Goal: Task Accomplishment & Management: Use online tool/utility

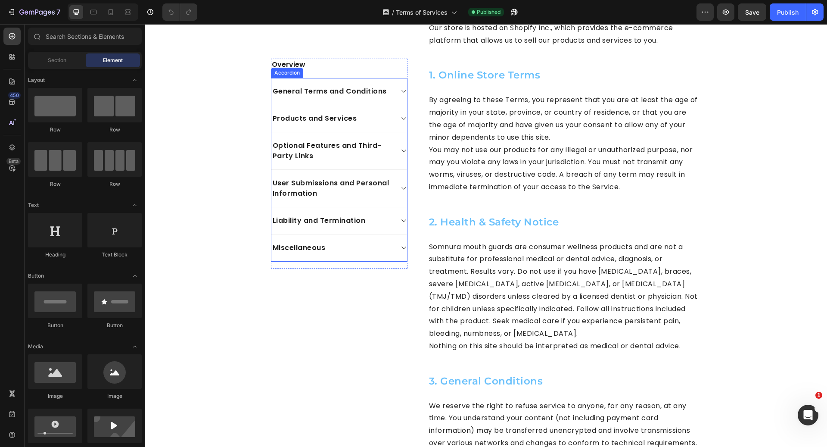
scroll to position [547, 0]
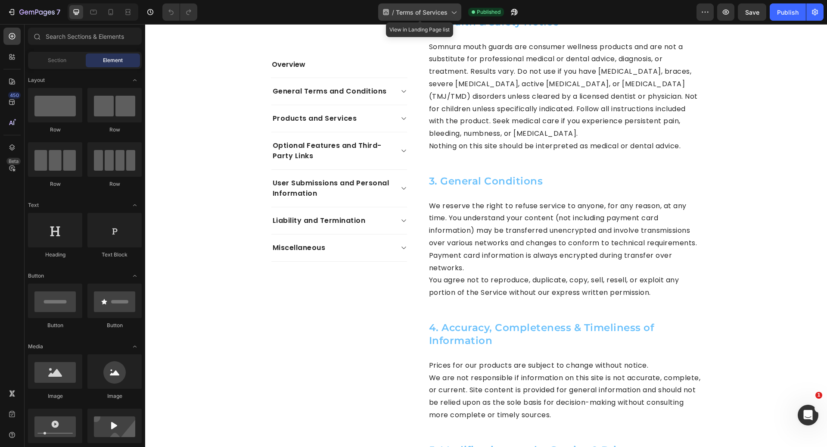
click at [431, 12] on span "Terms of Services" at bounding box center [422, 12] width 52 height 9
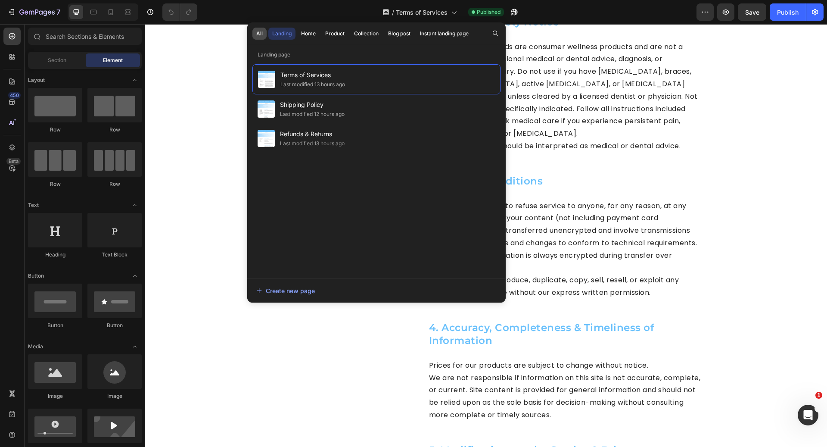
click at [258, 32] on div "All" at bounding box center [259, 34] width 6 height 8
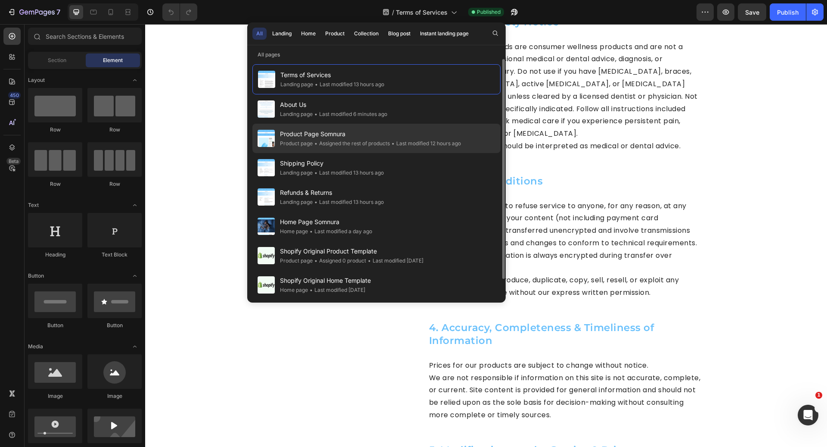
click at [340, 143] on div "• Assigned the rest of products" at bounding box center [351, 143] width 77 height 9
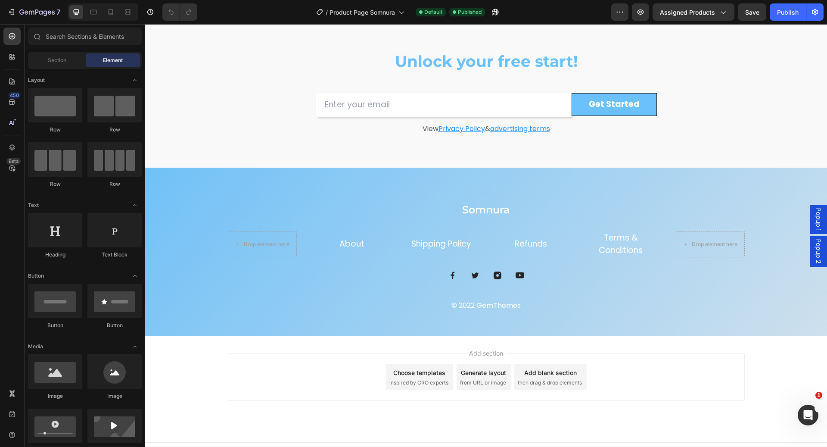
scroll to position [2356, 0]
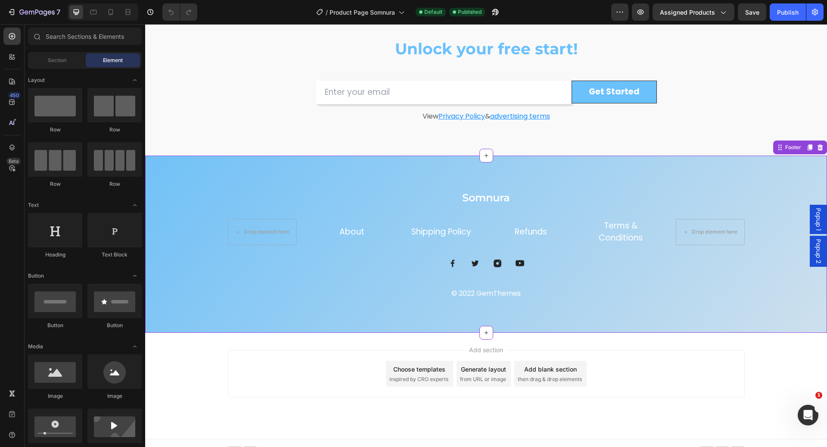
click at [354, 233] on link "About" at bounding box center [352, 232] width 25 height 12
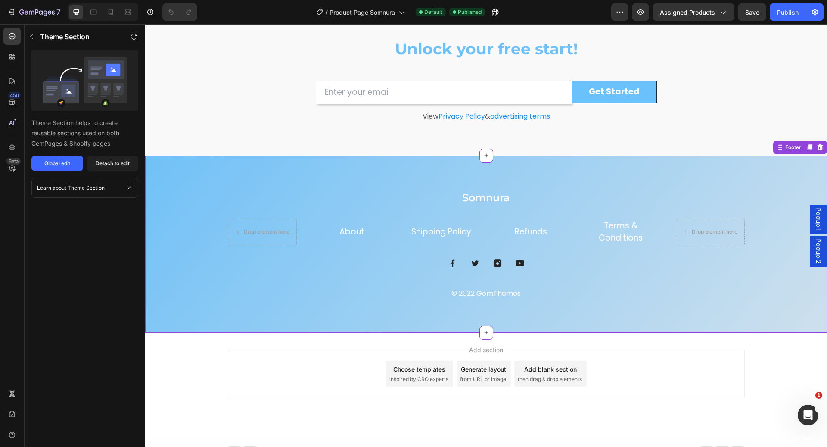
click at [354, 233] on link "About" at bounding box center [352, 232] width 25 height 12
click at [123, 166] on div "Detach to edit" at bounding box center [113, 163] width 34 height 8
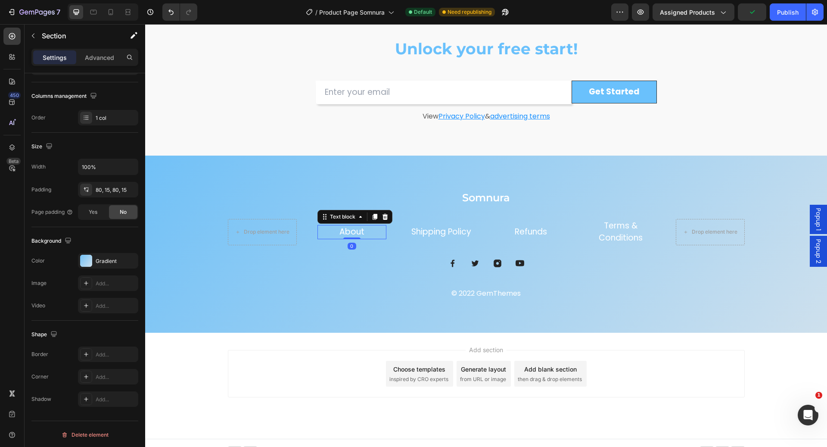
scroll to position [111, 0]
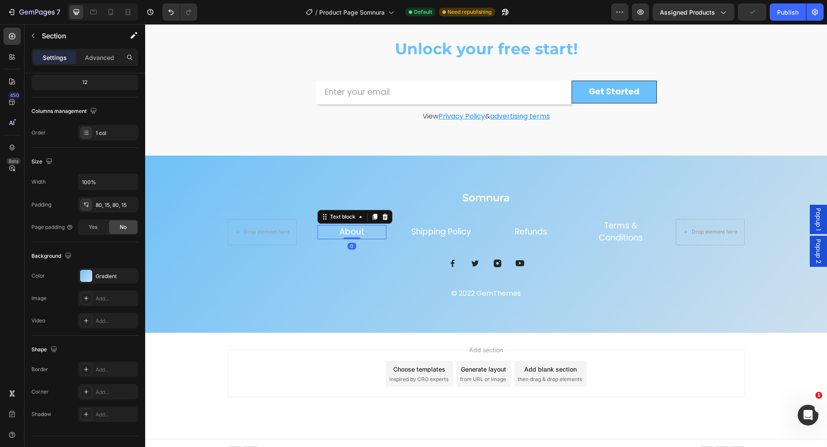
click at [348, 232] on link "About" at bounding box center [352, 232] width 25 height 12
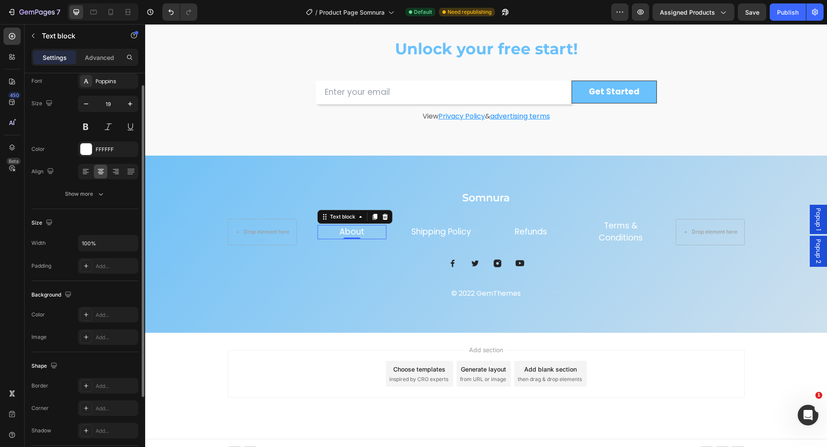
scroll to position [0, 0]
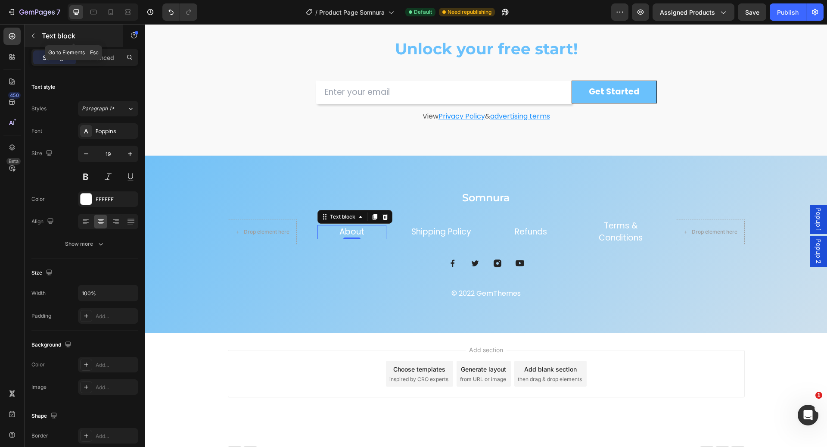
click at [43, 31] on p "Text block" at bounding box center [78, 36] width 73 height 10
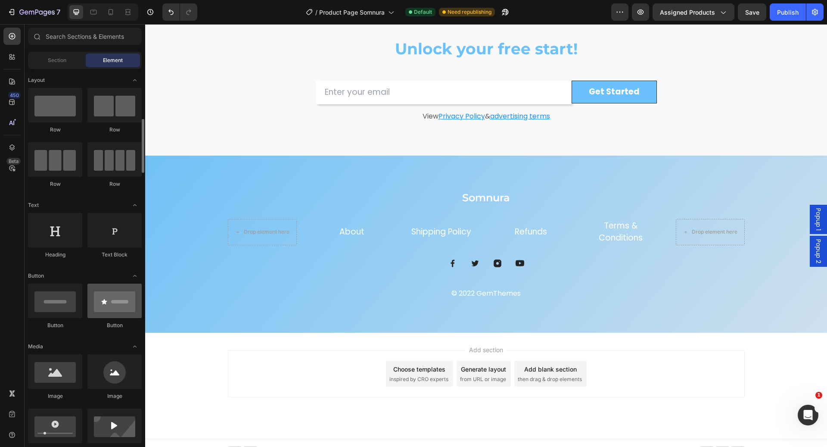
scroll to position [72, 0]
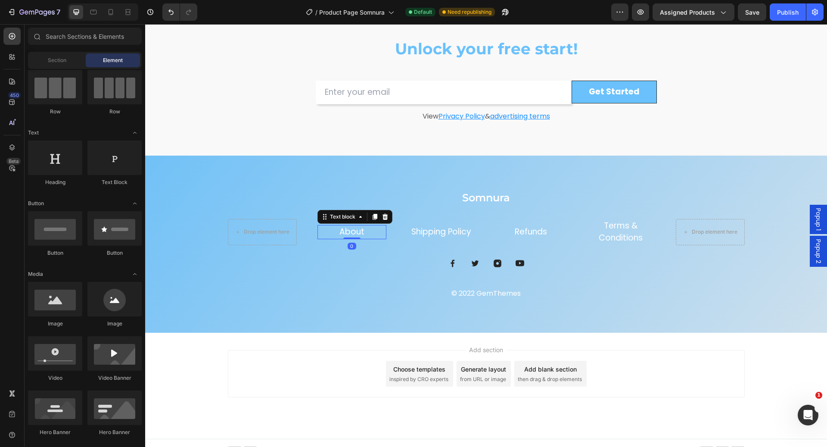
click at [350, 232] on link "About" at bounding box center [352, 232] width 25 height 12
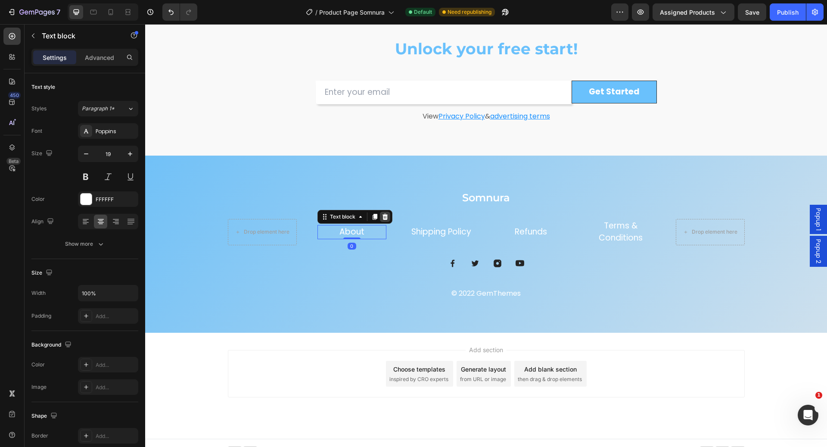
click at [382, 217] on icon at bounding box center [385, 216] width 7 height 7
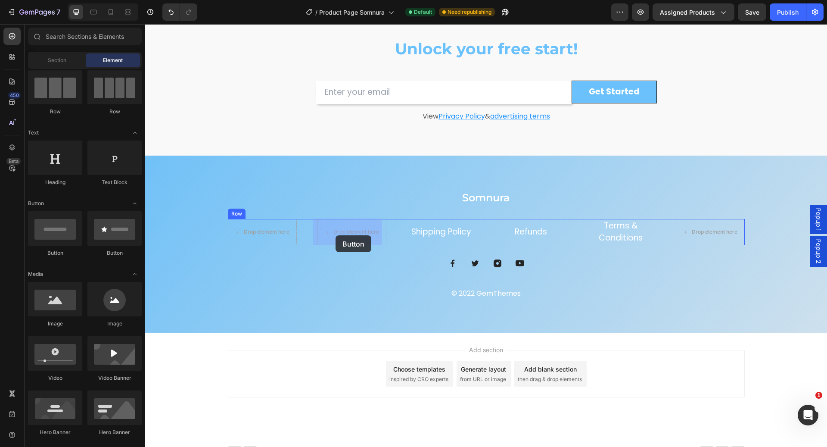
drag, startPoint x: 201, startPoint y: 262, endPoint x: 336, endPoint y: 235, distance: 137.5
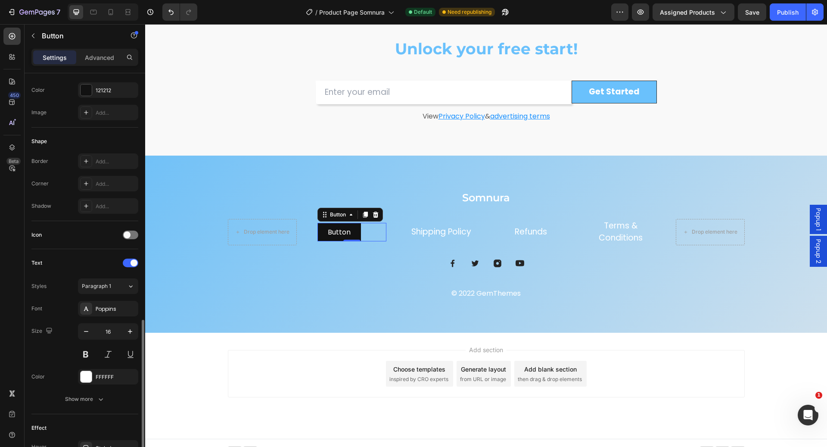
scroll to position [218, 0]
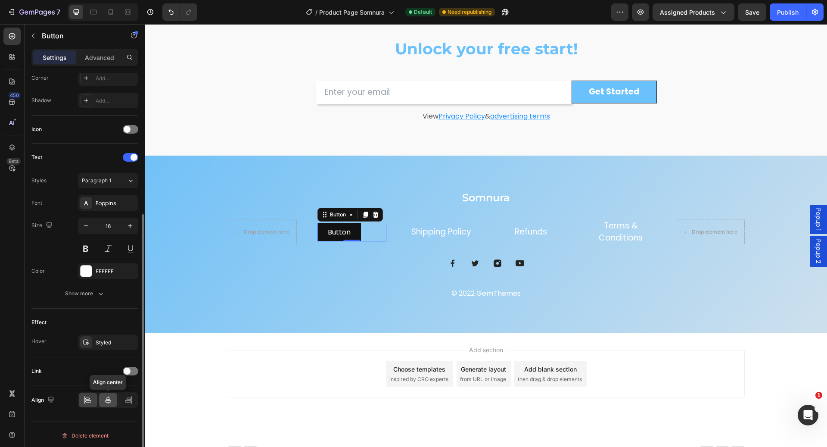
click at [105, 400] on icon at bounding box center [108, 400] width 9 height 9
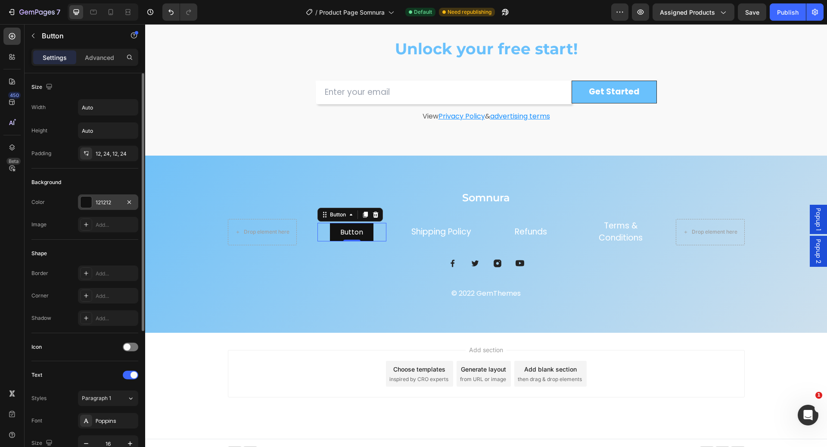
click at [107, 196] on div "121212" at bounding box center [108, 202] width 60 height 16
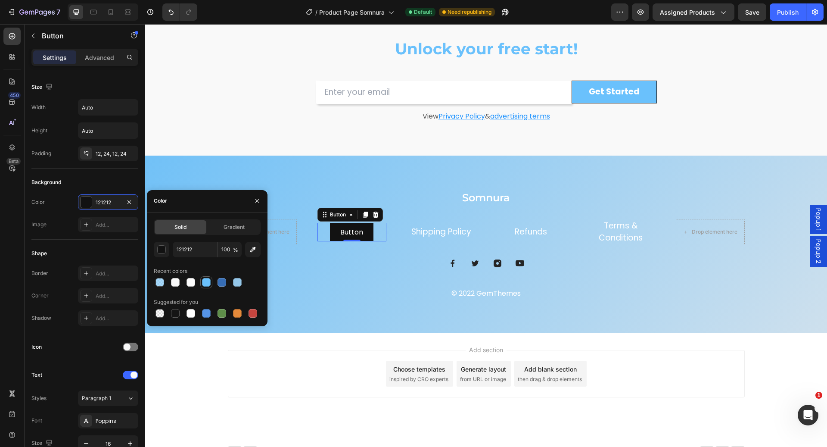
click at [209, 283] on div at bounding box center [206, 282] width 9 height 9
type input "6AC1FC"
click at [224, 230] on span "Gradient" at bounding box center [234, 227] width 21 height 8
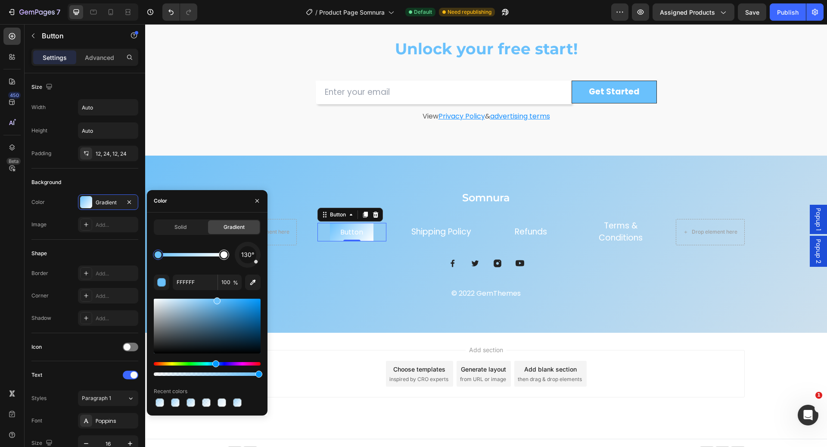
click at [224, 256] on div at bounding box center [224, 254] width 7 height 7
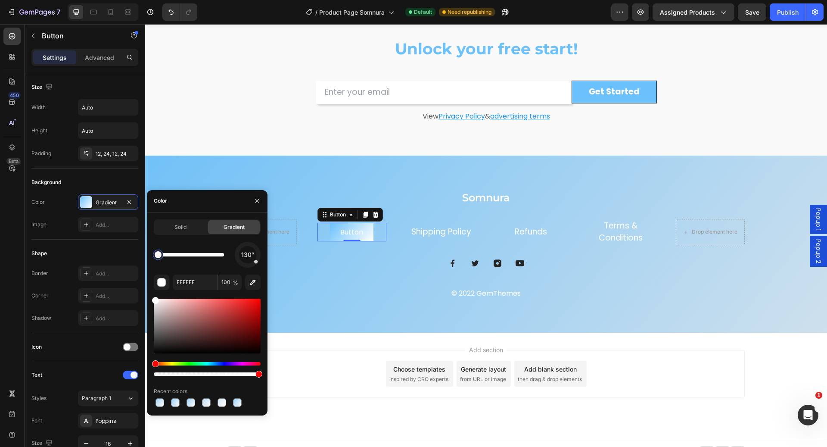
drag, startPoint x: 224, startPoint y: 256, endPoint x: 155, endPoint y: 258, distance: 69.0
click at [155, 258] on div at bounding box center [158, 254] width 7 height 7
drag, startPoint x: 160, startPoint y: 257, endPoint x: 231, endPoint y: 258, distance: 71.5
click at [225, 258] on div at bounding box center [222, 254] width 7 height 7
type input "6AC1FC"
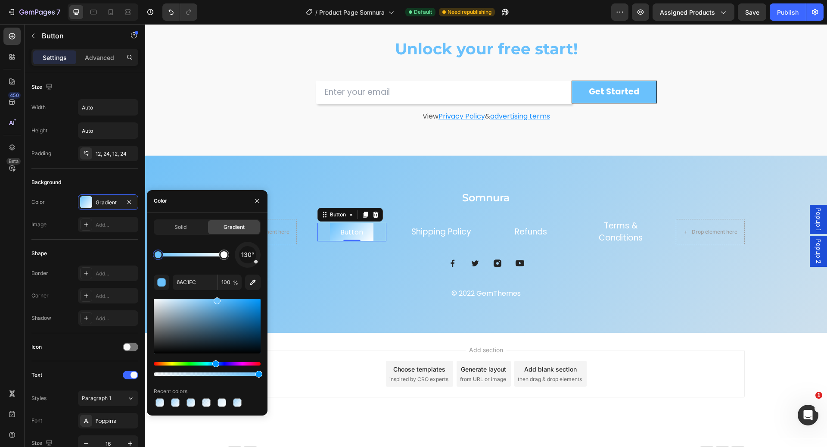
click at [155, 255] on div at bounding box center [158, 254] width 7 height 7
click at [184, 233] on div "Solid" at bounding box center [181, 227] width 52 height 14
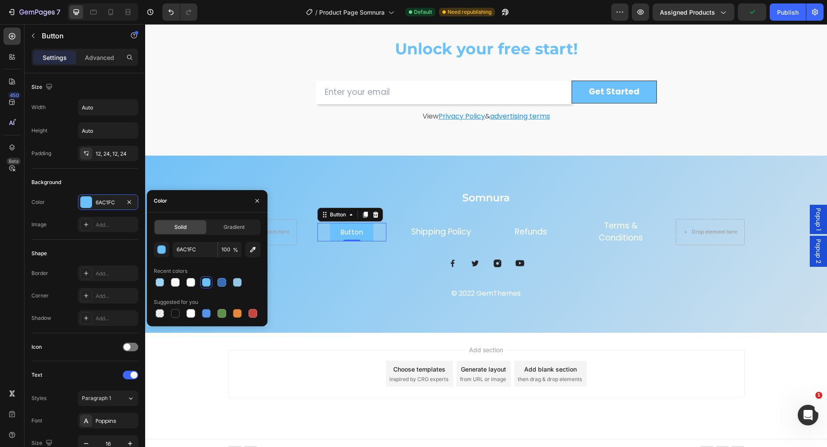
click at [209, 283] on div at bounding box center [206, 282] width 9 height 9
click at [162, 254] on button "button" at bounding box center [162, 250] width 16 height 16
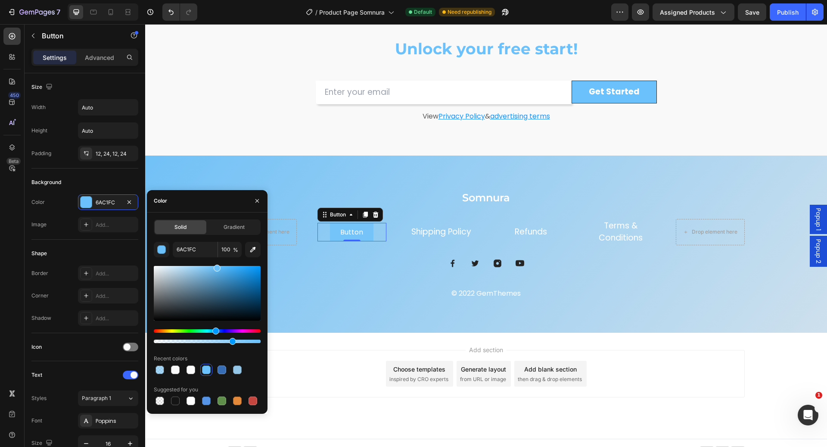
drag, startPoint x: 259, startPoint y: 342, endPoint x: 228, endPoint y: 345, distance: 30.3
click at [228, 345] on div "6AC1FC 100 % Recent colors Suggested for you" at bounding box center [207, 324] width 107 height 165
drag, startPoint x: 229, startPoint y: 340, endPoint x: 216, endPoint y: 340, distance: 13.4
click at [228, 340] on div at bounding box center [231, 341] width 7 height 7
drag, startPoint x: 217, startPoint y: 340, endPoint x: 198, endPoint y: 340, distance: 19.0
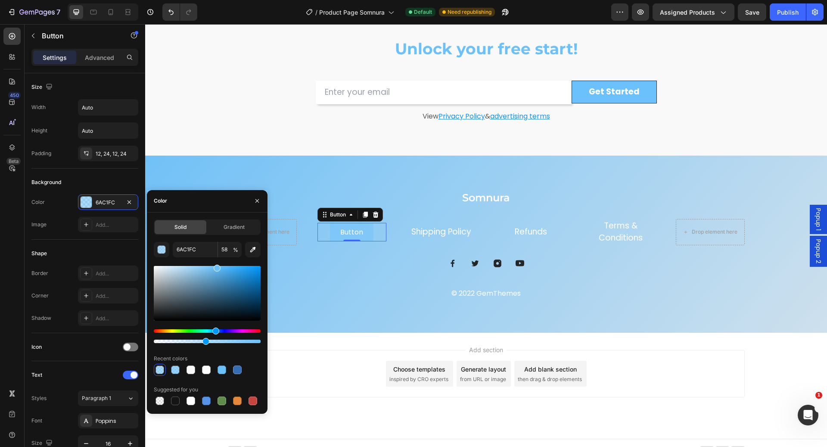
click at [203, 340] on div at bounding box center [206, 341] width 7 height 7
drag, startPoint x: 200, startPoint y: 340, endPoint x: 184, endPoint y: 340, distance: 15.1
click at [187, 340] on div at bounding box center [190, 341] width 7 height 7
drag, startPoint x: 185, startPoint y: 340, endPoint x: 173, endPoint y: 339, distance: 12.1
click at [175, 339] on div at bounding box center [178, 341] width 7 height 7
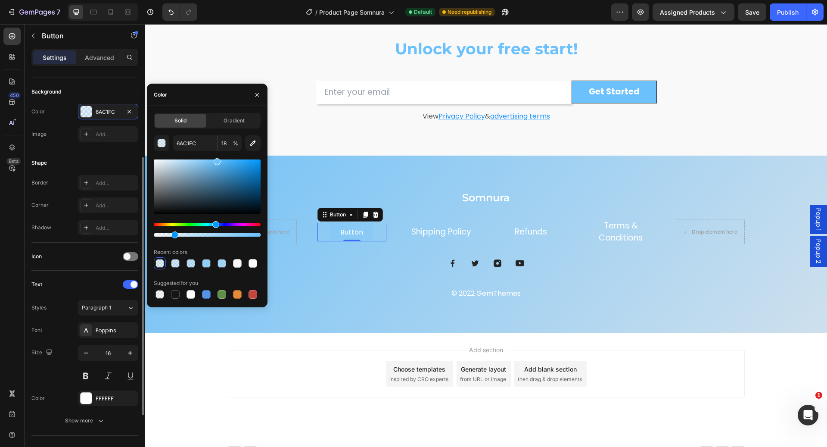
scroll to position [191, 0]
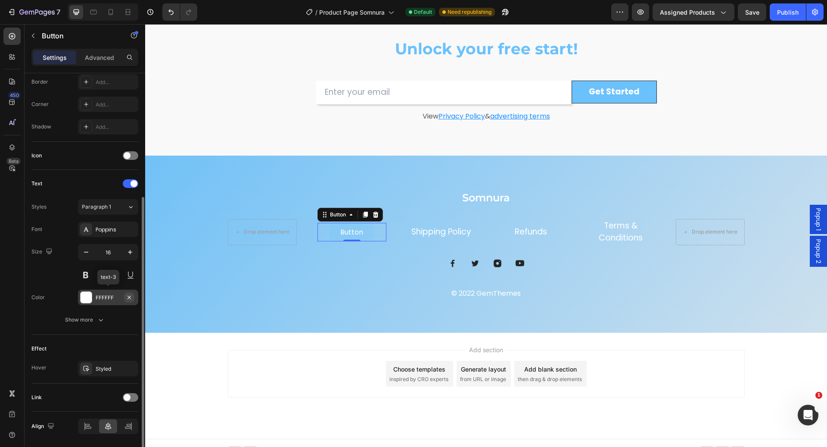
click at [130, 295] on icon "button" at bounding box center [129, 297] width 7 height 7
click at [126, 306] on div "Font Poppins Size 16 Color Add... Show more" at bounding box center [84, 275] width 107 height 106
click at [117, 298] on div "Add..." at bounding box center [116, 298] width 41 height 8
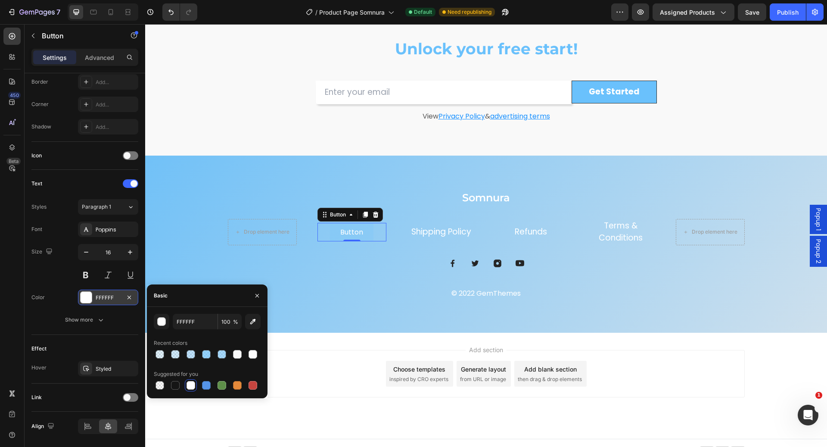
click at [193, 384] on div at bounding box center [191, 385] width 9 height 9
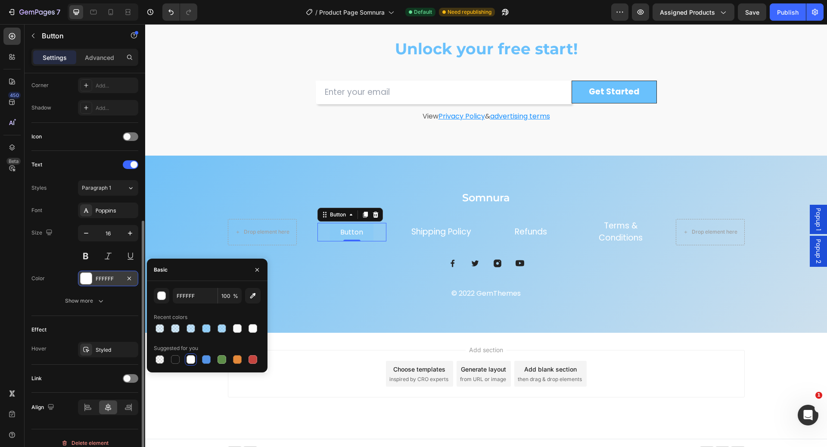
scroll to position [218, 0]
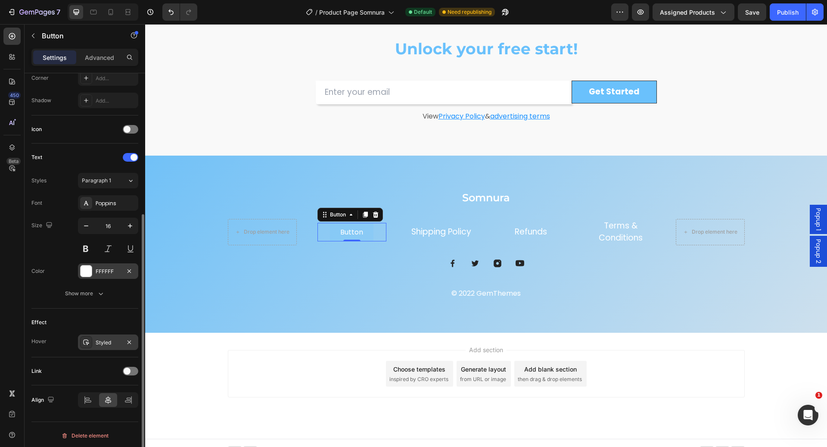
click at [111, 335] on div "Styled" at bounding box center [108, 342] width 60 height 16
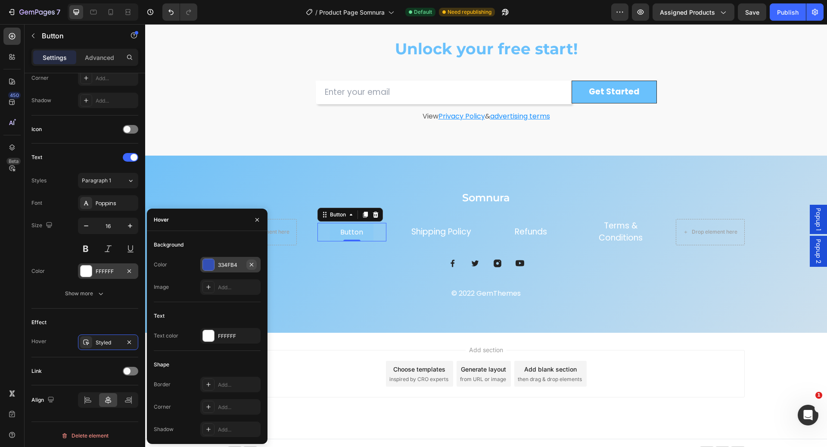
click at [253, 264] on icon "button" at bounding box center [251, 264] width 7 height 7
click at [256, 222] on icon "button" at bounding box center [257, 219] width 7 height 7
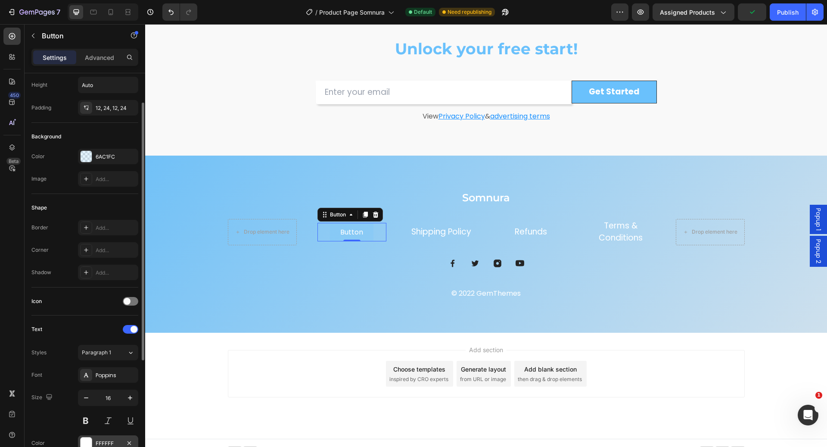
scroll to position [0, 0]
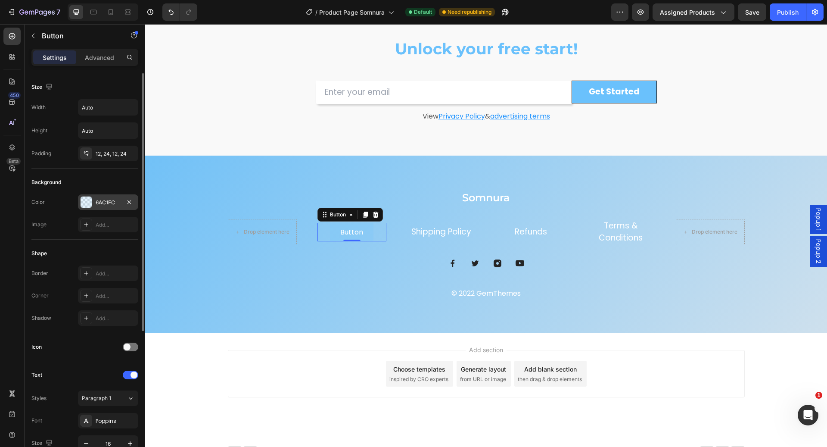
click at [112, 199] on div "6AC1FC" at bounding box center [108, 203] width 25 height 8
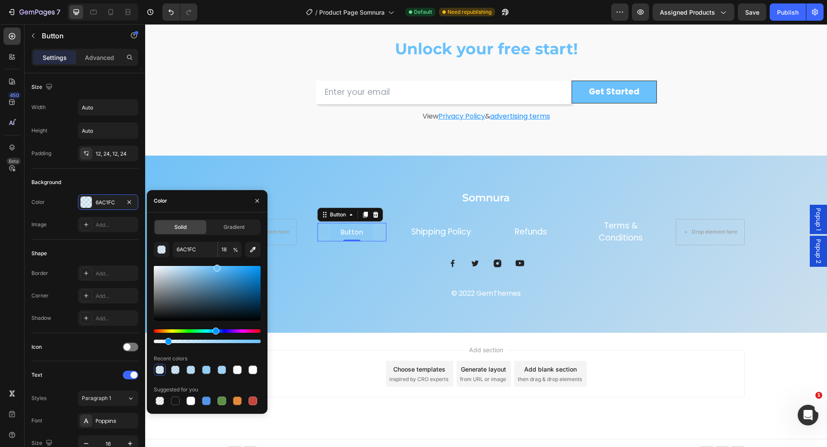
drag, startPoint x: 173, startPoint y: 341, endPoint x: 167, endPoint y: 341, distance: 6.5
click at [167, 341] on div at bounding box center [168, 341] width 7 height 7
drag, startPoint x: 167, startPoint y: 341, endPoint x: 162, endPoint y: 340, distance: 4.8
click at [162, 341] on div at bounding box center [164, 341] width 7 height 7
type input "8"
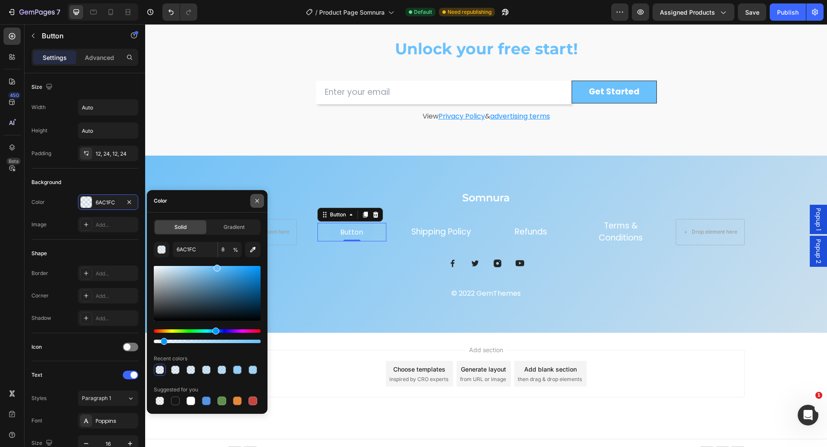
click at [258, 199] on icon "button" at bounding box center [257, 200] width 7 height 7
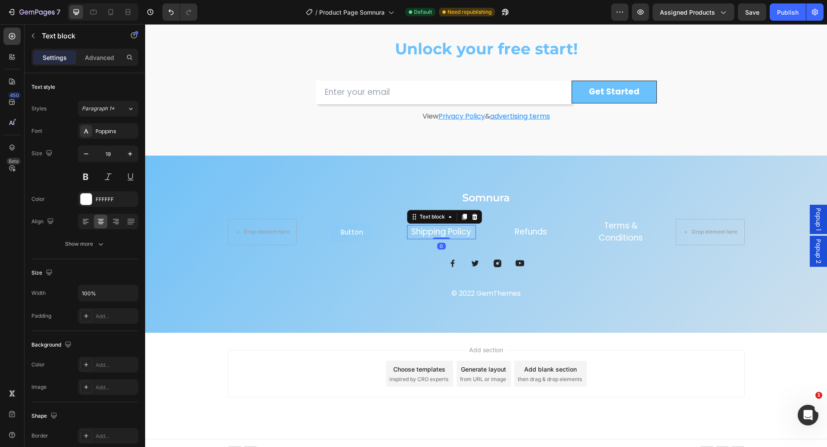
click at [418, 230] on link "Shipping Policy" at bounding box center [442, 232] width 60 height 12
click at [356, 230] on p "Button" at bounding box center [351, 232] width 23 height 8
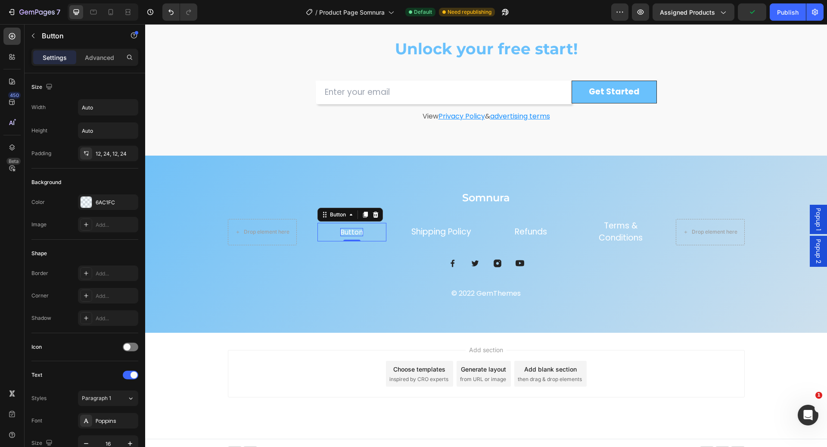
click at [347, 235] on p "Button" at bounding box center [351, 232] width 23 height 8
click at [347, 233] on p "Button" at bounding box center [351, 232] width 23 height 8
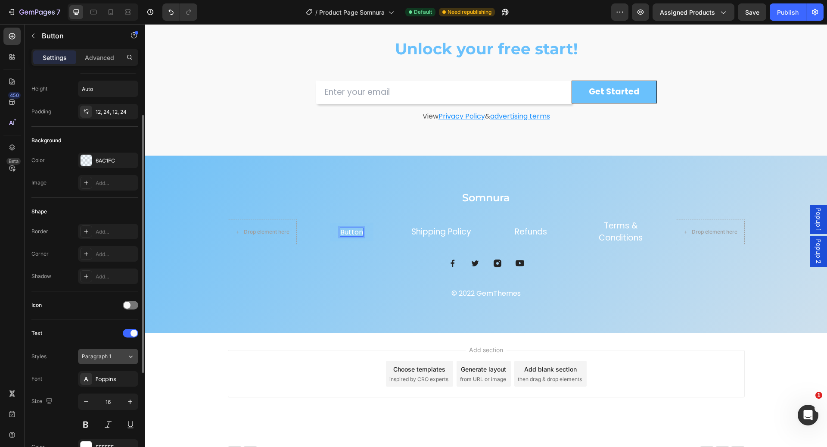
scroll to position [111, 0]
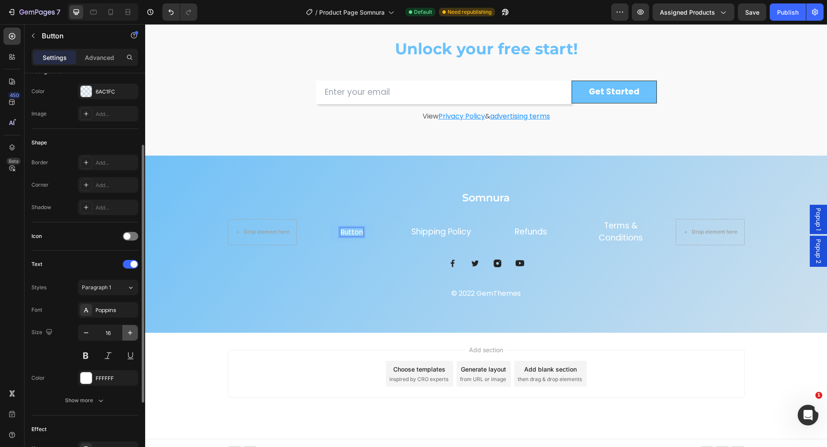
click at [129, 330] on icon "button" at bounding box center [130, 332] width 9 height 9
type input "19"
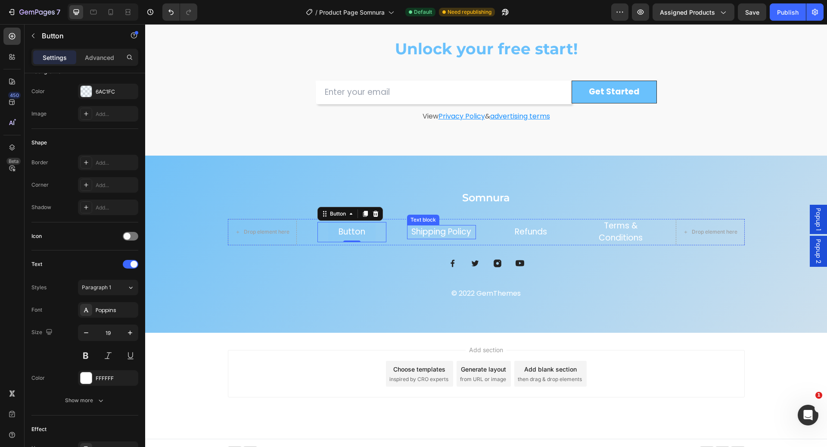
click at [442, 232] on link "Shipping Policy" at bounding box center [442, 232] width 60 height 12
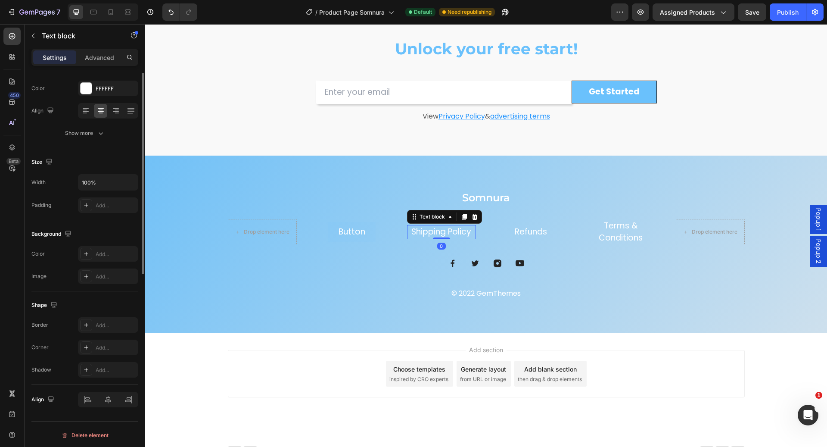
scroll to position [0, 0]
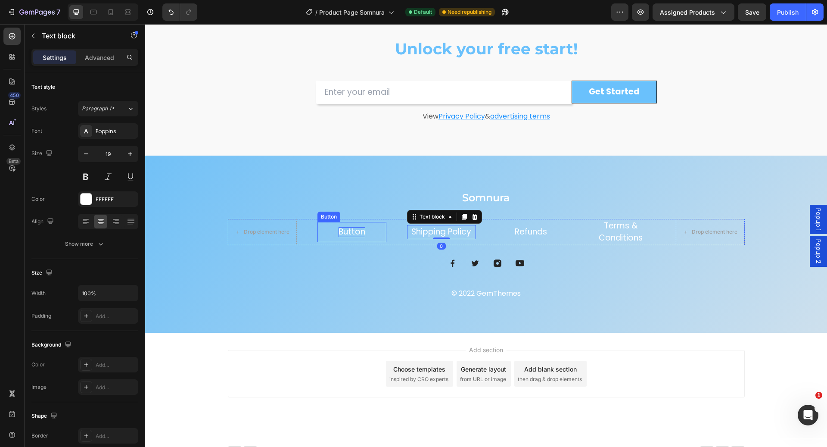
click at [339, 230] on p "Button" at bounding box center [352, 232] width 27 height 10
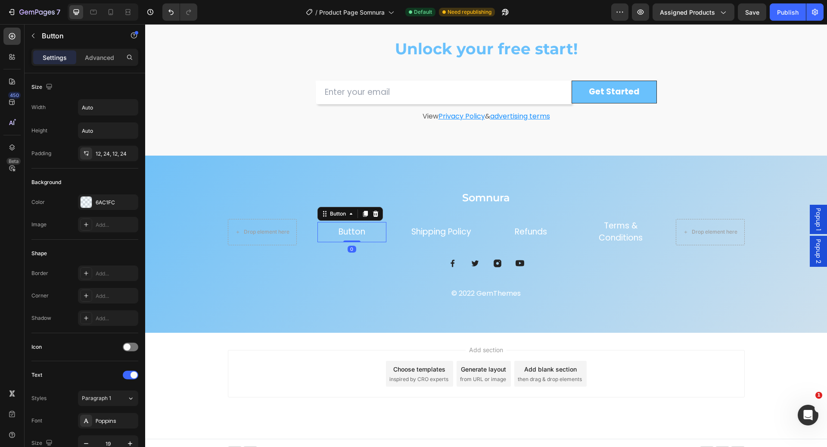
click at [331, 233] on button "Button" at bounding box center [351, 232] width 47 height 20
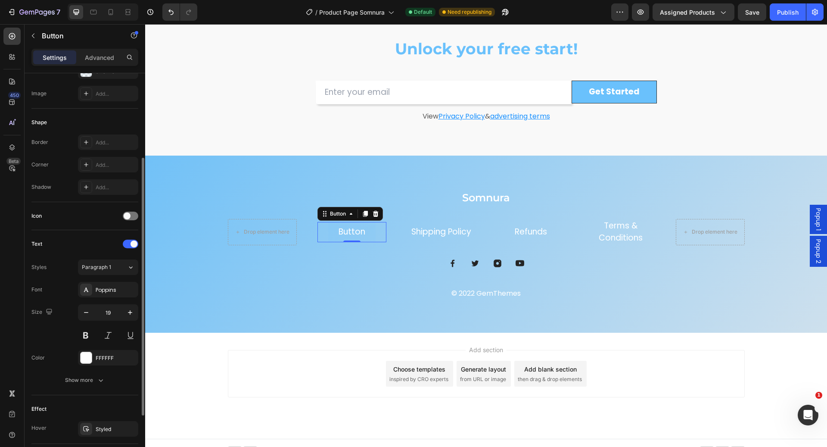
click at [116, 277] on div "Styles Paragraph 1 Font Poppins Size 19 Color FFFFFF Show more" at bounding box center [84, 323] width 107 height 128
click at [116, 269] on button "Paragraph 1" at bounding box center [108, 267] width 60 height 16
click at [344, 232] on p "Button" at bounding box center [352, 232] width 27 height 10
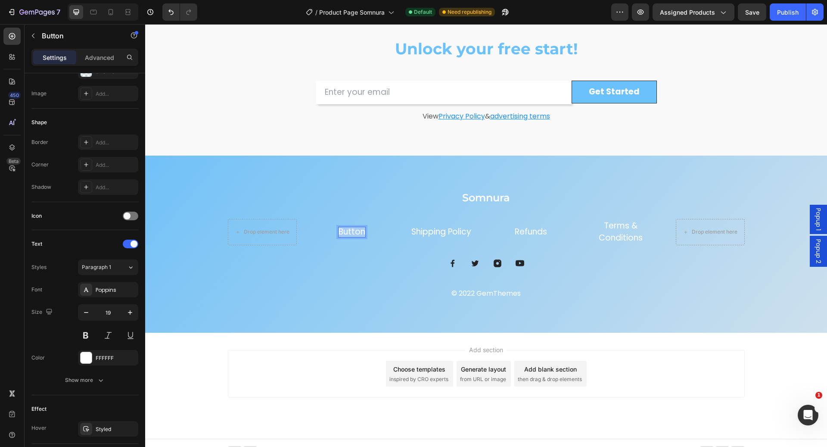
click at [344, 232] on p "Button" at bounding box center [352, 232] width 27 height 10
click at [329, 222] on button "About" at bounding box center [352, 232] width 46 height 20
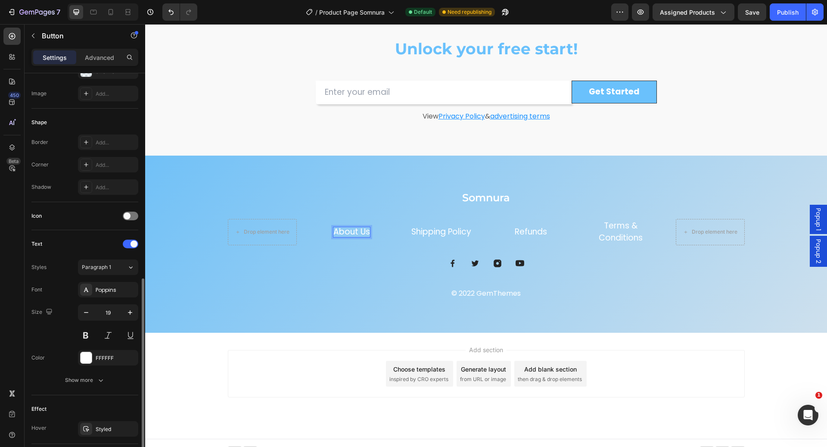
scroll to position [218, 0]
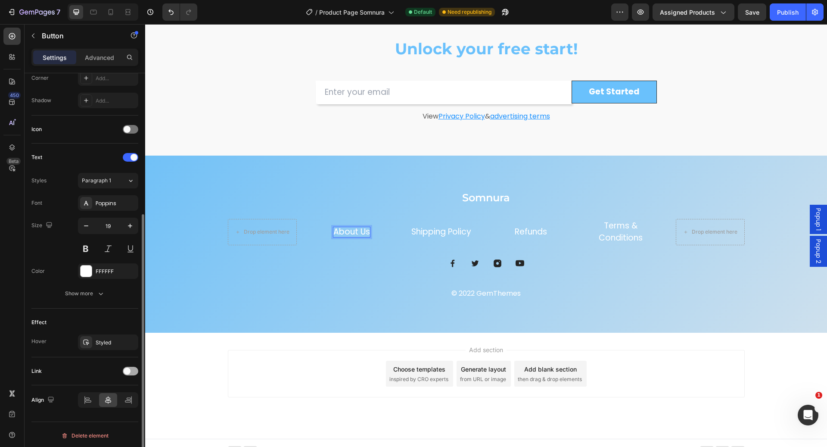
click at [130, 368] on span at bounding box center [127, 371] width 7 height 7
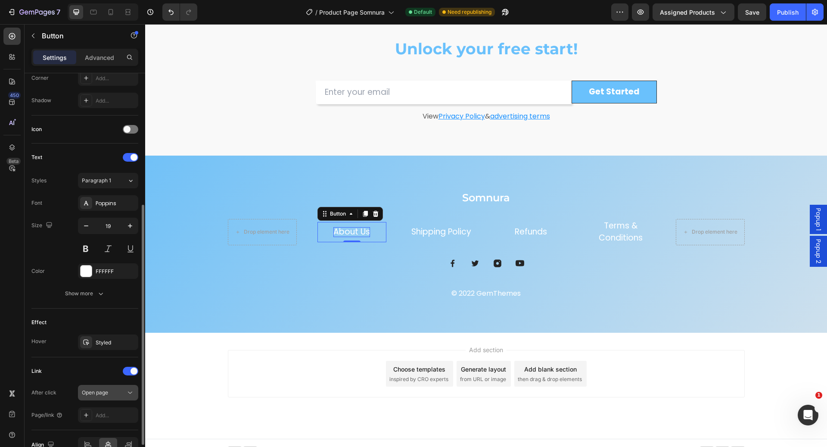
scroll to position [262, 0]
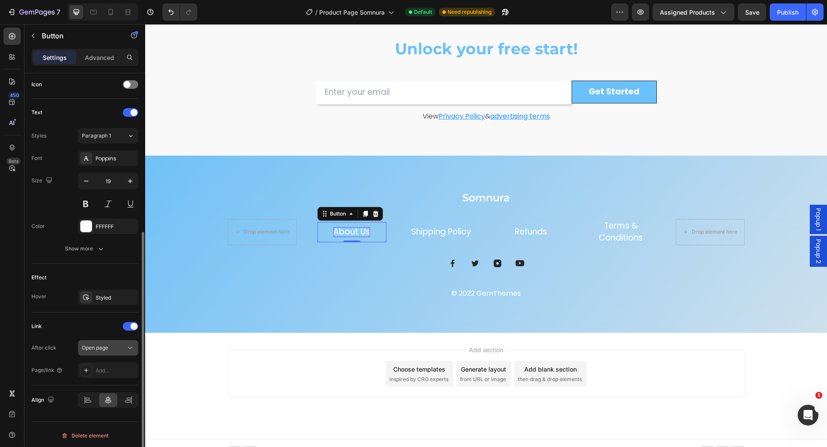
click at [102, 344] on span "Open page" at bounding box center [95, 347] width 26 height 6
click at [54, 331] on div "Link After click Open page Page/link Add..." at bounding box center [84, 348] width 107 height 59
click at [102, 369] on div "Add..." at bounding box center [116, 371] width 41 height 8
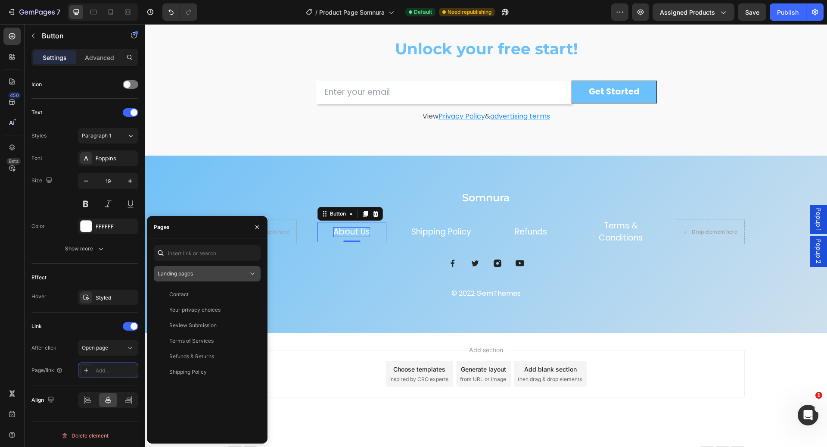
click at [217, 275] on div "Landing pages" at bounding box center [203, 274] width 91 height 8
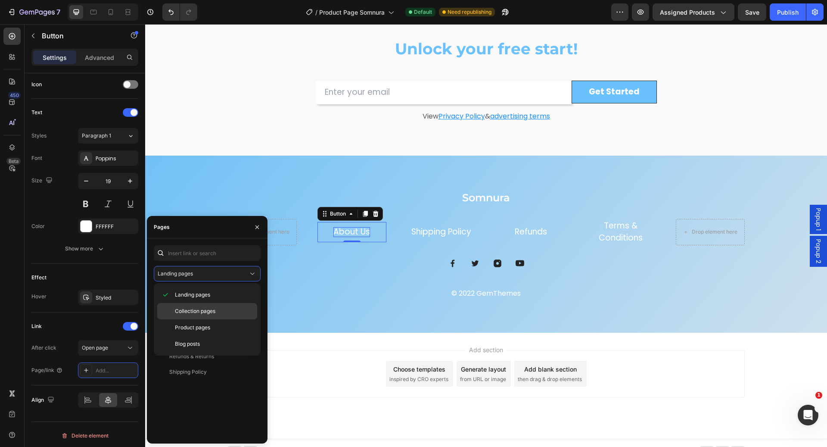
click at [217, 312] on p "Collection pages" at bounding box center [214, 311] width 78 height 8
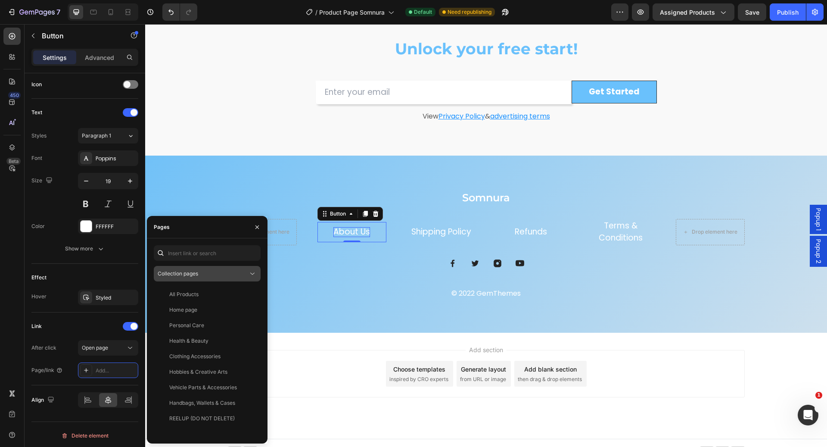
click at [228, 277] on div "Collection pages" at bounding box center [203, 274] width 91 height 8
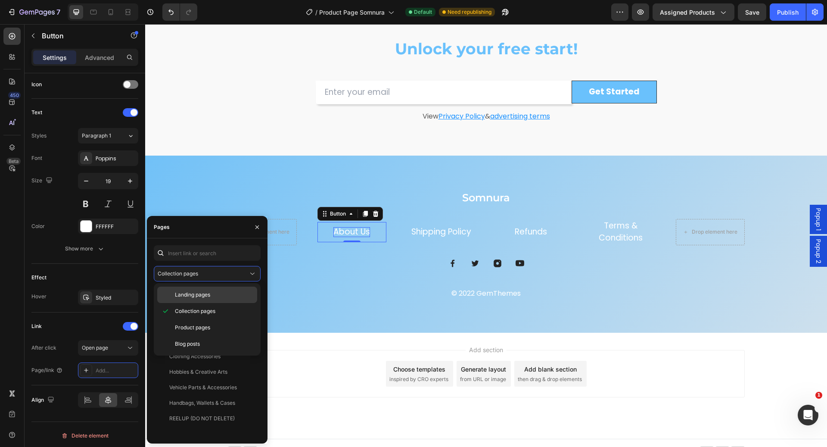
click at [221, 295] on p "Landing pages" at bounding box center [214, 295] width 78 height 8
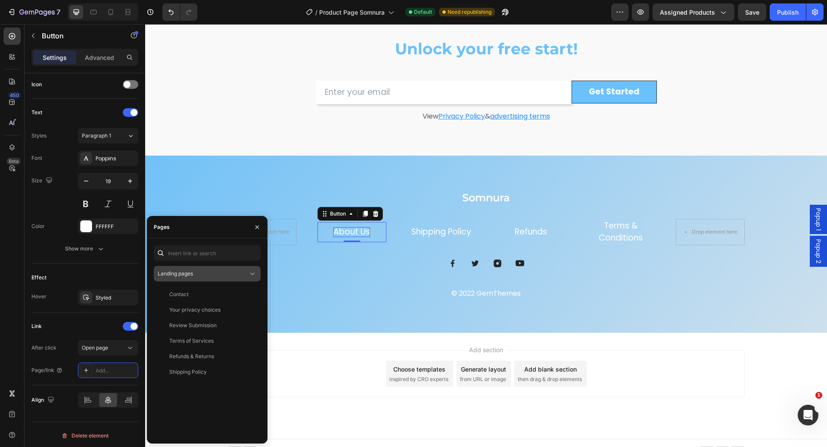
click at [235, 274] on div "Landing pages" at bounding box center [203, 274] width 91 height 8
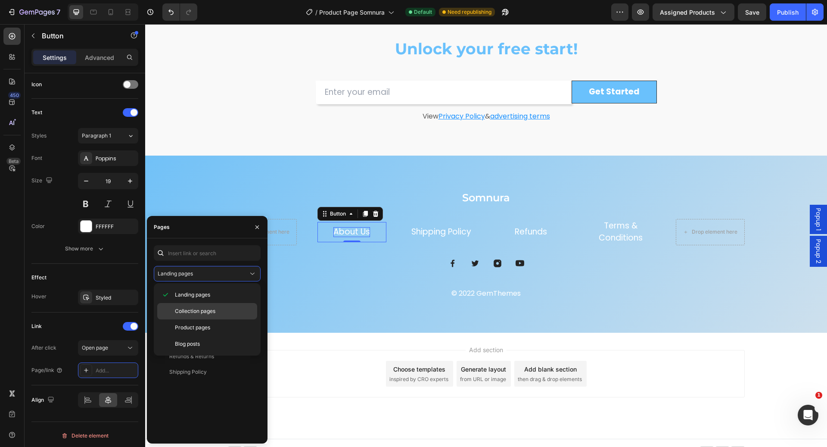
click at [223, 313] on p "Collection pages" at bounding box center [214, 311] width 78 height 8
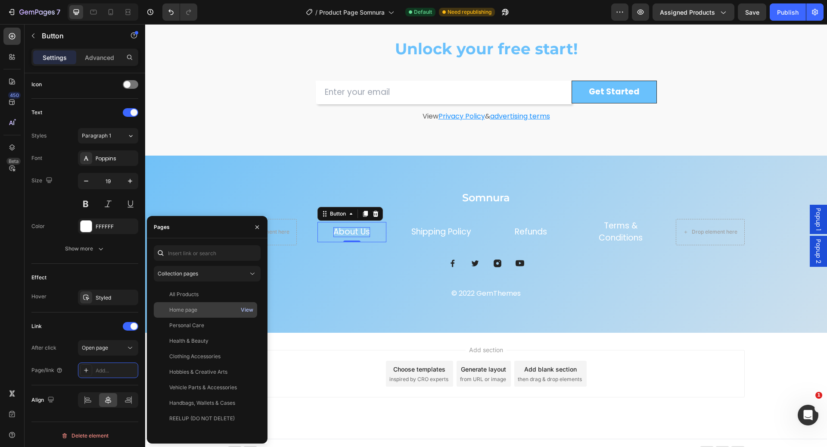
click at [248, 309] on div "View" at bounding box center [247, 310] width 12 height 8
click at [201, 281] on div "Collection pages All Products View Home page View Personal Care View Health & B…" at bounding box center [207, 340] width 107 height 191
click at [203, 278] on button "Collection pages" at bounding box center [207, 274] width 107 height 16
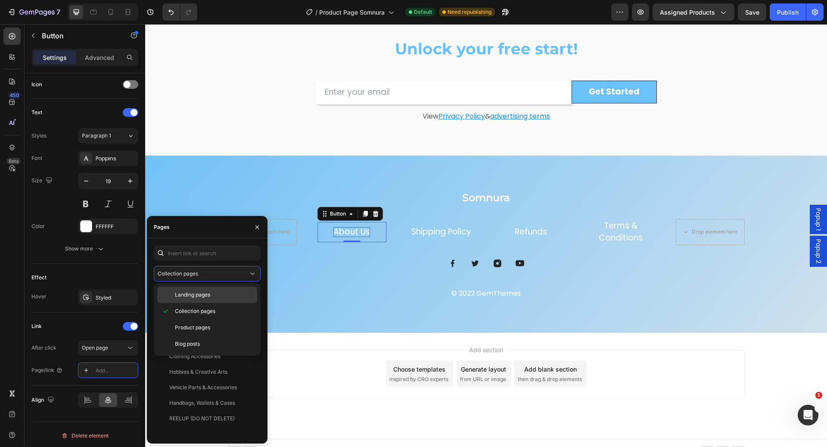
click at [209, 297] on span "Landing pages" at bounding box center [192, 295] width 35 height 8
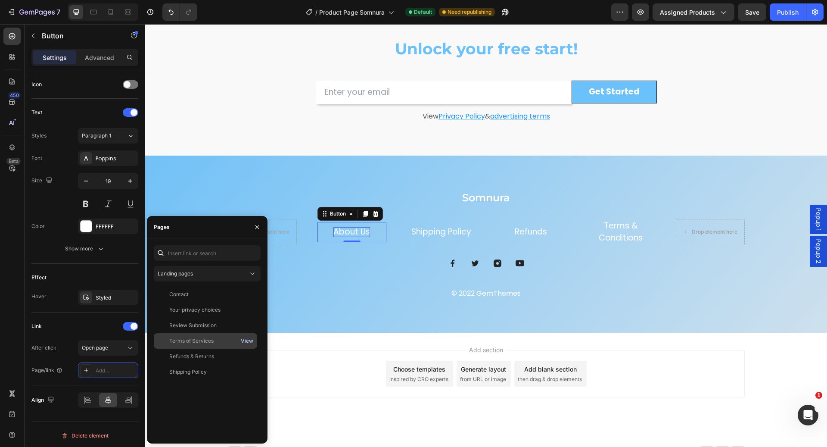
click at [247, 340] on div "View" at bounding box center [247, 341] width 12 height 8
click at [363, 214] on icon at bounding box center [365, 214] width 5 height 6
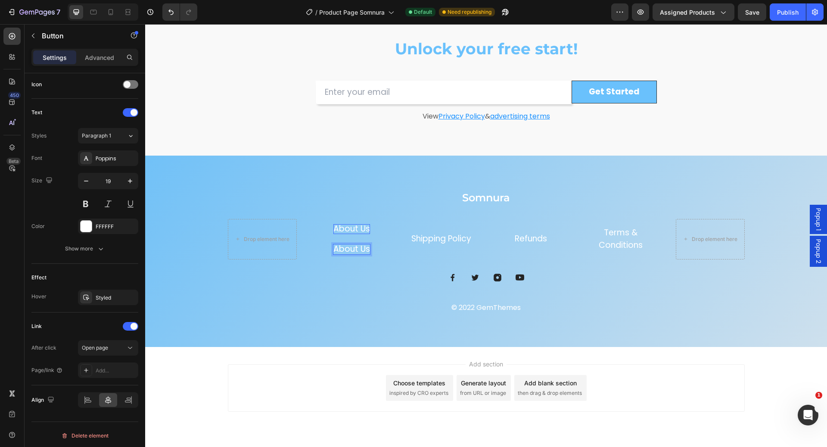
click at [375, 244] on button "About Us" at bounding box center [351, 249] width 57 height 20
drag, startPoint x: 372, startPoint y: 244, endPoint x: 349, endPoint y: 257, distance: 26.3
click at [349, 257] on div "About Us Button 0" at bounding box center [352, 249] width 69 height 20
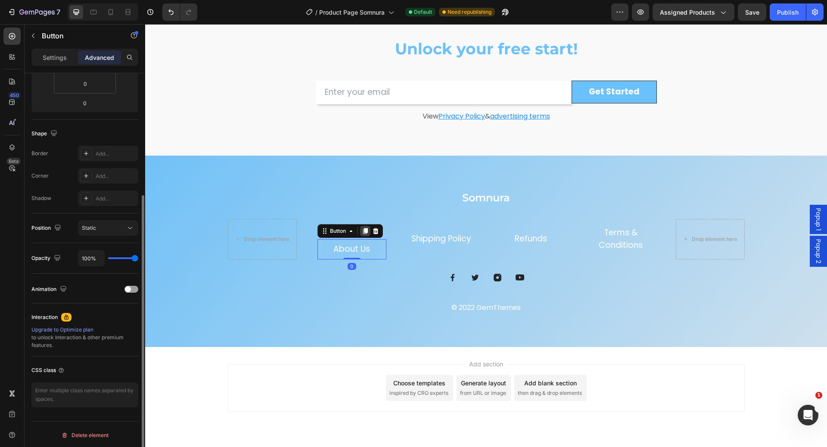
click at [362, 231] on icon at bounding box center [365, 231] width 7 height 7
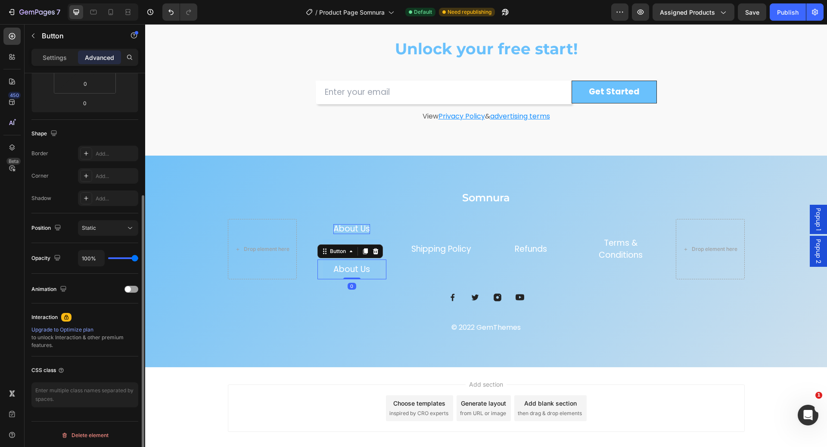
scroll to position [175, 0]
click at [363, 252] on icon at bounding box center [365, 251] width 5 height 6
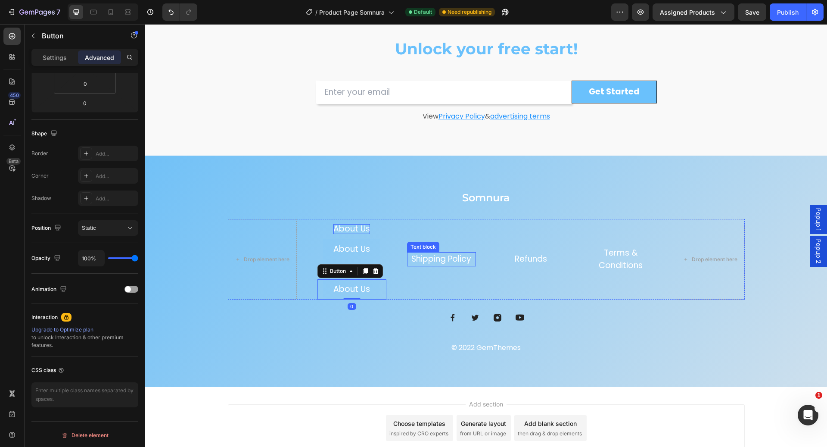
click at [459, 256] on link "Shipping Policy" at bounding box center [442, 259] width 60 height 12
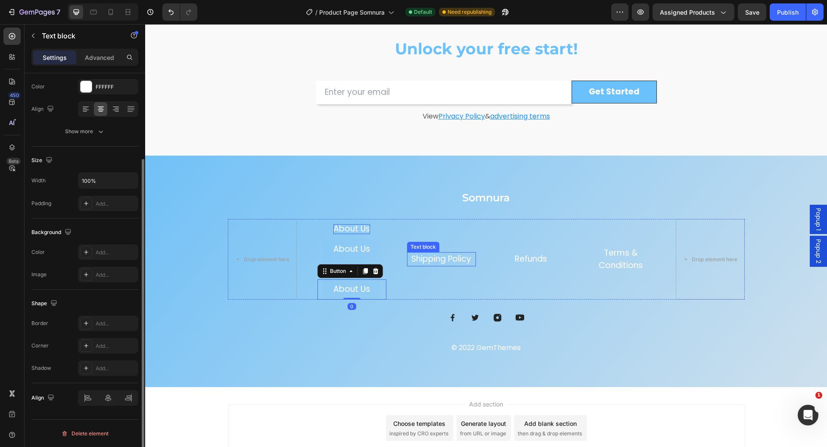
scroll to position [0, 0]
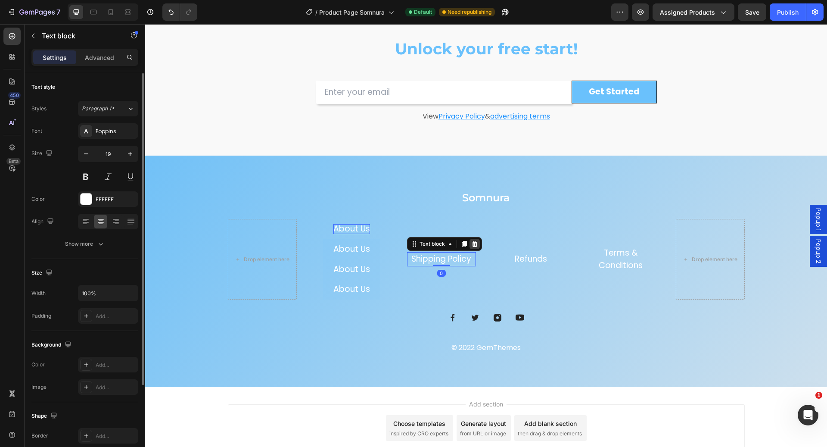
click at [472, 244] on icon at bounding box center [475, 244] width 6 height 6
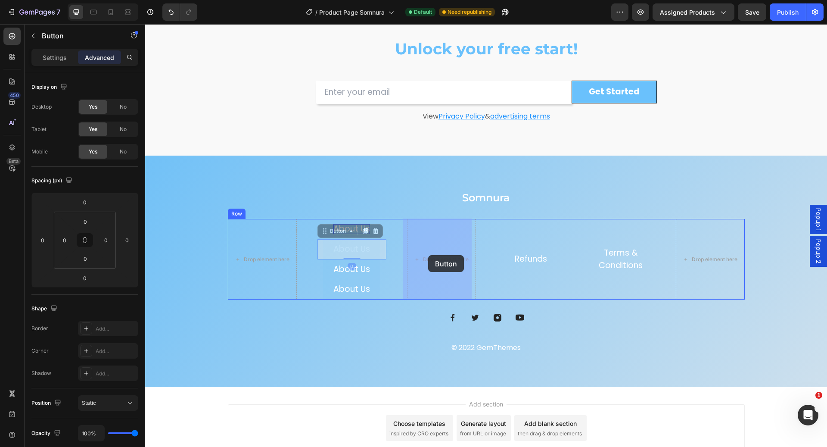
drag, startPoint x: 372, startPoint y: 245, endPoint x: 422, endPoint y: 252, distance: 50.0
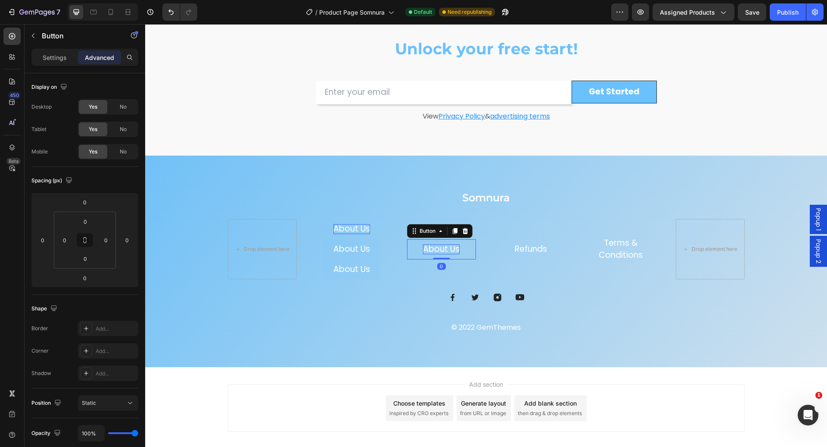
click at [437, 248] on p "About Us" at bounding box center [441, 249] width 37 height 10
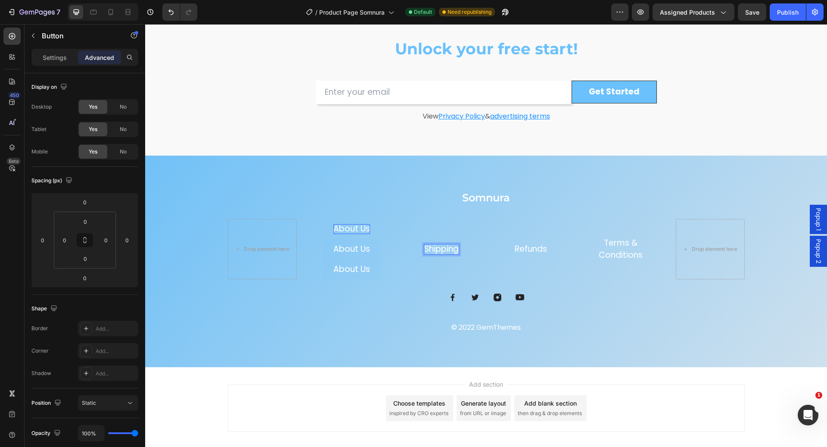
click at [414, 239] on button "Shipping" at bounding box center [441, 249] width 55 height 20
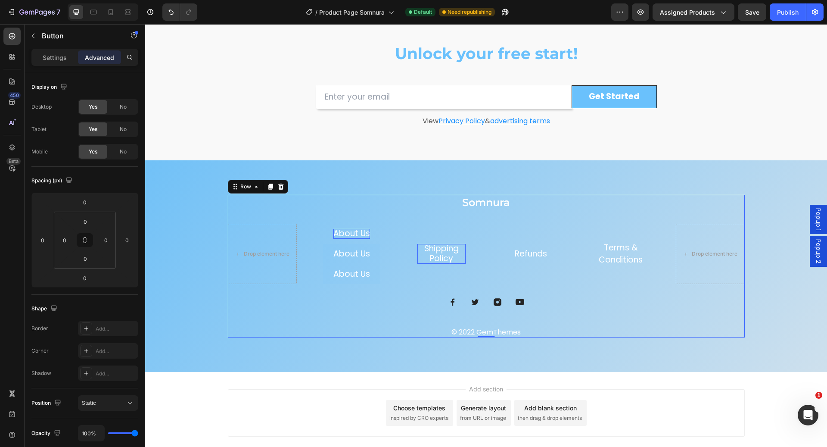
click at [301, 322] on div "Somnura Heading Drop element here About Us Button About Us Button About Us Butt…" at bounding box center [486, 266] width 517 height 143
click at [440, 259] on p "Shipping Policy" at bounding box center [442, 254] width 48 height 20
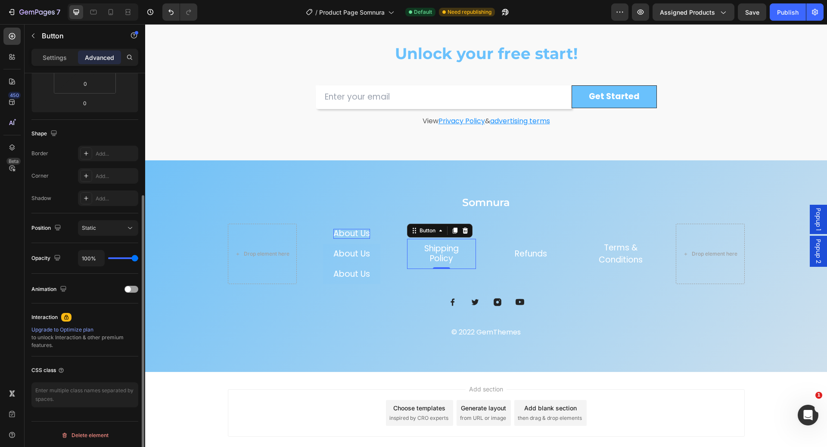
scroll to position [0, 0]
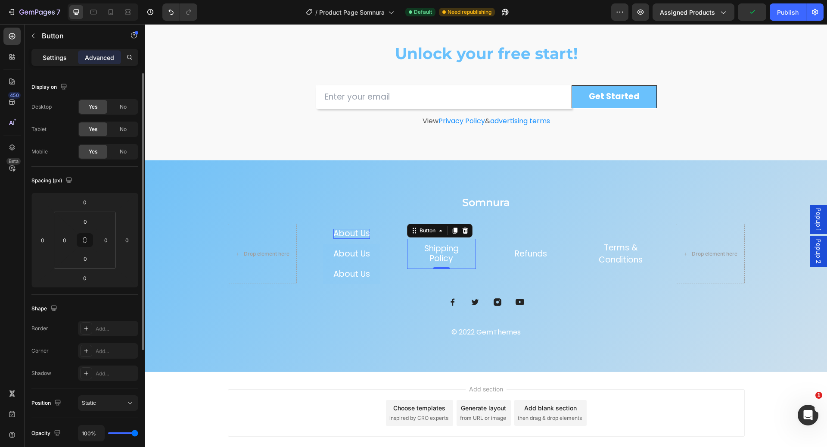
click at [61, 57] on p "Settings" at bounding box center [55, 57] width 24 height 9
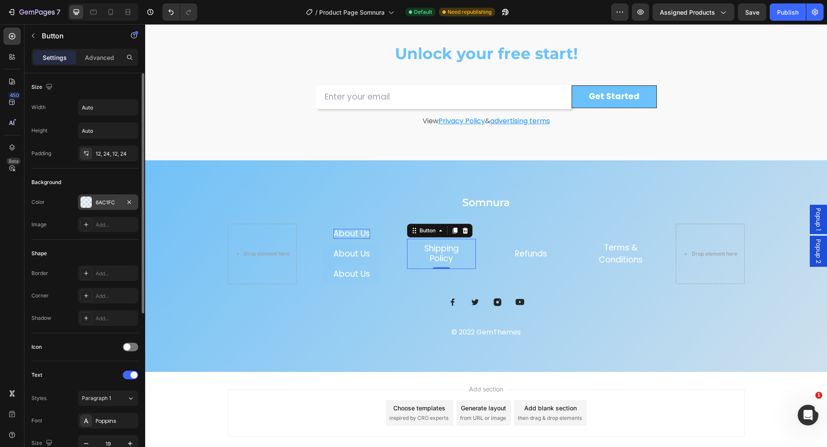
scroll to position [262, 0]
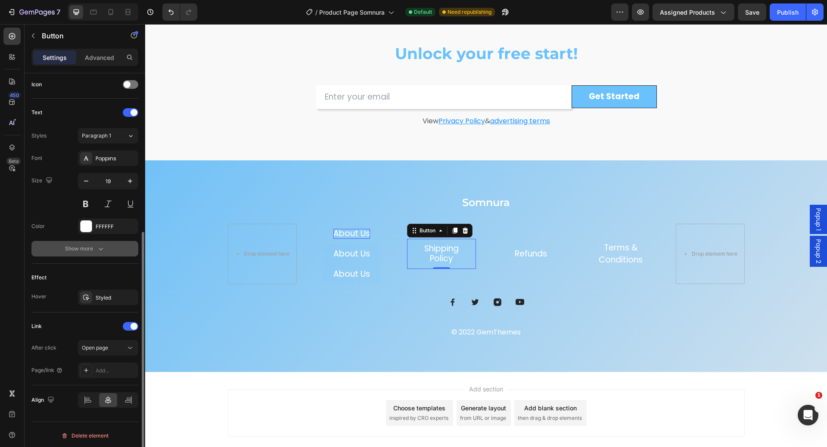
click at [100, 250] on icon "button" at bounding box center [101, 248] width 9 height 9
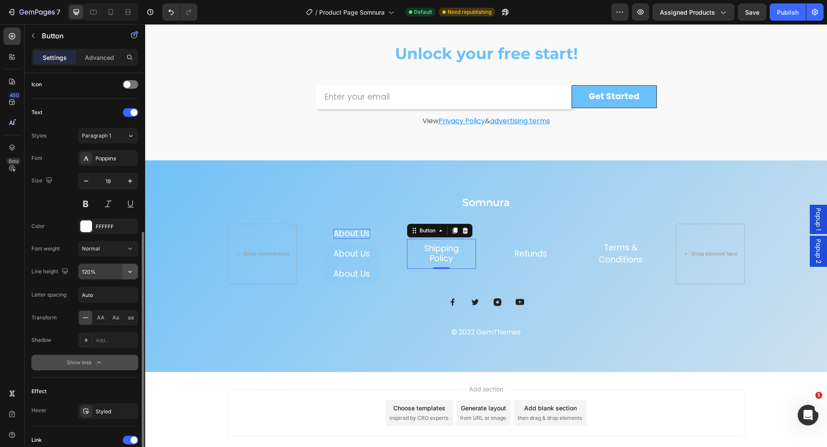
click at [123, 268] on button "button" at bounding box center [130, 272] width 16 height 16
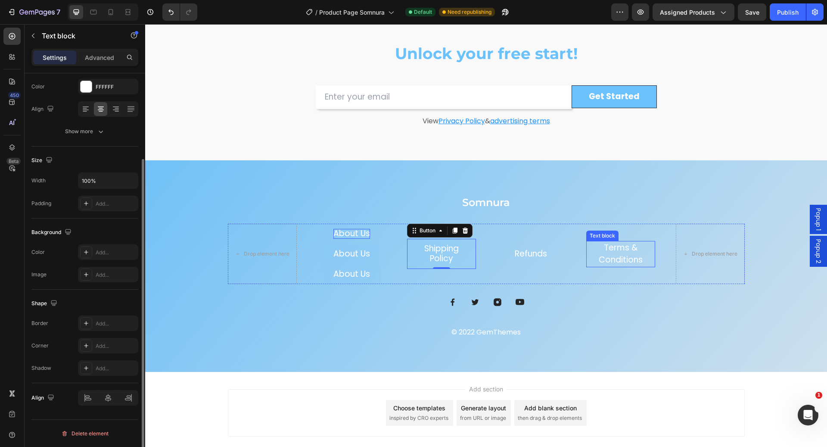
click at [610, 259] on link "Terms & Conditions" at bounding box center [621, 254] width 44 height 24
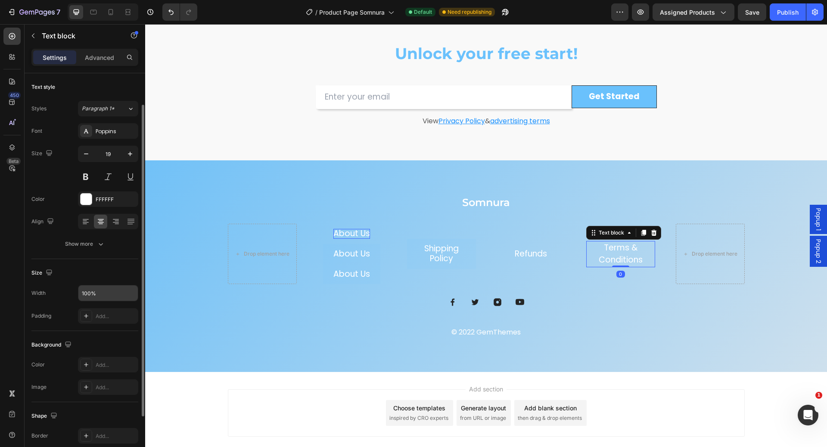
scroll to position [111, 0]
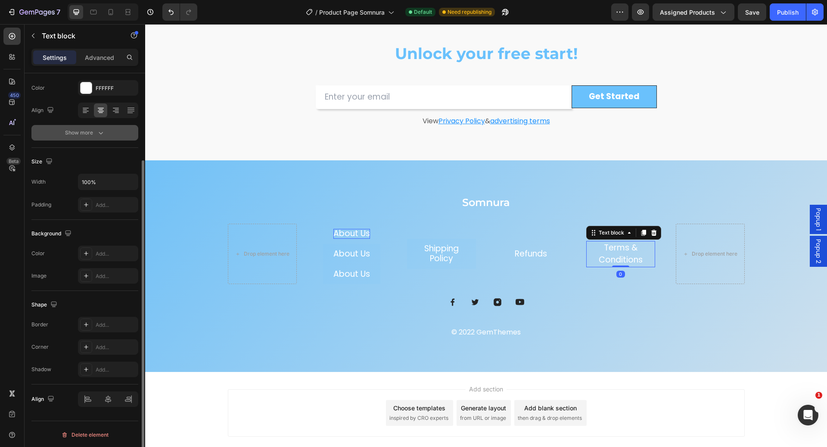
click at [95, 135] on div "Show more" at bounding box center [85, 132] width 40 height 9
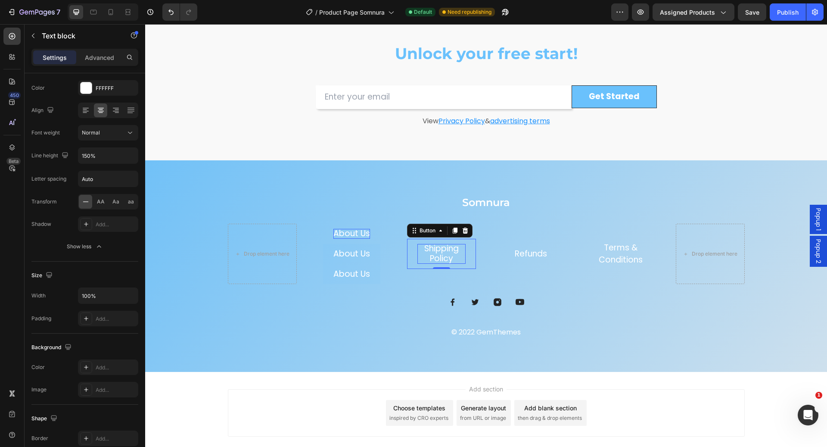
click at [446, 262] on p "Shipping Policy" at bounding box center [442, 254] width 48 height 20
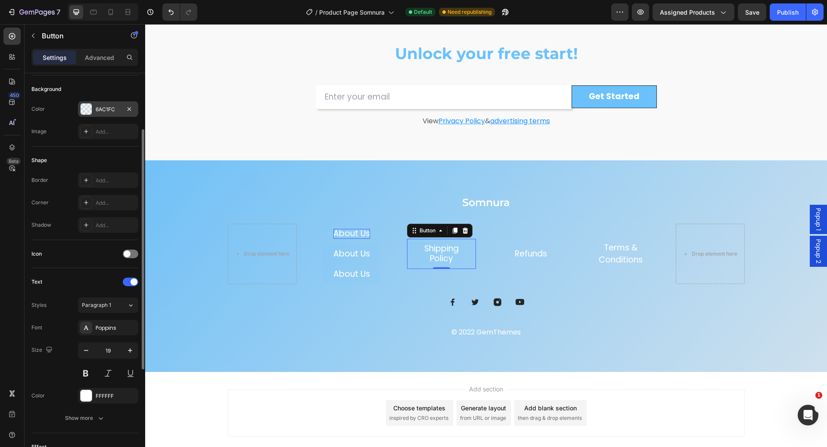
scroll to position [262, 0]
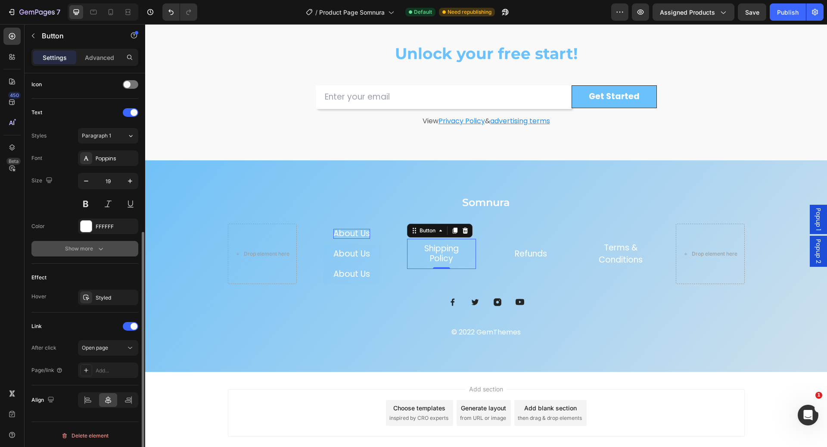
click at [89, 250] on div "Show more" at bounding box center [85, 248] width 40 height 9
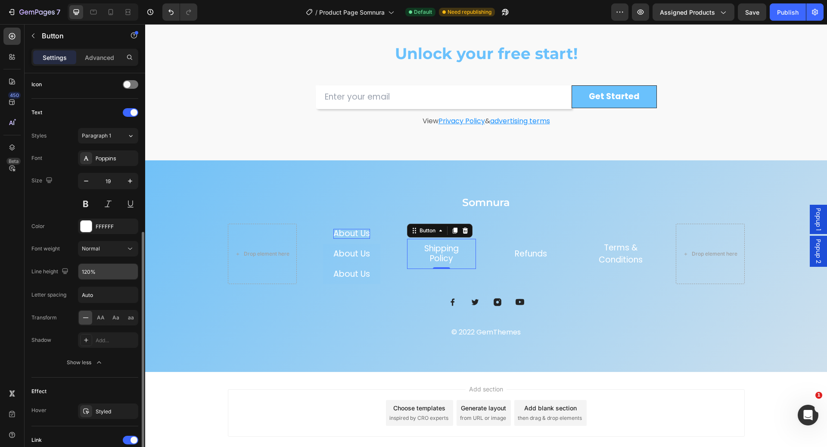
click at [121, 269] on input "120%" at bounding box center [107, 272] width 59 height 16
click at [131, 267] on icon "button" at bounding box center [130, 271] width 9 height 9
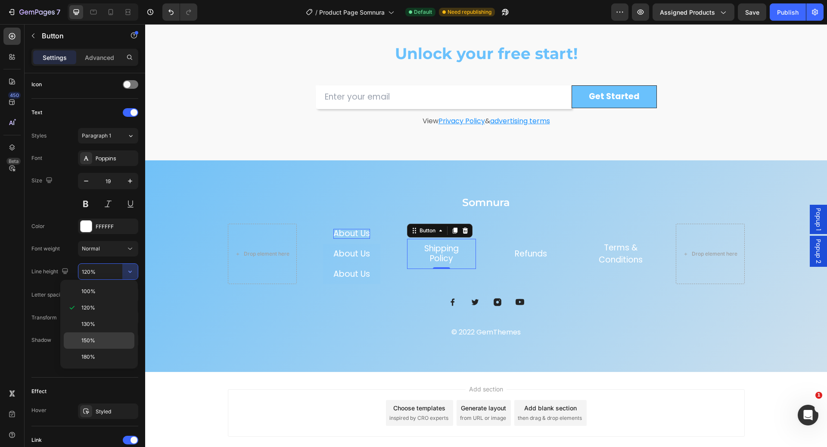
click at [120, 332] on div "150%" at bounding box center [99, 340] width 71 height 16
type input "150%"
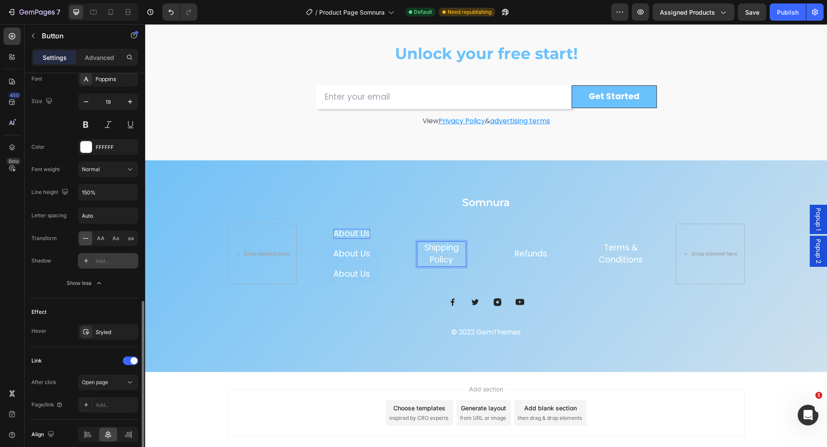
scroll to position [376, 0]
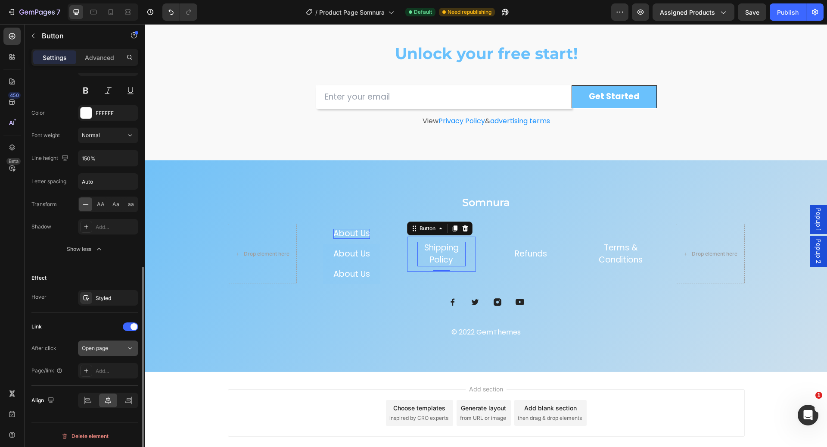
click at [123, 345] on div "Open page" at bounding box center [104, 348] width 44 height 8
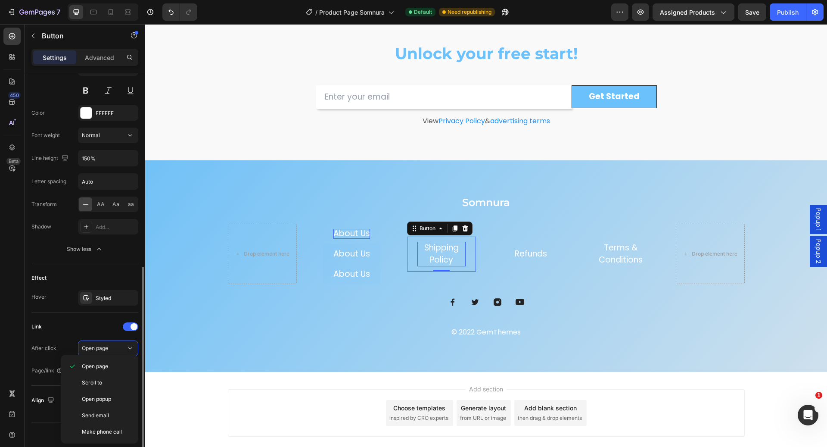
click at [52, 344] on div "After click" at bounding box center [43, 348] width 25 height 8
click at [103, 367] on div "Add..." at bounding box center [116, 371] width 41 height 8
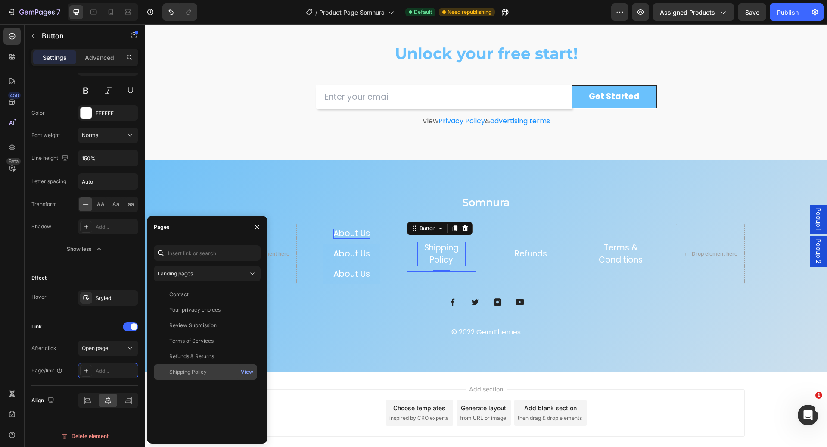
click at [208, 371] on div "Shipping Policy" at bounding box center [205, 372] width 97 height 8
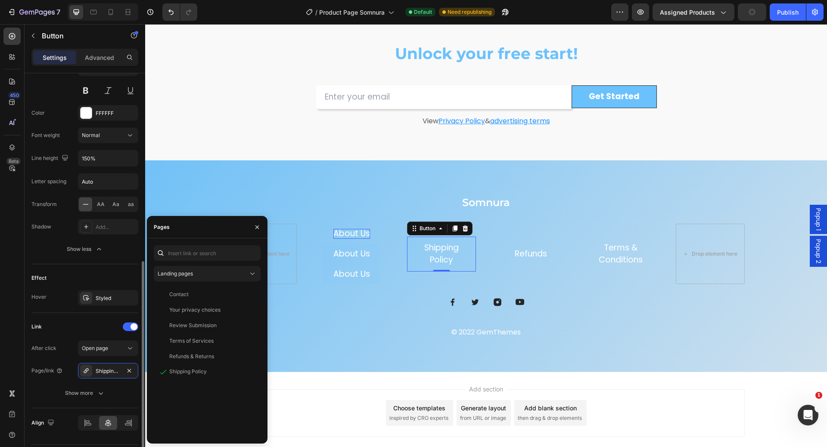
click at [63, 315] on div "Link After click Open page Page/link Shipping Policy Show more" at bounding box center [84, 360] width 107 height 95
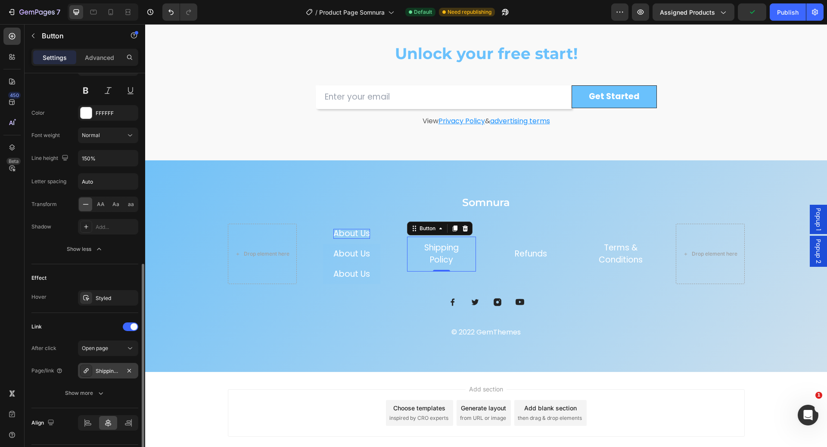
scroll to position [398, 0]
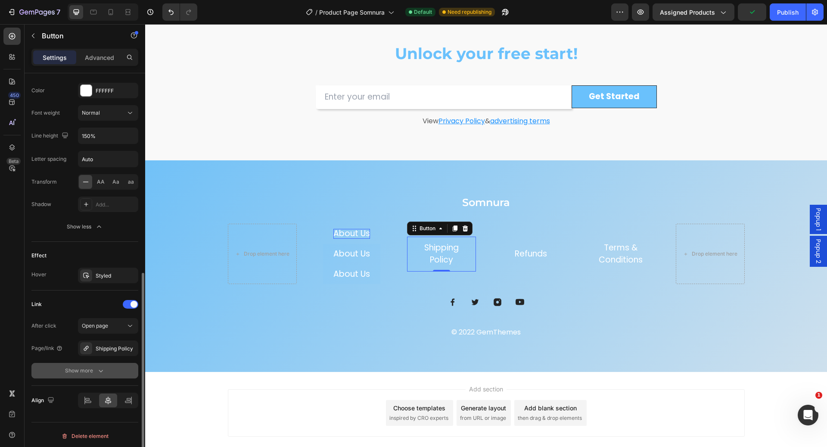
click at [92, 367] on div "Show more" at bounding box center [85, 370] width 40 height 9
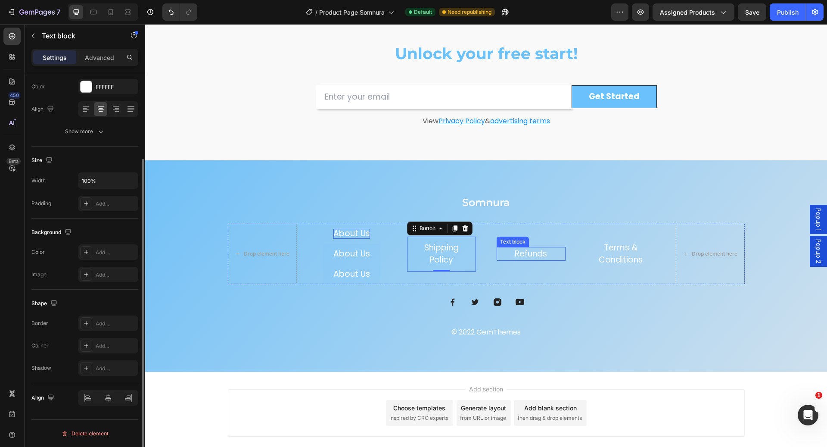
click at [544, 248] on p "Refunds" at bounding box center [531, 254] width 67 height 12
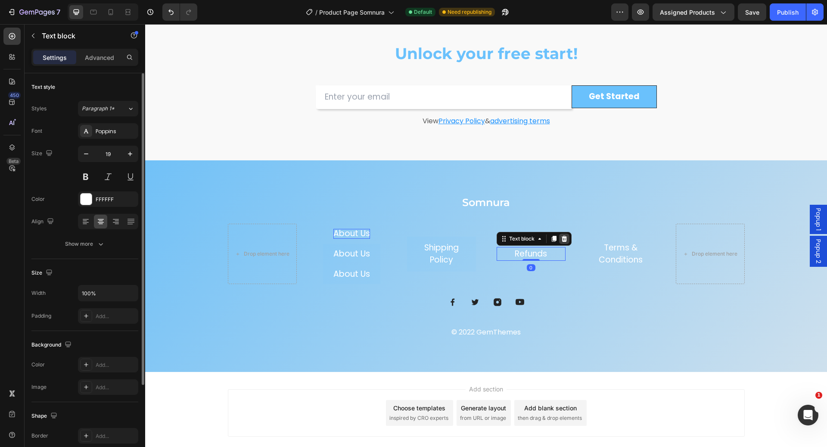
click at [562, 239] on icon at bounding box center [564, 238] width 7 height 7
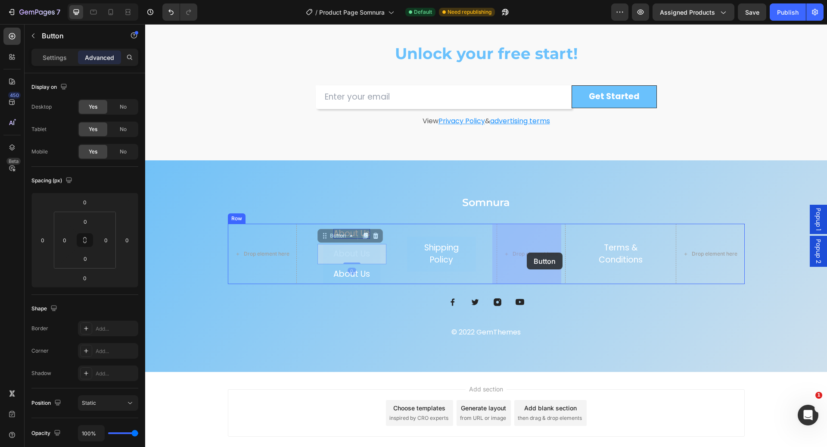
drag, startPoint x: 370, startPoint y: 250, endPoint x: 526, endPoint y: 253, distance: 156.5
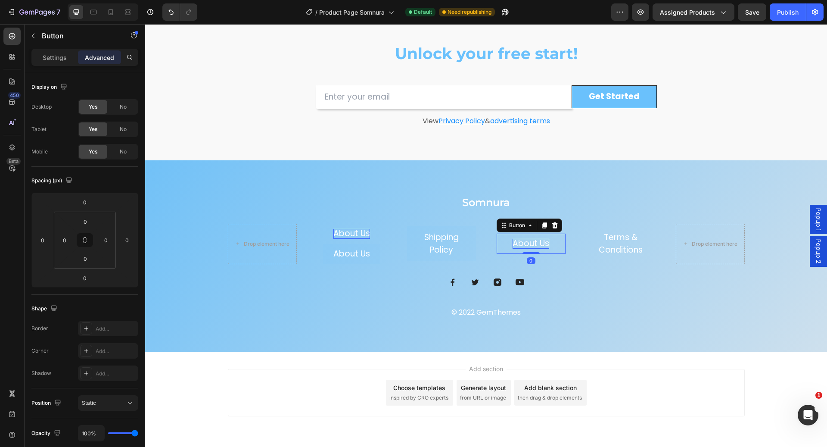
click at [526, 242] on p "About Us" at bounding box center [531, 244] width 37 height 10
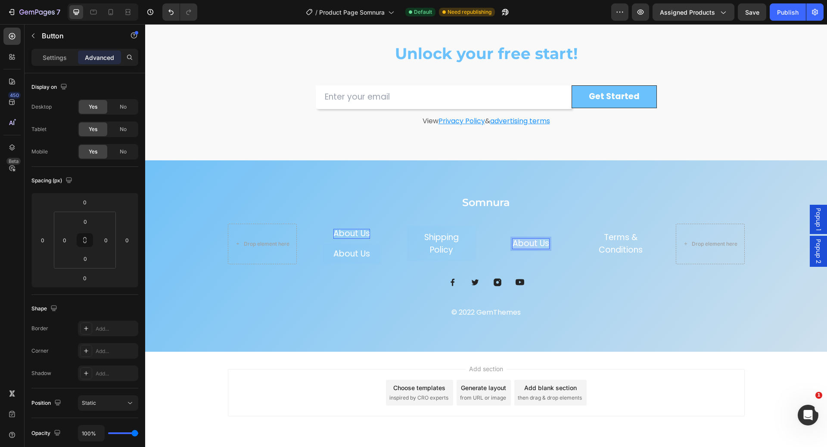
click at [526, 242] on p "About Us" at bounding box center [531, 244] width 37 height 10
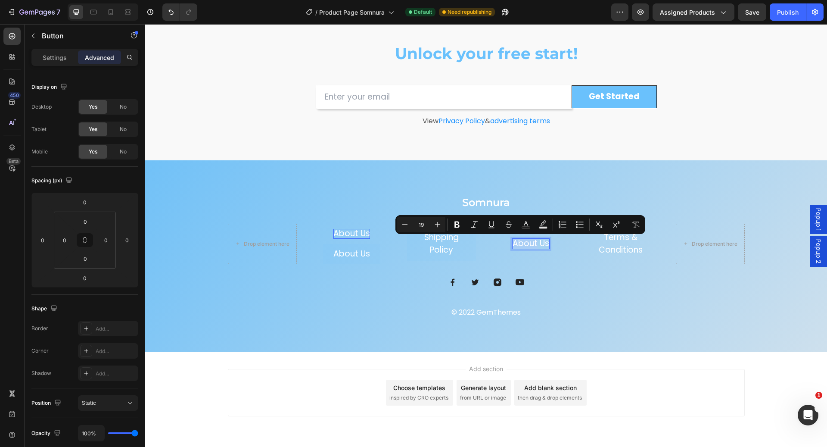
click at [526, 242] on p "About Us" at bounding box center [531, 244] width 37 height 10
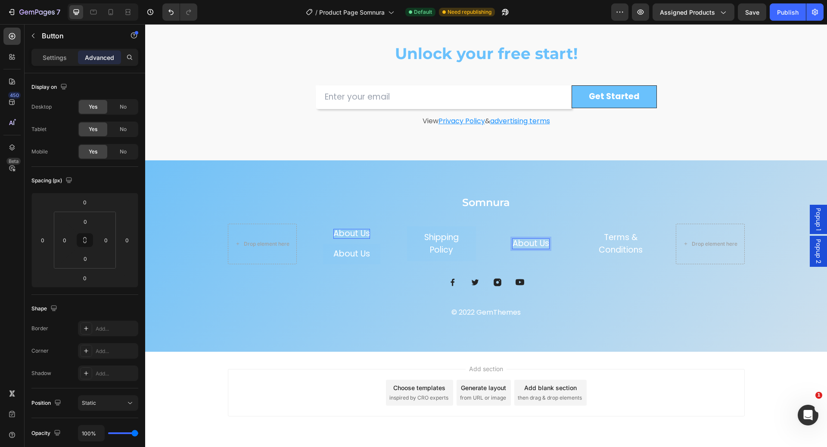
click at [526, 242] on p "About Us" at bounding box center [531, 244] width 37 height 10
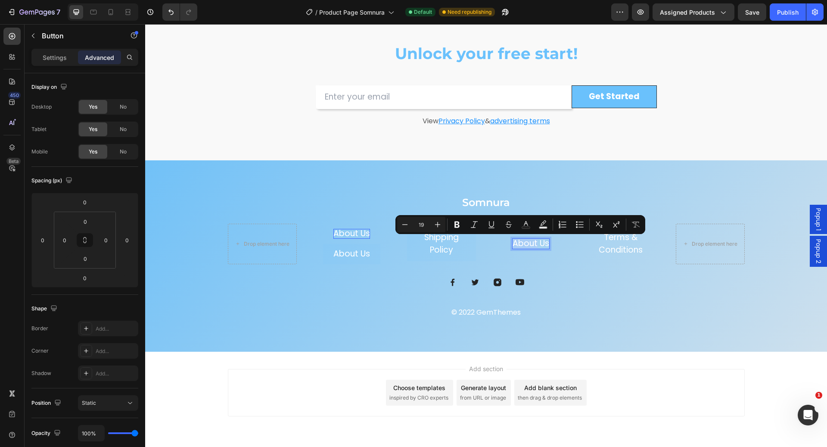
click at [526, 242] on p "About Us" at bounding box center [531, 244] width 37 height 10
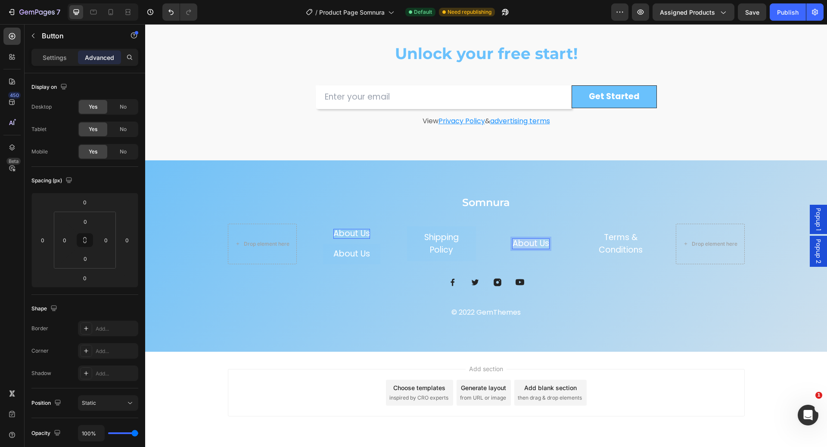
click at [526, 242] on p "About Us" at bounding box center [531, 244] width 37 height 10
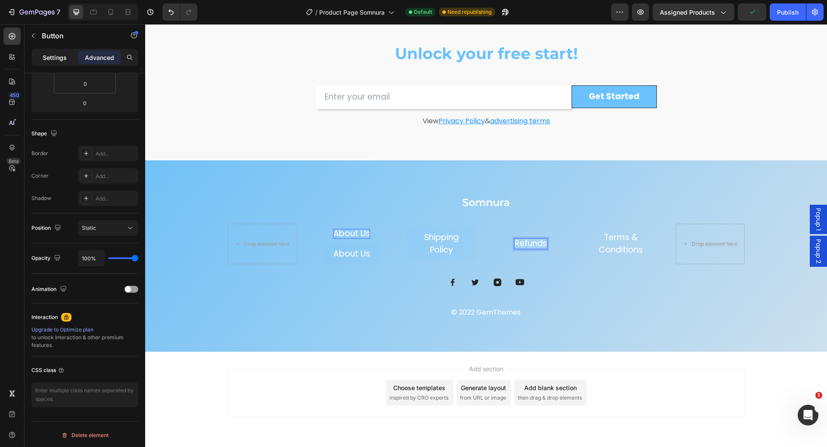
click at [59, 59] on p "Settings" at bounding box center [55, 57] width 24 height 9
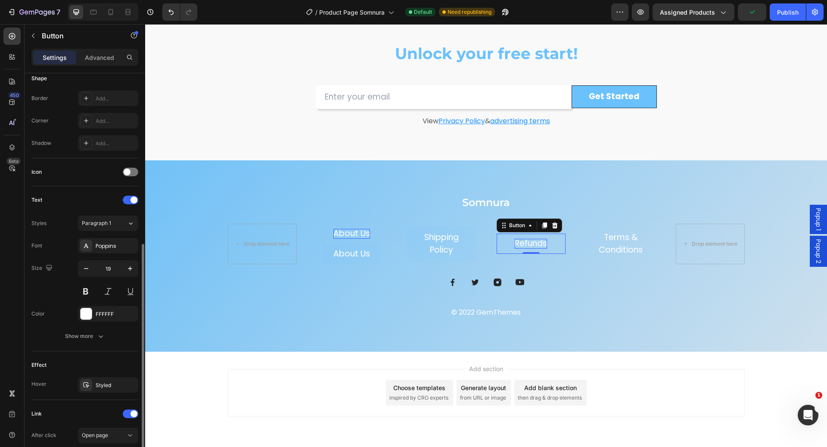
scroll to position [262, 0]
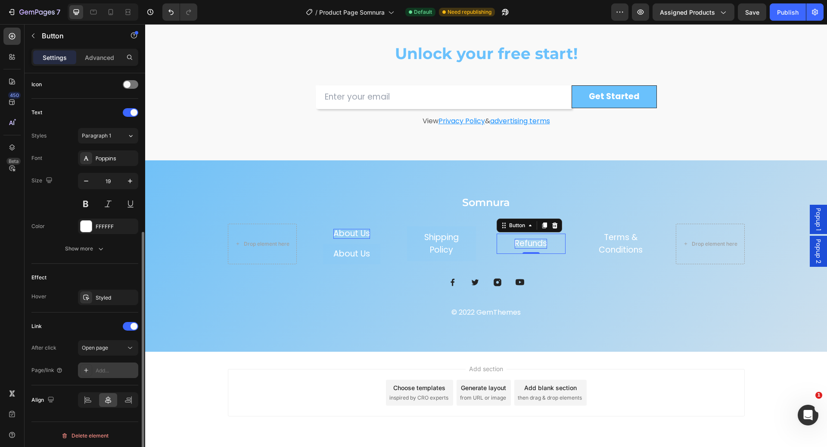
click at [103, 368] on div "Add..." at bounding box center [116, 371] width 41 height 8
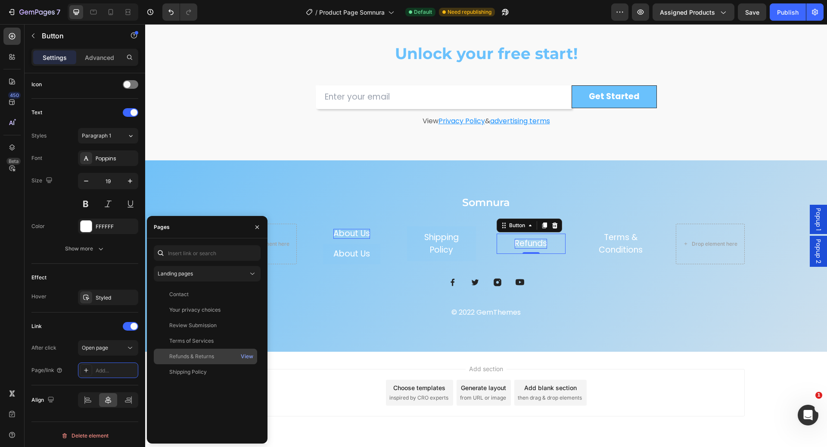
click at [211, 358] on div "Refunds & Returns" at bounding box center [191, 357] width 45 height 8
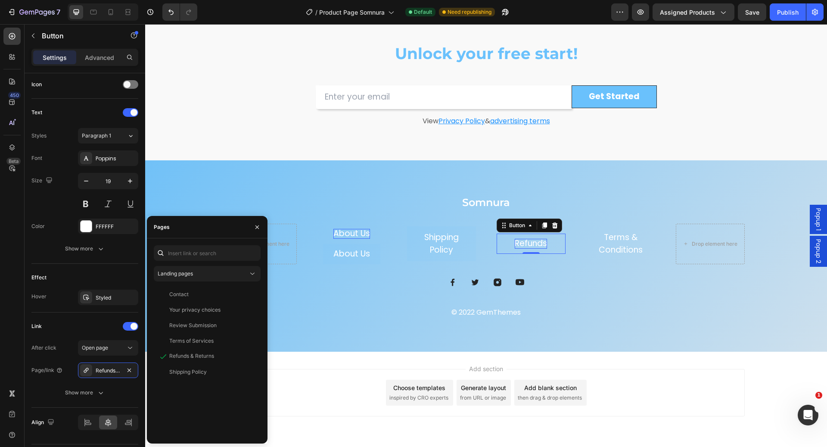
click at [539, 245] on p "Refunds" at bounding box center [531, 244] width 32 height 10
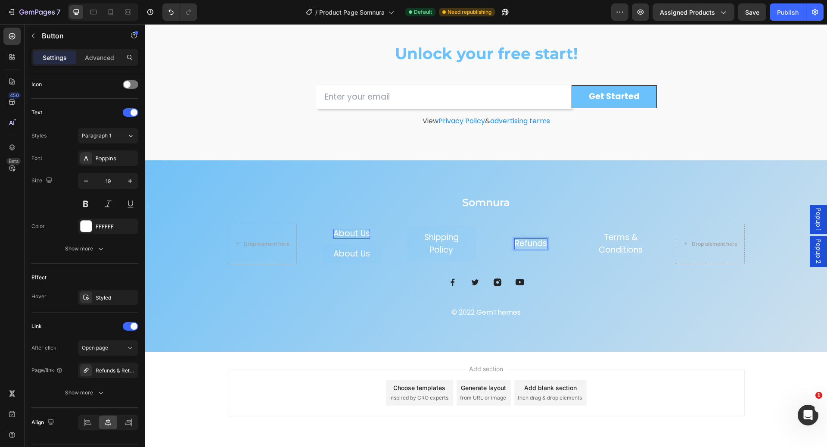
click at [542, 244] on p "Refunds" at bounding box center [531, 244] width 32 height 10
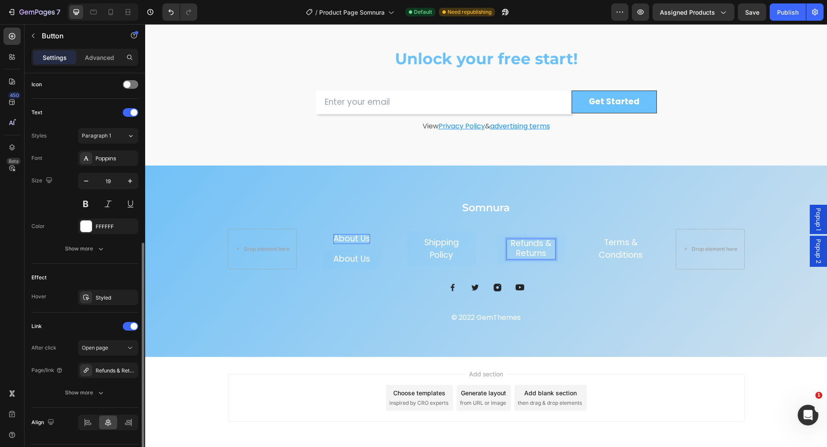
scroll to position [285, 0]
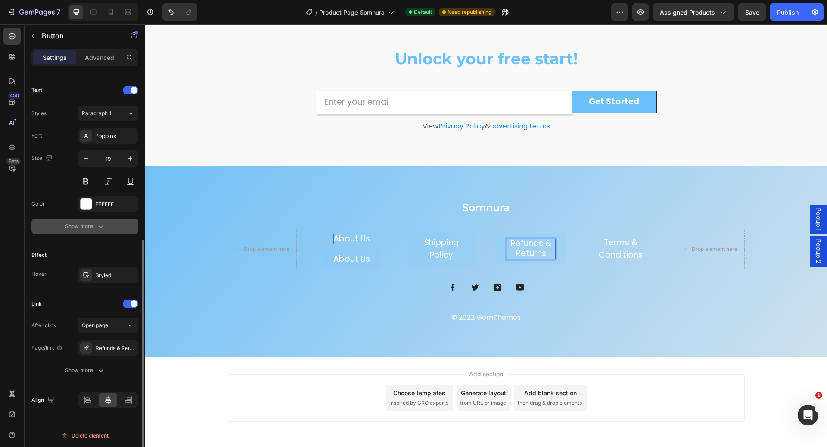
click at [89, 223] on div "Show more" at bounding box center [85, 226] width 40 height 9
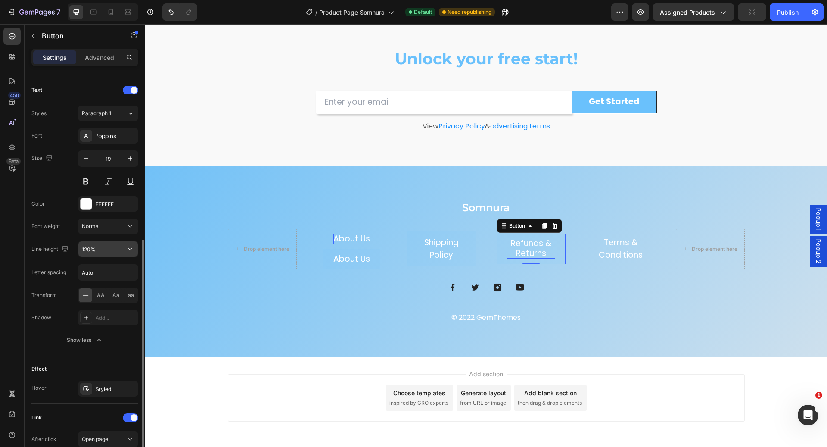
click at [117, 250] on input "120%" at bounding box center [107, 249] width 59 height 16
click at [125, 246] on button "button" at bounding box center [130, 249] width 16 height 16
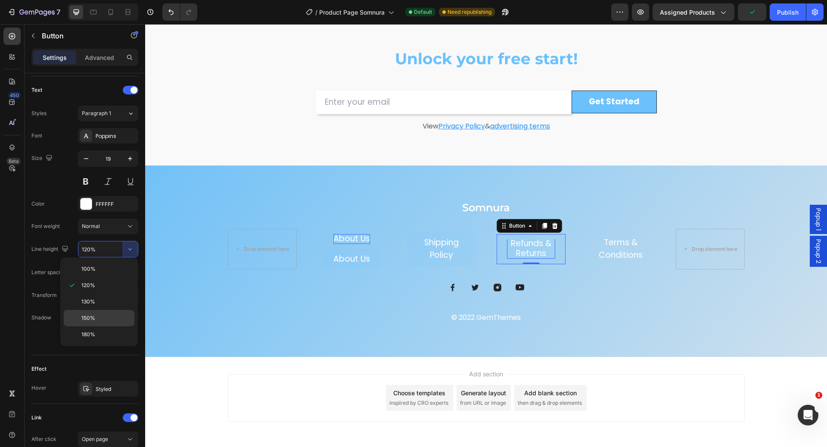
click at [112, 319] on p "150%" at bounding box center [105, 318] width 49 height 8
type input "150%"
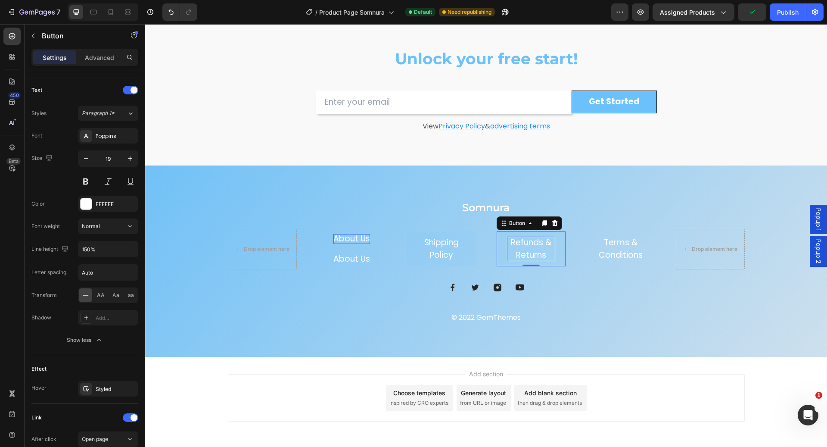
scroll to position [0, 0]
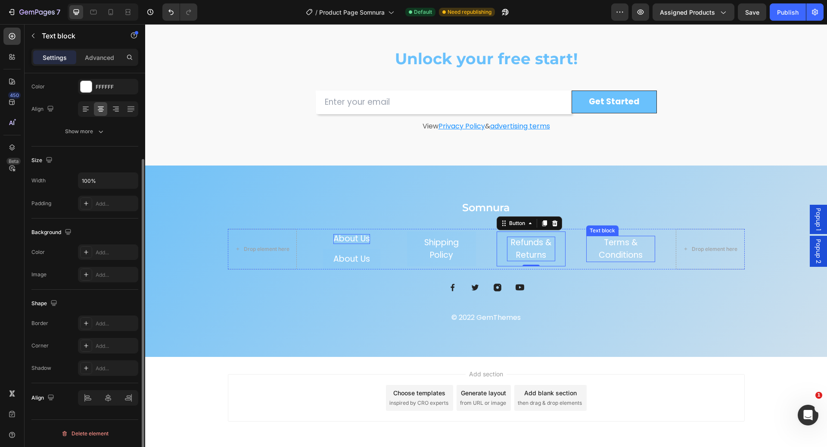
click at [612, 250] on link "Terms & Conditions" at bounding box center [621, 249] width 44 height 24
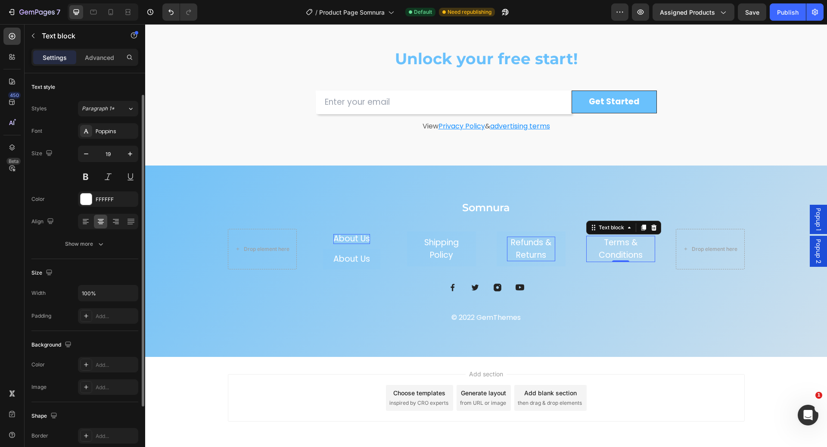
scroll to position [111, 0]
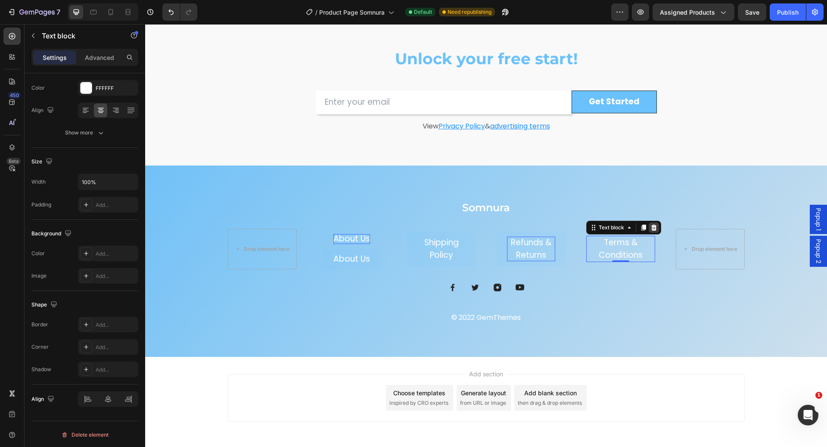
click at [651, 225] on icon at bounding box center [654, 228] width 6 height 6
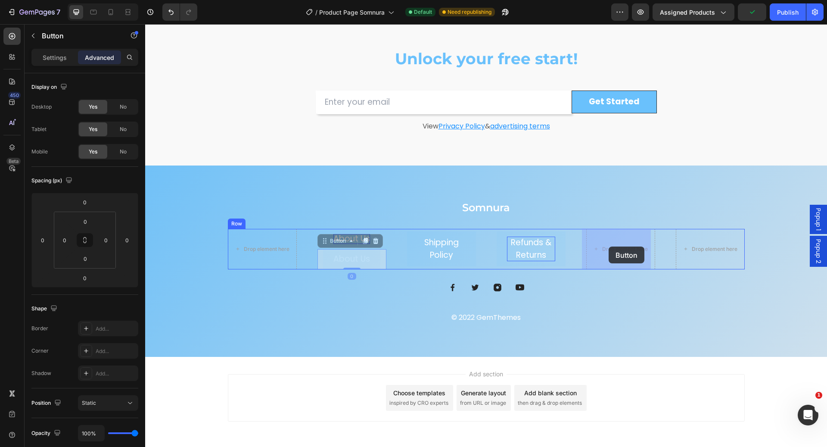
drag, startPoint x: 374, startPoint y: 255, endPoint x: 609, endPoint y: 247, distance: 235.0
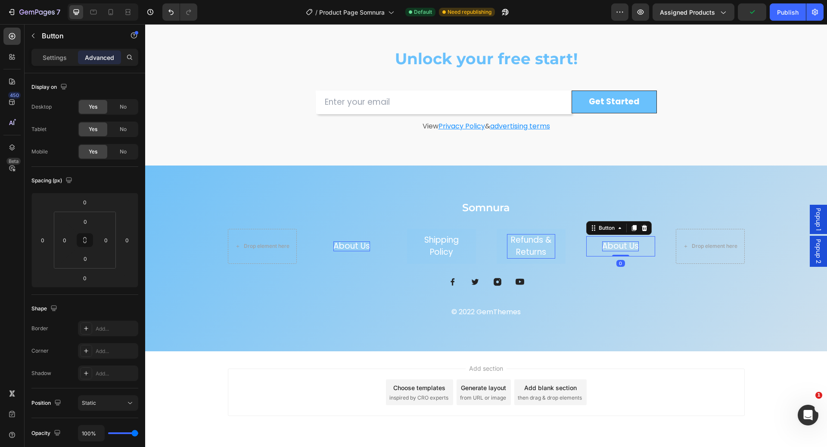
click at [607, 243] on p "About Us" at bounding box center [621, 246] width 37 height 10
click at [598, 236] on button "Terms" at bounding box center [621, 246] width 46 height 20
click at [592, 236] on button "Terms OF" at bounding box center [621, 246] width 59 height 20
click at [593, 236] on button "Terms of" at bounding box center [621, 246] width 57 height 20
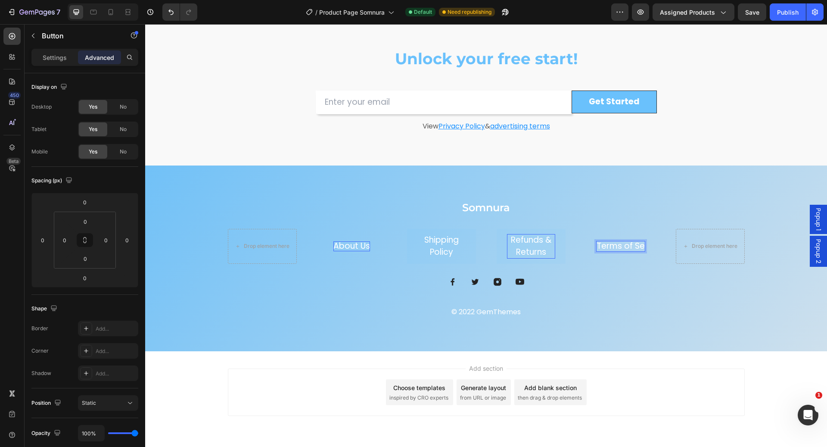
scroll to position [2342, 0]
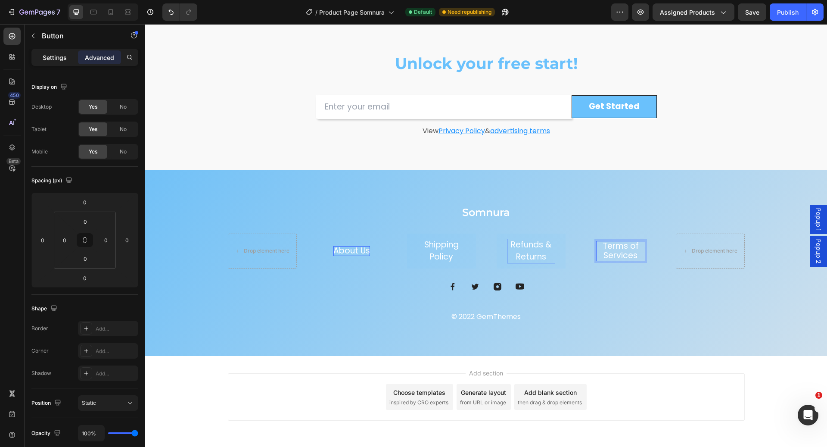
click at [52, 62] on div "Settings" at bounding box center [54, 57] width 43 height 14
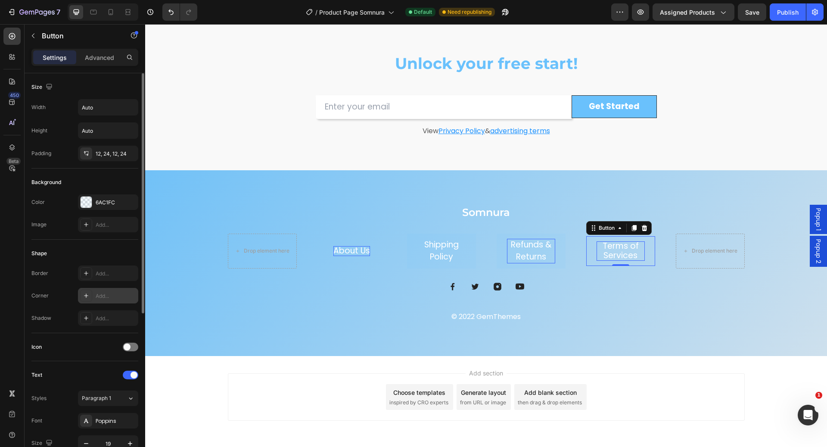
scroll to position [121, 0]
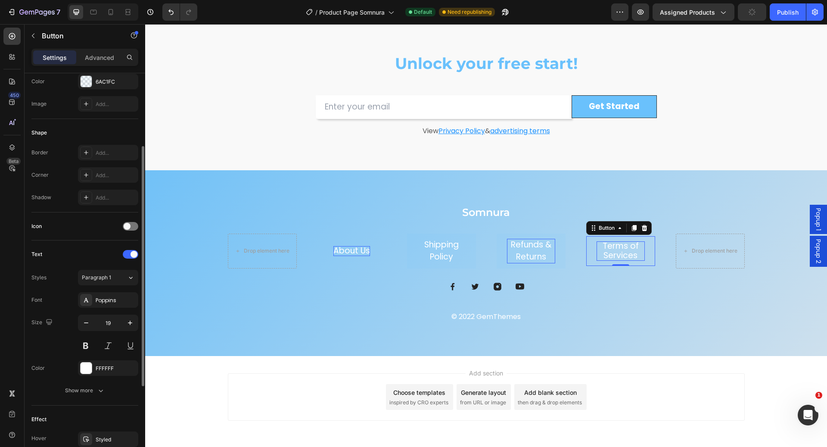
click at [90, 378] on div "Font Poppins Size 19 Color FFFFFF Show more" at bounding box center [84, 345] width 107 height 106
click at [90, 383] on button "Show more" at bounding box center [84, 391] width 107 height 16
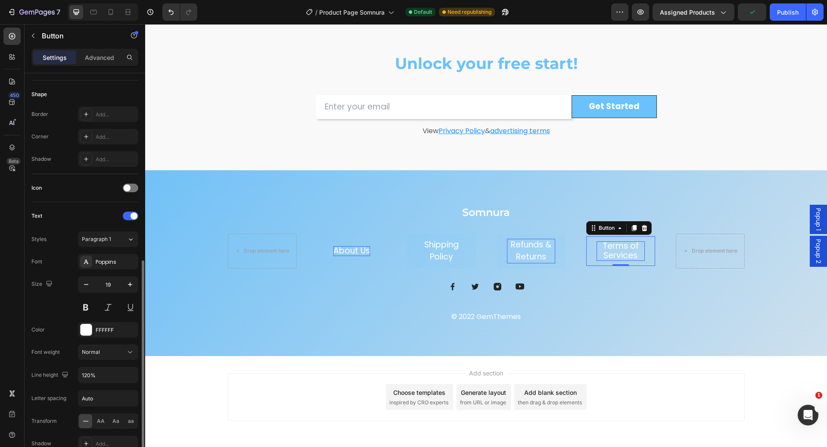
scroll to position [228, 0]
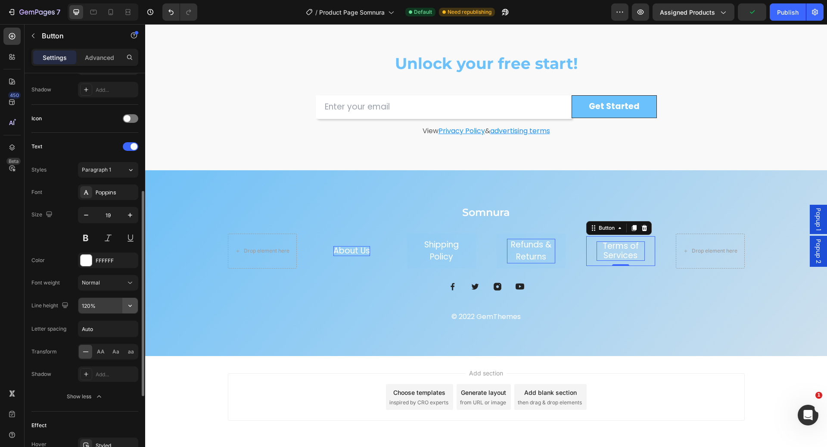
click at [131, 305] on icon "button" at bounding box center [129, 306] width 3 height 2
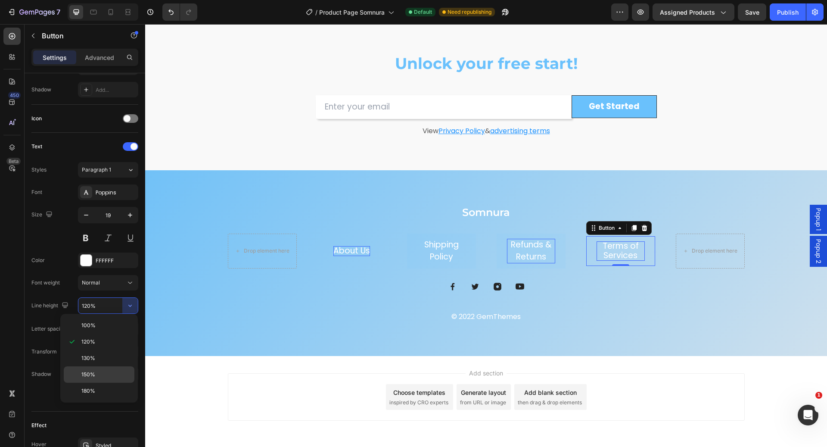
click at [120, 372] on p "150%" at bounding box center [105, 375] width 49 height 8
type input "150%"
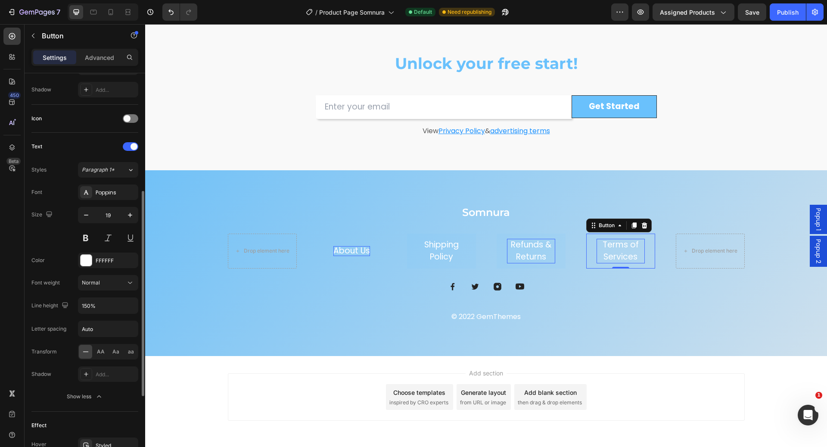
scroll to position [376, 0]
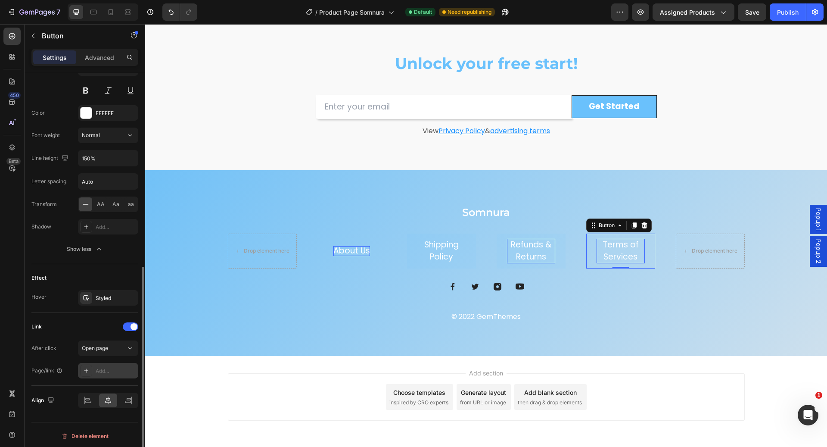
click at [108, 367] on div "Add..." at bounding box center [116, 371] width 41 height 8
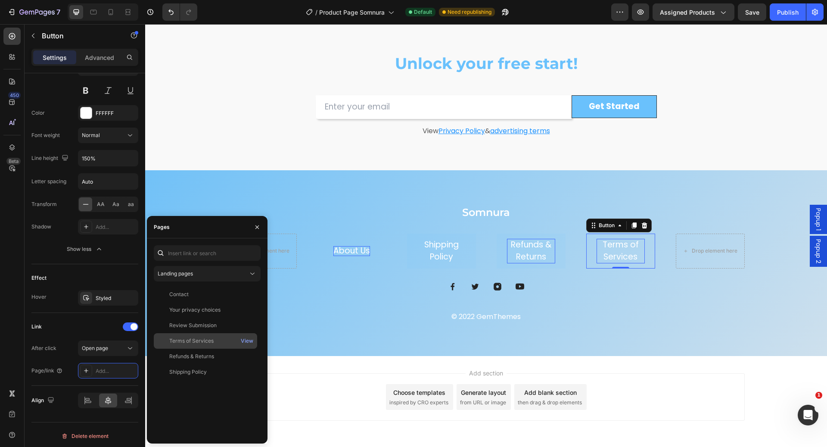
click at [217, 341] on div "Terms of Services" at bounding box center [205, 341] width 97 height 8
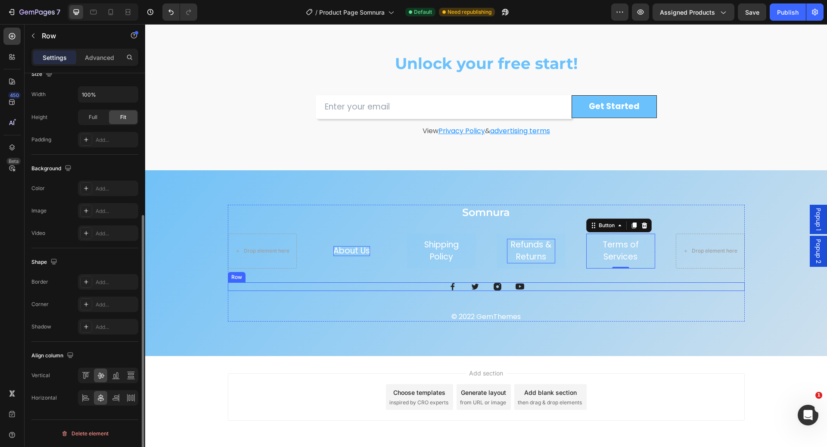
click at [351, 284] on div "Image Image Image Image Row" at bounding box center [486, 286] width 517 height 9
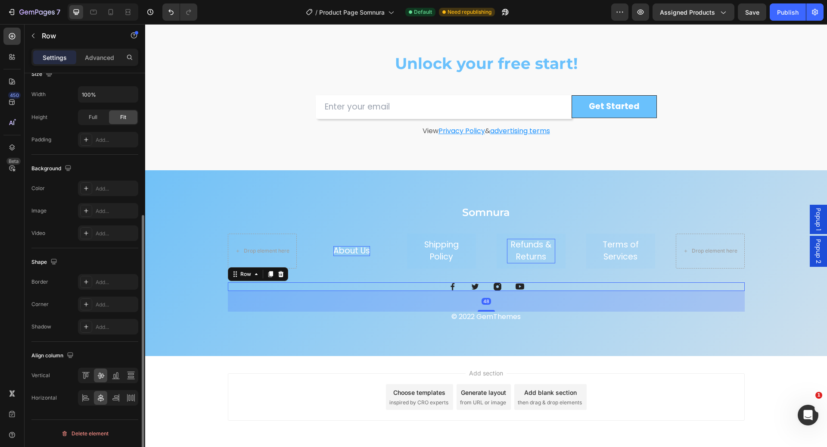
scroll to position [0, 0]
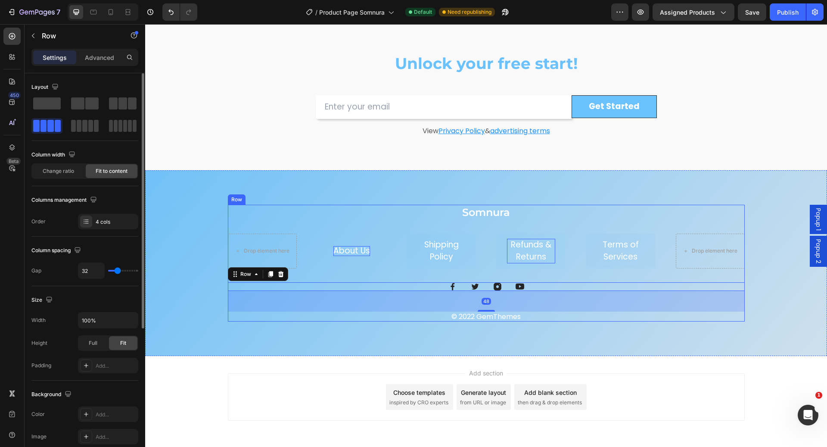
click at [351, 262] on div "About Us Button" at bounding box center [352, 251] width 69 height 35
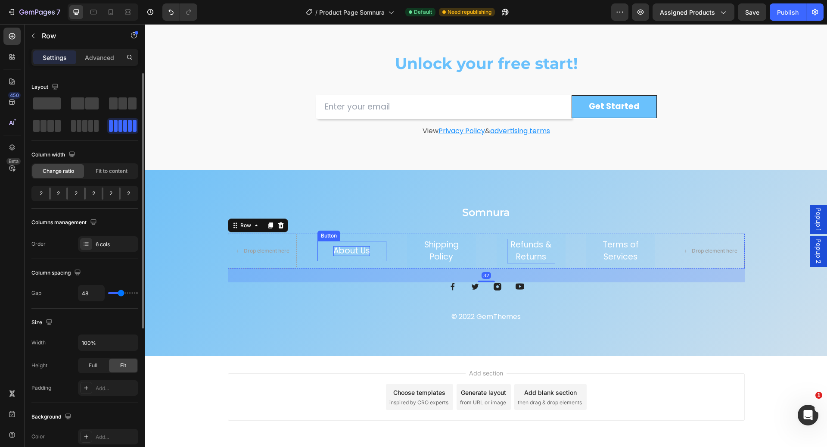
click at [351, 259] on button "About Us" at bounding box center [351, 251] width 57 height 20
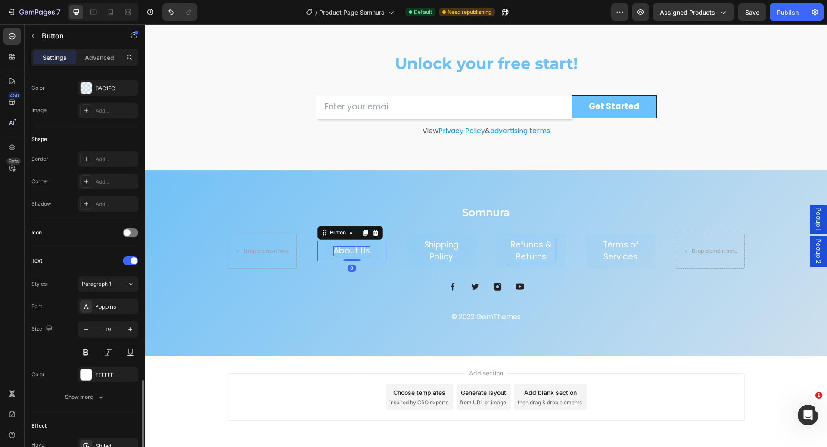
scroll to position [262, 0]
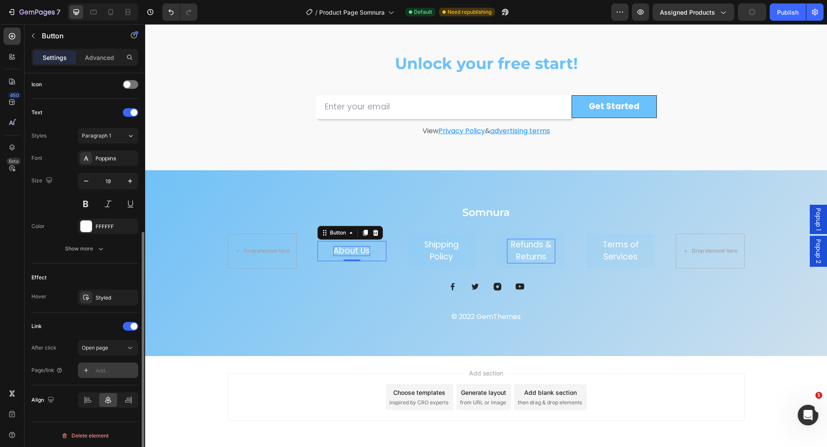
click at [111, 372] on div "Add..." at bounding box center [108, 370] width 60 height 16
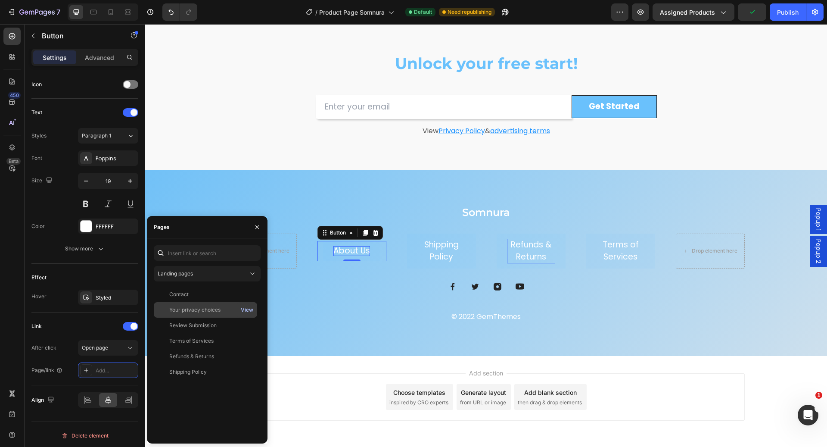
click at [248, 310] on div "View" at bounding box center [247, 310] width 12 height 8
click at [225, 275] on div "Landing pages" at bounding box center [203, 274] width 91 height 8
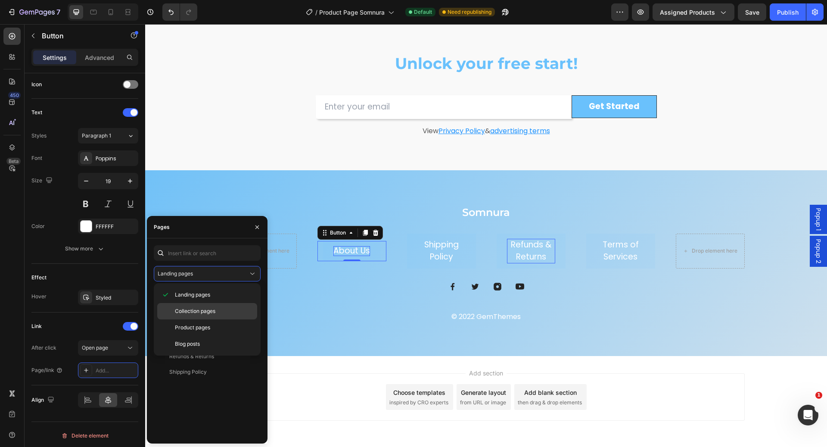
click at [220, 312] on p "Collection pages" at bounding box center [214, 311] width 78 height 8
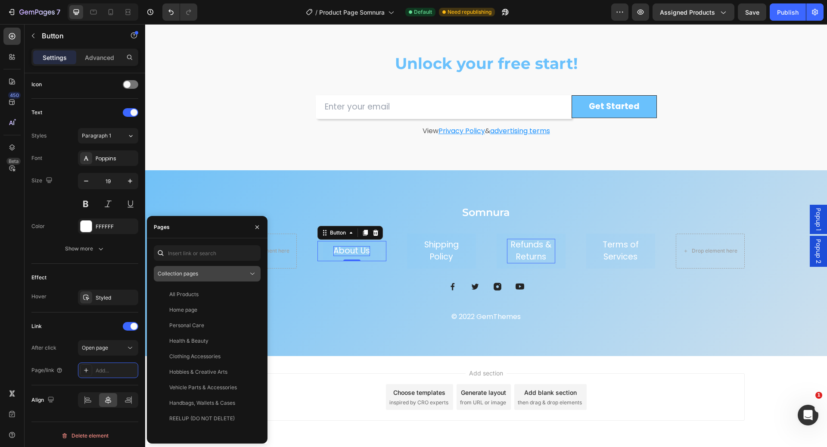
click at [242, 271] on div "Collection pages" at bounding box center [203, 274] width 91 height 8
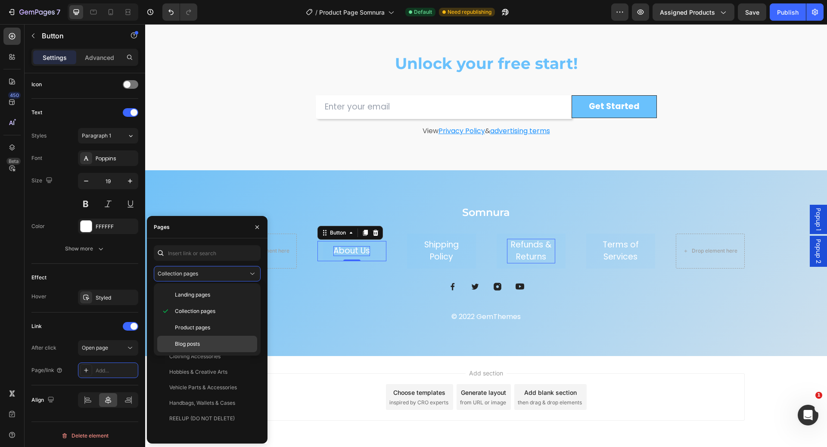
click at [229, 340] on p "Blog posts" at bounding box center [214, 344] width 78 height 8
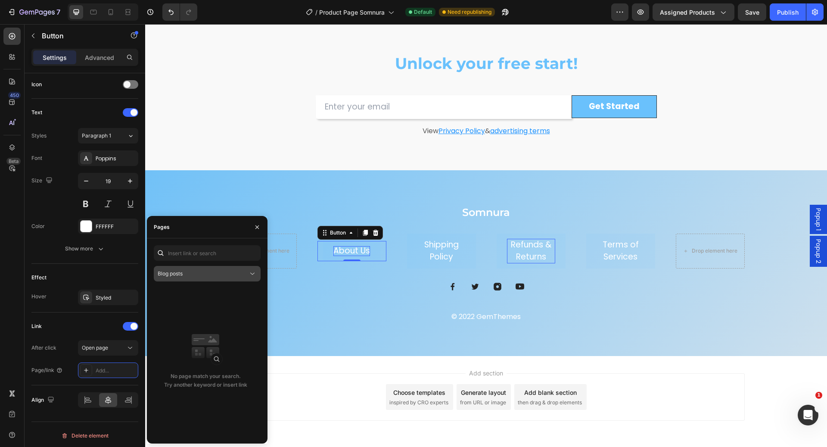
click at [235, 271] on div "Blog posts" at bounding box center [203, 274] width 91 height 8
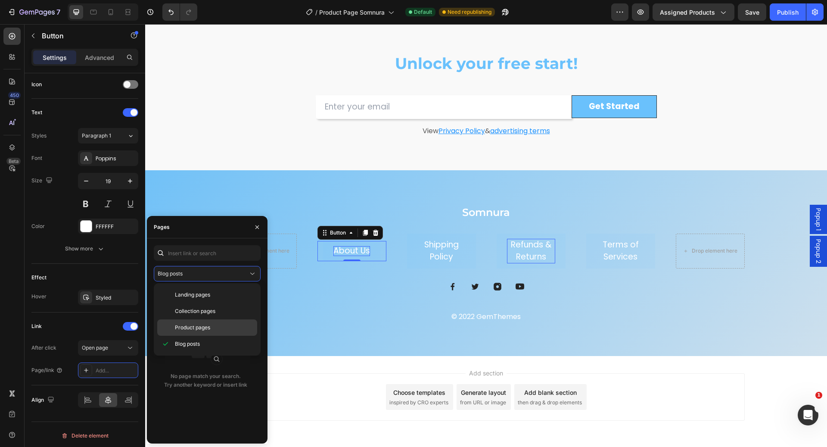
click at [228, 325] on p "Product pages" at bounding box center [214, 328] width 78 height 8
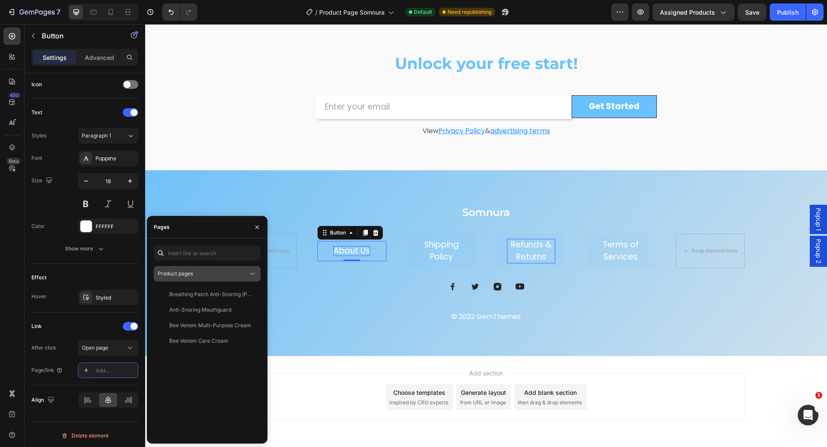
click at [232, 274] on div "Product pages" at bounding box center [203, 274] width 91 height 8
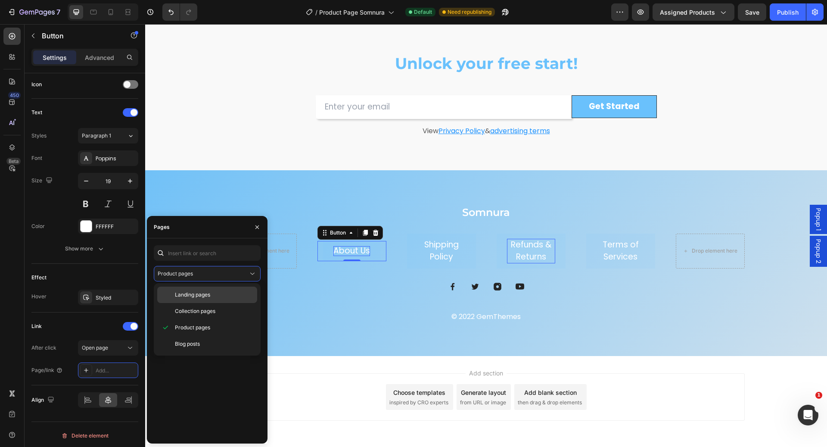
click at [222, 291] on p "Landing pages" at bounding box center [214, 295] width 78 height 8
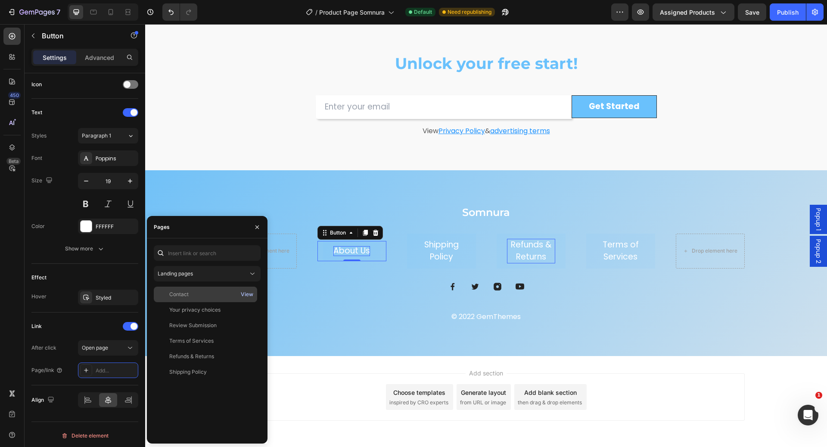
click at [247, 295] on div "View" at bounding box center [247, 294] width 12 height 8
click at [256, 225] on icon "button" at bounding box center [257, 227] width 7 height 7
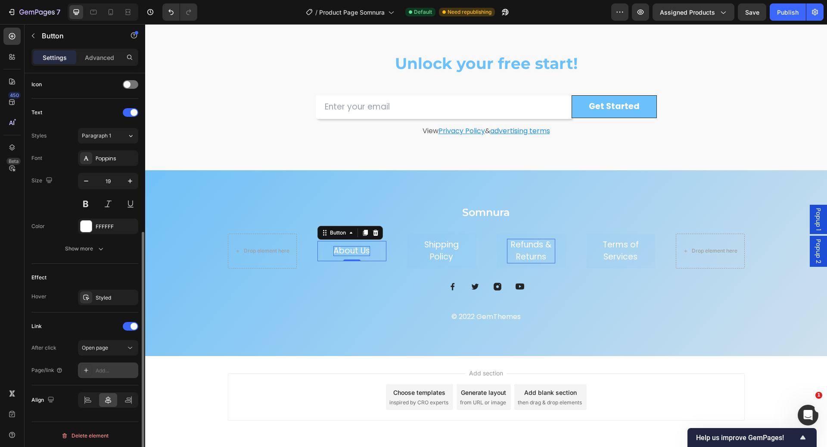
click at [109, 371] on div "Add..." at bounding box center [116, 371] width 41 height 8
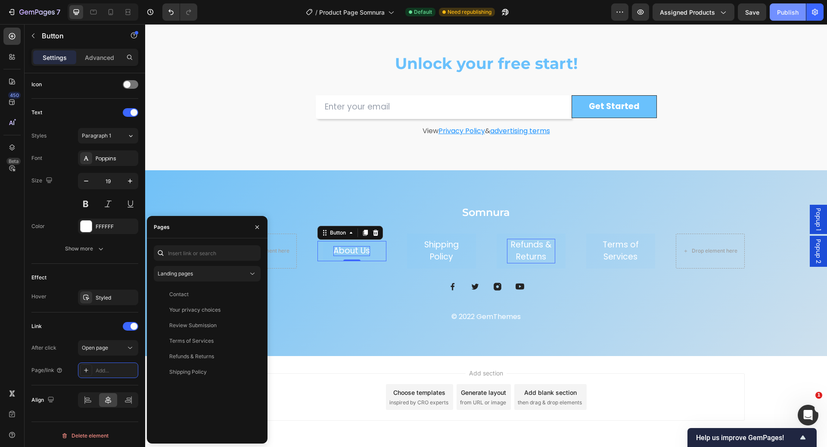
click at [788, 15] on div "Publish" at bounding box center [788, 12] width 22 height 9
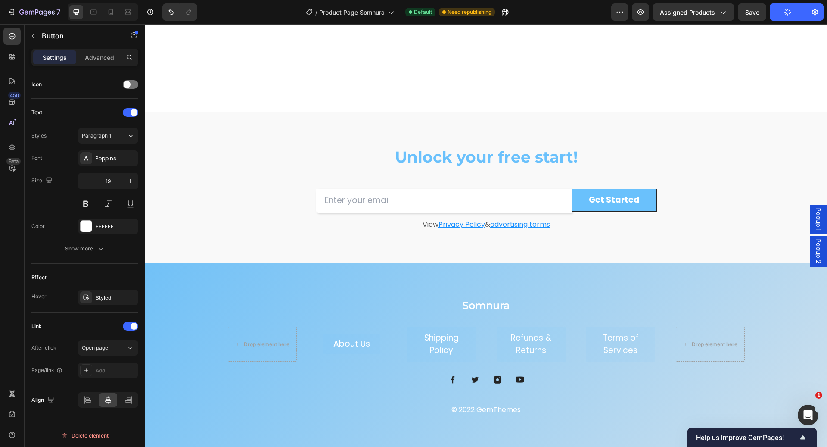
scroll to position [2373, 0]
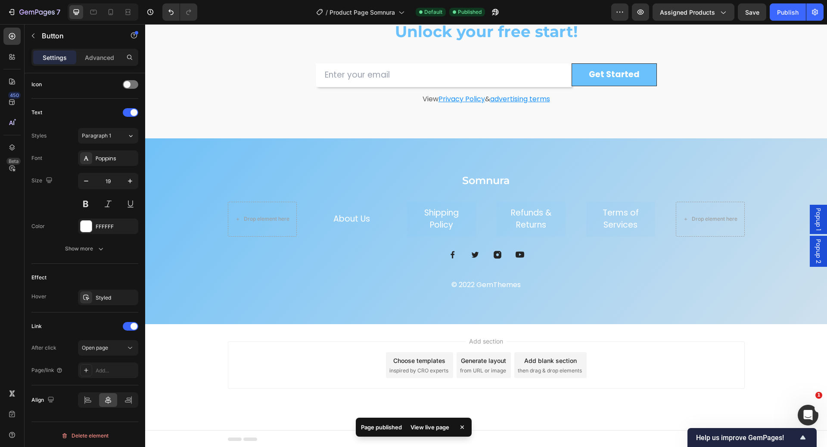
click at [346, 224] on button "About Us" at bounding box center [351, 219] width 57 height 20
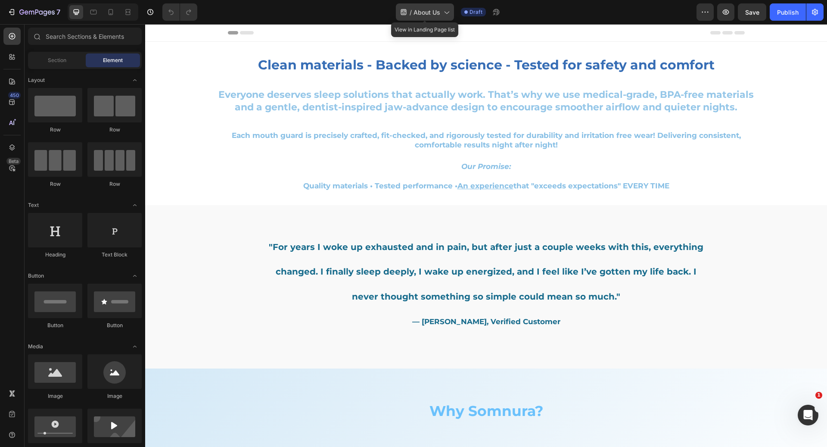
click at [439, 15] on span "About Us" at bounding box center [427, 12] width 27 height 9
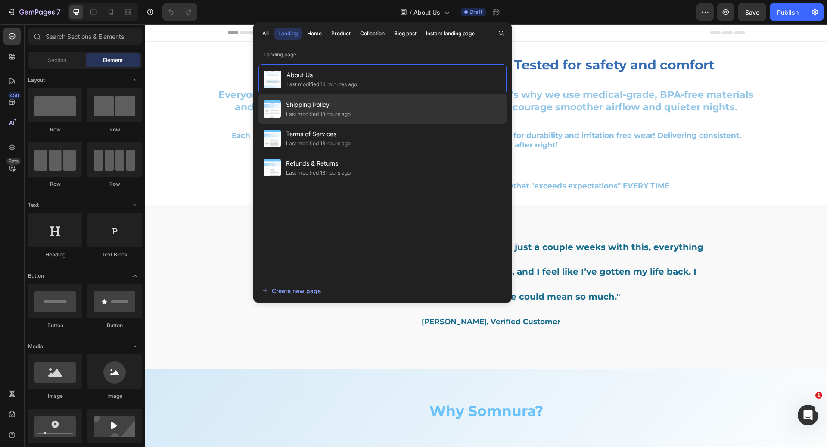
click at [351, 116] on div "Last modified 13 hours ago" at bounding box center [318, 114] width 65 height 9
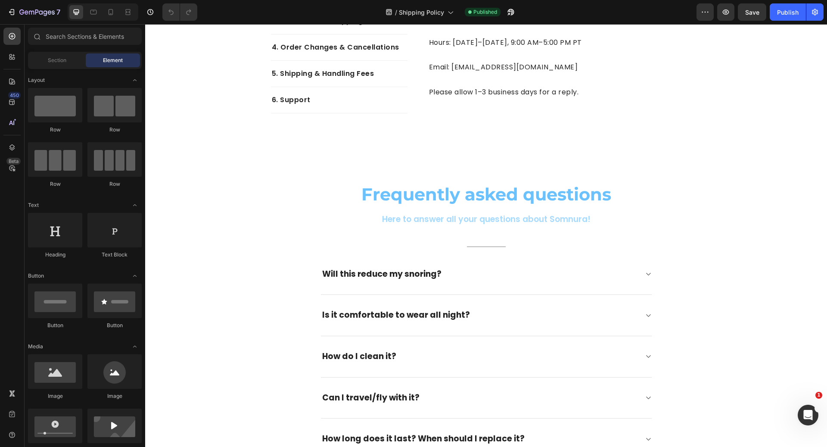
scroll to position [1063, 0]
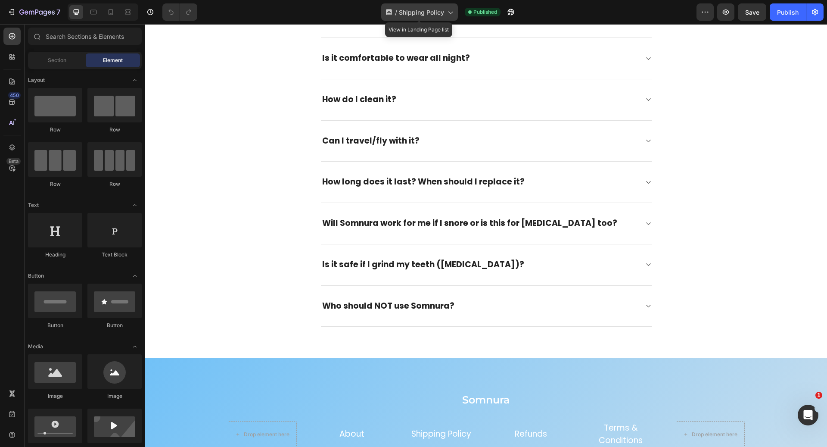
click at [444, 13] on div "/ Shipping Policy" at bounding box center [419, 11] width 77 height 17
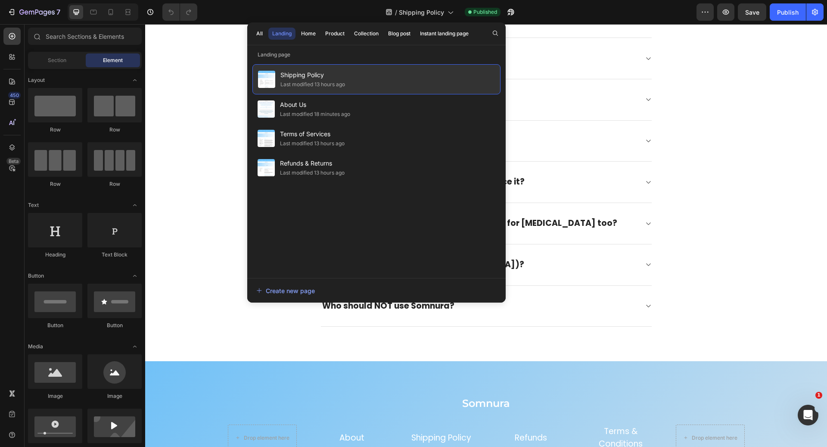
click at [328, 93] on div "Shipping Policy Last modified 13 hours ago" at bounding box center [377, 79] width 248 height 30
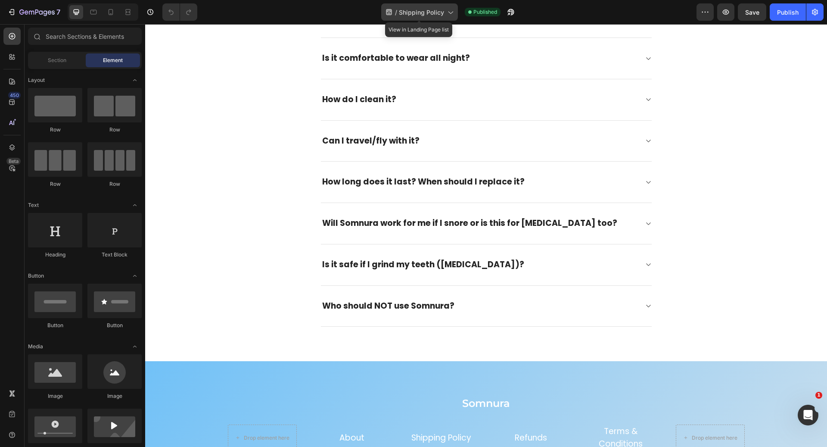
click at [438, 12] on span "Shipping Policy" at bounding box center [421, 12] width 45 height 9
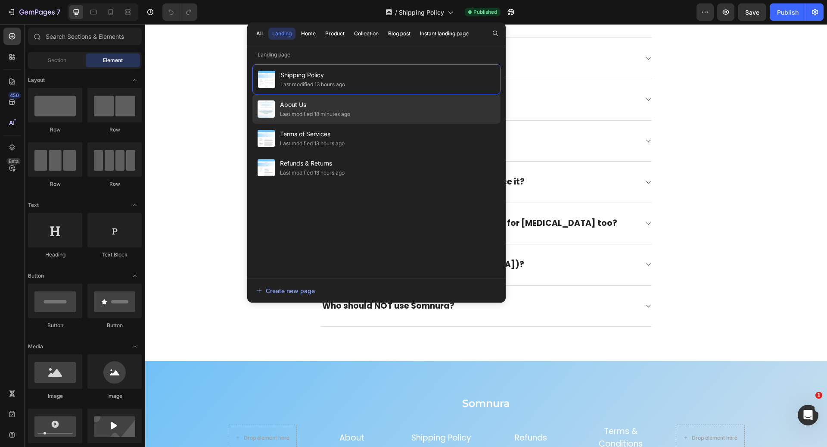
click at [371, 109] on div "About Us Last modified 18 minutes ago" at bounding box center [377, 108] width 248 height 29
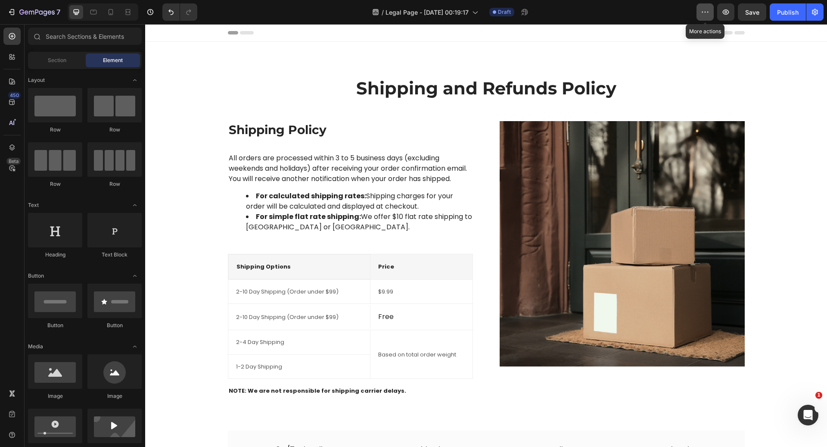
click at [704, 15] on icon "button" at bounding box center [705, 12] width 9 height 9
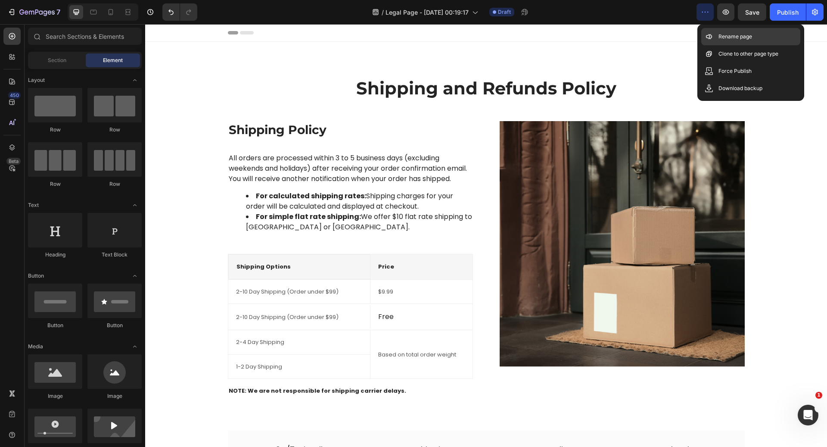
click at [715, 34] on div "Rename page" at bounding box center [751, 36] width 99 height 17
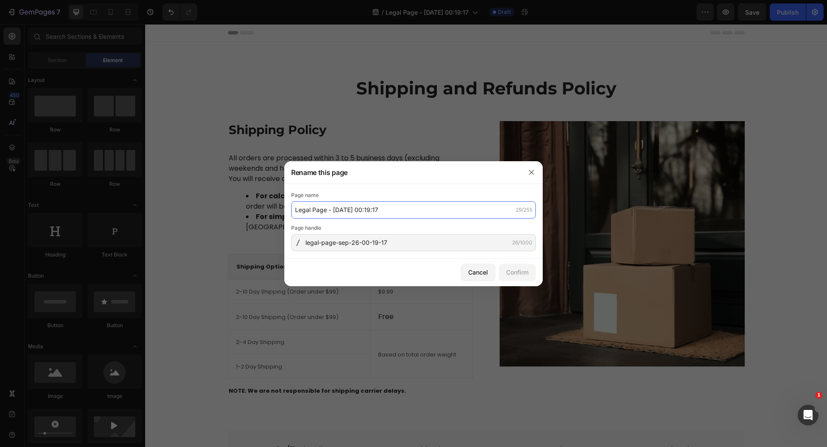
drag, startPoint x: 384, startPoint y: 206, endPoint x: 385, endPoint y: 211, distance: 5.3
click at [385, 211] on input "Legal Page - Sep 26, 00:19:17" at bounding box center [413, 209] width 245 height 17
type input "About Us"
click at [524, 269] on div "Confirm" at bounding box center [517, 272] width 22 height 9
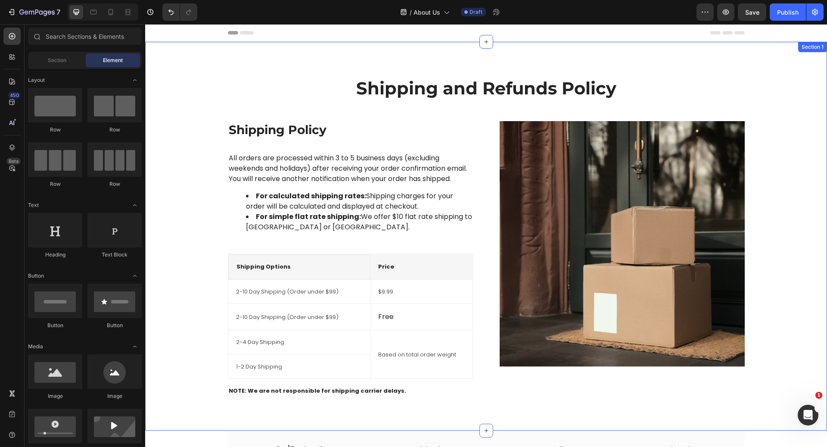
click at [525, 65] on div "Shipping and Refunds Policy Heading Row Shipping Policy Heading All orders are …" at bounding box center [486, 236] width 682 height 389
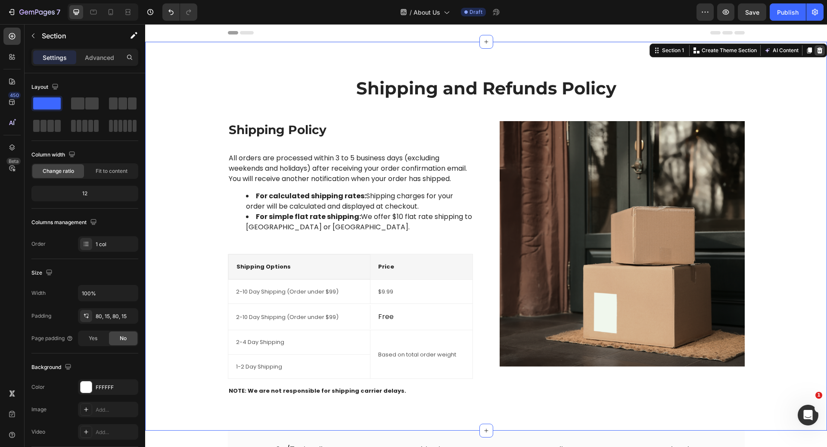
click at [818, 50] on icon at bounding box center [821, 50] width 6 height 6
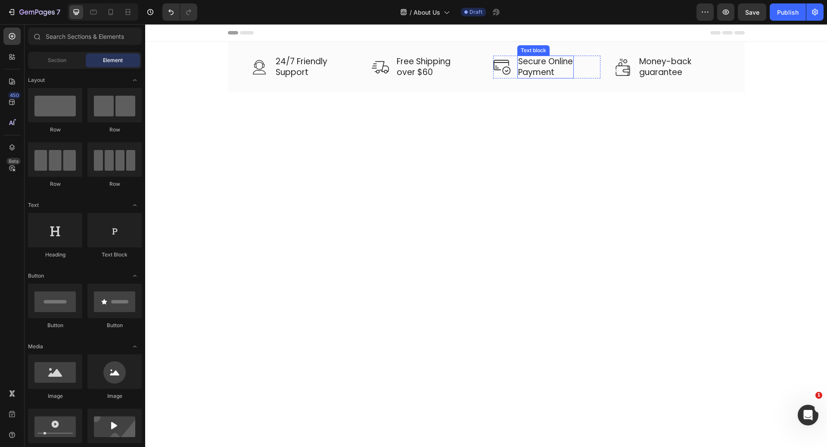
click at [555, 75] on p "Secure Online Payment" at bounding box center [545, 66] width 55 height 21
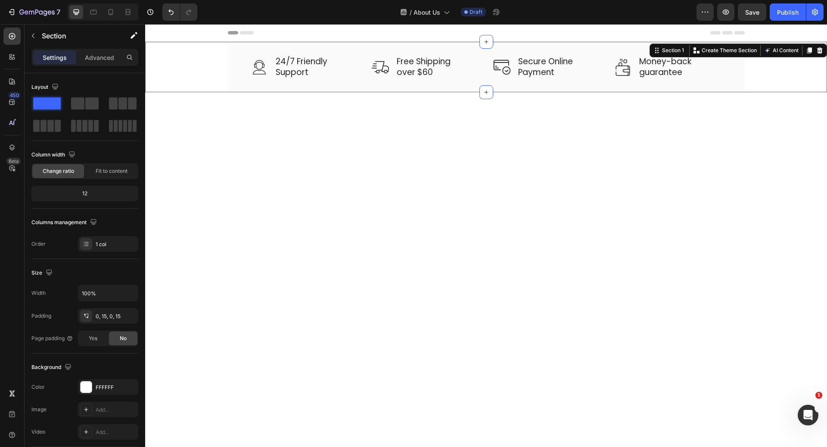
click at [806, 61] on div "Image 24/7 Friendly Support Text block Row Image Free Shipping over $60 Text bl…" at bounding box center [486, 67] width 669 height 50
click at [817, 49] on icon at bounding box center [820, 50] width 7 height 7
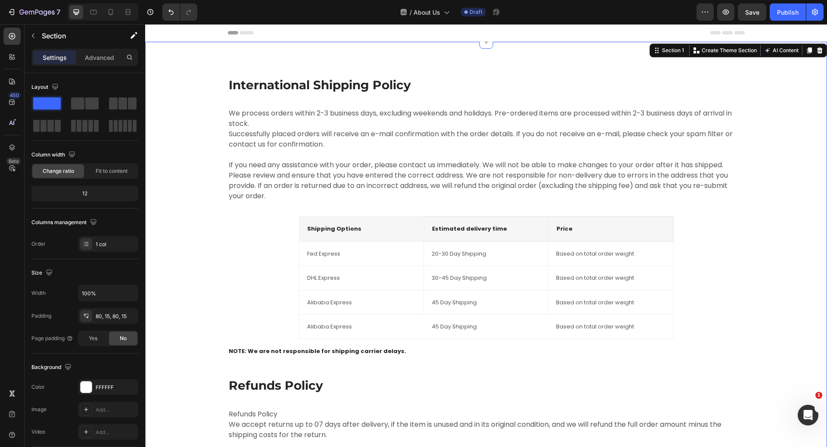
click at [775, 94] on div "International Shipping Policy Heading We process orders within 2-3 business day…" at bounding box center [486, 294] width 669 height 437
click at [817, 52] on icon at bounding box center [820, 50] width 7 height 7
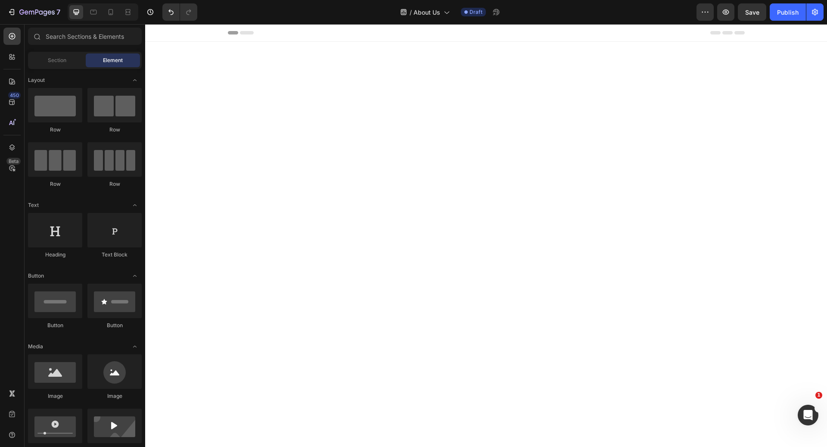
click at [769, 103] on div at bounding box center [486, 168] width 682 height 252
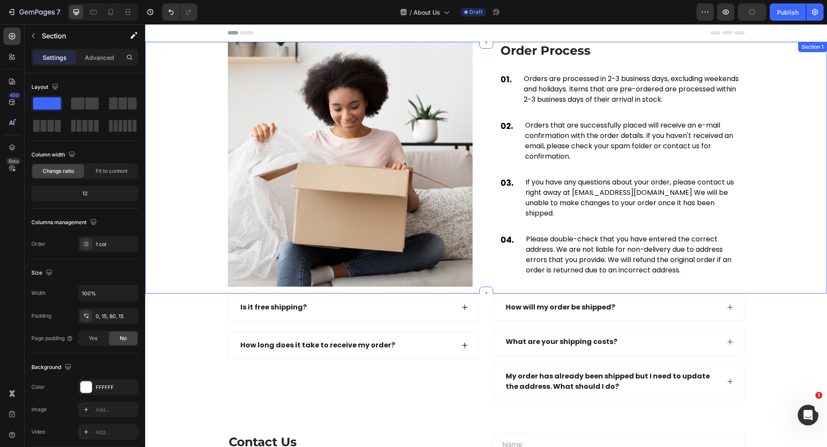
click at [794, 99] on div "Image Order Process Heading 01. Text block Orders are processed in 2-3 business…" at bounding box center [486, 166] width 669 height 248
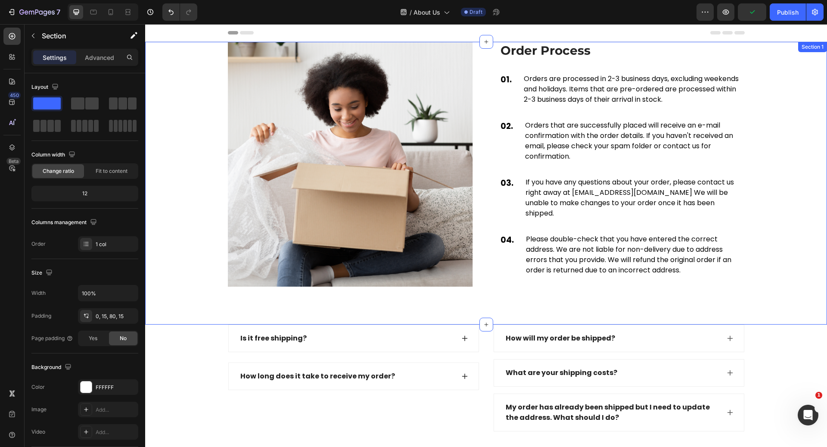
click at [792, 90] on div "Image Order Process Heading 01. Text block Orders are processed in 2-3 business…" at bounding box center [486, 166] width 669 height 248
click at [762, 66] on div "Image Order Process Heading 01. Text block Orders are processed in 2-3 business…" at bounding box center [486, 166] width 669 height 248
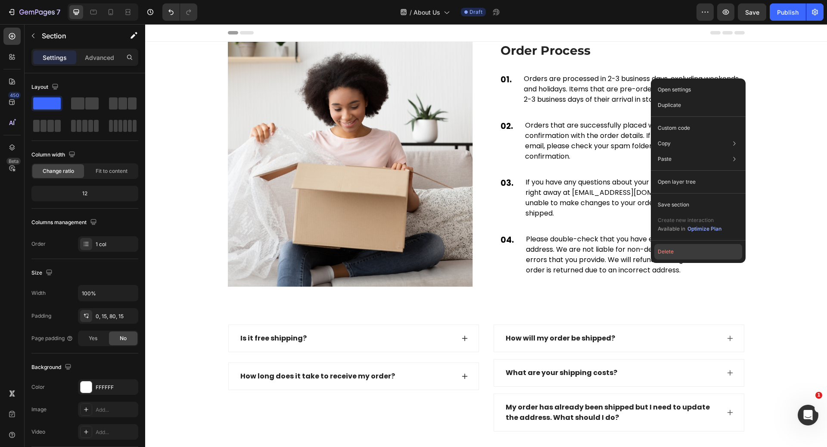
click at [672, 250] on button "Delete" at bounding box center [699, 252] width 88 height 16
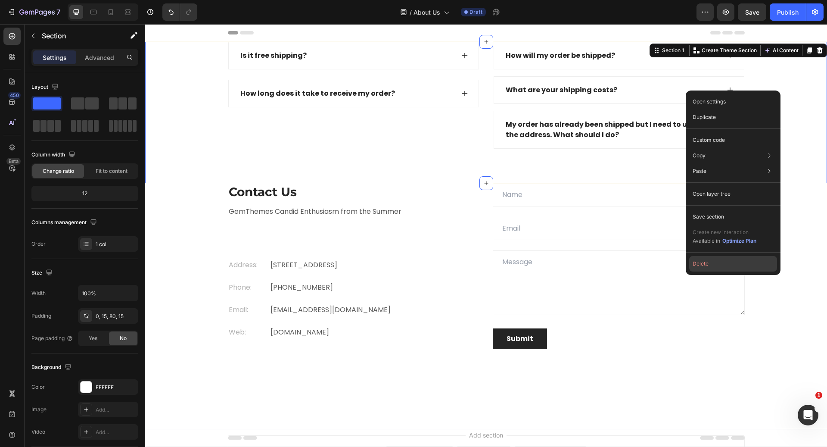
drag, startPoint x: 731, startPoint y: 269, endPoint x: 585, endPoint y: 244, distance: 147.3
click at [731, 269] on button "Delete" at bounding box center [734, 264] width 88 height 16
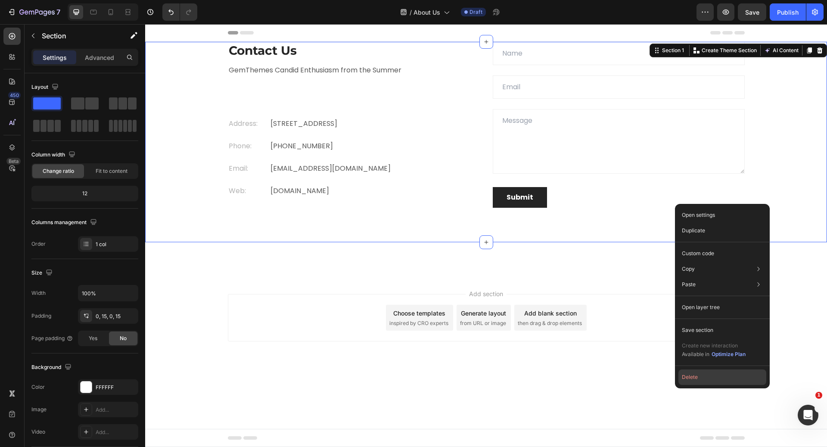
click at [713, 370] on button "Delete" at bounding box center [723, 377] width 88 height 16
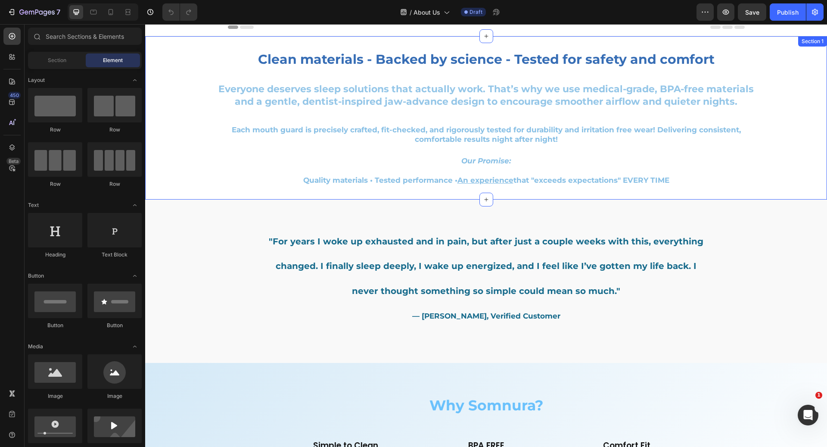
scroll to position [2, 0]
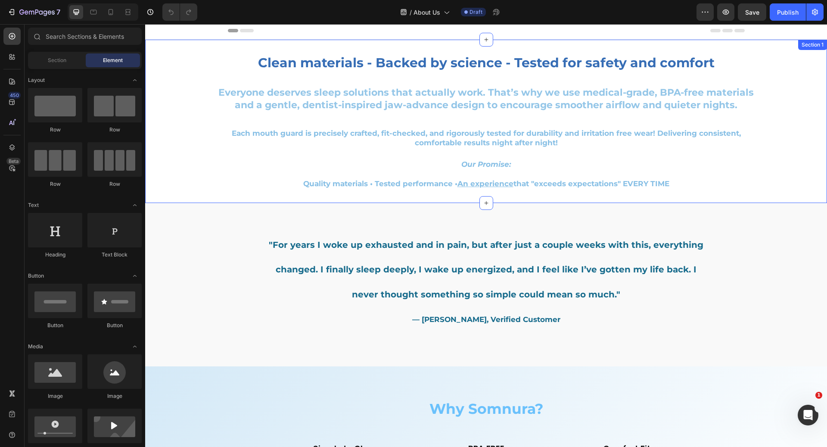
click at [197, 174] on div "Clean materials - Backed by science - Tested for safety and comfort Heading Eve…" at bounding box center [486, 121] width 682 height 136
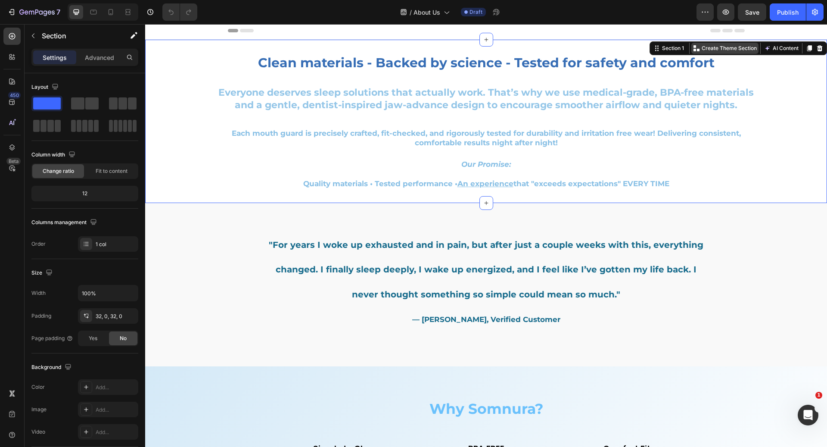
click at [715, 49] on p "Create Theme Section" at bounding box center [729, 48] width 55 height 8
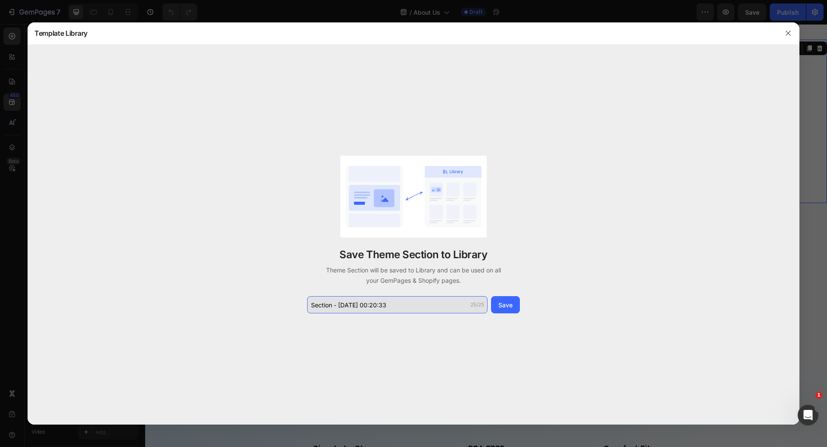
click at [414, 311] on input "Section - [DATE] 00:20:33" at bounding box center [397, 304] width 181 height 17
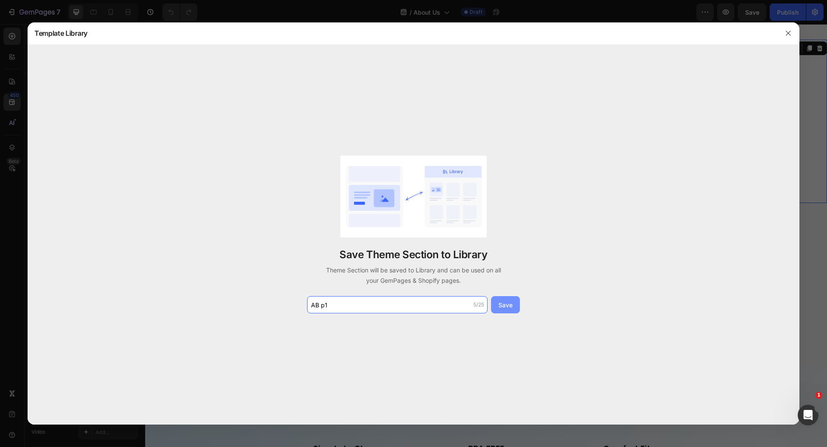
type input "AB p1"
click at [509, 306] on div "Save" at bounding box center [506, 304] width 14 height 9
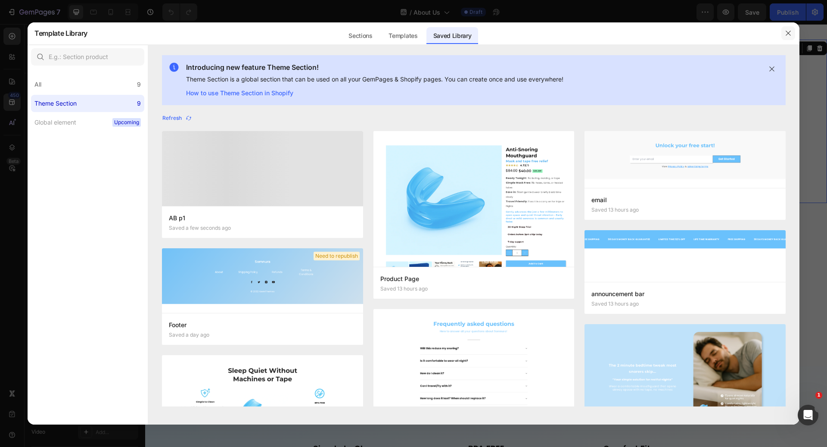
click at [792, 34] on icon "button" at bounding box center [788, 33] width 7 height 7
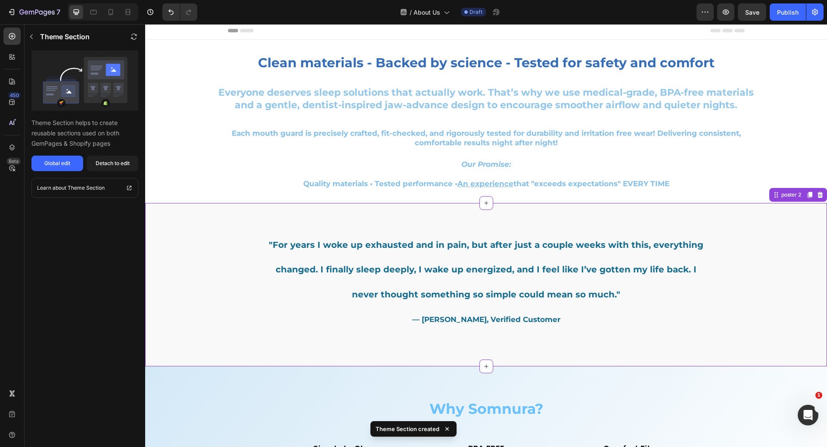
click at [745, 239] on div ""For years I woke up exhausted and in pain, but after just a couple weeks with …" at bounding box center [486, 284] width 682 height 143
click at [790, 228] on div ""For years I woke up exhausted and in pain, but after just a couple weeks with …" at bounding box center [486, 284] width 682 height 143
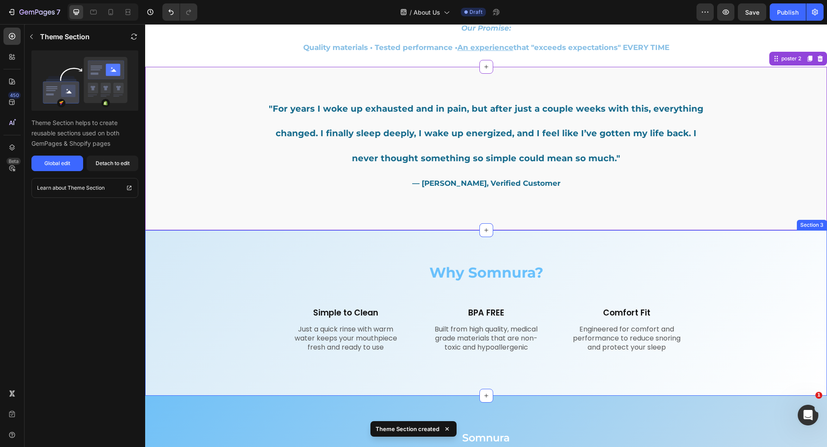
click at [735, 257] on div "Why Somnura? Heading Row Simple to Clean Text Block Just a quick rinse with war…" at bounding box center [486, 312] width 682 height 165
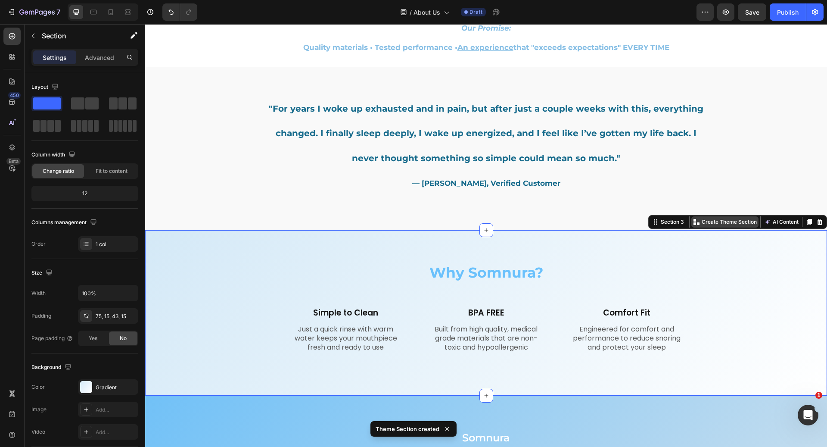
click at [721, 223] on p "Create Theme Section" at bounding box center [729, 222] width 55 height 8
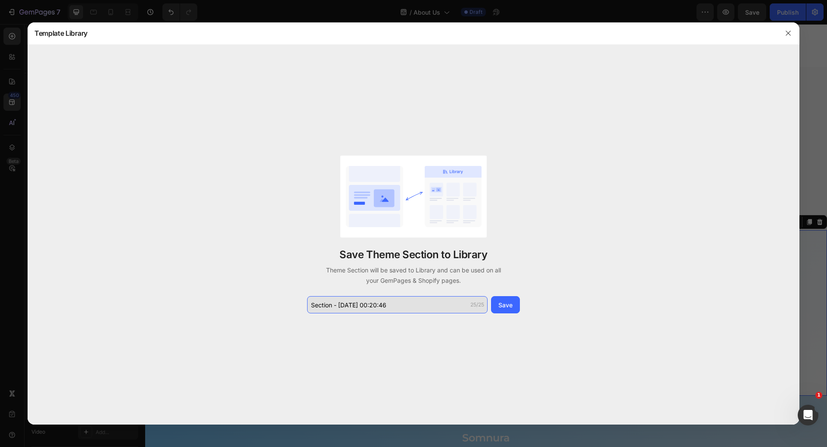
click at [437, 303] on input "Section - Sep 26 00:20:46" at bounding box center [397, 304] width 181 height 17
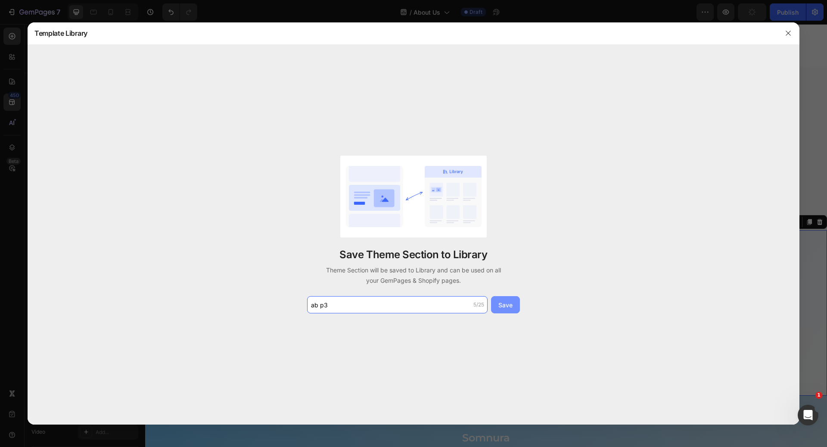
type input "ab p3"
click at [507, 304] on div "Save" at bounding box center [506, 304] width 14 height 9
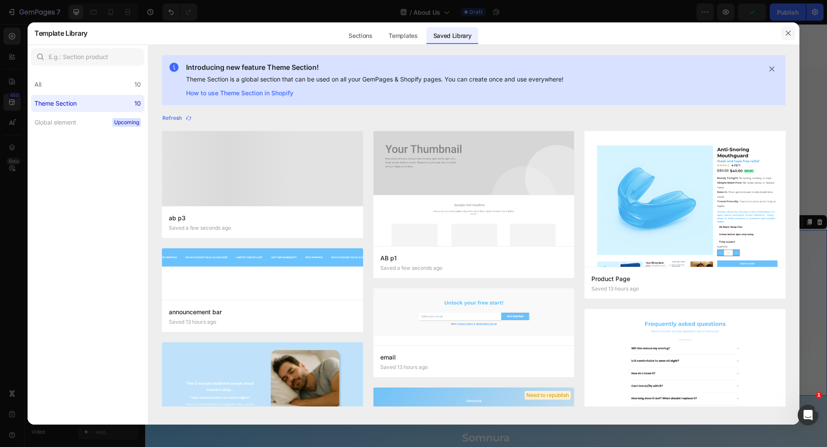
click at [790, 32] on icon "button" at bounding box center [788, 33] width 7 height 7
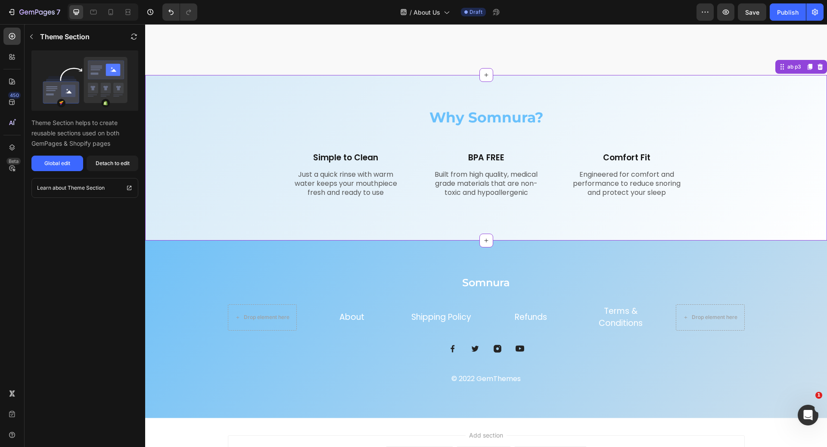
scroll to position [389, 0]
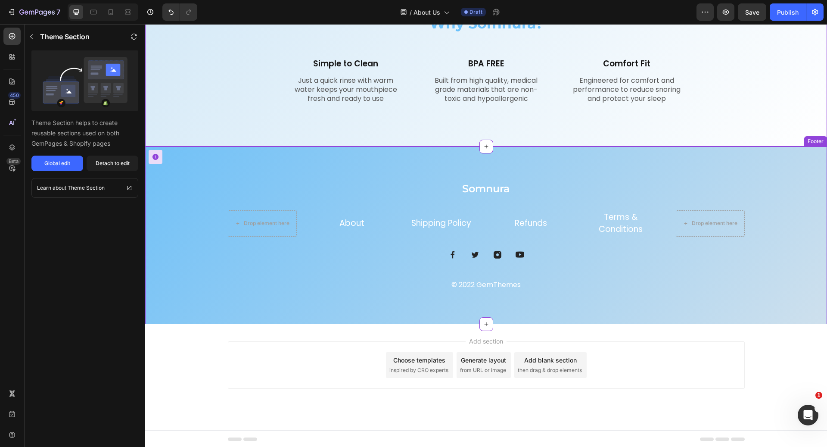
click at [356, 224] on link "About" at bounding box center [352, 223] width 25 height 12
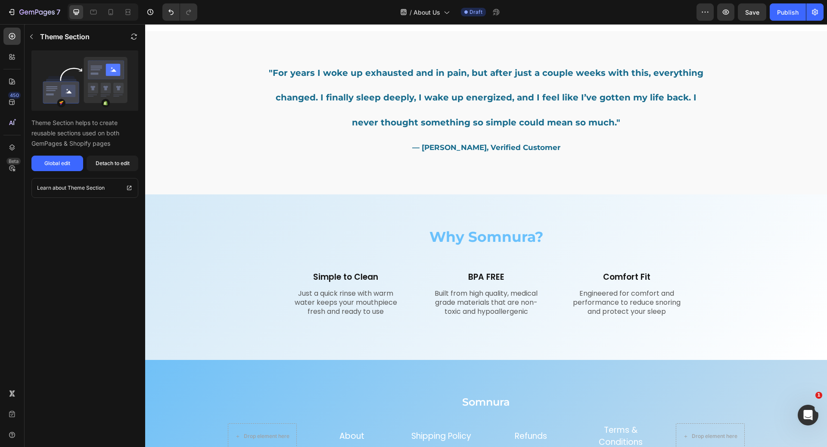
scroll to position [355, 0]
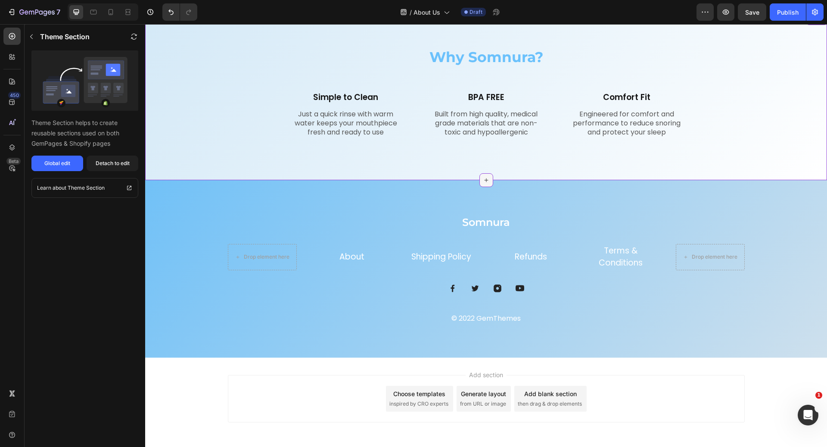
click at [484, 178] on icon at bounding box center [486, 180] width 7 height 7
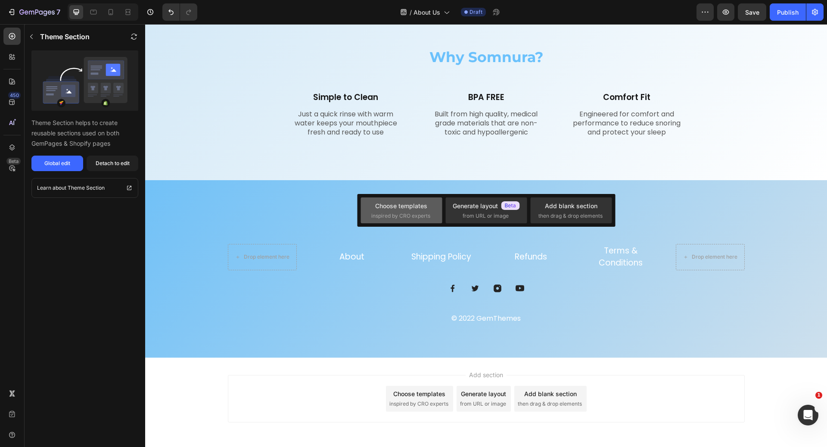
click at [423, 201] on div "Choose templates" at bounding box center [401, 205] width 52 height 9
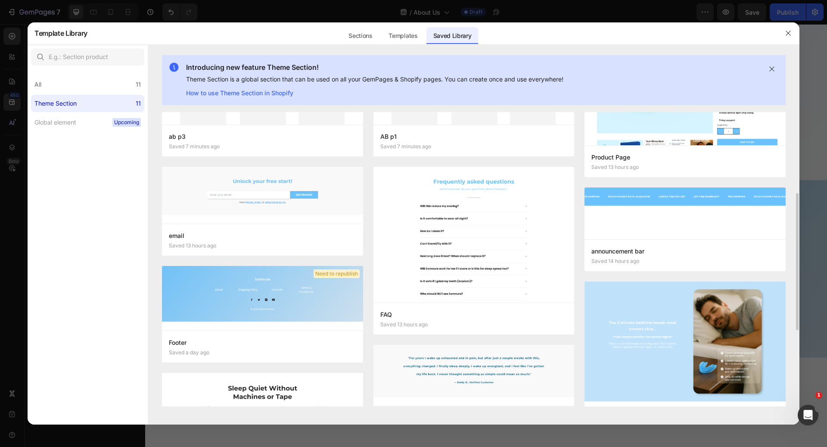
scroll to position [138, 0]
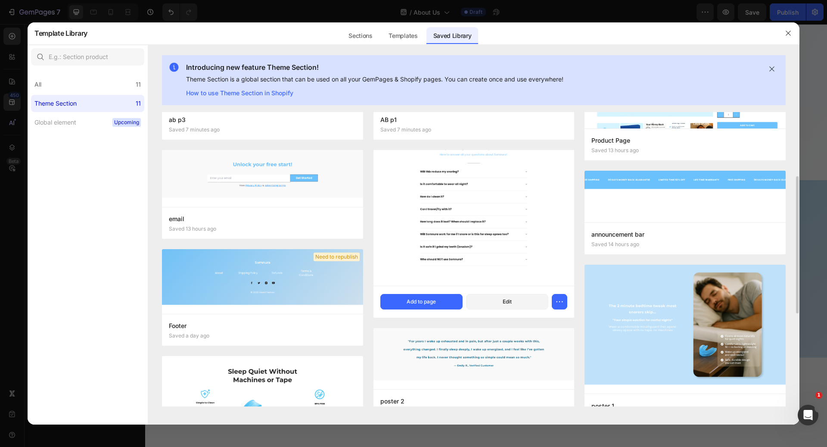
click at [437, 223] on img at bounding box center [474, 208] width 201 height 153
click at [425, 298] on div "Add to page" at bounding box center [421, 302] width 29 height 8
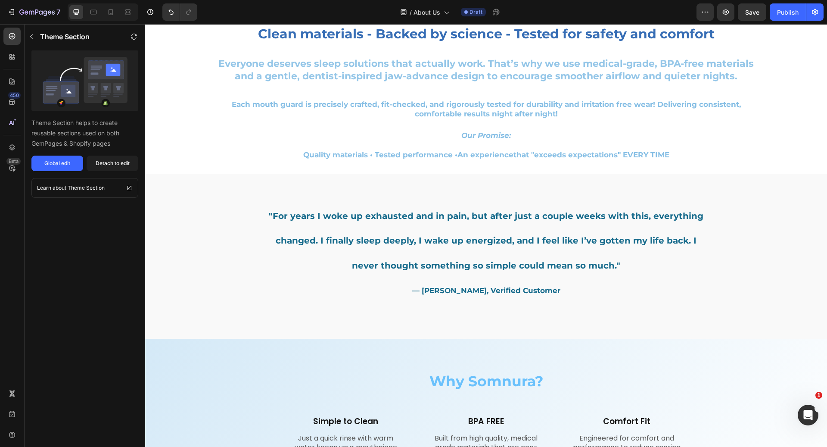
scroll to position [0, 0]
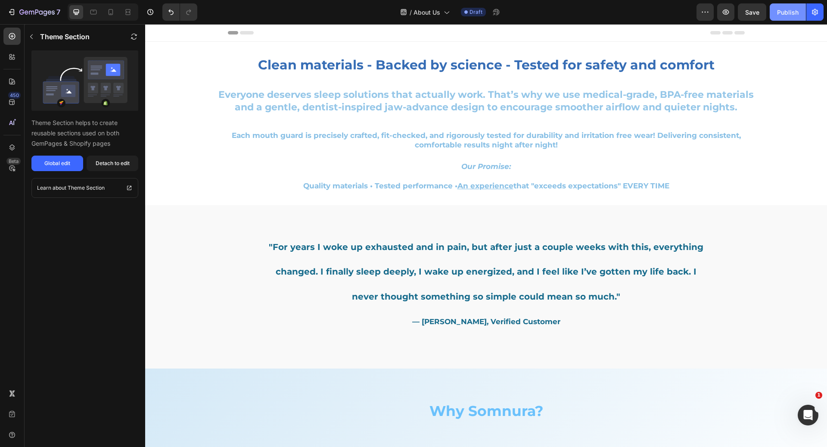
click at [789, 10] on div "Publish" at bounding box center [788, 12] width 22 height 9
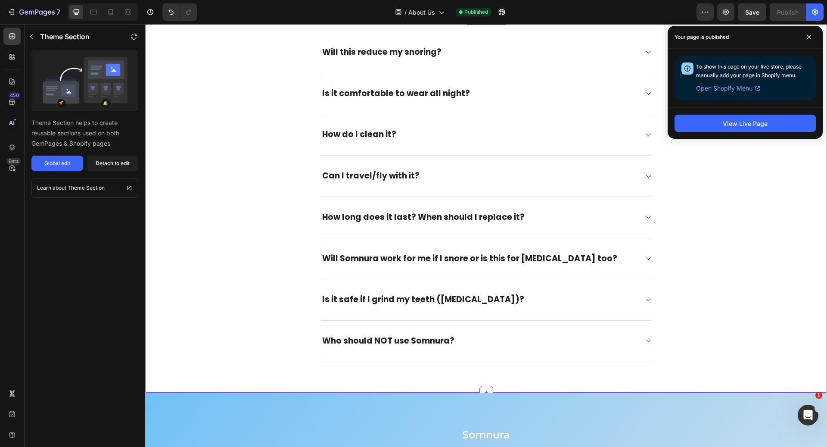
scroll to position [856, 0]
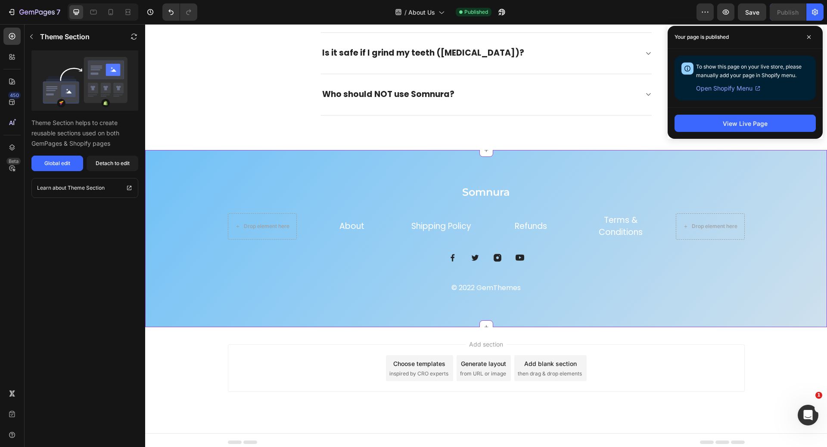
click at [359, 224] on link "About" at bounding box center [352, 226] width 25 height 12
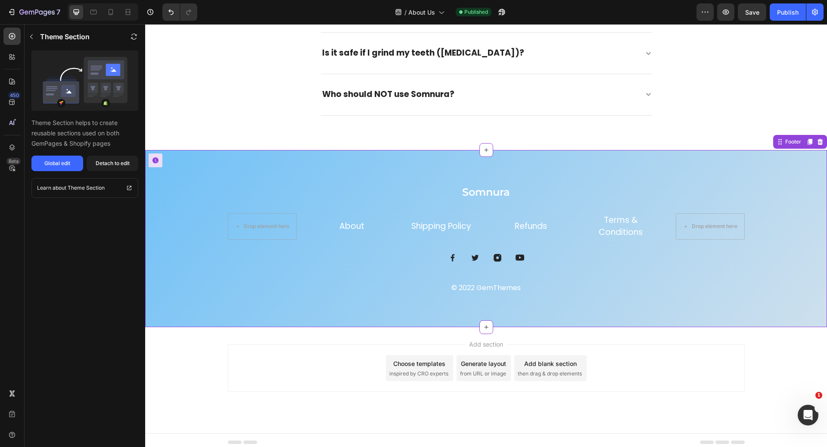
click at [408, 225] on p "Shipping Policy" at bounding box center [441, 226] width 67 height 12
click at [426, 225] on link "Shipping Policy" at bounding box center [442, 226] width 60 height 12
click at [422, 225] on link "Shipping Policy" at bounding box center [442, 226] width 60 height 12
click at [353, 225] on link "About" at bounding box center [352, 226] width 25 height 12
click at [121, 170] on button "Detach to edit" at bounding box center [113, 164] width 52 height 16
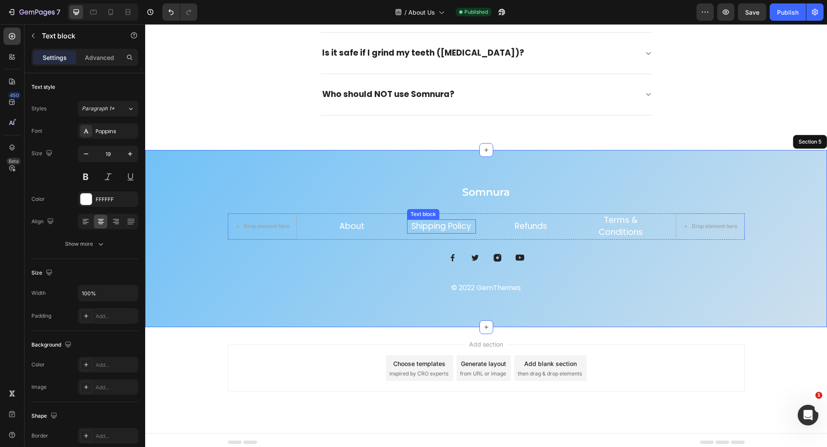
click at [414, 228] on p "Shipping Policy" at bounding box center [441, 226] width 67 height 12
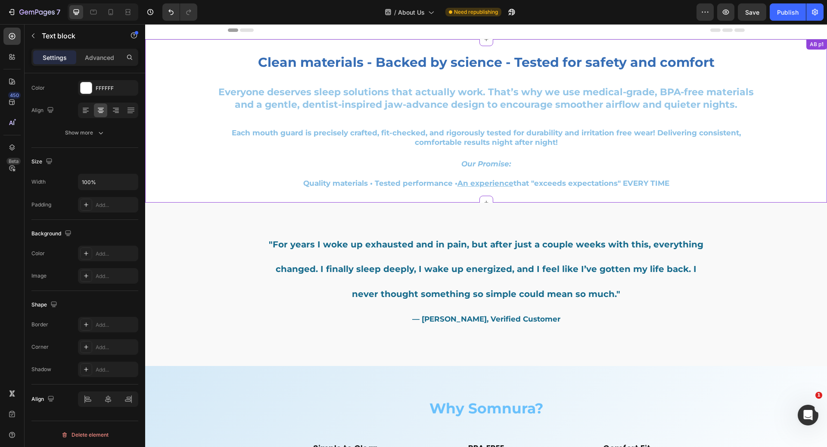
scroll to position [0, 0]
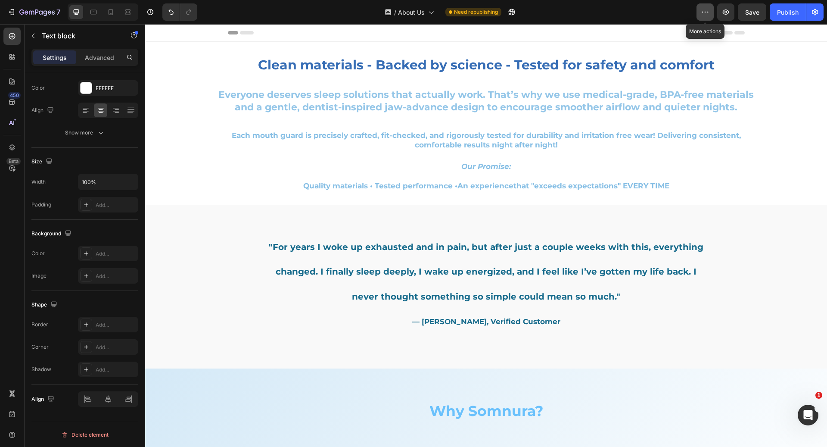
click at [710, 15] on icon "button" at bounding box center [705, 12] width 9 height 9
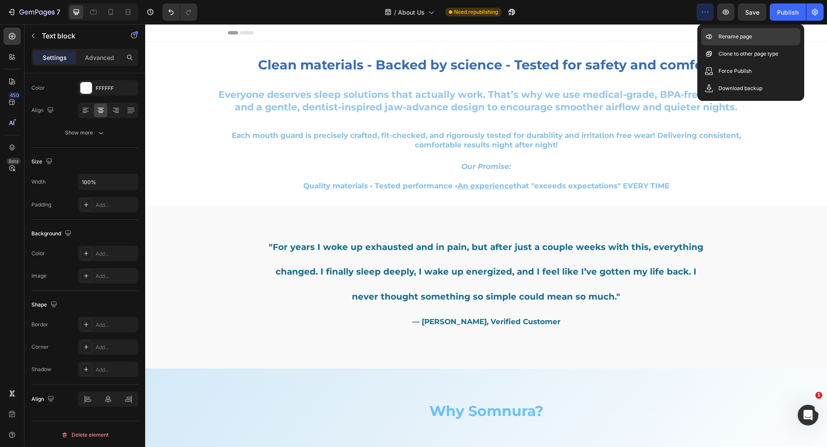
click at [721, 34] on p "Rename page" at bounding box center [736, 36] width 34 height 9
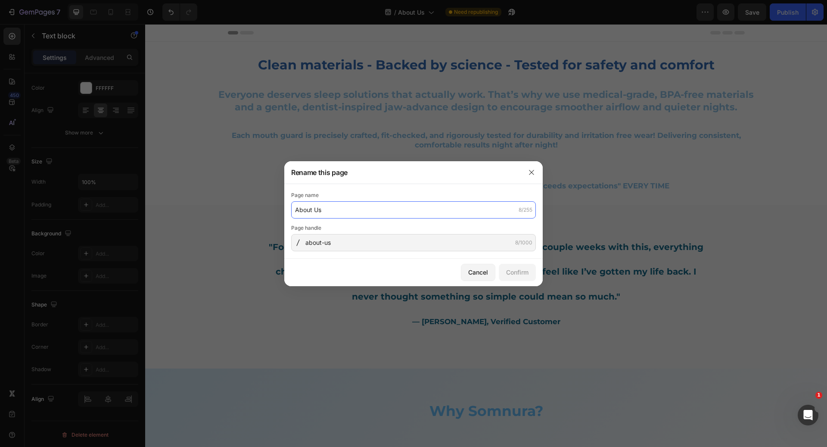
click at [431, 207] on input "About Us" at bounding box center [413, 209] width 245 height 17
type input "About Us F"
click at [504, 272] on button "Confirm" at bounding box center [517, 272] width 37 height 17
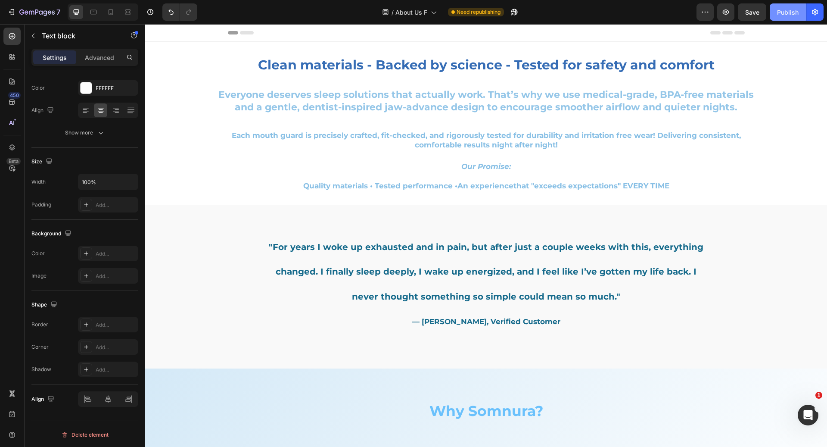
click at [788, 9] on div "Publish" at bounding box center [788, 12] width 22 height 9
click at [707, 8] on icon "button" at bounding box center [705, 12] width 9 height 9
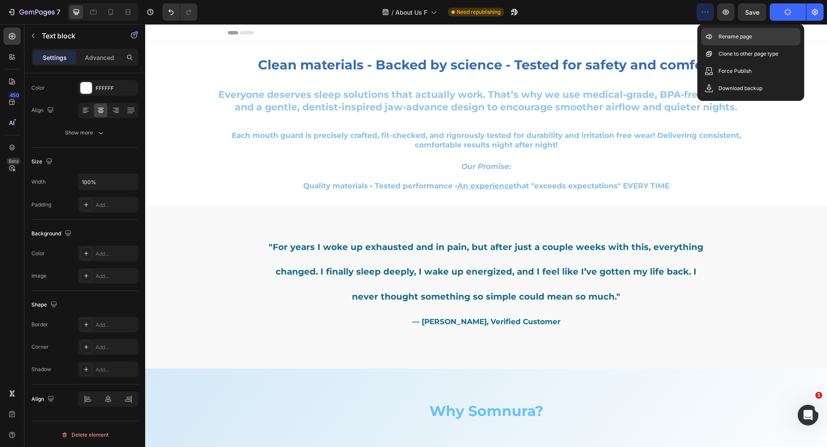
click at [726, 33] on p "Rename page" at bounding box center [736, 36] width 34 height 9
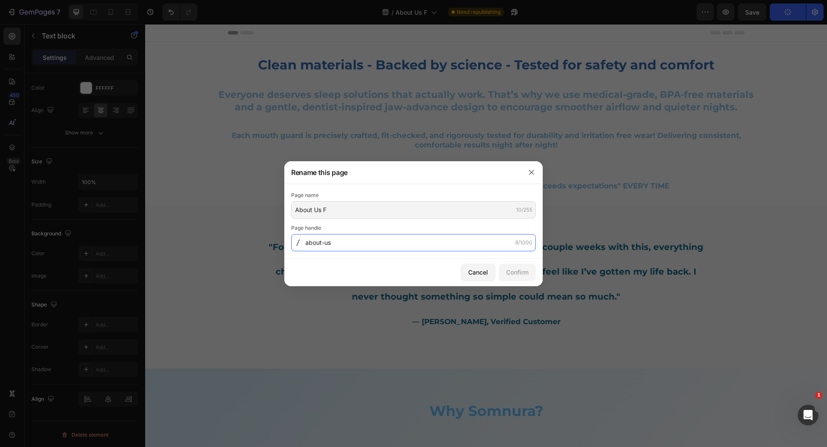
click at [310, 242] on input "about-us" at bounding box center [413, 242] width 245 height 17
click at [305, 242] on div at bounding box center [298, 242] width 14 height 7
click at [299, 242] on icon at bounding box center [300, 242] width 7 height 7
click at [531, 172] on icon "button" at bounding box center [531, 172] width 7 height 7
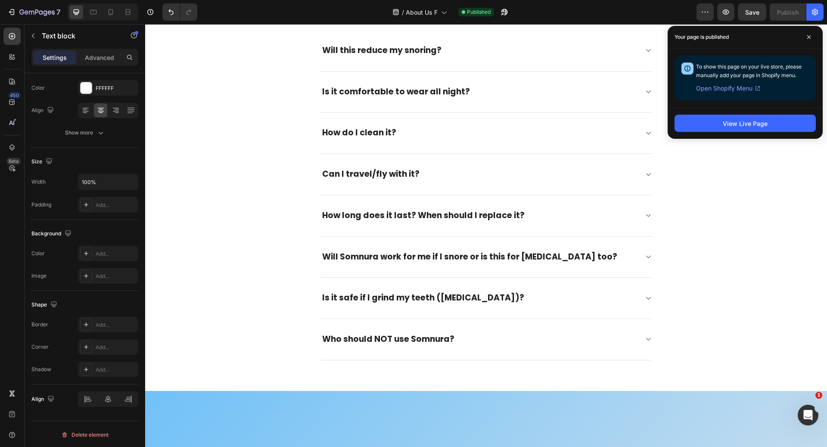
scroll to position [856, 0]
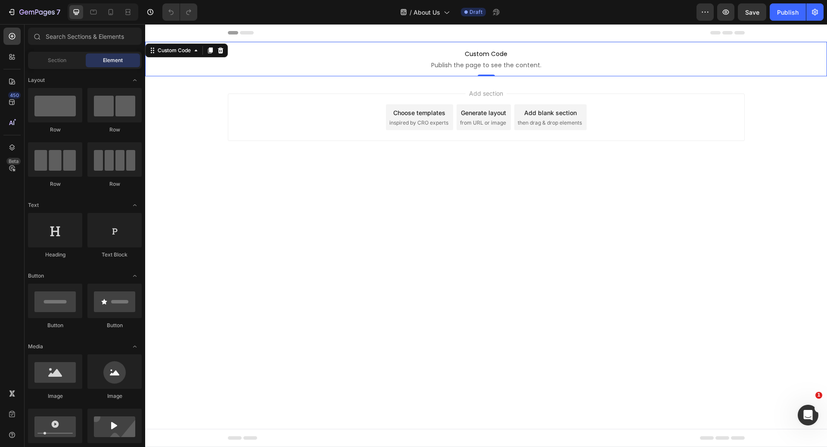
click at [373, 72] on p "Custom Code Publish the page to see the content." at bounding box center [486, 59] width 682 height 34
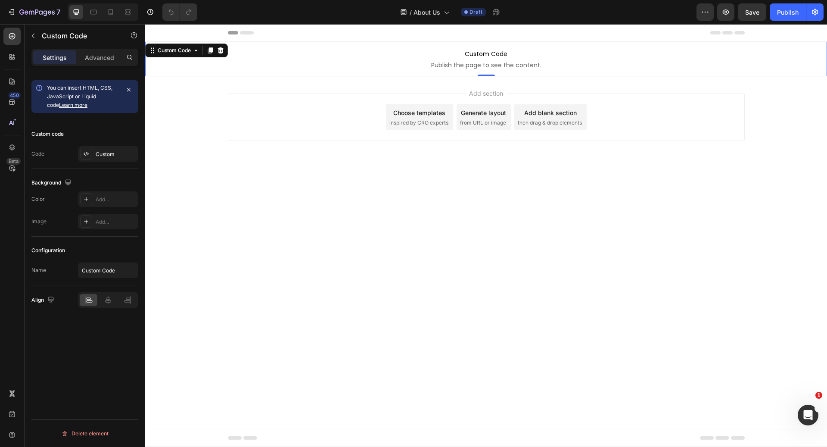
click at [225, 56] on div "Custom Code" at bounding box center [186, 51] width 83 height 14
click at [220, 52] on icon at bounding box center [221, 50] width 6 height 6
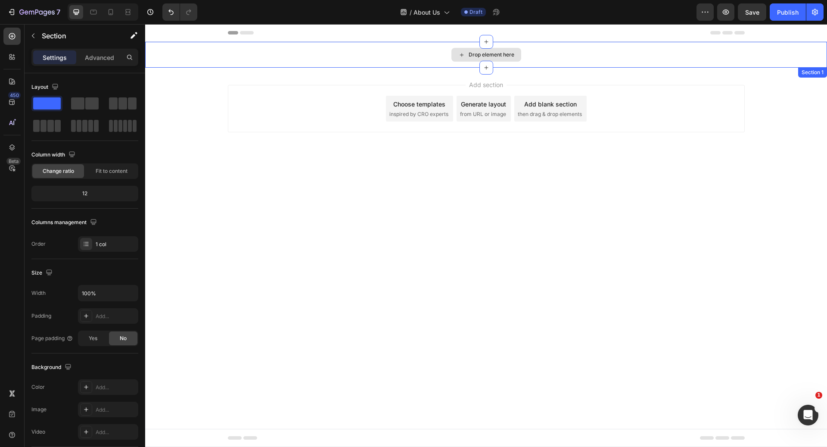
click at [257, 46] on div "Drop element here" at bounding box center [486, 55] width 682 height 26
click at [408, 61] on div "Drop element here" at bounding box center [486, 55] width 682 height 26
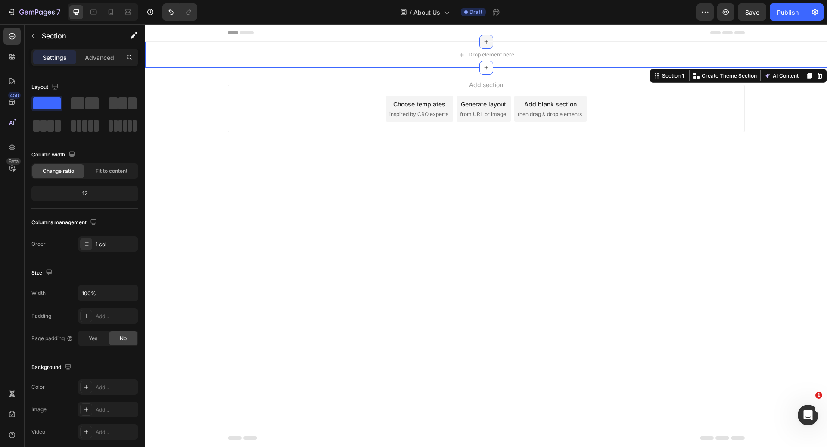
click at [485, 45] on icon at bounding box center [486, 41] width 7 height 7
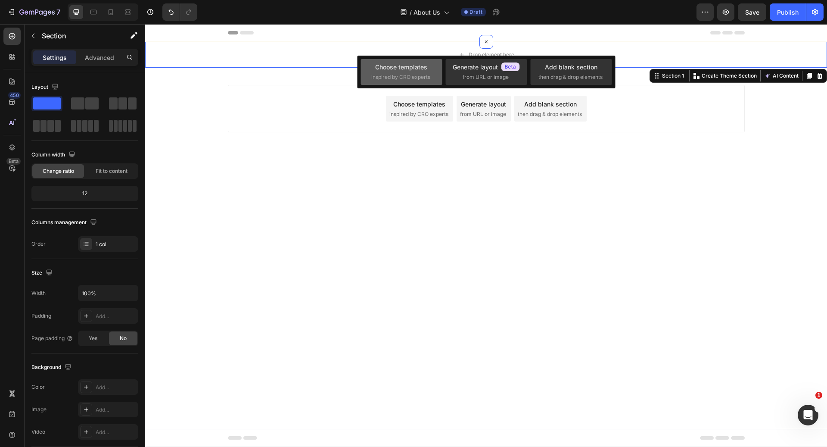
click at [412, 71] on div "Choose templates" at bounding box center [401, 66] width 52 height 9
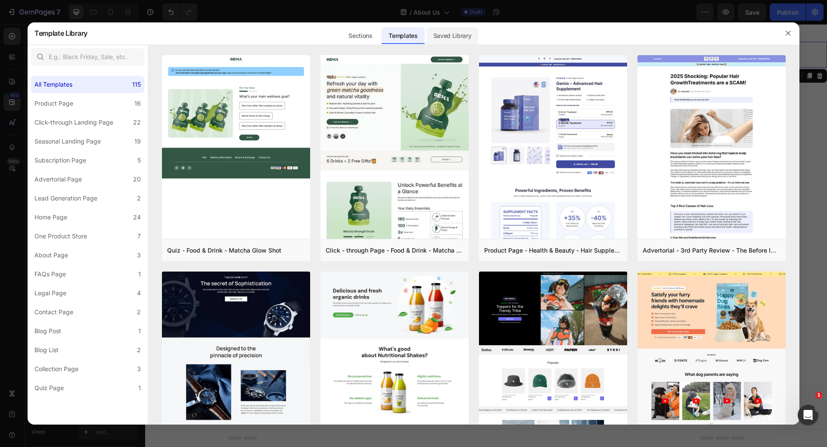
click at [459, 41] on div "Saved Library" at bounding box center [453, 35] width 52 height 17
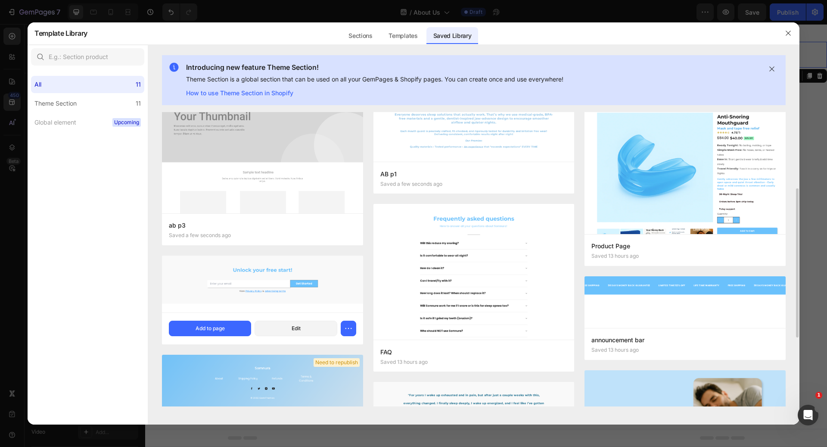
scroll to position [81, 0]
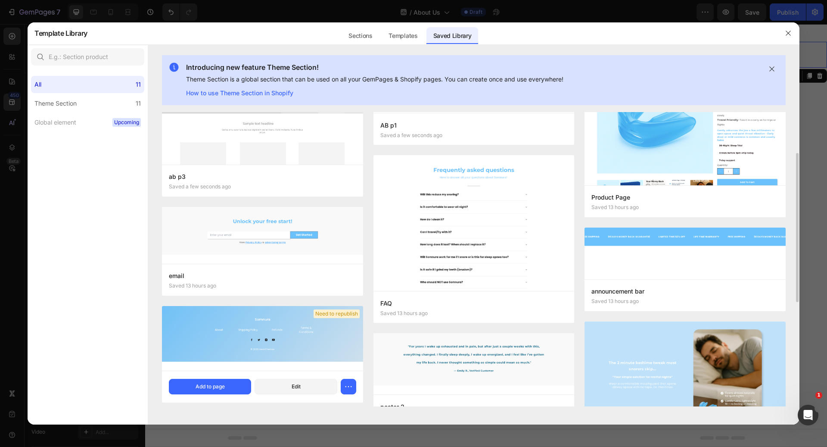
click at [325, 335] on img at bounding box center [262, 338] width 201 height 65
click at [220, 384] on div "Add to page" at bounding box center [210, 387] width 29 height 8
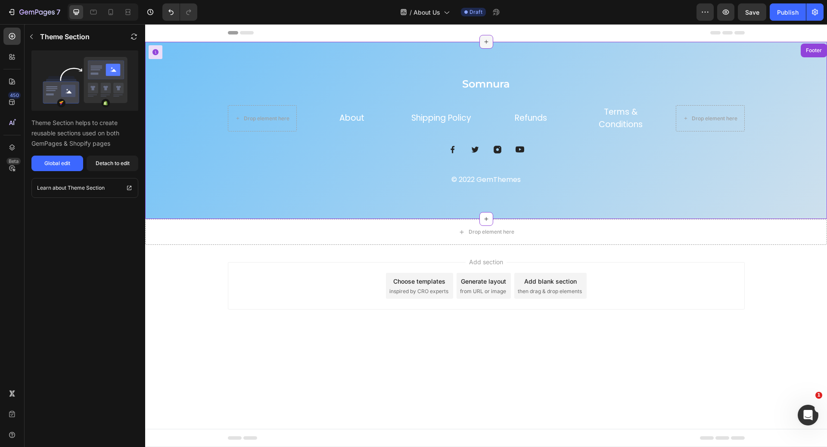
click at [485, 39] on icon at bounding box center [486, 41] width 7 height 7
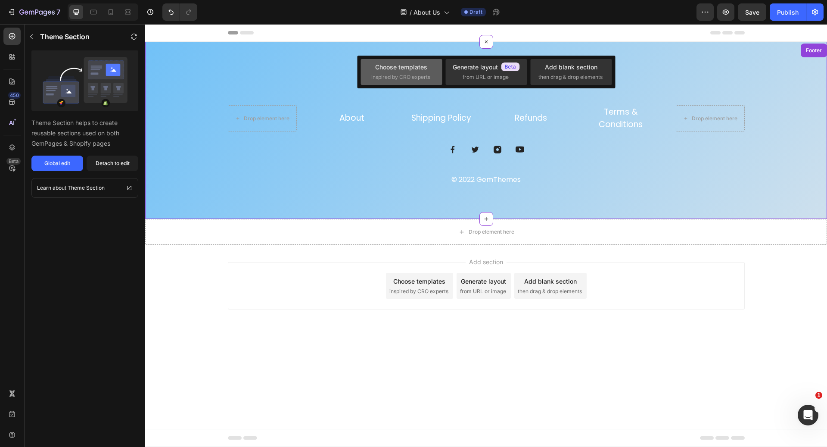
click at [419, 66] on div "Choose templates" at bounding box center [401, 66] width 52 height 9
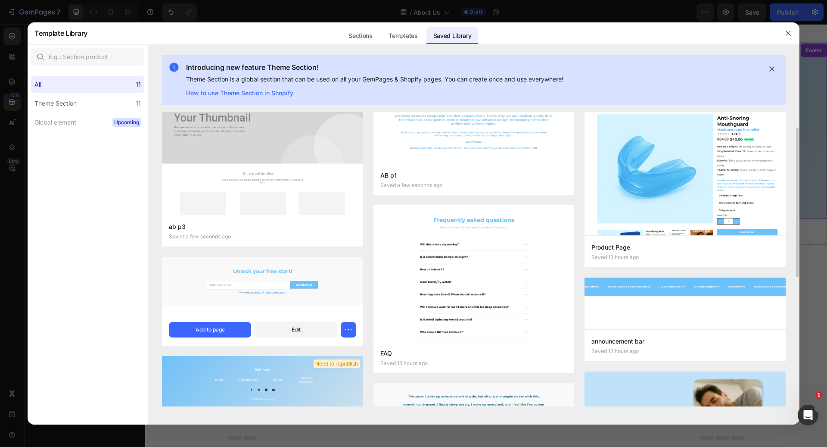
scroll to position [83, 0]
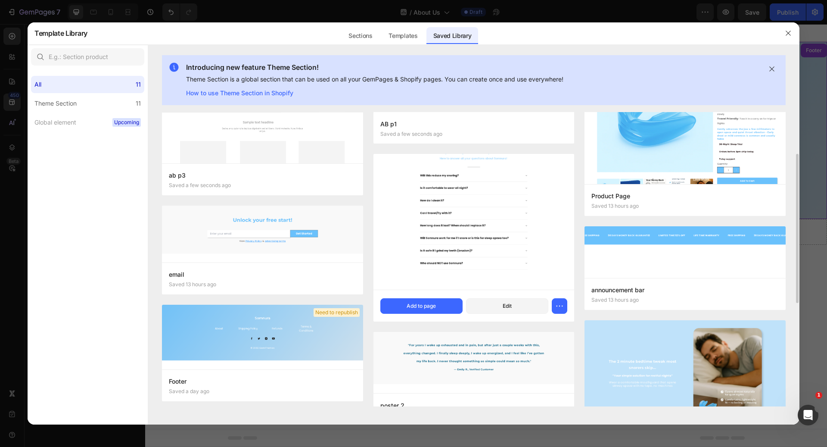
click at [432, 223] on img at bounding box center [474, 212] width 201 height 153
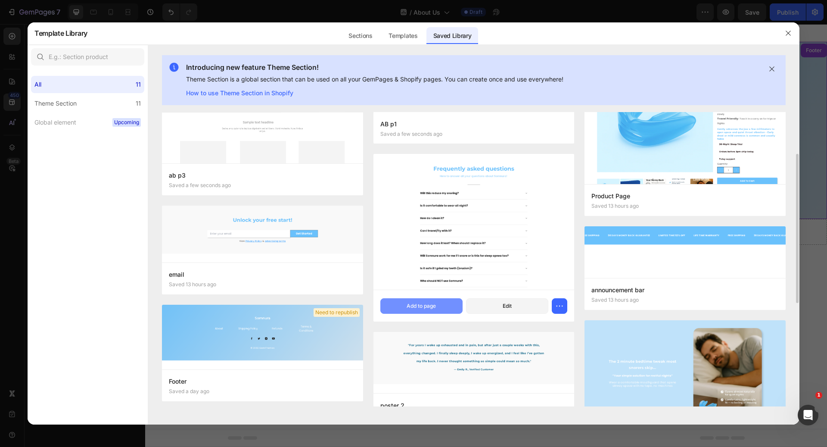
click at [418, 300] on button "Add to page" at bounding box center [422, 306] width 82 height 16
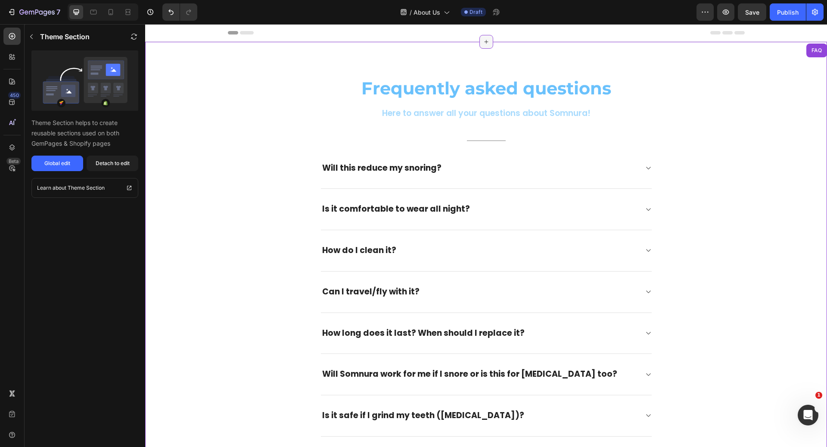
scroll to position [17, 0]
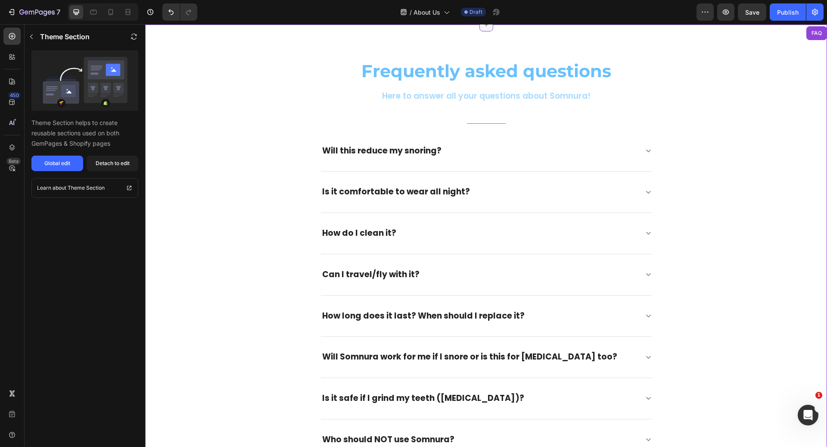
click at [483, 28] on div at bounding box center [487, 25] width 14 height 14
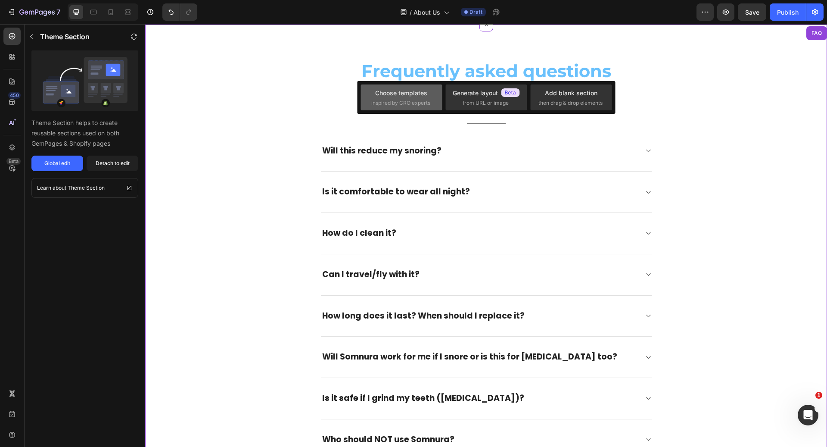
click at [421, 97] on div "Choose templates inspired by CRO experts" at bounding box center [402, 97] width 60 height 19
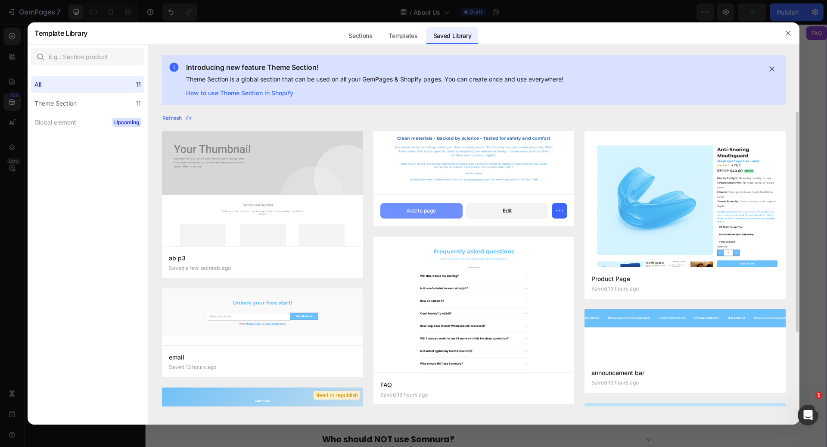
click at [425, 211] on div "Add to page" at bounding box center [421, 211] width 29 height 8
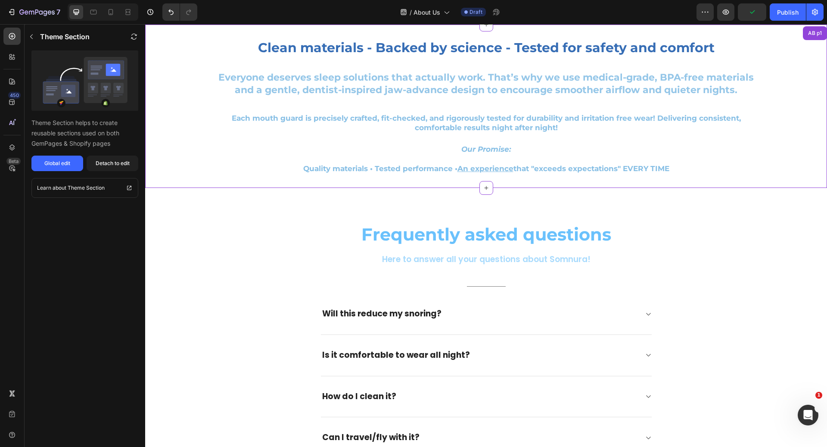
scroll to position [0, 0]
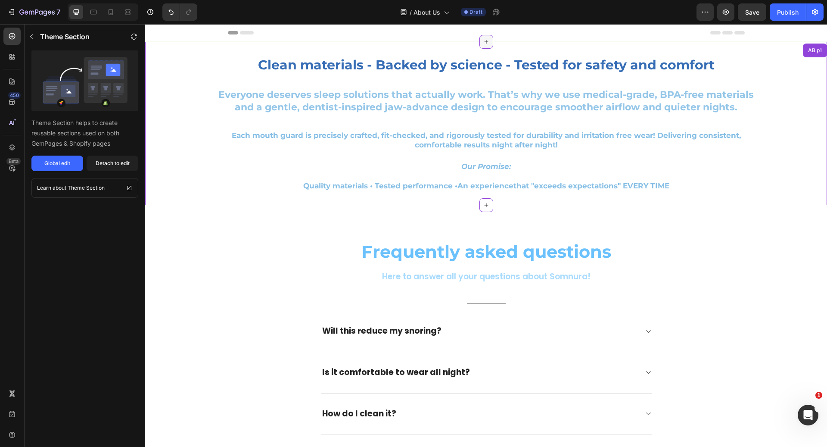
click at [484, 39] on icon at bounding box center [486, 41] width 7 height 7
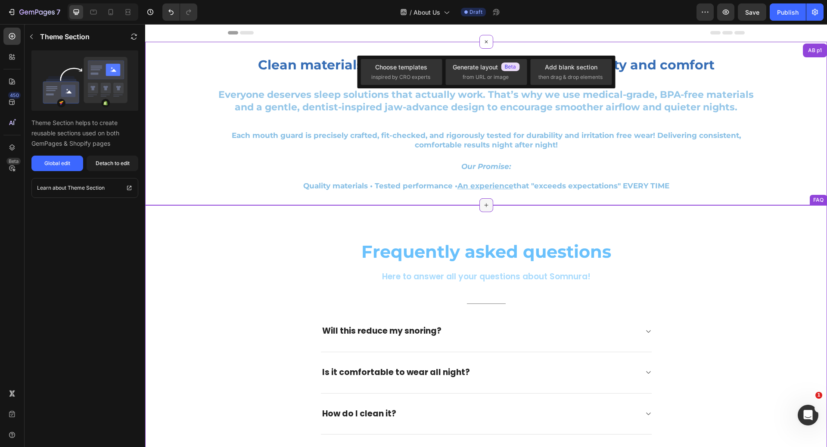
click at [484, 206] on icon at bounding box center [486, 205] width 4 height 4
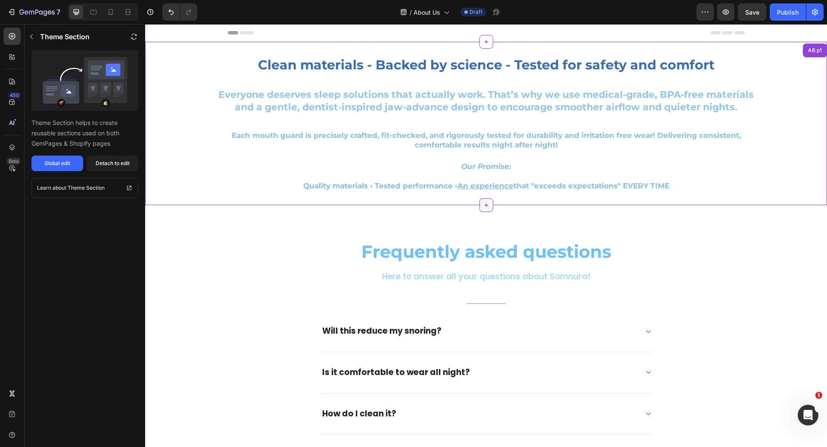
click at [484, 202] on icon at bounding box center [486, 205] width 7 height 7
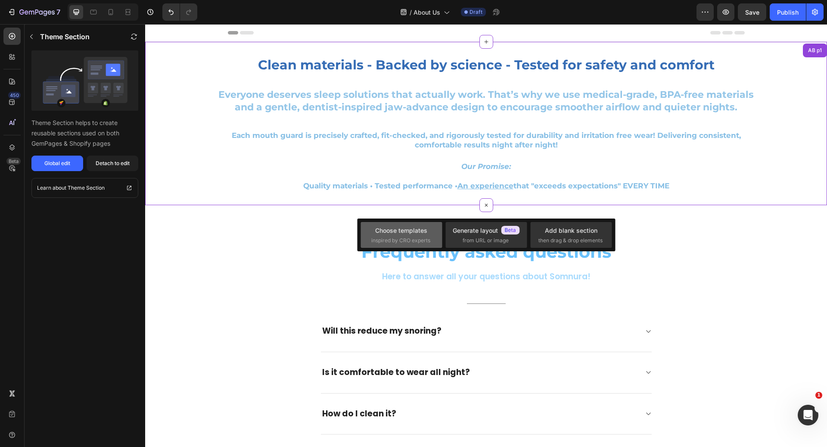
click at [433, 238] on div "Choose templates inspired by CRO experts" at bounding box center [401, 235] width 81 height 26
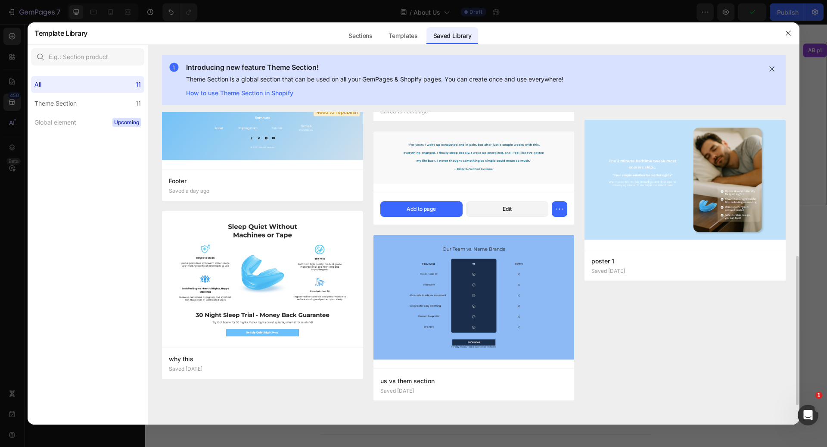
scroll to position [288, 0]
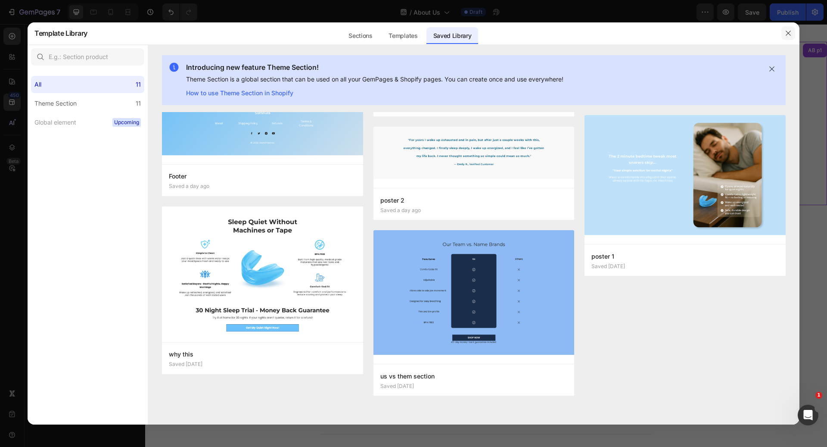
click at [789, 31] on icon "button" at bounding box center [788, 33] width 7 height 7
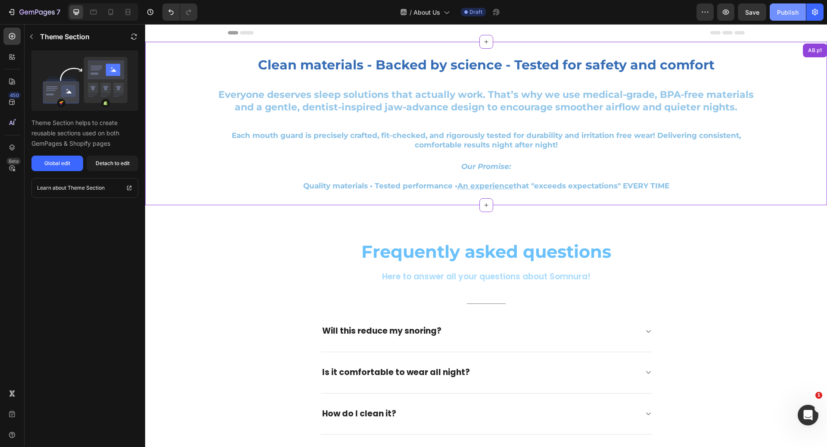
click at [793, 8] on div "Publish" at bounding box center [788, 12] width 22 height 9
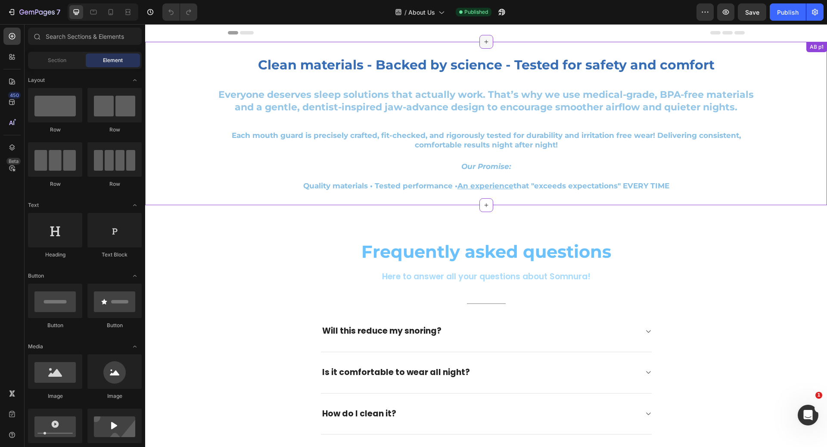
click at [484, 43] on icon at bounding box center [486, 41] width 7 height 7
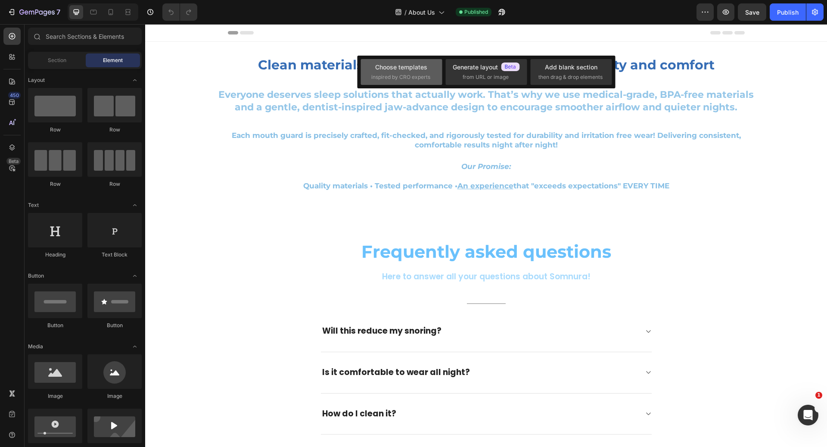
click at [419, 72] on div "Choose templates inspired by CRO experts" at bounding box center [402, 71] width 60 height 19
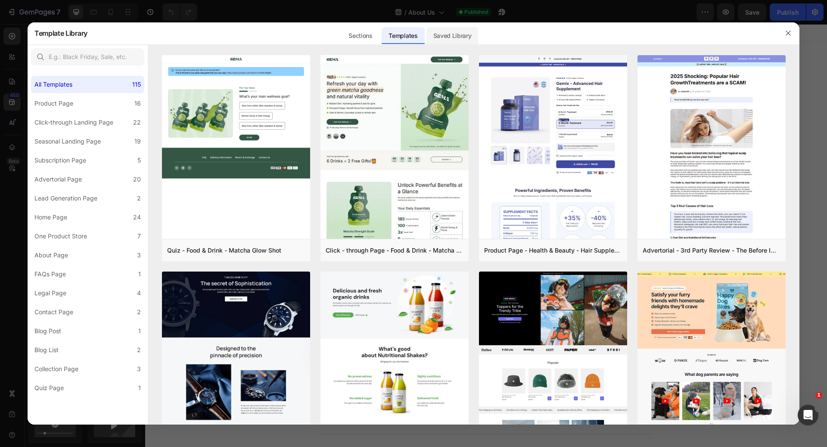
click at [465, 35] on div "Saved Library" at bounding box center [453, 35] width 52 height 17
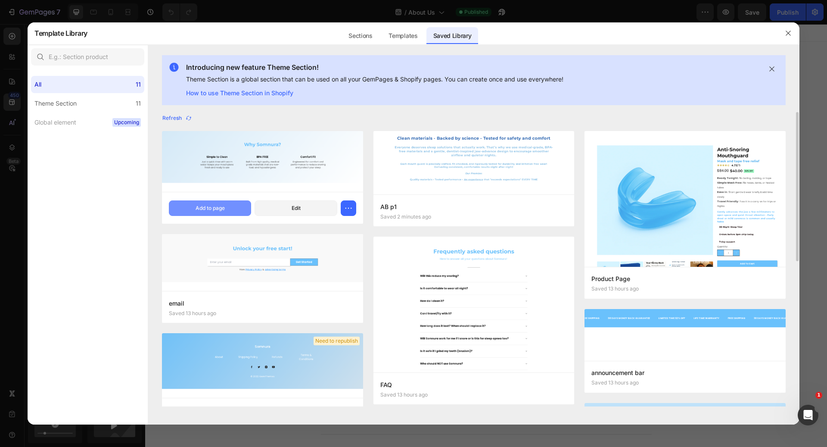
click at [212, 211] on div "Add to page" at bounding box center [210, 208] width 29 height 8
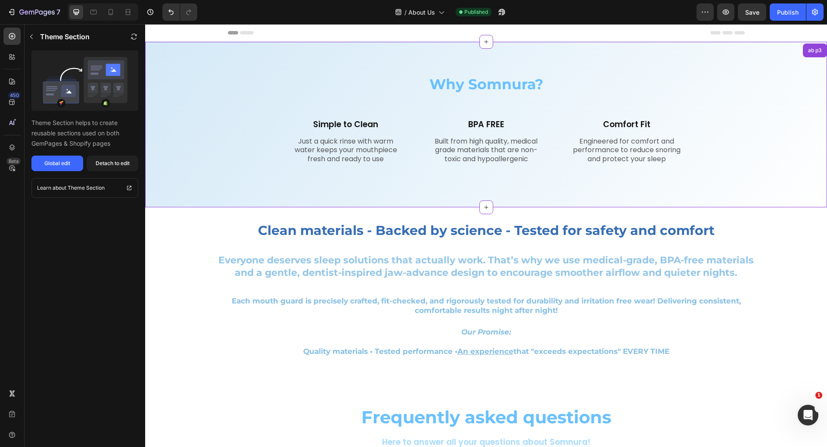
scroll to position [17, 0]
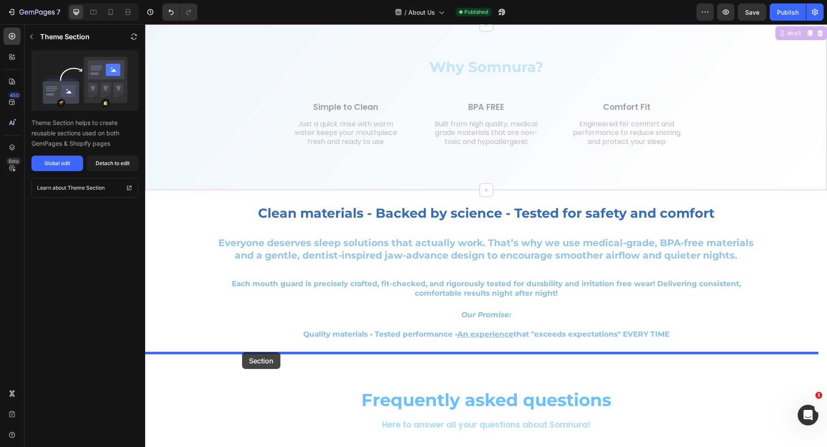
drag, startPoint x: 250, startPoint y: 119, endPoint x: 242, endPoint y: 352, distance: 233.3
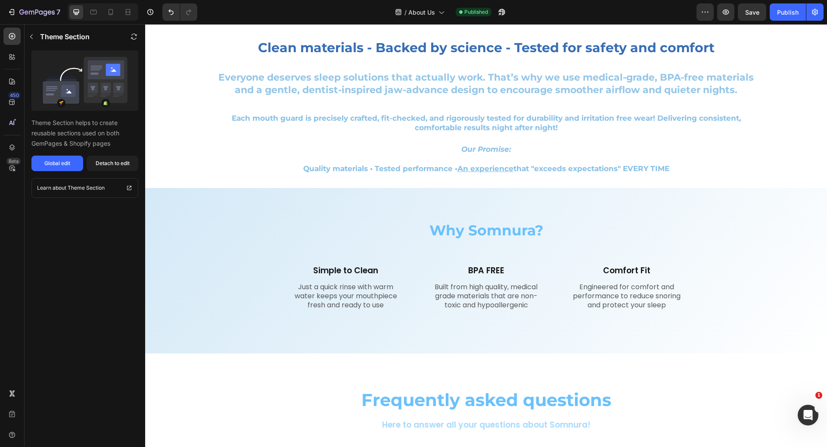
scroll to position [0, 0]
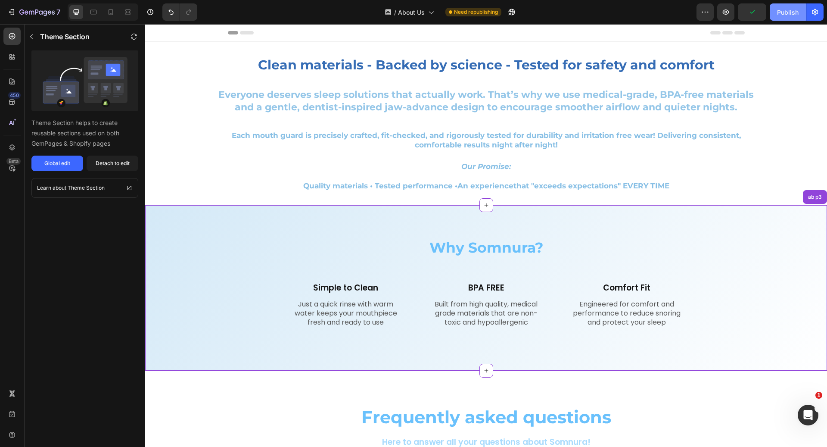
click at [780, 10] on div "Publish" at bounding box center [788, 12] width 22 height 9
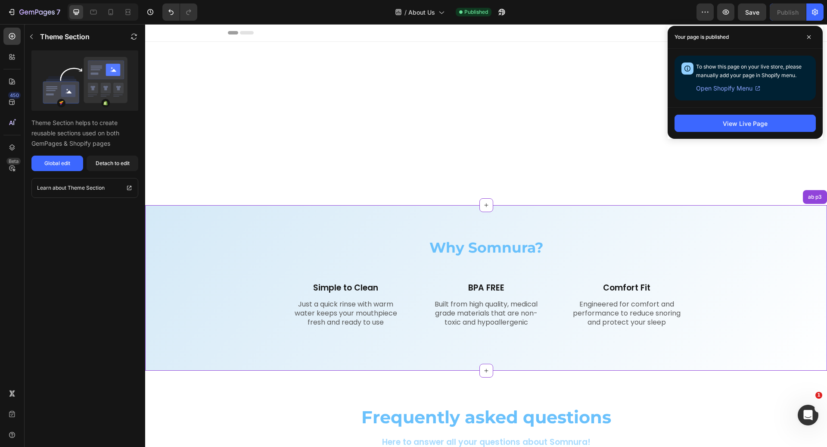
scroll to position [708, 0]
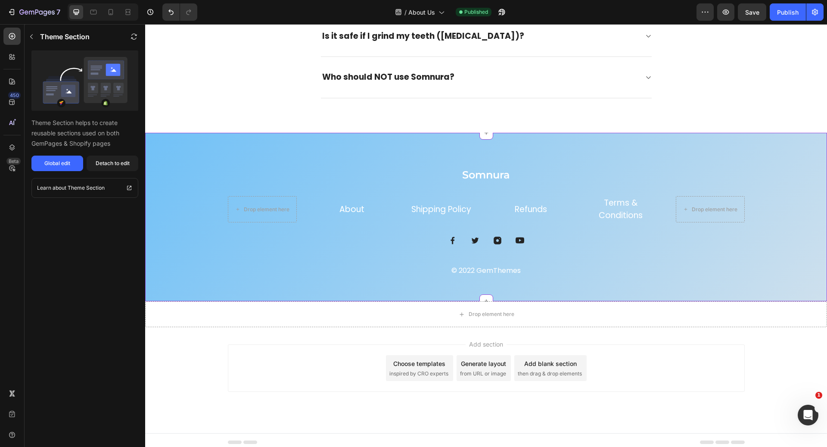
click at [362, 284] on div "Somnura Heading Drop element here About Text block Shipping Policy Text block R…" at bounding box center [486, 217] width 682 height 169
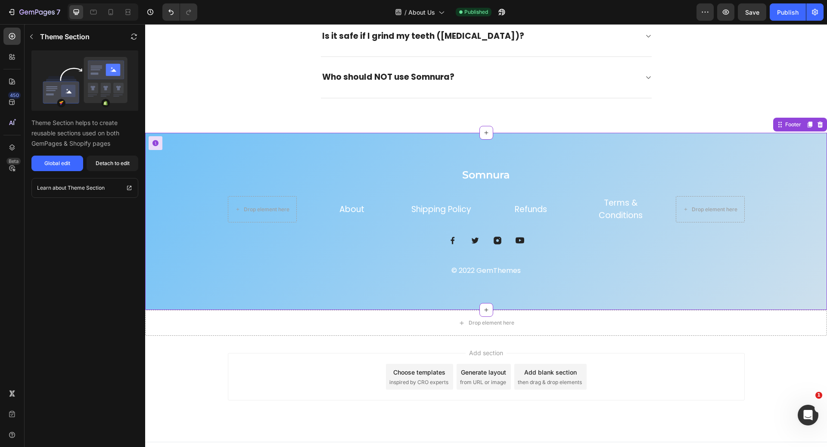
click at [367, 261] on div "Somnura Heading Drop element here About Text block Shipping Policy Text block R…" at bounding box center [486, 221] width 517 height 108
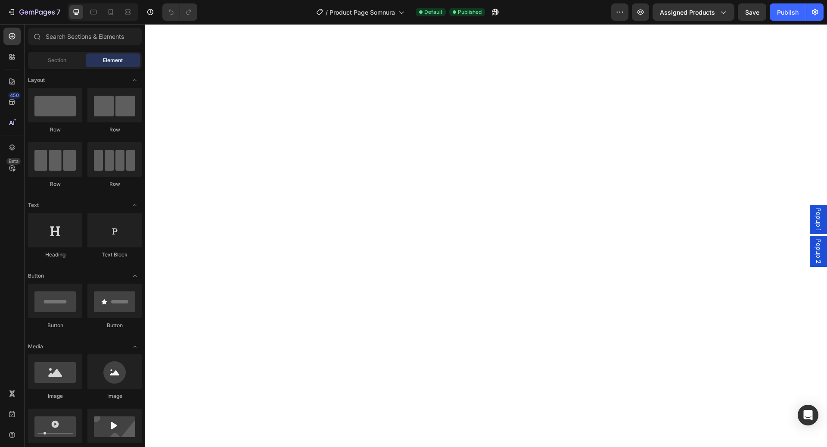
scroll to position [2373, 0]
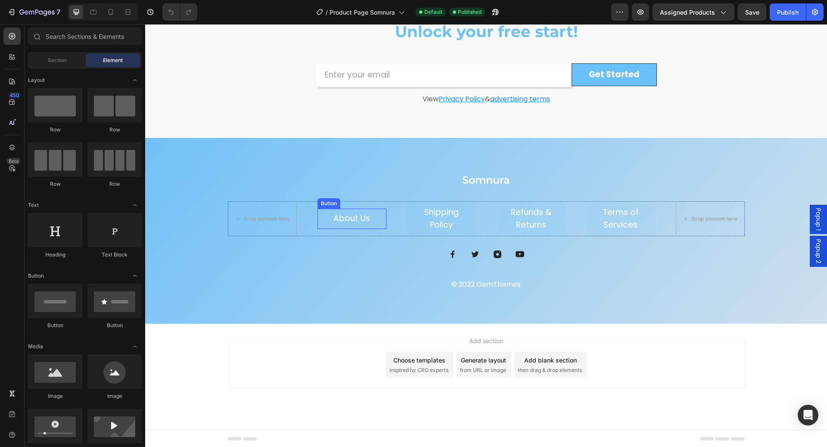
click at [350, 225] on button "About Us" at bounding box center [351, 219] width 57 height 20
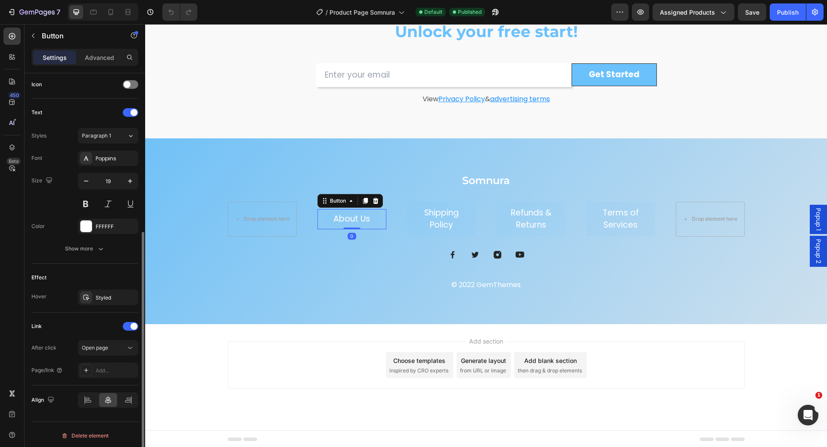
scroll to position [0, 0]
click at [109, 367] on div "Add..." at bounding box center [116, 371] width 41 height 8
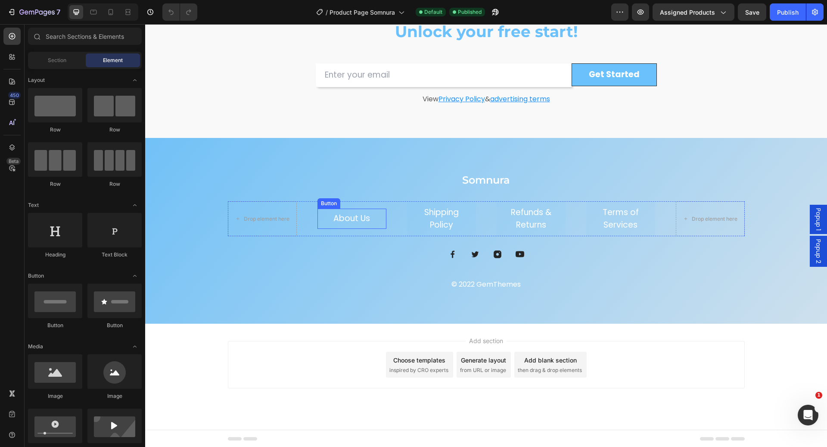
click at [343, 227] on button "About Us" at bounding box center [351, 219] width 57 height 20
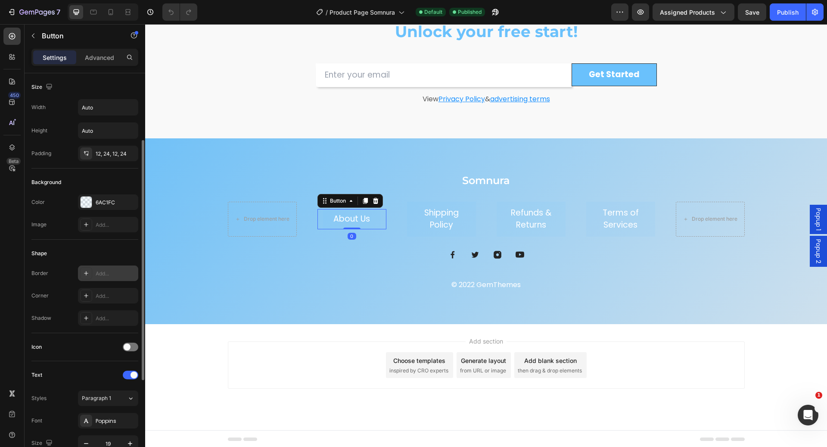
scroll to position [262, 0]
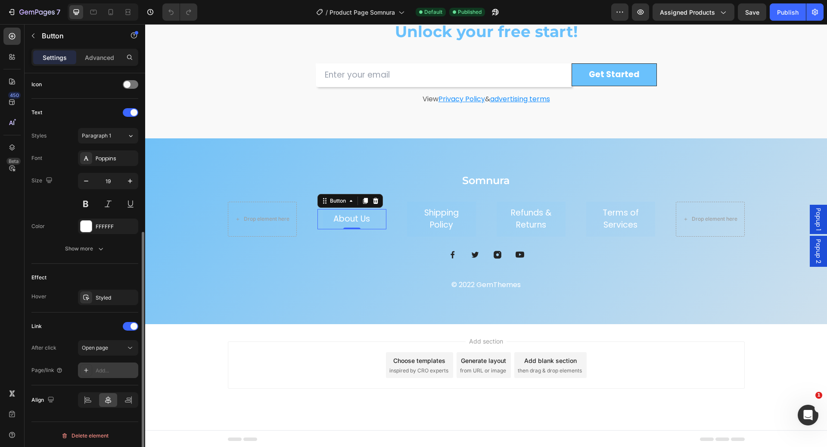
click at [117, 367] on div "Add..." at bounding box center [116, 371] width 41 height 8
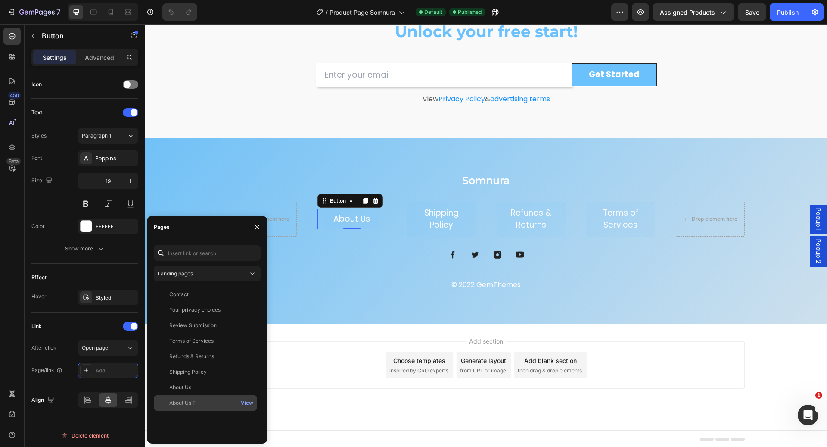
click at [210, 401] on div "About Us F" at bounding box center [205, 403] width 97 height 8
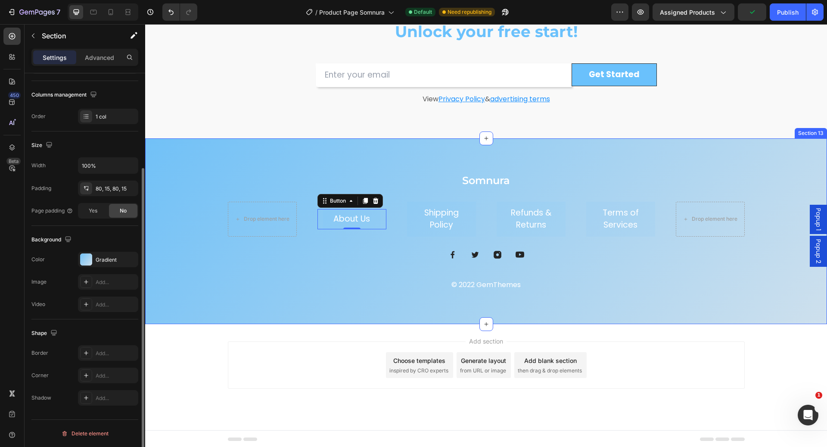
click at [373, 157] on div "Somnura Heading Drop element here About Us Button 0 Shipping Policy Button Refu…" at bounding box center [486, 231] width 682 height 186
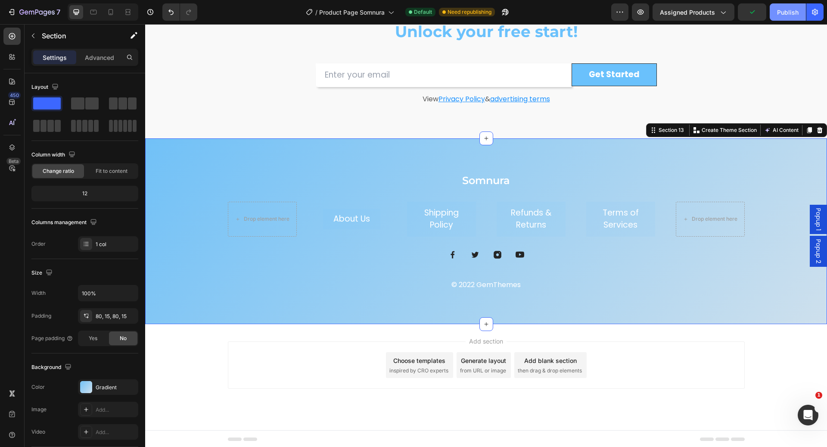
click at [785, 11] on div "Publish" at bounding box center [788, 12] width 22 height 9
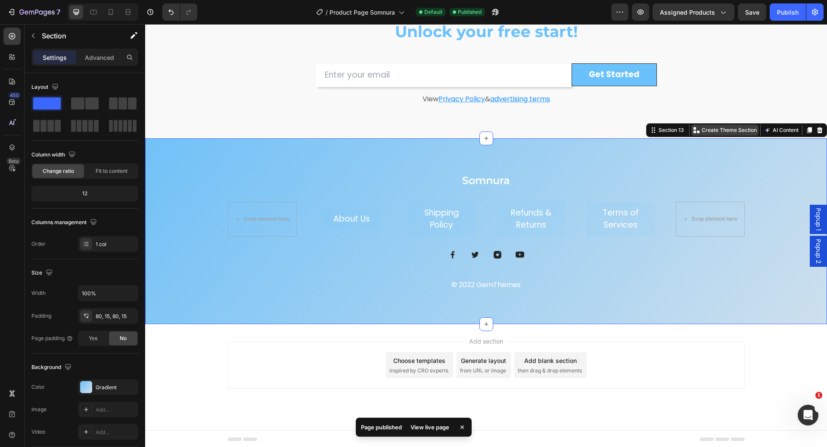
click at [714, 129] on p "Create Theme Section" at bounding box center [729, 130] width 55 height 8
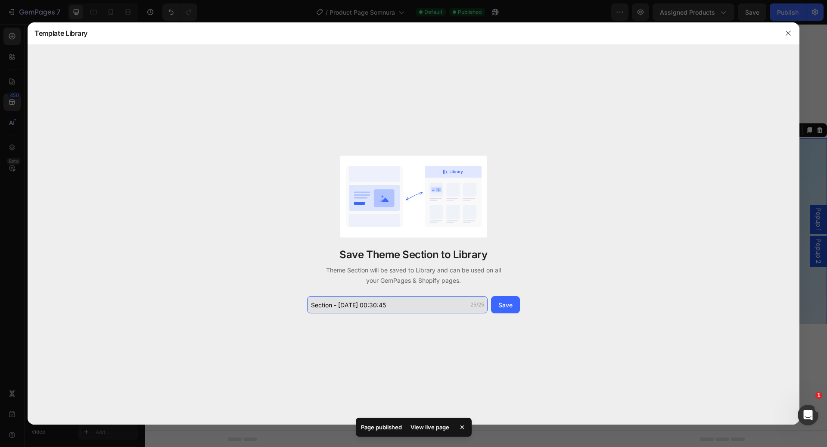
drag, startPoint x: 424, startPoint y: 306, endPoint x: 312, endPoint y: 306, distance: 111.6
click at [312, 306] on input "Section - Sep 26 00:30:45" at bounding box center [397, 304] width 181 height 17
drag, startPoint x: 312, startPoint y: 306, endPoint x: 434, endPoint y: 312, distance: 121.2
click at [435, 312] on input "Section - Sep 26 00:30:45" at bounding box center [397, 304] width 181 height 17
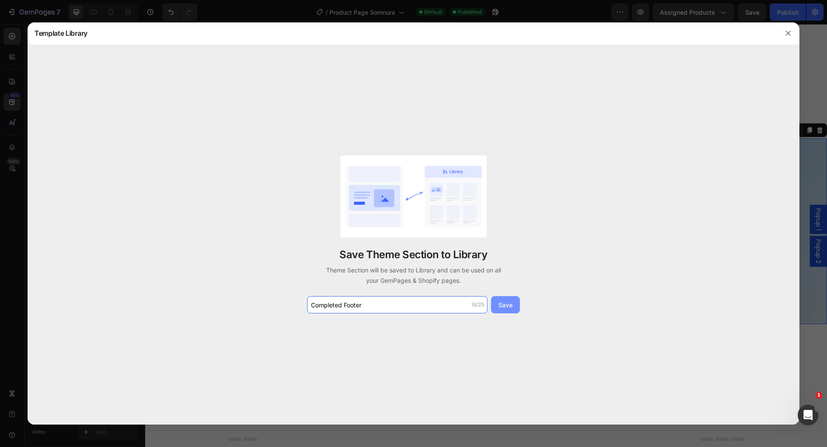
type input "Completed Footer"
click at [506, 308] on div "Save" at bounding box center [506, 304] width 14 height 9
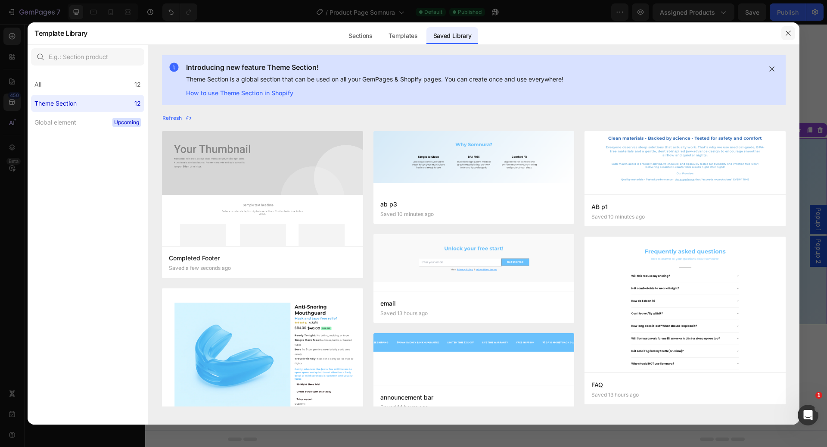
click at [790, 36] on icon "button" at bounding box center [788, 33] width 7 height 7
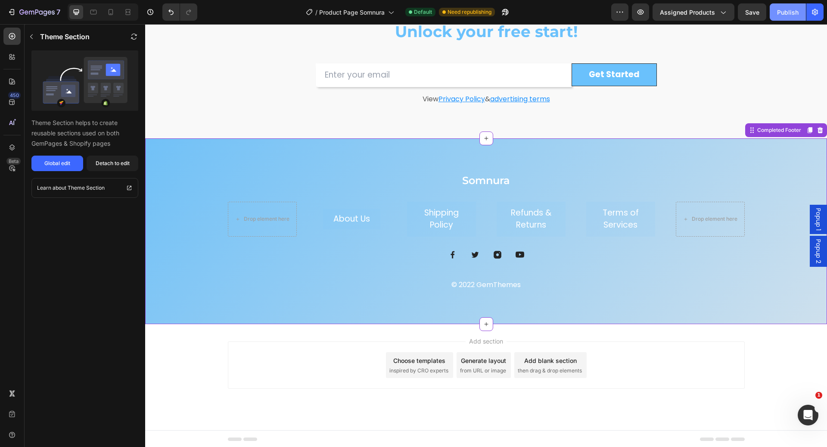
click at [794, 18] on button "Publish" at bounding box center [788, 11] width 36 height 17
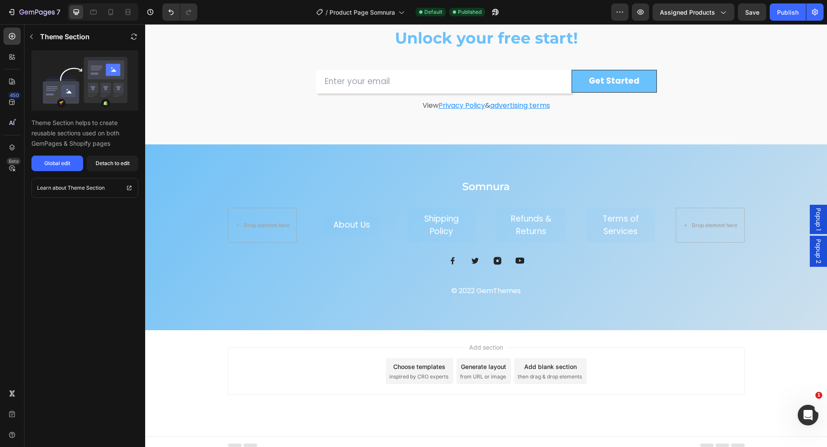
scroll to position [2373, 0]
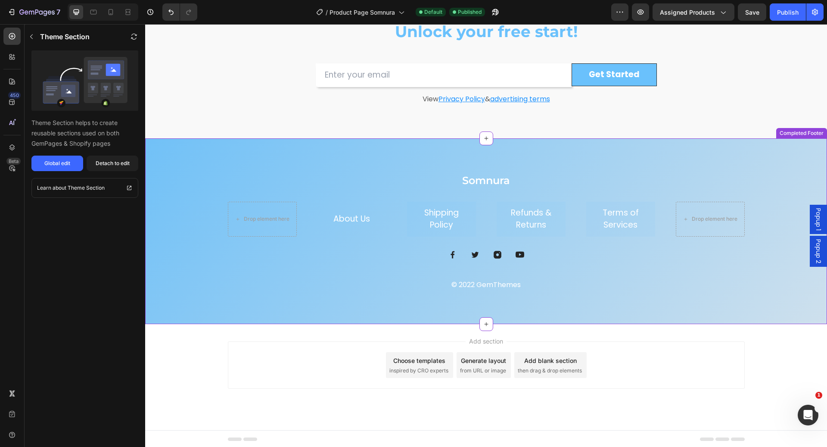
click at [353, 220] on p "About Us" at bounding box center [352, 219] width 37 height 10
click at [353, 218] on p "About Us" at bounding box center [352, 219] width 37 height 10
click at [353, 215] on p "About Us" at bounding box center [352, 219] width 37 height 10
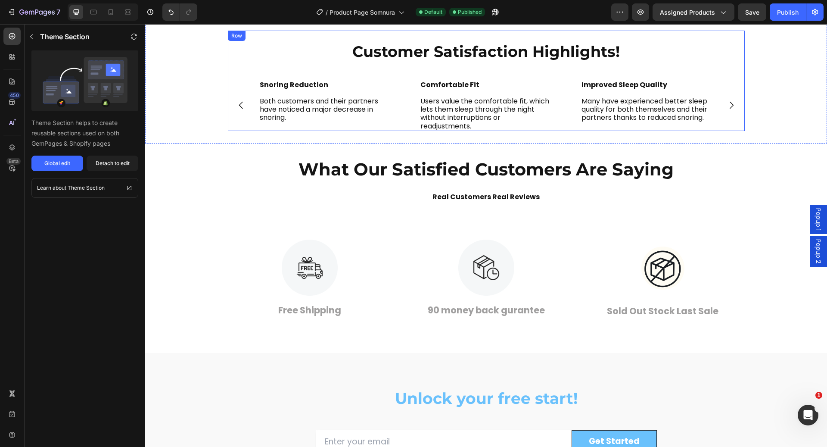
scroll to position [2000, 0]
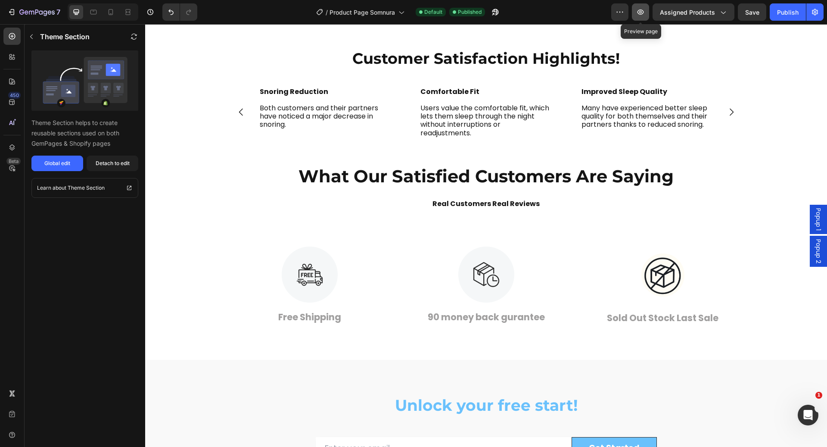
click at [647, 14] on button "button" at bounding box center [640, 11] width 17 height 17
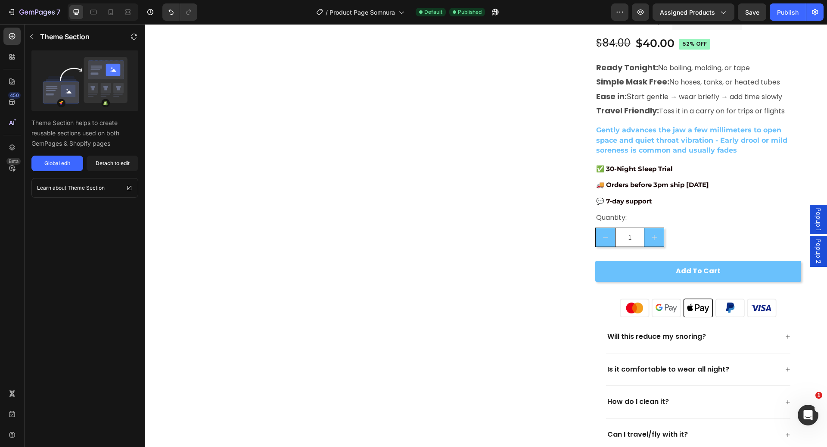
scroll to position [0, 0]
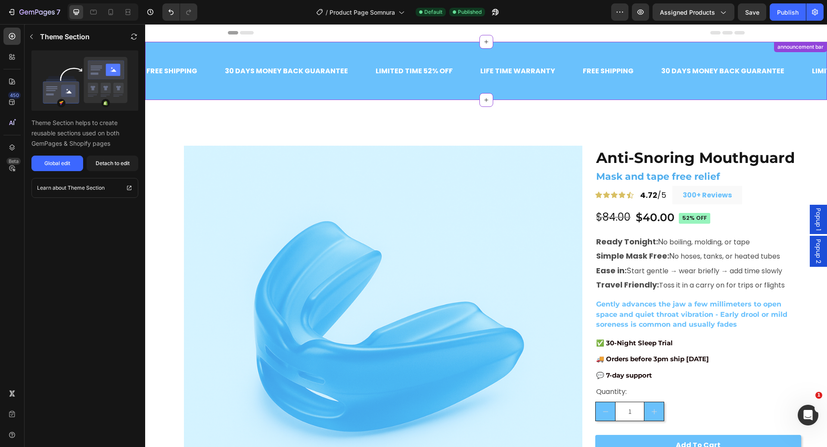
click at [457, 53] on div "FREE SHIPPING Text Block 30 DAYS MONEY BACK GUARANTEE Text Block LIMITED TIME 5…" at bounding box center [486, 71] width 682 height 58
click at [818, 50] on icon at bounding box center [821, 50] width 6 height 6
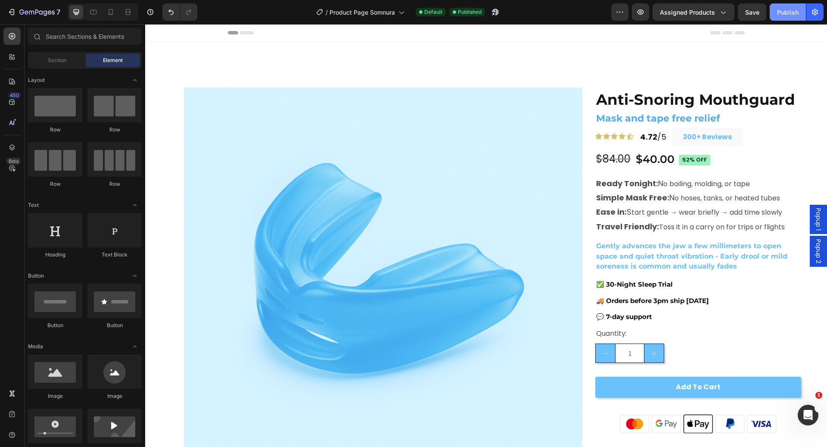
click at [800, 12] on button "Publish" at bounding box center [788, 11] width 36 height 17
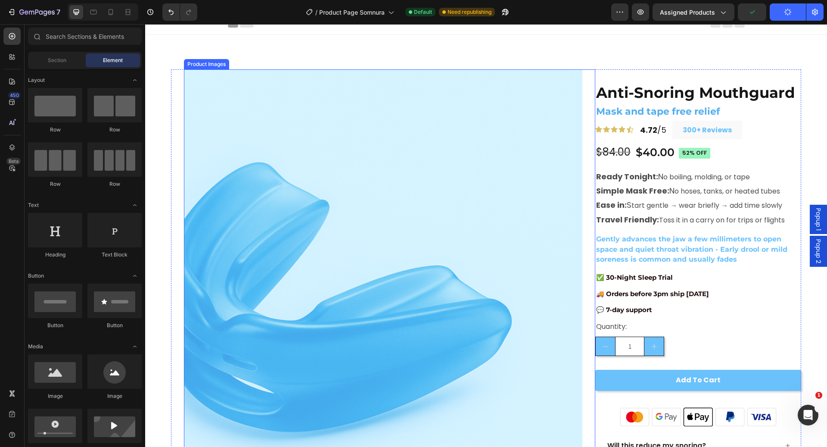
scroll to position [8, 0]
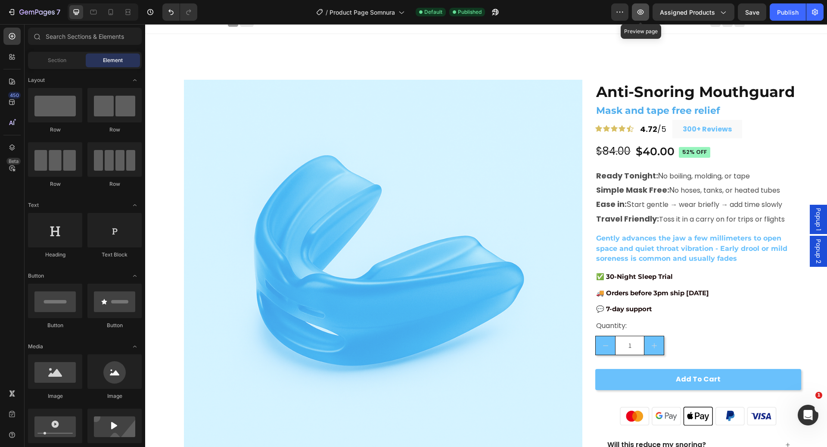
click at [648, 10] on button "button" at bounding box center [640, 11] width 17 height 17
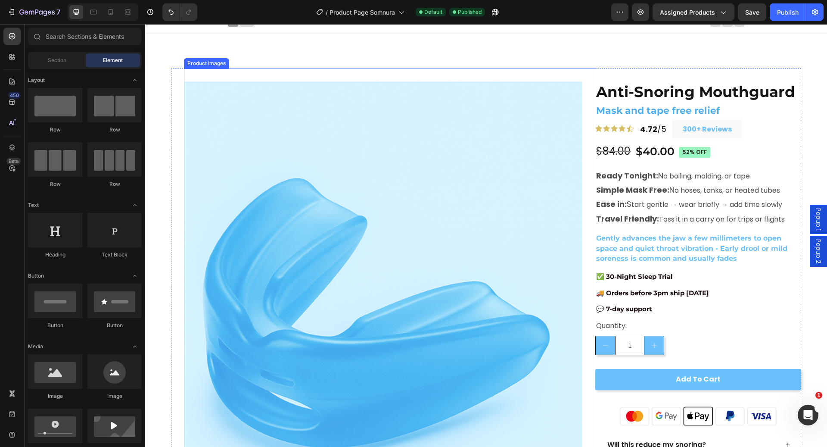
scroll to position [0, 0]
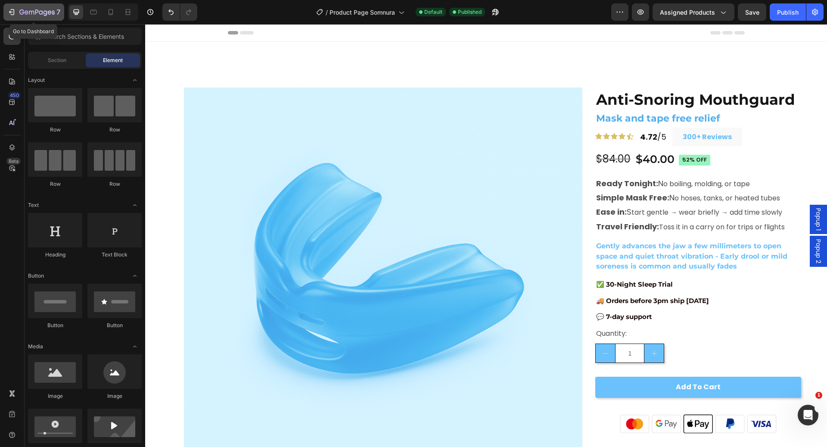
click at [48, 9] on icon "button" at bounding box center [36, 12] width 35 height 7
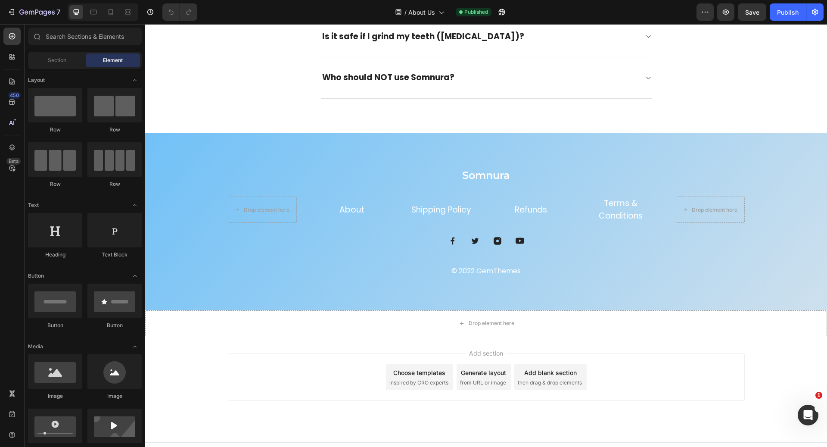
scroll to position [717, 0]
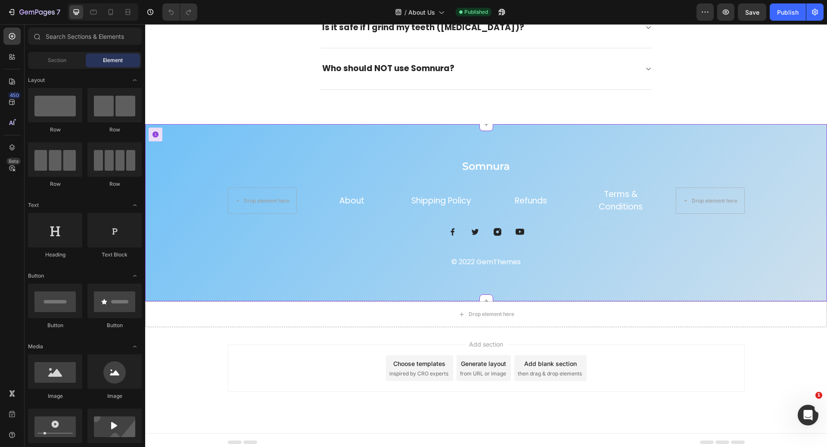
click at [353, 197] on link "About" at bounding box center [352, 201] width 25 height 12
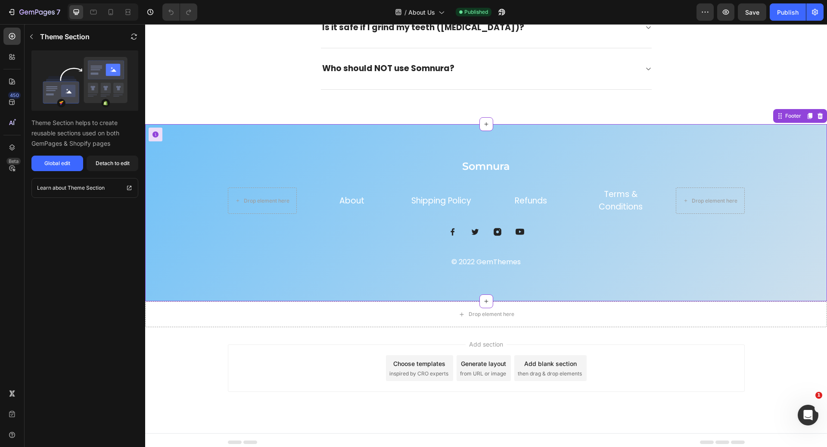
click at [352, 197] on link "About" at bounding box center [352, 201] width 25 height 12
click at [348, 195] on link "About" at bounding box center [352, 201] width 25 height 12
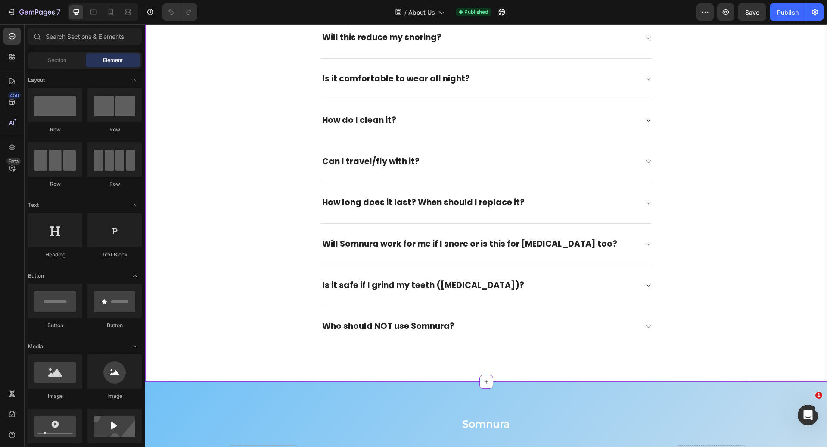
scroll to position [717, 0]
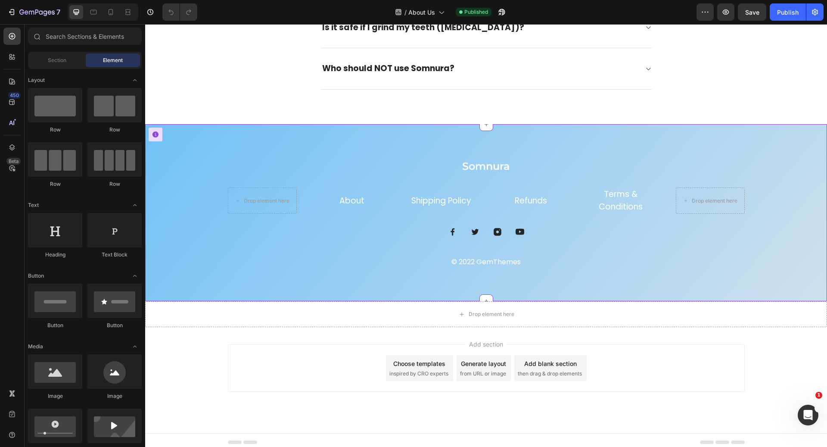
click at [368, 139] on div "Somnura Heading Drop element here About Text block Shipping Policy Text block R…" at bounding box center [486, 212] width 682 height 177
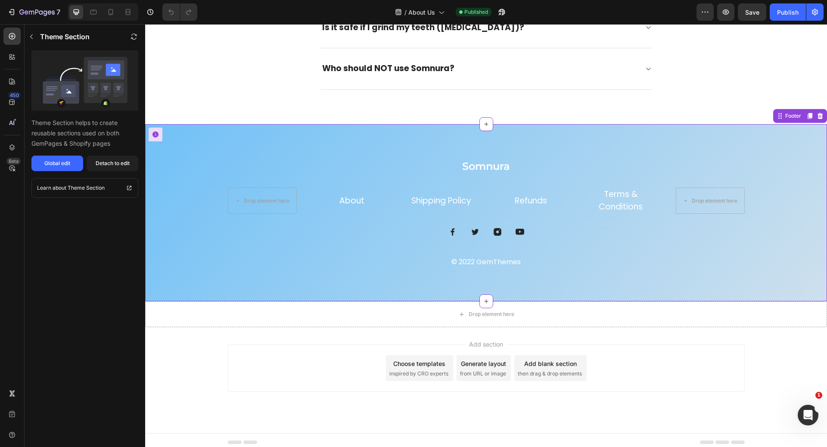
drag, startPoint x: 812, startPoint y: 114, endPoint x: 666, endPoint y: 125, distance: 146.1
click at [818, 114] on icon at bounding box center [821, 116] width 6 height 6
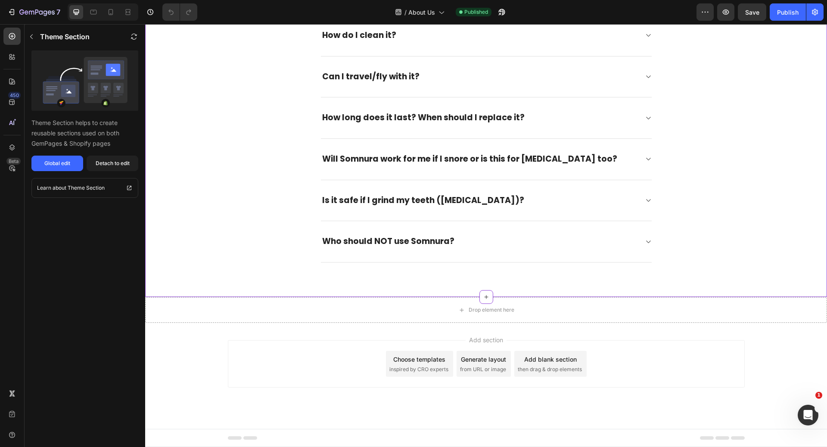
scroll to position [540, 0]
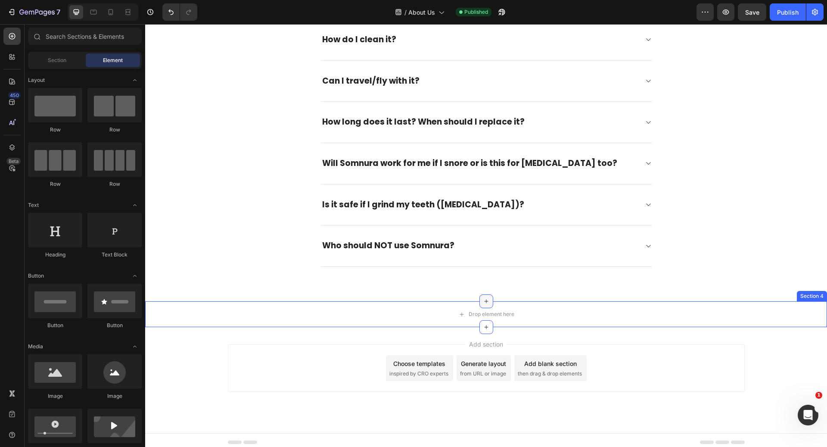
click at [484, 300] on icon at bounding box center [486, 302] width 4 height 4
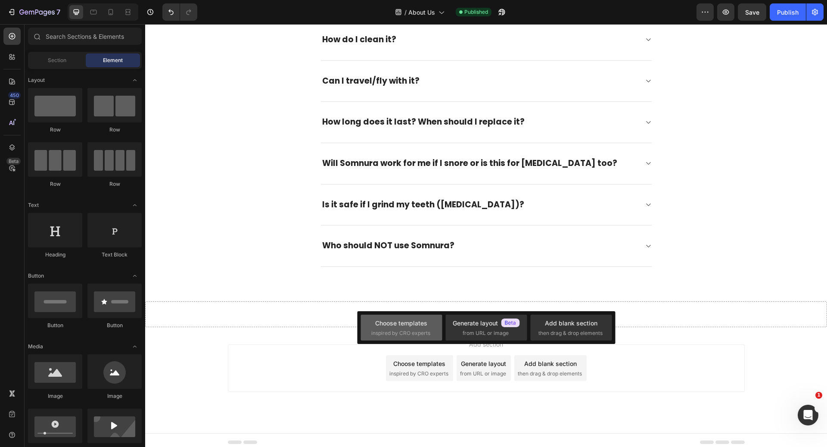
click at [421, 338] on div "Choose templates inspired by CRO experts" at bounding box center [401, 328] width 81 height 26
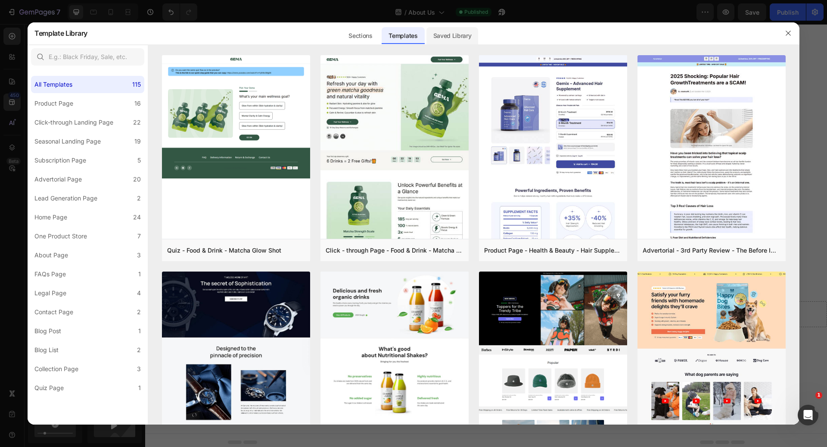
click at [458, 41] on div "Saved Library" at bounding box center [453, 35] width 52 height 17
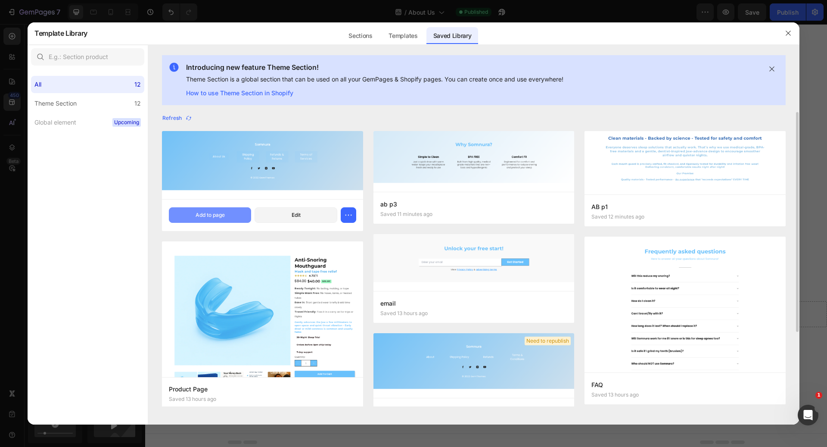
click at [209, 215] on div "Add to page" at bounding box center [210, 215] width 29 height 8
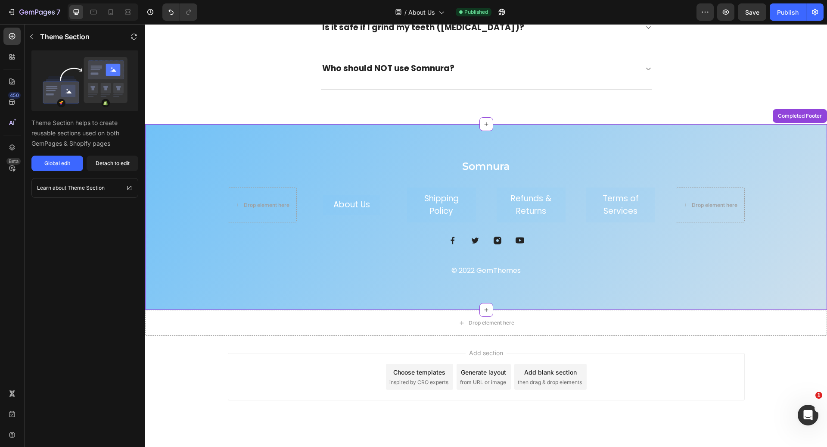
scroll to position [725, 0]
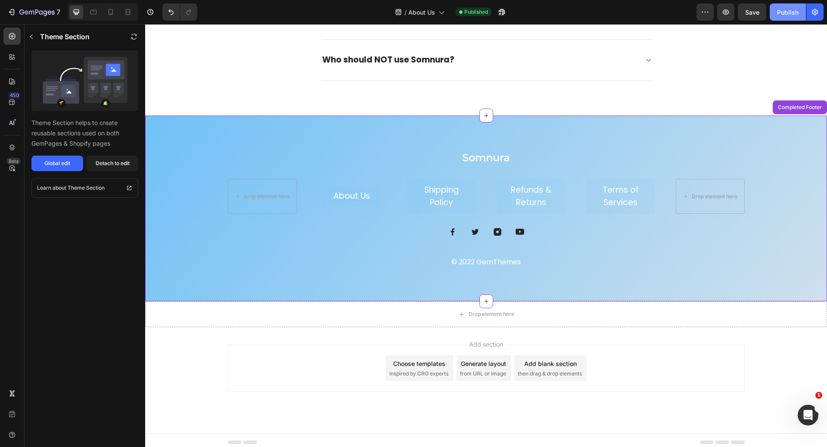
click at [781, 13] on div "Publish" at bounding box center [788, 12] width 22 height 9
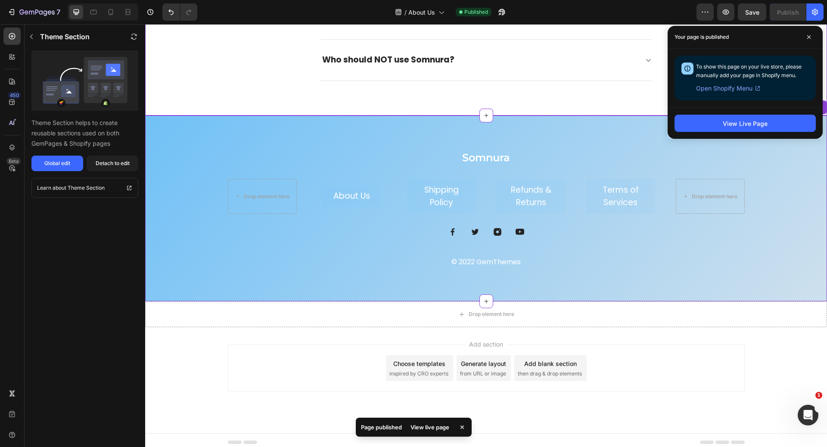
scroll to position [0, 0]
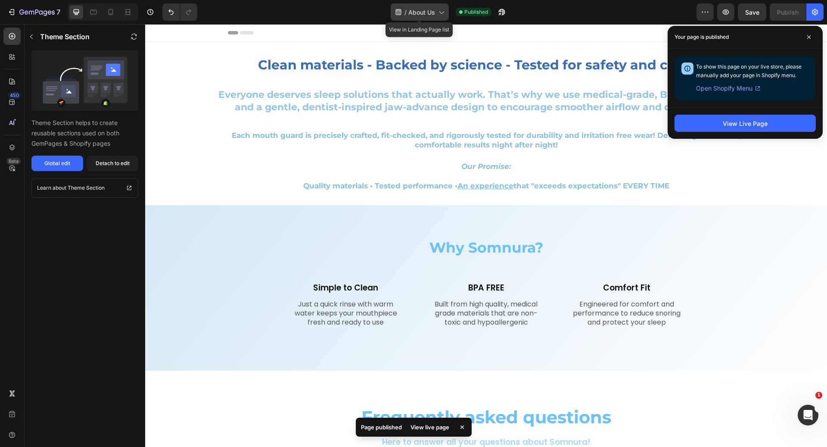
click at [428, 9] on span "About Us" at bounding box center [422, 12] width 27 height 9
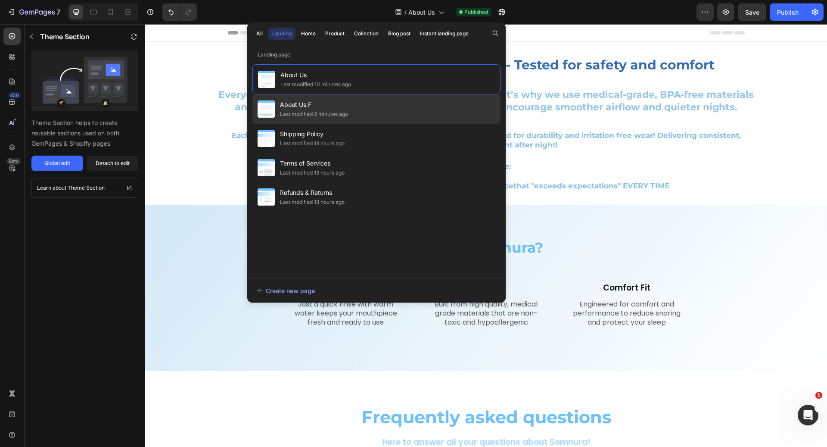
click at [390, 97] on div "About Us F Last modified 2 minutes ago" at bounding box center [377, 108] width 248 height 29
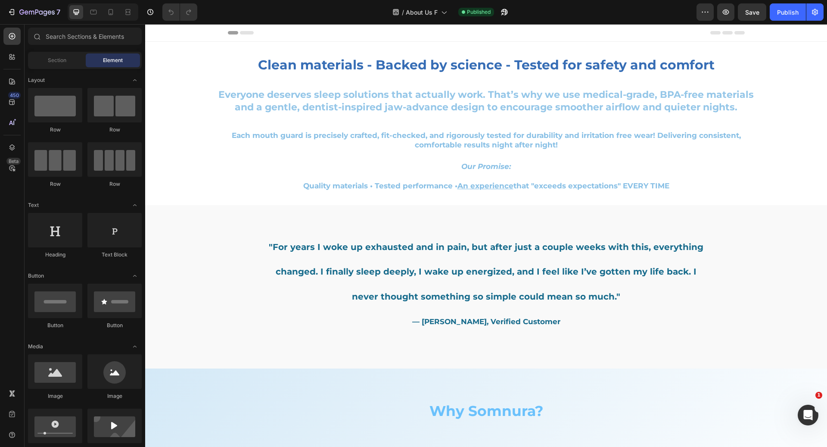
scroll to position [847, 0]
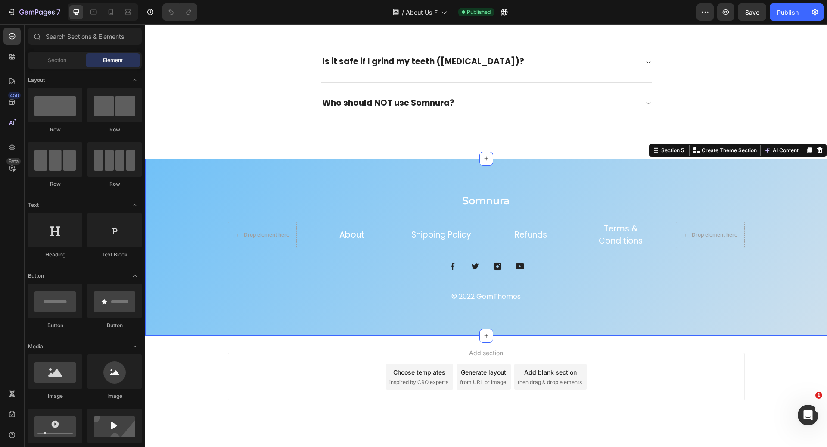
click at [322, 167] on div "Somnura Heading Drop element here About Text block Shipping Policy Text block R…" at bounding box center [486, 247] width 682 height 177
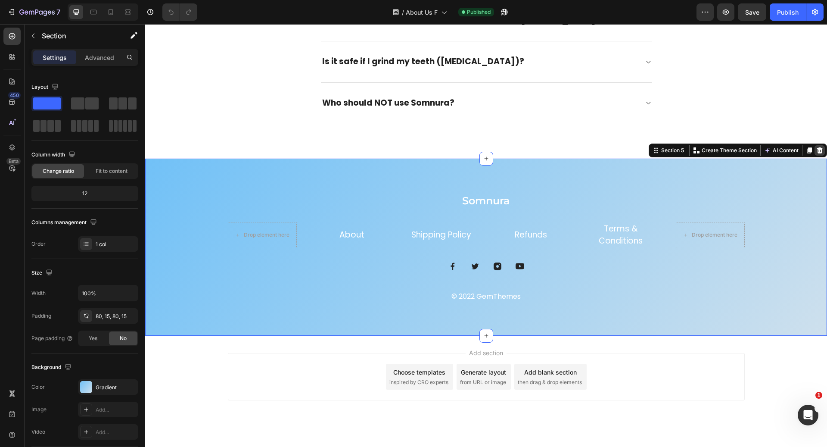
click at [817, 147] on icon at bounding box center [820, 150] width 7 height 7
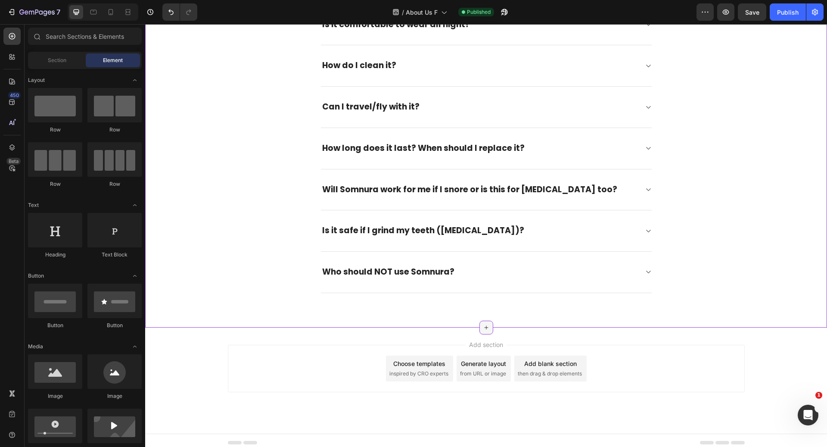
click at [484, 325] on icon at bounding box center [486, 327] width 4 height 4
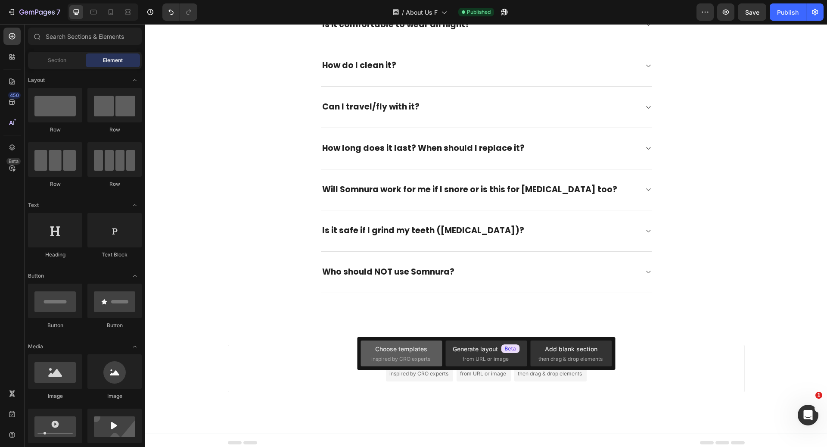
click at [413, 350] on div "Choose templates" at bounding box center [401, 348] width 52 height 9
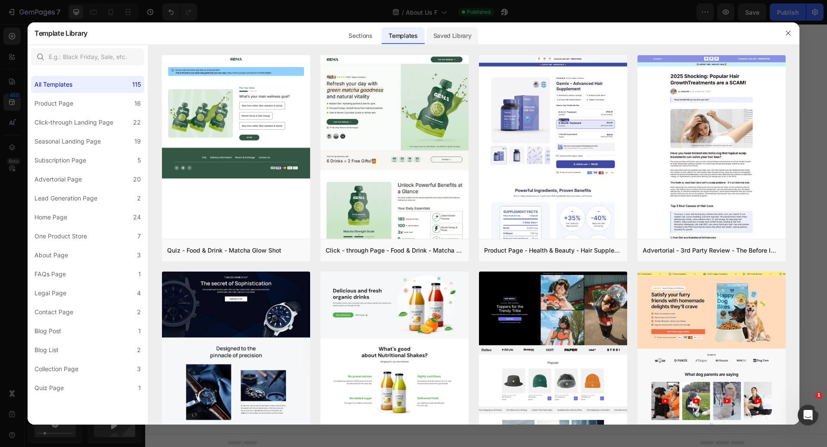
click at [456, 41] on div "Saved Library" at bounding box center [453, 35] width 52 height 17
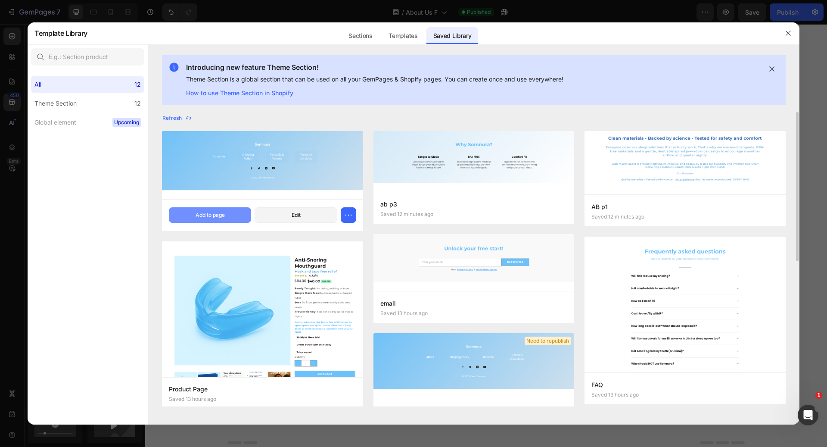
click at [224, 209] on button "Add to page" at bounding box center [210, 215] width 82 height 16
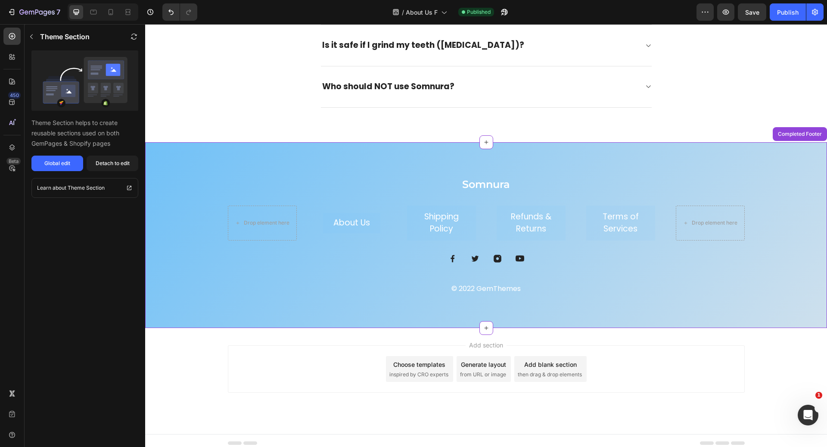
scroll to position [865, 0]
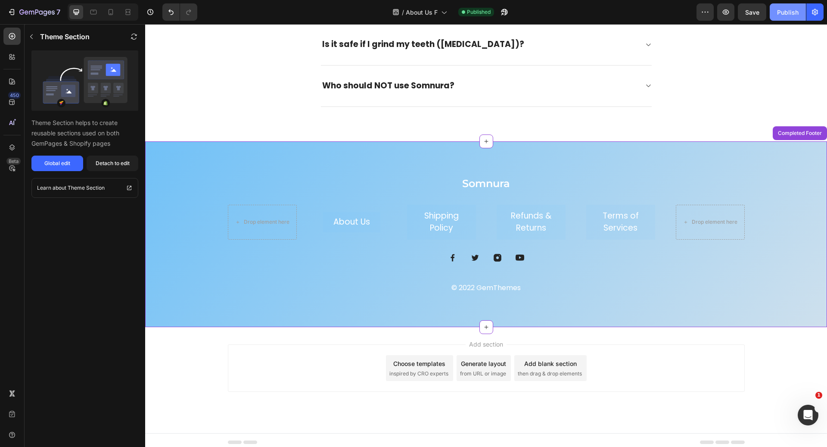
click at [797, 20] on button "Publish" at bounding box center [788, 11] width 36 height 17
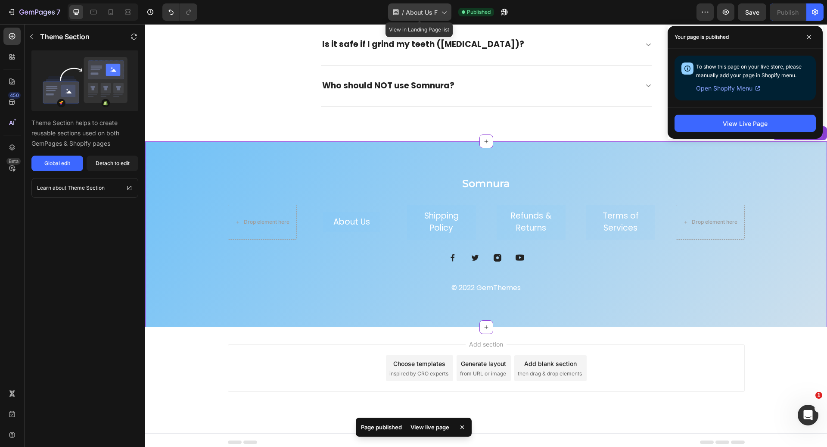
click at [428, 12] on span "About Us F" at bounding box center [422, 12] width 32 height 9
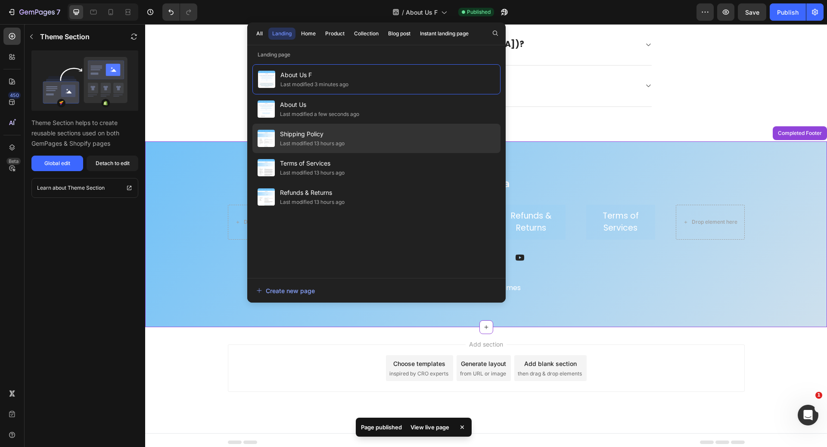
click at [381, 143] on div "Shipping Policy Last modified 13 hours ago" at bounding box center [377, 138] width 248 height 29
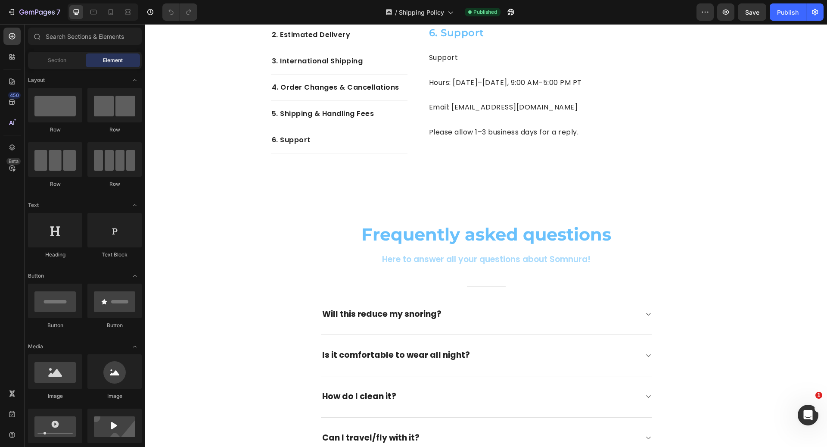
scroll to position [1274, 0]
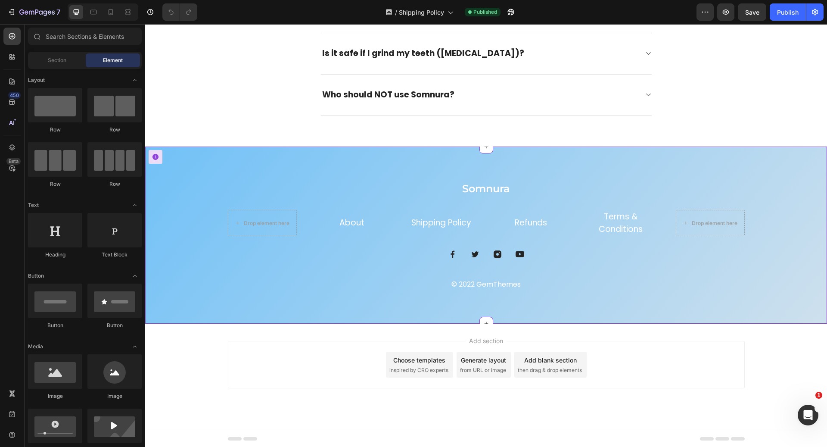
click at [265, 300] on div "Somnura Heading Drop element here About Text block Shipping Policy Text block R…" at bounding box center [486, 235] width 682 height 177
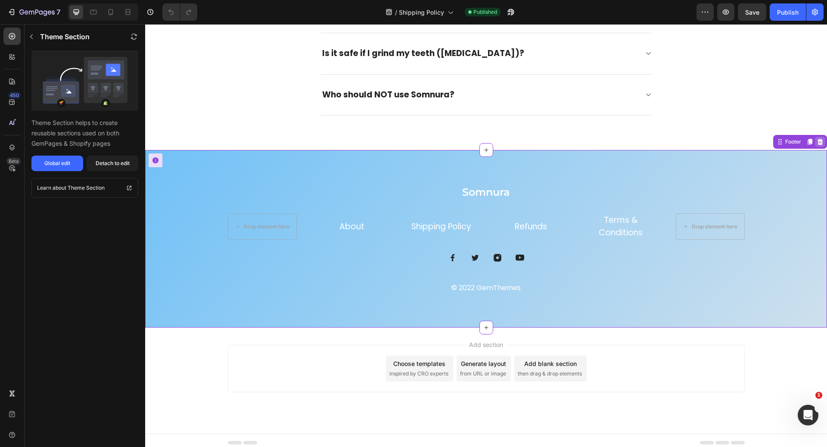
click at [818, 139] on icon at bounding box center [821, 142] width 6 height 6
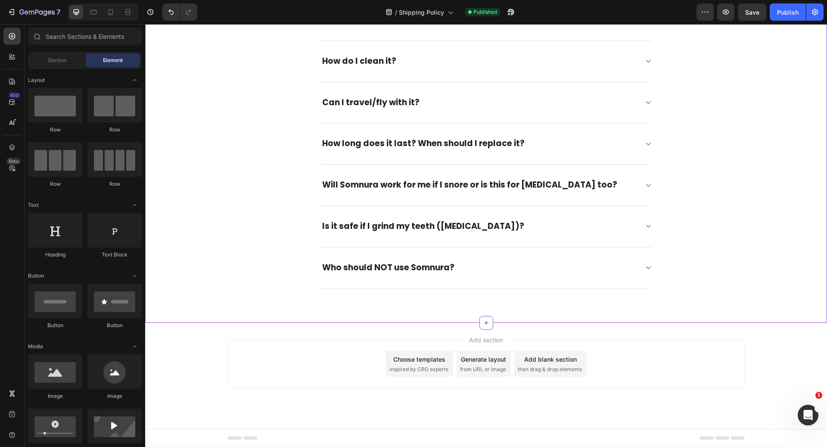
scroll to position [1096, 0]
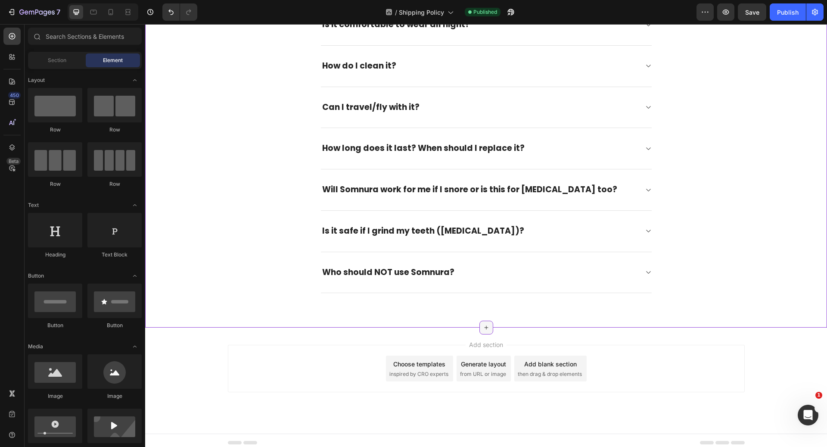
click at [485, 325] on div at bounding box center [487, 328] width 14 height 14
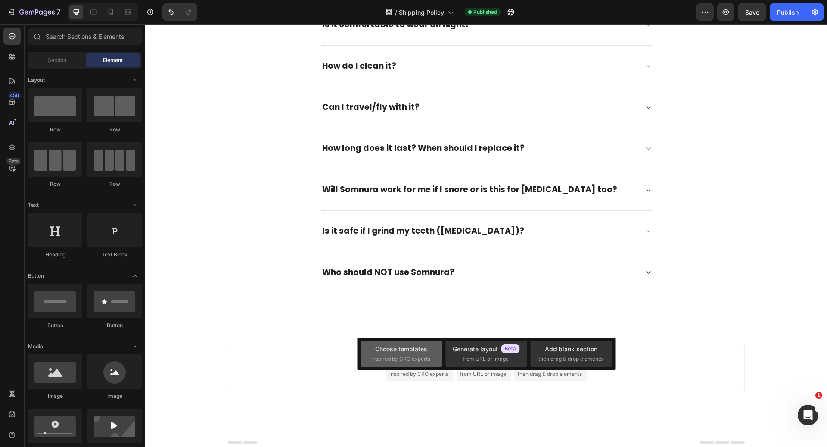
click at [423, 362] on span "inspired by CRO experts" at bounding box center [401, 359] width 59 height 8
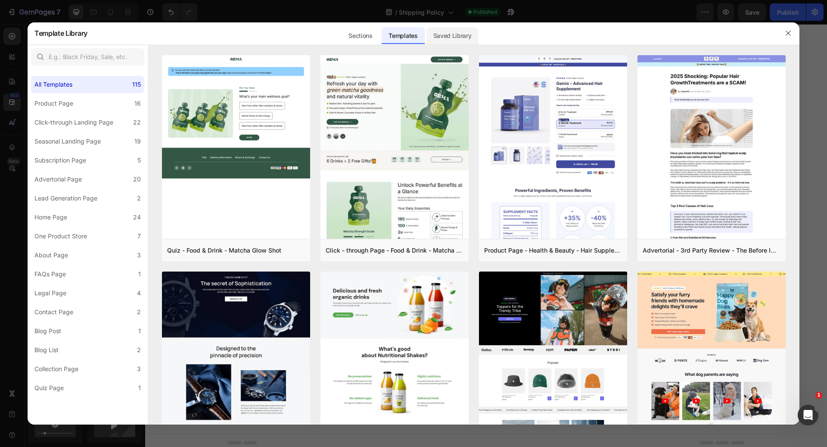
click at [437, 36] on div "Saved Library" at bounding box center [453, 35] width 52 height 17
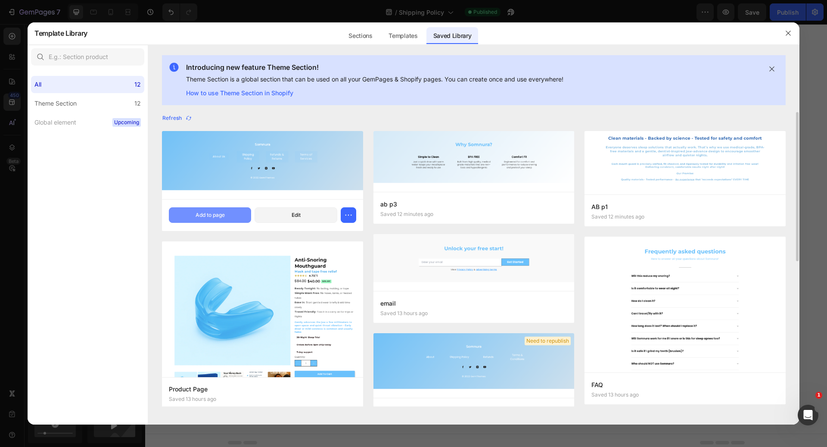
click at [229, 212] on button "Add to page" at bounding box center [210, 215] width 82 height 16
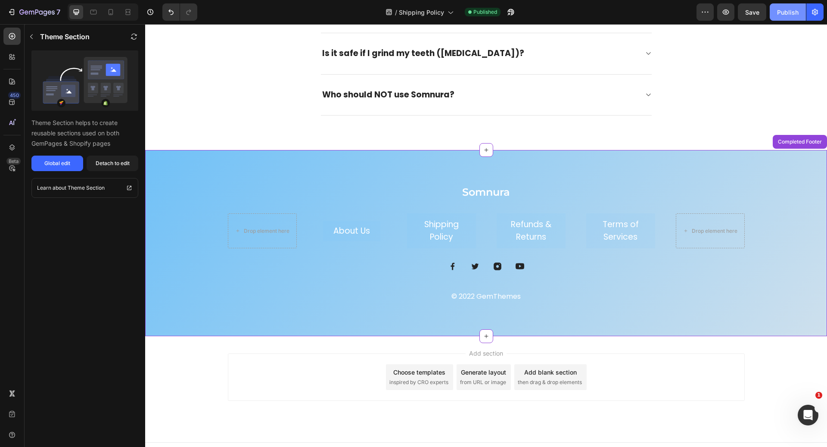
scroll to position [1283, 0]
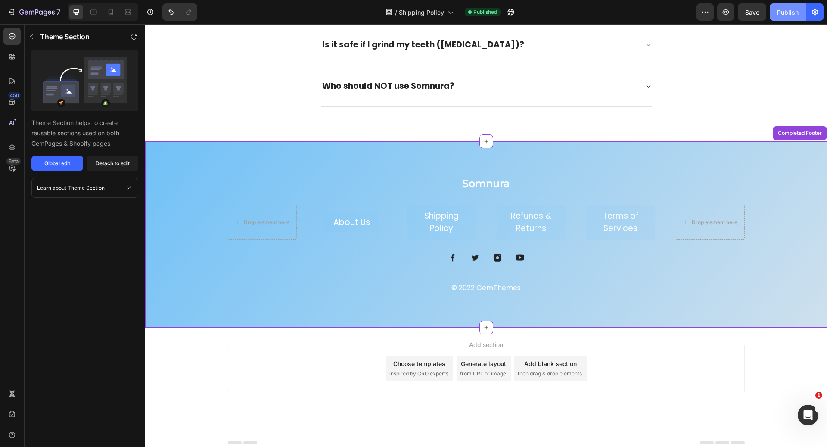
click at [797, 16] on div "Publish" at bounding box center [788, 12] width 22 height 9
click at [431, 9] on span "Shipping Policy" at bounding box center [421, 12] width 45 height 9
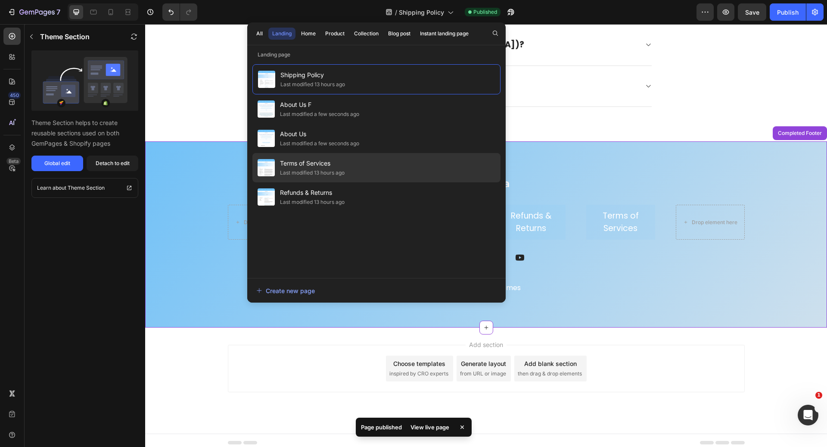
click at [383, 170] on div "Terms of Services Last modified 13 hours ago" at bounding box center [377, 167] width 248 height 29
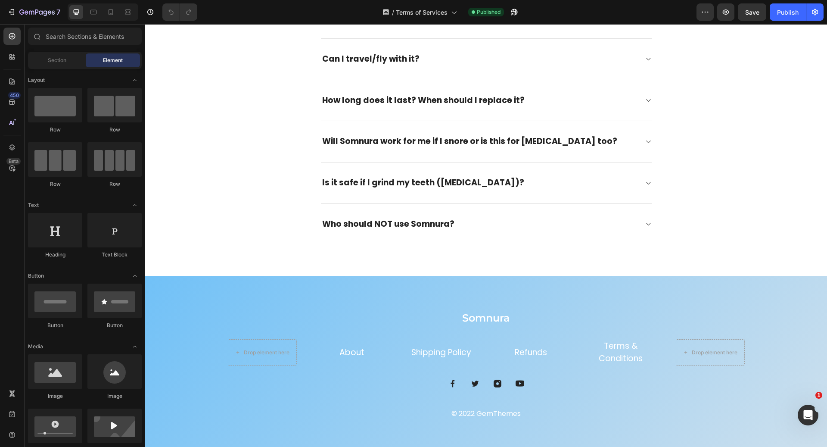
scroll to position [3212, 0]
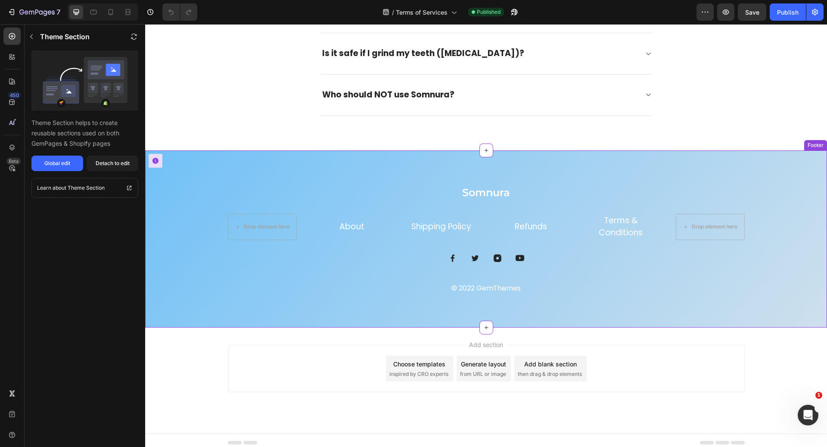
click at [299, 276] on div "Somnura Heading Drop element here About Text block Shipping Policy Text block R…" at bounding box center [486, 239] width 517 height 108
click at [817, 139] on icon at bounding box center [820, 142] width 7 height 7
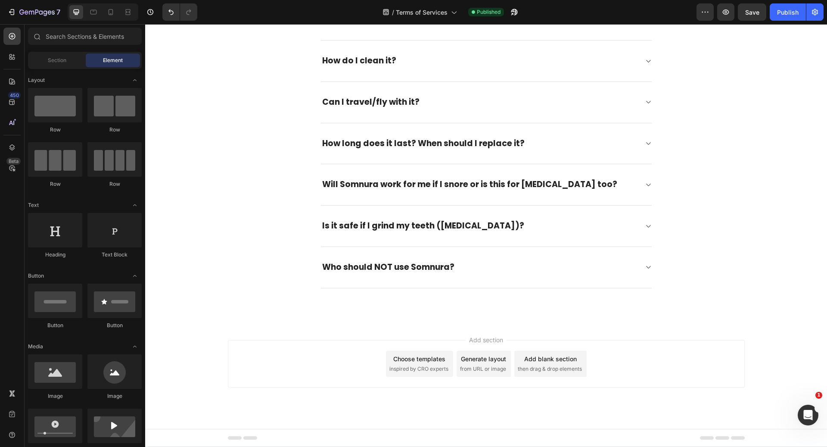
scroll to position [3035, 0]
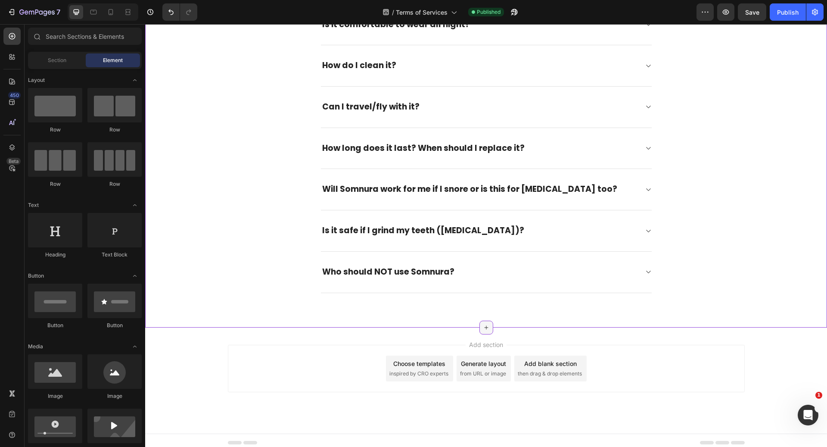
click at [484, 325] on icon at bounding box center [486, 327] width 4 height 4
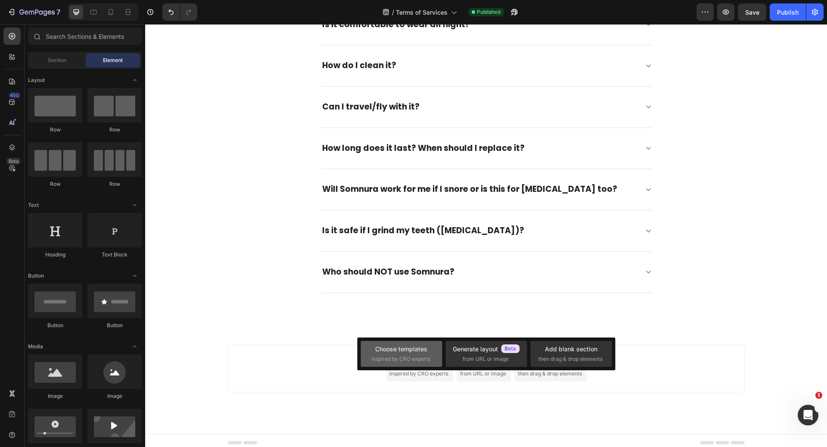
click at [412, 362] on span "inspired by CRO experts" at bounding box center [401, 359] width 59 height 8
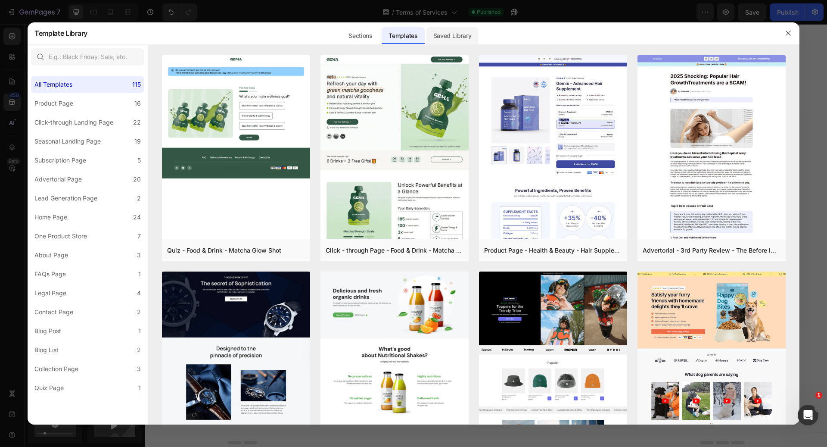
click at [464, 35] on div "Saved Library" at bounding box center [453, 35] width 52 height 17
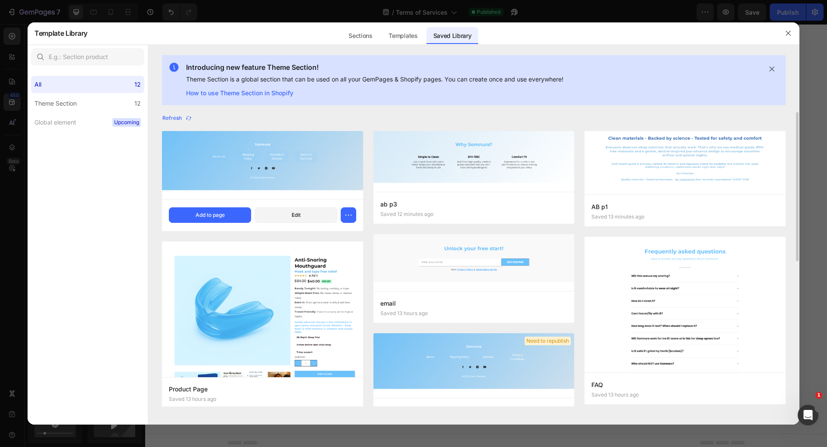
click at [246, 169] on img at bounding box center [262, 165] width 201 height 68
click at [228, 204] on div "Completed Footer Saved 2 minutes ago Add to page Edit" at bounding box center [262, 215] width 201 height 32
click at [228, 213] on button "Add to page" at bounding box center [210, 215] width 82 height 16
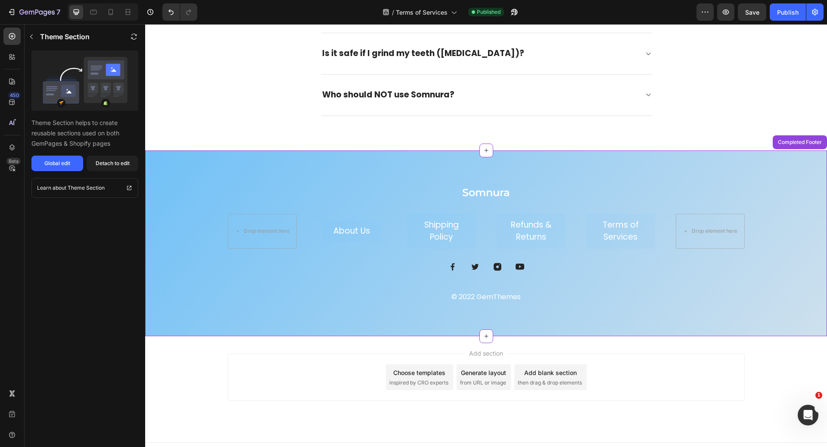
scroll to position [3221, 0]
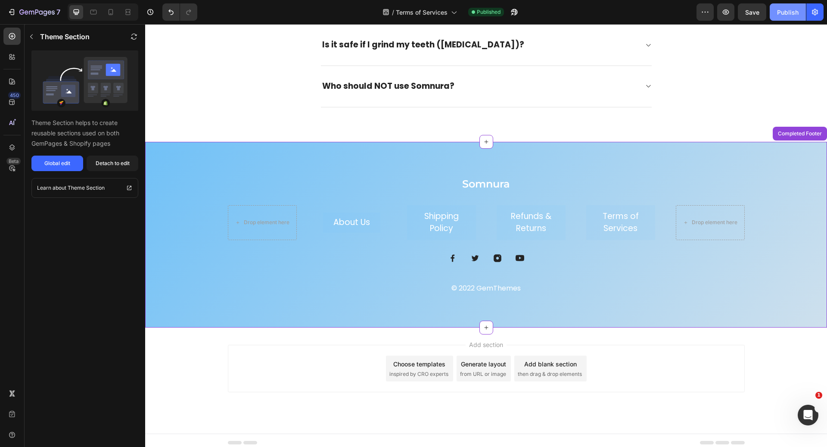
click at [802, 14] on button "Publish" at bounding box center [788, 11] width 36 height 17
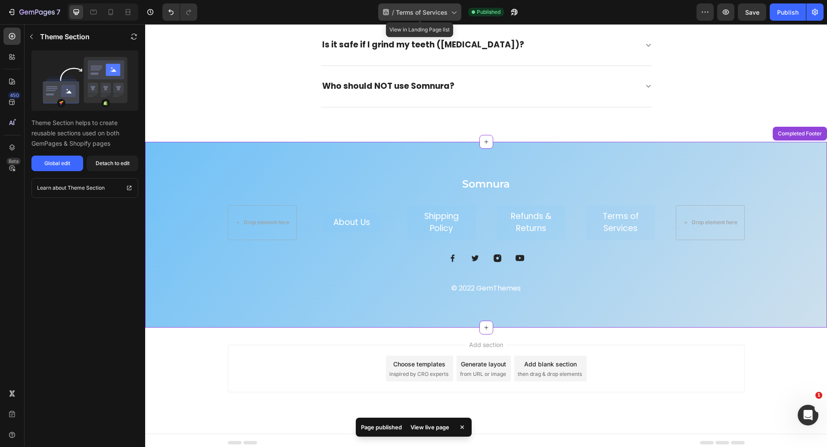
click at [423, 6] on div "/ Terms of Services" at bounding box center [419, 11] width 83 height 17
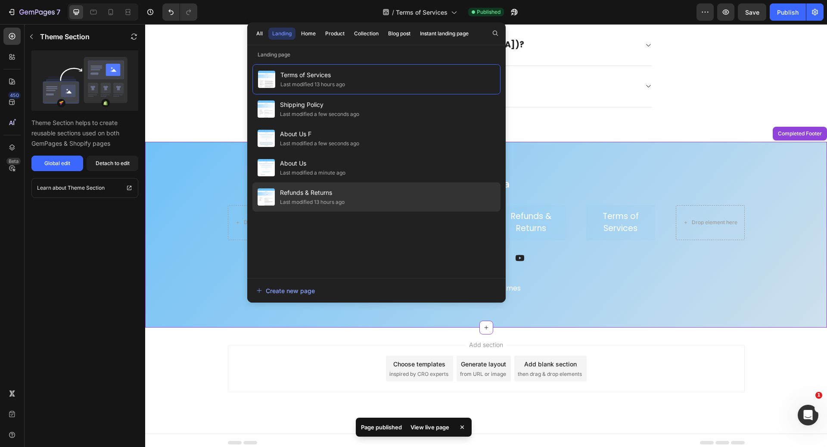
click at [364, 190] on div "Refunds & Returns Last modified 13 hours ago" at bounding box center [377, 196] width 248 height 29
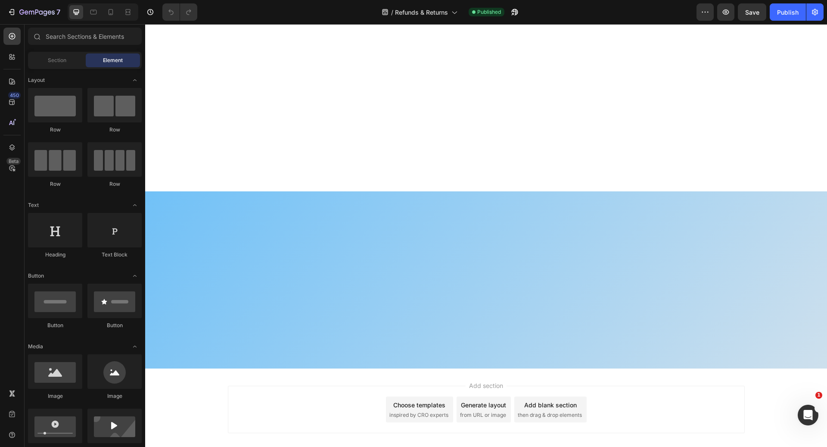
scroll to position [1026, 0]
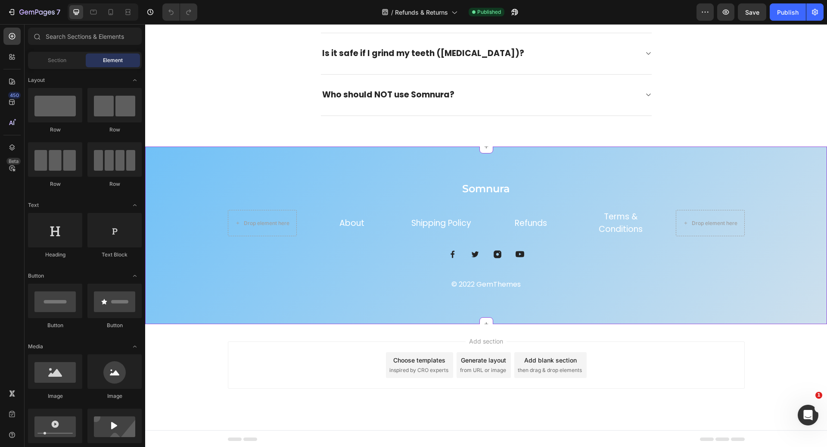
click at [365, 272] on div "Somnura Heading Drop element here About Text block Shipping Policy Text block R…" at bounding box center [486, 235] width 517 height 108
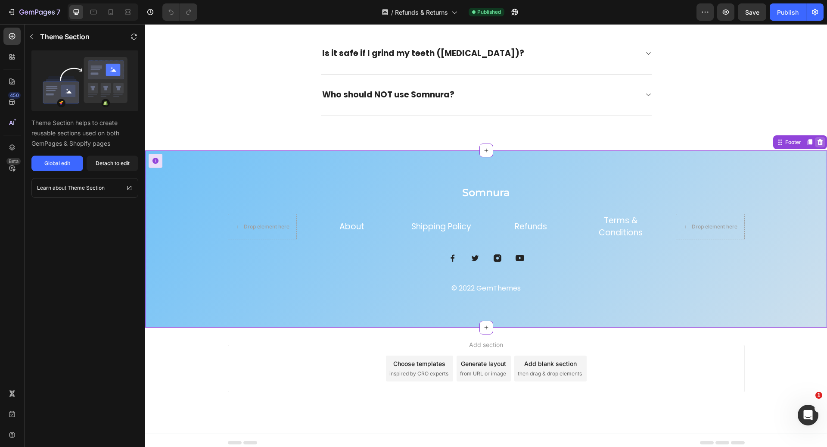
click at [818, 141] on icon at bounding box center [821, 142] width 6 height 6
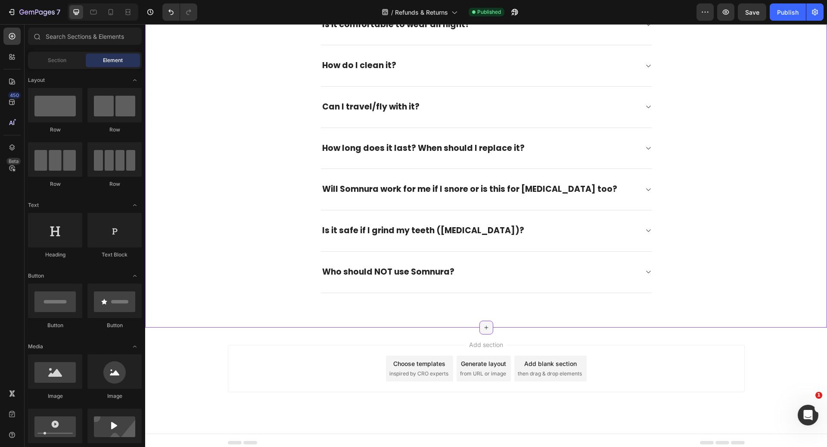
click at [483, 324] on icon at bounding box center [486, 327] width 7 height 7
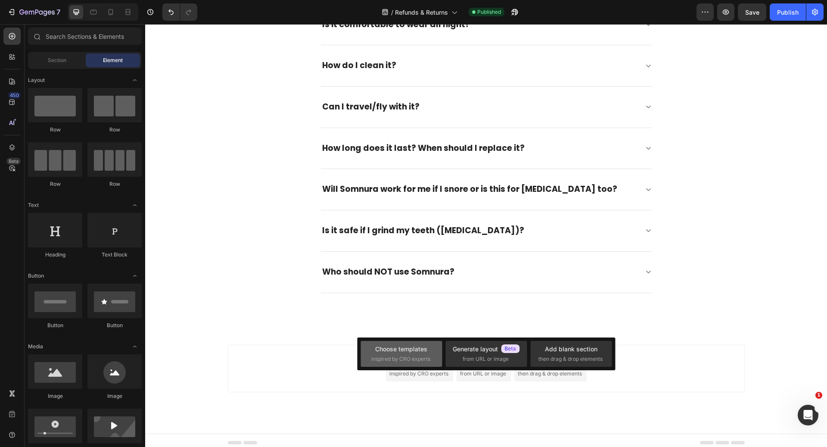
click at [394, 353] on div "Choose templates inspired by CRO experts" at bounding box center [402, 353] width 60 height 19
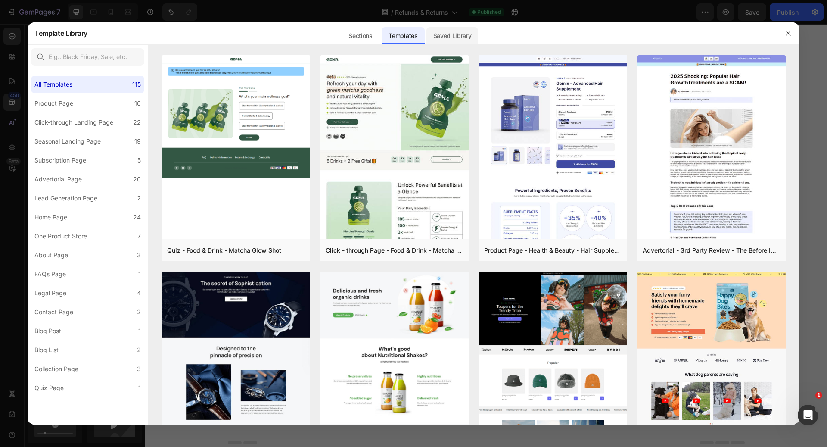
click at [466, 42] on div "Saved Library" at bounding box center [453, 35] width 52 height 17
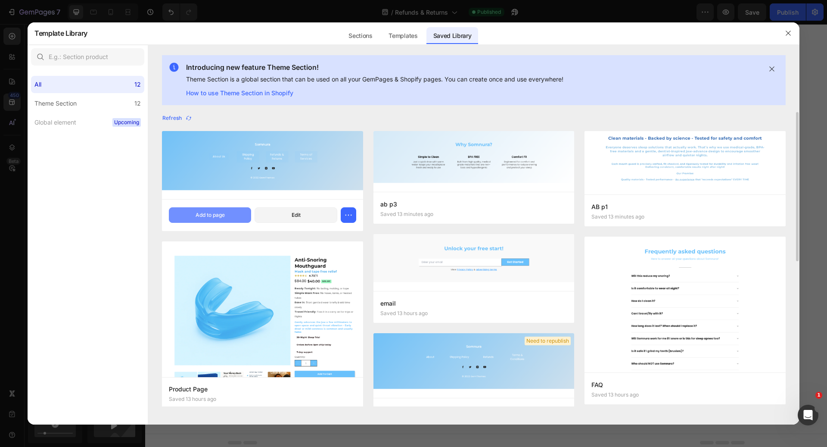
click at [228, 213] on button "Add to page" at bounding box center [210, 215] width 82 height 16
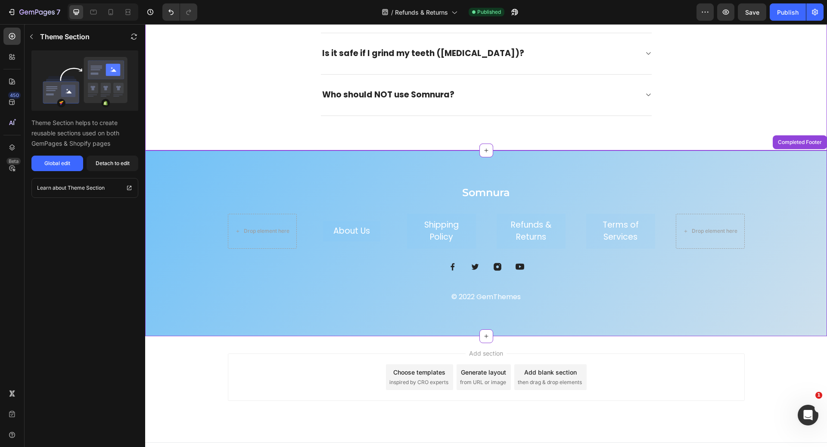
scroll to position [1035, 0]
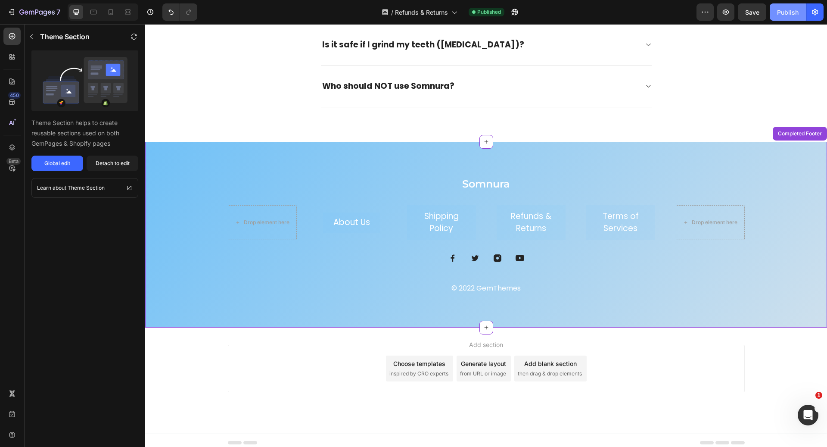
click at [790, 11] on div "Publish" at bounding box center [788, 12] width 22 height 9
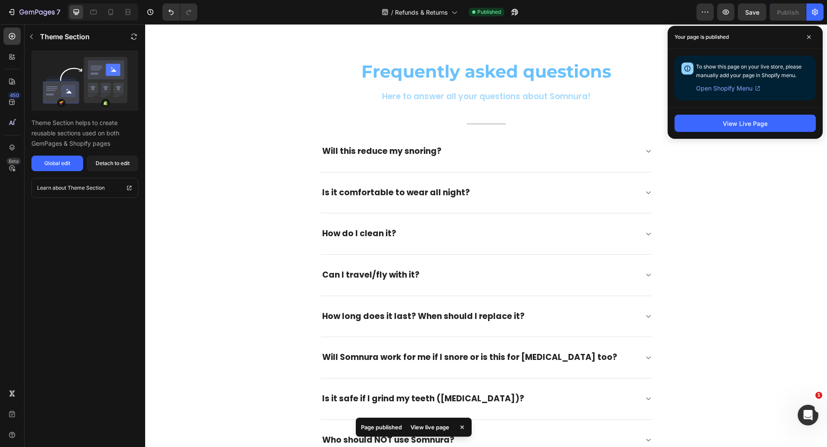
scroll to position [438, 0]
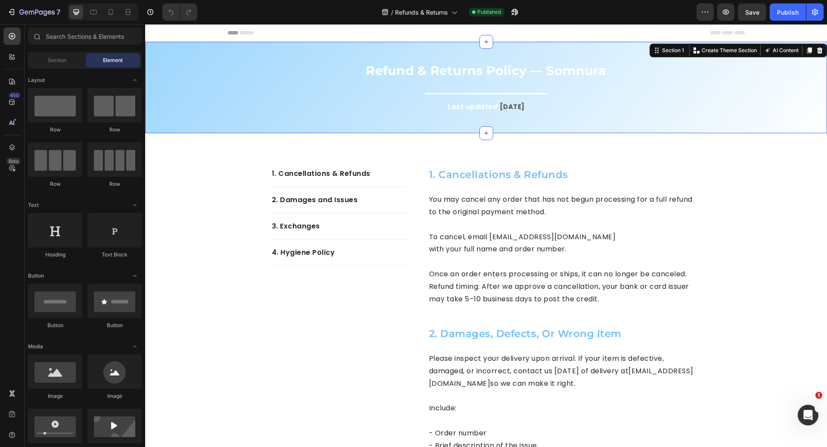
click at [307, 98] on div "Refund & Returns Policy — Somnura Heading Title Line Last updated: August 2025 …" at bounding box center [486, 94] width 669 height 64
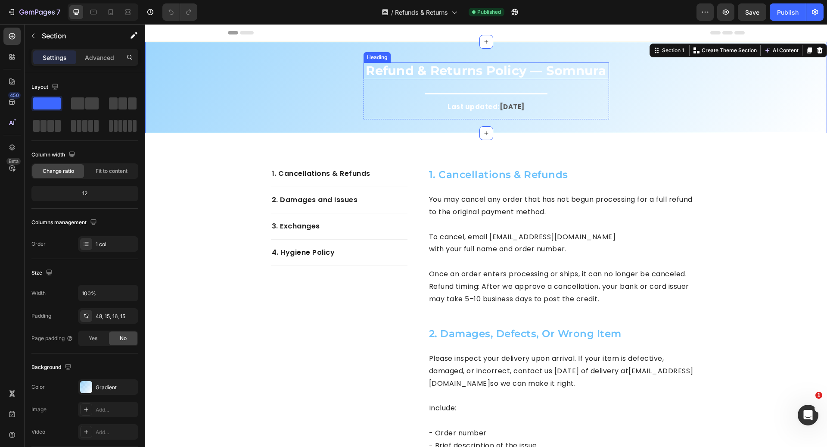
click at [375, 69] on h2 "Refund & Returns Policy — Somnura" at bounding box center [487, 70] width 246 height 17
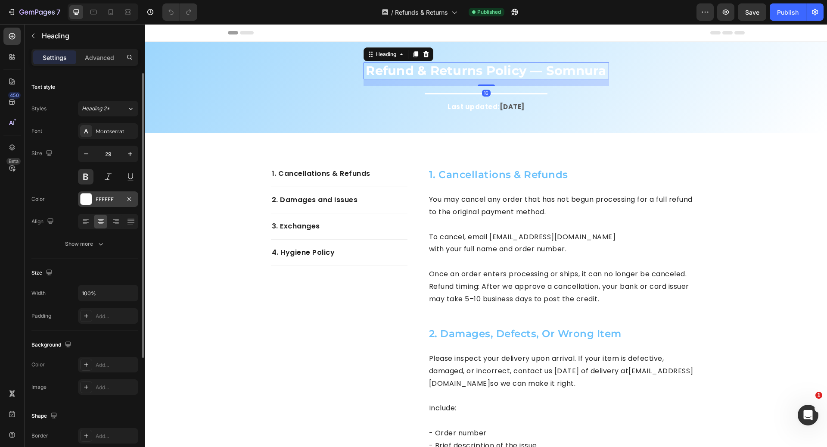
click at [106, 199] on div "FFFFFF" at bounding box center [108, 200] width 25 height 8
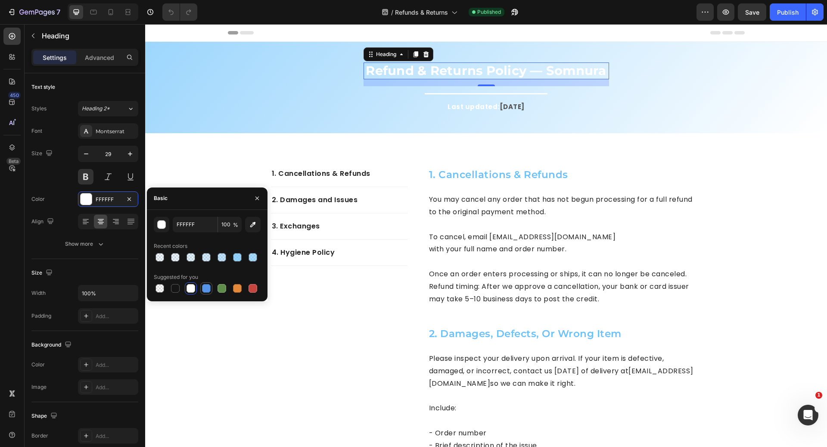
click at [207, 286] on div at bounding box center [206, 288] width 9 height 9
click at [240, 257] on div at bounding box center [237, 257] width 9 height 9
type input "6AC1FC"
click at [163, 226] on div "button" at bounding box center [162, 225] width 9 height 9
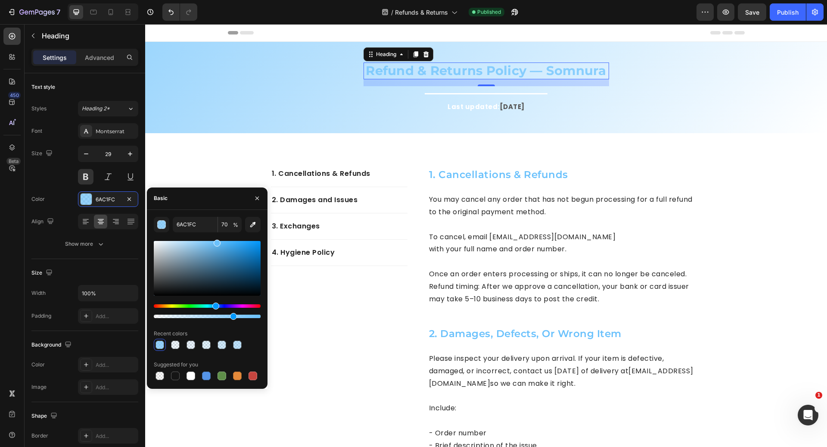
drag, startPoint x: 377, startPoint y: 343, endPoint x: 288, endPoint y: 318, distance: 92.1
drag, startPoint x: 258, startPoint y: 317, endPoint x: 228, endPoint y: 318, distance: 30.6
click at [228, 318] on div at bounding box center [229, 316] width 7 height 7
type input "69"
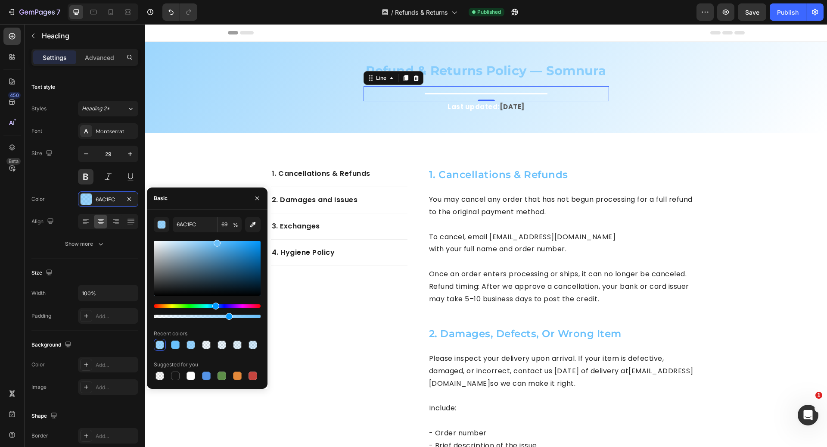
click at [466, 92] on div "Title Line 0" at bounding box center [487, 93] width 246 height 15
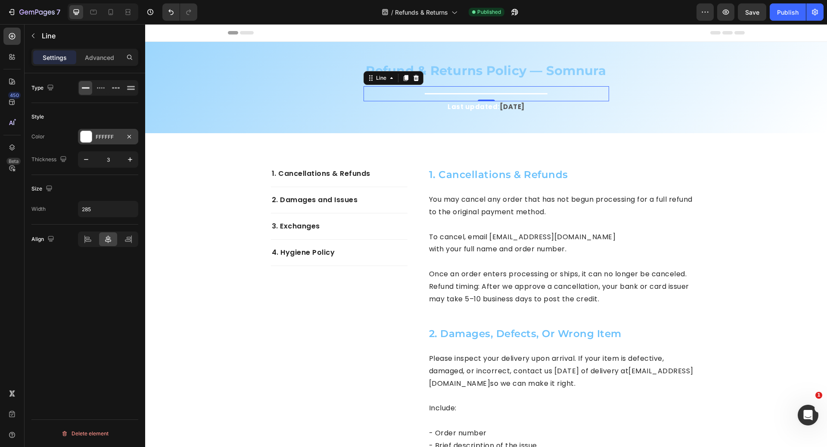
click at [116, 137] on div "FFFFFF" at bounding box center [108, 137] width 25 height 8
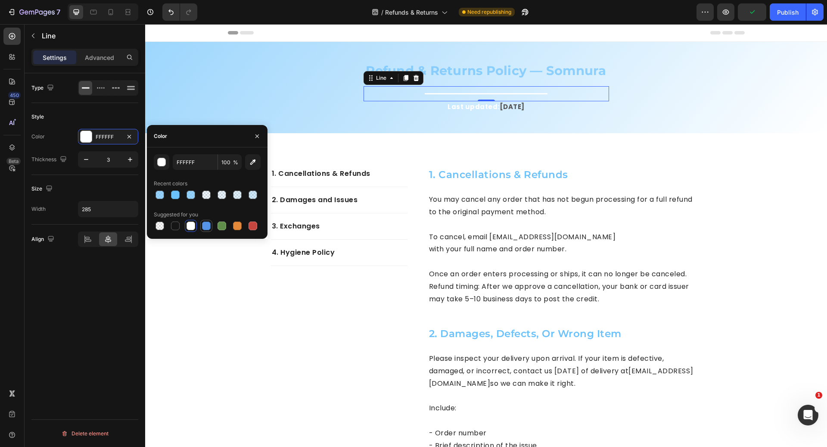
click at [205, 226] on div at bounding box center [206, 226] width 9 height 9
type input "5594E7"
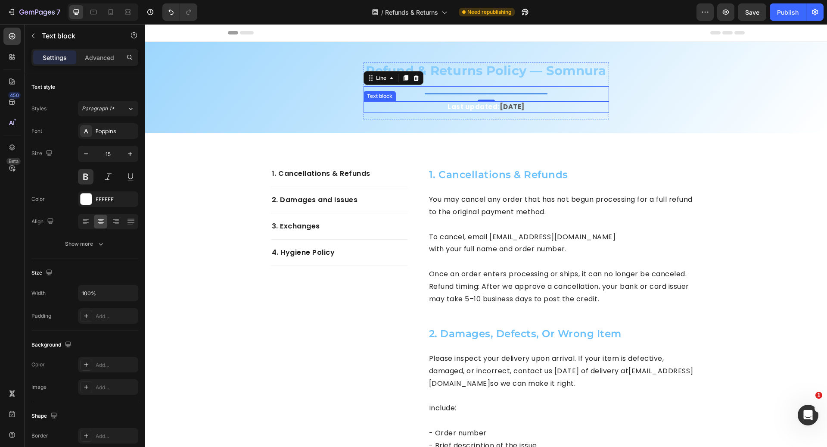
click at [436, 109] on p "Last updated: August 2025" at bounding box center [487, 107] width 244 height 10
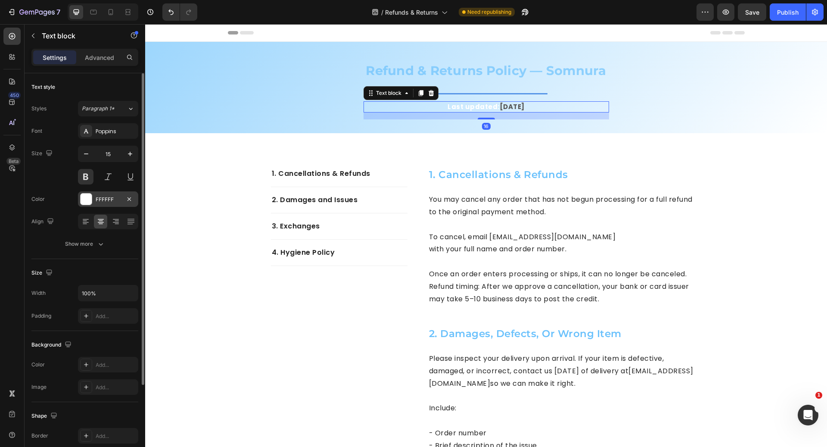
click at [112, 199] on div "FFFFFF" at bounding box center [108, 200] width 25 height 8
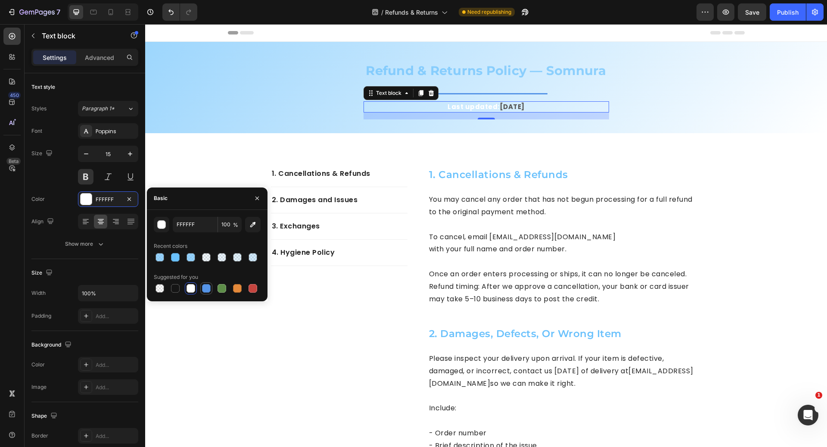
click at [208, 285] on div at bounding box center [206, 288] width 9 height 9
click at [171, 258] on div at bounding box center [175, 257] width 9 height 9
type input "6AC1FC"
click at [680, 60] on div "Refund & Returns Policy — Somnura Heading Title Line Last updated: August 2025 …" at bounding box center [486, 87] width 682 height 91
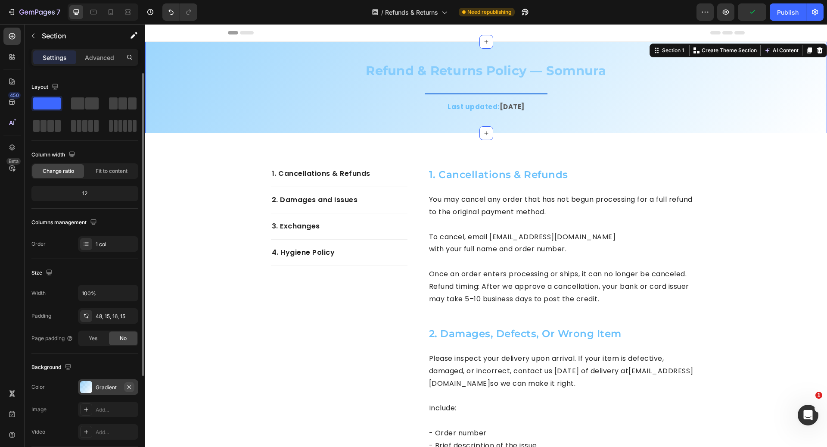
click at [130, 384] on icon "button" at bounding box center [129, 387] width 7 height 7
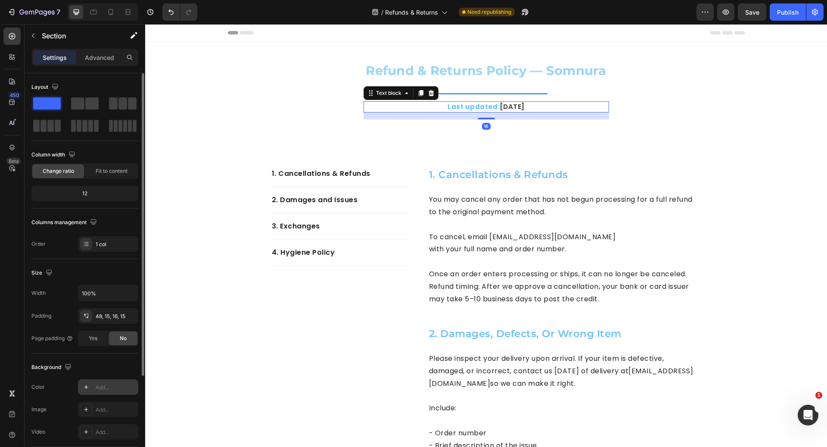
click at [501, 107] on strong "[DATE]" at bounding box center [512, 106] width 25 height 9
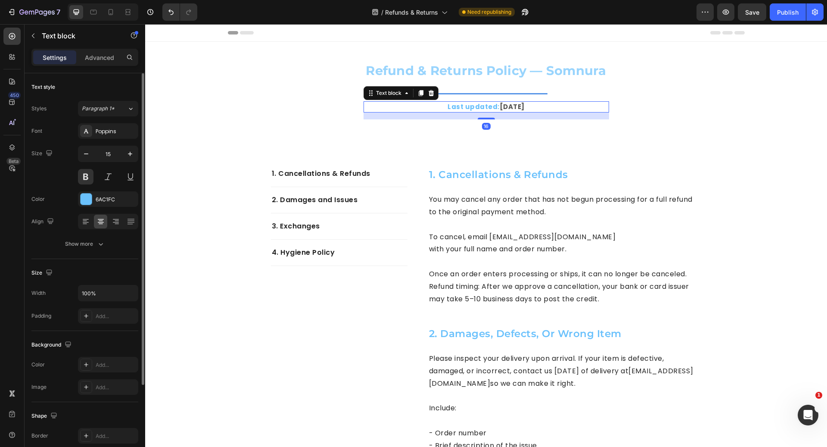
click at [500, 106] on strong "[DATE]" at bounding box center [512, 106] width 25 height 9
drag, startPoint x: 485, startPoint y: 106, endPoint x: 532, endPoint y: 106, distance: 46.5
click at [532, 106] on p "Last updated: August 2025" at bounding box center [487, 107] width 244 height 10
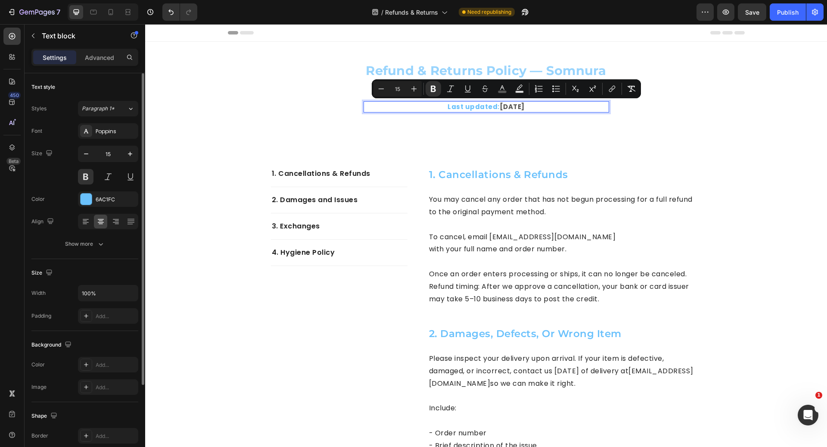
scroll to position [111, 0]
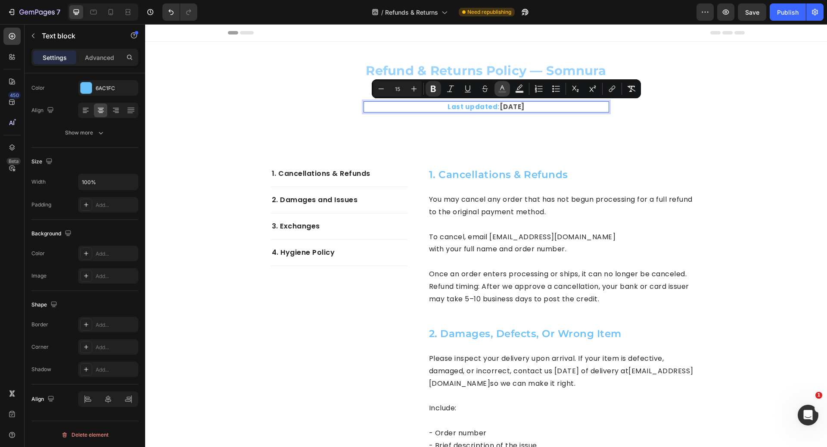
click at [502, 90] on icon "Editor contextual toolbar" at bounding box center [502, 88] width 9 height 9
type input "575757"
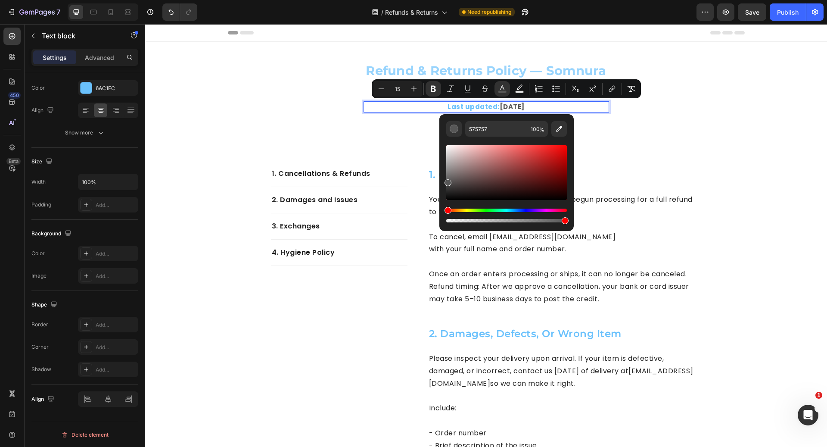
click at [511, 211] on div "Hue" at bounding box center [506, 210] width 121 height 3
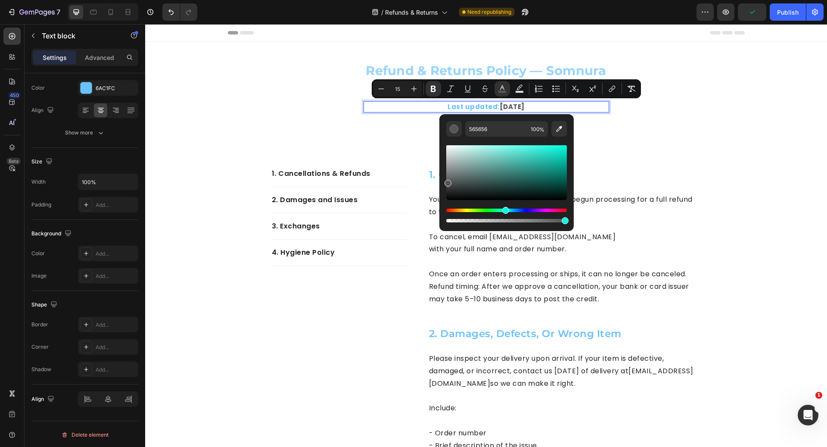
click at [505, 209] on div "Hue" at bounding box center [506, 210] width 121 height 3
click at [502, 209] on div "Hue" at bounding box center [506, 210] width 121 height 3
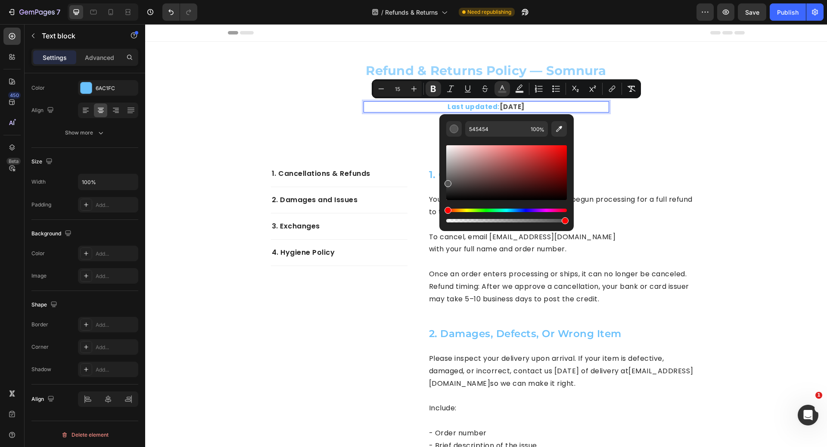
click at [497, 210] on div "Hue" at bounding box center [506, 210] width 121 height 3
drag, startPoint x: 448, startPoint y: 183, endPoint x: 479, endPoint y: 176, distance: 31.9
click at [479, 176] on div "Editor contextual toolbar" at bounding box center [479, 177] width 7 height 7
type input "705353"
drag, startPoint x: 566, startPoint y: 221, endPoint x: 515, endPoint y: 220, distance: 51.3
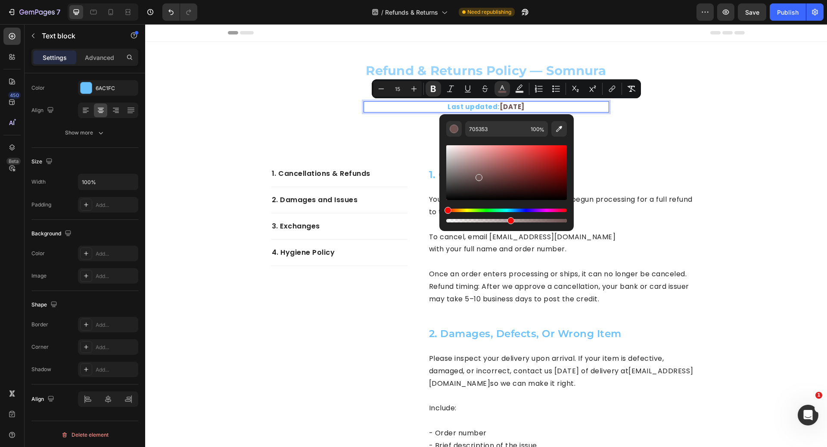
click at [515, 220] on div "Editor contextual toolbar" at bounding box center [511, 220] width 7 height 7
type input "57"
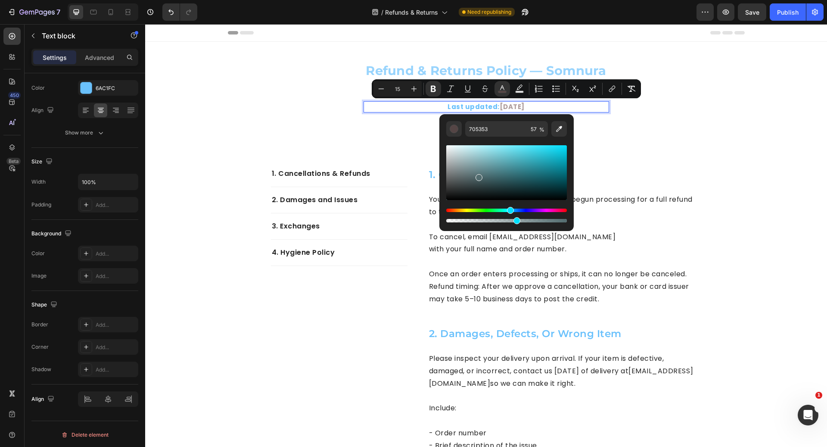
click at [509, 210] on div "Hue" at bounding box center [506, 210] width 121 height 3
drag, startPoint x: 481, startPoint y: 178, endPoint x: 520, endPoint y: 150, distance: 48.7
click at [520, 150] on div "Editor contextual toolbar" at bounding box center [516, 153] width 7 height 7
drag, startPoint x: 521, startPoint y: 149, endPoint x: 501, endPoint y: 151, distance: 19.9
click at [509, 151] on div "Editor contextual toolbar" at bounding box center [512, 151] width 7 height 7
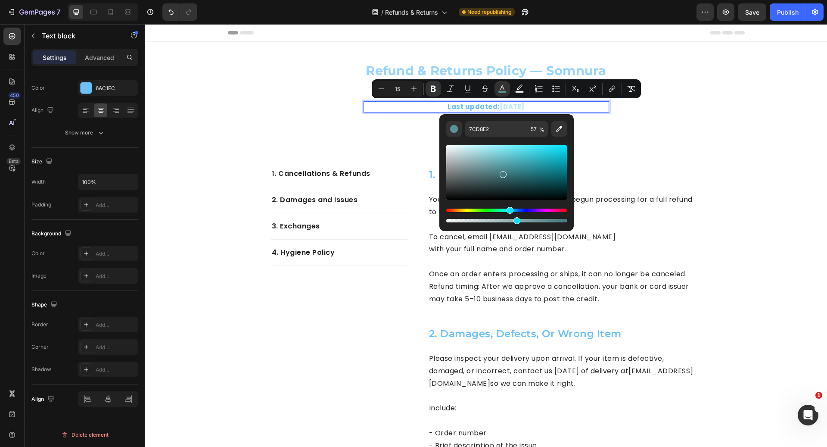
drag, startPoint x: 502, startPoint y: 153, endPoint x: 502, endPoint y: 173, distance: 20.3
click at [502, 173] on div "Editor contextual toolbar" at bounding box center [503, 174] width 7 height 7
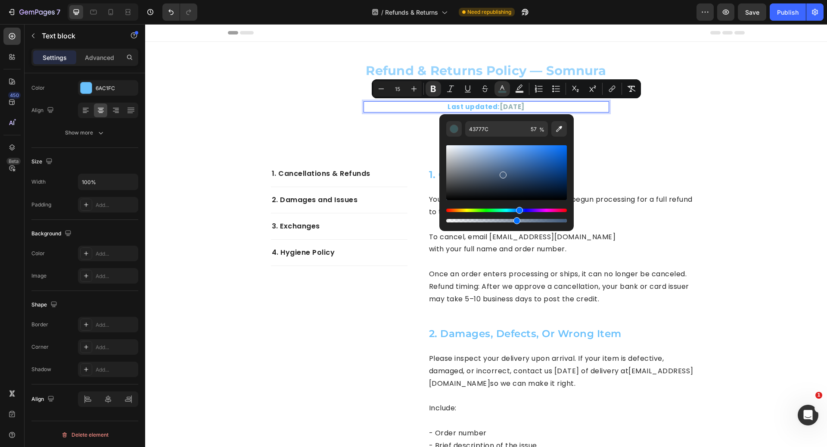
click at [518, 211] on div "Hue" at bounding box center [506, 210] width 121 height 3
click at [517, 211] on div "Hue" at bounding box center [519, 210] width 7 height 7
click at [517, 211] on div "Hue" at bounding box center [518, 210] width 7 height 7
click at [515, 209] on div "Hue" at bounding box center [516, 210] width 7 height 7
drag, startPoint x: 504, startPoint y: 177, endPoint x: 518, endPoint y: 157, distance: 25.0
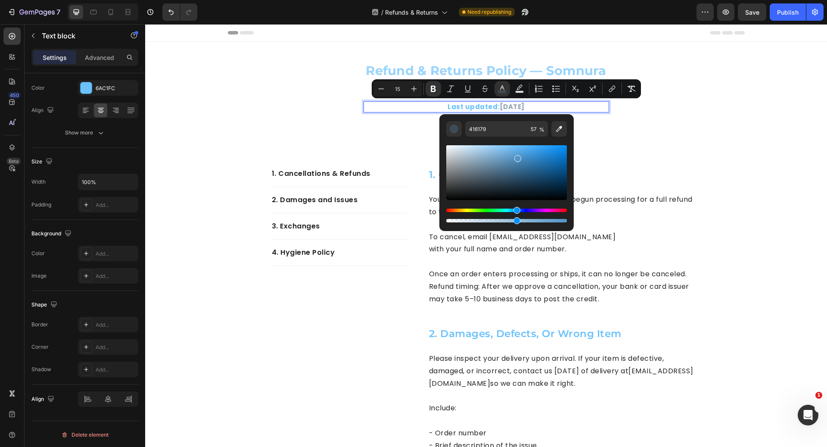
click at [518, 156] on div "Editor contextual toolbar" at bounding box center [518, 158] width 7 height 7
drag, startPoint x: 518, startPoint y: 157, endPoint x: 534, endPoint y: 157, distance: 15.9
click at [532, 157] on div "Editor contextual toolbar" at bounding box center [528, 158] width 7 height 7
drag, startPoint x: 535, startPoint y: 157, endPoint x: 515, endPoint y: 151, distance: 20.2
click at [518, 155] on div "Editor contextual toolbar" at bounding box center [521, 158] width 7 height 7
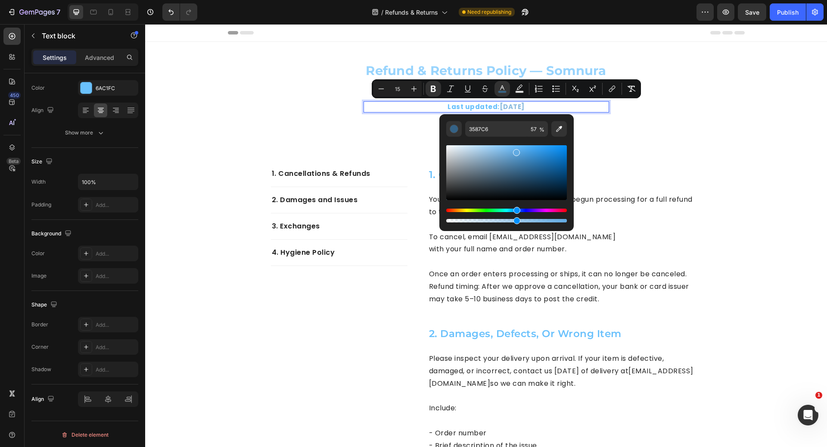
type input "61AAE2"
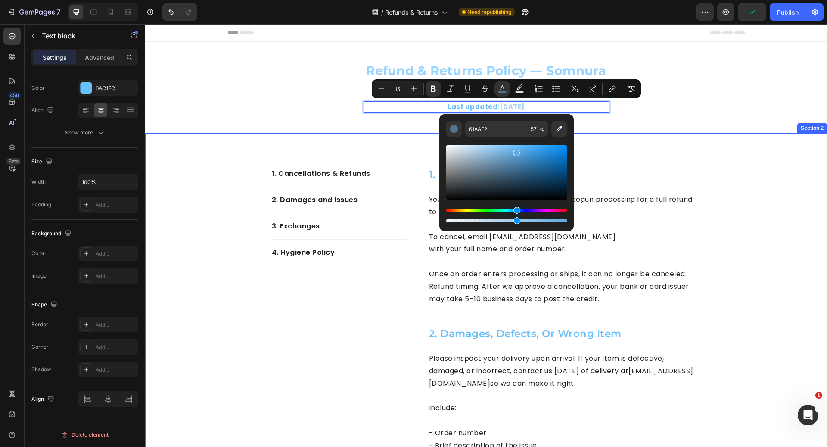
click at [754, 165] on div "1. Cancellations & Refunds Text block 2. Damages and Issues Text block 3. Excha…" at bounding box center [486, 419] width 682 height 573
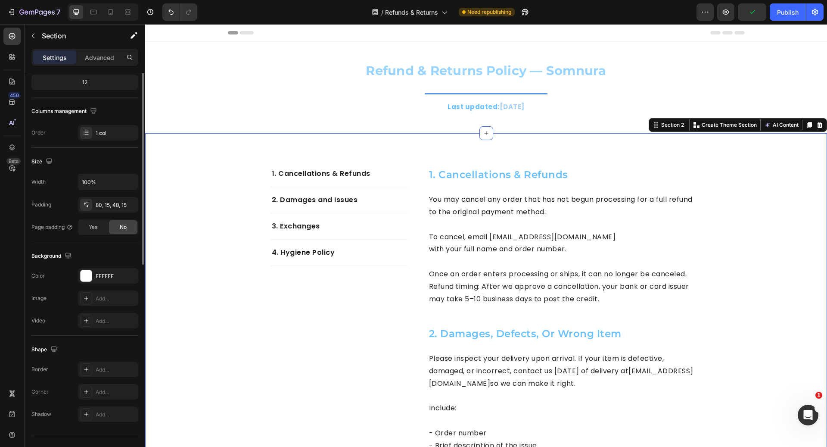
scroll to position [0, 0]
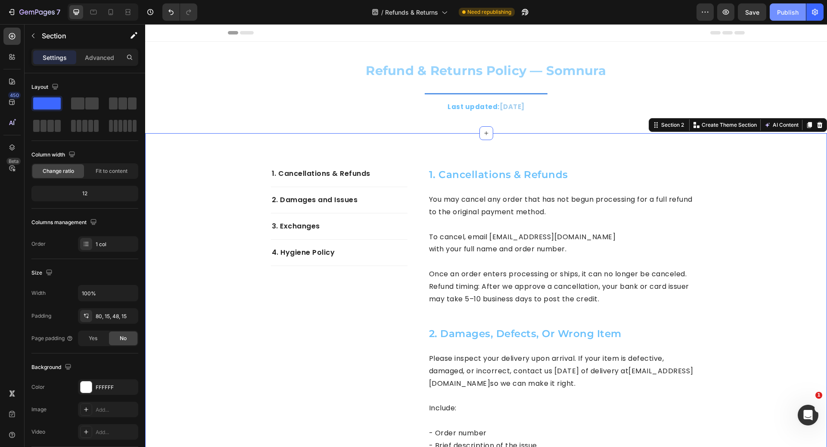
click at [795, 13] on div "Publish" at bounding box center [788, 12] width 22 height 9
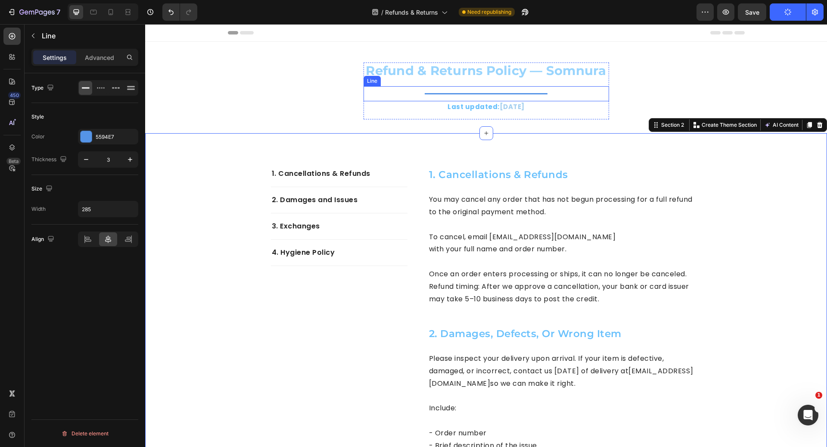
click at [462, 93] on div at bounding box center [486, 93] width 123 height 1
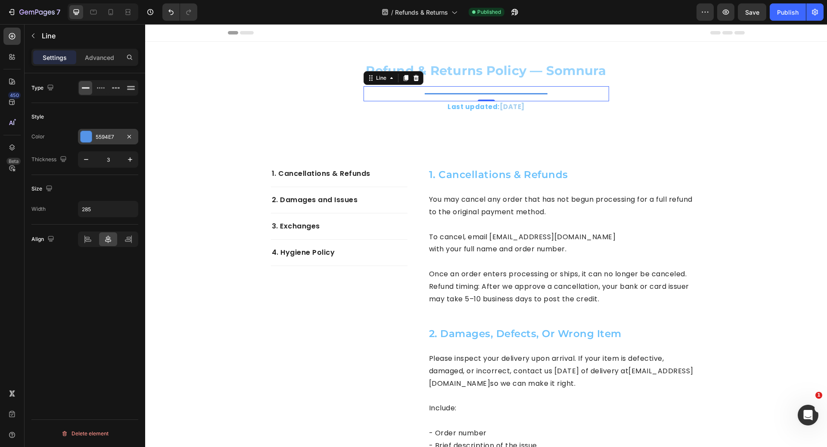
click at [106, 141] on div "5594E7" at bounding box center [108, 137] width 60 height 16
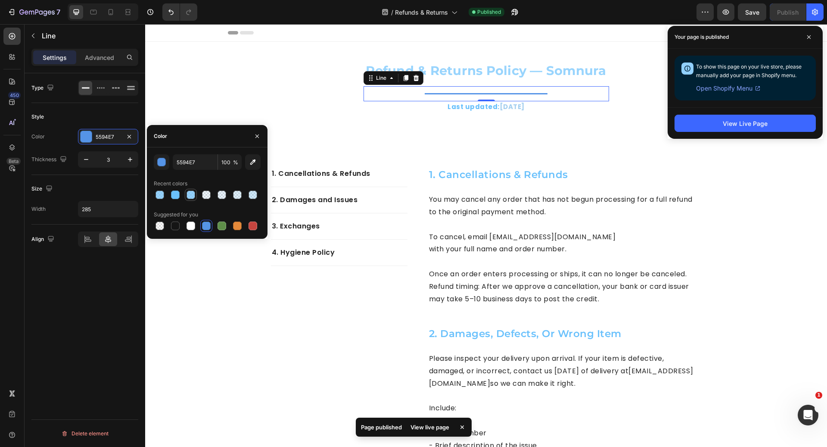
click at [190, 195] on div at bounding box center [191, 194] width 9 height 9
type input "6AC1FC"
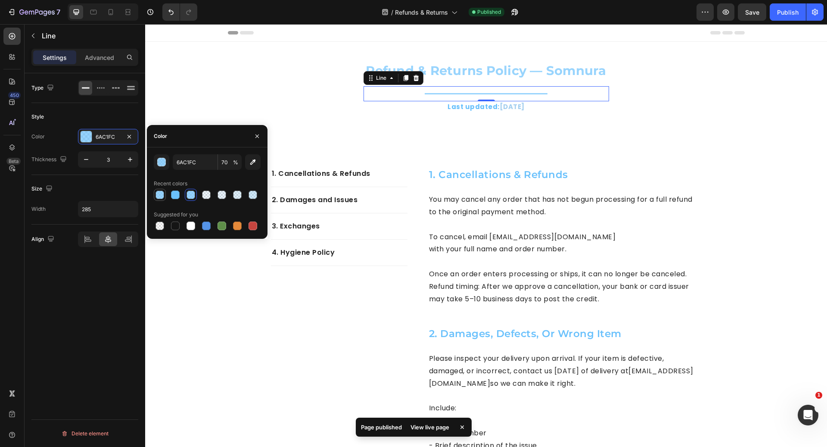
click at [156, 194] on div at bounding box center [160, 194] width 9 height 9
click at [176, 195] on div at bounding box center [175, 194] width 9 height 9
type input "100"
click at [177, 226] on div at bounding box center [175, 226] width 9 height 9
type input "151515"
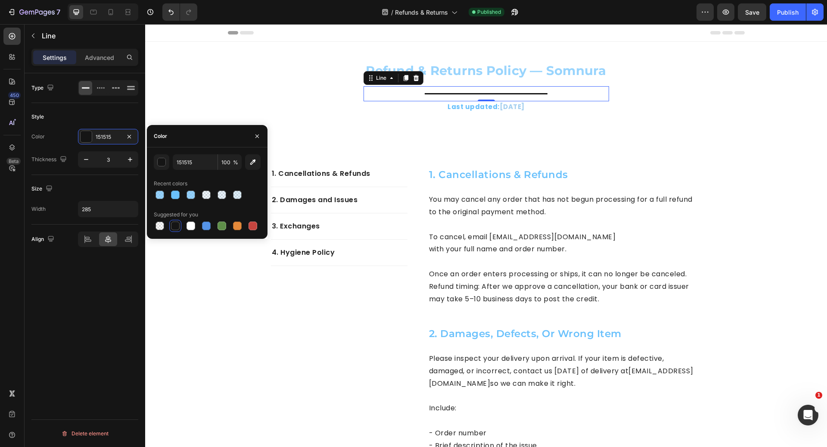
click at [176, 225] on div at bounding box center [175, 226] width 9 height 9
click at [159, 165] on div "button" at bounding box center [162, 162] width 9 height 9
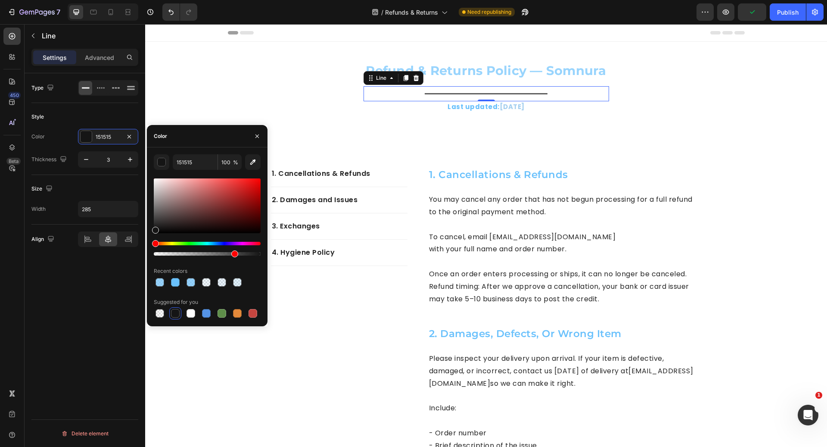
drag, startPoint x: 257, startPoint y: 251, endPoint x: 224, endPoint y: 250, distance: 33.6
click at [224, 250] on div at bounding box center [207, 249] width 107 height 14
drag, startPoint x: 225, startPoint y: 253, endPoint x: 212, endPoint y: 253, distance: 13.4
click at [212, 253] on div at bounding box center [214, 253] width 7 height 7
type input "54"
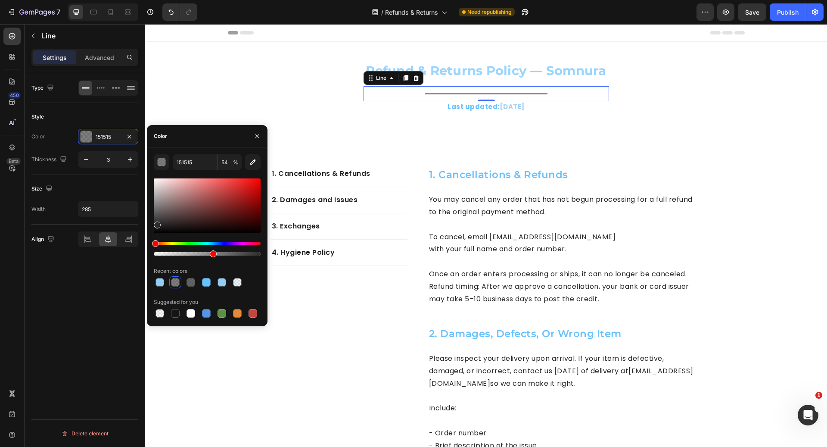
drag, startPoint x: 156, startPoint y: 230, endPoint x: 156, endPoint y: 223, distance: 6.5
click at [156, 223] on div at bounding box center [157, 225] width 7 height 7
type input "2D2C2C"
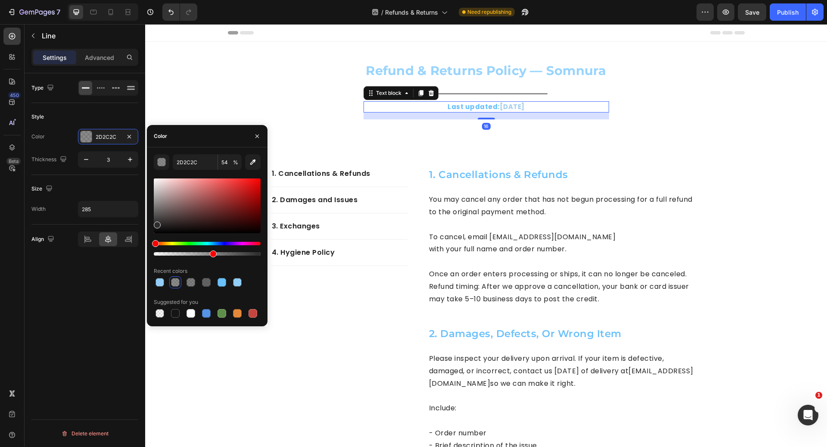
click at [465, 107] on p "Last updated: August 2025" at bounding box center [487, 107] width 244 height 10
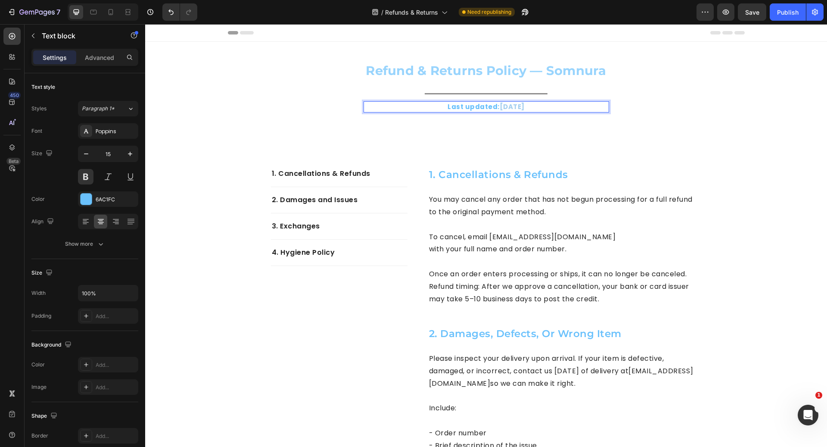
click at [500, 106] on strong "August 2025" at bounding box center [512, 106] width 25 height 9
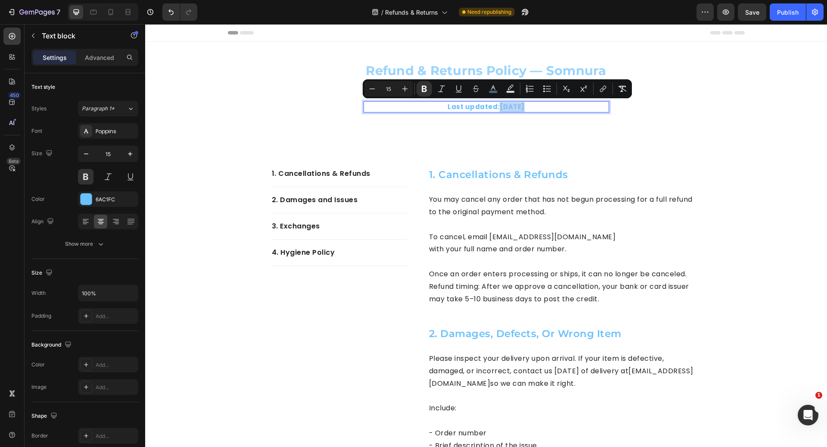
click at [500, 106] on strong "August 2025" at bounding box center [512, 106] width 25 height 9
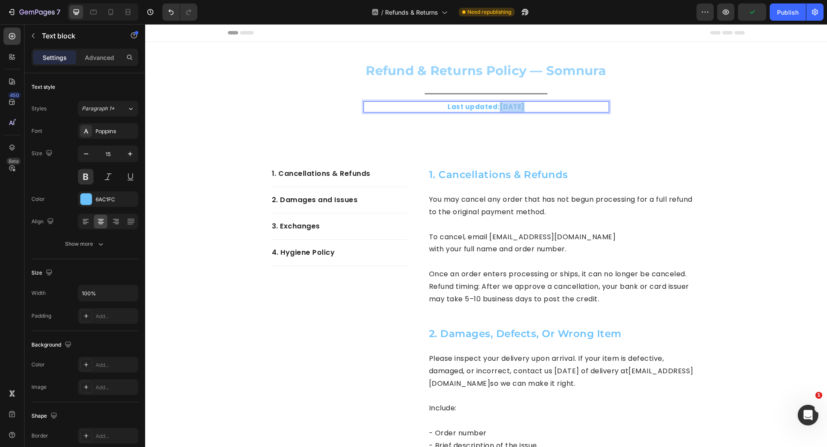
drag, startPoint x: 486, startPoint y: 107, endPoint x: 528, endPoint y: 107, distance: 41.8
click at [525, 107] on strong "August 2025" at bounding box center [512, 106] width 25 height 9
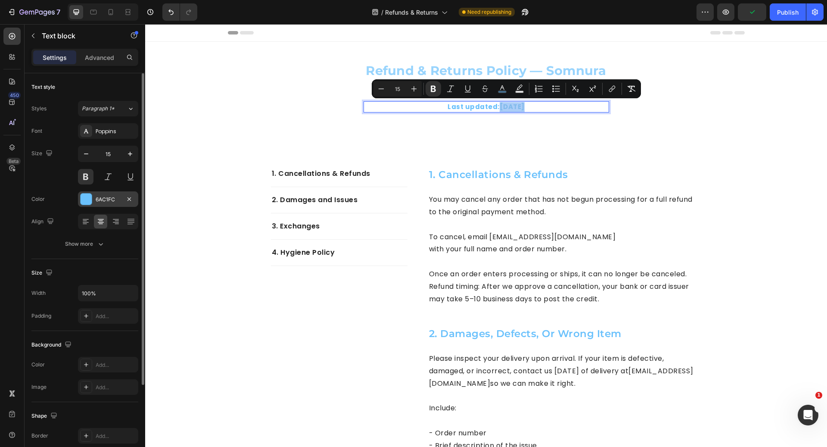
click at [123, 201] on div "6AC1FC" at bounding box center [108, 199] width 60 height 16
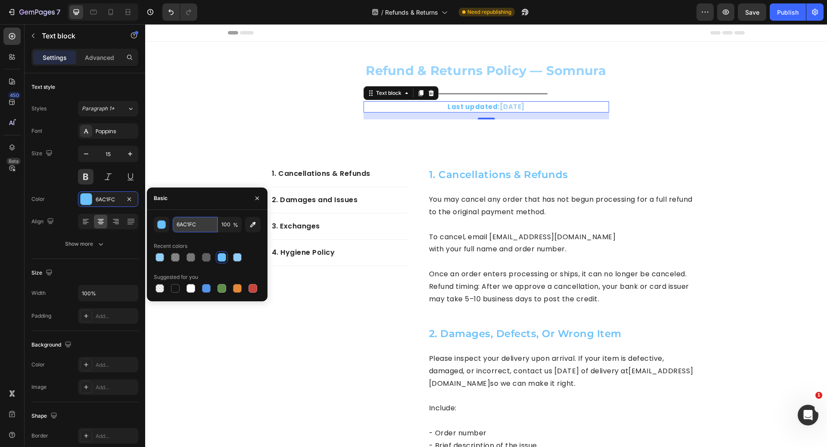
click at [197, 226] on input "6AC1FC" at bounding box center [195, 225] width 45 height 16
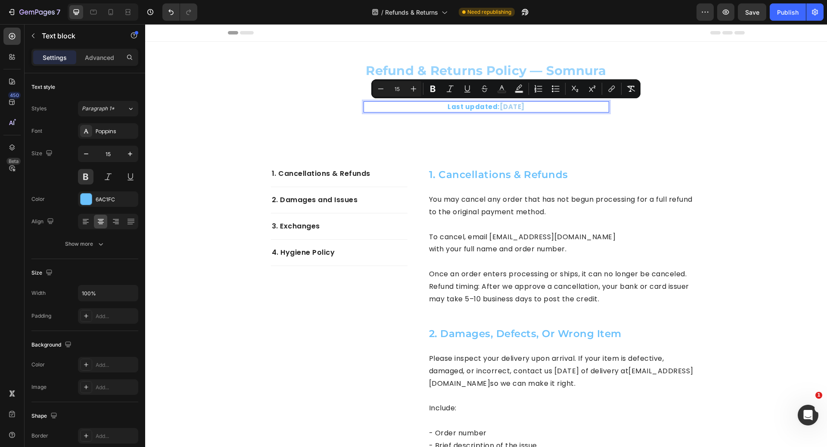
drag, startPoint x: 484, startPoint y: 107, endPoint x: 535, endPoint y: 108, distance: 51.3
click at [535, 108] on p "Last updated: August 2025" at bounding box center [487, 107] width 244 height 10
click at [505, 86] on icon "Editor contextual toolbar" at bounding box center [502, 88] width 9 height 9
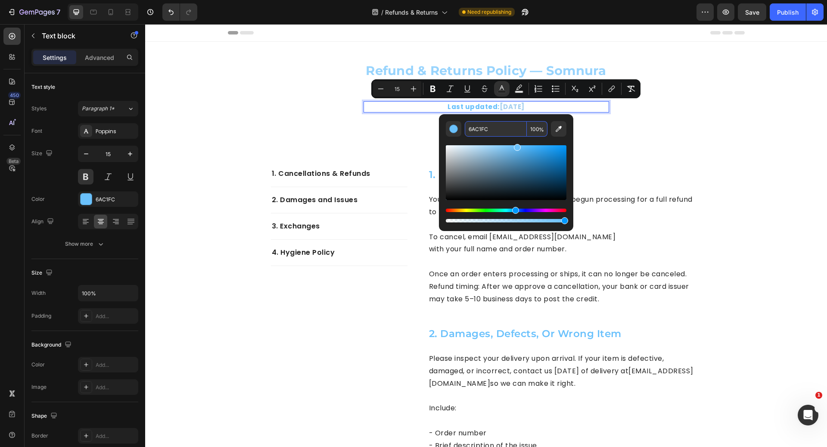
click at [490, 129] on input "6AC1FC" at bounding box center [496, 129] width 62 height 16
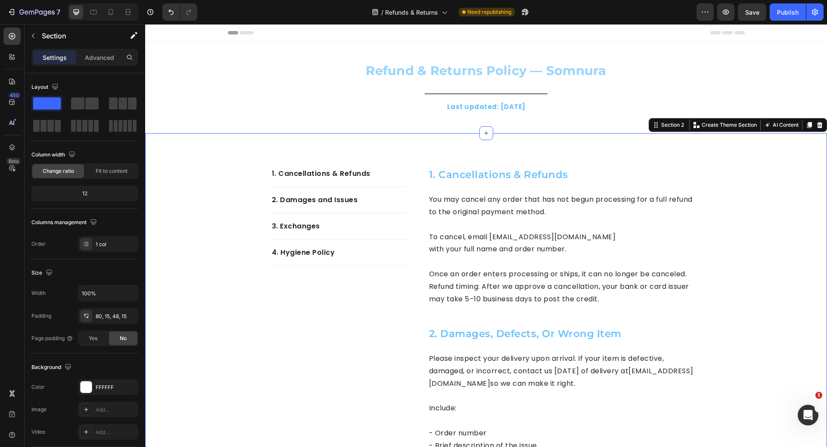
click at [677, 155] on div "1. Cancellations & Refunds Text block 2. Damages and Issues Text block 3. Excha…" at bounding box center [486, 419] width 682 height 573
click at [778, 212] on div "1. Cancellations & Refunds Text block 2. Damages and Issues Text block 3. Excha…" at bounding box center [486, 427] width 669 height 518
click at [512, 90] on div "Title Line" at bounding box center [487, 93] width 246 height 15
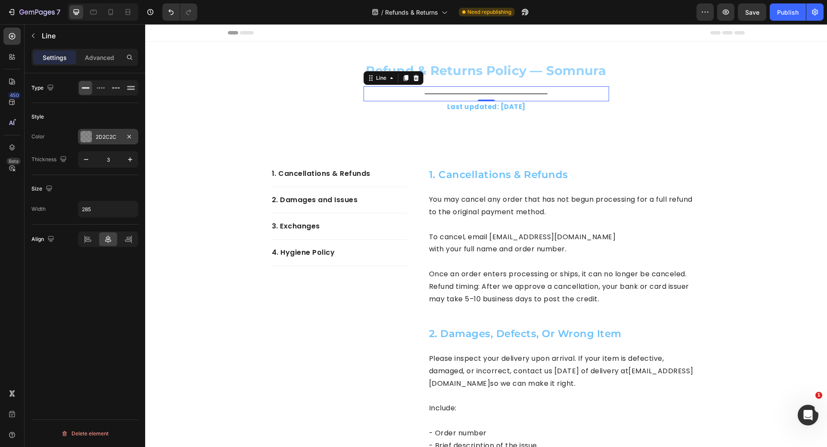
click at [96, 136] on div "2D2C2C" at bounding box center [108, 137] width 25 height 8
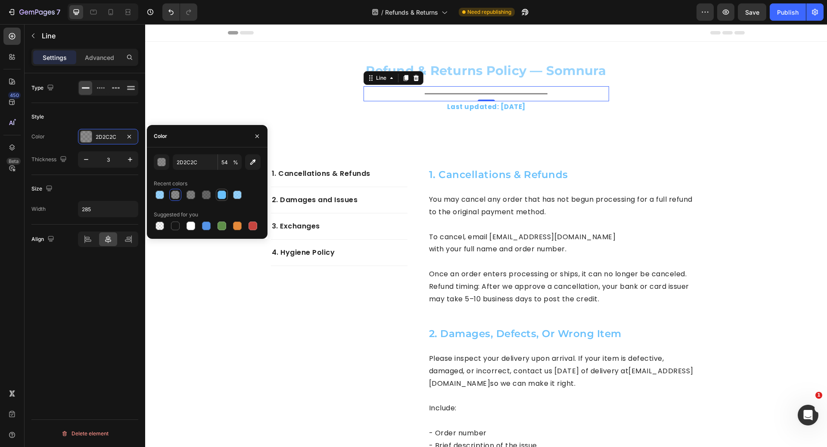
click at [222, 197] on div at bounding box center [222, 194] width 9 height 9
type input "6AC1FC"
click at [161, 195] on div at bounding box center [160, 194] width 9 height 9
type input "69"
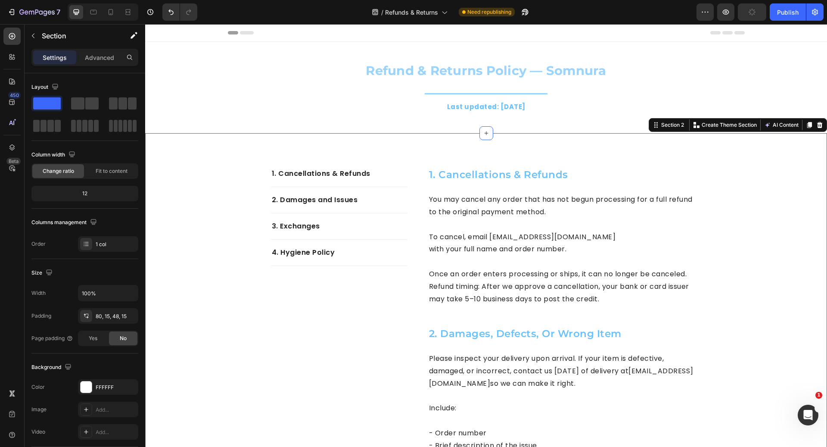
click at [226, 289] on div "1. Cancellations & Refunds Text block 2. Damages and Issues Text block 3. Excha…" at bounding box center [486, 427] width 669 height 518
click at [796, 11] on div "Publish" at bounding box center [788, 12] width 22 height 9
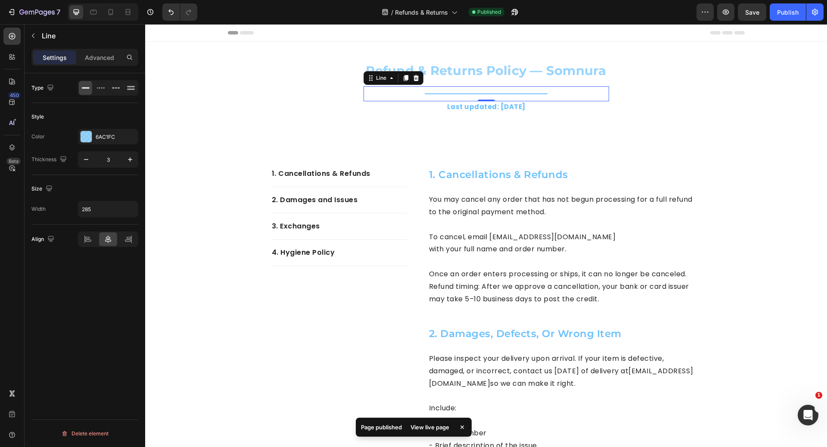
click at [518, 94] on div at bounding box center [486, 93] width 123 height 1
click at [108, 134] on div "6AC1FC" at bounding box center [108, 137] width 25 height 8
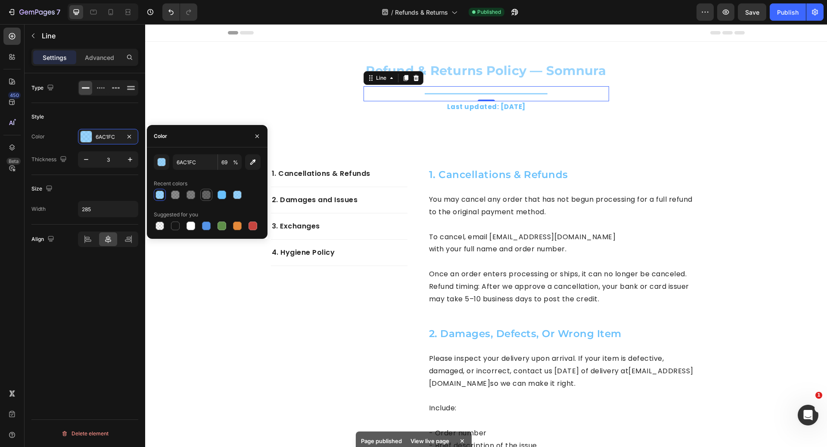
click at [205, 195] on div at bounding box center [206, 194] width 9 height 9
type input "151515"
type input "65"
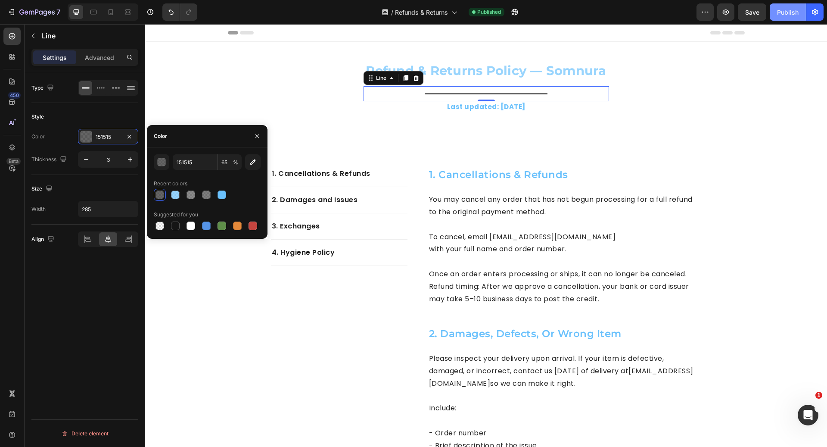
click at [784, 11] on div "Publish" at bounding box center [788, 12] width 22 height 9
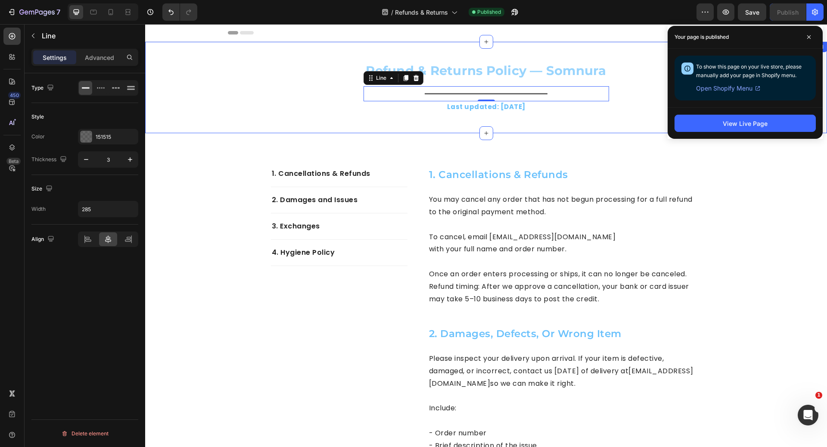
click at [439, 65] on h2 "Refund & Returns Policy — Somnura" at bounding box center [487, 70] width 246 height 17
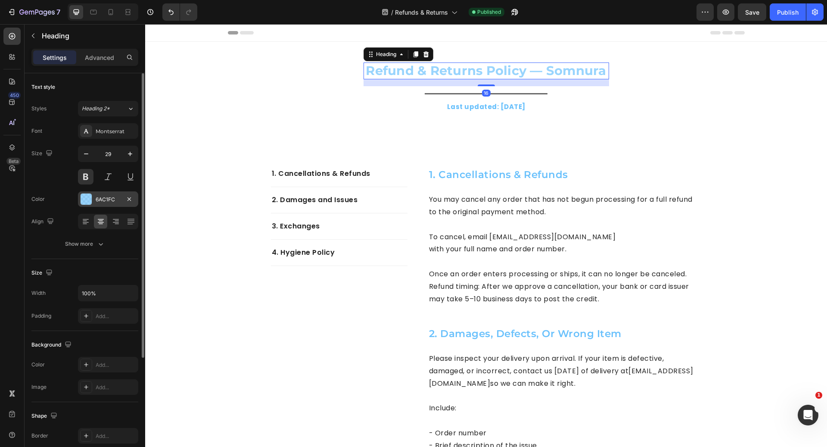
click at [107, 201] on div "6AC1FC" at bounding box center [108, 200] width 25 height 8
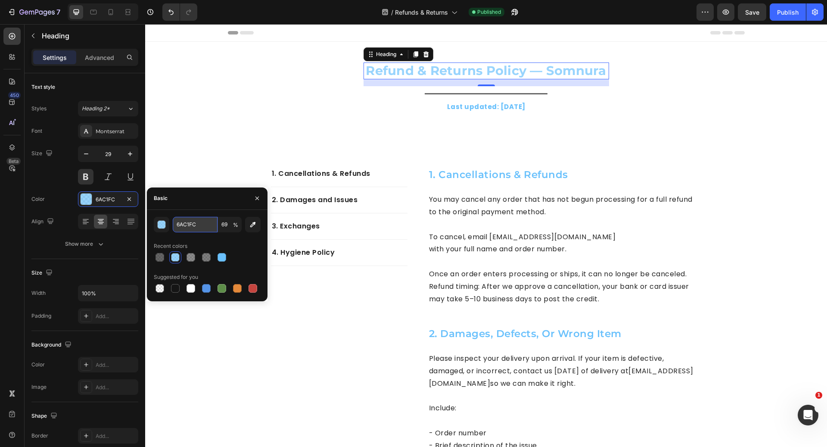
click at [203, 224] on input "6AC1FC" at bounding box center [195, 225] width 45 height 16
click at [162, 224] on div "button" at bounding box center [162, 225] width 9 height 9
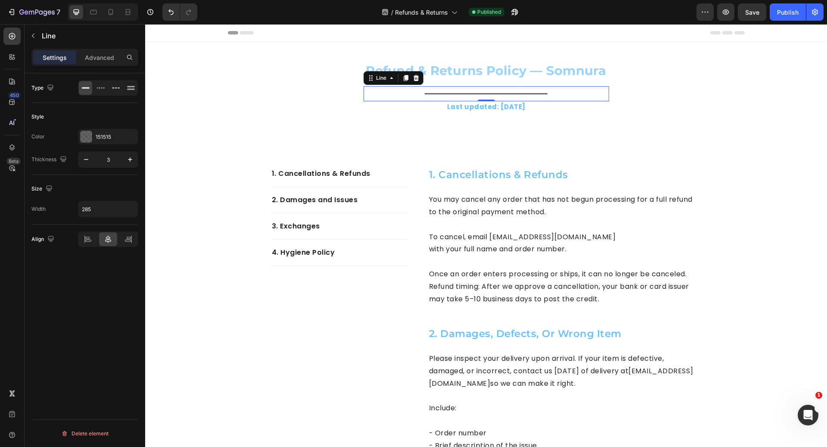
click at [441, 92] on div "Title Line 0" at bounding box center [487, 93] width 246 height 15
click at [106, 136] on div "151515" at bounding box center [108, 137] width 25 height 8
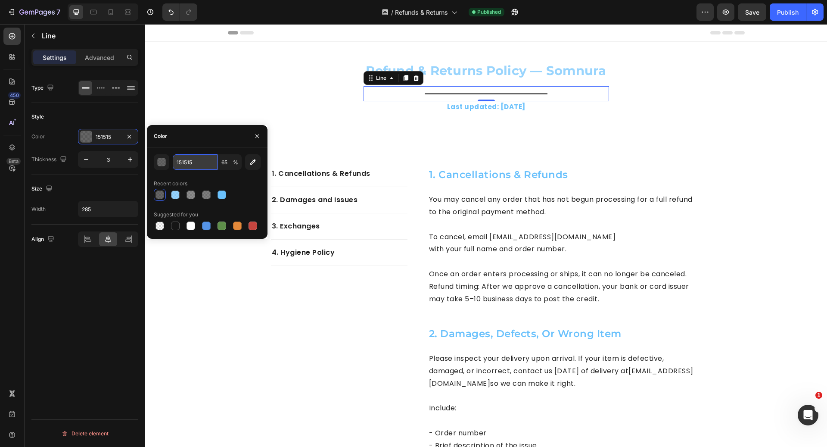
click at [198, 165] on input "151515" at bounding box center [195, 162] width 45 height 16
click at [159, 164] on div "button" at bounding box center [162, 162] width 9 height 9
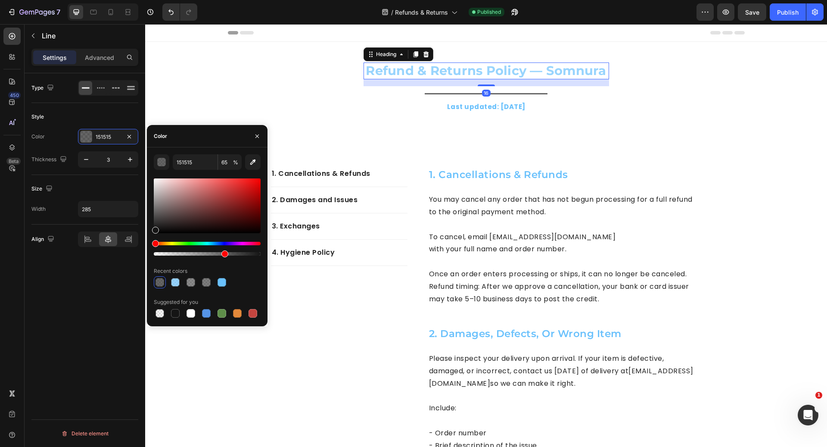
click at [479, 73] on h2 "Refund & Returns Policy — Somnura" at bounding box center [487, 70] width 246 height 17
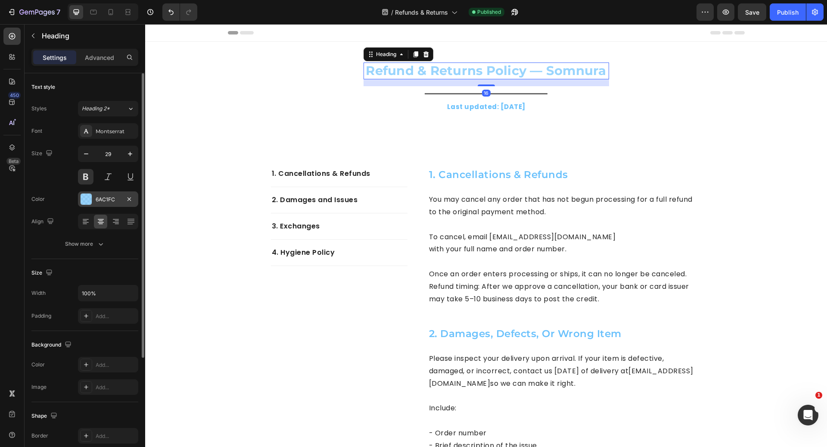
click at [100, 196] on div "6AC1FC" at bounding box center [108, 200] width 25 height 8
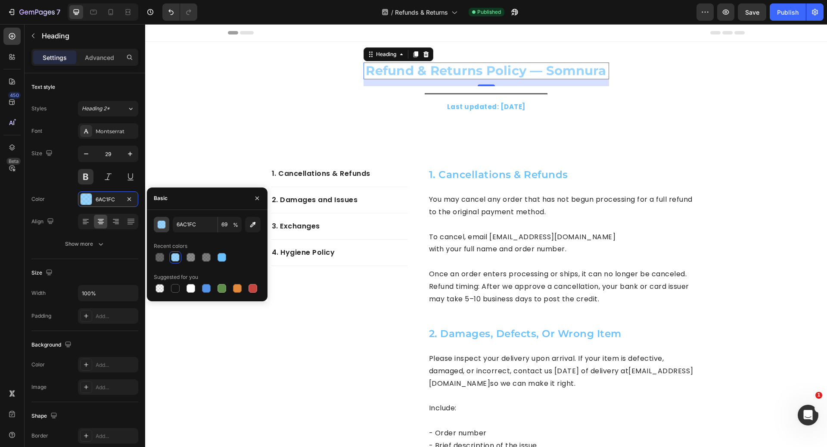
click at [164, 222] on div "button" at bounding box center [162, 225] width 9 height 9
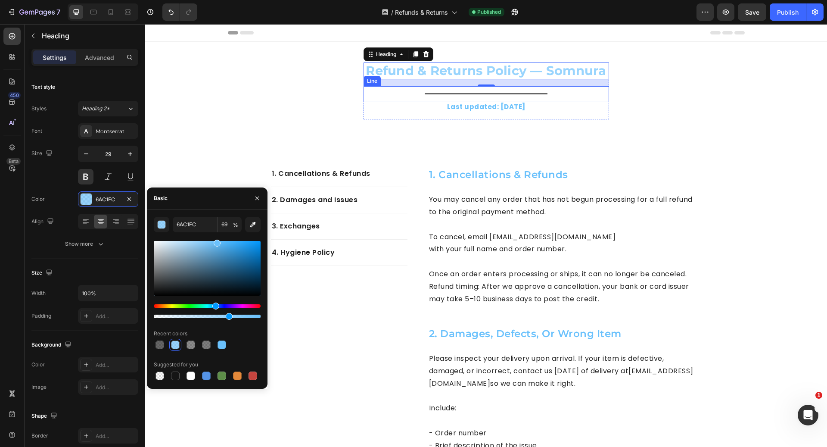
click at [425, 93] on div at bounding box center [486, 93] width 123 height 1
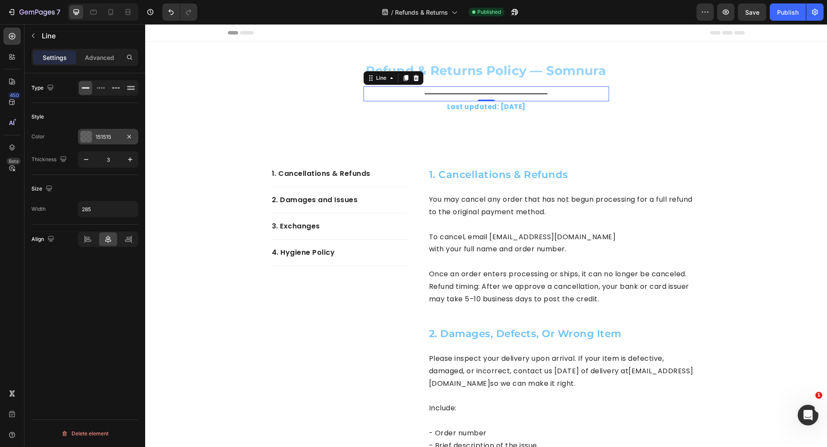
click at [116, 136] on div "151515" at bounding box center [108, 137] width 25 height 8
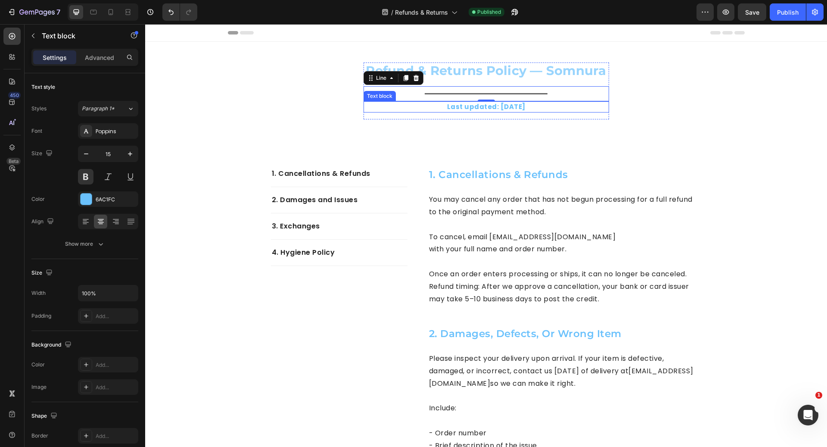
click at [501, 106] on strong "August 2025" at bounding box center [513, 106] width 25 height 9
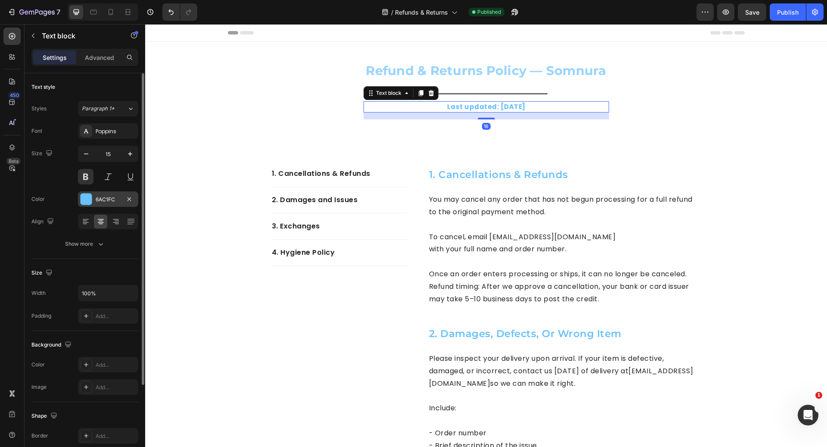
click at [98, 196] on div "6AC1FC" at bounding box center [108, 200] width 25 height 8
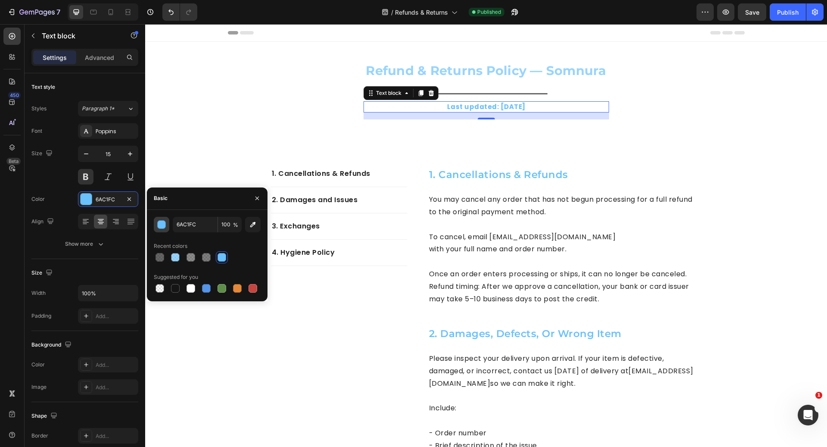
click at [158, 230] on button "button" at bounding box center [162, 225] width 16 height 16
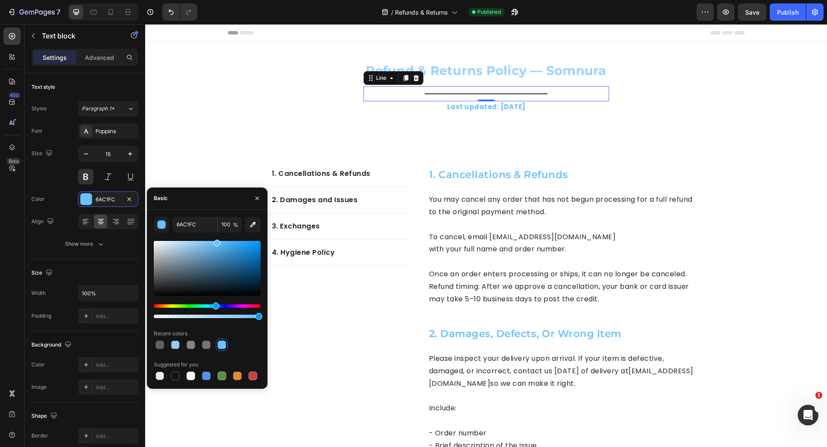
click at [481, 90] on div "Title Line 0" at bounding box center [487, 93] width 246 height 15
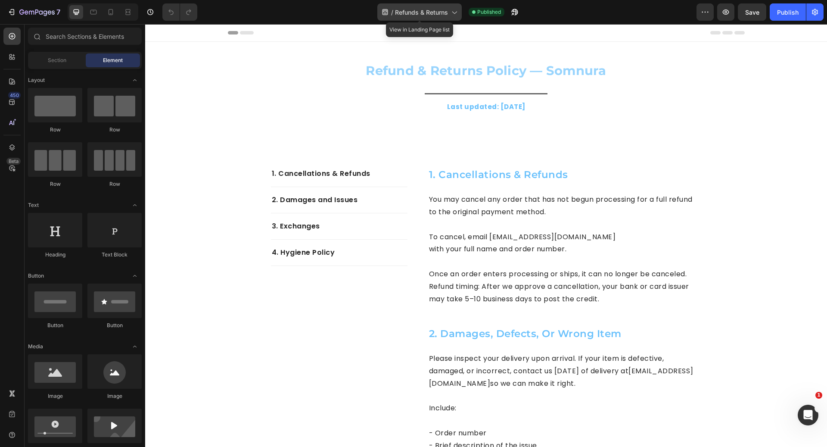
click at [421, 18] on div "/ Refunds & Returns" at bounding box center [420, 11] width 84 height 17
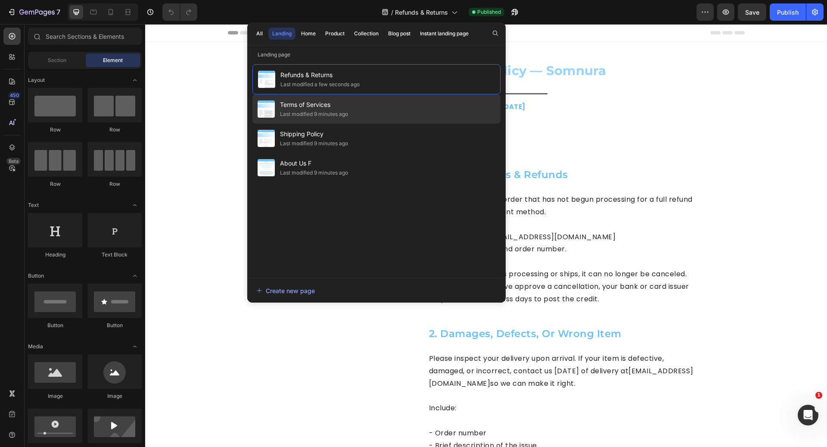
click at [387, 100] on div "Terms of Services Last modified 9 minutes ago" at bounding box center [377, 108] width 248 height 29
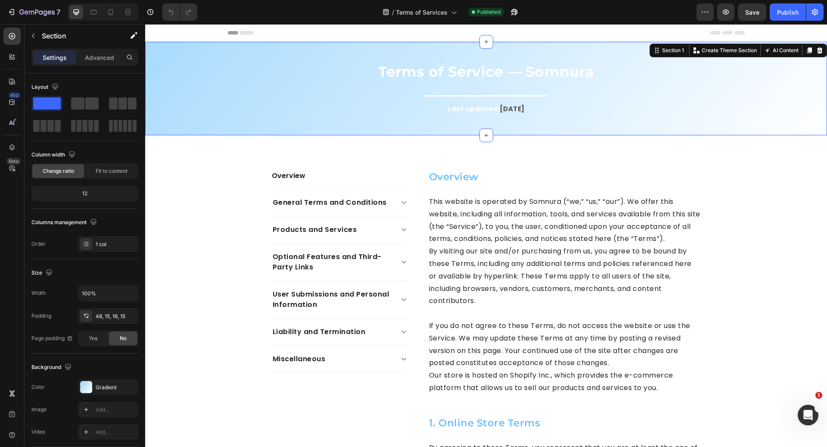
click at [259, 76] on div "Terms of Service — Somnura Heading Title Line Last updated: [DATE] Text block R…" at bounding box center [486, 95] width 669 height 66
click at [131, 384] on icon "button" at bounding box center [129, 387] width 7 height 7
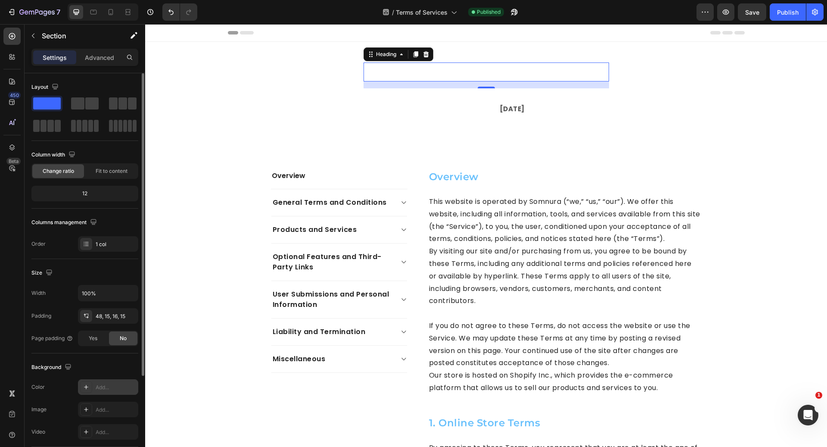
click at [418, 71] on h2 "Terms of Service — Somnura" at bounding box center [487, 71] width 246 height 19
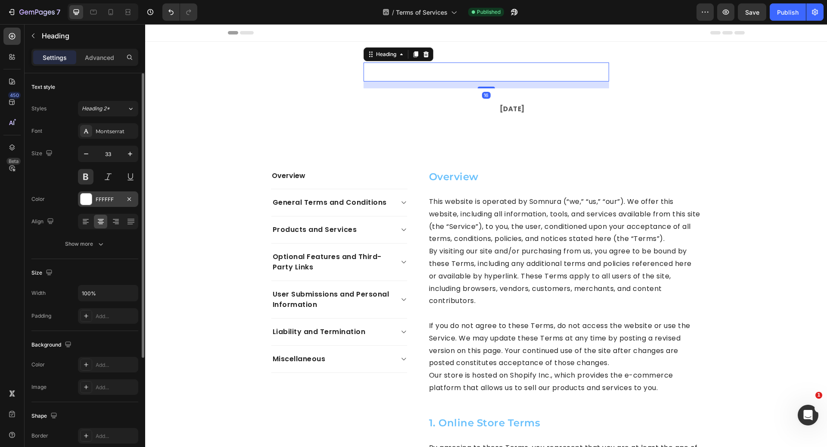
click at [109, 196] on div "FFFFFF" at bounding box center [108, 200] width 25 height 8
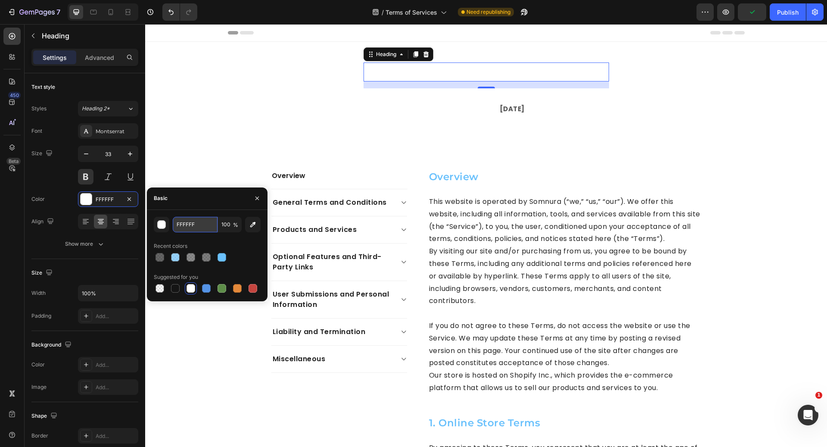
click at [198, 230] on input "FFFFFF" at bounding box center [195, 225] width 45 height 16
paste input "6AC1FC"
type input "6AC1FC"
click at [162, 224] on div "button" at bounding box center [162, 225] width 9 height 9
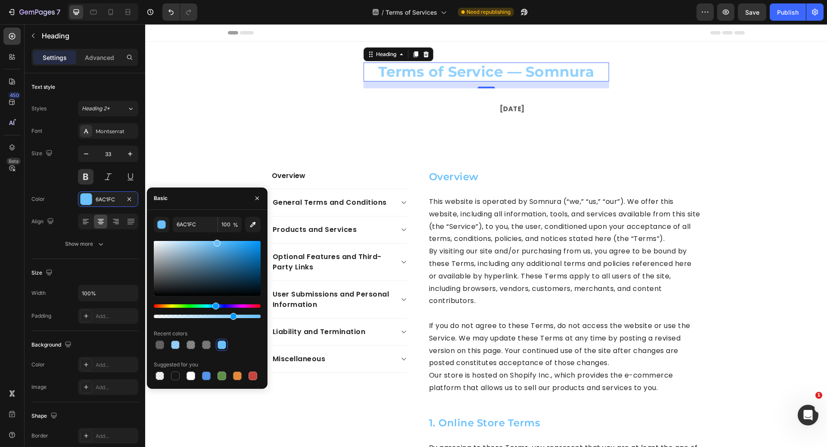
click at [231, 315] on div at bounding box center [207, 316] width 107 height 3
click at [229, 317] on div at bounding box center [207, 316] width 107 height 3
click at [228, 316] on div at bounding box center [231, 316] width 7 height 7
type input "69"
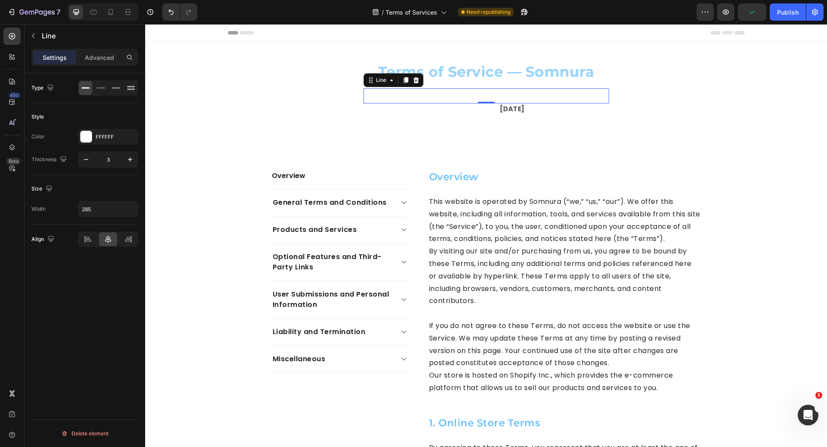
click at [505, 93] on div "Title Line 0" at bounding box center [487, 95] width 246 height 15
click at [102, 138] on div "FFFFFF" at bounding box center [108, 137] width 25 height 8
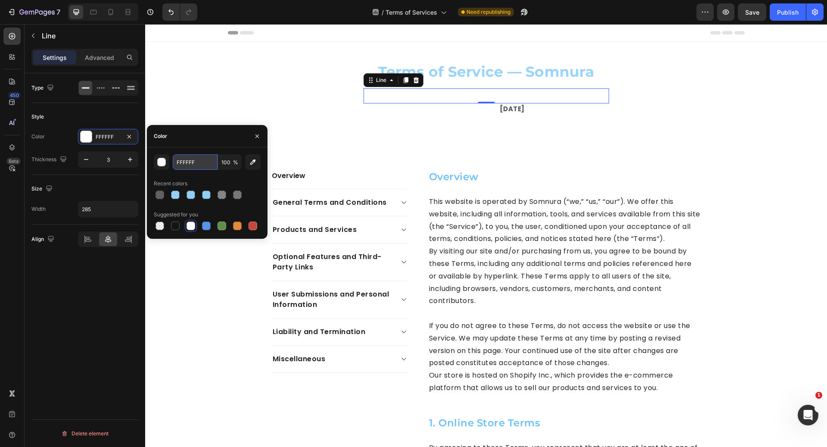
click at [195, 165] on input "FFFFFF" at bounding box center [195, 162] width 45 height 16
paste input "151515"
type input "151515"
click at [163, 162] on div "button" at bounding box center [162, 162] width 9 height 9
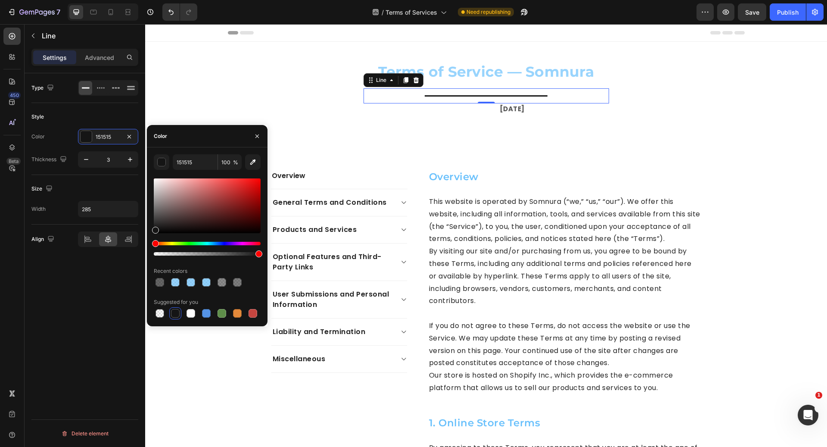
click at [227, 252] on div at bounding box center [207, 249] width 107 height 14
click at [230, 253] on div at bounding box center [207, 253] width 107 height 3
click at [225, 254] on div at bounding box center [207, 253] width 107 height 3
type input "66"
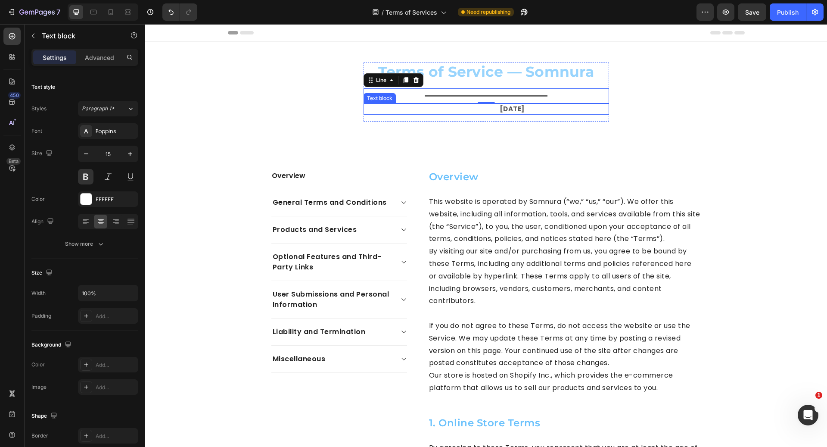
click at [474, 110] on p "Last updated: August 2025" at bounding box center [487, 109] width 244 height 10
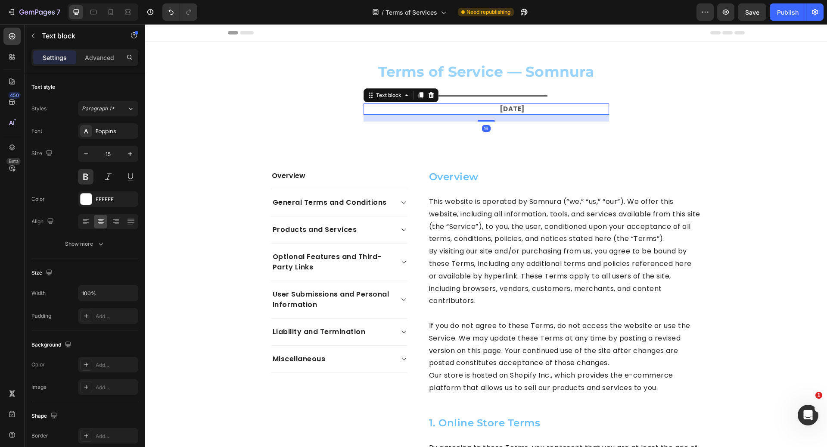
click at [474, 110] on p "Last updated: August 2025" at bounding box center [487, 109] width 244 height 10
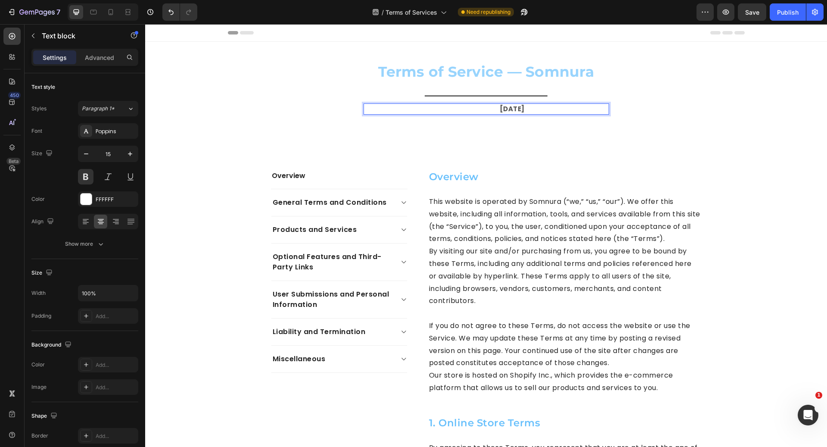
click at [474, 110] on p "Last updated: August 2025" at bounding box center [487, 109] width 244 height 10
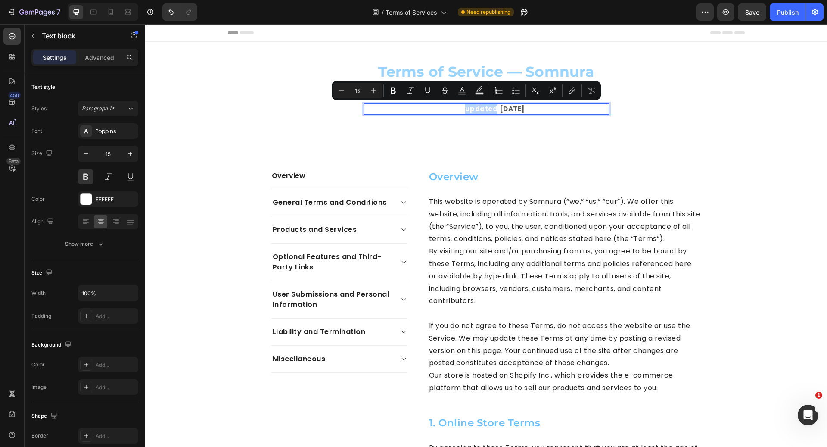
click at [474, 110] on p "Last updated: August 2025" at bounding box center [487, 109] width 244 height 10
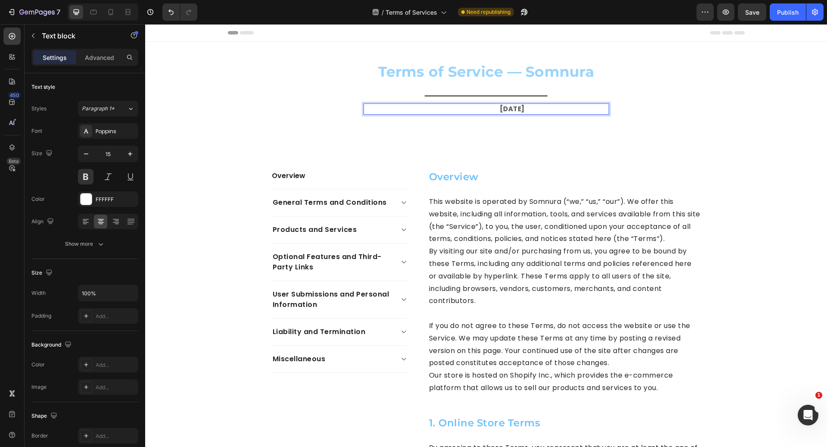
click at [474, 110] on p "Last updated: August 2025" at bounding box center [487, 109] width 244 height 10
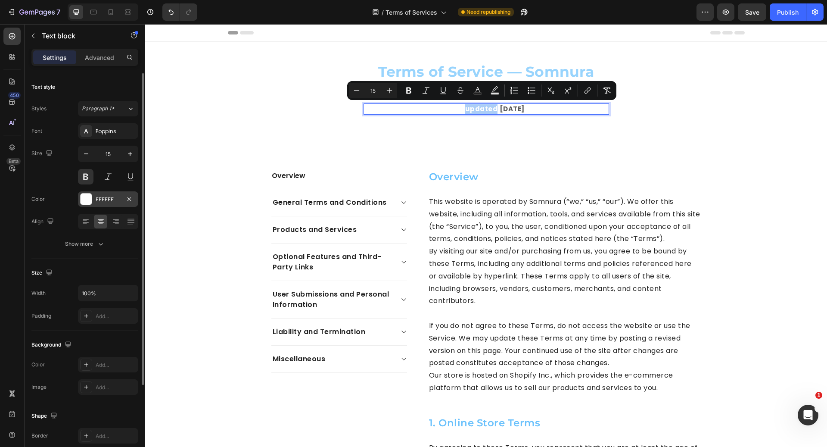
click at [112, 197] on div "FFFFFF" at bounding box center [108, 200] width 25 height 8
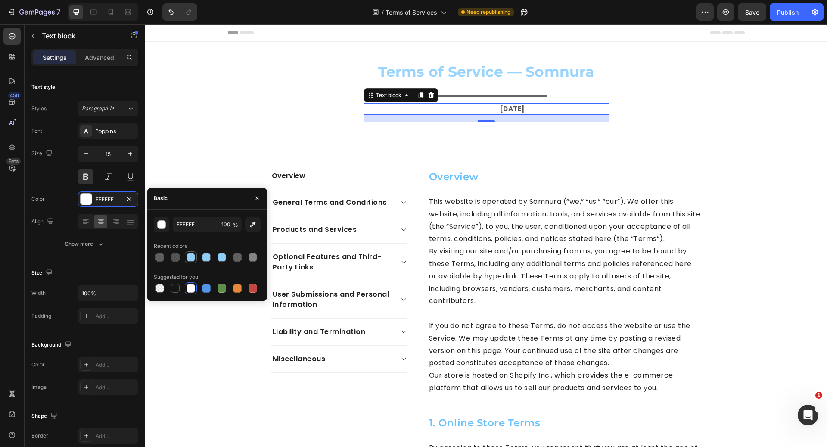
click at [193, 257] on div at bounding box center [191, 257] width 9 height 9
type input "6AC1FC"
type input "69"
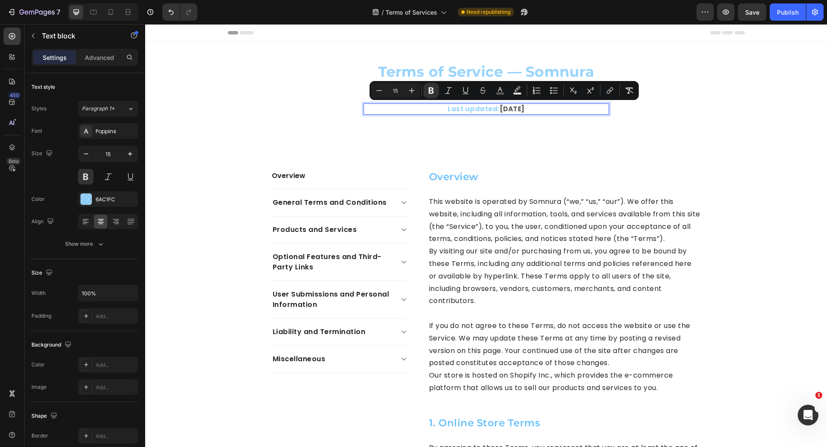
drag, startPoint x: 486, startPoint y: 108, endPoint x: 538, endPoint y: 108, distance: 51.7
click at [503, 90] on icon "Editor contextual toolbar" at bounding box center [502, 89] width 4 height 5
type input "575757"
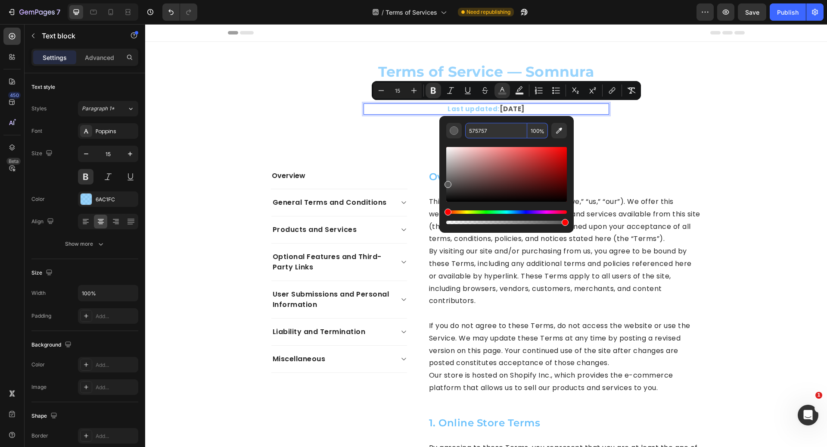
click at [500, 128] on input "575757" at bounding box center [496, 131] width 62 height 16
paste input "151515"
type input "151515"
drag, startPoint x: 496, startPoint y: 131, endPoint x: 491, endPoint y: 128, distance: 5.8
click at [491, 128] on input "151515" at bounding box center [496, 131] width 62 height 16
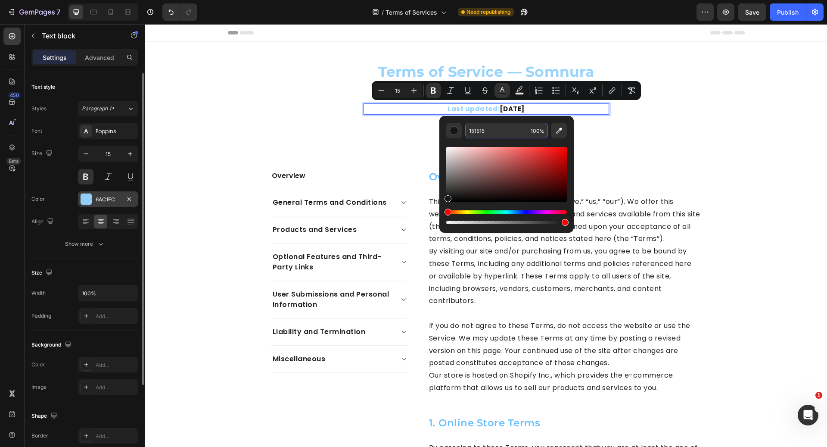
click at [106, 197] on div "6AC1FC" at bounding box center [108, 200] width 25 height 8
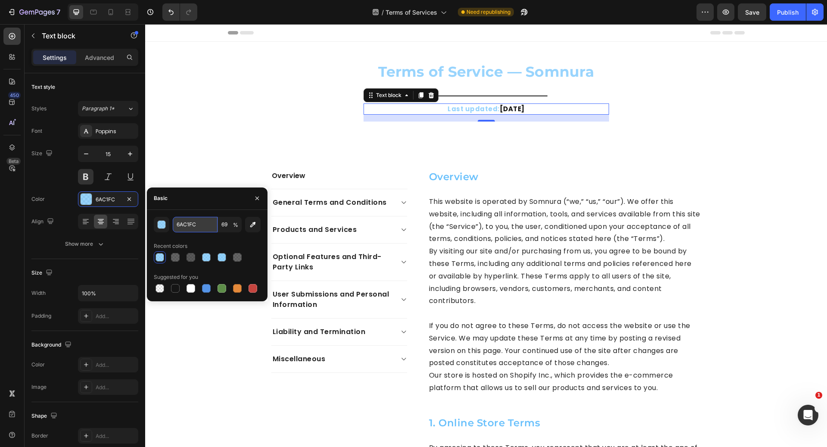
click at [197, 226] on input "6AC1FC" at bounding box center [195, 225] width 45 height 16
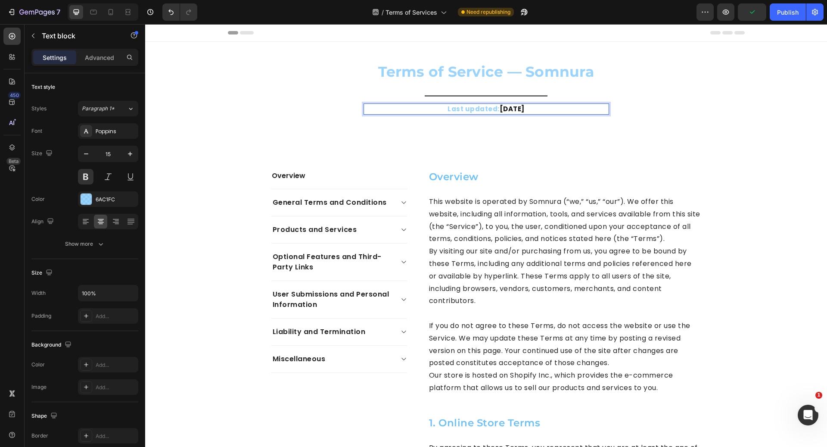
click at [513, 109] on strong "August 2025" at bounding box center [512, 108] width 25 height 9
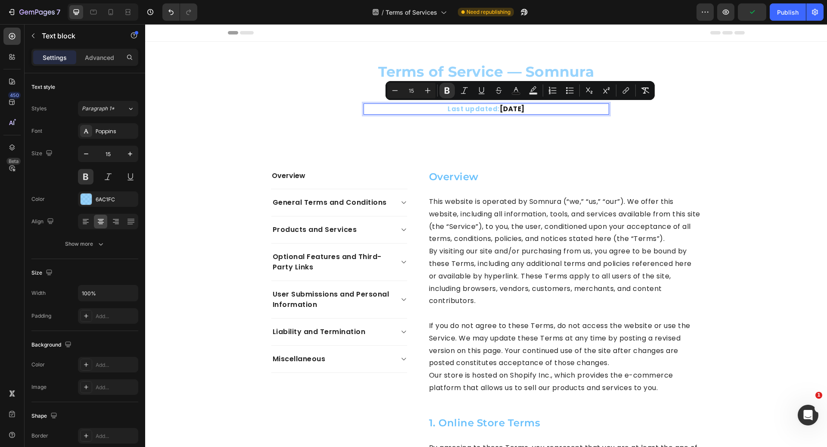
click at [513, 109] on strong "August 2025" at bounding box center [512, 108] width 25 height 9
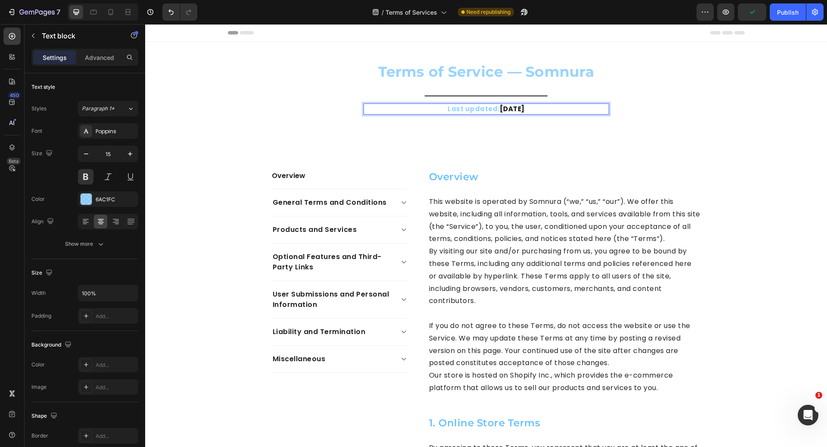
click at [513, 109] on strong "August 2025" at bounding box center [512, 108] width 25 height 9
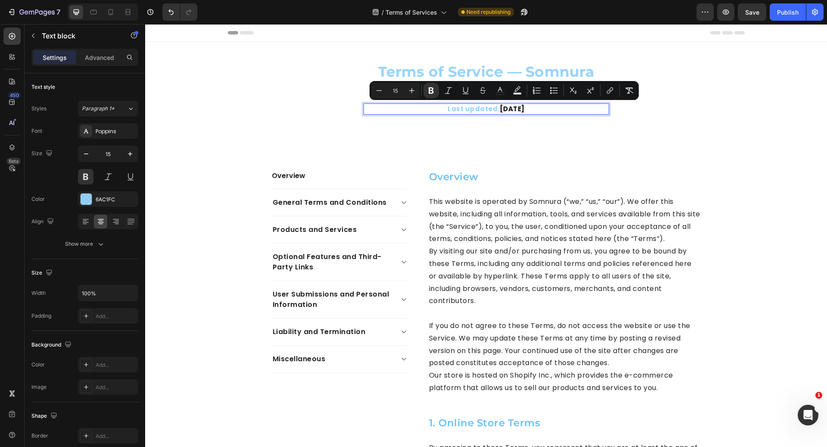
drag, startPoint x: 487, startPoint y: 106, endPoint x: 526, endPoint y: 106, distance: 38.8
click at [525, 106] on strong "August 2025" at bounding box center [512, 108] width 25 height 9
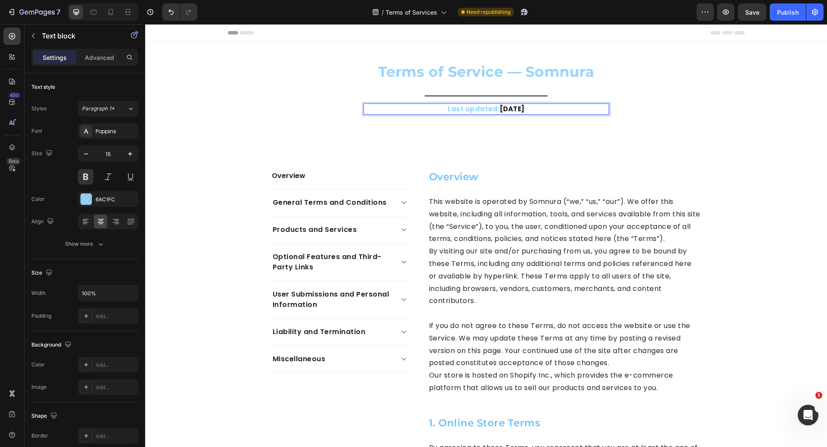
drag, startPoint x: 532, startPoint y: 110, endPoint x: 487, endPoint y: 110, distance: 44.8
click at [487, 110] on p "Last updated: August 2025" at bounding box center [487, 109] width 244 height 10
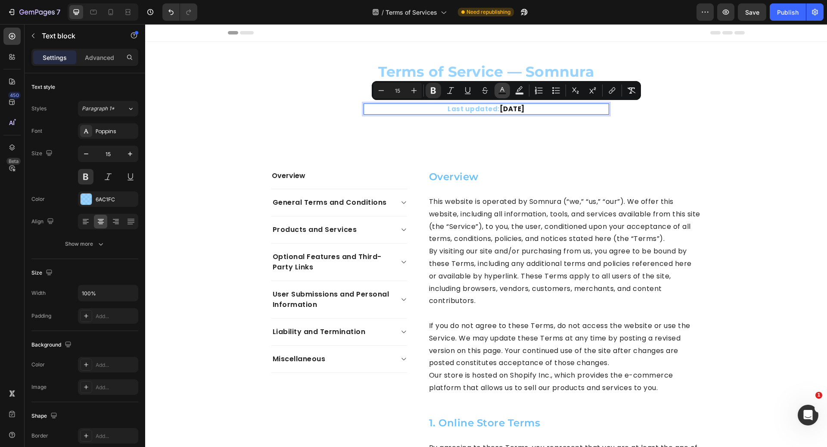
click at [502, 94] on rect "Editor contextual toolbar" at bounding box center [503, 94] width 8 height 2
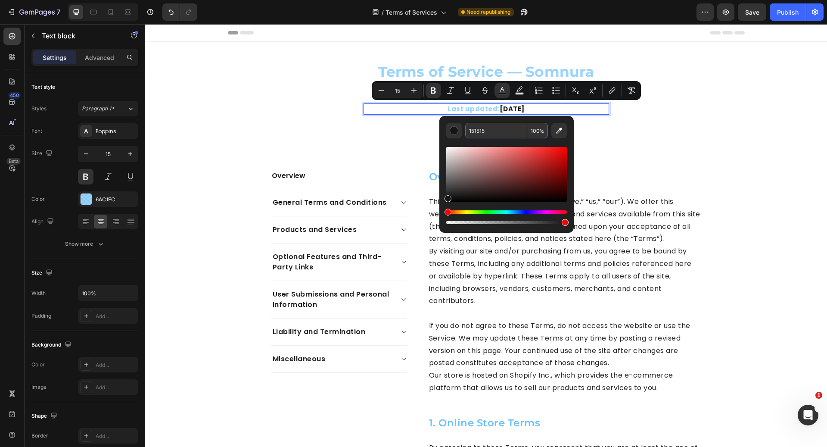
click at [503, 131] on input "151515" at bounding box center [496, 131] width 62 height 16
paste input "6AC1FC"
type input "6AC1FC"
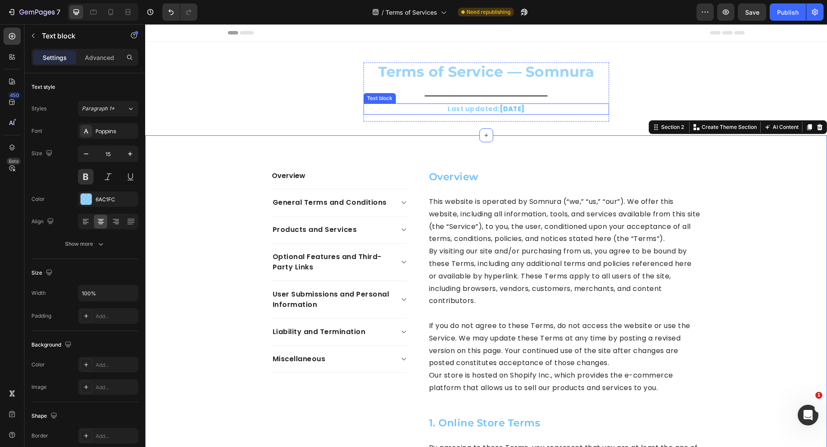
click at [446, 110] on p "Last updated: August 2025" at bounding box center [487, 109] width 244 height 10
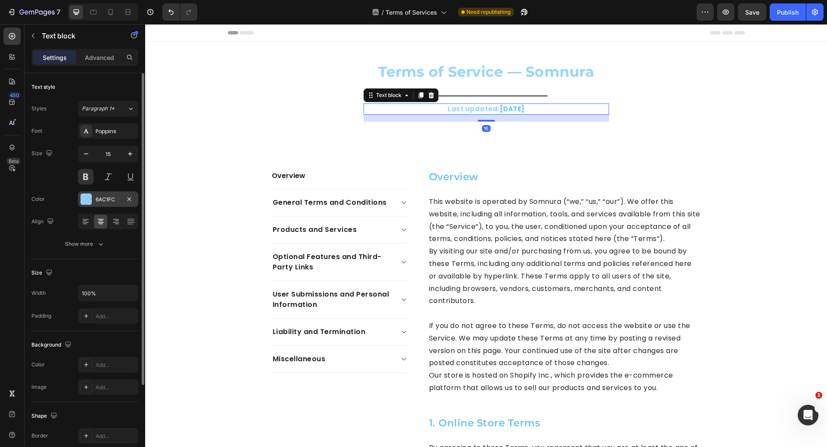
click at [102, 203] on div "6AC1FC" at bounding box center [108, 199] width 60 height 16
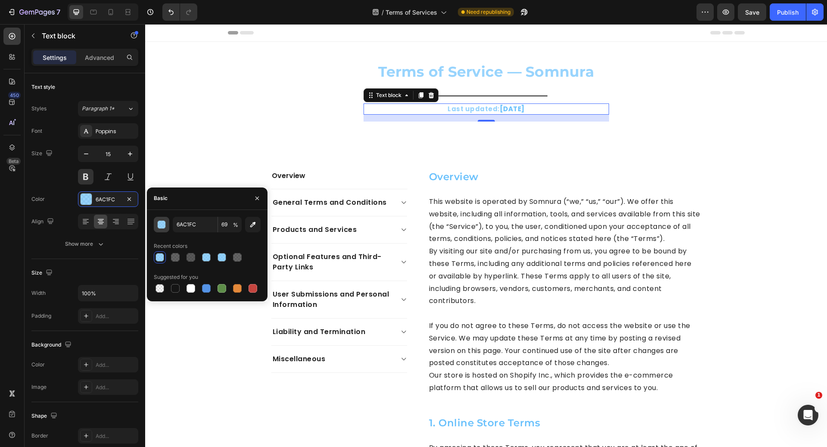
click at [165, 226] on div "button" at bounding box center [162, 225] width 9 height 9
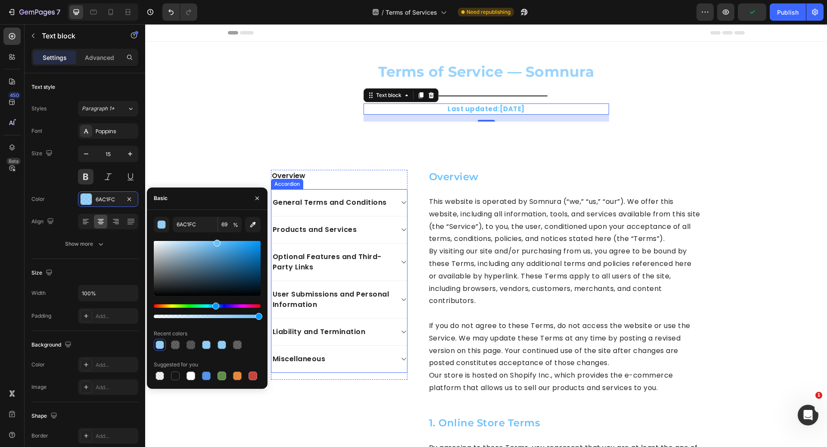
drag, startPoint x: 373, startPoint y: 340, endPoint x: 278, endPoint y: 316, distance: 97.4
type input "100"
click at [800, 12] on button "Publish" at bounding box center [788, 11] width 36 height 17
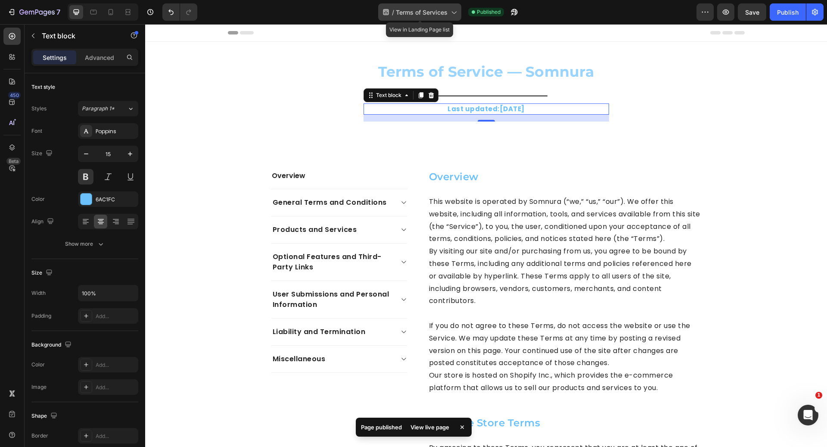
click at [428, 13] on span "Terms of Services" at bounding box center [422, 12] width 52 height 9
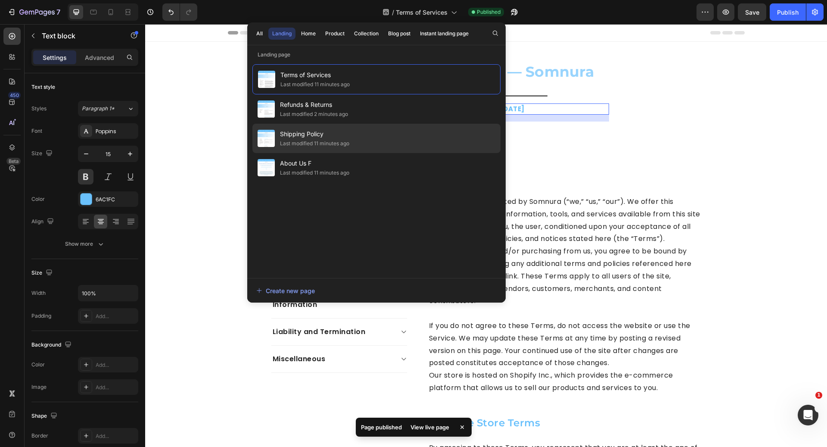
click at [366, 127] on div "Shipping Policy Last modified 11 minutes ago" at bounding box center [377, 138] width 248 height 29
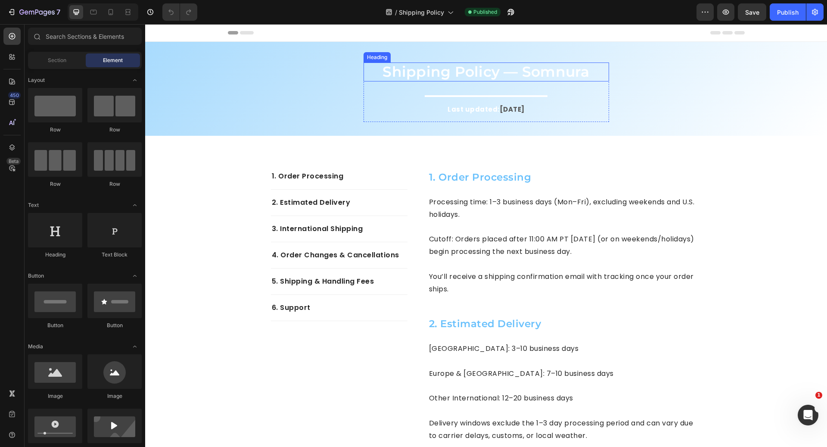
click at [459, 77] on h2 "Shipping Policy — Somnura" at bounding box center [487, 71] width 246 height 19
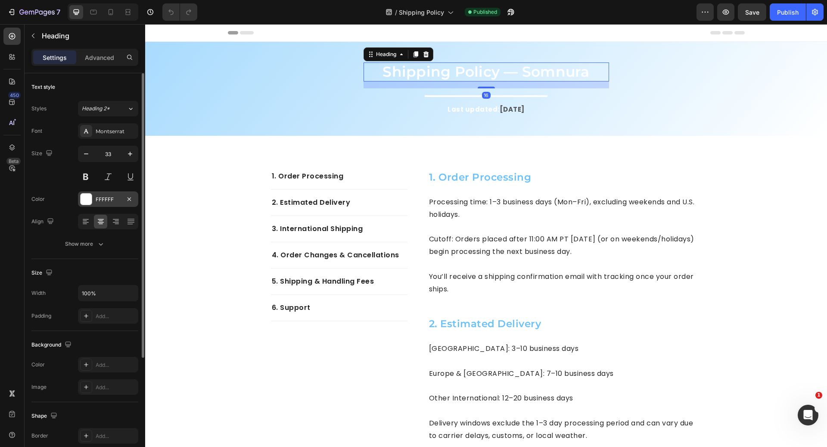
click at [103, 196] on div "FFFFFF" at bounding box center [108, 200] width 25 height 8
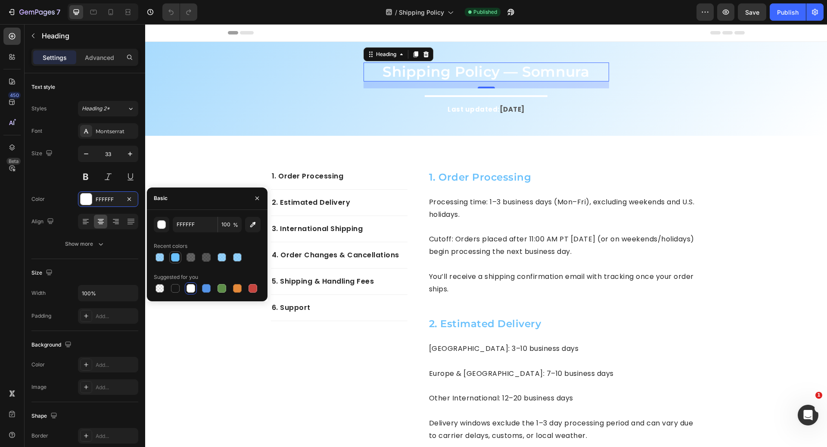
click at [172, 253] on div at bounding box center [175, 257] width 9 height 9
type input "6AC1FC"
click at [164, 225] on div "button" at bounding box center [162, 225] width 9 height 9
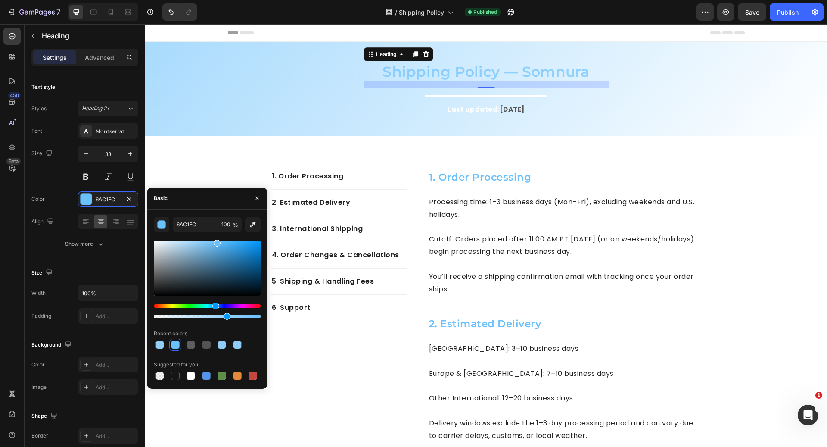
click at [226, 315] on div at bounding box center [207, 316] width 107 height 3
type input "67"
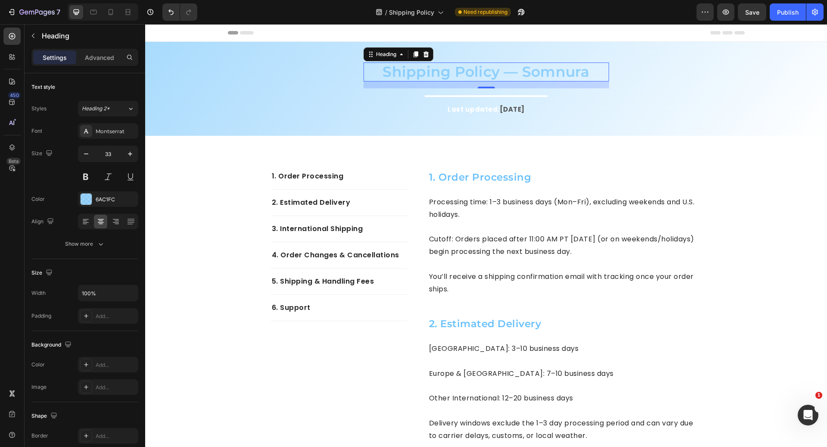
click at [485, 94] on div "16" at bounding box center [486, 95] width 9 height 7
click at [482, 94] on div "16" at bounding box center [486, 95] width 9 height 7
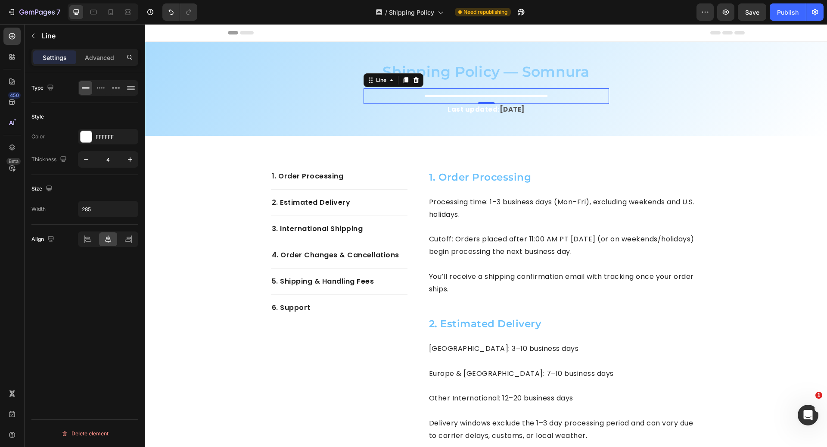
click at [469, 102] on div "Title Line 0" at bounding box center [487, 96] width 246 height 16
click at [105, 133] on div "FFFFFF" at bounding box center [108, 137] width 25 height 8
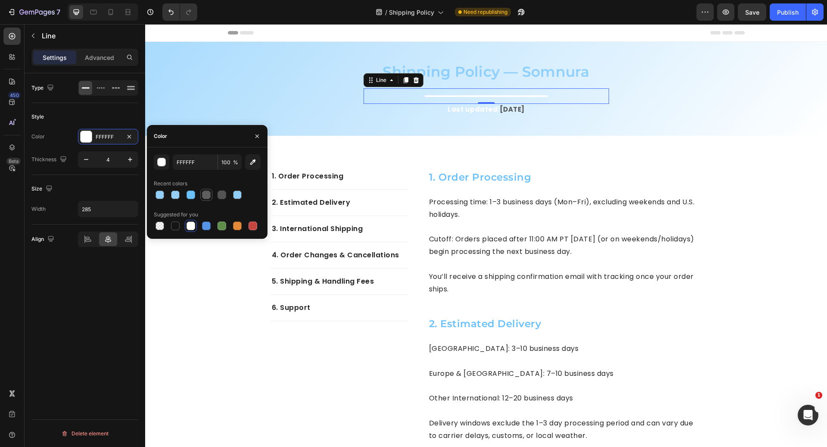
click at [205, 199] on div at bounding box center [206, 194] width 9 height 9
type input "151515"
click at [221, 191] on div at bounding box center [222, 194] width 9 height 9
click at [161, 193] on div at bounding box center [160, 194] width 9 height 9
click at [172, 196] on div at bounding box center [175, 194] width 9 height 9
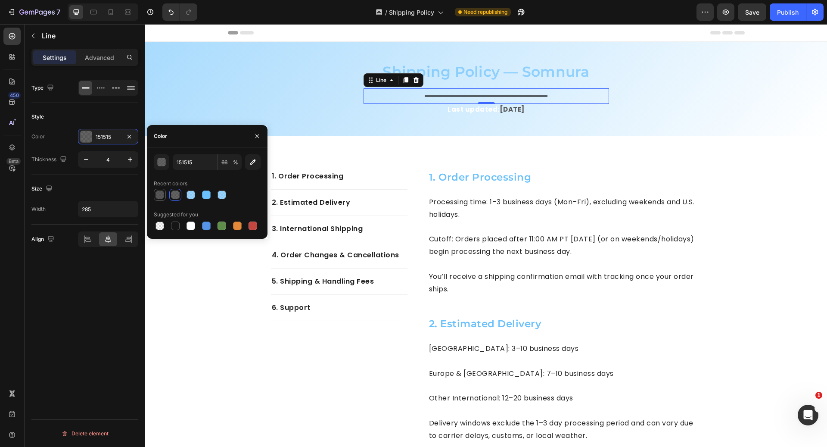
click at [163, 196] on div at bounding box center [160, 194] width 9 height 9
click at [226, 163] on input "71" at bounding box center [230, 162] width 24 height 16
type input "65"
click at [440, 109] on p "Last updated: August 2025" at bounding box center [487, 110] width 244 height 10
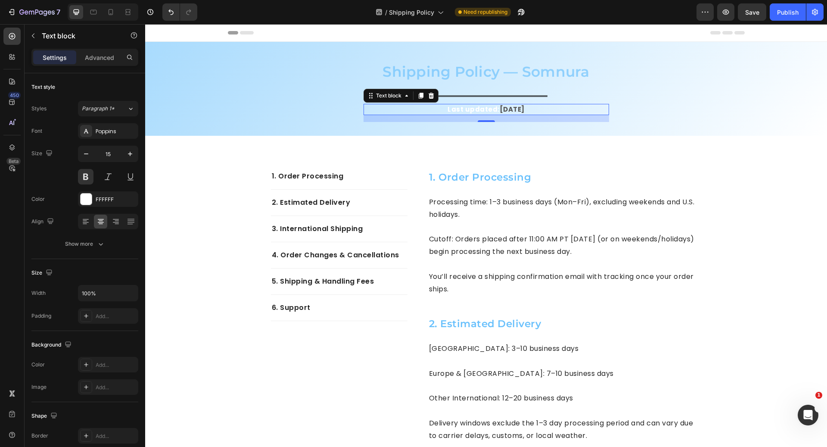
click at [440, 109] on p "Last updated: August 2025" at bounding box center [487, 110] width 244 height 10
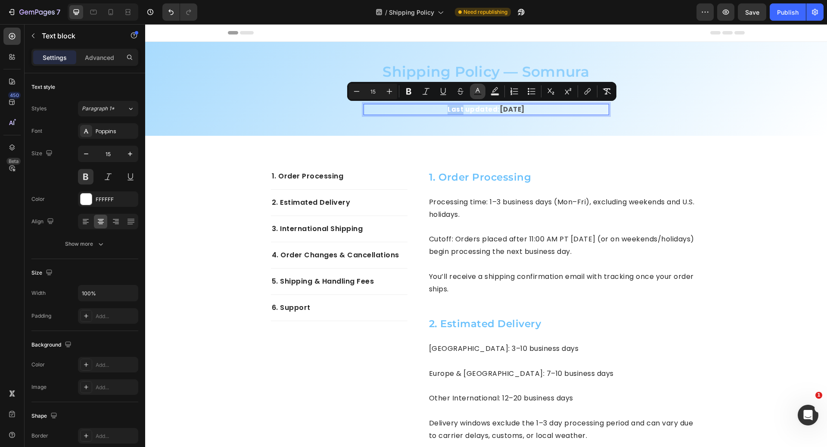
click at [483, 91] on button "Text Color" at bounding box center [478, 92] width 16 height 16
type input "FFFFFF"
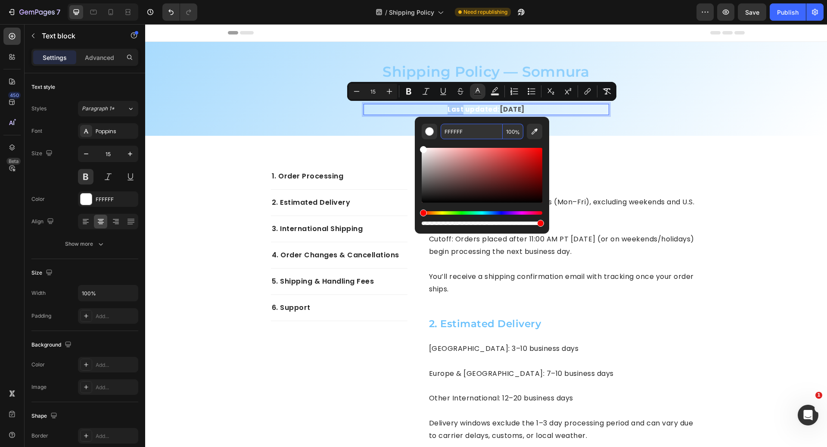
click at [472, 128] on input "FFFFFF" at bounding box center [472, 132] width 62 height 16
paste input "6AC1FC"
type input "6AC1FC"
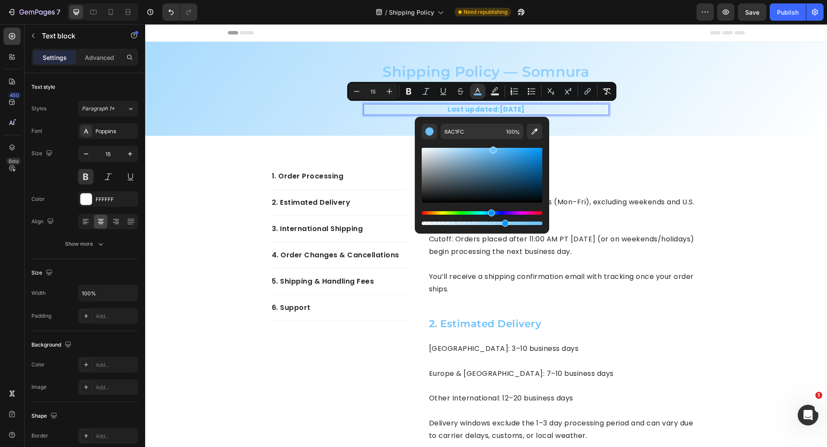
click at [504, 223] on div "Editor contextual toolbar" at bounding box center [482, 223] width 121 height 3
type input "68"
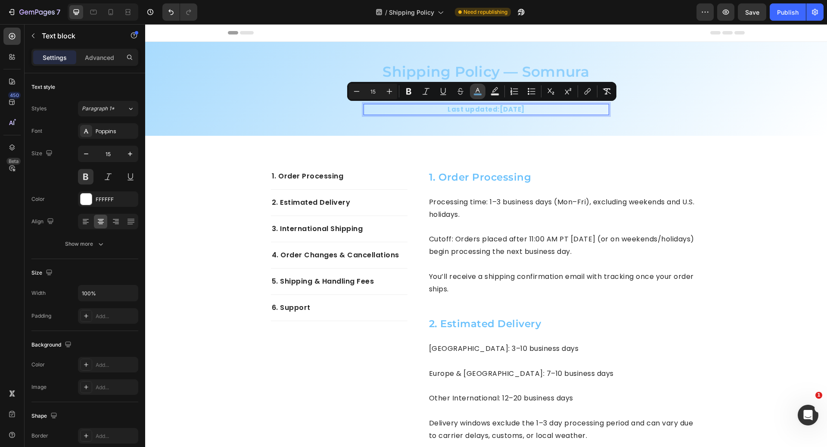
click at [475, 95] on rect "Editor contextual toolbar" at bounding box center [478, 95] width 8 height 2
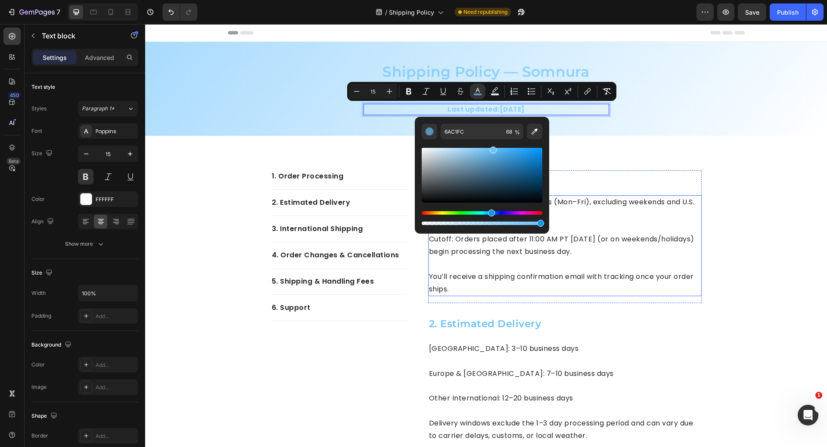
type input "100"
drag, startPoint x: 651, startPoint y: 246, endPoint x: 560, endPoint y: 222, distance: 93.7
click at [691, 66] on div "Shipping Policy — Somnura Heading Title Line Last updated: August 2025 Text blo…" at bounding box center [486, 95] width 669 height 66
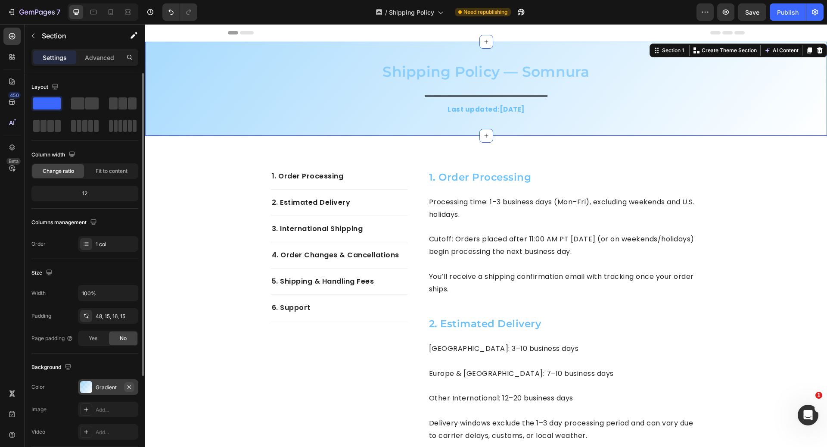
click at [129, 388] on icon "button" at bounding box center [129, 387] width 7 height 7
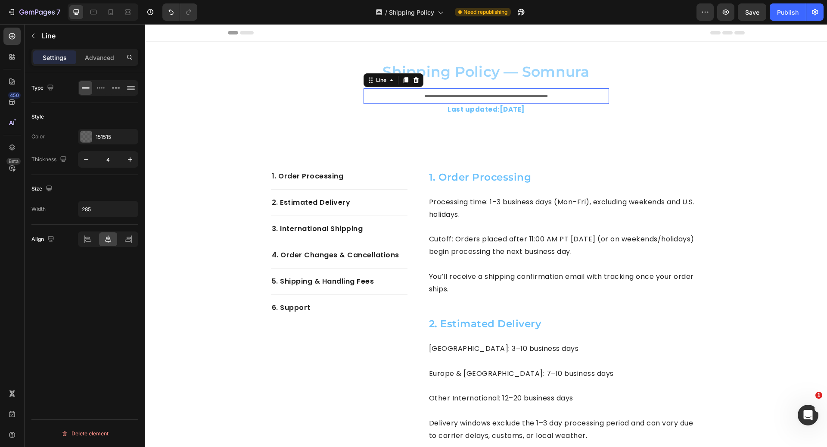
click at [465, 95] on div at bounding box center [486, 96] width 123 height 2
click at [87, 159] on icon "button" at bounding box center [86, 159] width 4 height 1
click at [129, 158] on icon "button" at bounding box center [130, 159] width 9 height 9
type input "3"
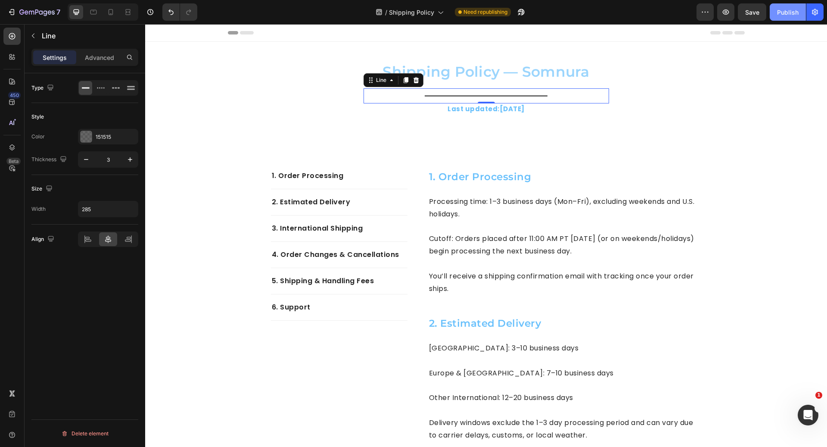
click at [793, 6] on button "Publish" at bounding box center [788, 11] width 36 height 17
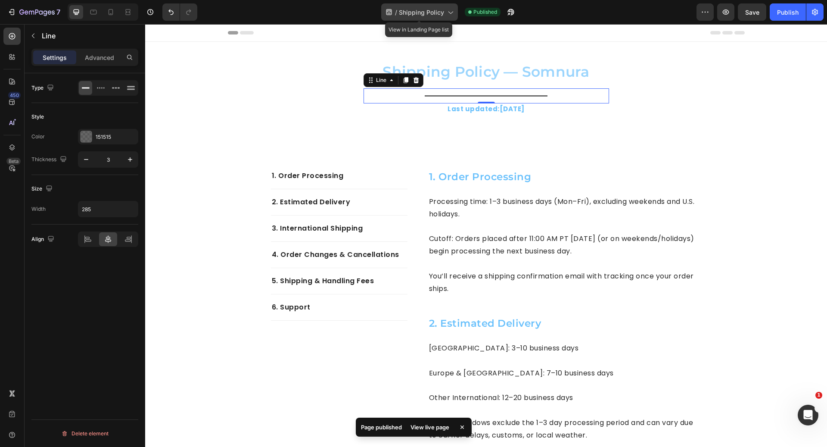
click at [425, 6] on div "/ Shipping Policy" at bounding box center [419, 11] width 77 height 17
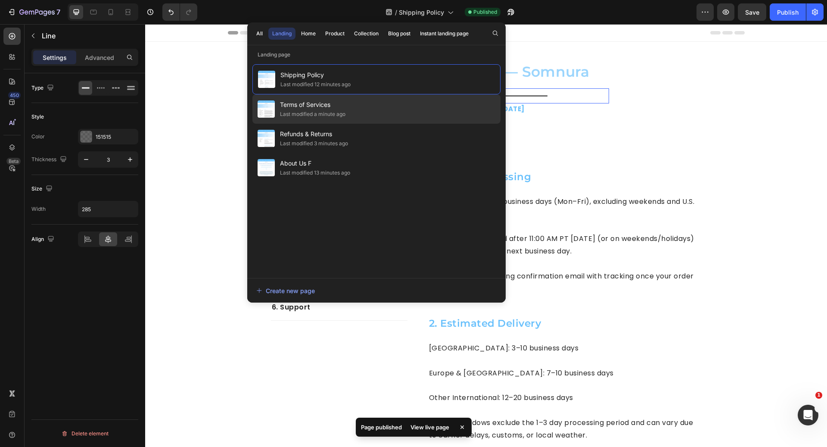
click at [403, 109] on div "Terms of Services Last modified a minute ago" at bounding box center [377, 108] width 248 height 29
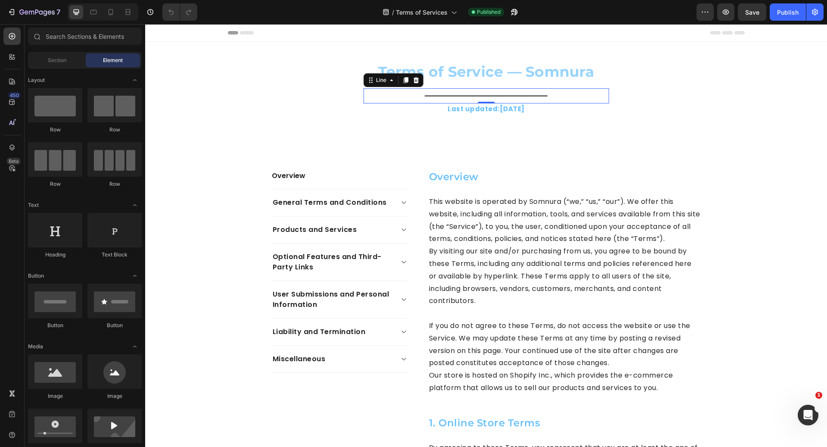
click at [461, 95] on div at bounding box center [486, 95] width 123 height 1
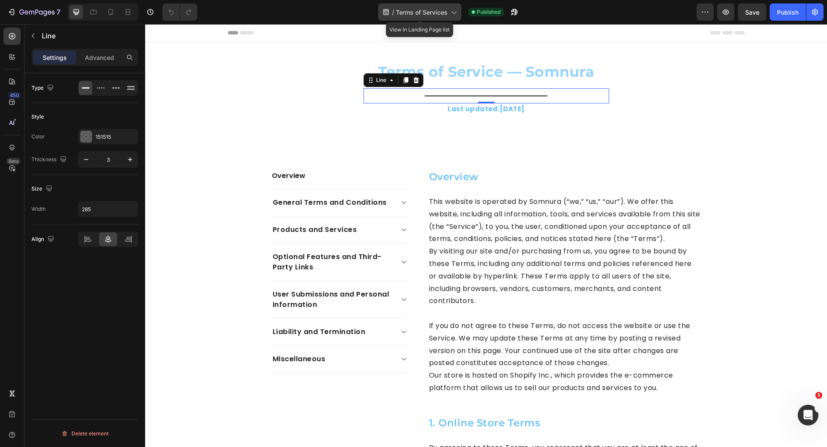
click at [440, 15] on span "Terms of Services" at bounding box center [422, 12] width 52 height 9
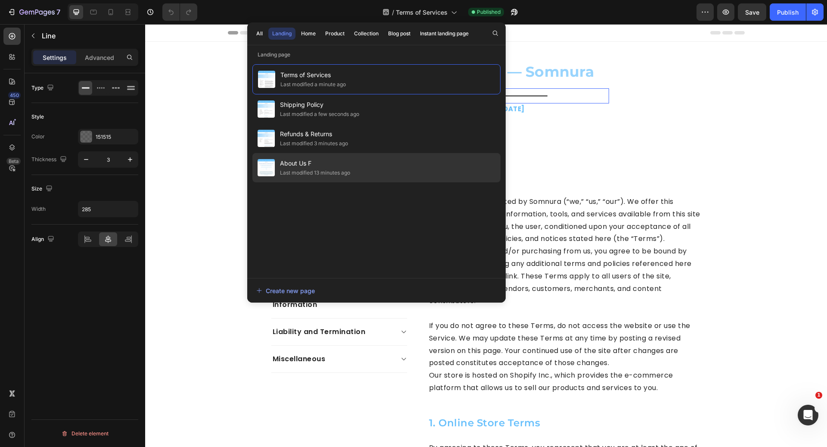
click at [399, 160] on div "About Us F Last modified 13 minutes ago" at bounding box center [377, 167] width 248 height 29
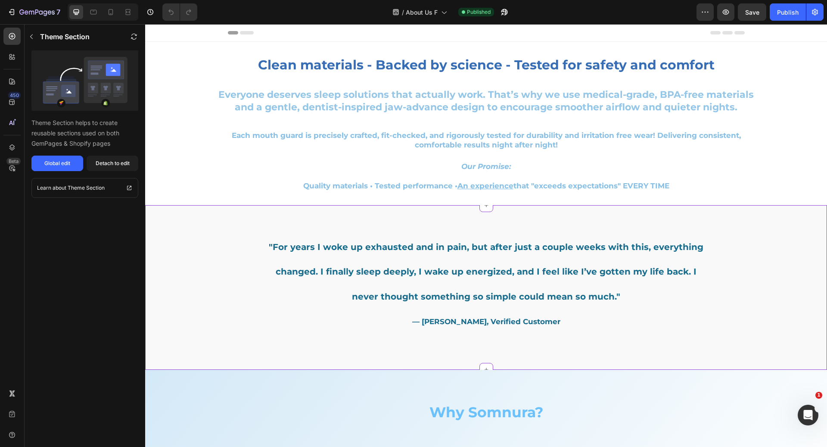
click at [229, 259] on div ""For years I woke up exhausted and in pain, but after just a couple weeks with …" at bounding box center [486, 283] width 517 height 136
click at [121, 162] on div "Detach to edit" at bounding box center [113, 163] width 34 height 8
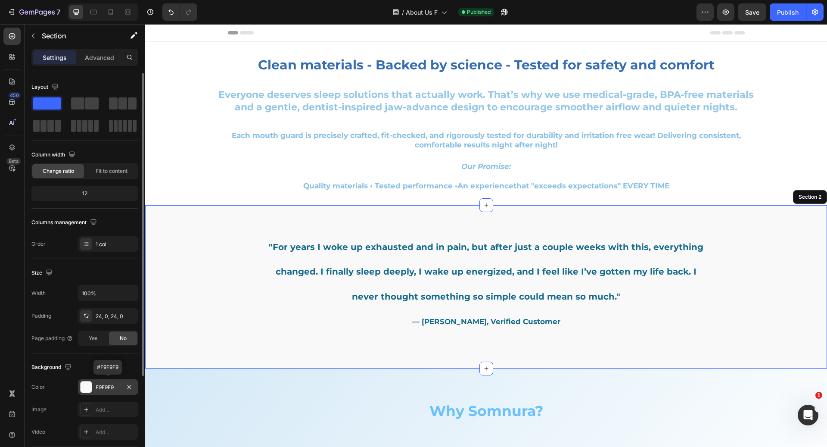
click at [116, 387] on div "F9F9F9" at bounding box center [108, 388] width 25 height 8
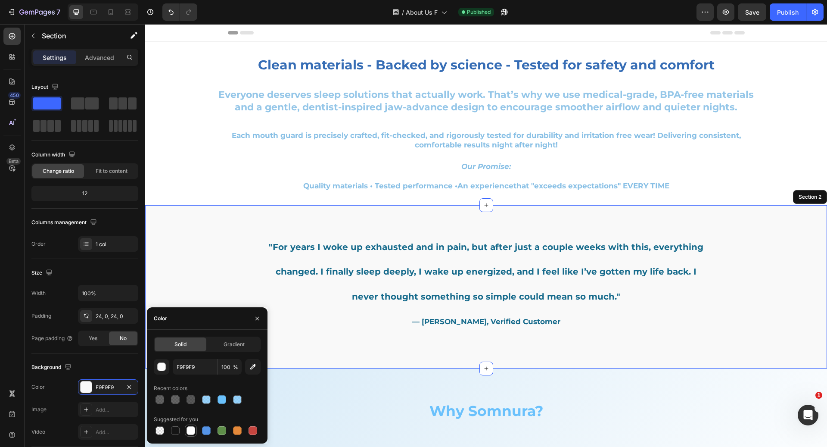
click at [190, 433] on div at bounding box center [191, 430] width 9 height 9
type input "FFFFFF"
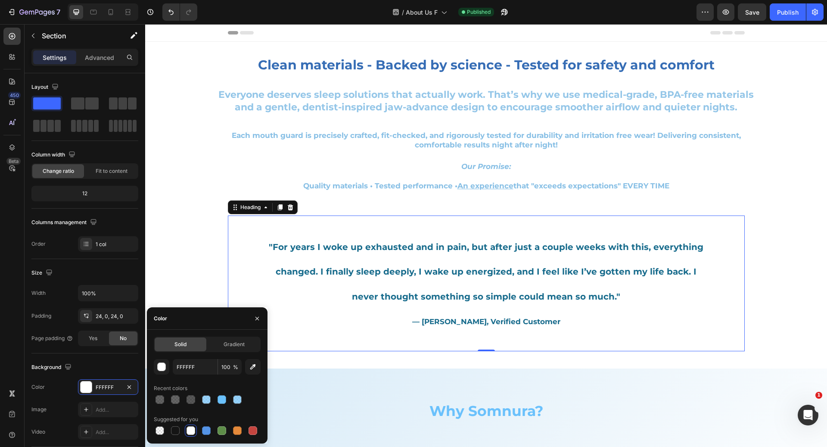
click at [337, 274] on span ""For years I woke up exhausted and in pain, but after just a couple weeks with …" at bounding box center [486, 272] width 435 height 60
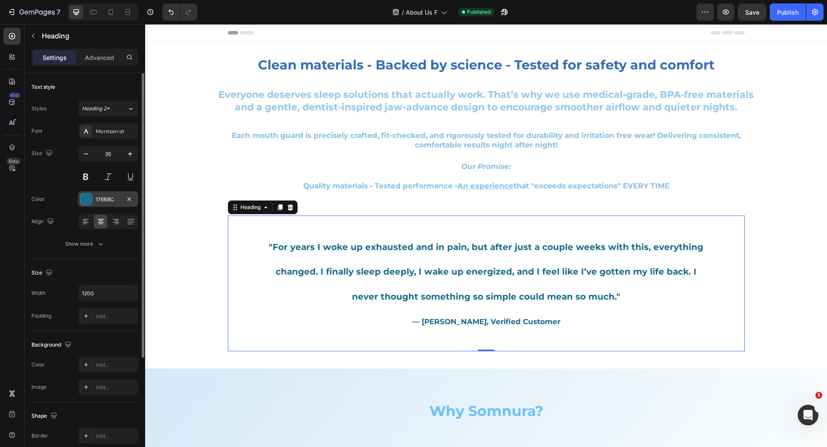
click at [100, 201] on div "176B8C" at bounding box center [108, 200] width 25 height 8
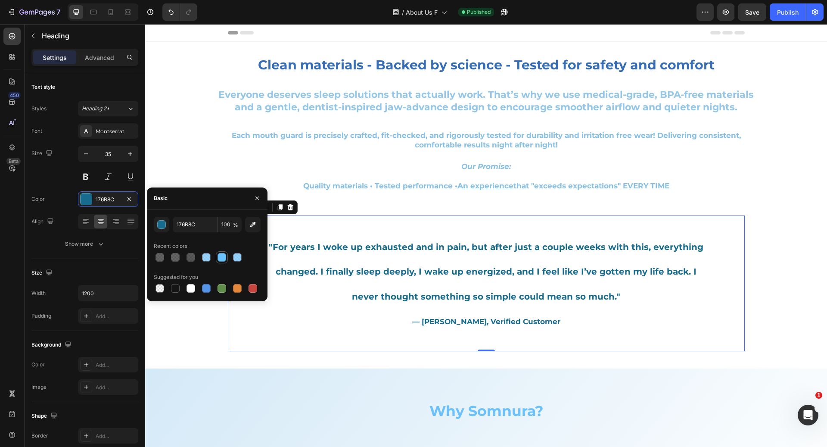
click at [222, 256] on div at bounding box center [222, 257] width 9 height 9
type input "6AC1FC"
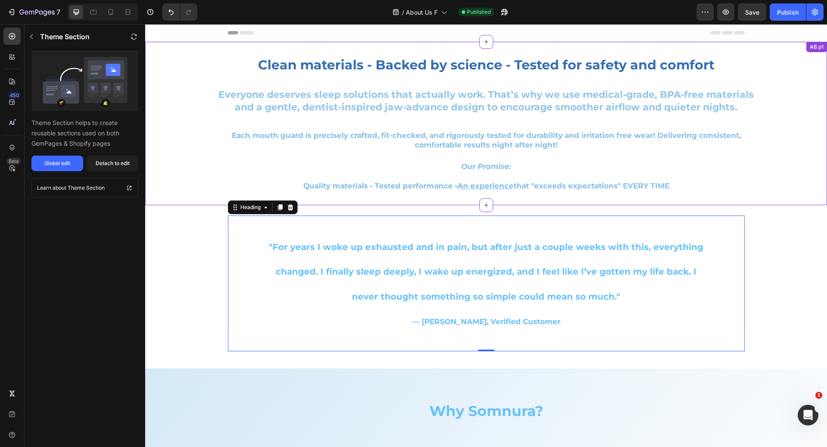
click at [317, 107] on p "Everyone deserves sleep solutions that actually work. That’s why we use medical…" at bounding box center [486, 101] width 551 height 25
click at [119, 163] on div "Detach to edit" at bounding box center [113, 163] width 34 height 8
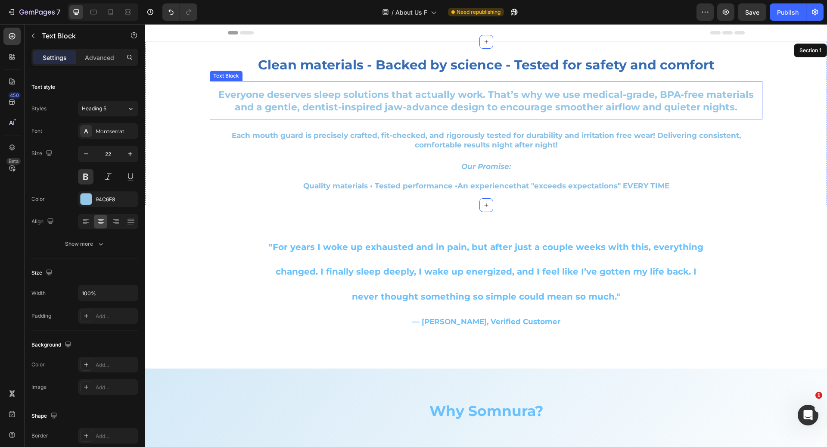
click at [292, 91] on p "Everyone deserves sleep solutions that actually work. That’s why we use medical…" at bounding box center [486, 101] width 551 height 25
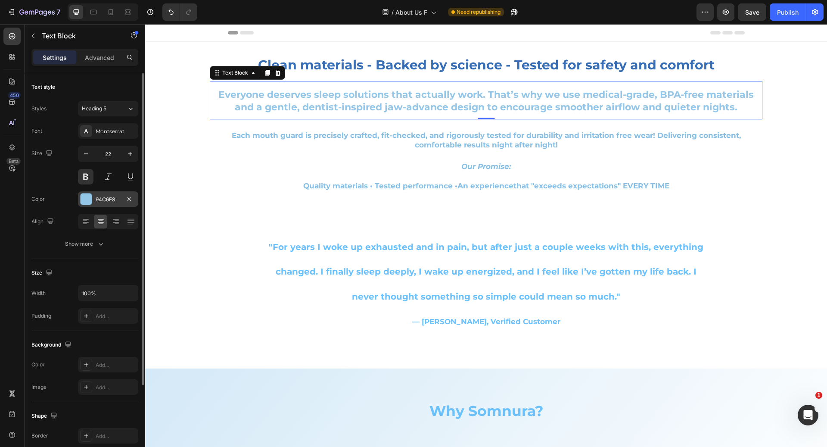
click at [109, 196] on div "94C6E8" at bounding box center [108, 200] width 25 height 8
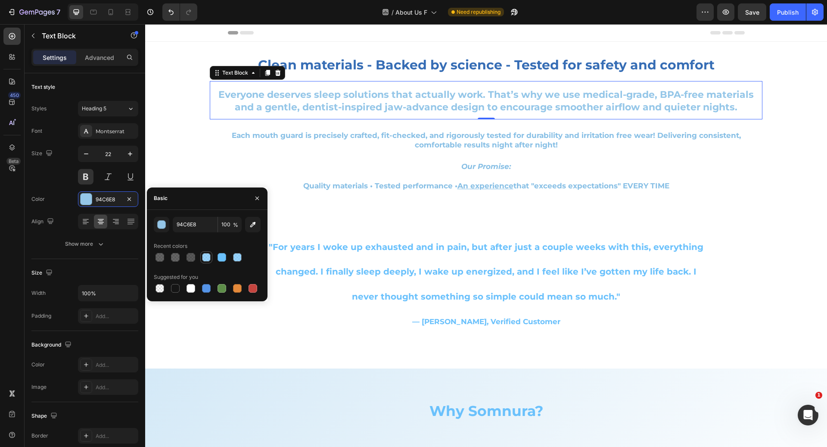
click at [207, 258] on div at bounding box center [206, 257] width 9 height 9
type input "6AC1FC"
type input "67"
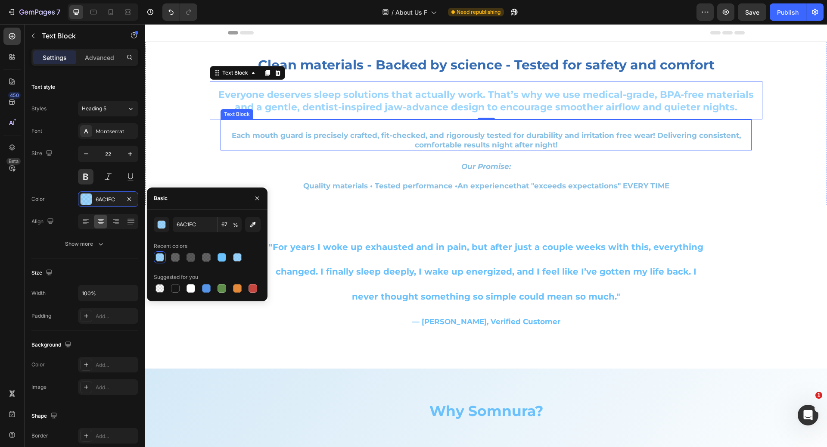
click at [375, 137] on p "Each mouth guard is precisely crafted, fit-checked, and rigorously tested for d…" at bounding box center [487, 140] width 530 height 19
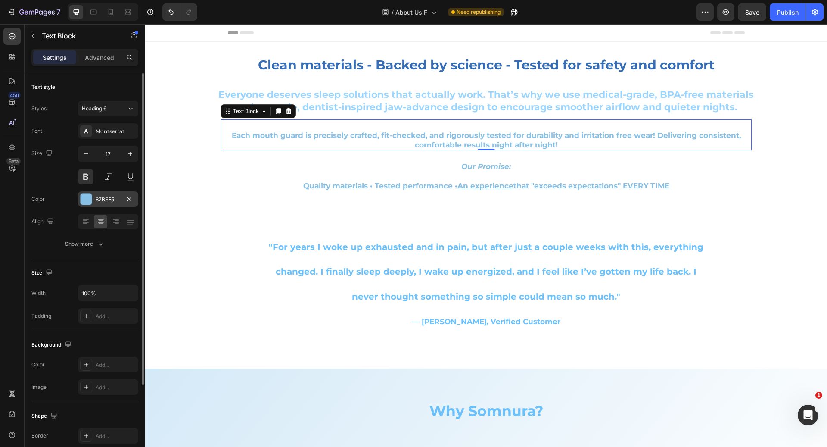
click at [115, 203] on div "87BFE5" at bounding box center [108, 199] width 60 height 16
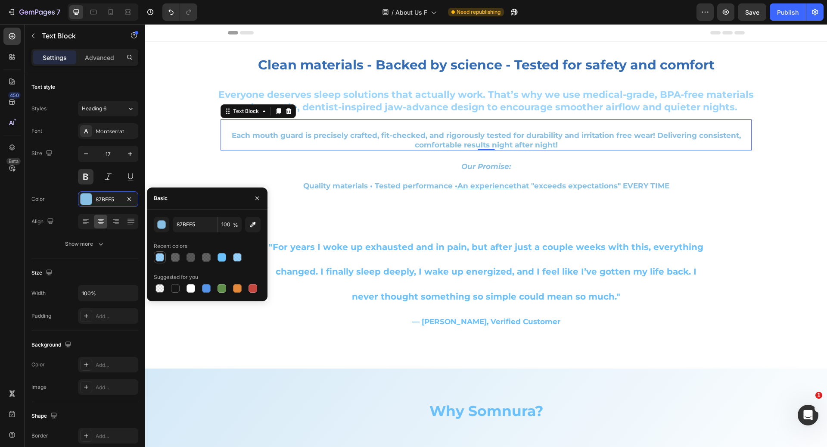
click at [156, 255] on div at bounding box center [160, 257] width 9 height 9
type input "6AC1FC"
type input "67"
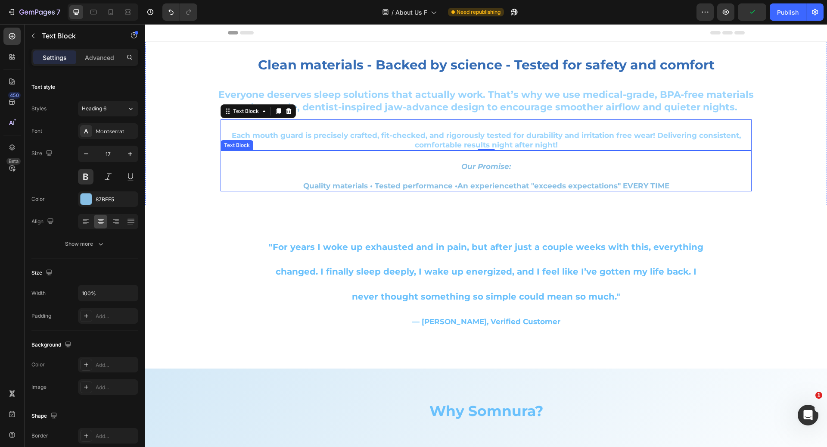
click at [471, 167] on icon "Our Promise:" at bounding box center [487, 166] width 50 height 9
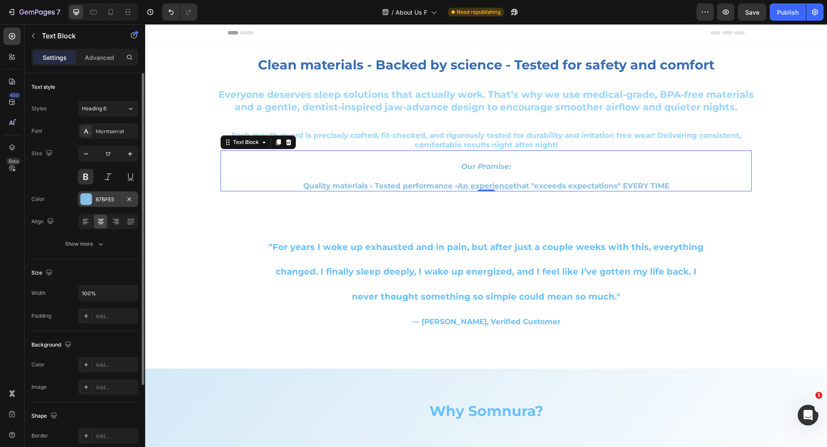
click at [109, 200] on div "87BFE5" at bounding box center [108, 200] width 25 height 8
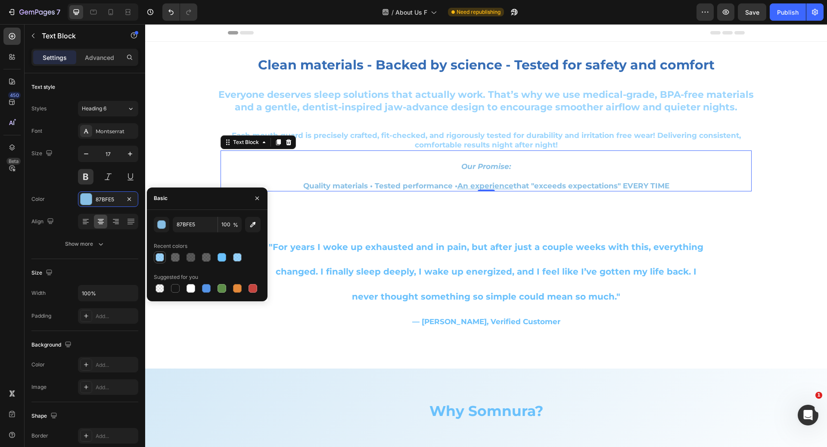
click at [156, 256] on div at bounding box center [160, 257] width 9 height 9
type input "6AC1FC"
type input "67"
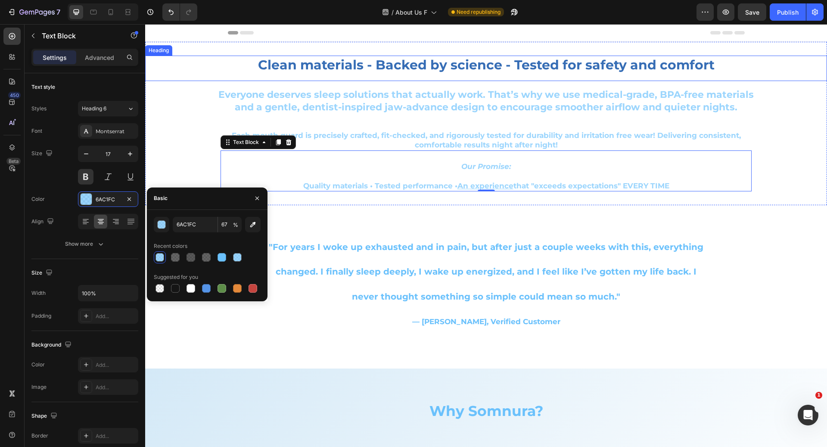
click at [417, 71] on h2 "Clean materials - Backed by science - Tested for safety and comfort" at bounding box center [486, 65] width 682 height 19
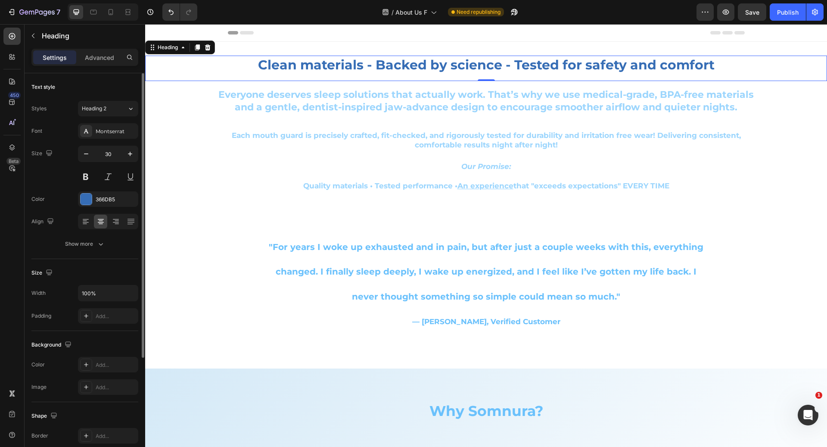
click at [106, 211] on div "Font Montserrat Size 30 Color 366DB5 Align Show more" at bounding box center [84, 187] width 107 height 128
click at [106, 202] on div "366DB5" at bounding box center [108, 200] width 25 height 8
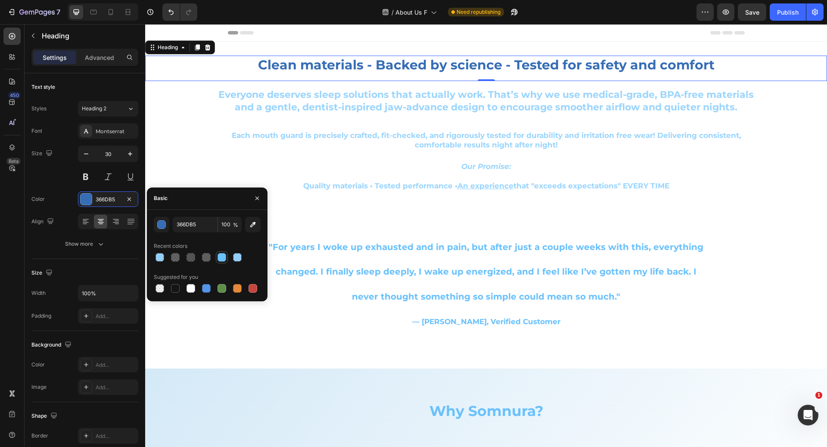
click at [224, 257] on div at bounding box center [222, 257] width 9 height 9
type input "6AC1FC"
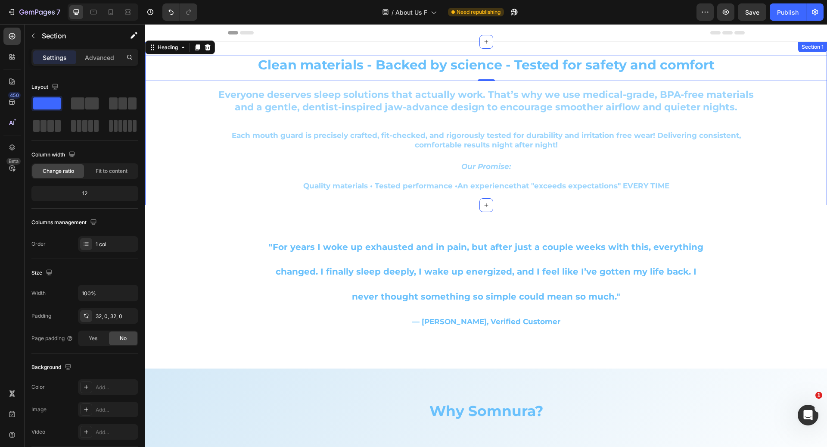
click at [199, 129] on div "Clean materials - Backed by science - Tested for safety and comfort Heading 0 E…" at bounding box center [486, 124] width 682 height 136
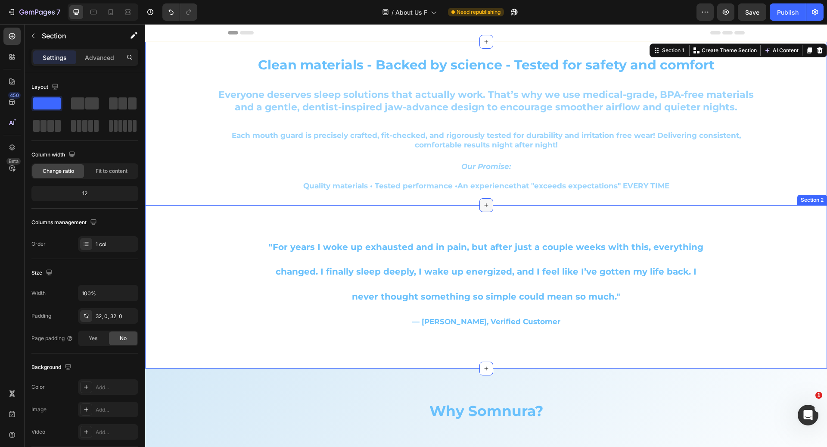
click at [483, 204] on icon at bounding box center [486, 205] width 7 height 7
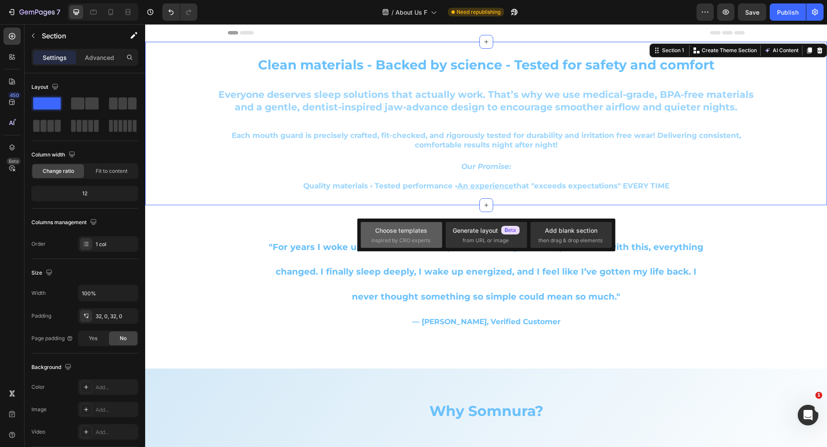
click at [420, 238] on span "inspired by CRO experts" at bounding box center [401, 241] width 59 height 8
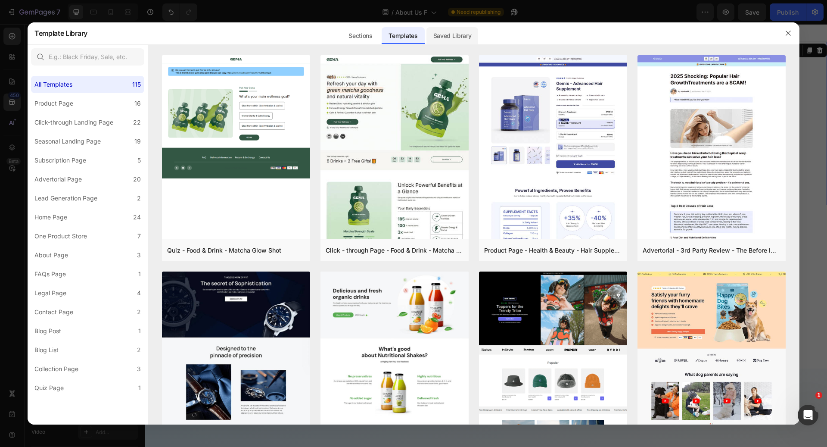
click at [453, 39] on div "Saved Library" at bounding box center [453, 35] width 52 height 17
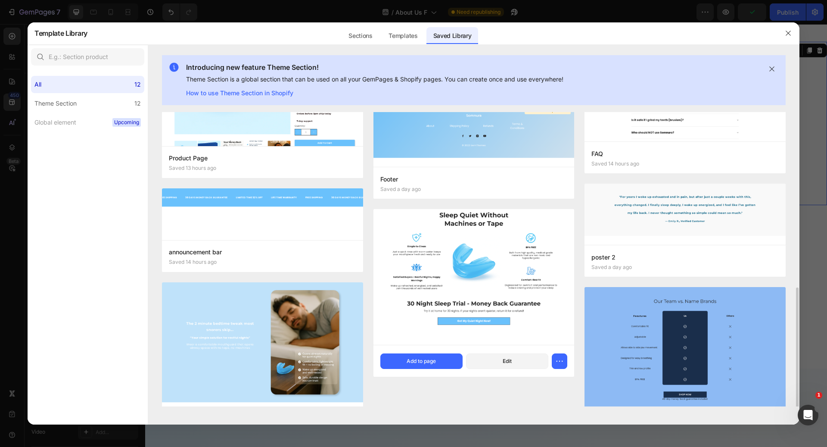
scroll to position [288, 0]
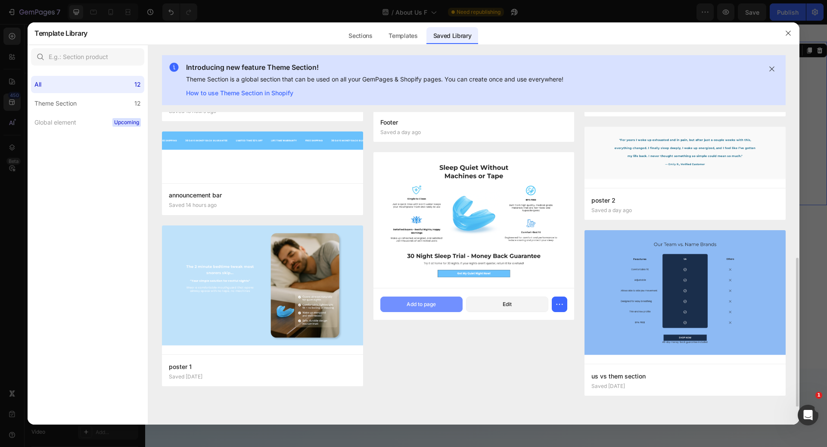
click at [416, 303] on div "Add to page" at bounding box center [421, 304] width 29 height 8
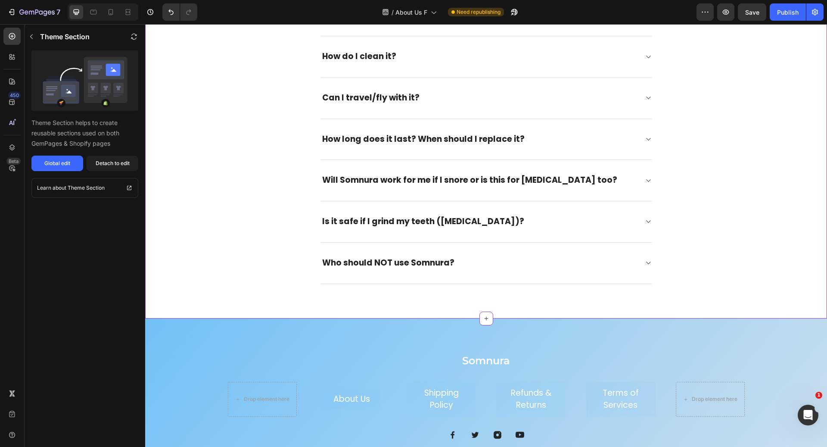
scroll to position [1287, 0]
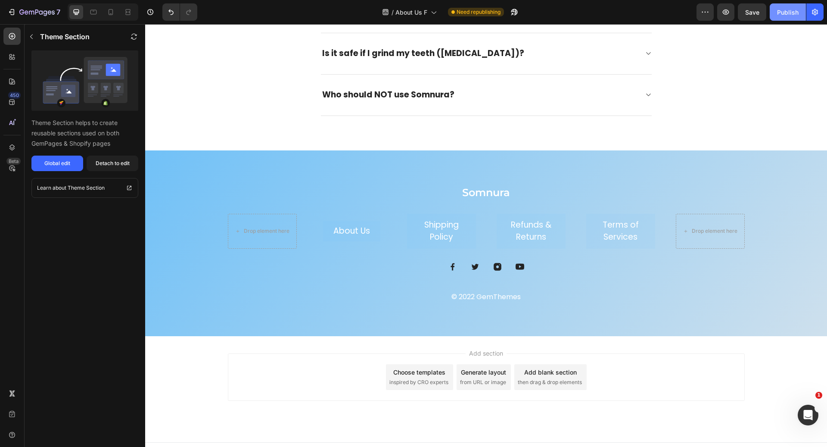
click at [790, 14] on div "Publish" at bounding box center [788, 12] width 22 height 9
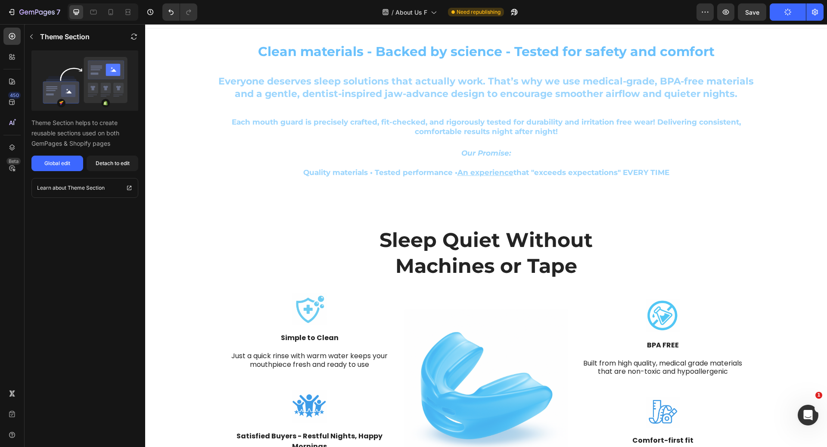
scroll to position [0, 0]
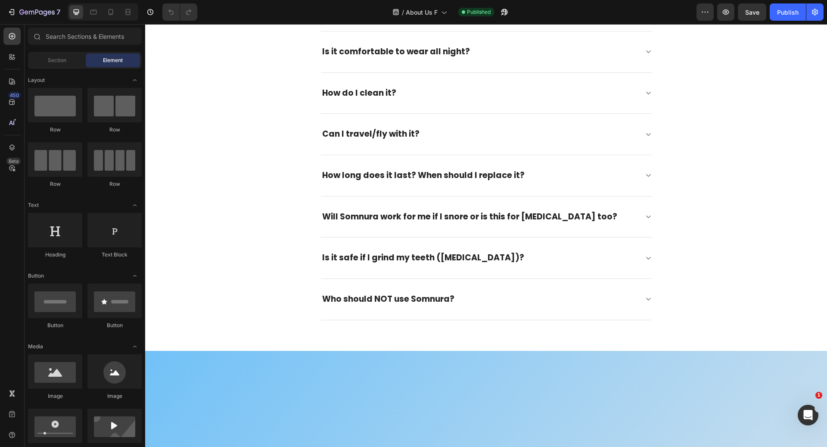
scroll to position [1278, 0]
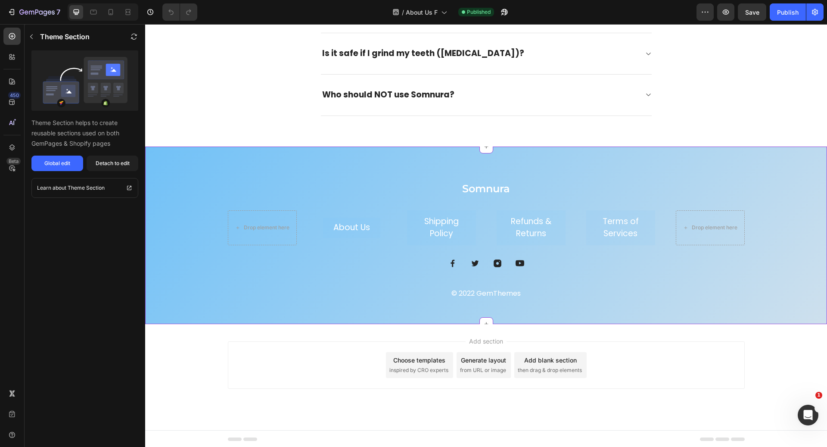
click at [339, 172] on div "Somnura Heading Drop element here About Us Button Shipping Policy Button Refund…" at bounding box center [486, 235] width 682 height 177
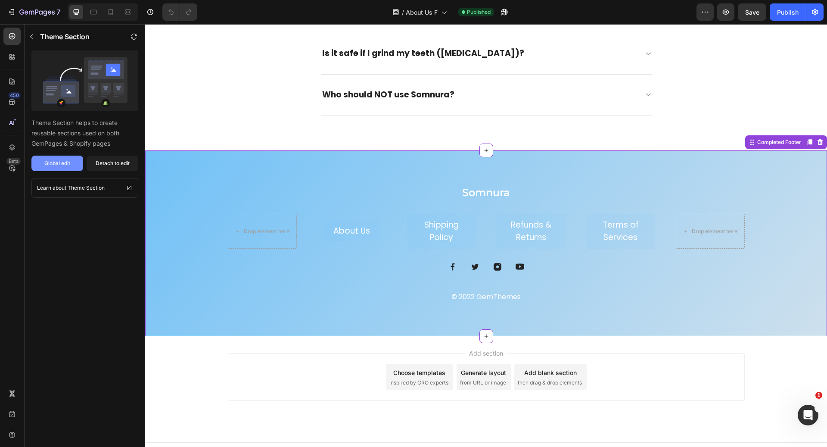
click at [67, 169] on button "Global edit" at bounding box center [57, 164] width 52 height 16
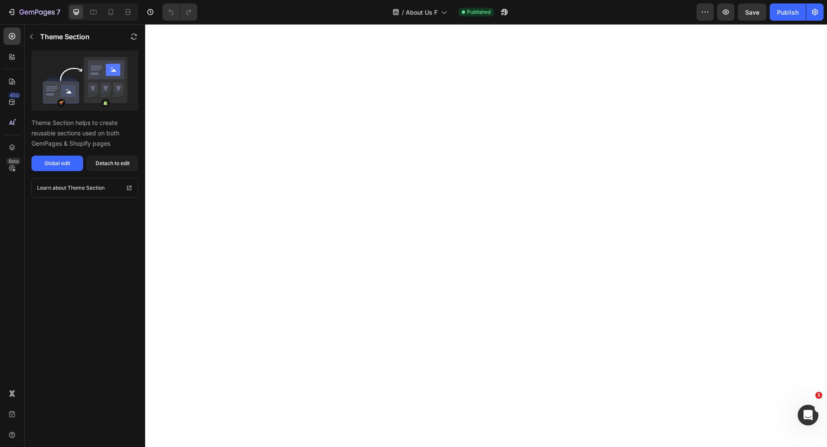
scroll to position [0, 0]
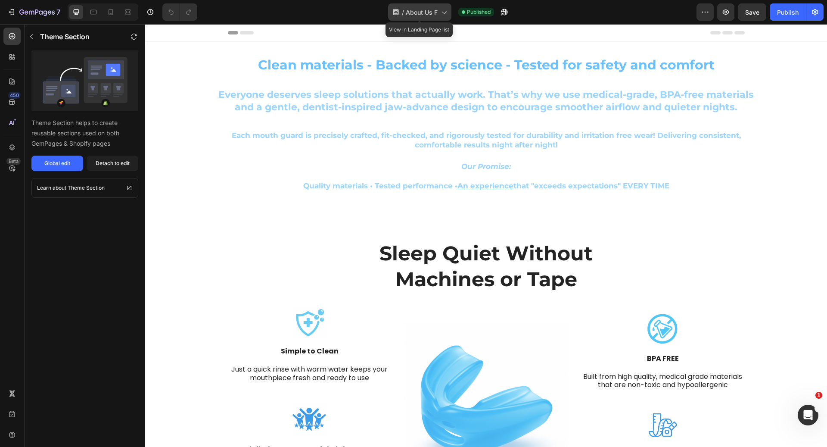
click at [426, 9] on span "About Us F" at bounding box center [422, 12] width 32 height 9
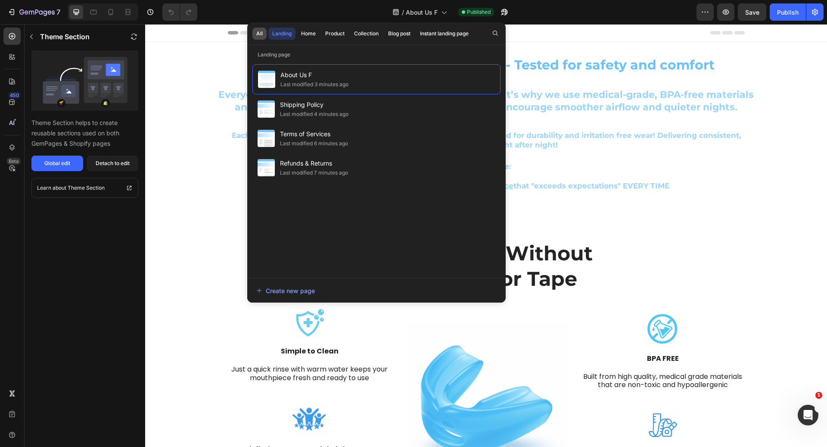
click at [258, 32] on div "All" at bounding box center [259, 34] width 6 height 8
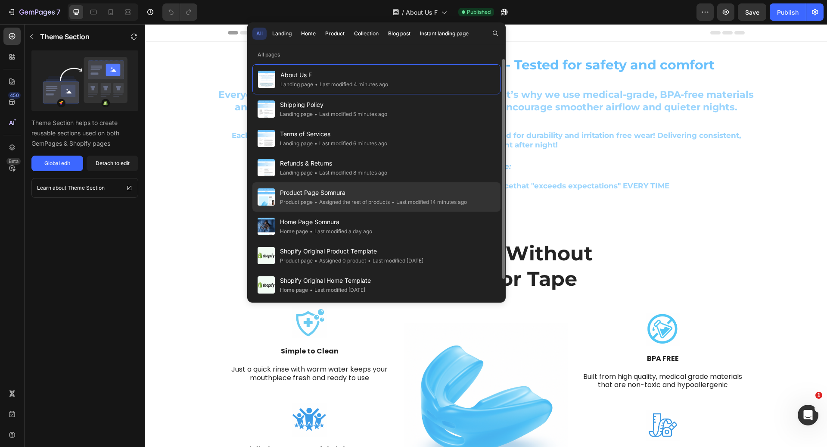
click at [358, 199] on div "• Assigned the rest of products" at bounding box center [351, 202] width 77 height 9
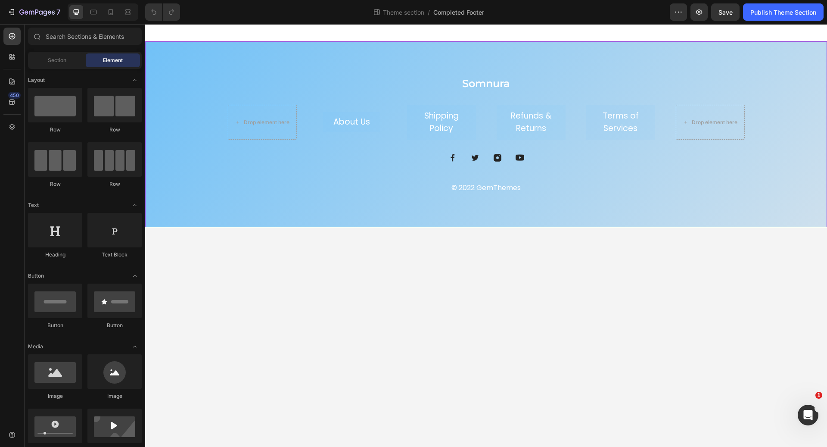
click at [399, 53] on div "Somnura Heading Drop element here About Us Button Shipping Policy Button Refund…" at bounding box center [486, 134] width 682 height 186
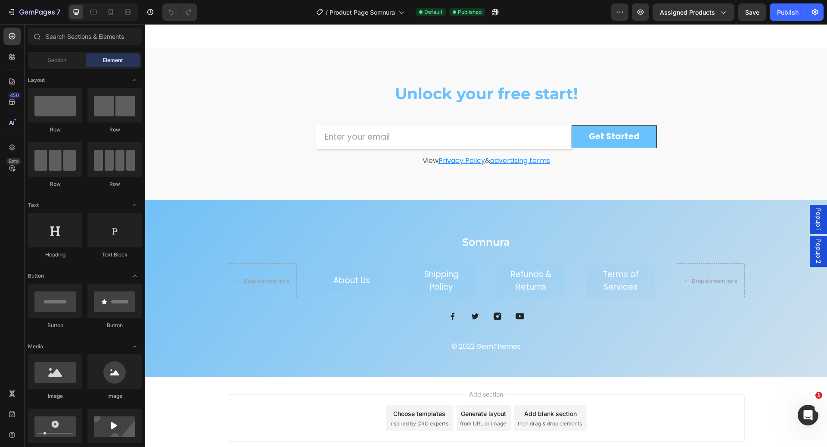
scroll to position [2307, 0]
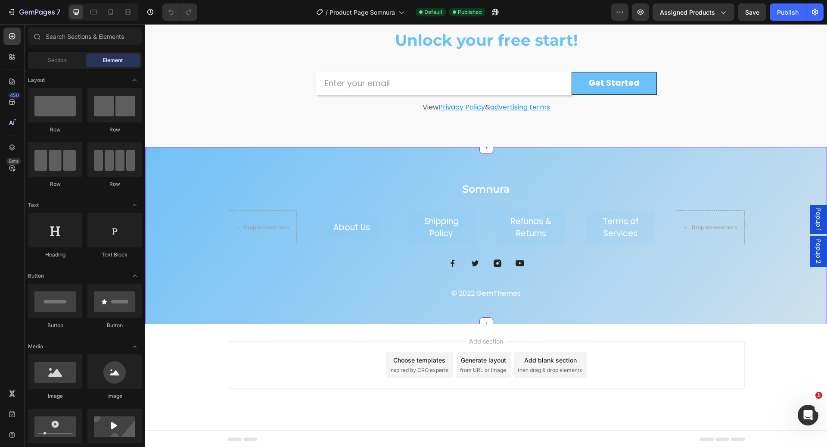
click at [285, 165] on div "Somnura Heading Drop element here About Us Button Shipping Policy Button Refund…" at bounding box center [486, 235] width 682 height 177
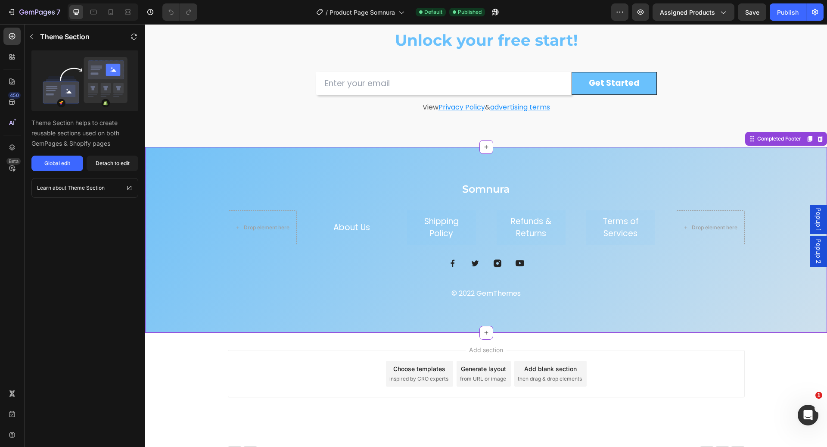
click at [348, 228] on p "About Us" at bounding box center [352, 228] width 37 height 10
click at [350, 229] on p "About Us" at bounding box center [352, 228] width 37 height 10
click at [638, 12] on icon "button" at bounding box center [641, 12] width 9 height 9
click at [219, 200] on div "Somnura Heading Drop element here About Us Button Shipping Policy Button Refund…" at bounding box center [486, 239] width 669 height 117
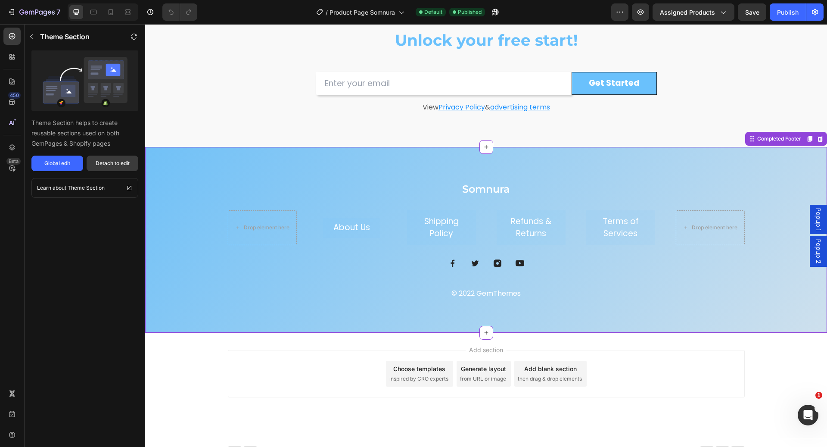
click at [92, 162] on button "Detach to edit" at bounding box center [113, 164] width 52 height 16
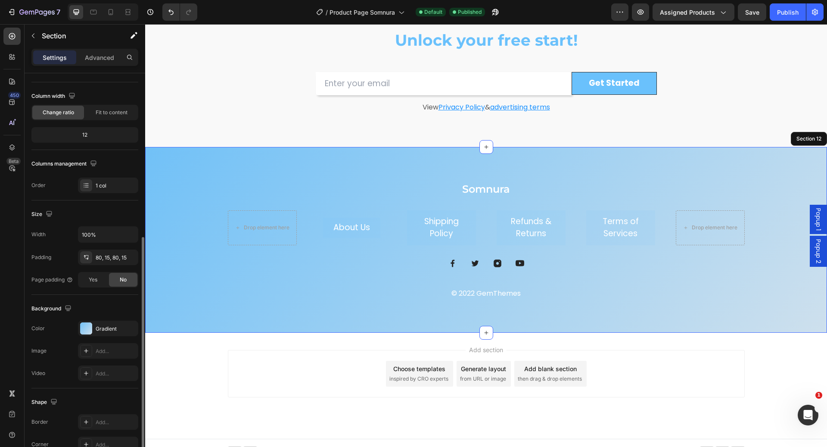
scroll to position [126, 0]
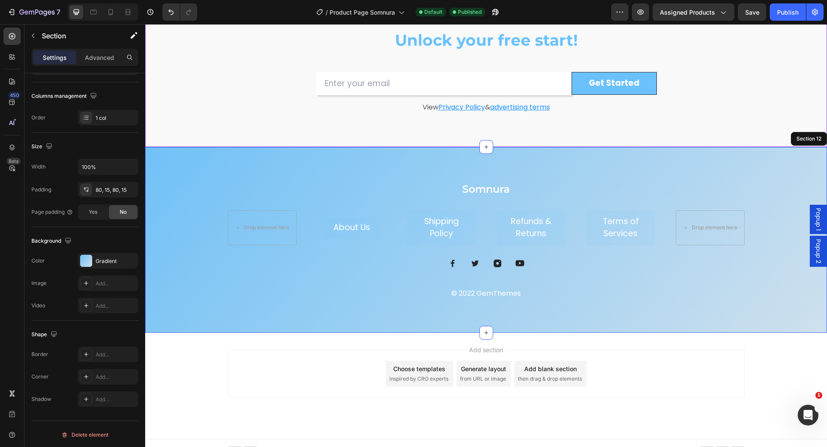
click at [291, 126] on div "Unlock your free start! Heading Row Email Field Get Started Submit Button Row N…" at bounding box center [486, 71] width 682 height 152
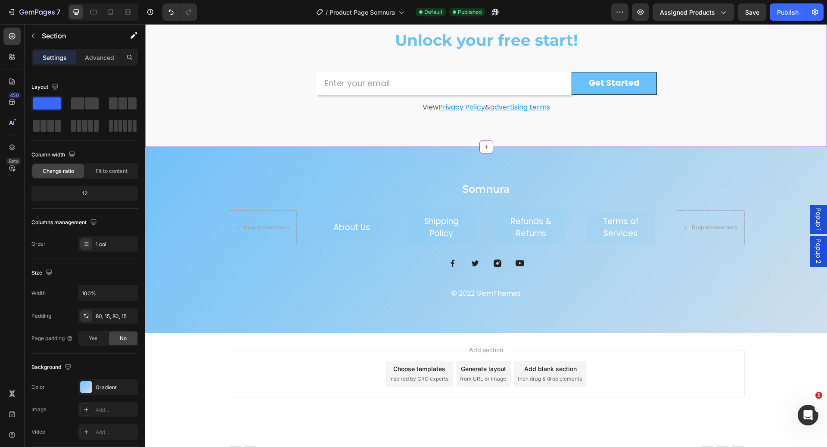
click at [278, 173] on div "Somnura Heading Drop element here About Us Button Shipping Policy Button Refund…" at bounding box center [486, 240] width 682 height 186
click at [262, 170] on div "Somnura Heading Drop element here About Us Button Shipping Policy Button Refund…" at bounding box center [486, 240] width 682 height 186
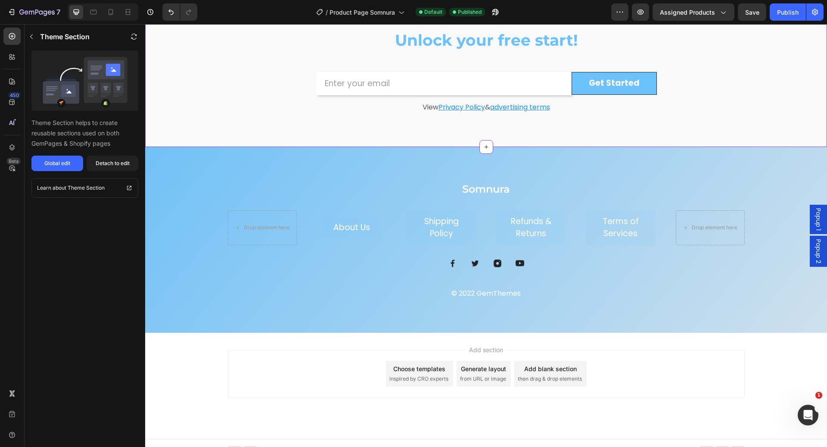
click at [245, 91] on div "Unlock your free start! Heading Row Email Field Get Started Submit Button Row N…" at bounding box center [486, 70] width 517 height 83
click at [203, 153] on div "Somnura Heading Drop element here About Us Button Shipping Policy Button Refund…" at bounding box center [486, 240] width 682 height 186
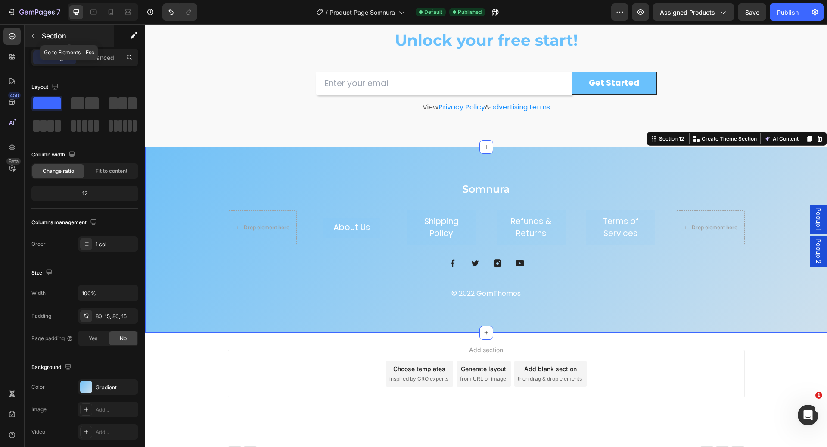
click at [41, 32] on div "Section" at bounding box center [70, 36] width 90 height 22
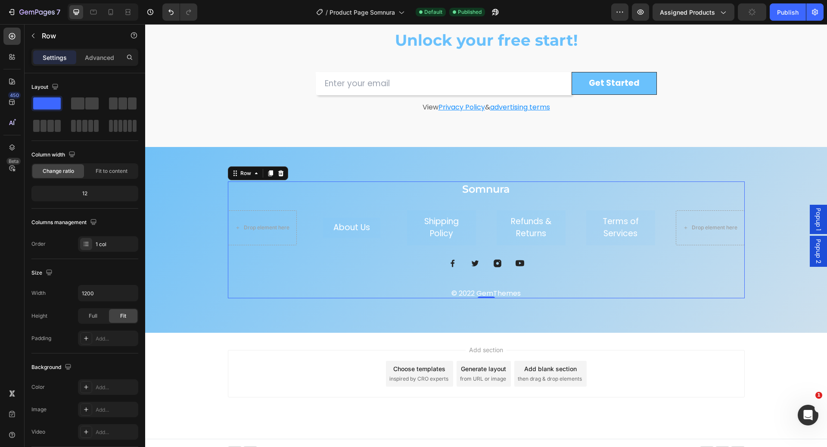
click at [240, 199] on div "Somnura Heading Drop element here About Us Button Shipping Policy Button Refund…" at bounding box center [486, 239] width 517 height 117
click at [179, 172] on div "Somnura Heading Drop element here About Us Button Shipping Policy Button Refund…" at bounding box center [486, 240] width 682 height 186
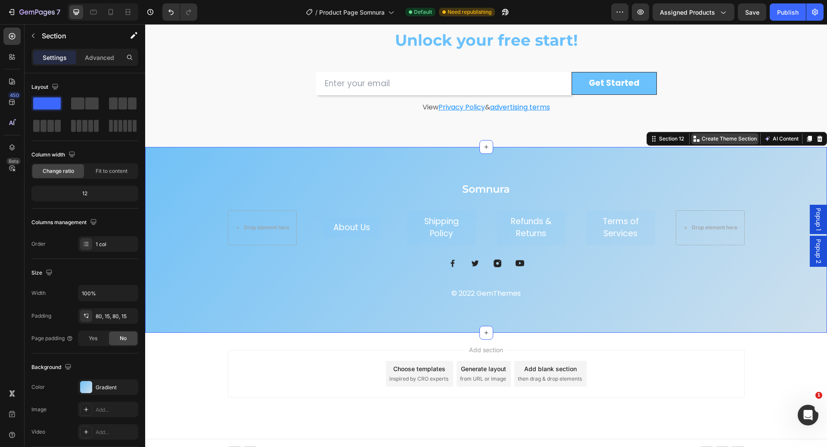
click at [696, 142] on div "Create Theme Section" at bounding box center [725, 138] width 67 height 11
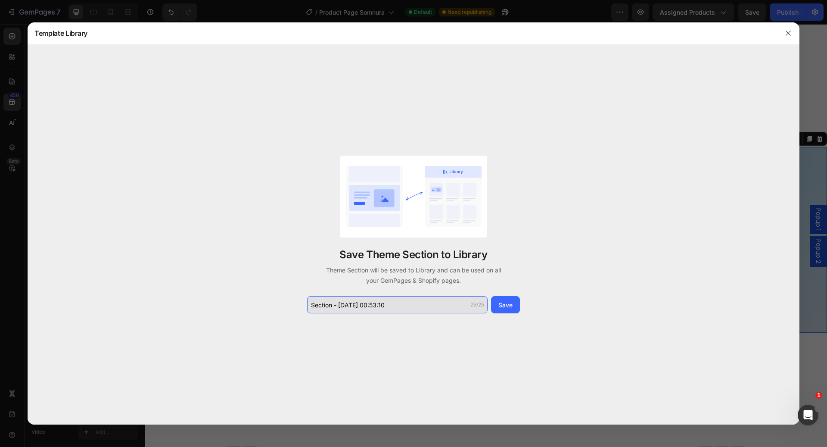
click at [425, 306] on input "Section - [DATE] 00:53:10" at bounding box center [397, 304] width 181 height 17
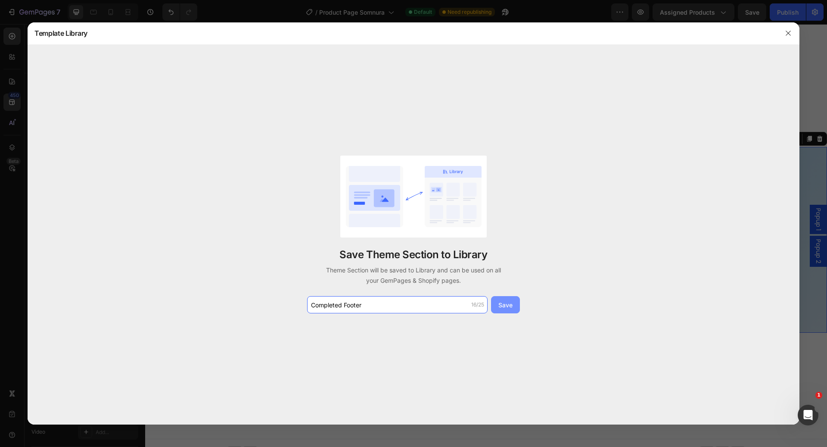
type input "Completed Footer"
click at [504, 306] on div "Save" at bounding box center [506, 304] width 14 height 9
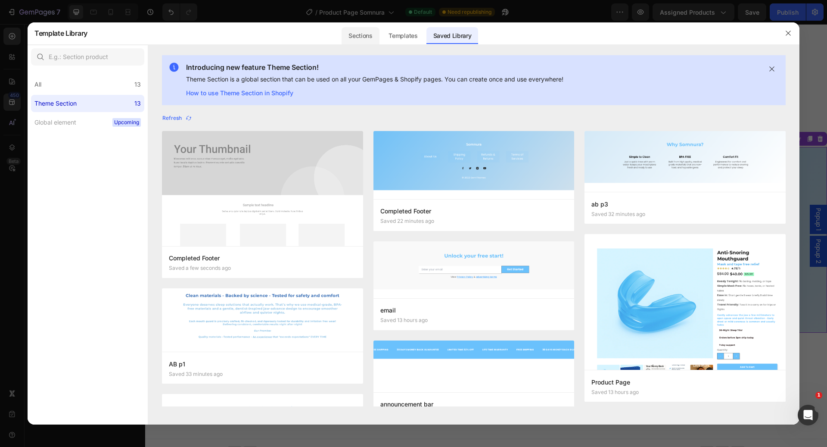
click at [368, 37] on div "Sections" at bounding box center [360, 35] width 37 height 17
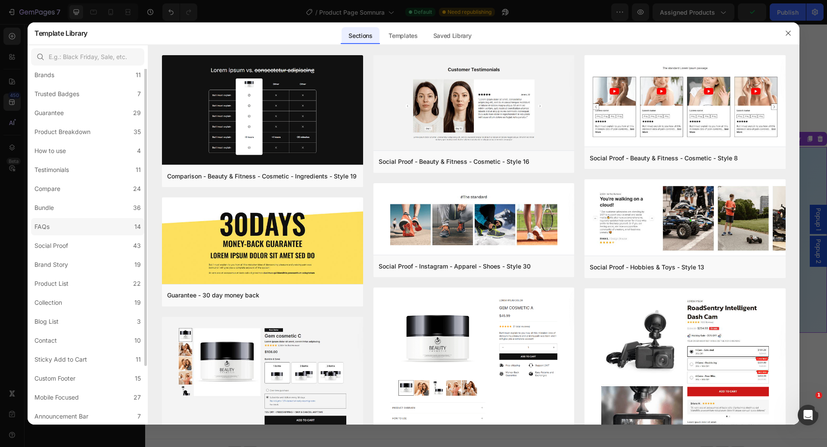
scroll to position [0, 0]
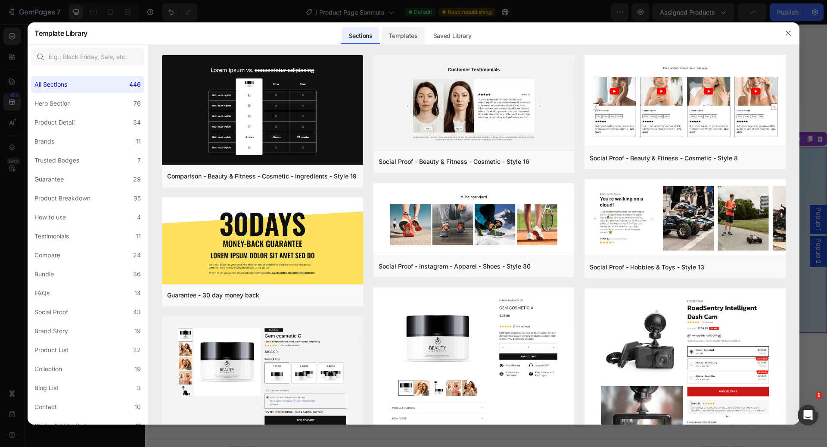
click at [411, 35] on div "Templates" at bounding box center [403, 35] width 43 height 17
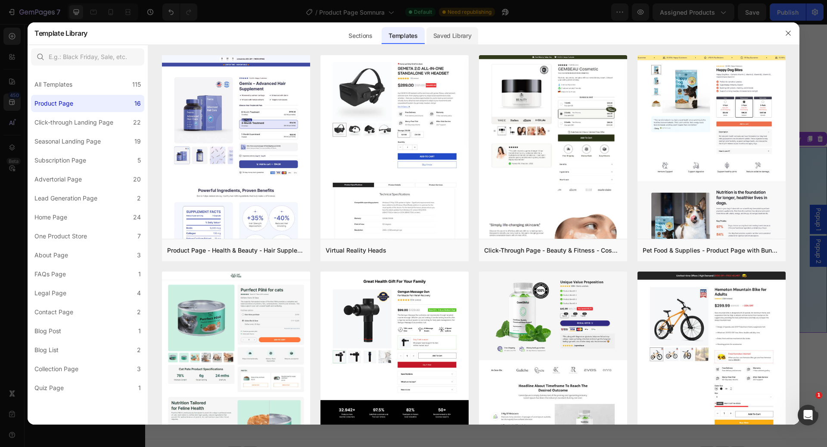
click at [439, 39] on div "Saved Library" at bounding box center [453, 35] width 52 height 17
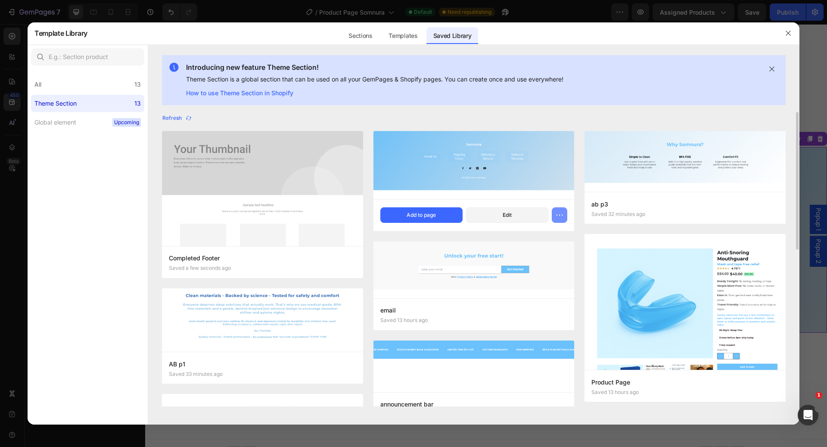
click at [560, 215] on icon "button" at bounding box center [560, 215] width 9 height 9
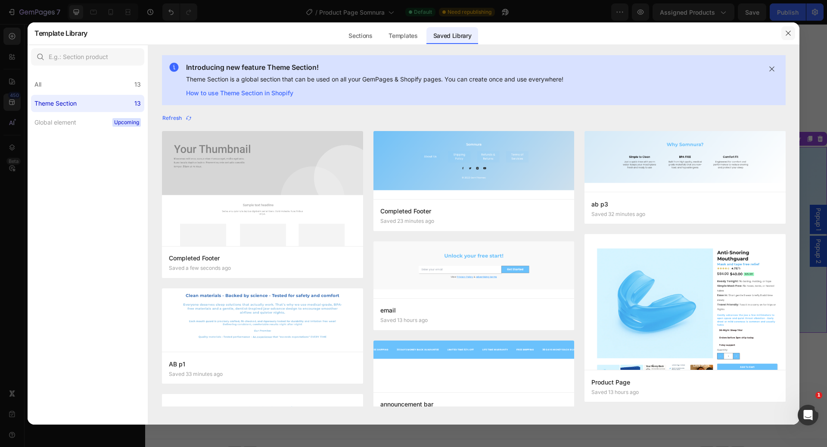
click at [785, 33] on icon "button" at bounding box center [788, 33] width 7 height 7
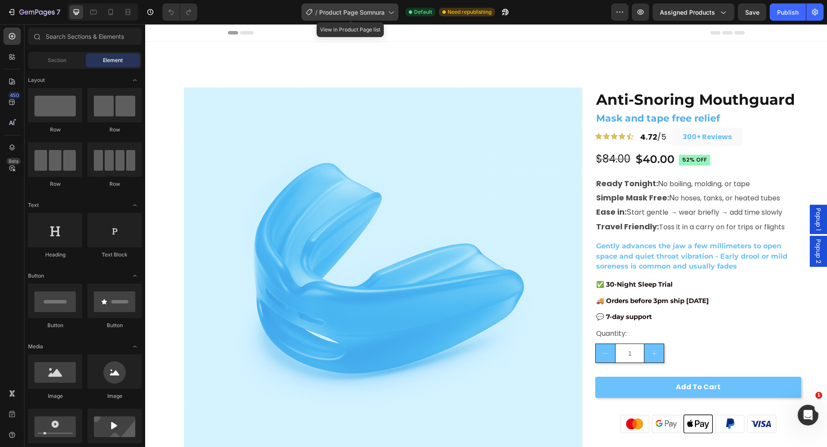
click at [367, 11] on span "Product Page Somnura" at bounding box center [352, 12] width 66 height 9
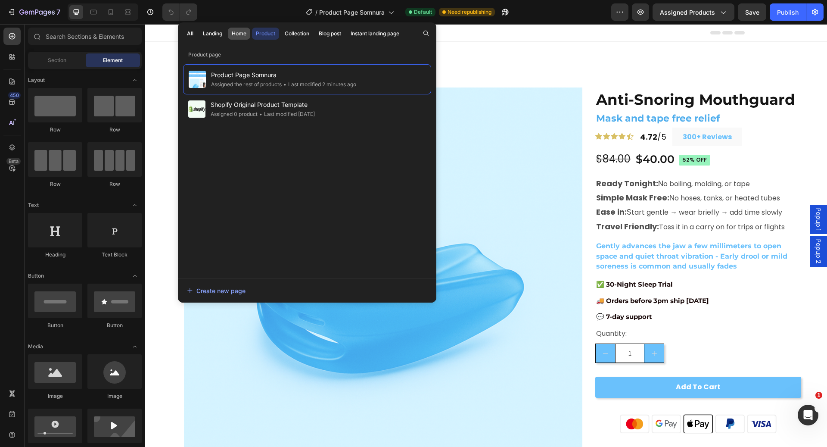
click at [240, 33] on div "Home" at bounding box center [239, 34] width 15 height 8
click at [214, 31] on div "Landing" at bounding box center [212, 34] width 19 height 8
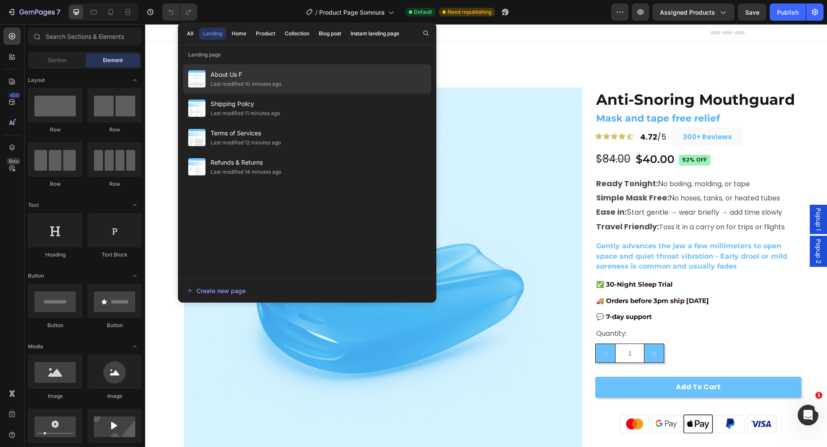
click at [242, 79] on div "About Us F Last modified 10 minutes ago" at bounding box center [246, 78] width 71 height 19
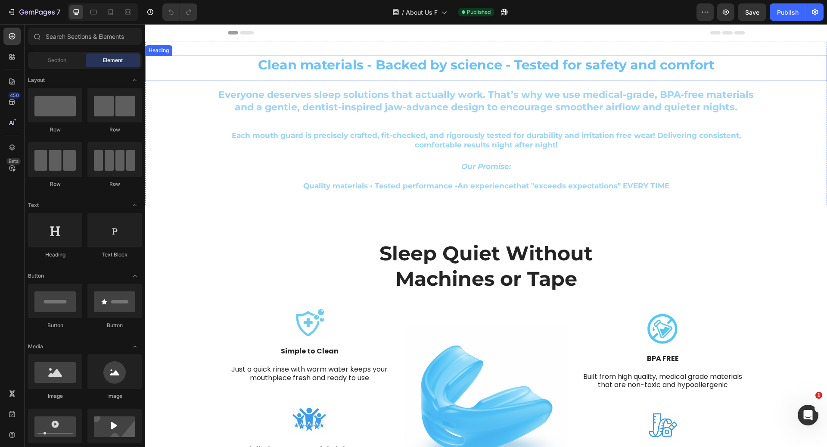
click at [290, 66] on h2 "Clean materials - Backed by science - Tested for safety and comfort" at bounding box center [486, 65] width 682 height 19
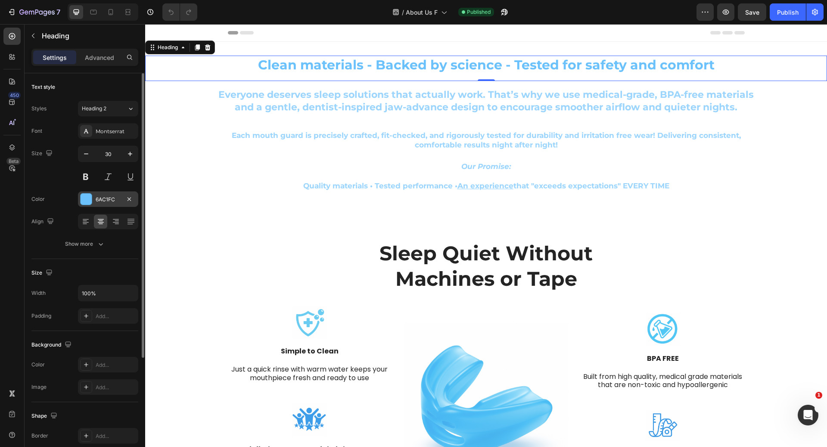
click at [109, 200] on div "6AC1FC" at bounding box center [108, 200] width 25 height 8
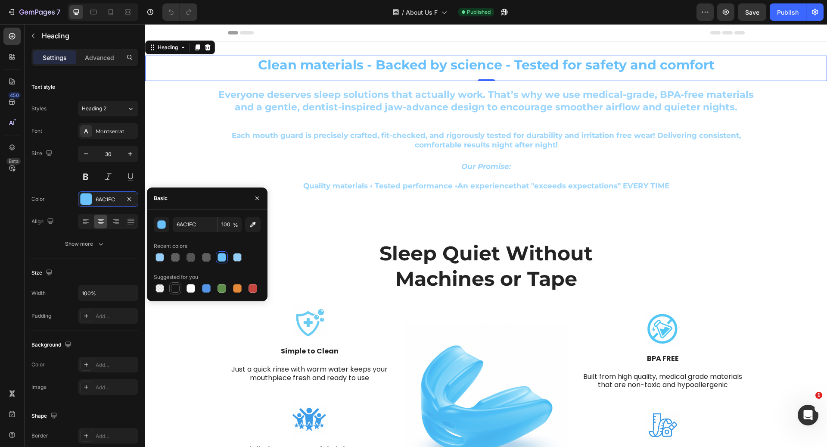
click at [177, 287] on div at bounding box center [175, 288] width 9 height 9
type input "151515"
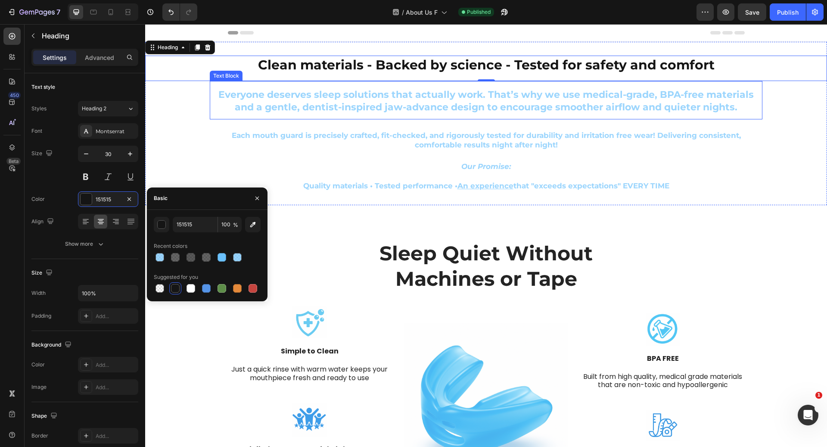
click at [362, 103] on p "Everyone deserves sleep solutions that actually work. That’s why we use medical…" at bounding box center [486, 101] width 551 height 25
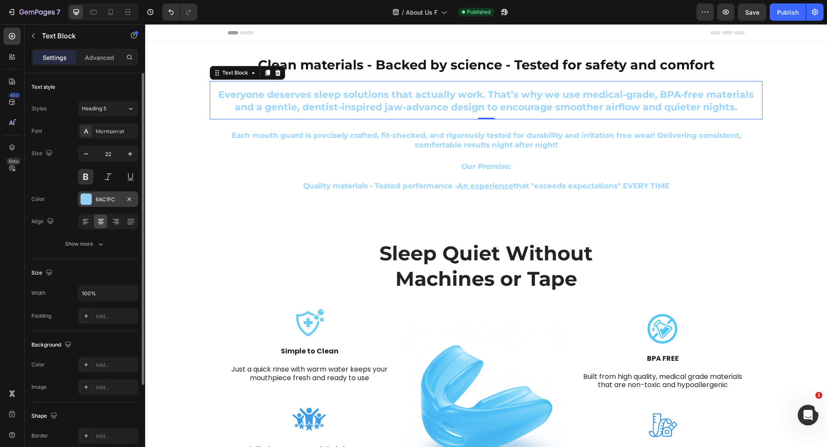
click at [109, 202] on div "6AC1FC" at bounding box center [108, 200] width 25 height 8
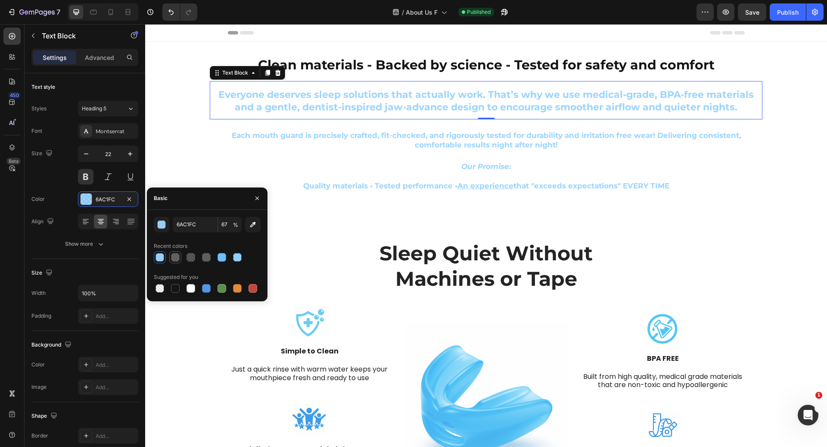
click at [174, 259] on div at bounding box center [175, 257] width 9 height 9
type input "151515"
type input "65"
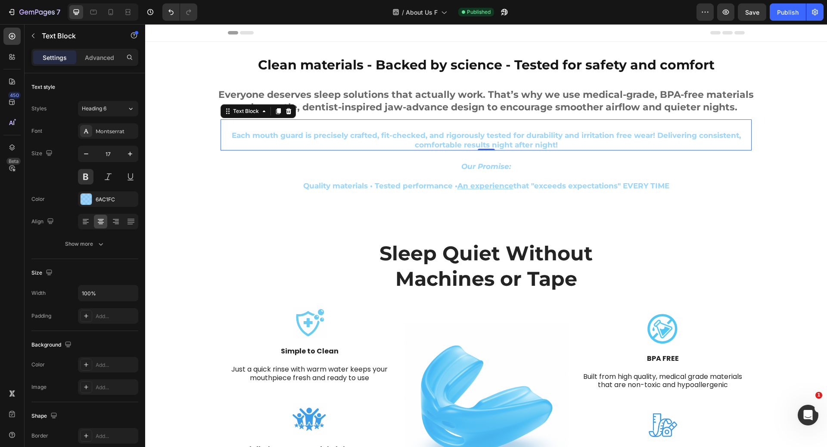
click at [319, 134] on p "Each mouth guard is precisely crafted, fit-checked, and rigorously tested for d…" at bounding box center [487, 140] width 530 height 19
click at [106, 198] on div "6AC1FC" at bounding box center [108, 200] width 25 height 8
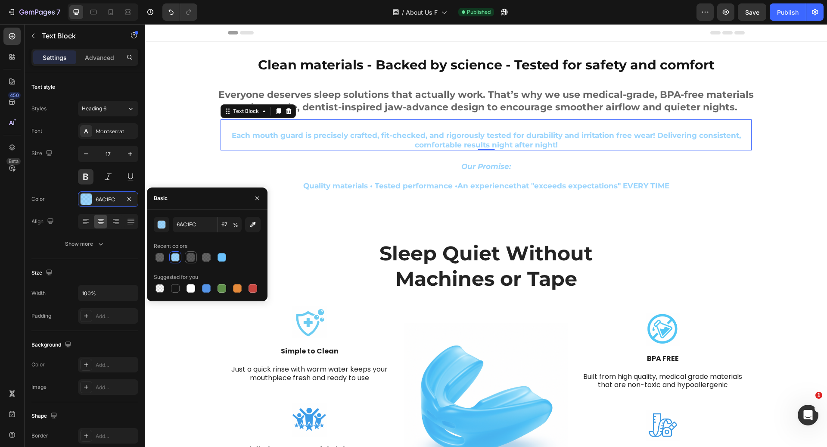
click at [192, 257] on div at bounding box center [191, 257] width 9 height 9
type input "151515"
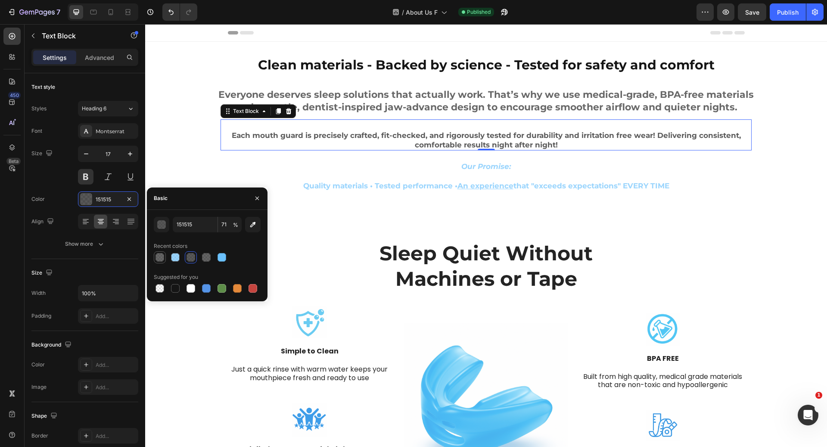
click at [160, 256] on div at bounding box center [160, 257] width 9 height 9
type input "65"
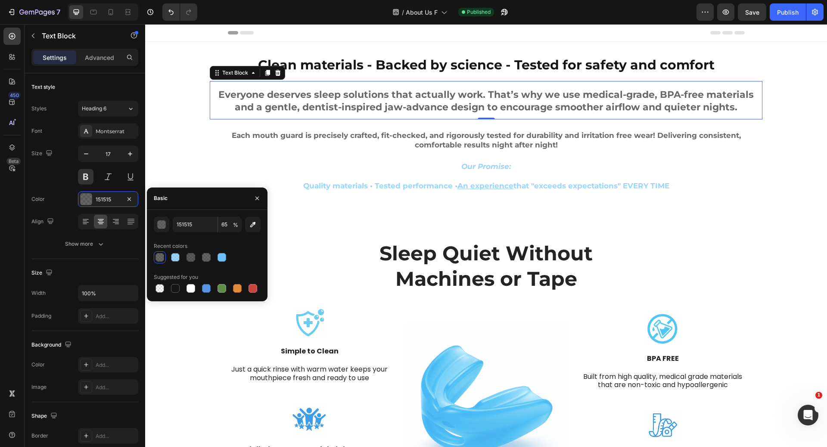
click at [378, 106] on p "Everyone deserves sleep solutions that actually work. That’s why we use medical…" at bounding box center [486, 101] width 551 height 25
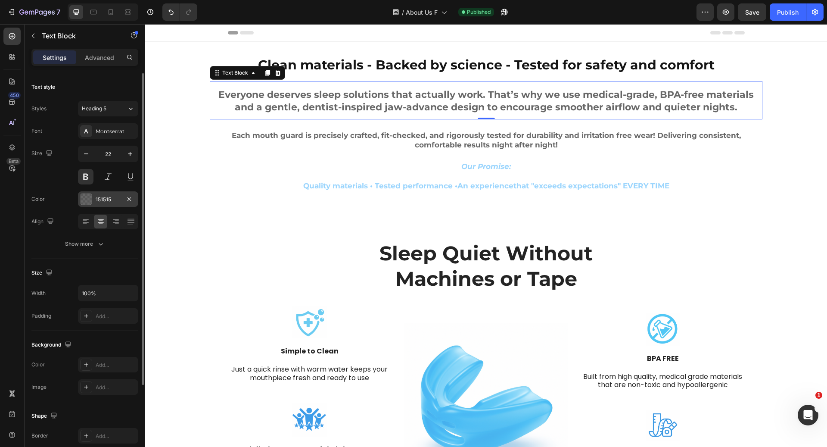
click at [119, 197] on div "151515" at bounding box center [108, 200] width 25 height 8
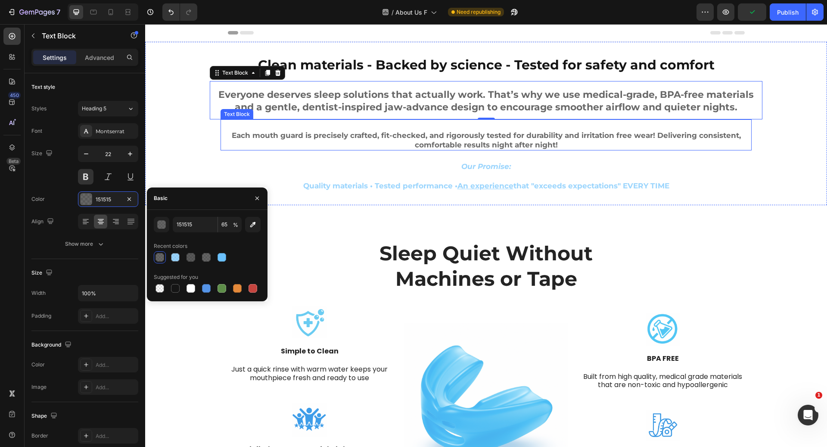
click at [324, 139] on p "Each mouth guard is precisely crafted, fit-checked, and rigorously tested for d…" at bounding box center [487, 140] width 530 height 19
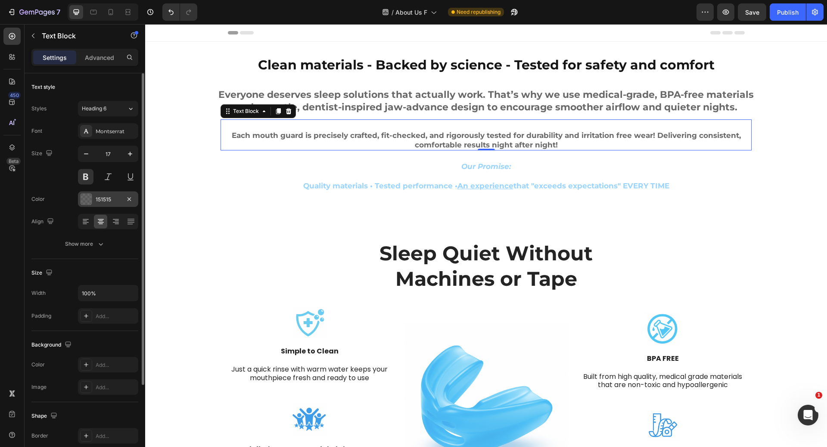
click at [97, 199] on div "151515" at bounding box center [108, 200] width 25 height 8
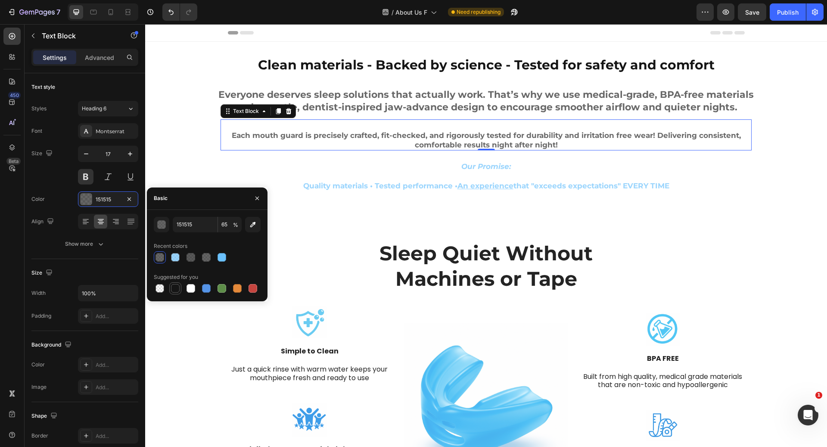
click at [176, 289] on div at bounding box center [175, 288] width 9 height 9
type input "100"
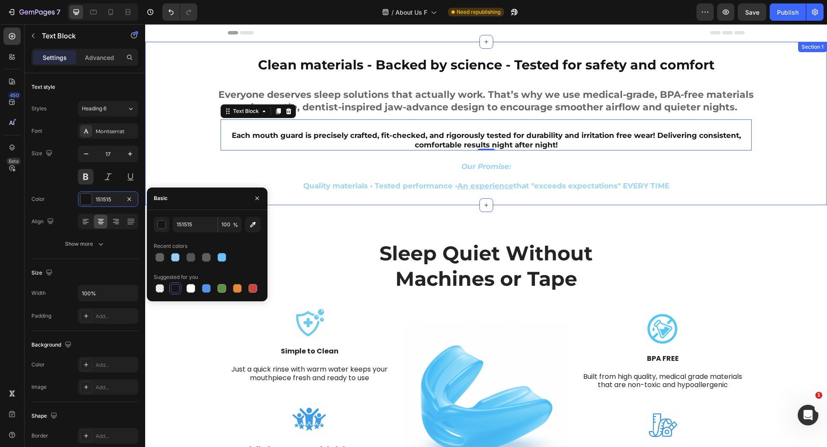
click at [170, 140] on div "Clean materials - Backed by science - Tested for safety and comfort Heading Eve…" at bounding box center [486, 124] width 682 height 136
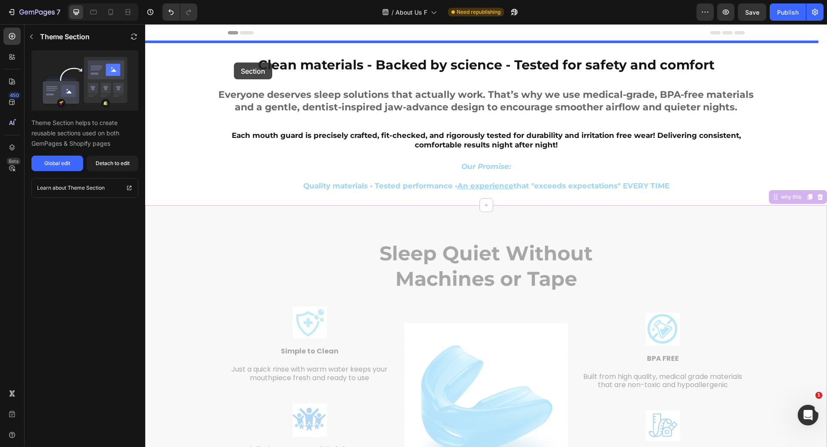
drag, startPoint x: 216, startPoint y: 257, endPoint x: 234, endPoint y: 62, distance: 195.2
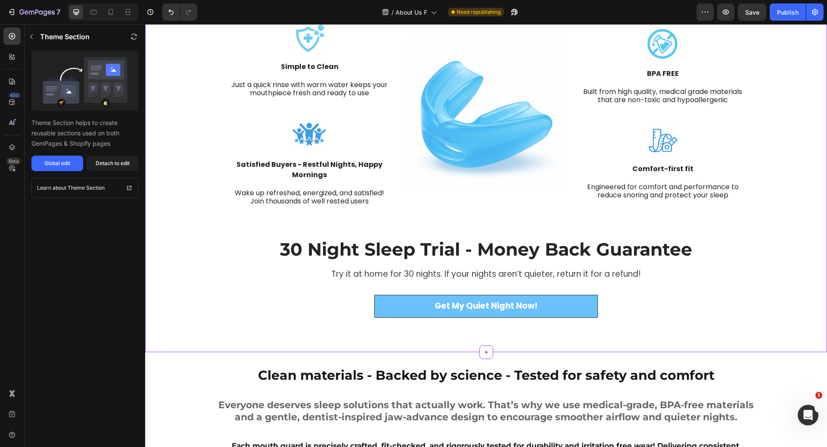
scroll to position [308, 0]
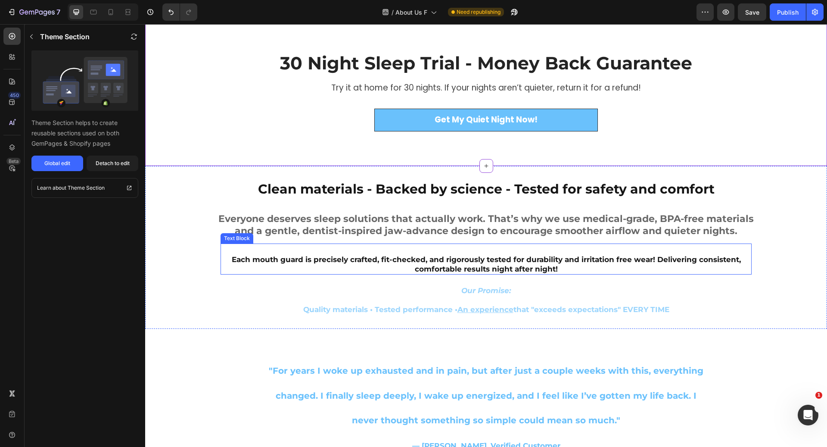
click at [279, 263] on p "Each mouth guard is precisely crafted, fit-checked, and rigorously tested for d…" at bounding box center [487, 264] width 530 height 19
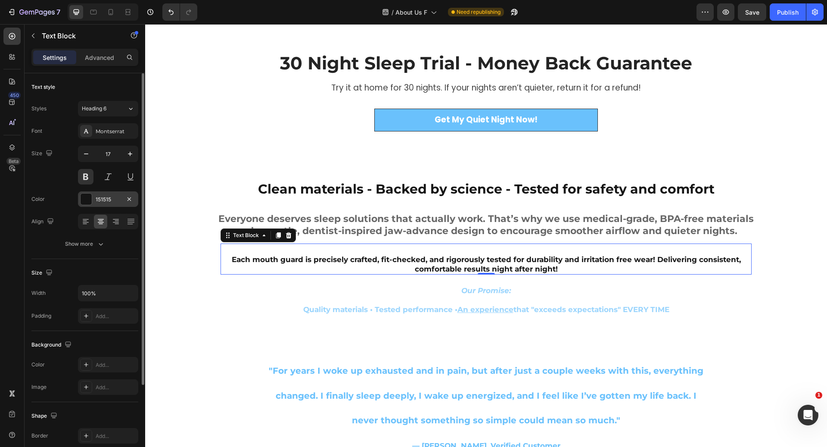
click at [113, 192] on div "151515" at bounding box center [108, 199] width 60 height 16
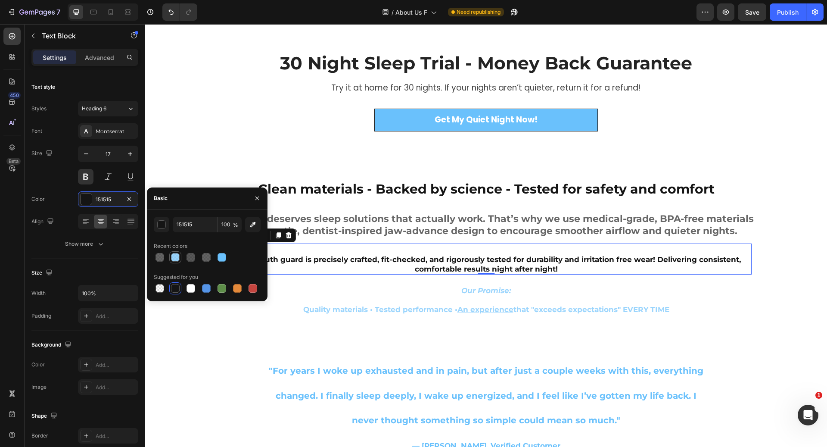
click at [181, 255] on div at bounding box center [175, 257] width 12 height 12
type input "6AC1FC"
type input "67"
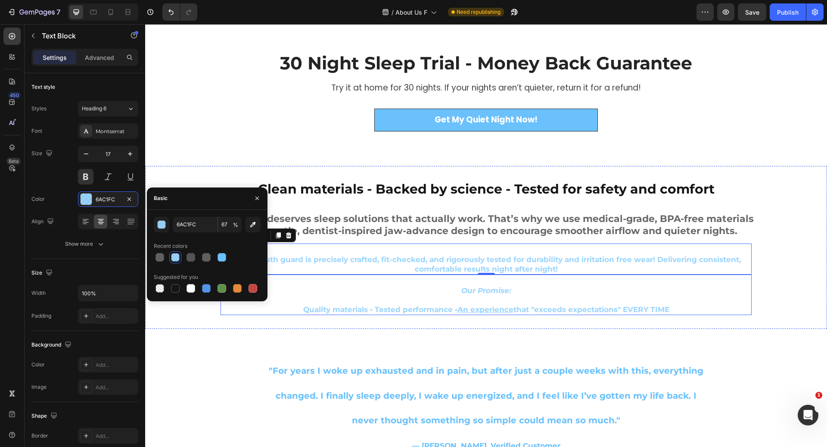
click at [414, 287] on p "Our Promise:" at bounding box center [487, 290] width 530 height 9
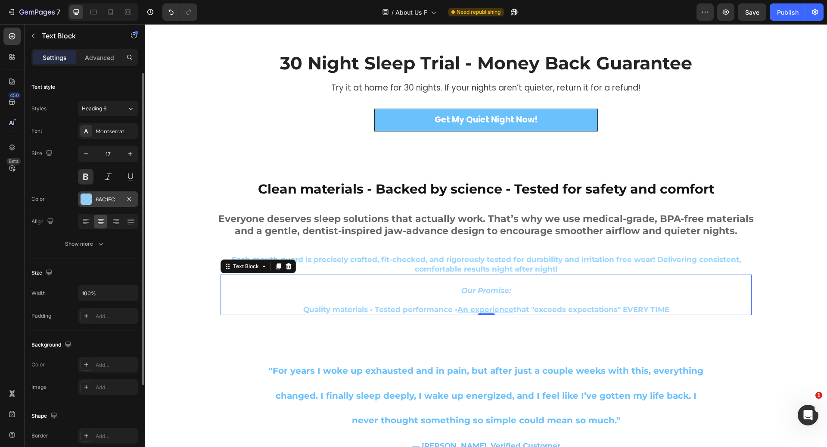
click at [100, 196] on div "6AC1FC" at bounding box center [108, 200] width 25 height 8
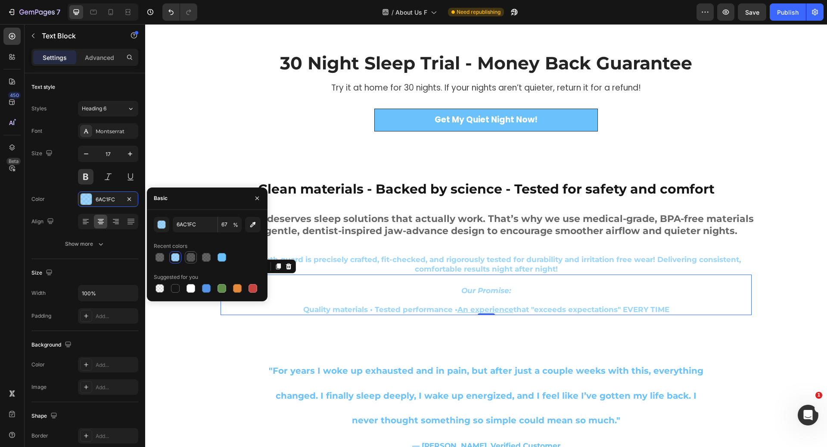
click at [190, 253] on div at bounding box center [191, 257] width 9 height 9
type input "151515"
type input "71"
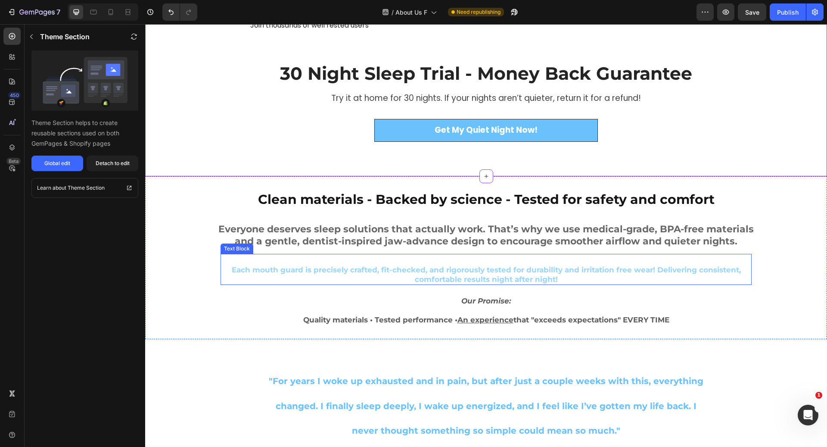
click at [219, 277] on div "Clean materials - Backed by science - Tested for safety and comfort Heading Eve…" at bounding box center [486, 258] width 682 height 136
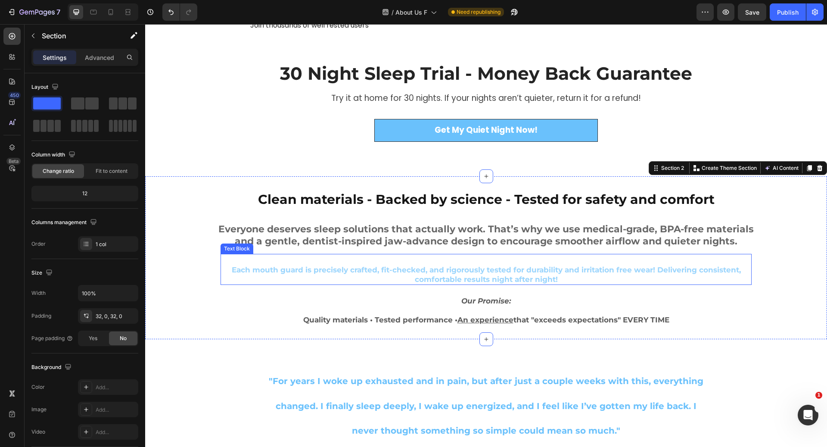
click at [250, 270] on p "Each mouth guard is precisely crafted, fit-checked, and rigorously tested for d…" at bounding box center [487, 274] width 530 height 19
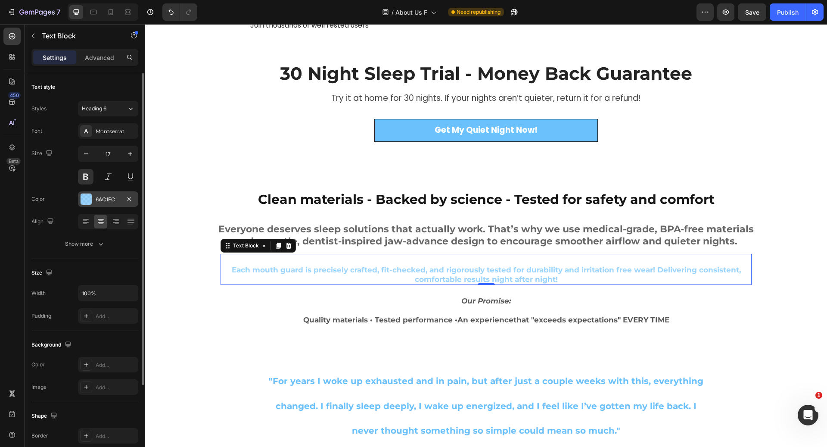
click at [106, 192] on div "6AC1FC" at bounding box center [108, 199] width 60 height 16
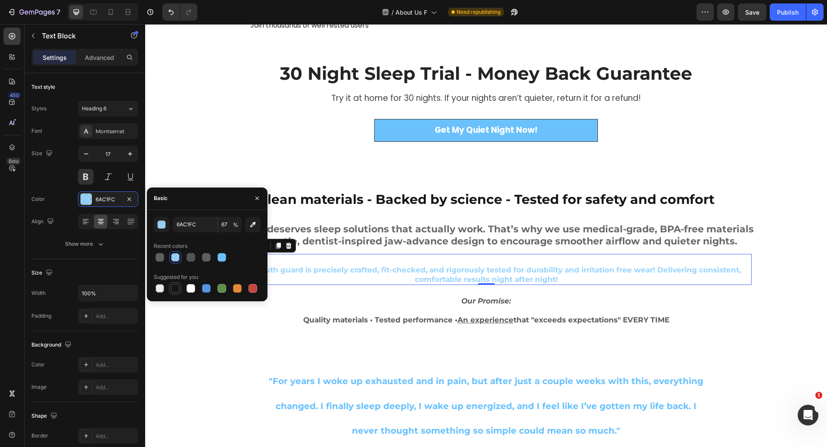
click at [176, 285] on div at bounding box center [175, 288] width 9 height 9
type input "151515"
type input "100"
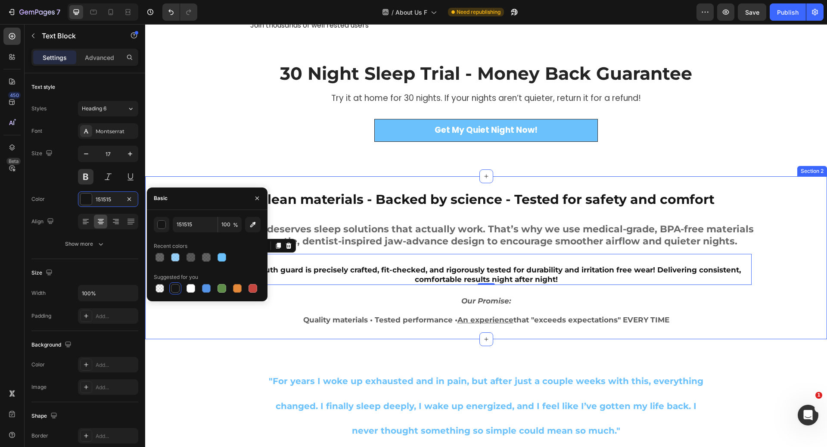
click at [172, 316] on div "Clean materials - Backed by science - Tested for safety and comfort Heading Eve…" at bounding box center [486, 258] width 682 height 136
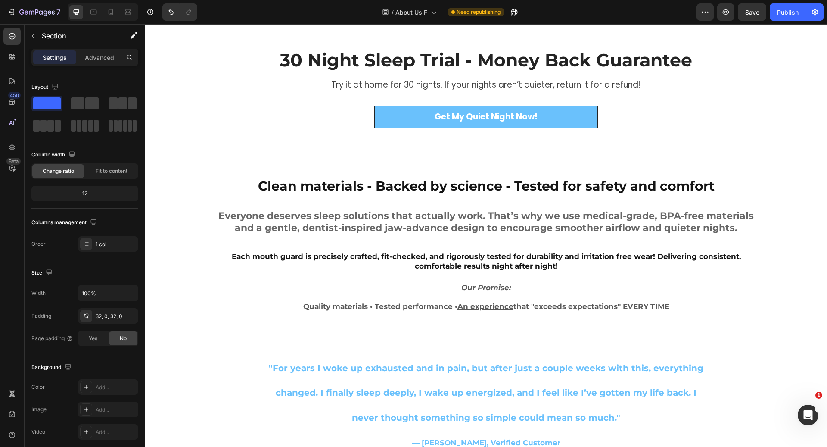
scroll to position [319, 0]
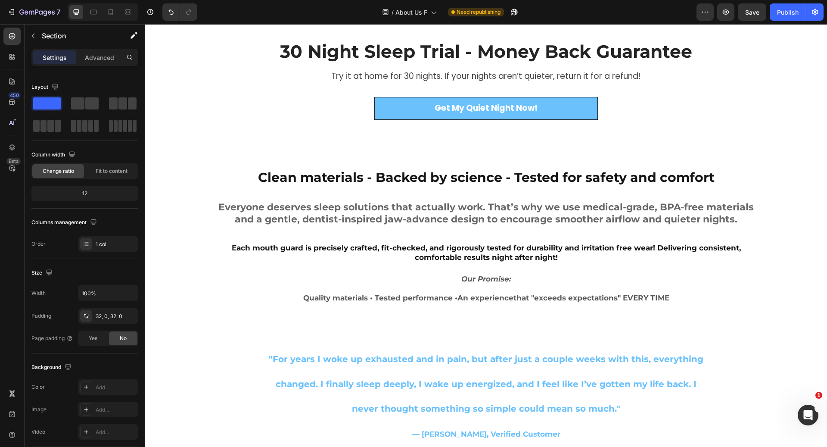
click at [182, 209] on div "Clean materials - Backed by science - Tested for safety and comfort Heading Eve…" at bounding box center [486, 236] width 682 height 136
click at [285, 200] on div "Everyone deserves sleep solutions that actually work. That’s why we use medical…" at bounding box center [486, 213] width 553 height 26
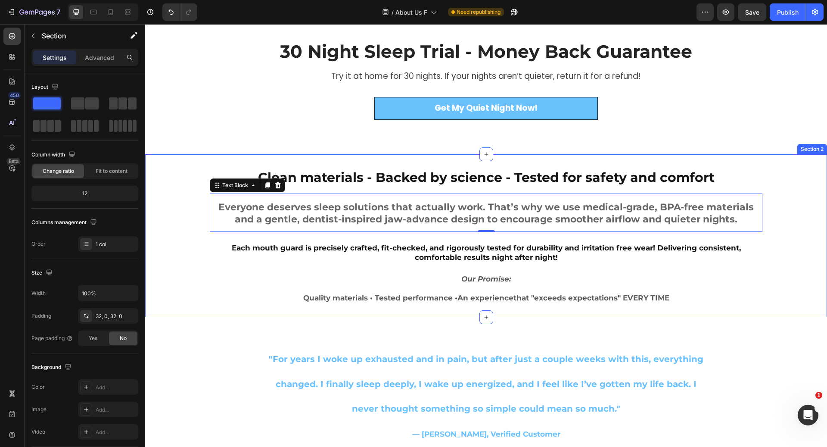
click at [186, 218] on div "Clean materials - Backed by science - Tested for safety and comfort Heading Eve…" at bounding box center [486, 236] width 682 height 136
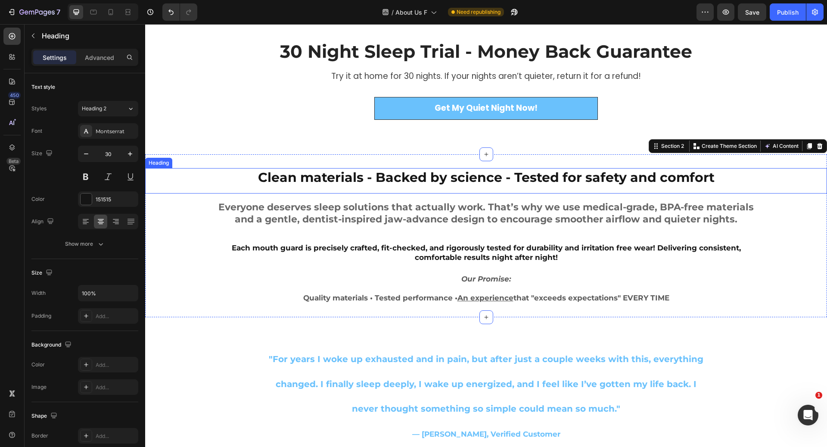
click at [365, 178] on h2 "Clean materials - Backed by science - Tested for safety and comfort" at bounding box center [486, 177] width 682 height 19
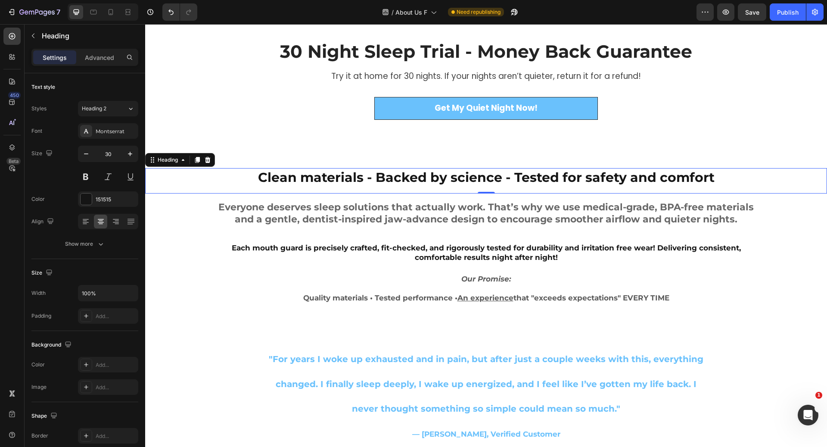
click at [365, 178] on h2 "Clean materials - Backed by science - Tested for safety and comfort" at bounding box center [486, 177] width 682 height 19
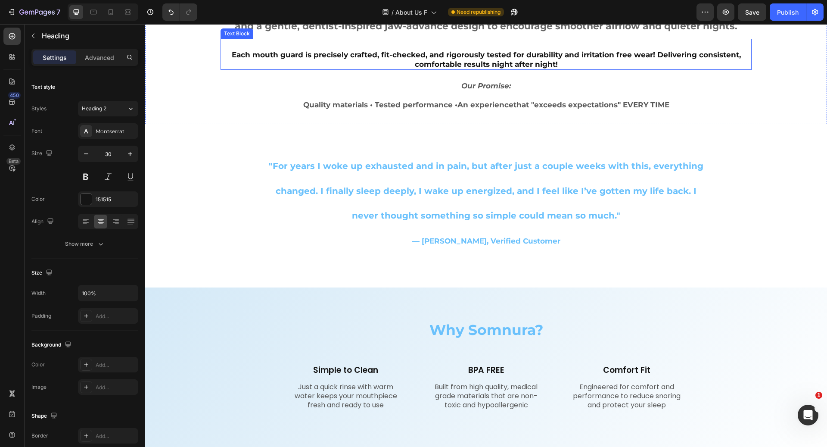
scroll to position [538, 0]
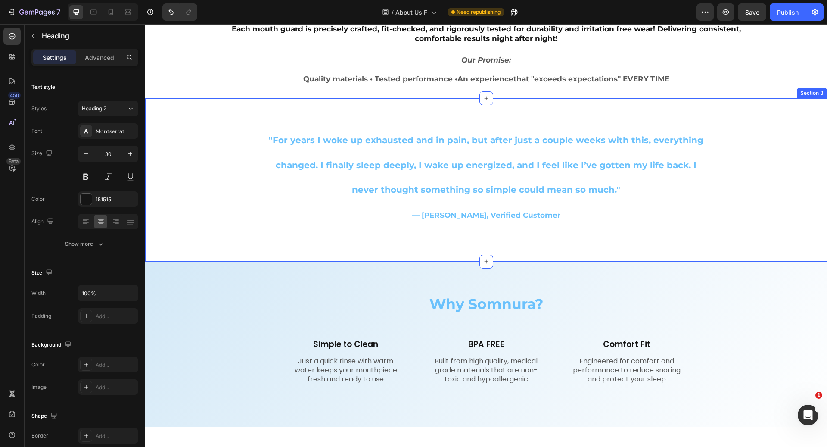
click at [173, 186] on div ""For years I woke up exhausted and in pain, but after just a couple weeks with …" at bounding box center [486, 180] width 682 height 143
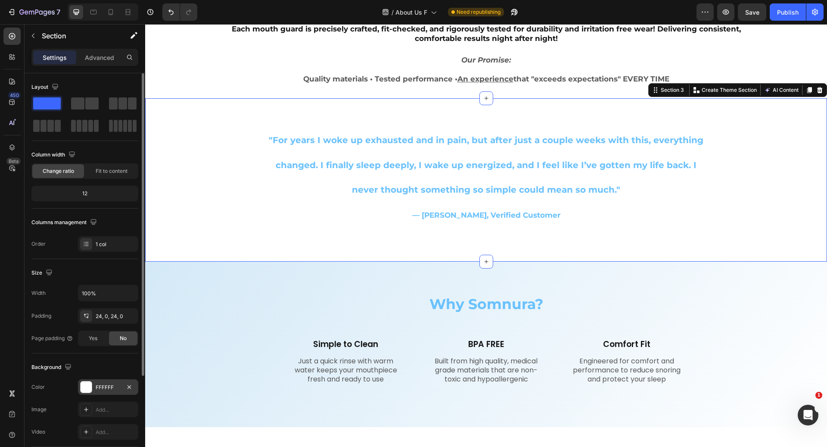
click at [101, 384] on div "FFFFFF" at bounding box center [108, 388] width 25 height 8
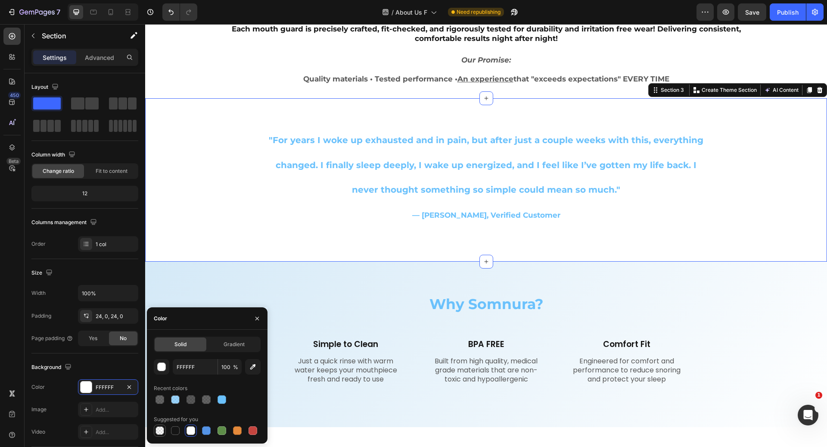
click at [160, 428] on div at bounding box center [160, 430] width 9 height 9
type input "000000"
type input "0"
click at [193, 432] on div at bounding box center [191, 430] width 9 height 9
type input "FFFFFF"
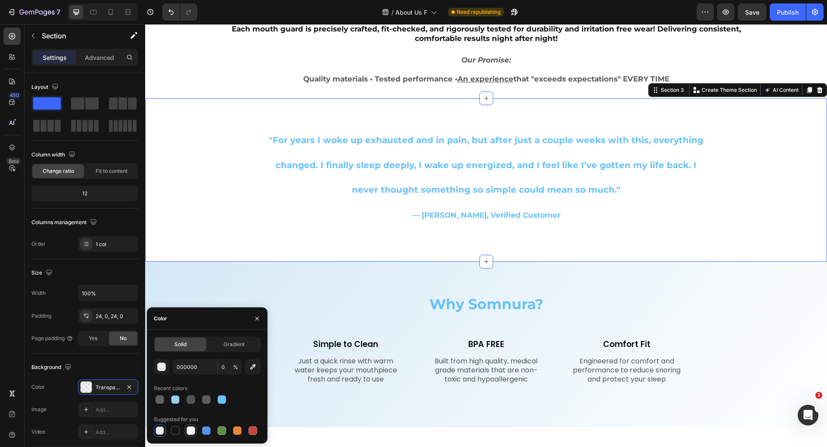
type input "100"
click at [164, 369] on div "button" at bounding box center [162, 367] width 9 height 9
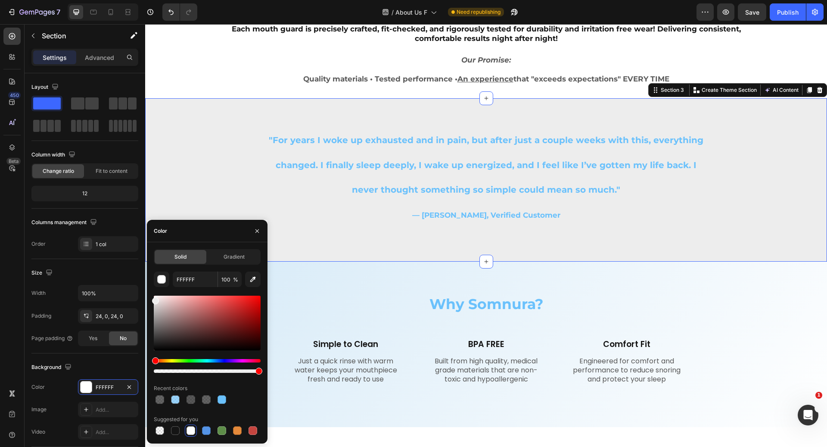
click at [155, 299] on div at bounding box center [155, 300] width 7 height 7
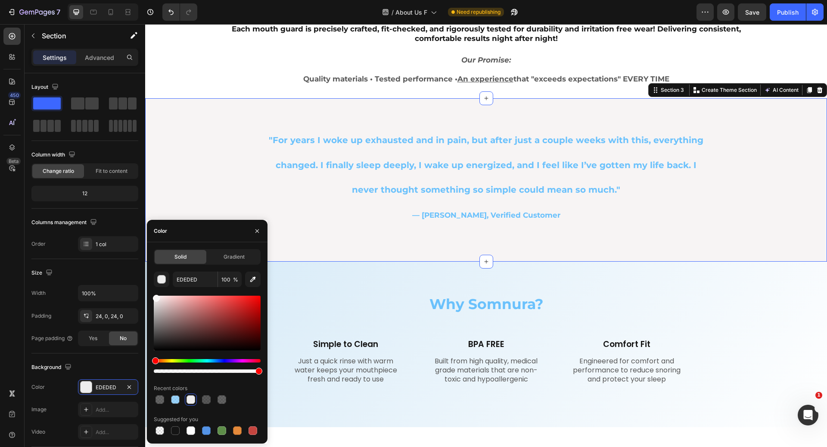
click at [155, 297] on div at bounding box center [156, 298] width 7 height 7
type input "FFFCFC"
click at [155, 296] on div at bounding box center [156, 297] width 7 height 7
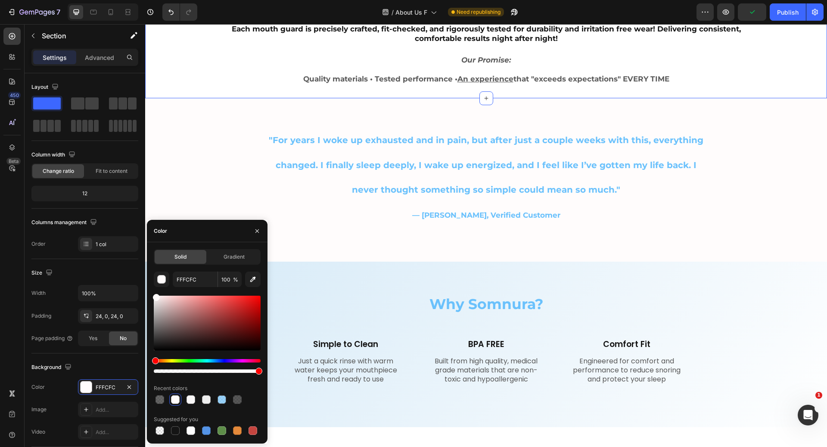
click at [187, 76] on div "Clean materials - Backed by science - Tested for safety and comfort Heading Eve…" at bounding box center [486, 17] width 682 height 136
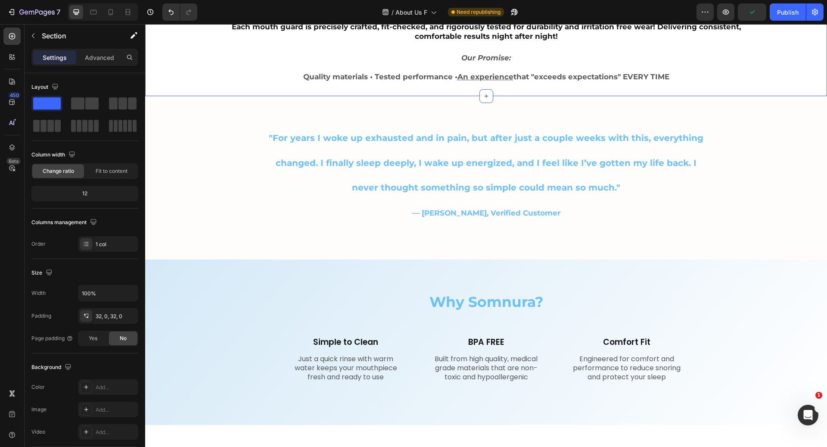
scroll to position [532, 0]
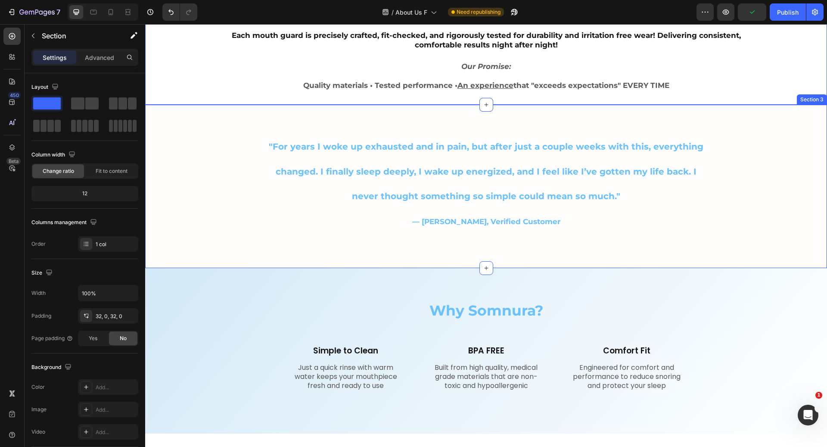
click at [172, 153] on div ""For years I woke up exhausted and in pain, but after just a couple weeks with …" at bounding box center [486, 186] width 682 height 143
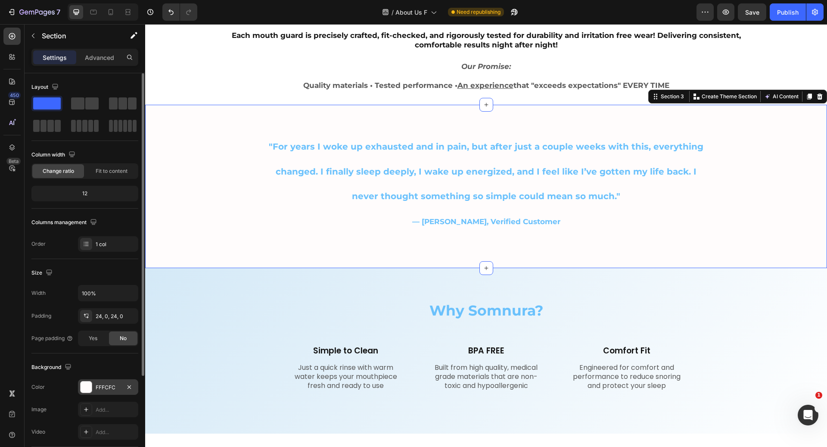
click at [103, 384] on div "FFFCFC" at bounding box center [108, 388] width 25 height 8
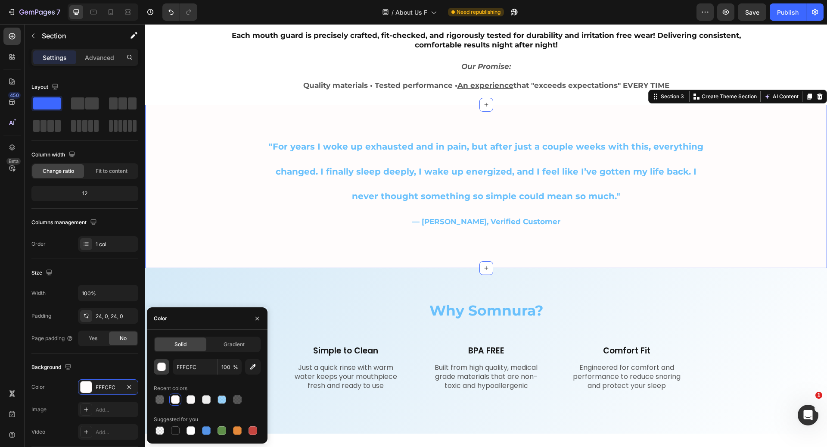
click at [161, 371] on div "button" at bounding box center [161, 366] width 9 height 9
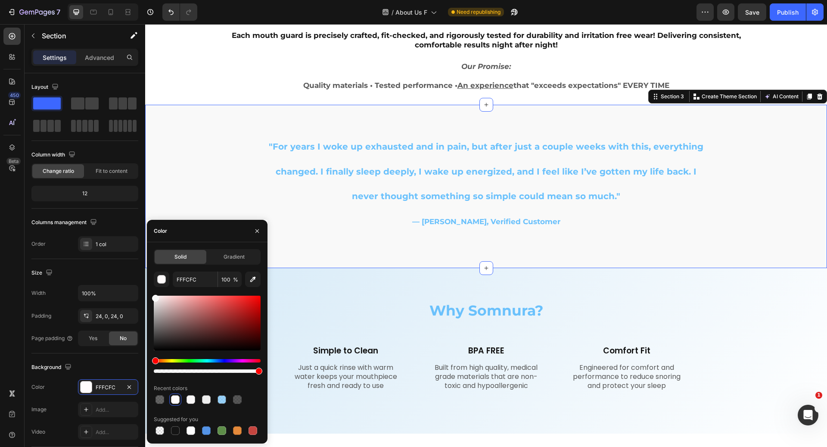
click at [154, 297] on div at bounding box center [155, 298] width 7 height 7
type input "F7F7F7"
click at [176, 78] on div "Clean materials - Backed by science - Tested for safety and comfort Heading Eve…" at bounding box center [486, 24] width 682 height 136
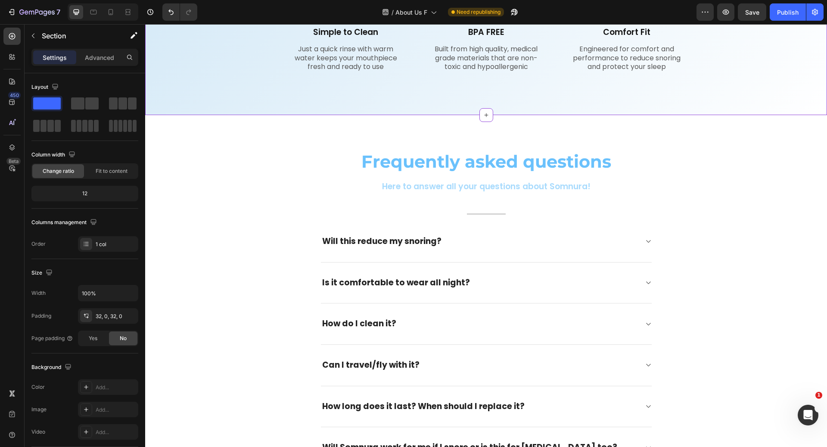
scroll to position [755, 0]
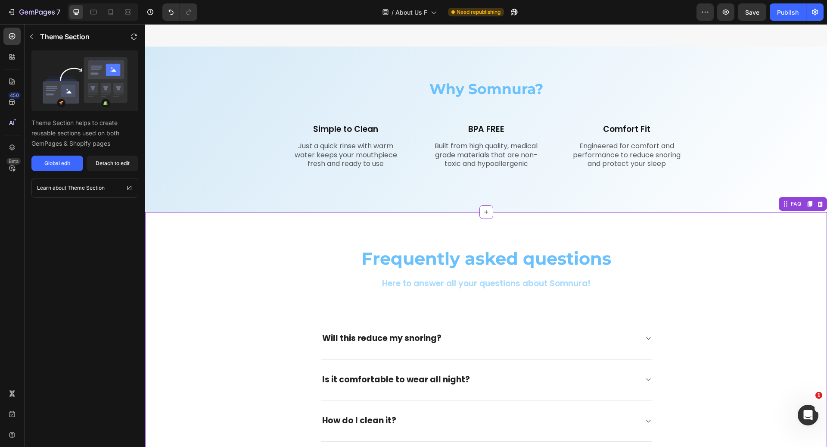
click at [181, 268] on div "Frequently asked questions Heading Here to answer all your questions about Somn…" at bounding box center [486, 447] width 669 height 401
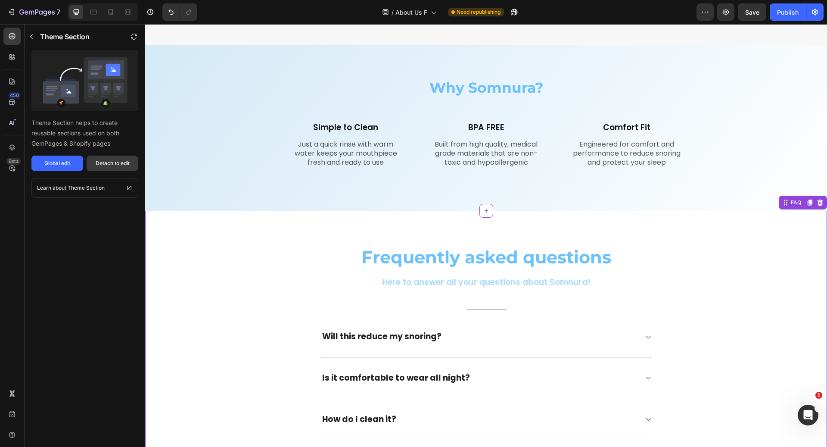
click at [102, 165] on div "Detach to edit" at bounding box center [113, 163] width 34 height 8
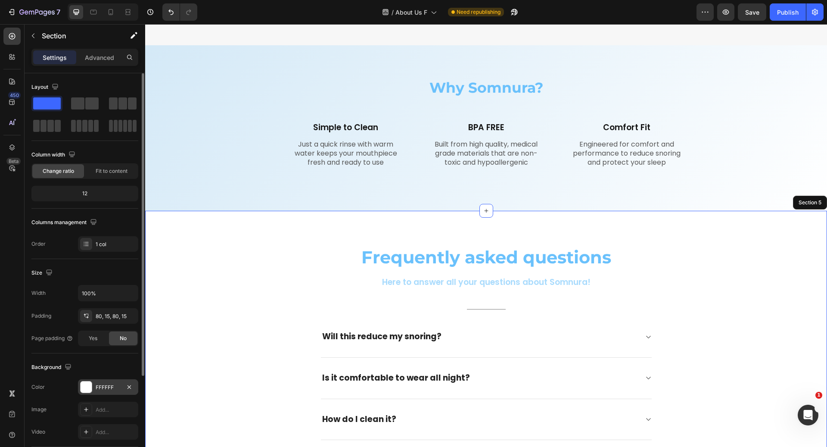
click at [107, 384] on div "FFFFFF" at bounding box center [108, 388] width 25 height 8
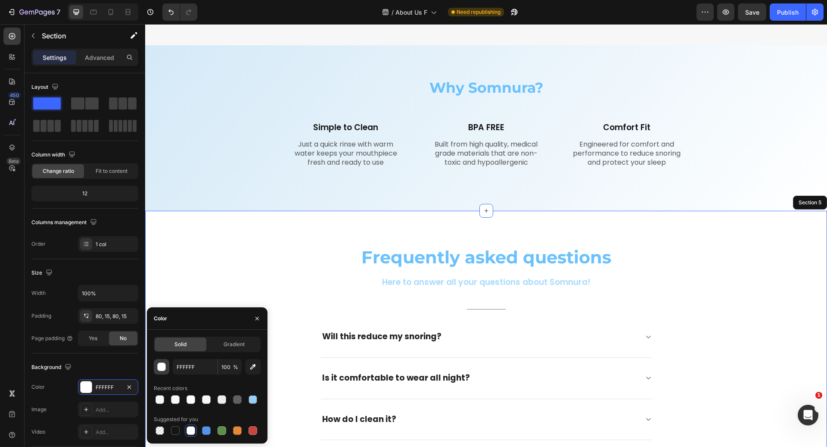
click at [163, 365] on div "button" at bounding box center [162, 367] width 9 height 9
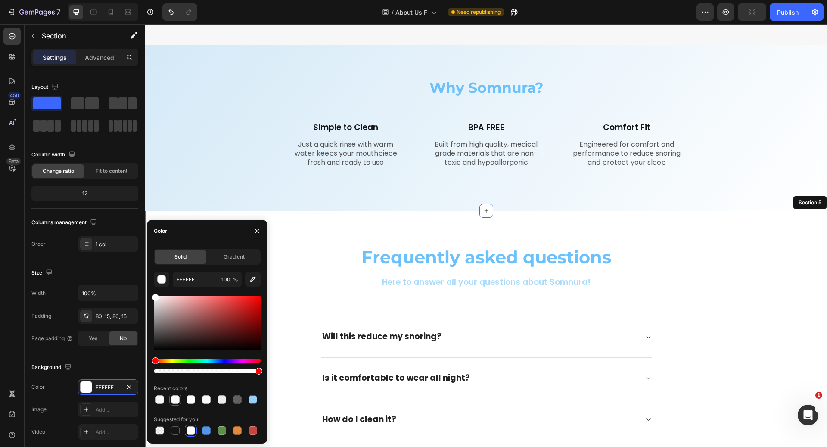
click at [176, 399] on div at bounding box center [175, 399] width 9 height 9
type input "F9F9F9"
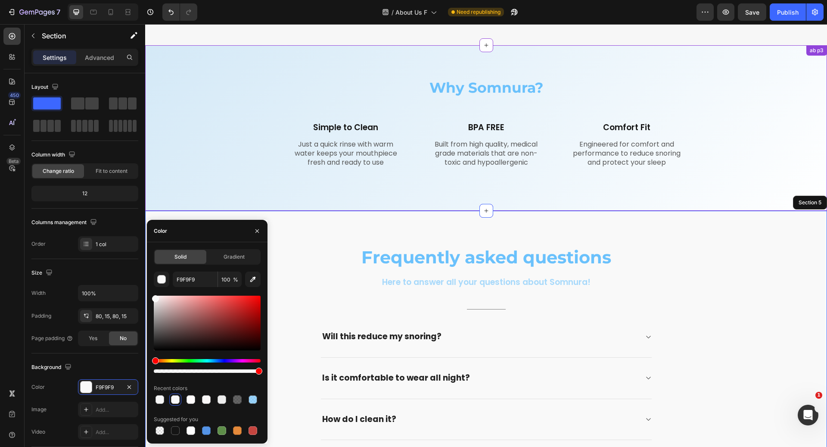
scroll to position [628, 0]
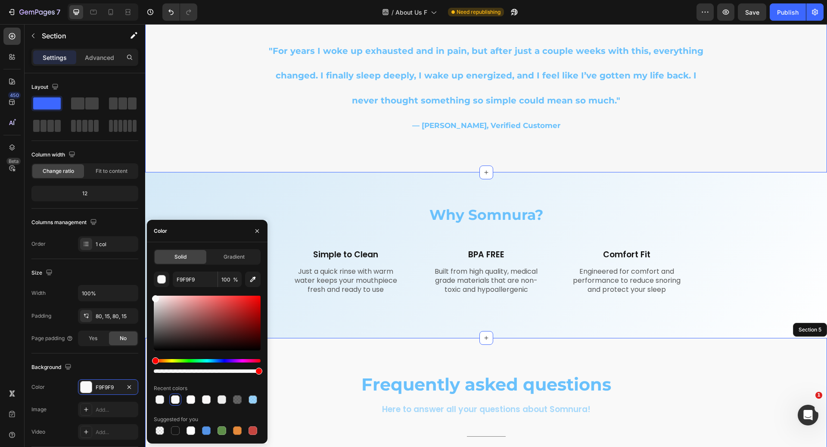
click at [192, 97] on div ""For years I woke up exhausted and in pain, but after just a couple weeks with …" at bounding box center [486, 90] width 682 height 143
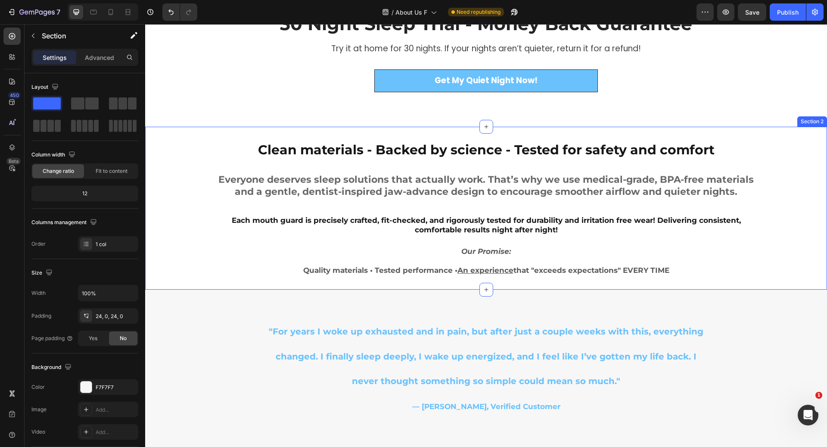
scroll to position [359, 0]
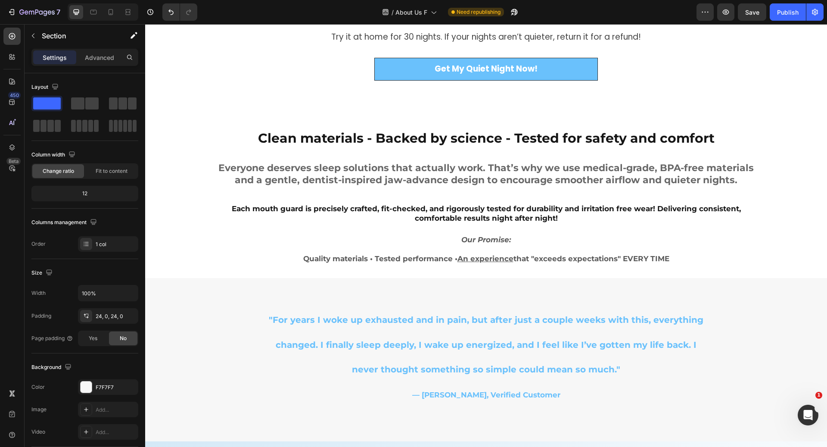
click at [174, 347] on div ""For years I woke up exhausted and in pain, but after just a couple weeks with …" at bounding box center [486, 359] width 682 height 143
click at [203, 310] on div ""For years I woke up exhausted and in pain, but after just a couple weeks with …" at bounding box center [486, 359] width 682 height 143
click at [212, 317] on div ""For years I woke up exhausted and in pain, but after just a couple weeks with …" at bounding box center [486, 359] width 682 height 143
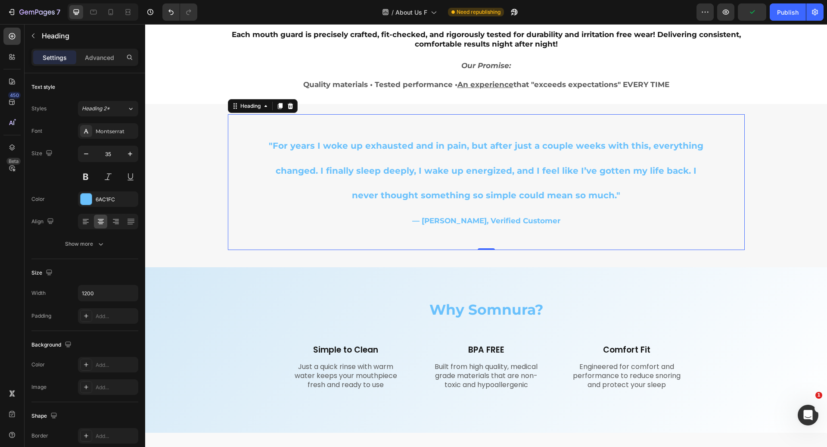
click at [238, 213] on div ""For years I woke up exhausted and in pain, but after just a couple weeks with …" at bounding box center [486, 182] width 517 height 136
click at [210, 210] on div ""For years I woke up exhausted and in pain, but after just a couple weeks with …" at bounding box center [486, 185] width 682 height 143
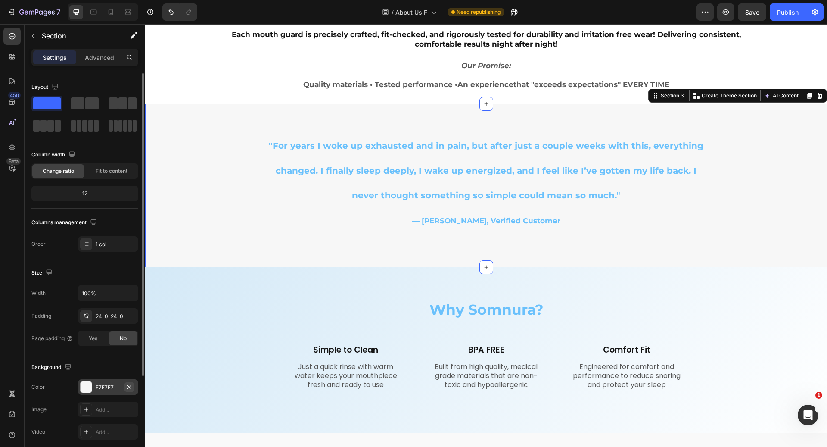
drag, startPoint x: 129, startPoint y: 386, endPoint x: 22, endPoint y: 268, distance: 159.5
click at [129, 386] on icon "button" at bounding box center [129, 386] width 3 height 3
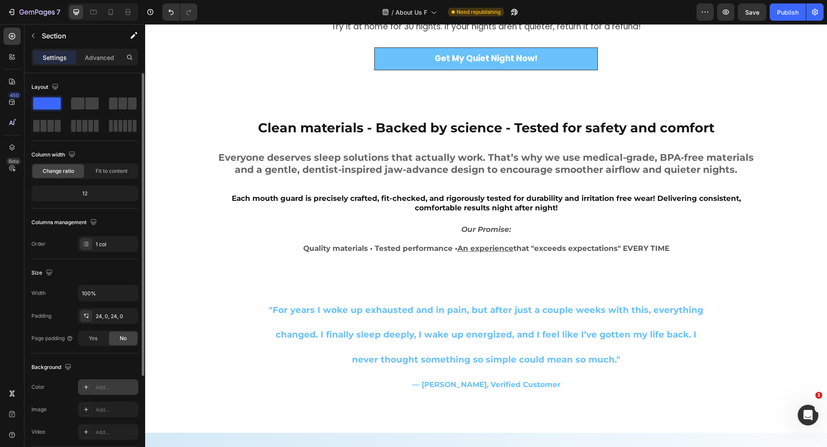
scroll to position [367, 0]
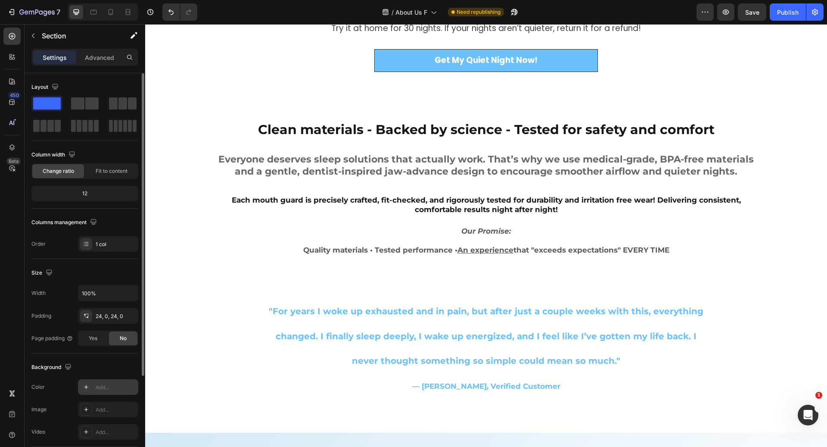
click at [185, 303] on div ""For years I woke up exhausted and in pain, but after just a couple weeks with …" at bounding box center [486, 351] width 682 height 143
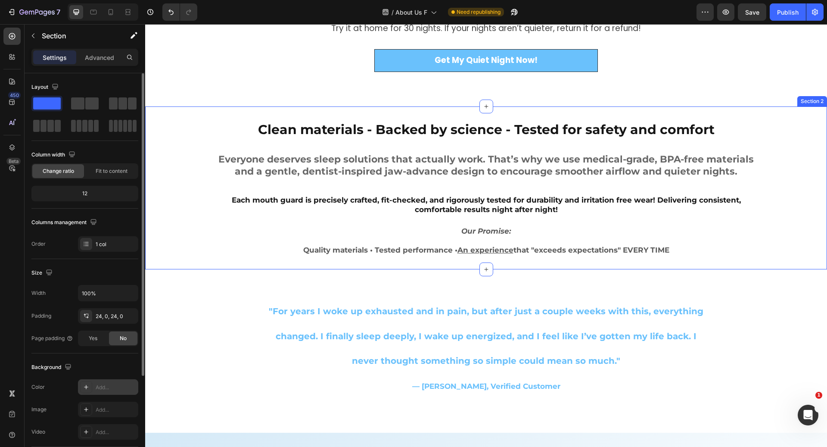
click at [190, 239] on div "Clean materials - Backed by science - Tested for safety and comfort Heading Eve…" at bounding box center [486, 188] width 682 height 136
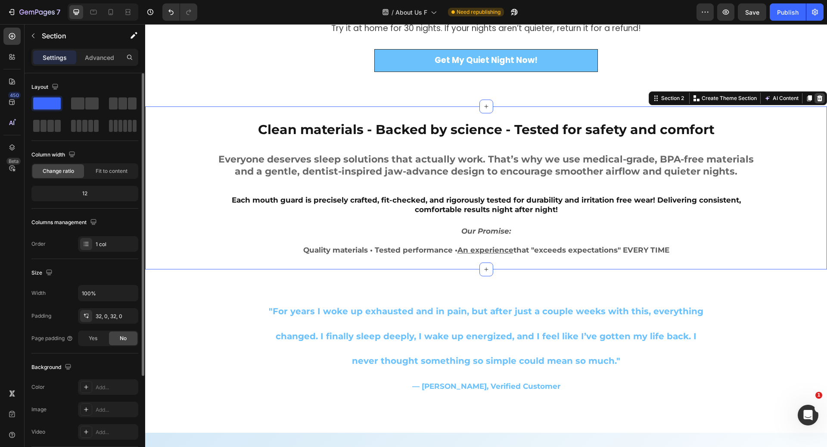
click at [817, 98] on icon at bounding box center [820, 98] width 7 height 7
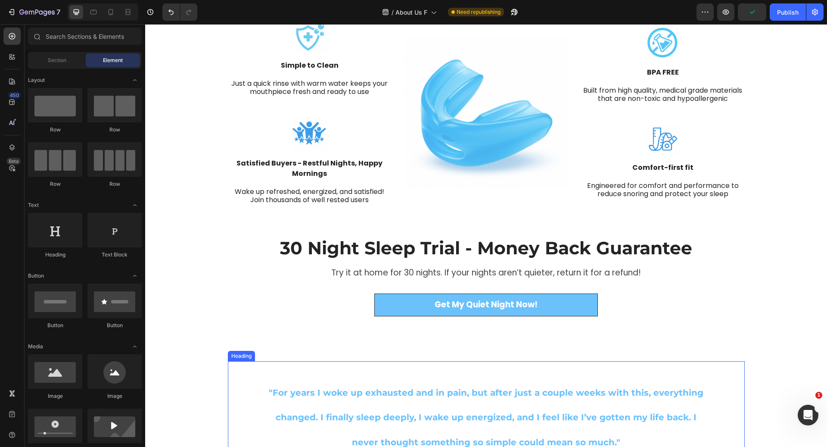
scroll to position [0, 0]
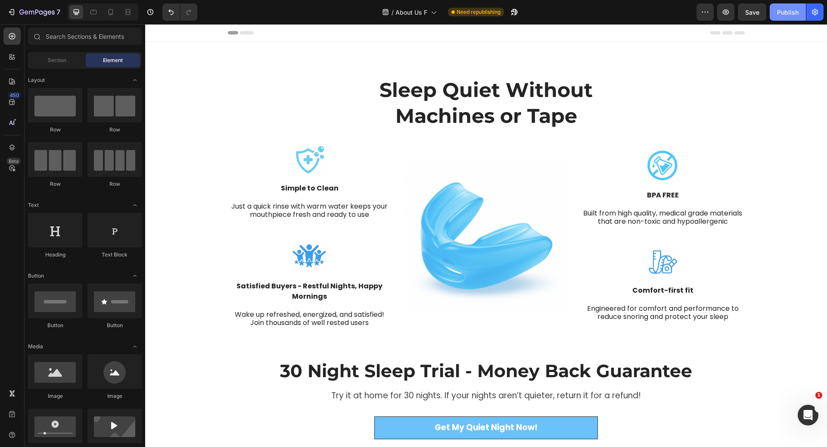
click at [790, 13] on div "Publish" at bounding box center [788, 12] width 22 height 9
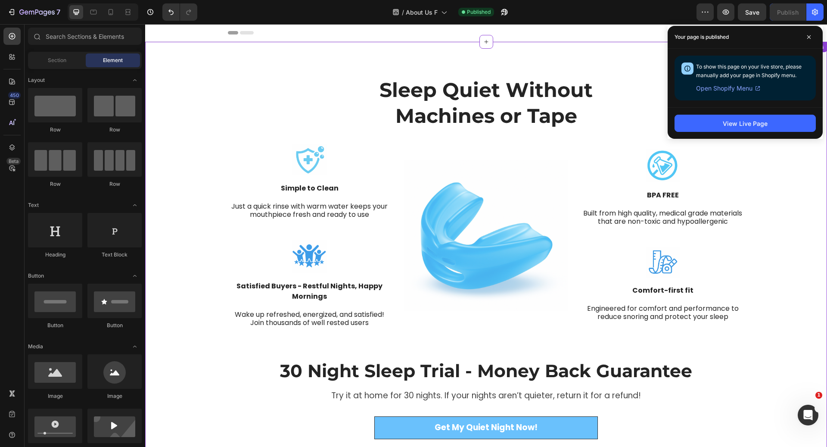
click at [337, 97] on h2 "Sleep Quiet Without Machines or Tape" at bounding box center [486, 102] width 315 height 53
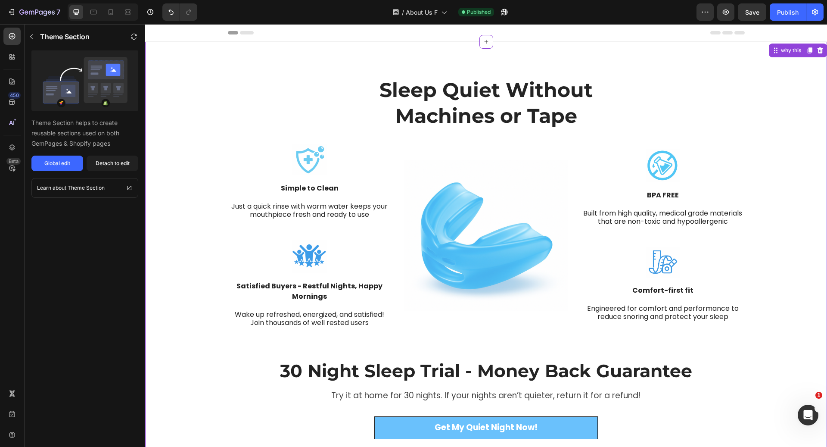
click at [776, 63] on div "Sleep Quiet Without Machines or Tape Heading Row Image Simple to Clean Text blo…" at bounding box center [486, 258] width 682 height 432
click at [818, 48] on icon at bounding box center [821, 50] width 6 height 6
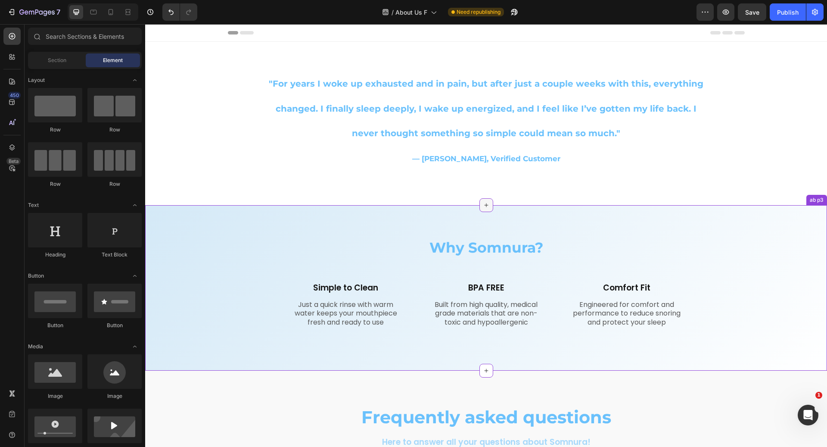
click at [486, 206] on div at bounding box center [487, 205] width 14 height 14
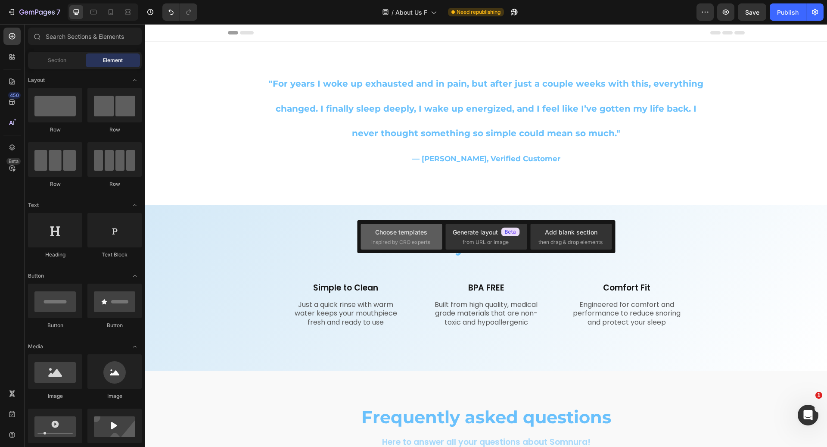
click at [414, 234] on div "Choose templates" at bounding box center [401, 232] width 52 height 9
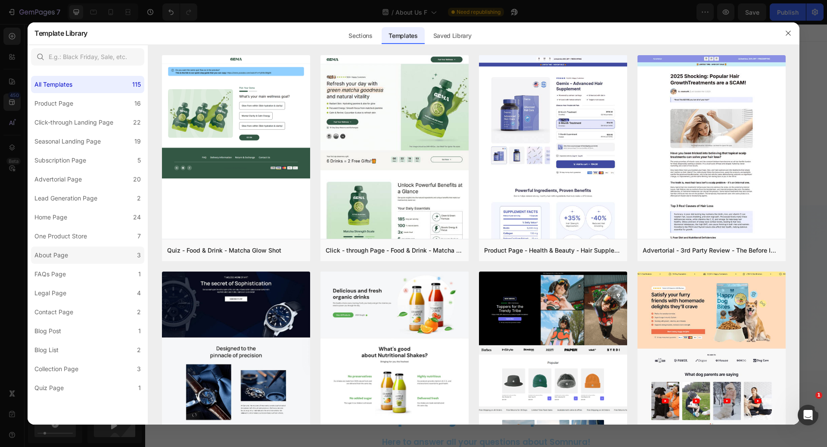
click at [89, 255] on label "About Page 3" at bounding box center [87, 255] width 113 height 17
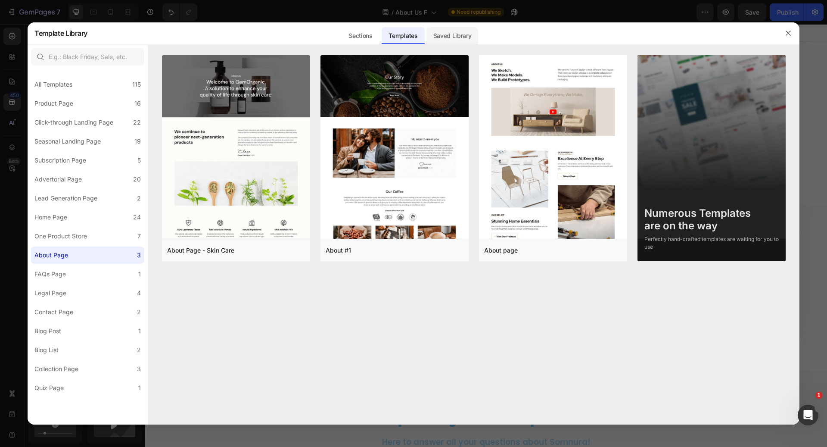
click at [444, 28] on div "Saved Library" at bounding box center [453, 35] width 52 height 17
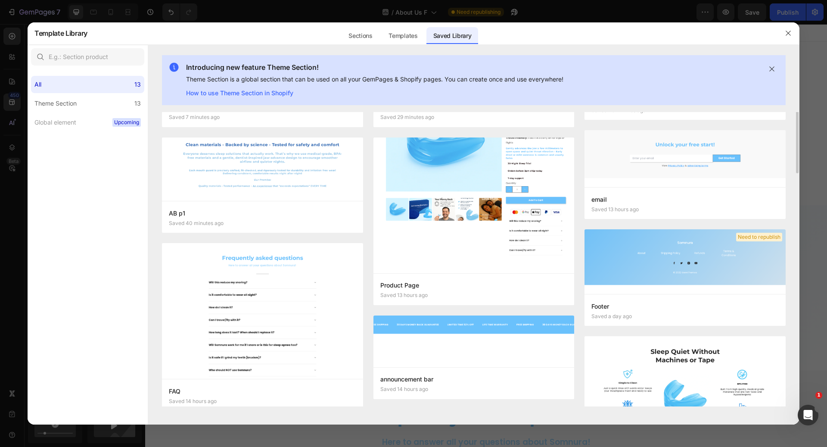
scroll to position [113, 0]
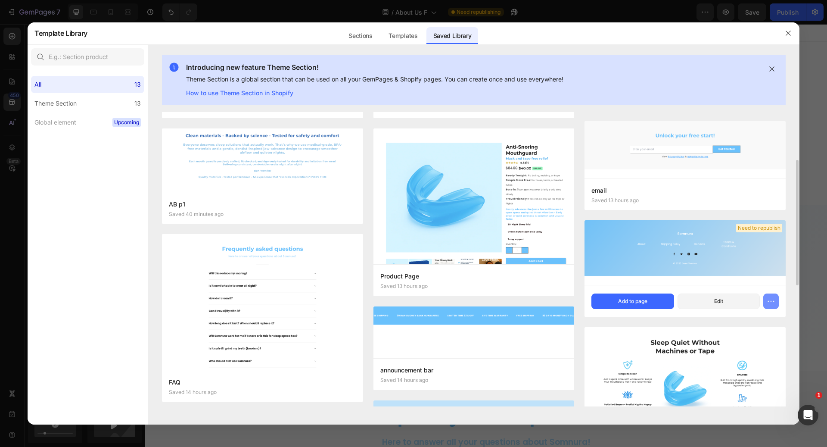
click at [773, 297] on icon "button" at bounding box center [771, 301] width 9 height 9
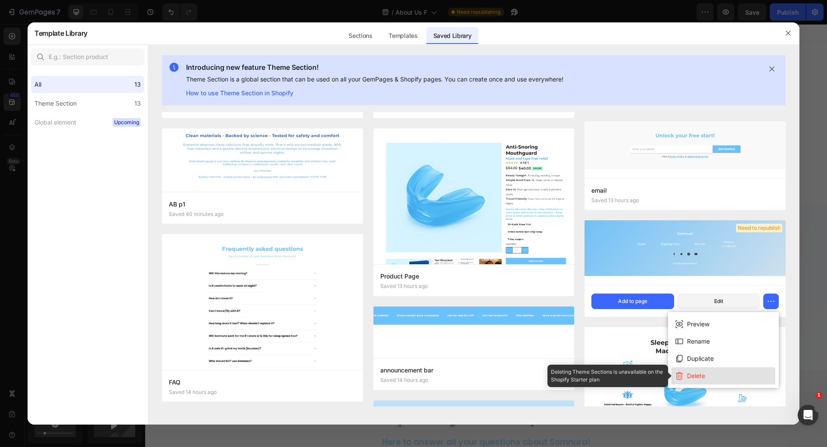
click at [719, 381] on button "Delete" at bounding box center [724, 375] width 104 height 17
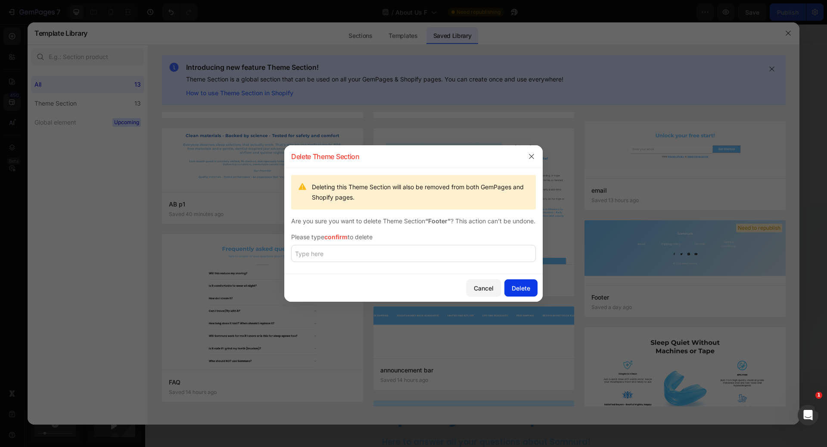
click at [533, 297] on button "Delete" at bounding box center [521, 287] width 33 height 17
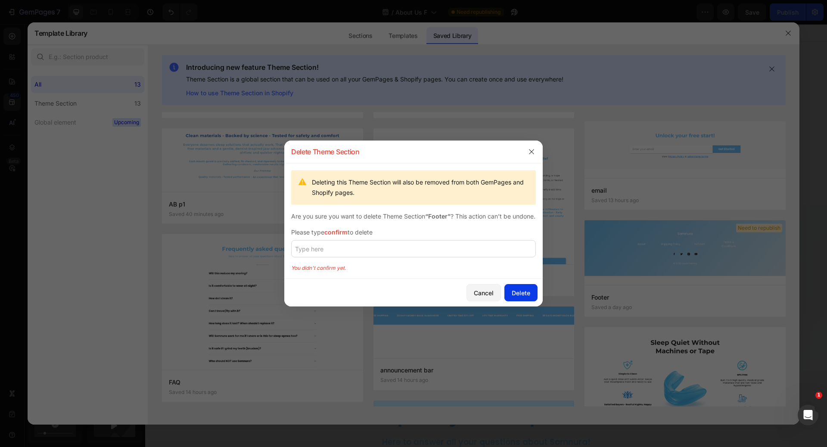
click at [525, 297] on div "Delete" at bounding box center [521, 292] width 19 height 9
click at [508, 291] on button "Delete" at bounding box center [521, 292] width 33 height 17
click at [522, 292] on div "Delete" at bounding box center [521, 292] width 19 height 9
click at [520, 294] on div "Delete" at bounding box center [521, 292] width 19 height 9
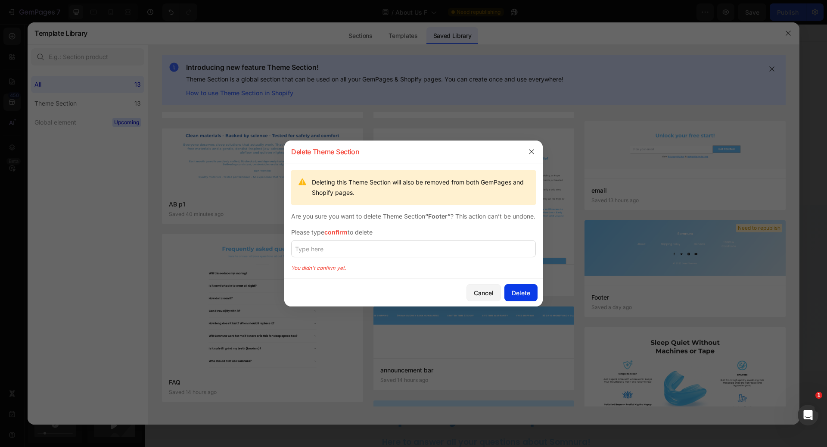
click at [520, 294] on div "Delete" at bounding box center [521, 292] width 19 height 9
click at [390, 257] on input "text" at bounding box center [413, 248] width 245 height 17
click at [331, 236] on span "confirm" at bounding box center [336, 231] width 23 height 7
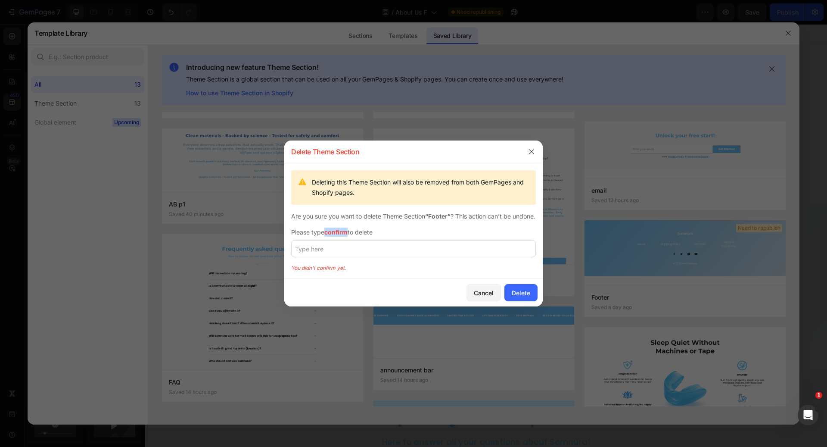
click at [331, 236] on span "confirm" at bounding box center [336, 231] width 23 height 7
copy span "confirm"
click at [318, 257] on input "text" at bounding box center [413, 248] width 245 height 17
paste input "confirm"
type input "confirm"
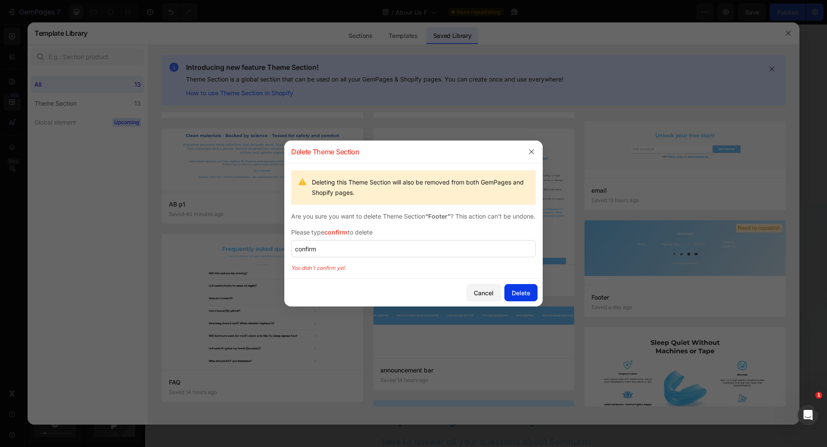
click at [518, 295] on div "Delete" at bounding box center [521, 292] width 19 height 9
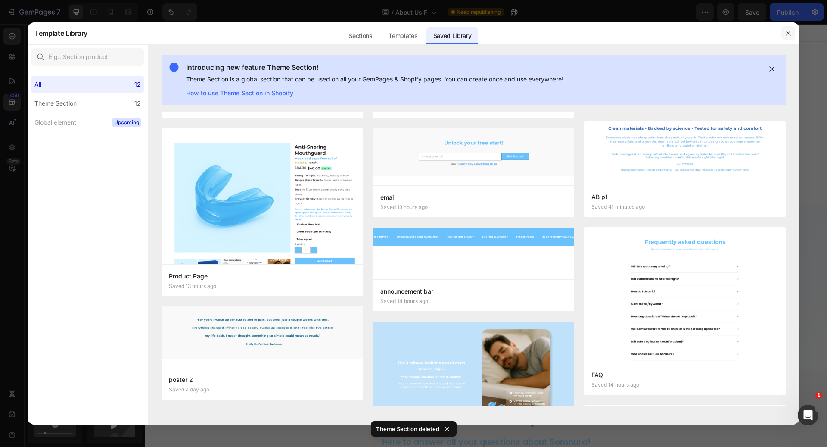
drag, startPoint x: 789, startPoint y: 32, endPoint x: 639, endPoint y: 12, distance: 151.3
click at [789, 32] on icon "button" at bounding box center [788, 33] width 7 height 7
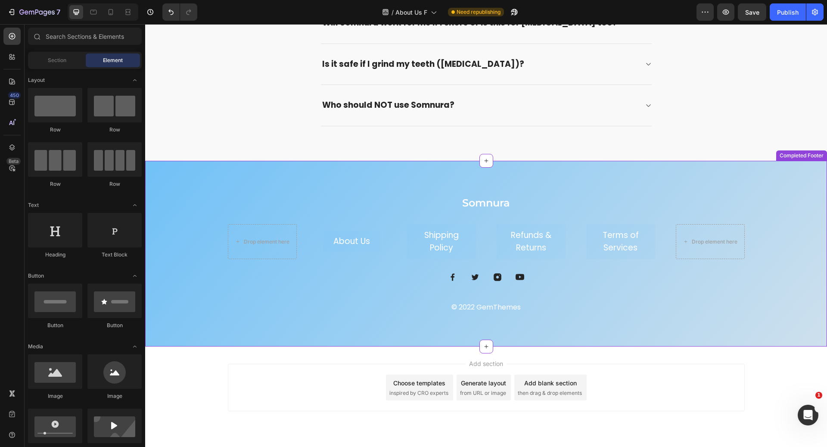
scroll to position [681, 0]
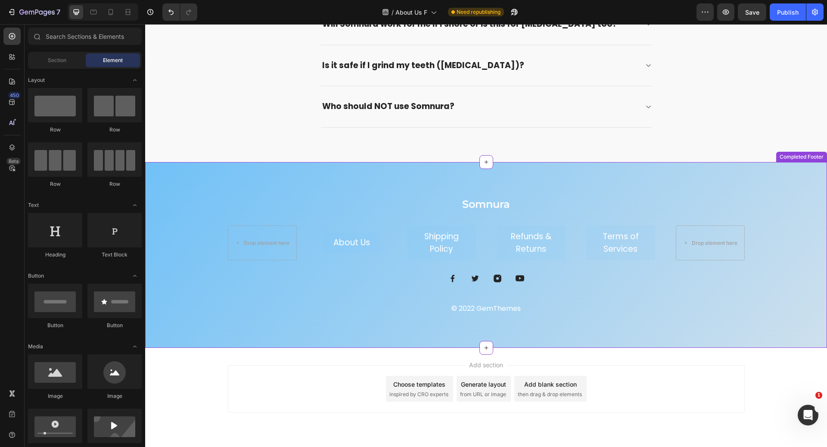
click at [363, 197] on h2 "Somnura" at bounding box center [486, 204] width 517 height 15
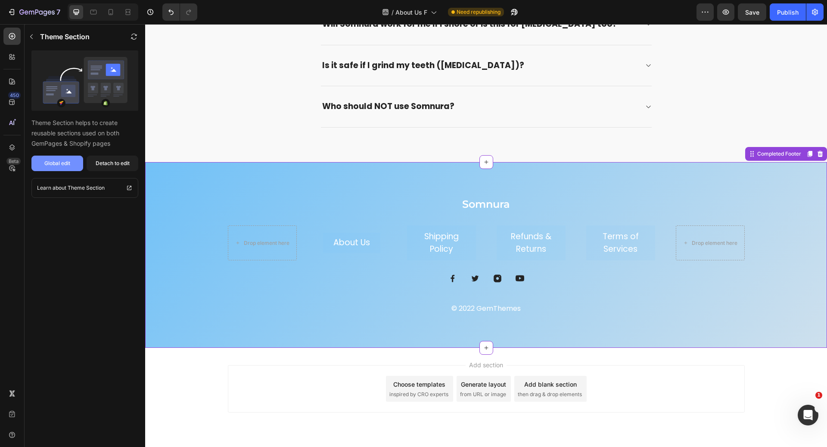
click at [73, 164] on button "Global edit" at bounding box center [57, 164] width 52 height 16
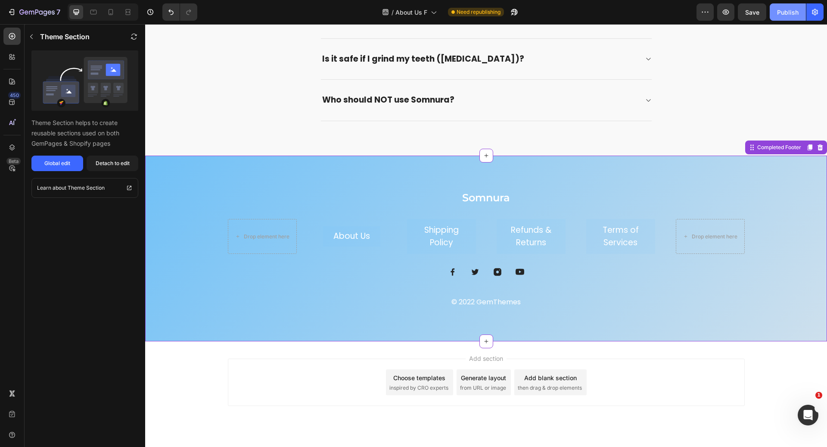
click at [794, 14] on div "Publish" at bounding box center [788, 12] width 22 height 9
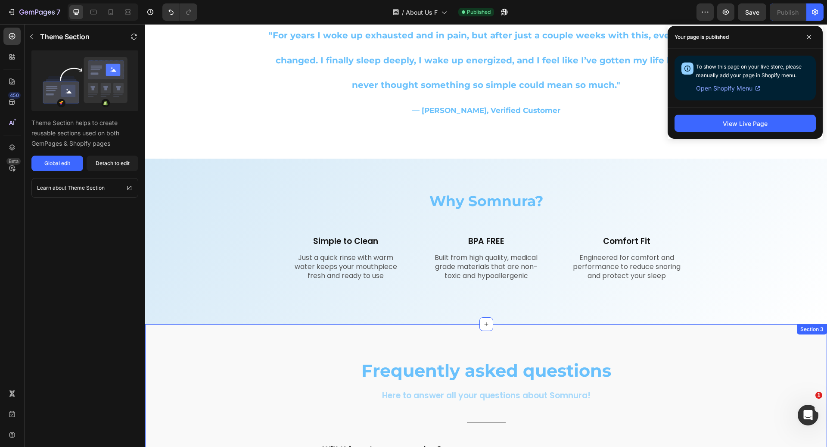
scroll to position [0, 0]
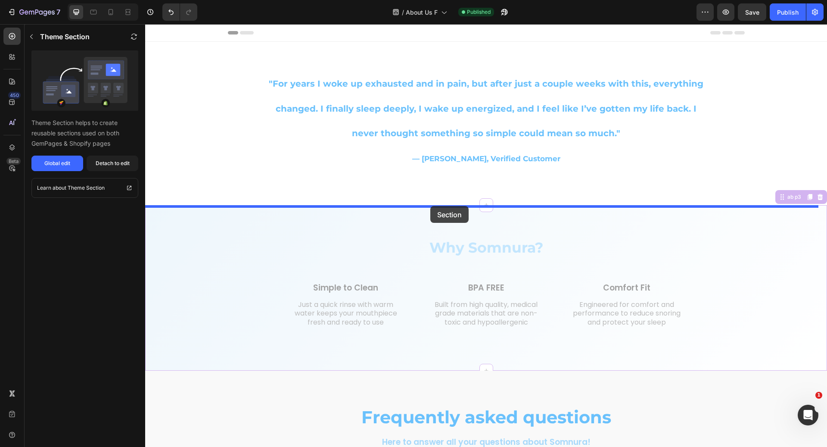
drag, startPoint x: 446, startPoint y: 224, endPoint x: 431, endPoint y: 206, distance: 23.8
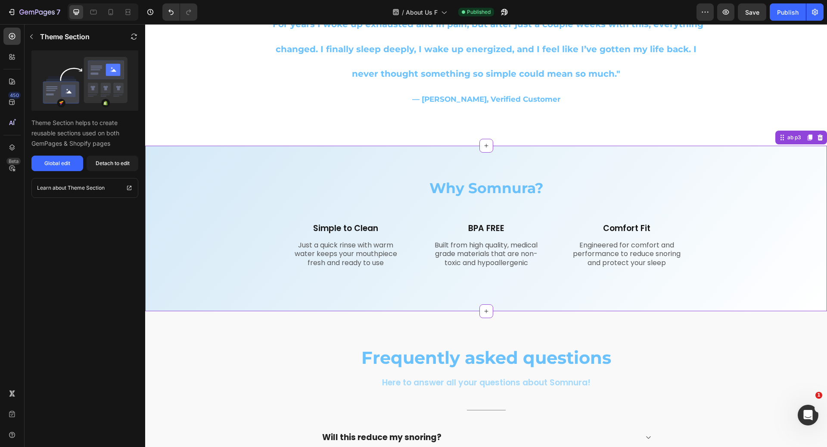
scroll to position [174, 0]
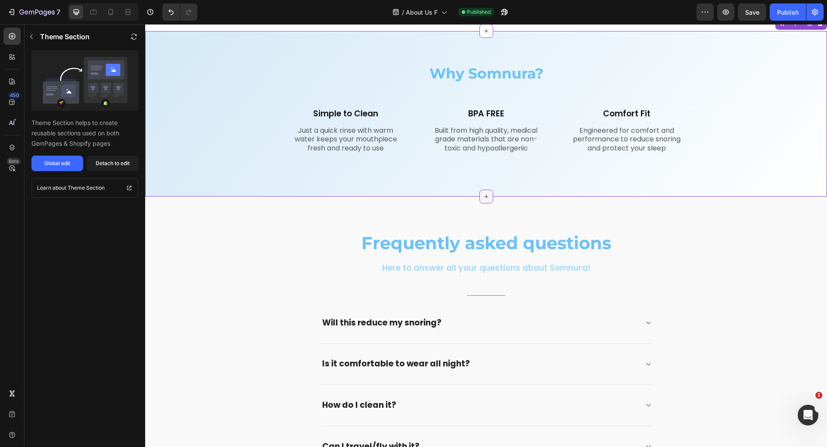
click at [483, 195] on icon at bounding box center [486, 196] width 7 height 7
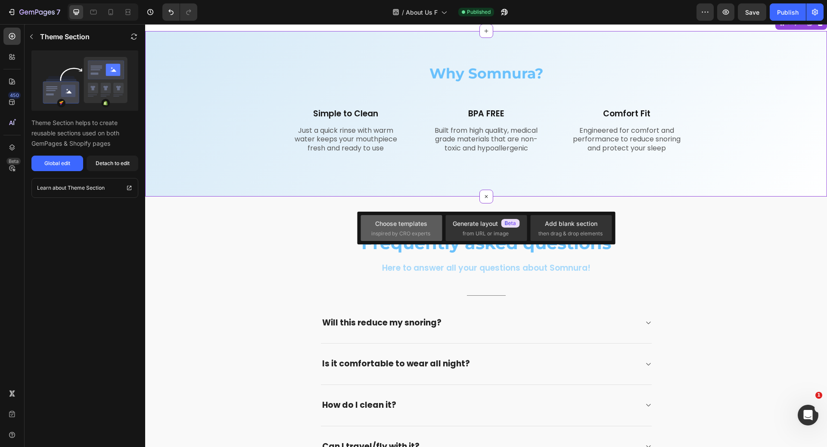
click at [416, 230] on span "inspired by CRO experts" at bounding box center [401, 234] width 59 height 8
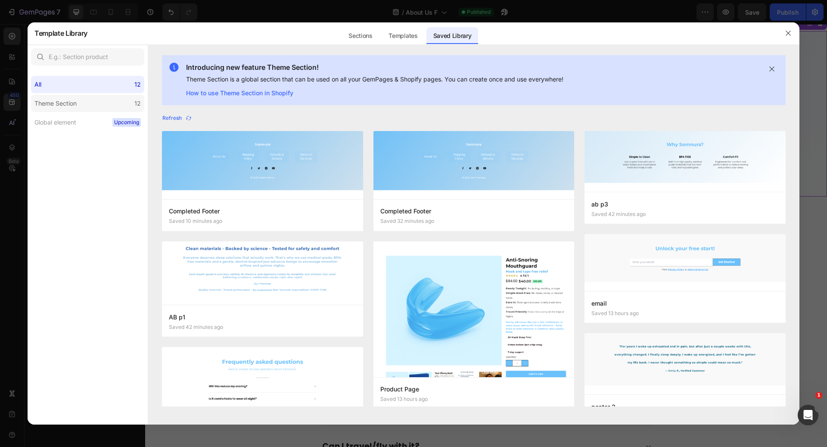
click at [97, 101] on label "Theme Section 12" at bounding box center [87, 103] width 113 height 17
click at [78, 127] on label "Global element Upcoming" at bounding box center [87, 122] width 113 height 17
click at [374, 33] on div "Sections" at bounding box center [360, 35] width 37 height 17
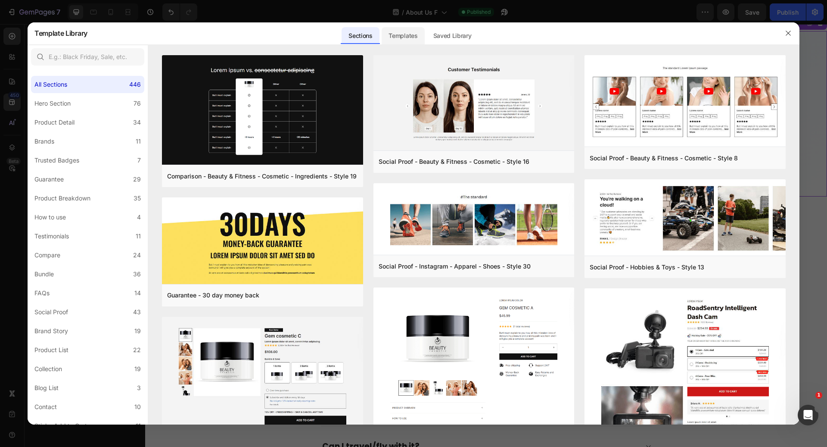
click at [401, 29] on div "Templates" at bounding box center [403, 35] width 43 height 17
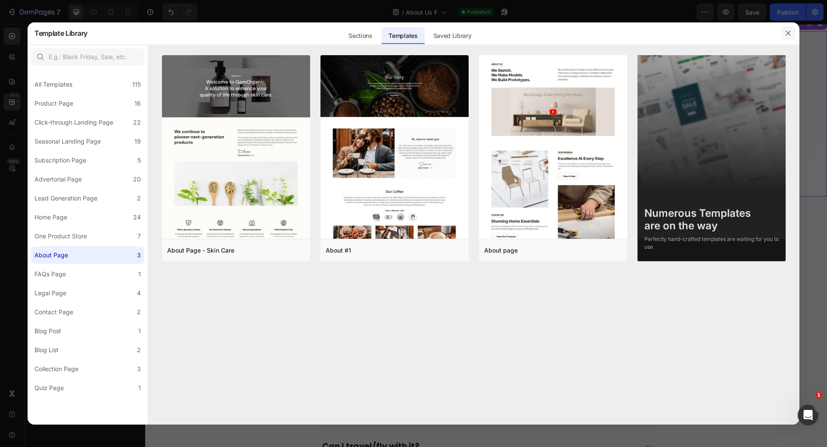
click at [789, 34] on icon "button" at bounding box center [788, 33] width 7 height 7
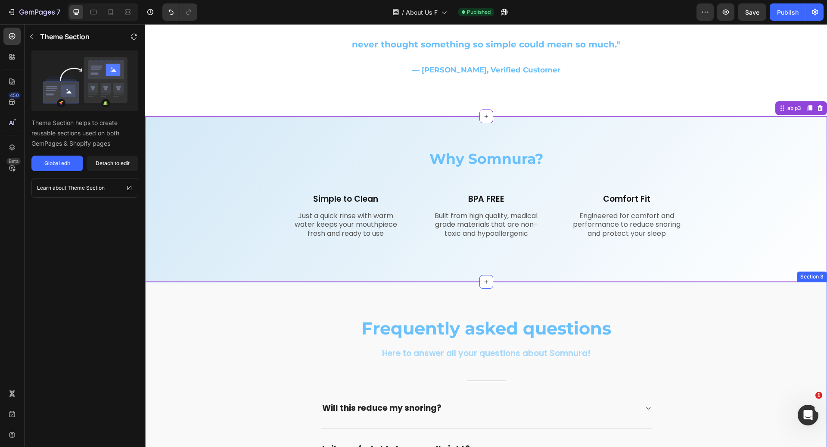
scroll to position [0, 0]
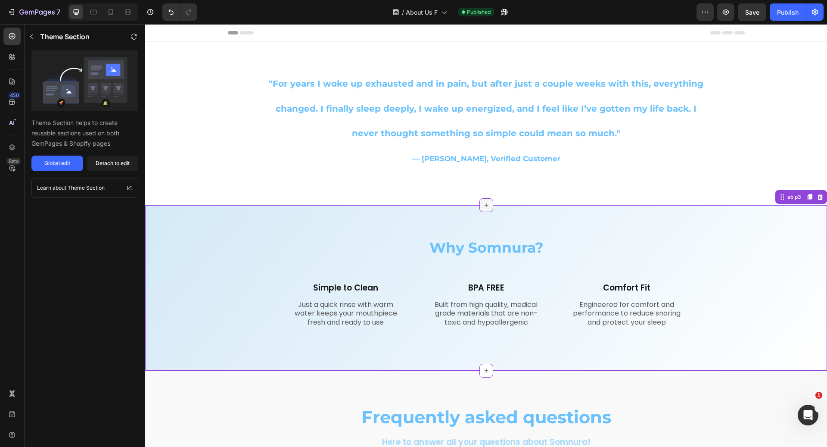
click at [483, 203] on icon at bounding box center [486, 205] width 7 height 7
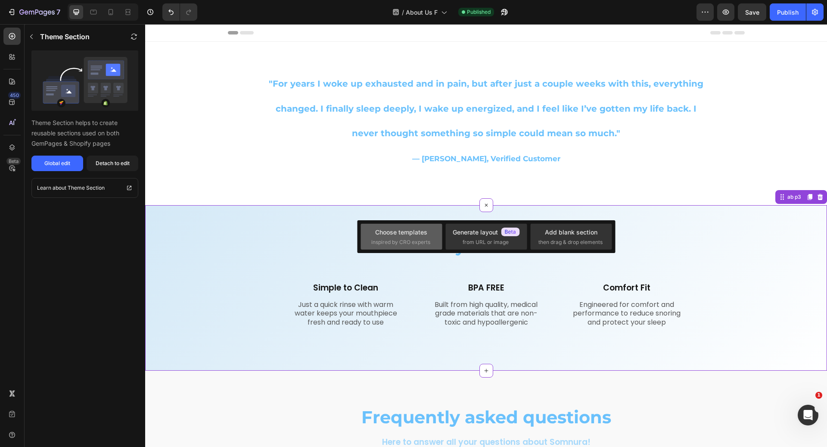
click at [405, 240] on span "inspired by CRO experts" at bounding box center [401, 242] width 59 height 8
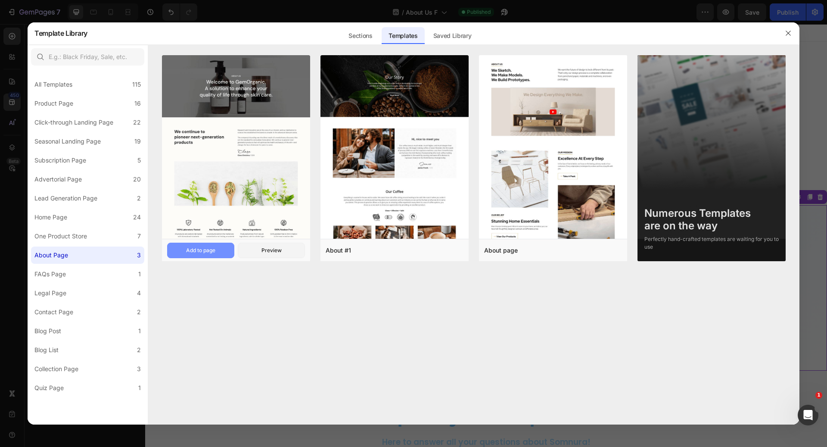
click at [213, 249] on div "Add to page" at bounding box center [200, 251] width 29 height 8
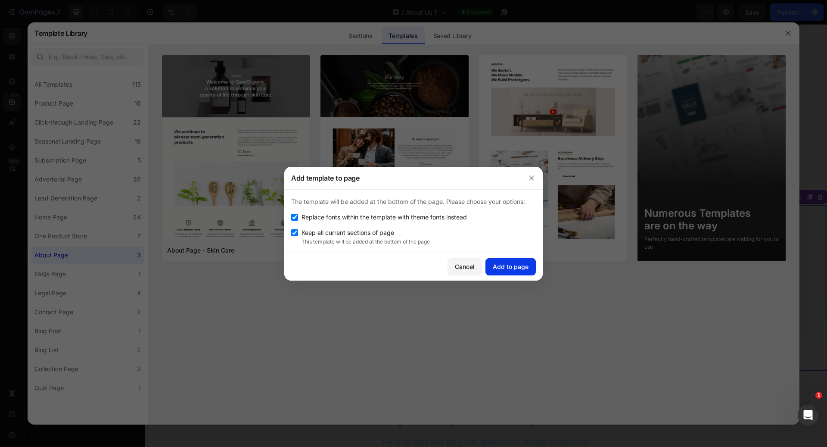
click at [517, 270] on div "Add to page" at bounding box center [511, 266] width 36 height 9
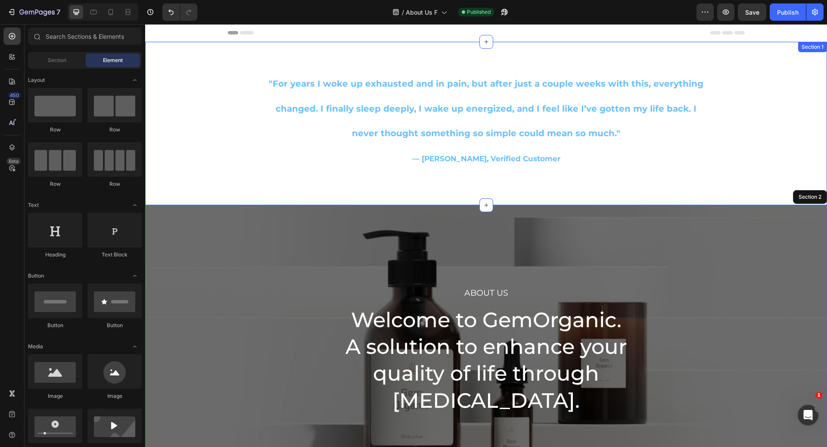
click at [771, 127] on div ""For years I woke up exhausted and in pain, but after just a couple weeks with …" at bounding box center [486, 123] width 682 height 143
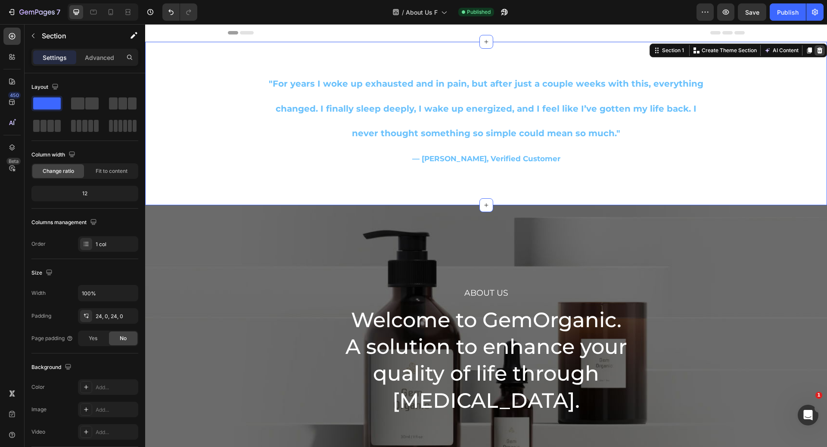
click at [817, 52] on icon at bounding box center [820, 50] width 7 height 7
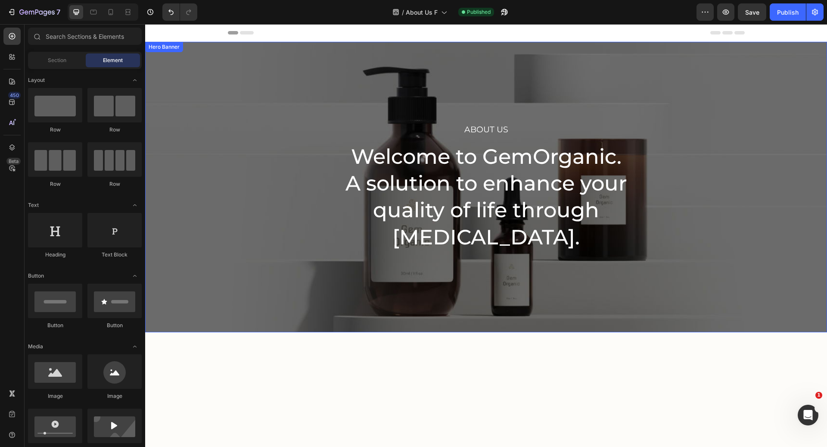
click at [262, 158] on div "About Us Heading Welcome to GemOrganic. A solution to enhance your quality of l…" at bounding box center [486, 187] width 682 height 290
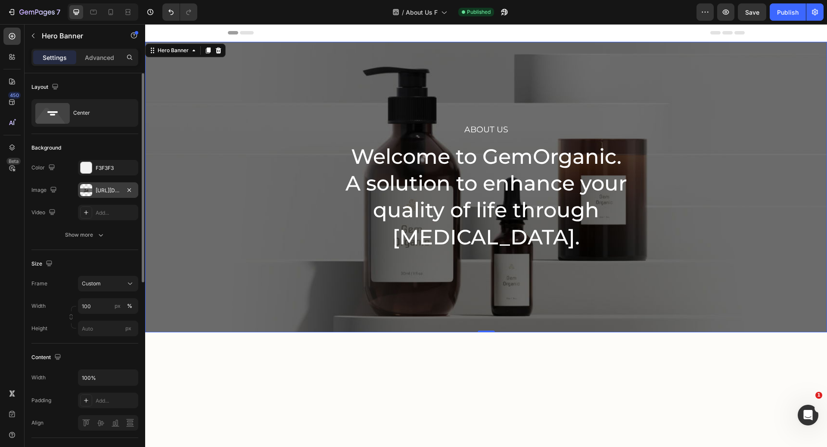
click at [108, 194] on div "[URL][DOMAIN_NAME]" at bounding box center [108, 190] width 60 height 16
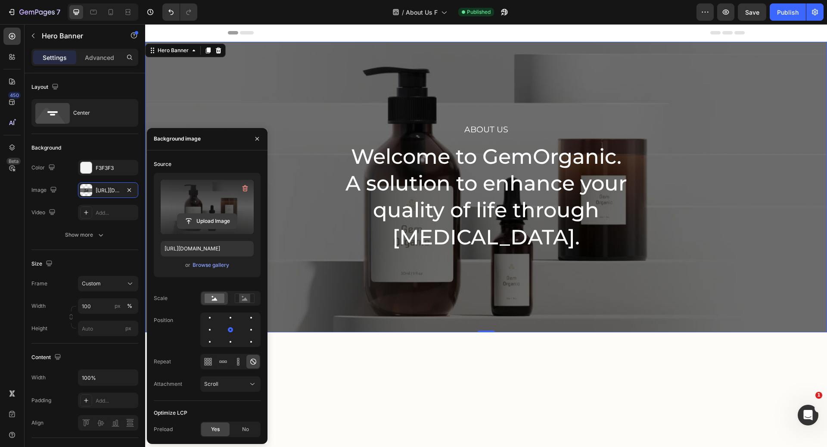
click at [211, 221] on input "file" at bounding box center [207, 221] width 59 height 15
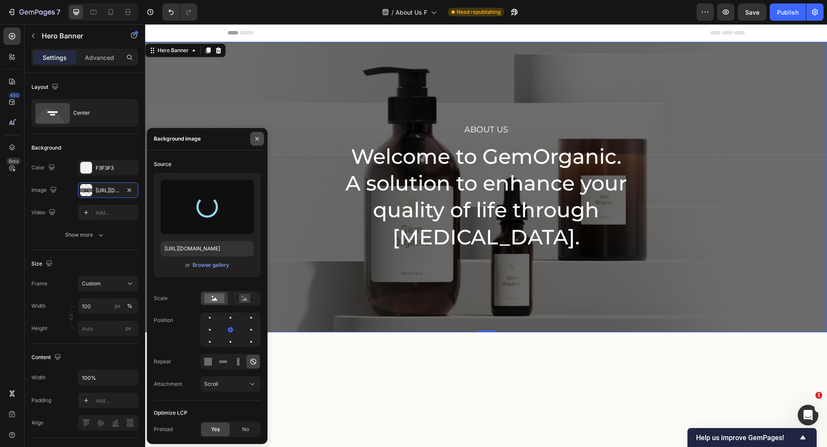
type input "[URL][DOMAIN_NAME]"
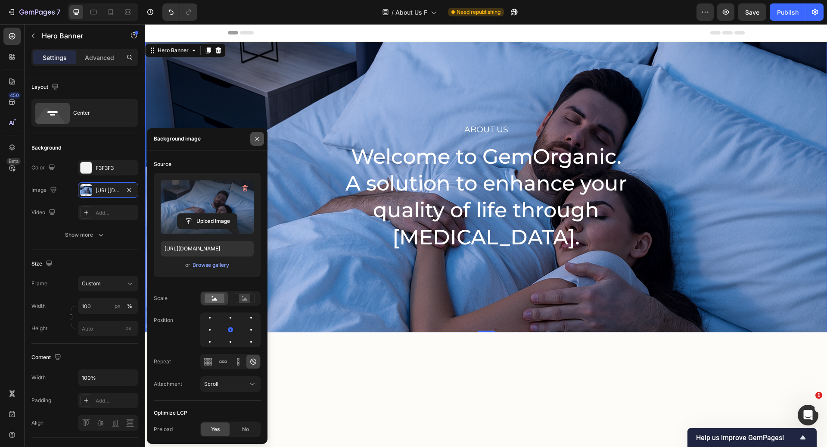
click at [258, 137] on icon "button" at bounding box center [257, 138] width 7 height 7
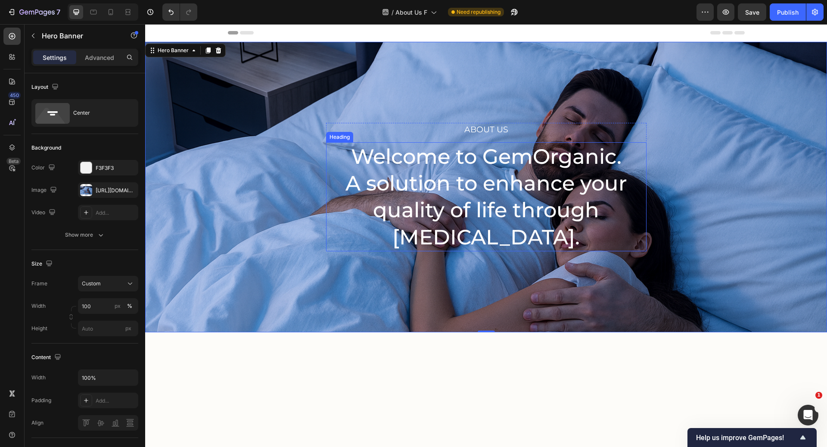
click at [393, 157] on p "Welcome to GemOrganic. A solution to enhance your quality of life through skin …" at bounding box center [486, 197] width 319 height 108
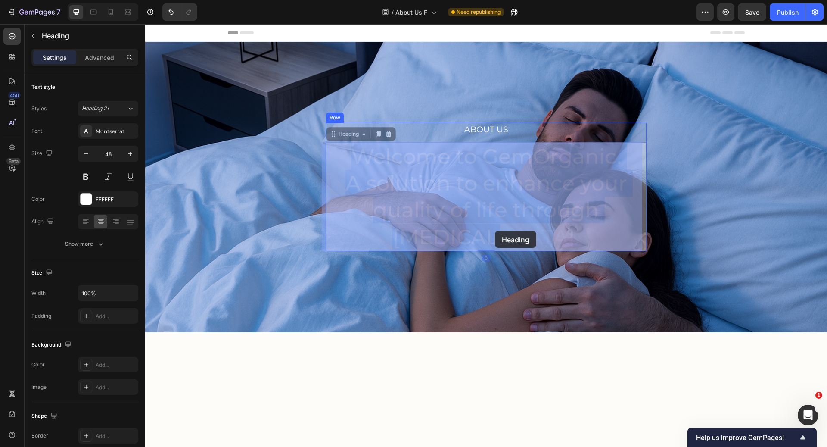
drag, startPoint x: 352, startPoint y: 154, endPoint x: 495, endPoint y: 231, distance: 162.9
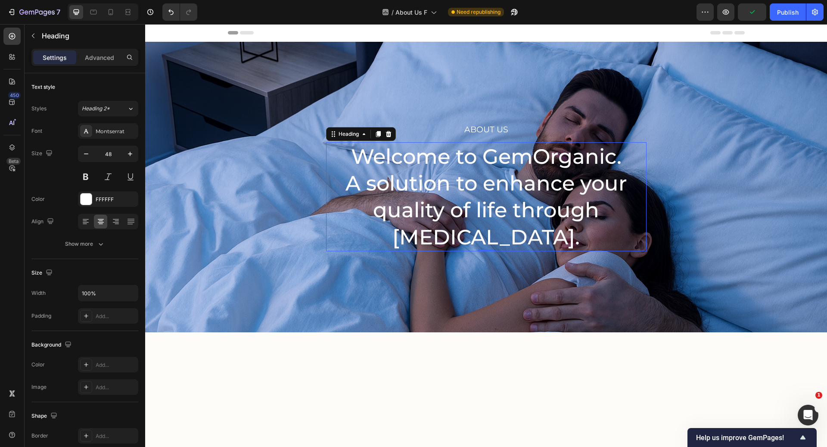
click at [495, 231] on p "Welcome to GemOrganic. A solution to enhance your quality of life through skin …" at bounding box center [486, 197] width 319 height 108
click at [488, 213] on p "Welcome to GemOrganic. A solution to enhance your quality of life through skin …" at bounding box center [486, 197] width 319 height 108
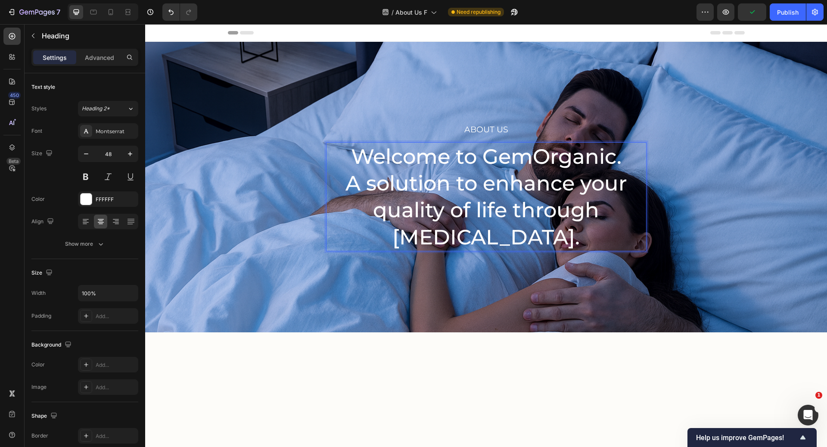
click at [488, 213] on p "Welcome to GemOrganic. A solution to enhance your quality of life through skin …" at bounding box center [486, 197] width 319 height 108
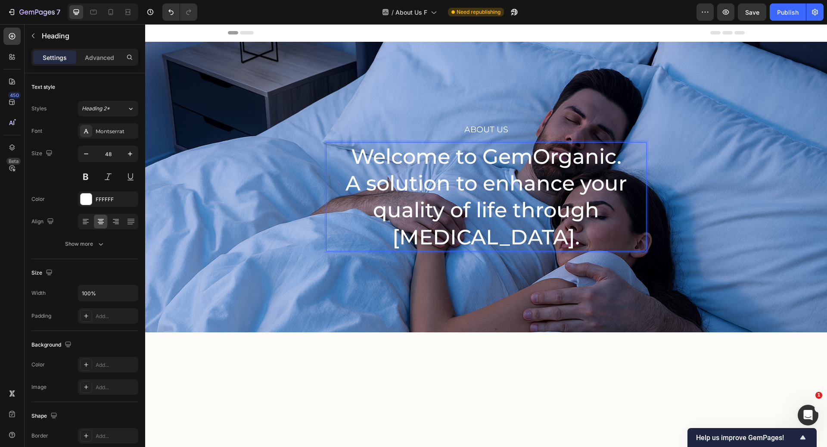
click at [488, 213] on p "Welcome to GemOrganic. A solution to enhance your quality of life through skin …" at bounding box center [486, 197] width 319 height 108
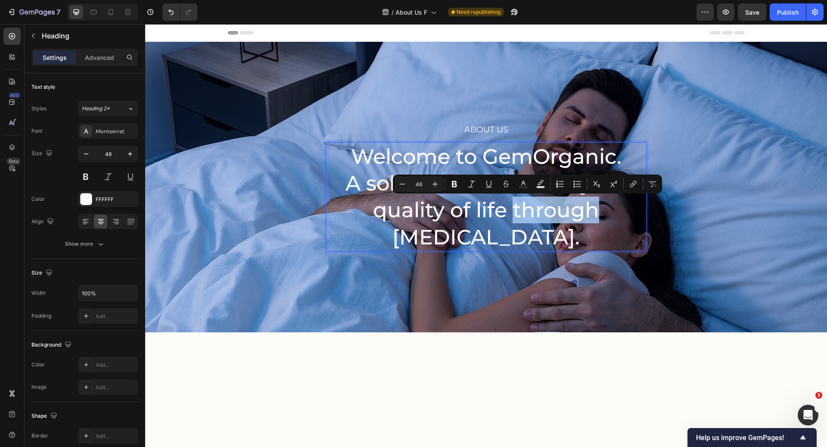
click at [488, 213] on p "Welcome to GemOrganic. A solution to enhance your quality of life through skin …" at bounding box center [486, 197] width 319 height 108
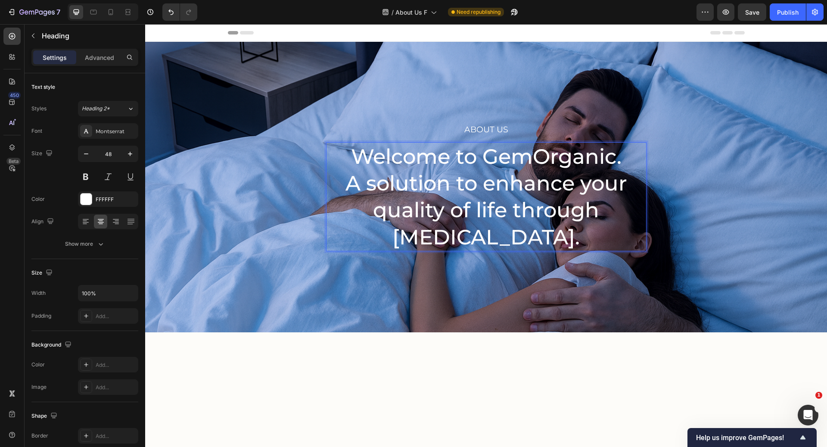
click at [488, 213] on p "Welcome to GemOrganic. A solution to enhance your quality of life through skin …" at bounding box center [486, 197] width 319 height 108
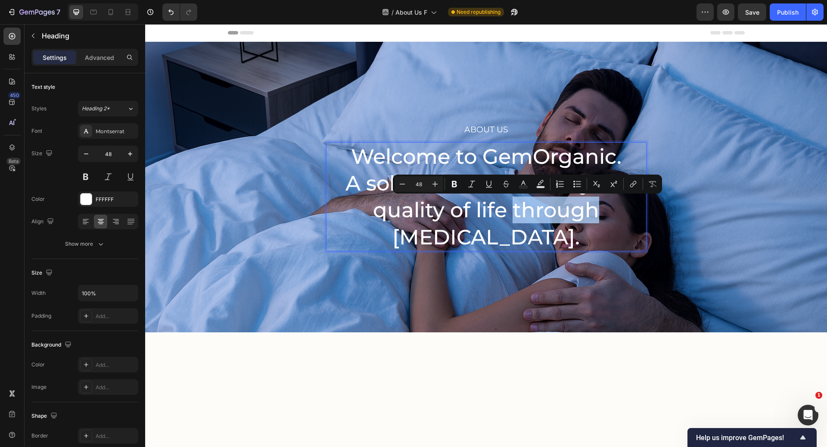
click at [488, 213] on p "Welcome to GemOrganic. A solution to enhance your quality of life through skin …" at bounding box center [486, 197] width 319 height 108
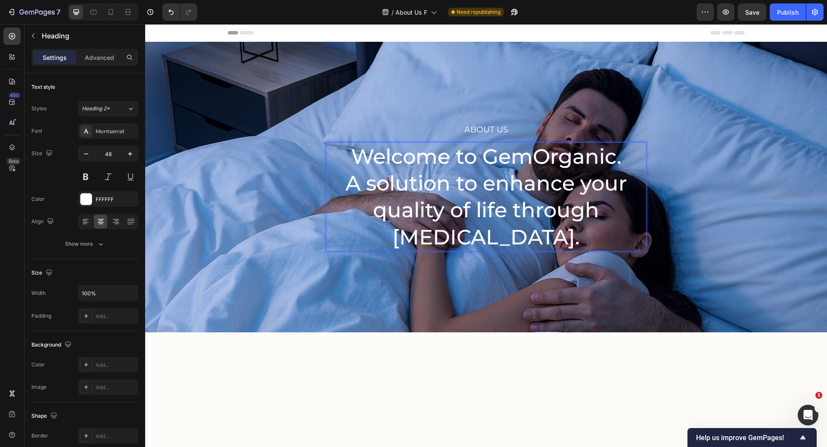
click at [488, 213] on p "Welcome to GemOrganic. A solution to enhance your quality of life through skin …" at bounding box center [486, 197] width 319 height 108
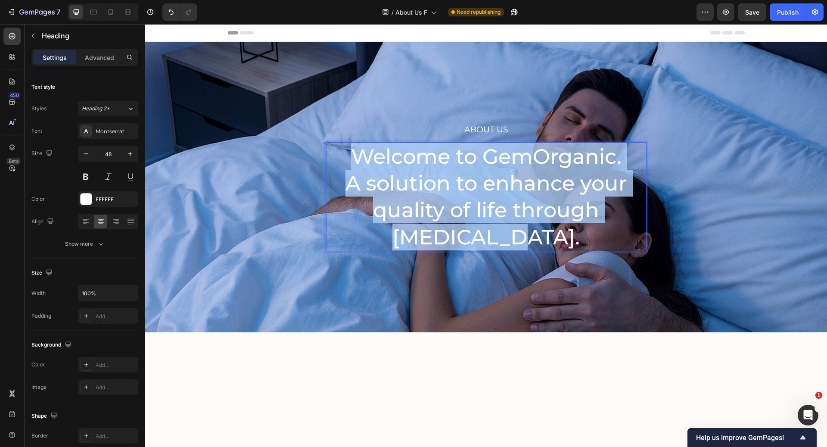
drag, startPoint x: 510, startPoint y: 242, endPoint x: 347, endPoint y: 156, distance: 184.1
click at [347, 156] on p "Welcome to GemOrganic. A solution to enhance your quality of life through skin …" at bounding box center [486, 197] width 319 height 108
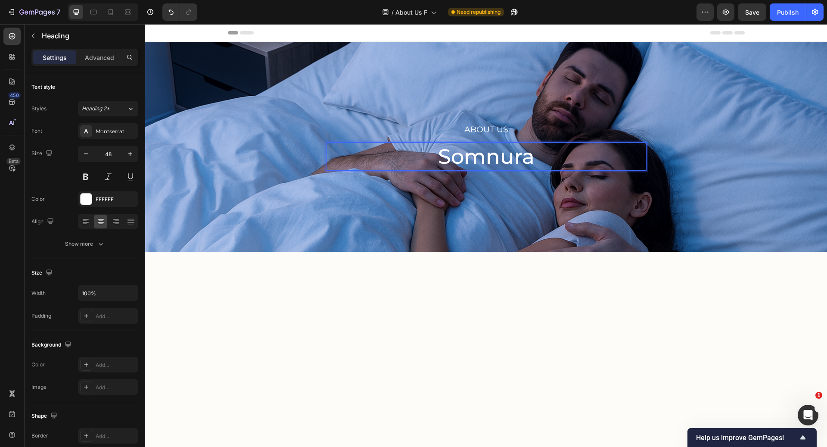
click at [321, 301] on div at bounding box center [486, 367] width 682 height 231
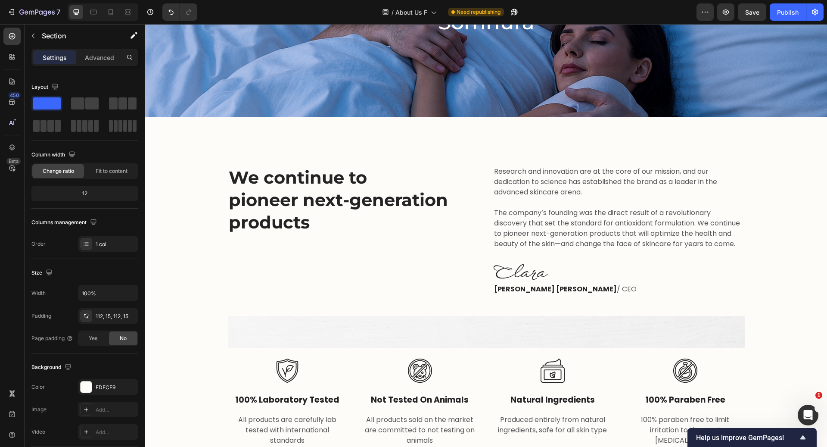
scroll to position [150, 0]
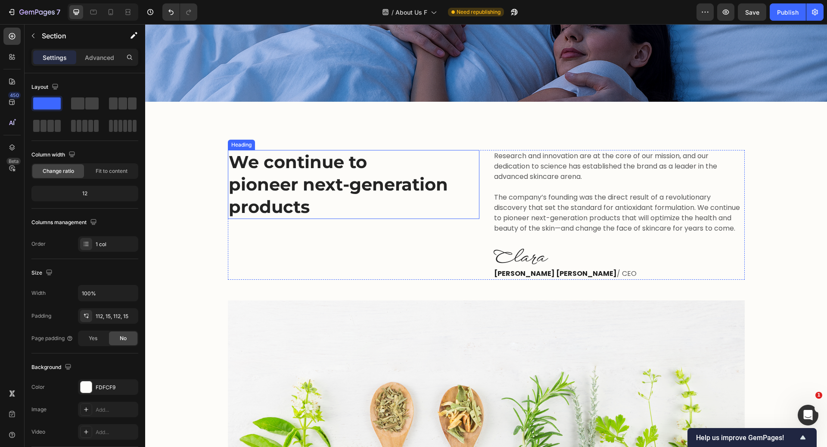
click at [318, 201] on p "We continue to pioneer next-generation products" at bounding box center [354, 184] width 250 height 67
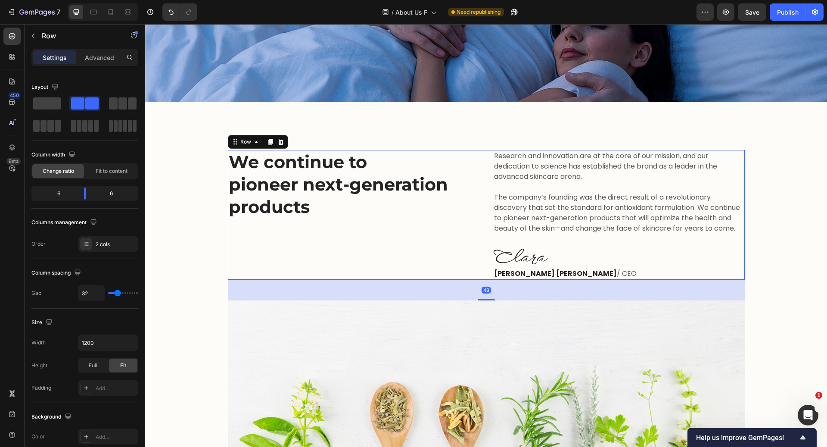
click at [522, 264] on div "Research and innovation are at the core of our mission, and our dedication to s…" at bounding box center [619, 215] width 252 height 130
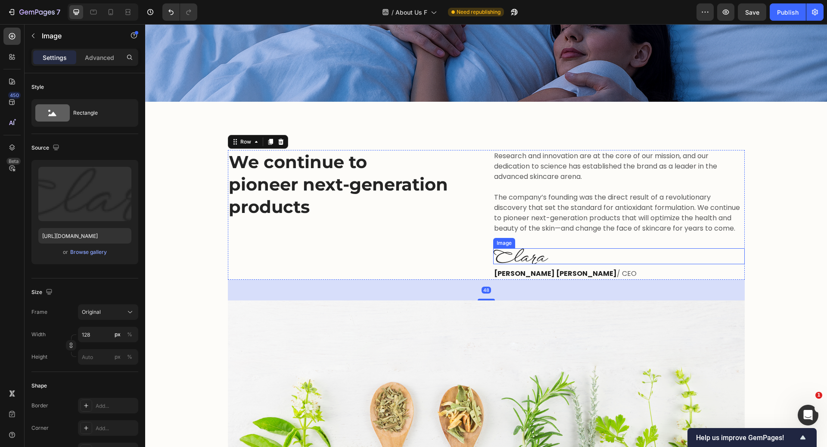
click at [515, 255] on img at bounding box center [520, 256] width 55 height 16
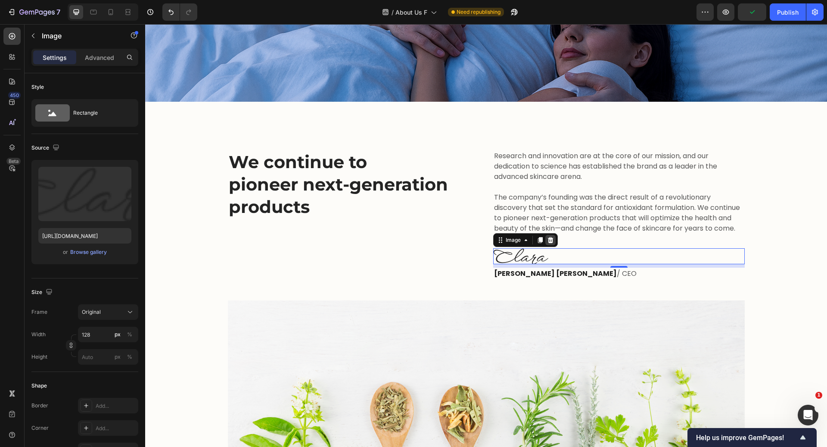
click at [547, 238] on icon at bounding box center [550, 240] width 7 height 7
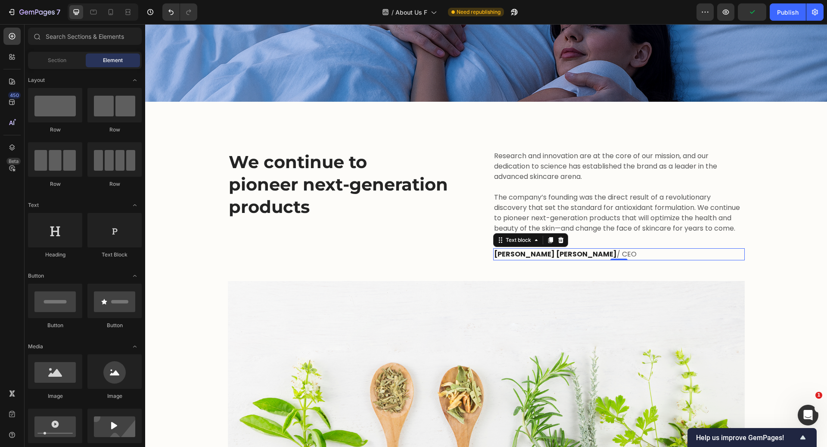
click at [588, 251] on p "Clara Christine / CEO" at bounding box center [619, 254] width 250 height 10
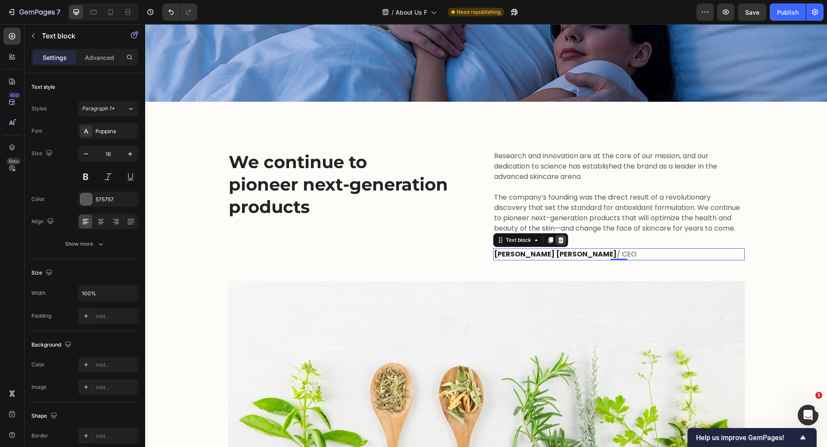
click at [558, 240] on icon at bounding box center [561, 240] width 6 height 6
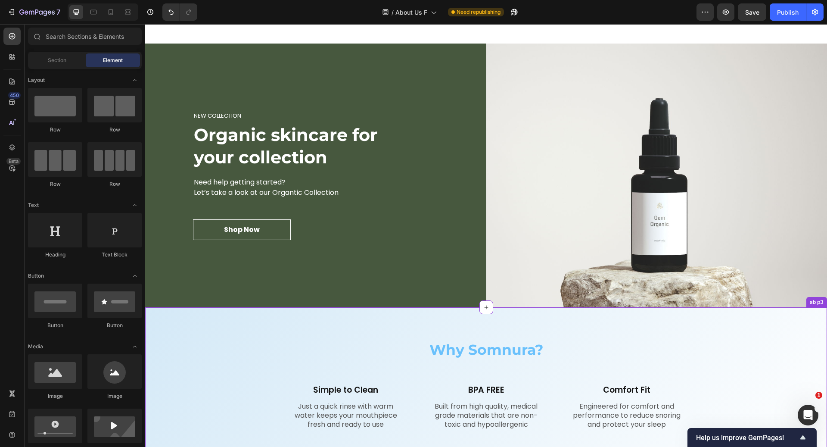
scroll to position [1626, 0]
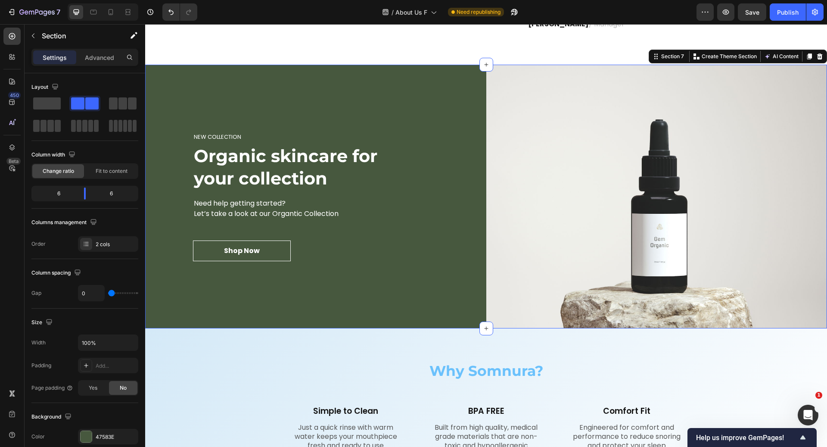
click at [382, 109] on div "NEW COLLECTION Heading Organic skincare for your collection Heading Need help g…" at bounding box center [315, 197] width 341 height 264
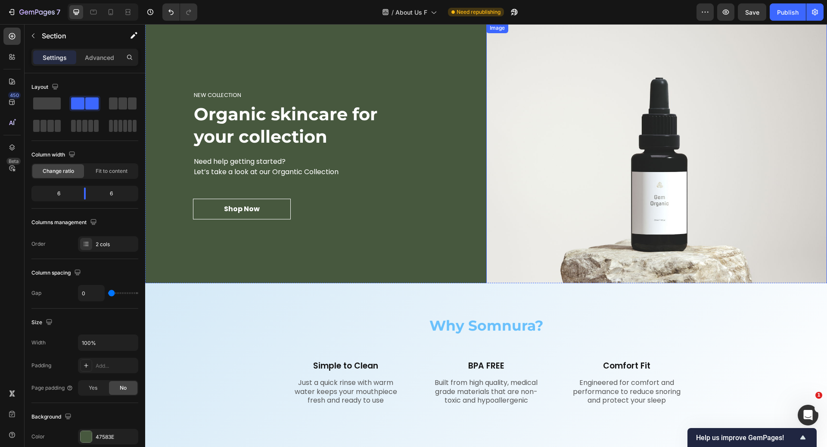
scroll to position [1555, 0]
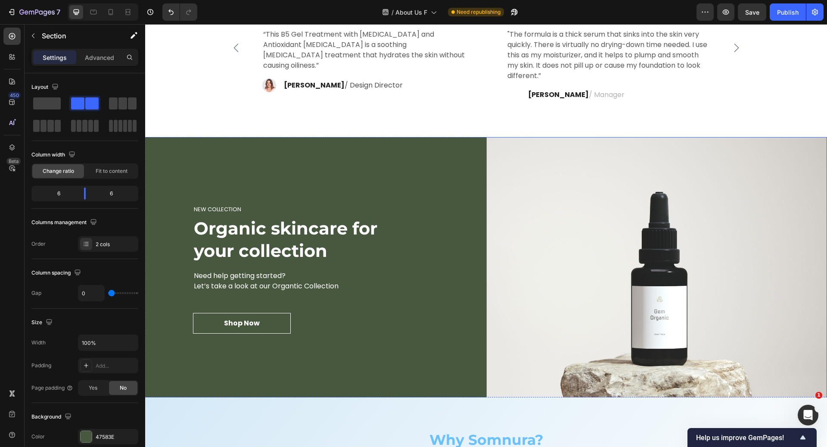
click at [755, 184] on img at bounding box center [657, 269] width 341 height 264
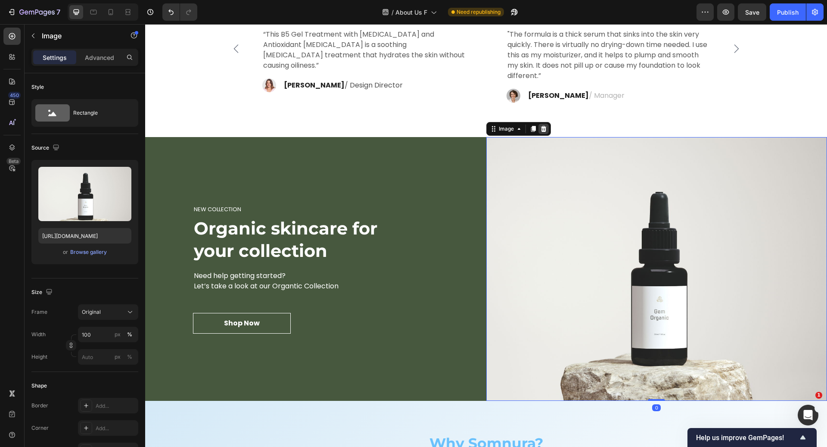
click at [541, 128] on icon at bounding box center [544, 129] width 6 height 6
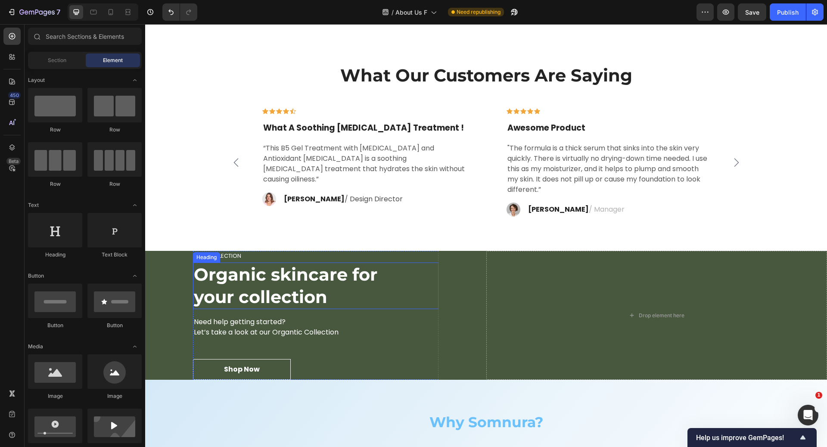
scroll to position [1565, 0]
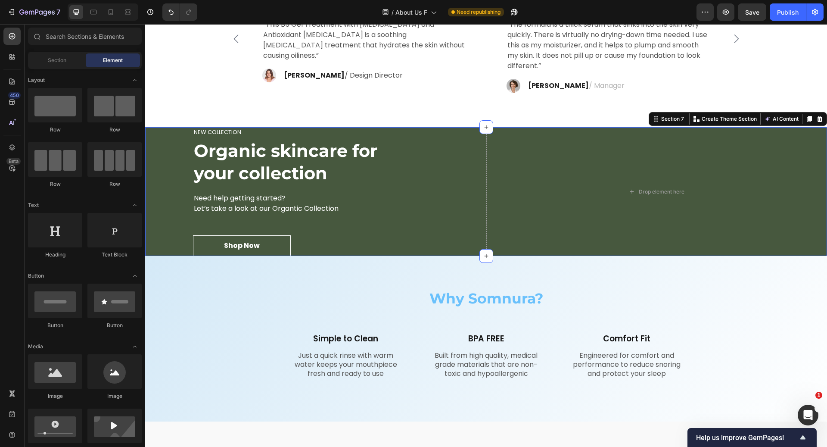
click at [465, 219] on div "NEW COLLECTION Heading Organic skincare for your collection Heading Need help g…" at bounding box center [315, 191] width 341 height 129
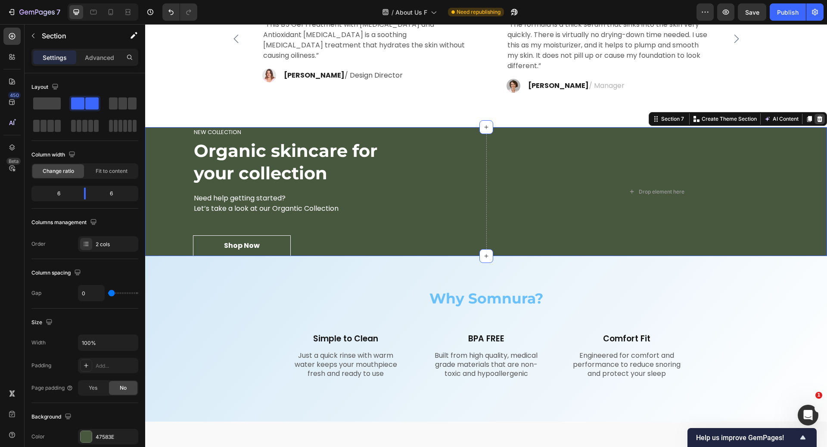
click at [817, 117] on icon at bounding box center [820, 119] width 7 height 7
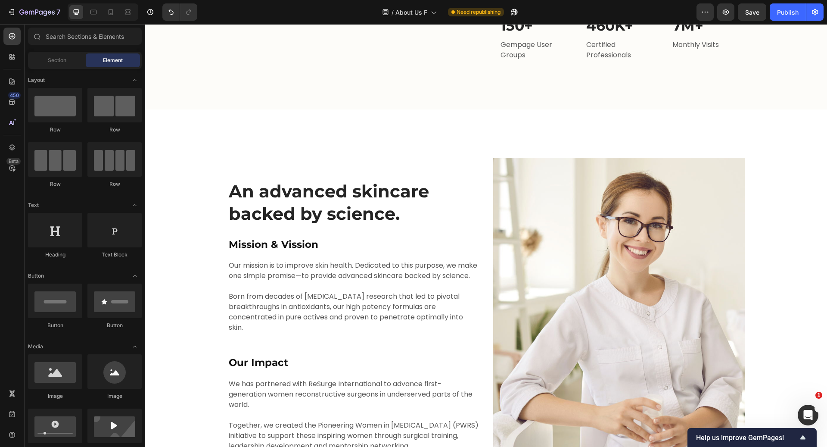
scroll to position [841, 0]
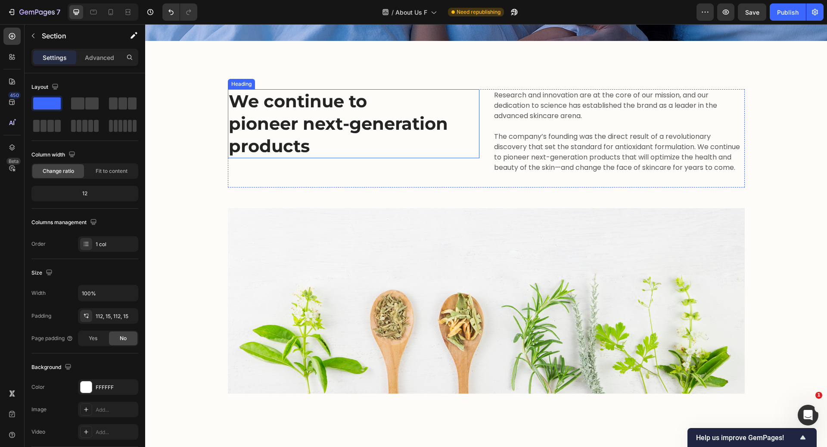
scroll to position [209, 0]
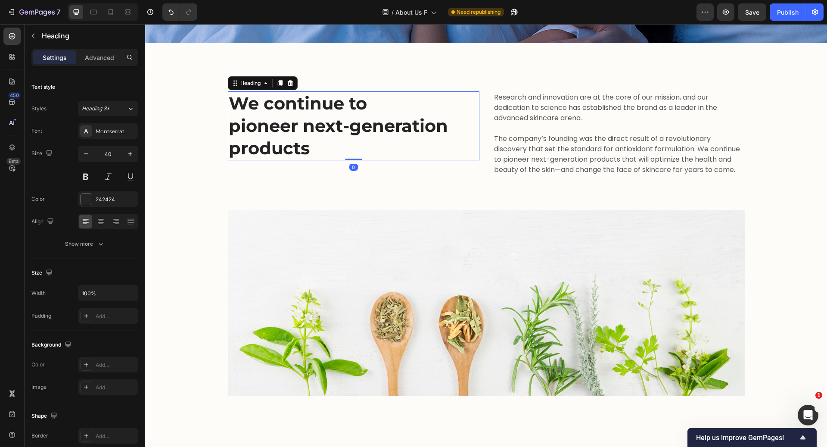
click at [316, 114] on p "We continue to pioneer next-generation products" at bounding box center [354, 125] width 250 height 67
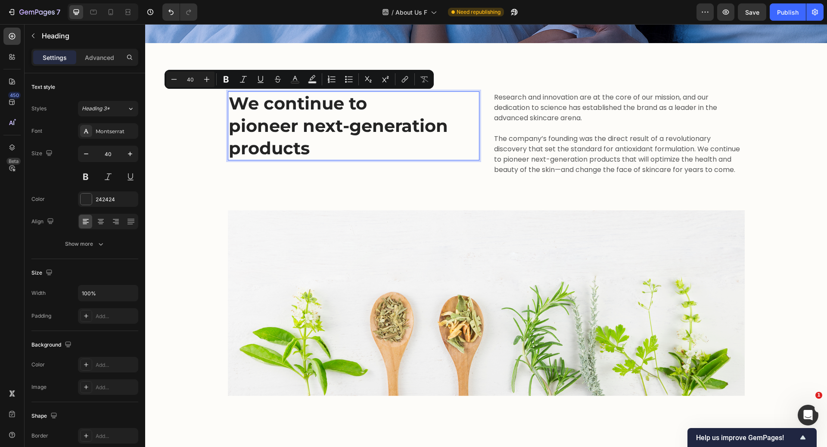
click at [305, 124] on p "We continue to pioneer next-generation products" at bounding box center [354, 125] width 250 height 67
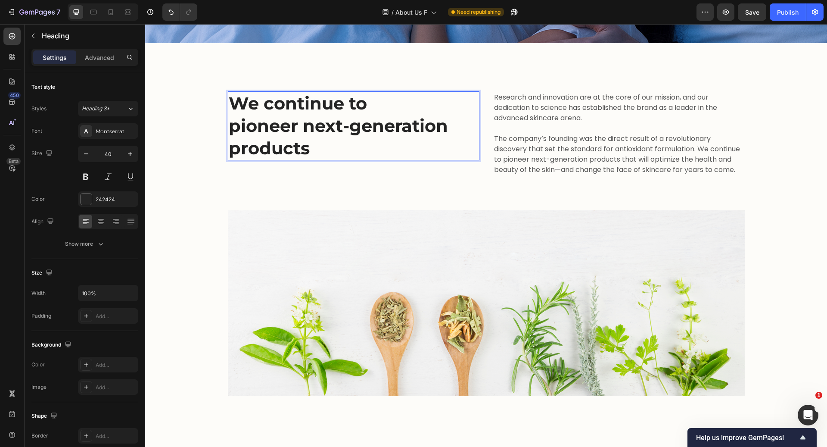
click at [305, 124] on p "We continue to pioneer next-generation products" at bounding box center [354, 125] width 250 height 67
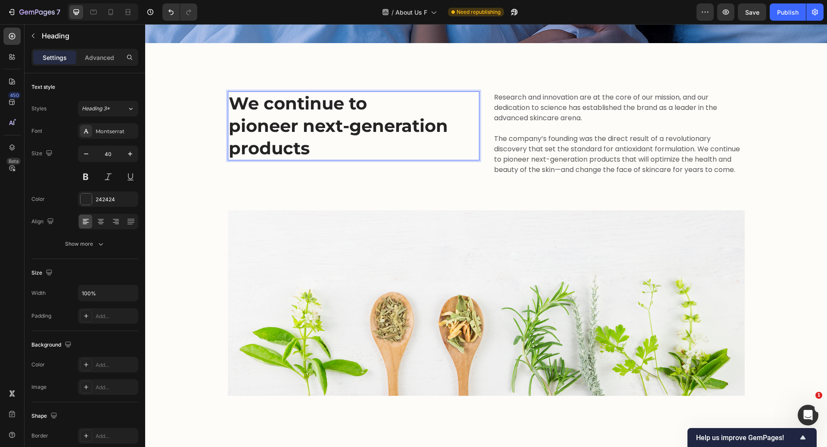
click at [305, 124] on p "We continue to pioneer next-generation products" at bounding box center [354, 125] width 250 height 67
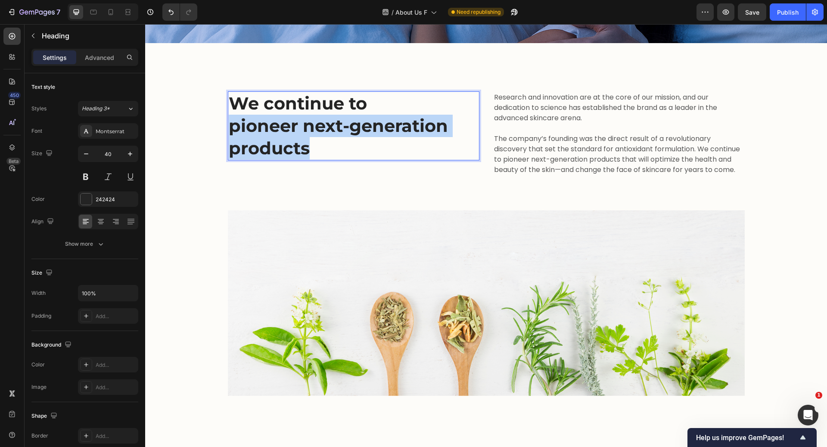
click at [305, 124] on p "We continue to pioneer next-generation products" at bounding box center [354, 125] width 250 height 67
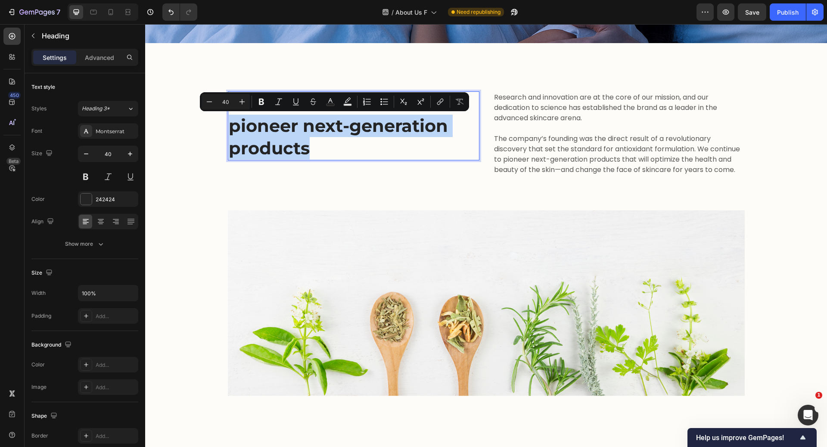
click at [305, 124] on p "We continue to pioneer next-generation products" at bounding box center [354, 125] width 250 height 67
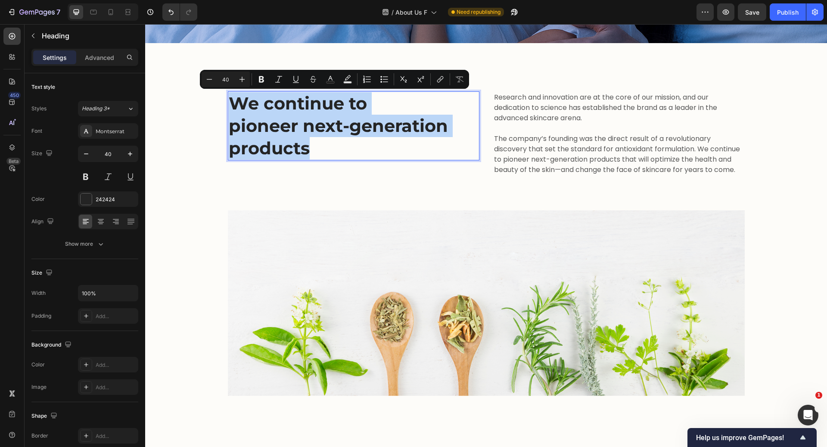
drag, startPoint x: 307, startPoint y: 145, endPoint x: 225, endPoint y: 105, distance: 91.2
click at [229, 105] on p "We continue to pioneer next-generation products" at bounding box center [354, 125] width 250 height 67
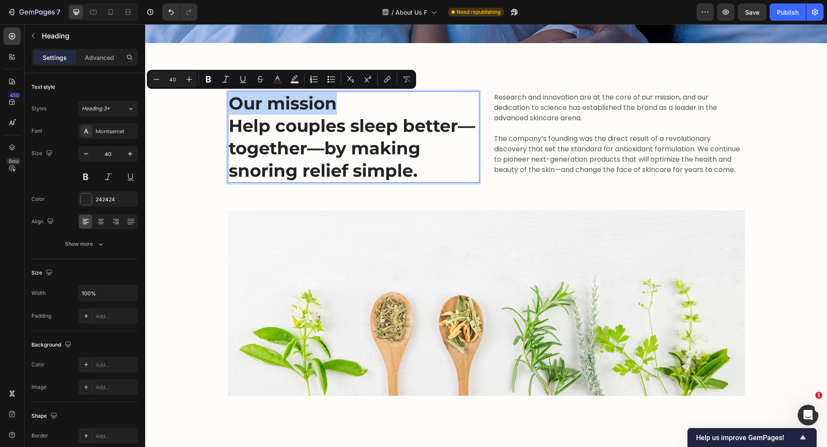
drag, startPoint x: 334, startPoint y: 104, endPoint x: 228, endPoint y: 109, distance: 107.0
click at [229, 109] on p "Our mission Help couples sleep better—together—by making snoring relief simple." at bounding box center [354, 137] width 250 height 90
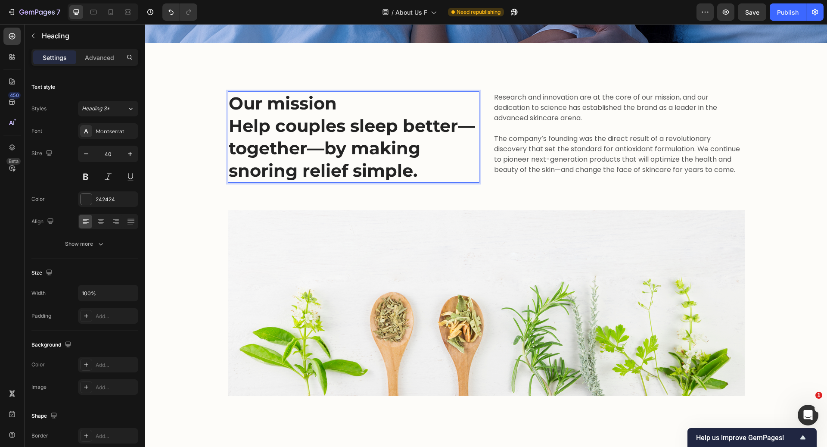
click at [236, 125] on p "Our mission Help couples sleep better—together—by making snoring relief simple." at bounding box center [354, 137] width 250 height 90
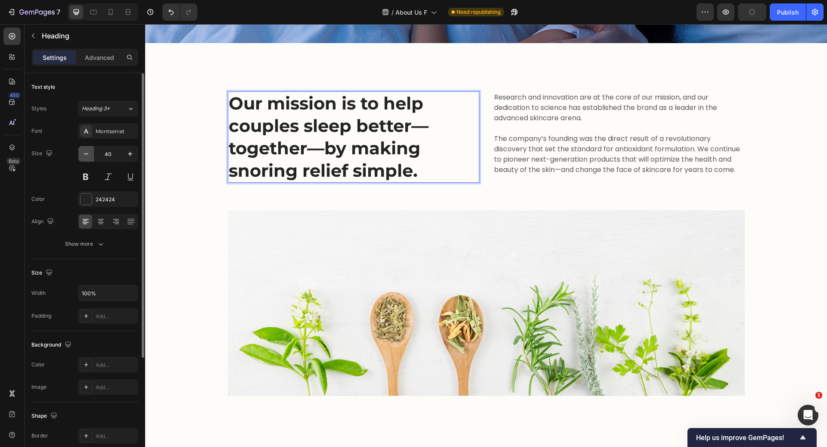
click at [87, 156] on icon "button" at bounding box center [86, 154] width 9 height 9
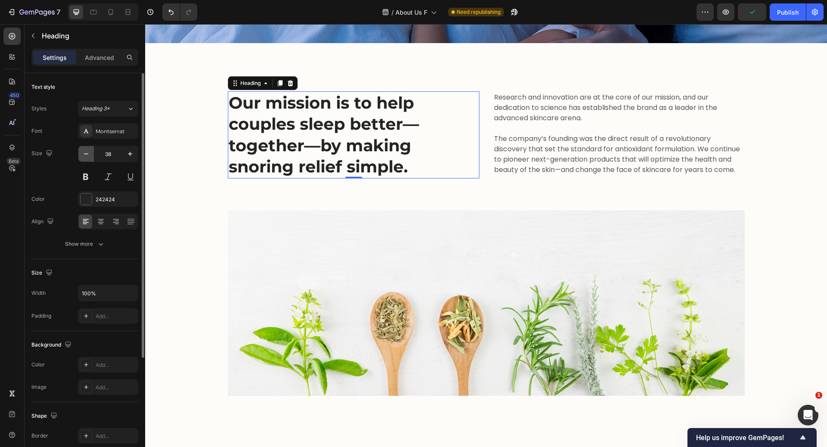
click at [87, 156] on icon "button" at bounding box center [86, 154] width 9 height 9
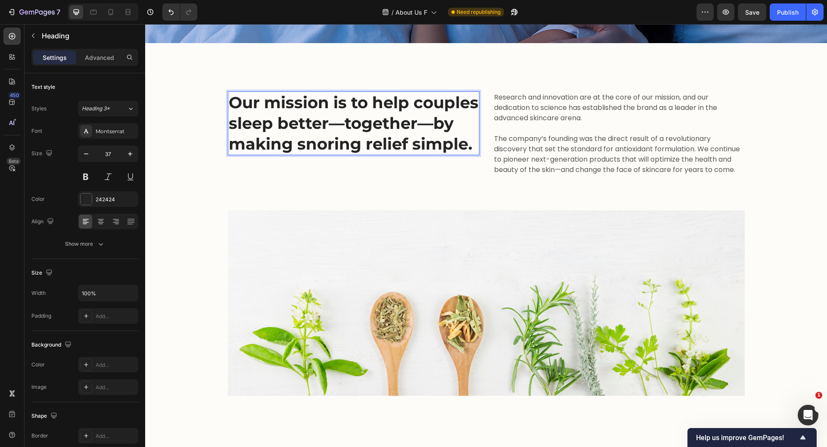
click at [397, 131] on p "Our mission is to help couples sleep better—together—by making snoring relief s…" at bounding box center [354, 123] width 250 height 62
click at [408, 130] on p "Our mission is to help couples sleep better—together—by making snoring relief s…" at bounding box center [354, 123] width 250 height 62
click at [303, 145] on p "Our mission is to help couples sleep better, together—by making snoring relief …" at bounding box center [354, 123] width 250 height 62
click at [316, 150] on p "Our mission is to help couples sleep better, together! by making snoring relief…" at bounding box center [354, 123] width 250 height 62
click at [342, 154] on p "Our mission is to help couples sleep better, together! By making snoring relief…" at bounding box center [354, 123] width 250 height 62
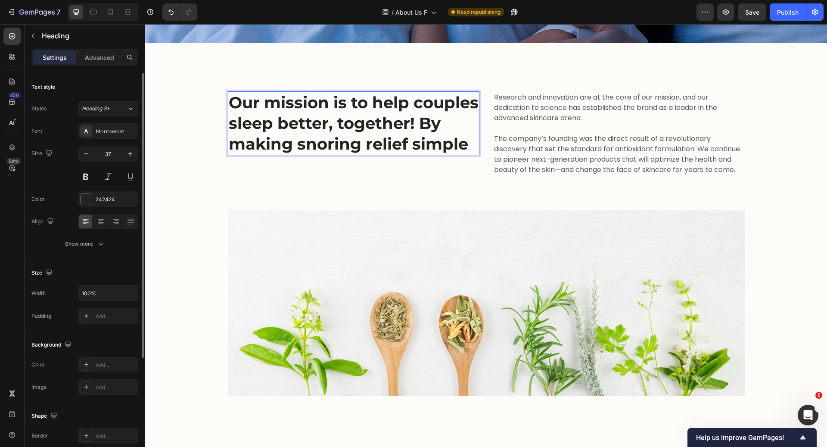
click at [89, 144] on div "Font Montserrat Size 37 Color 242424 Align Show more" at bounding box center [84, 187] width 107 height 128
click at [88, 147] on button "button" at bounding box center [86, 154] width 16 height 16
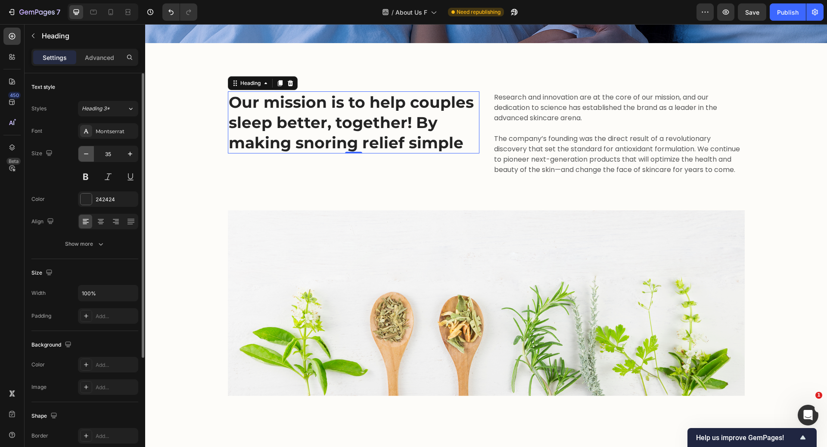
click at [88, 147] on button "button" at bounding box center [86, 154] width 16 height 16
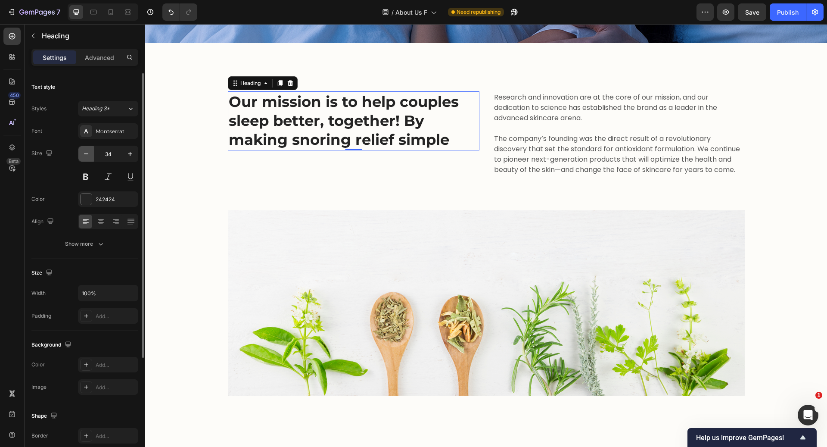
click at [88, 148] on button "button" at bounding box center [86, 154] width 16 height 16
type input "33"
click at [109, 203] on div "242424" at bounding box center [108, 199] width 60 height 16
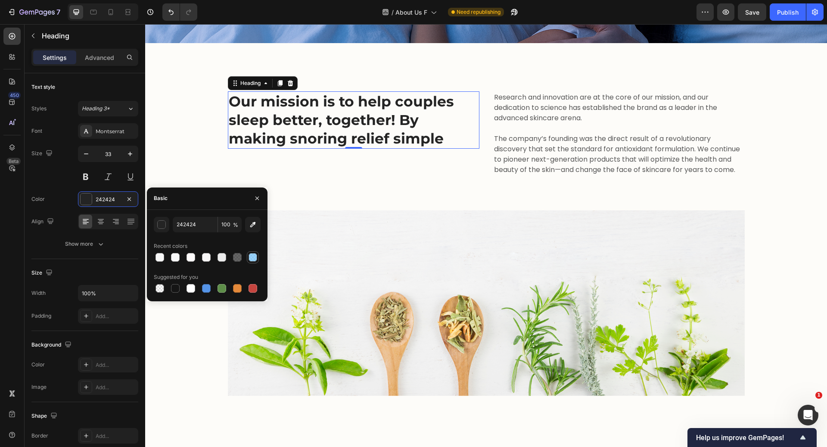
click at [250, 261] on div at bounding box center [253, 257] width 10 height 10
type input "6AC1FC"
type input "67"
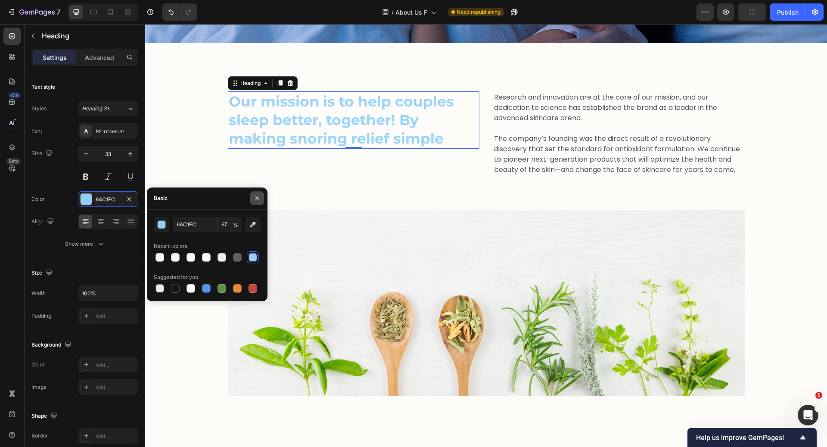
click at [257, 197] on icon "button" at bounding box center [257, 198] width 7 height 7
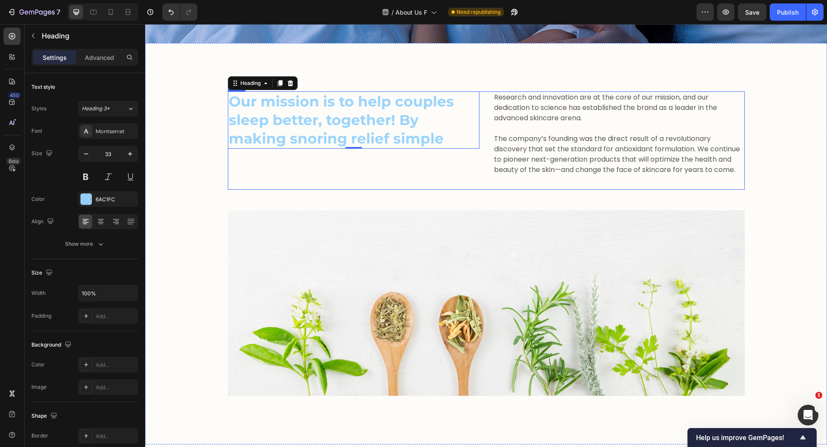
click at [494, 92] on p "Research and innovation are at the core of our mission, and our dedication to s…" at bounding box center [619, 133] width 250 height 83
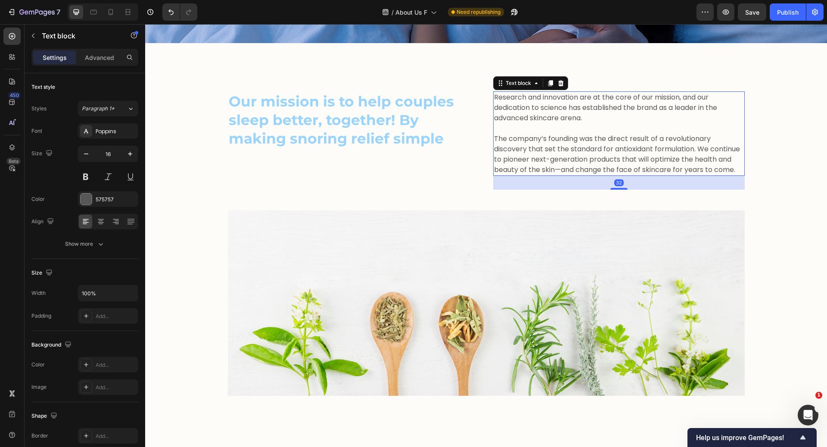
click at [495, 107] on p "Research and innovation are at the core of our mission, and our dedication to s…" at bounding box center [619, 133] width 250 height 83
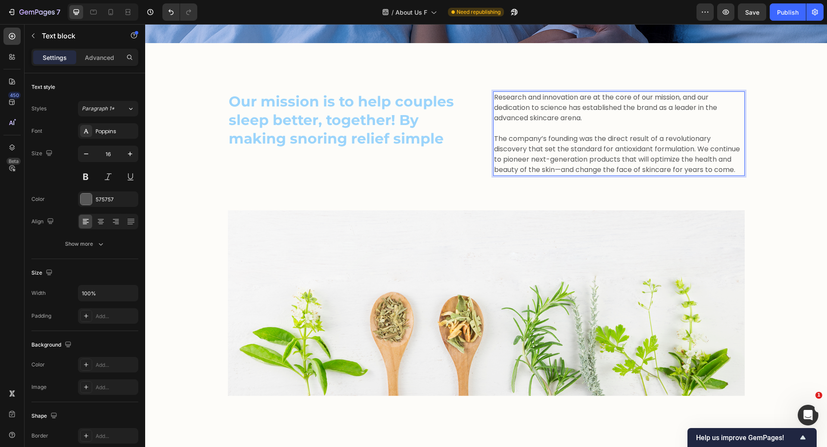
click at [495, 107] on p "Research and innovation are at the core of our mission, and our dedication to s…" at bounding box center [619, 133] width 250 height 83
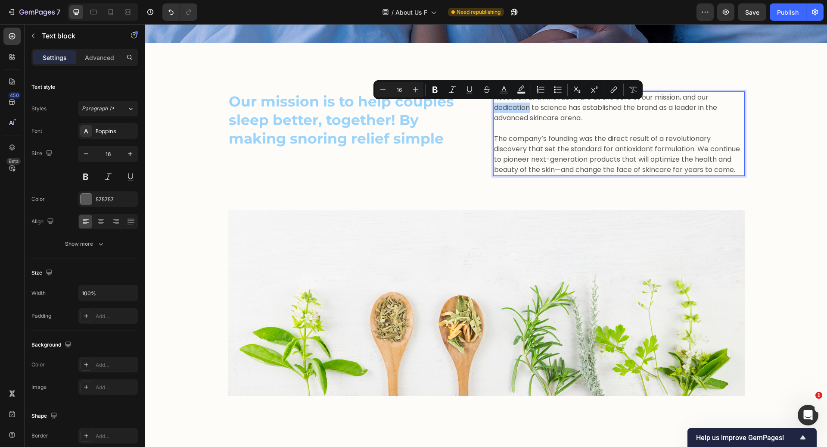
click at [495, 107] on p "Research and innovation are at the core of our mission, and our dedication to s…" at bounding box center [619, 133] width 250 height 83
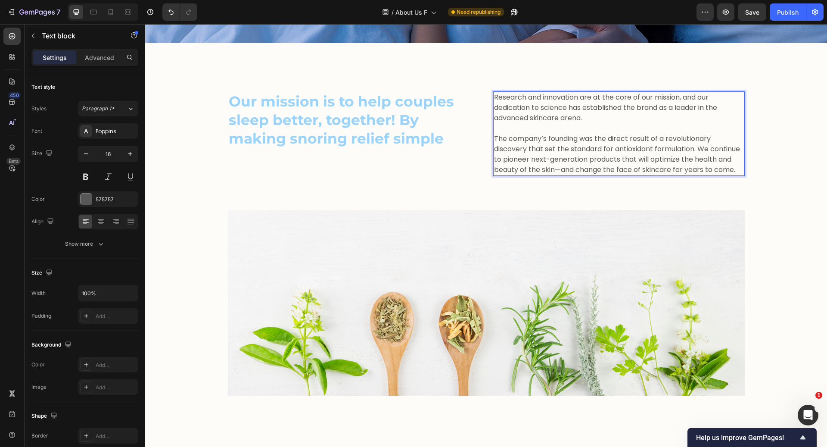
click at [495, 107] on p "Research and innovation are at the core of our mission, and our dedication to s…" at bounding box center [619, 133] width 250 height 83
click at [515, 107] on p "Research and innovation are at the core of our mission, and our dedication to s…" at bounding box center [619, 133] width 250 height 83
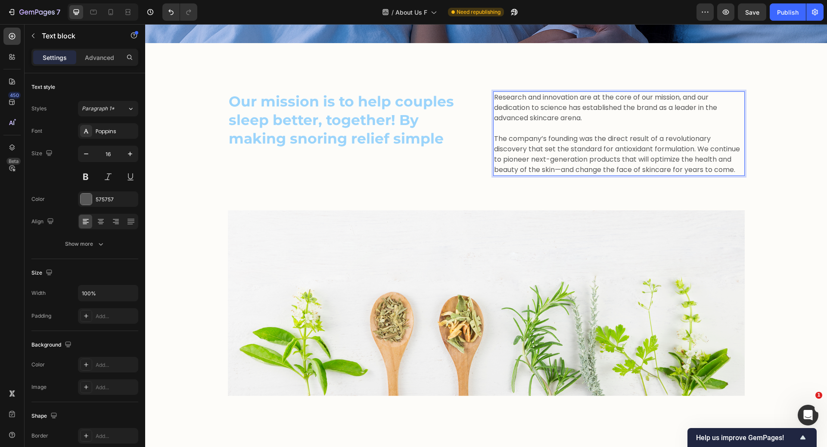
click at [515, 107] on p "Research and innovation are at the core of our mission, and our dedication to s…" at bounding box center [619, 133] width 250 height 83
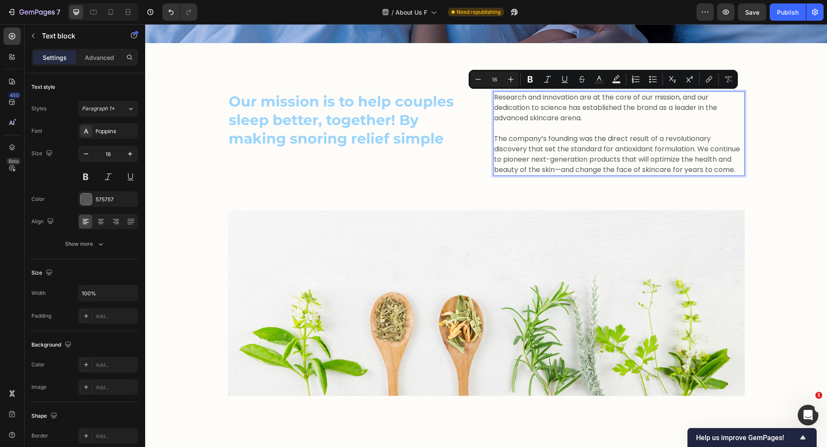
drag, startPoint x: 584, startPoint y: 117, endPoint x: 490, endPoint y: 95, distance: 96.9
click at [494, 95] on p "Research and innovation are at the core of our mission, and our dedication to s…" at bounding box center [619, 133] width 250 height 83
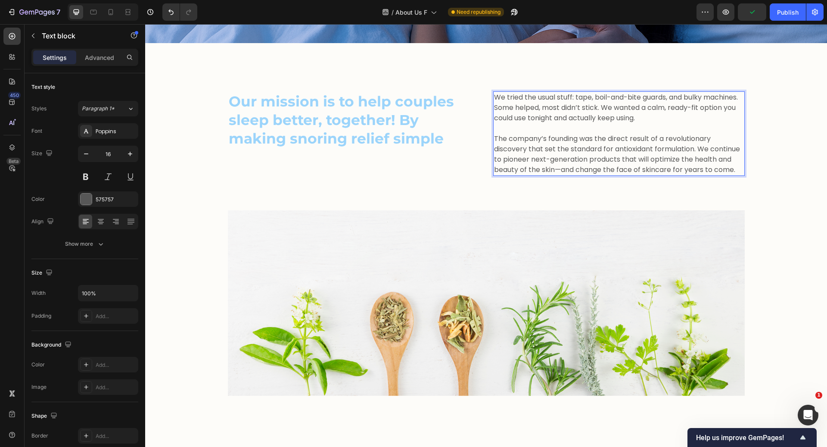
click at [493, 98] on div "We tried the usual stuff: tape, boil-and-bite guards, and bulky machines. Some …" at bounding box center [619, 133] width 252 height 84
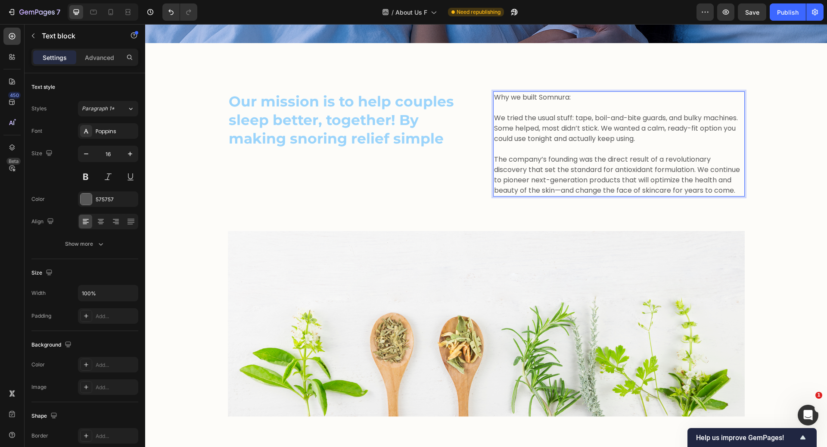
click at [496, 155] on p "We tried the usual stuff: tape, boil-and-bite guards, and bulky machines. Some …" at bounding box center [619, 154] width 250 height 83
click at [497, 151] on p "We tried the usual stuff: tape, boil-and-bite guards, and bulky machines. Some …" at bounding box center [619, 154] width 250 height 83
click at [494, 150] on p "We tried the usual stuff: tape, boil-and-bite guards, and bulky machines. Some …" at bounding box center [619, 154] width 250 height 83
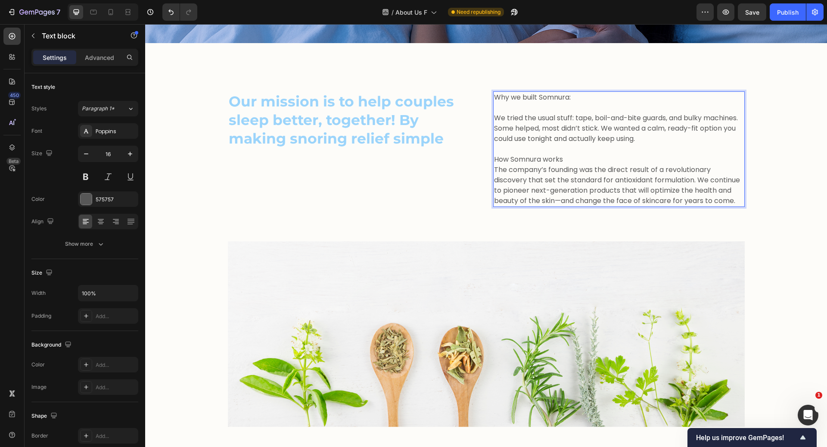
click at [569, 156] on p "How Somnura works The company’s founding was the direct result of a revolutiona…" at bounding box center [619, 180] width 250 height 52
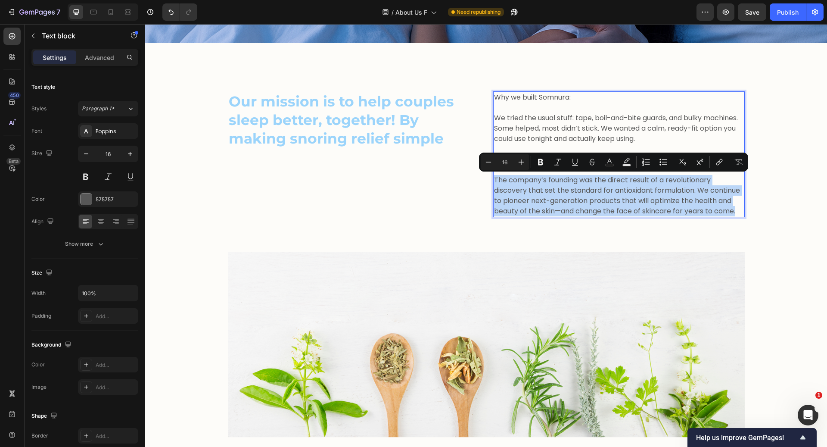
drag, startPoint x: 490, startPoint y: 180, endPoint x: 734, endPoint y: 211, distance: 245.4
click at [734, 211] on p "⁠⁠⁠⁠⁠⁠⁠ The company’s founding was the direct result of a revolutionary discove…" at bounding box center [619, 191] width 250 height 52
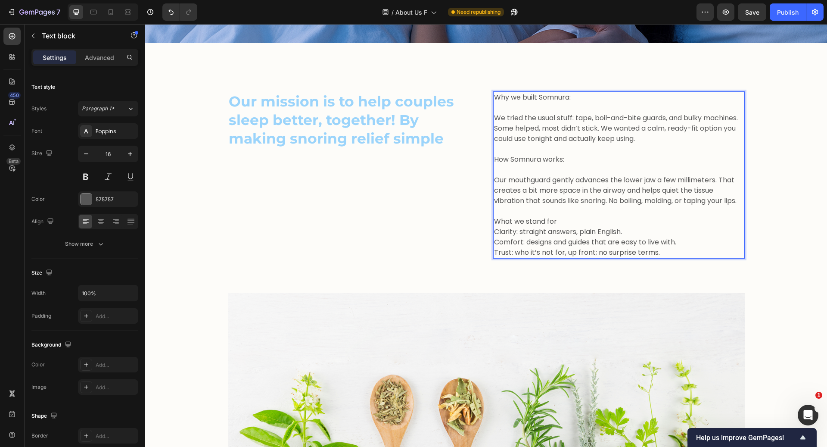
click at [553, 227] on p "What we stand for" at bounding box center [619, 221] width 250 height 10
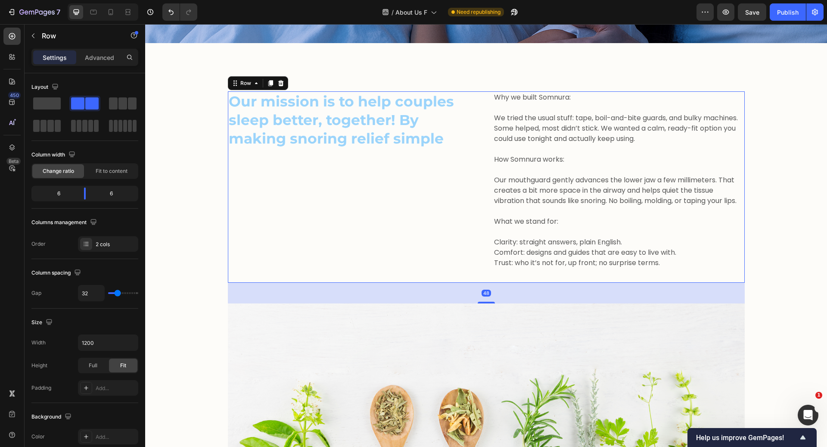
click at [676, 279] on div "Why we built Somnura: We tried the usual stuff: tape, boil-and-bite guards, and…" at bounding box center [619, 186] width 252 height 191
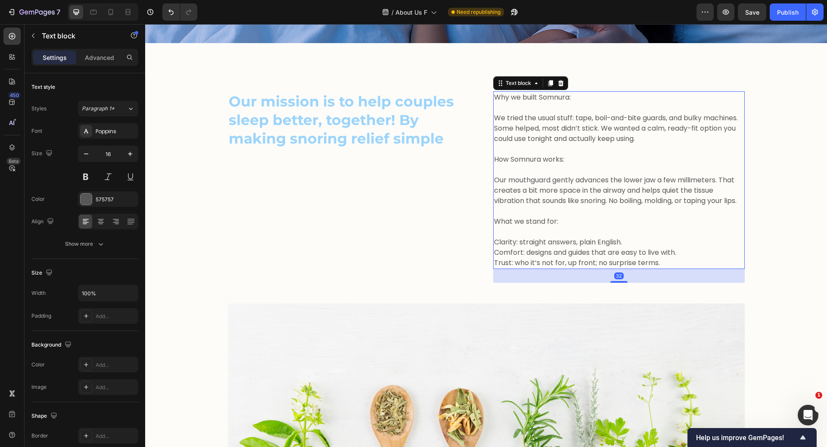
click at [671, 206] on p "Our mouthguard gently advances the lower jaw a few millimeters. That creates a …" at bounding box center [619, 185] width 250 height 41
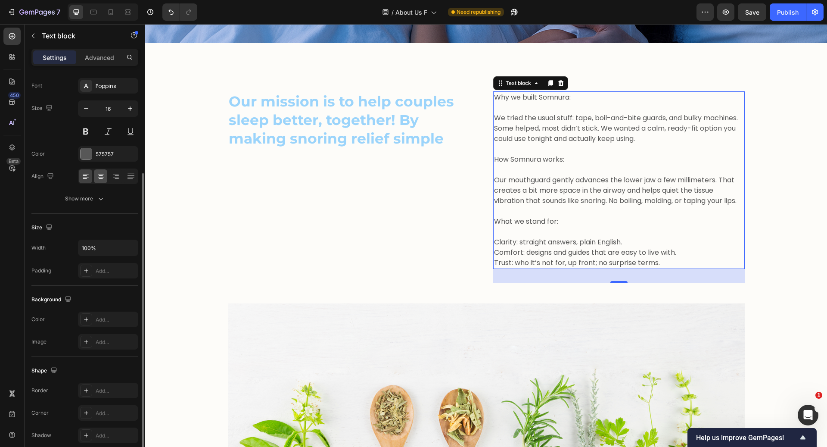
scroll to position [81, 0]
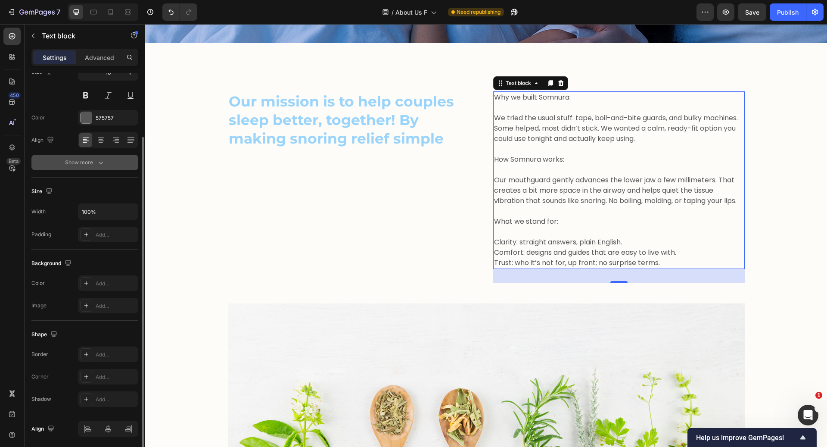
click at [97, 169] on button "Show more" at bounding box center [84, 163] width 107 height 16
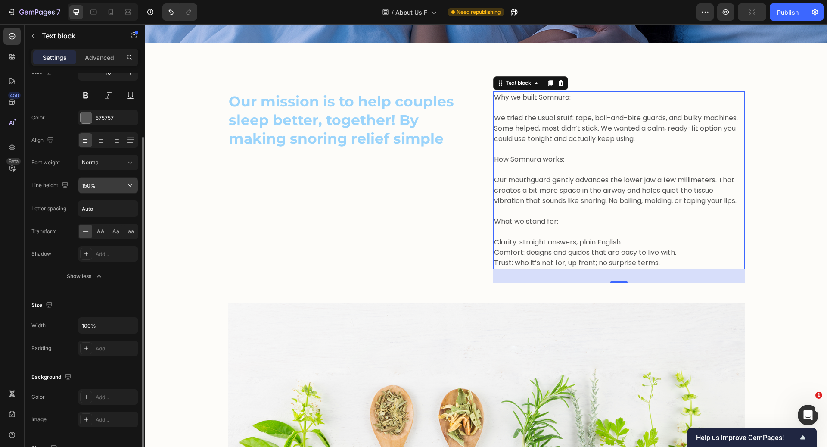
click at [118, 184] on input "150%" at bounding box center [107, 186] width 59 height 16
click at [128, 184] on icon "button" at bounding box center [130, 185] width 9 height 9
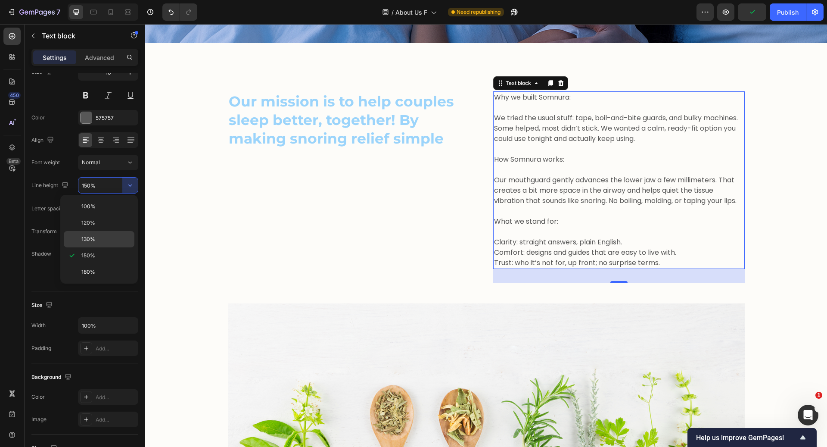
click at [108, 239] on p "130%" at bounding box center [105, 239] width 49 height 8
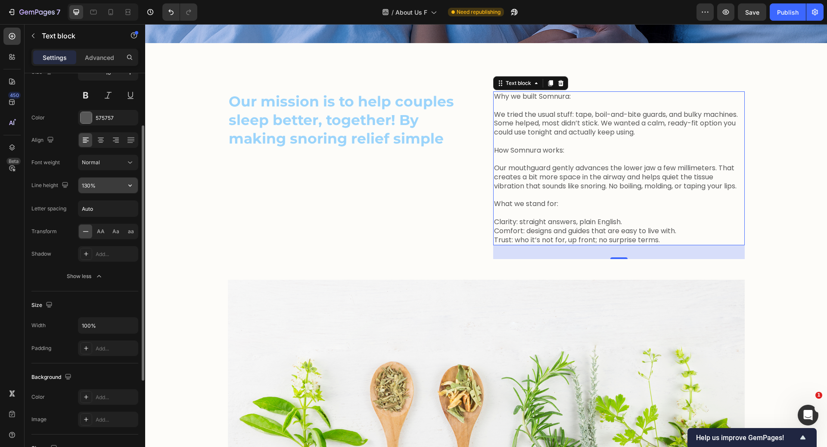
click at [133, 187] on icon "button" at bounding box center [130, 185] width 9 height 9
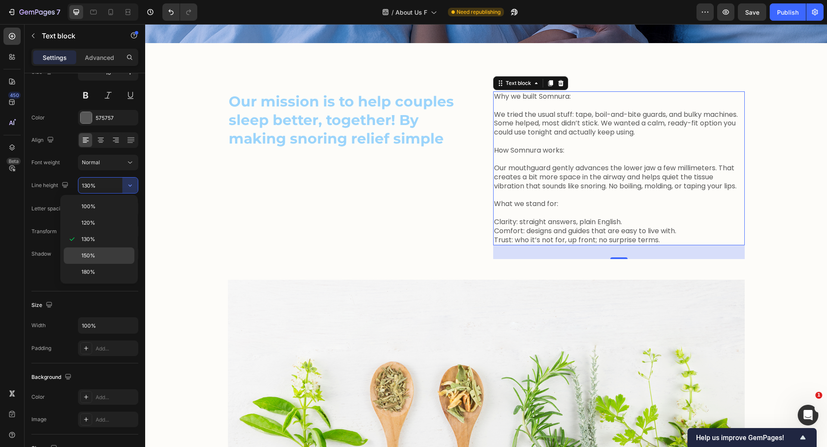
click at [117, 255] on p "150%" at bounding box center [105, 256] width 49 height 8
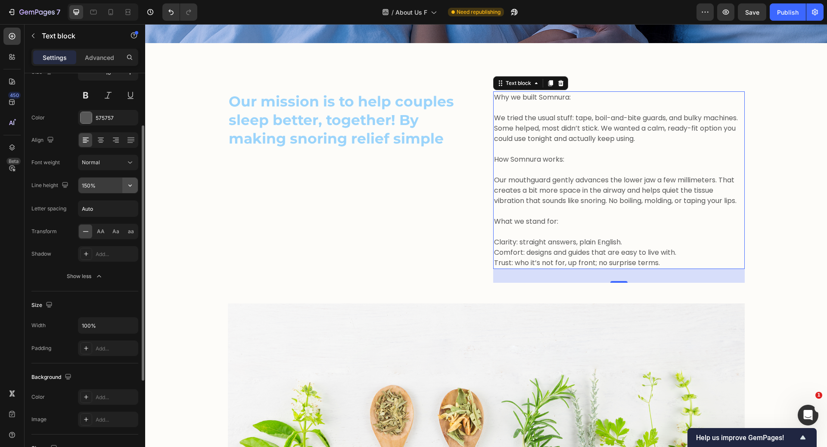
click at [132, 184] on icon "button" at bounding box center [130, 185] width 9 height 9
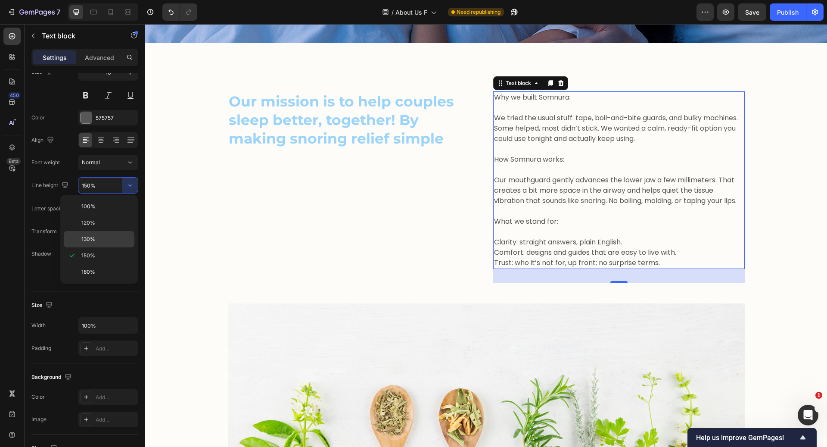
click at [123, 232] on div "130%" at bounding box center [99, 239] width 71 height 16
type input "130%"
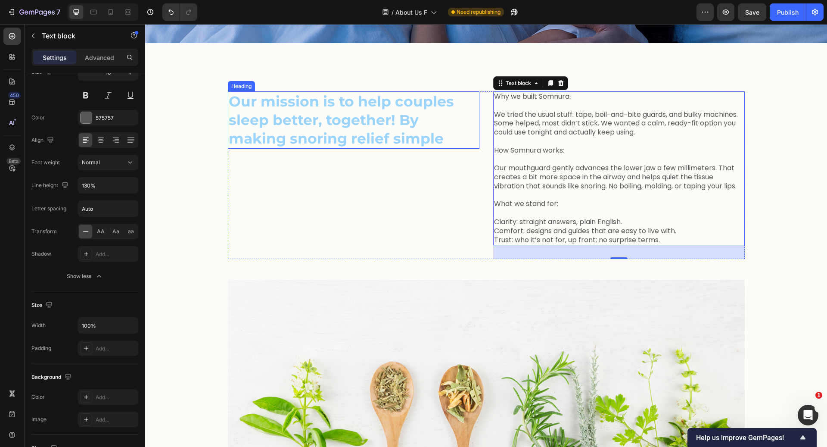
click at [368, 135] on p "Our mission is to help couples sleep better, together! By making snoring relief…" at bounding box center [354, 120] width 250 height 56
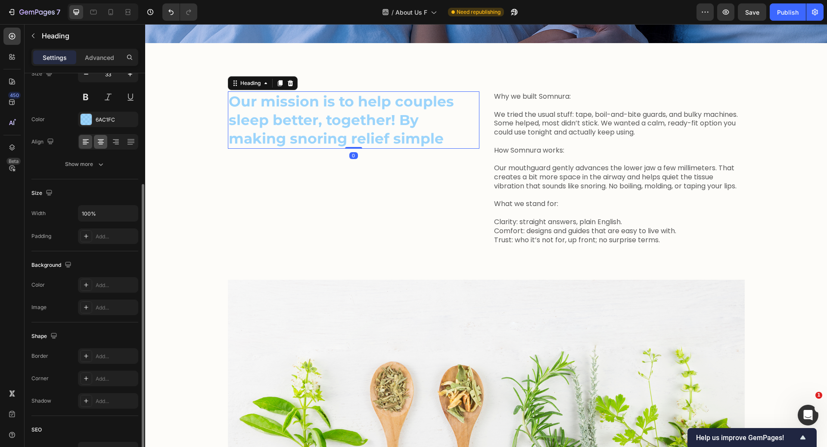
scroll to position [159, 0]
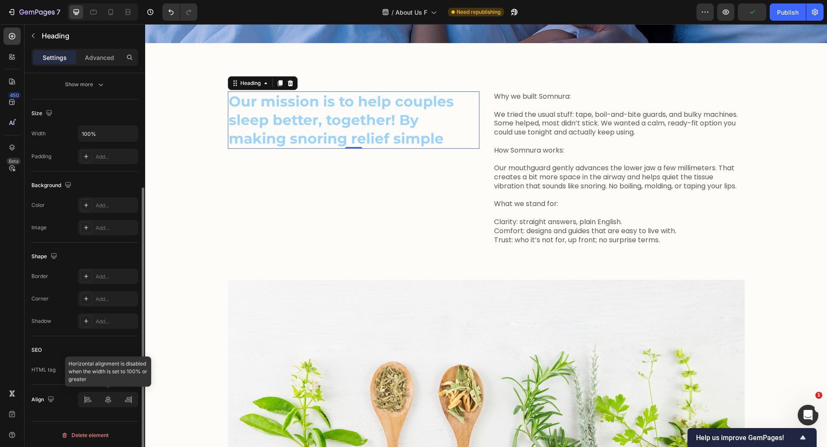
click at [105, 401] on div at bounding box center [108, 400] width 60 height 16
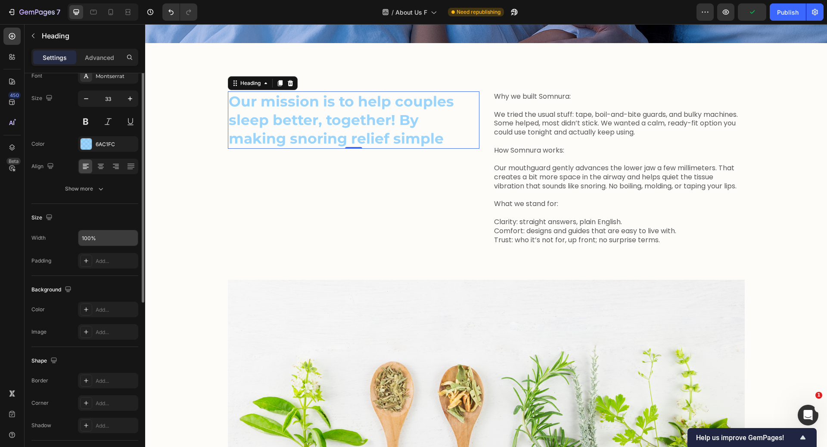
scroll to position [0, 0]
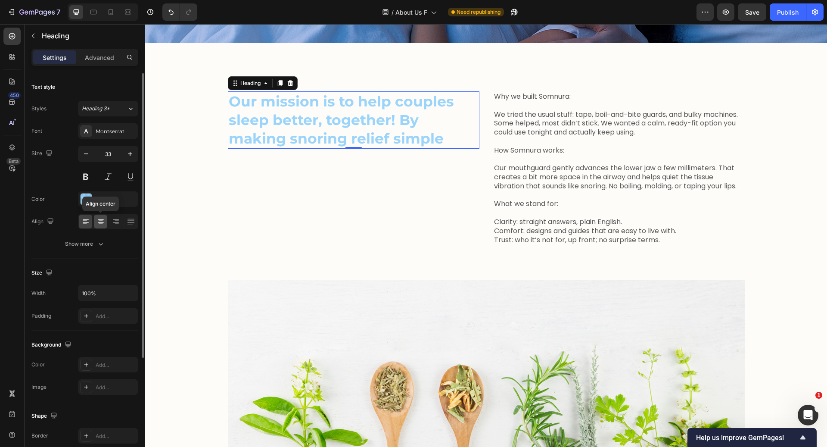
click at [101, 227] on div at bounding box center [100, 222] width 13 height 14
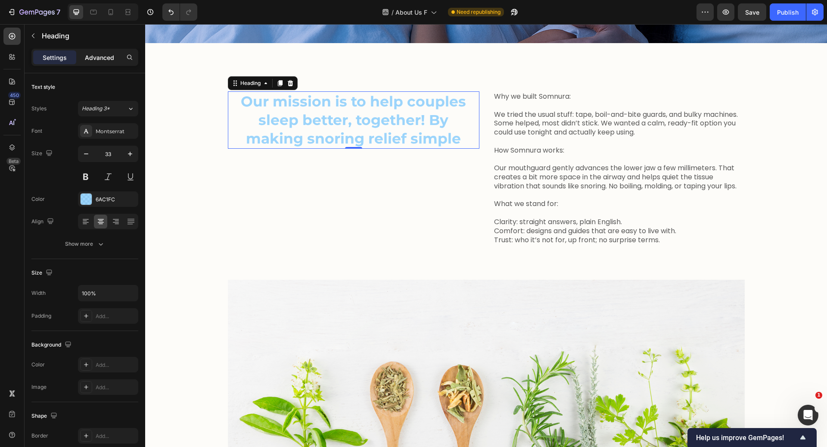
click at [103, 57] on p "Advanced" at bounding box center [99, 57] width 29 height 9
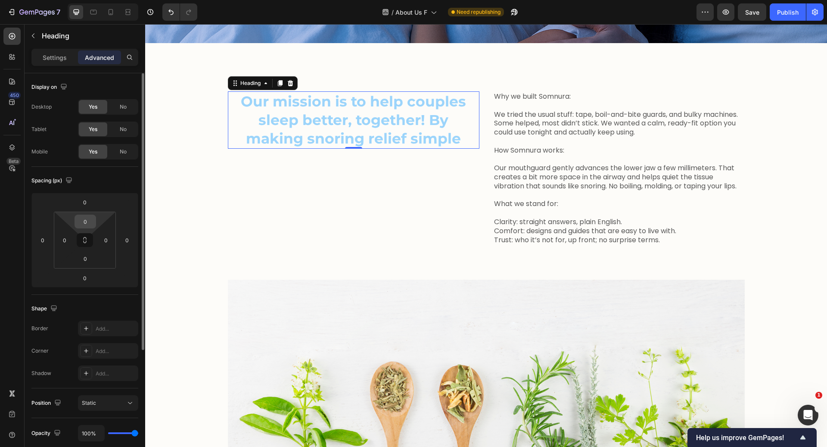
click at [87, 219] on input "0" at bounding box center [85, 221] width 17 height 13
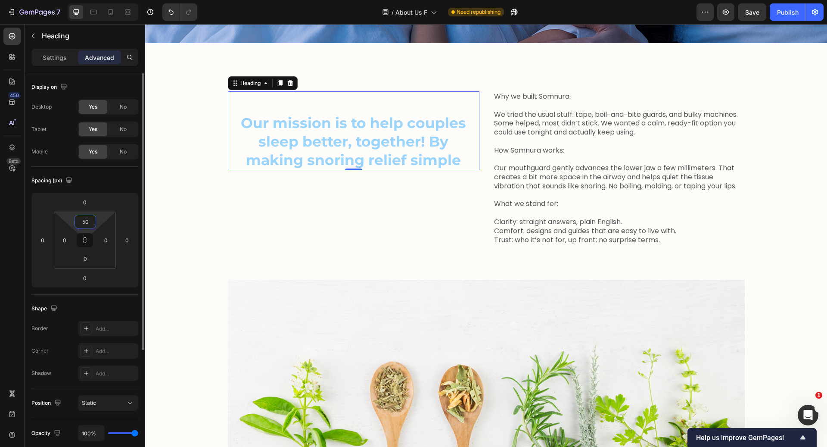
type input "5"
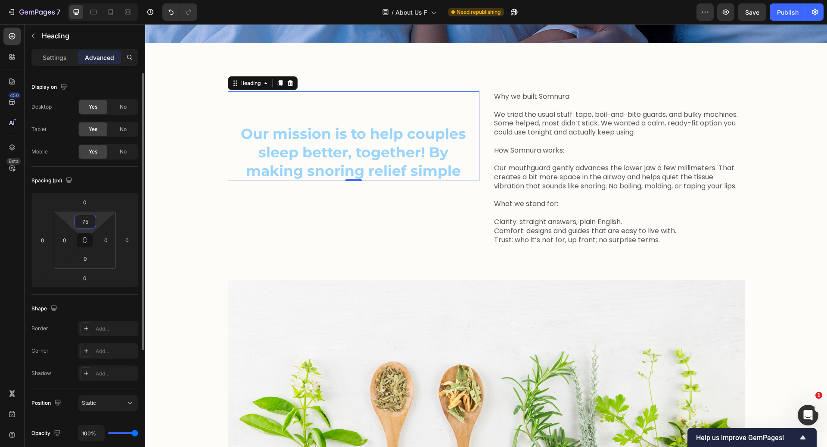
type input "7"
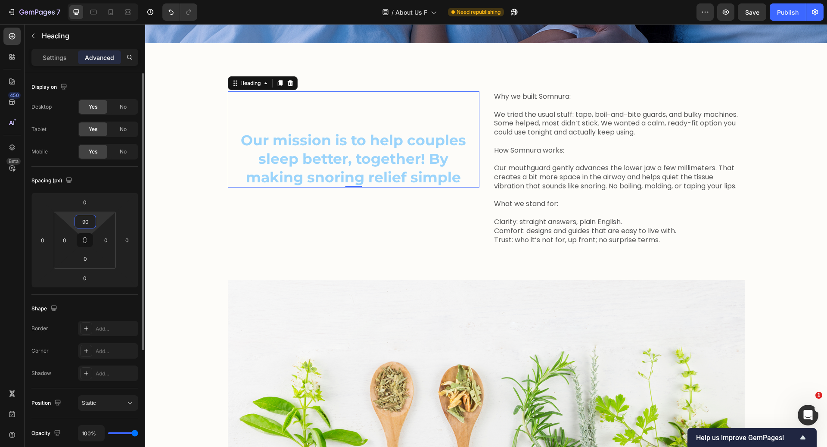
type input "9"
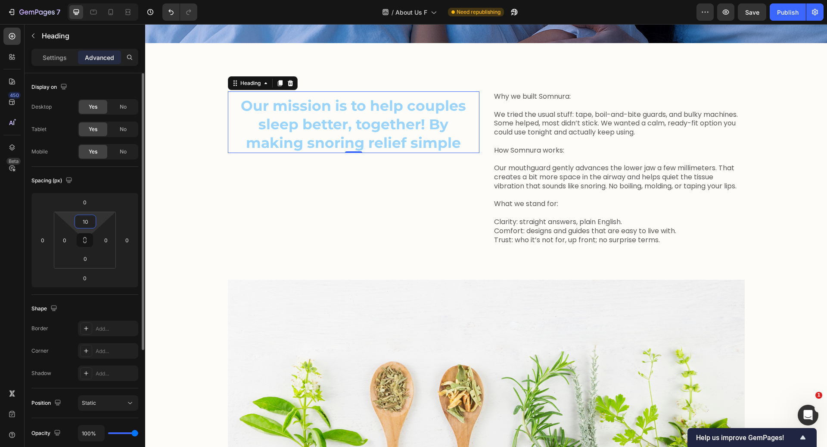
type input "100"
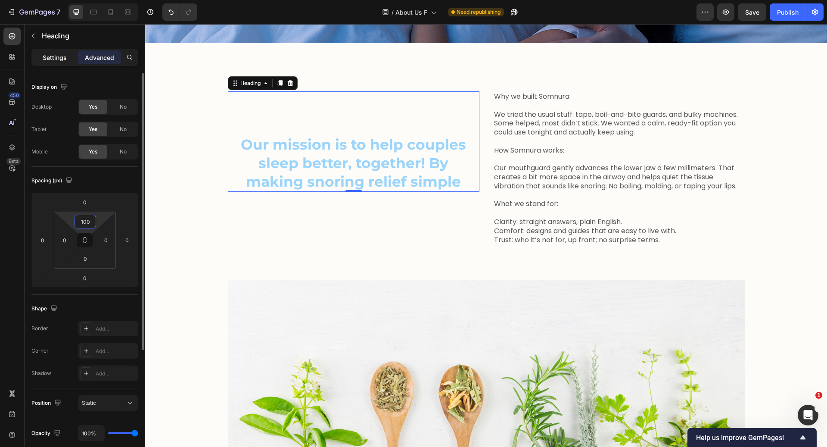
click at [54, 59] on p "Settings" at bounding box center [55, 57] width 24 height 9
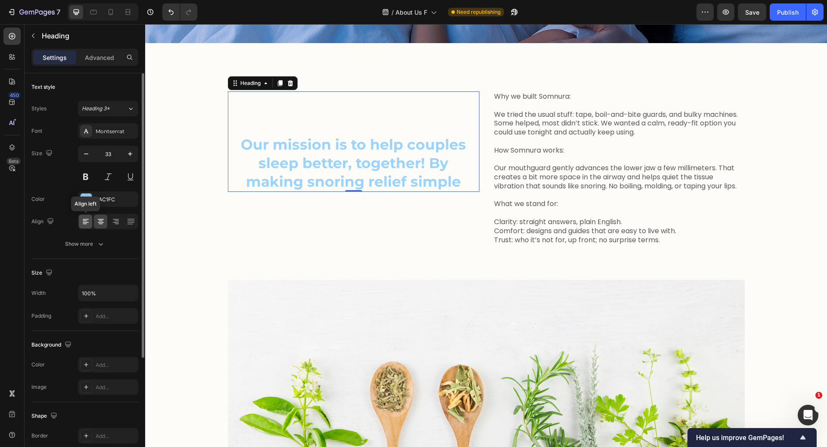
click at [87, 218] on icon at bounding box center [85, 221] width 9 height 9
click at [102, 221] on icon at bounding box center [101, 221] width 9 height 9
click at [183, 173] on div "Our mission is to help couples sleep better, together! By making snoring relief…" at bounding box center [486, 278] width 669 height 375
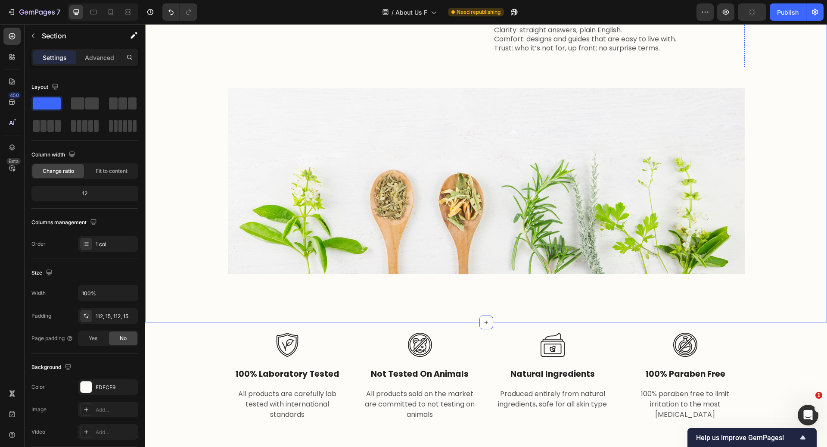
scroll to position [401, 0]
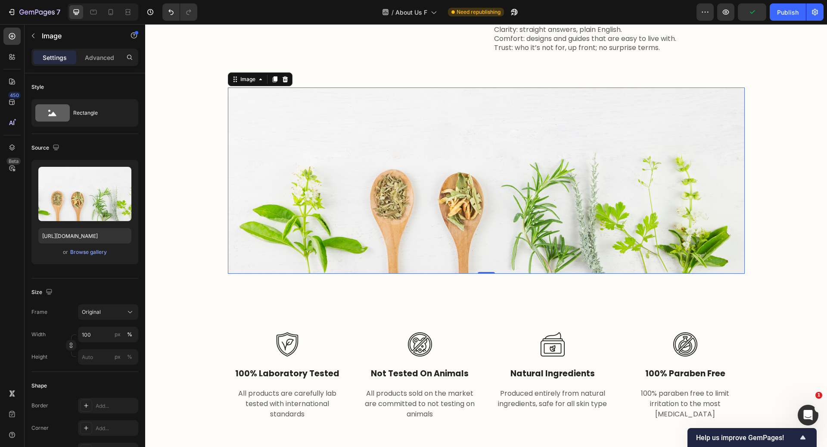
click at [359, 174] on img at bounding box center [486, 180] width 517 height 186
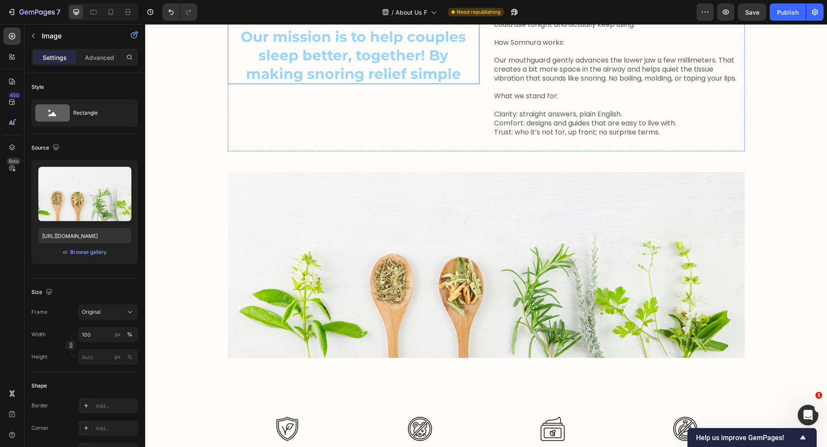
scroll to position [324, 0]
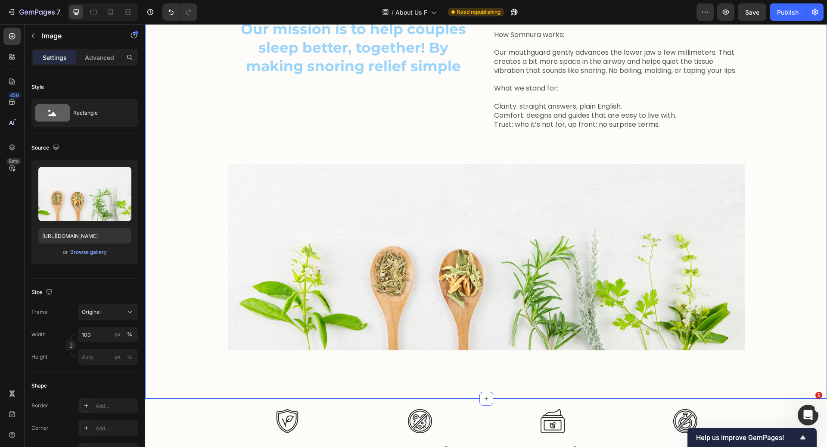
click at [192, 225] on div "Our mission is to help couples sleep better, together! By making snoring relief…" at bounding box center [486, 163] width 669 height 375
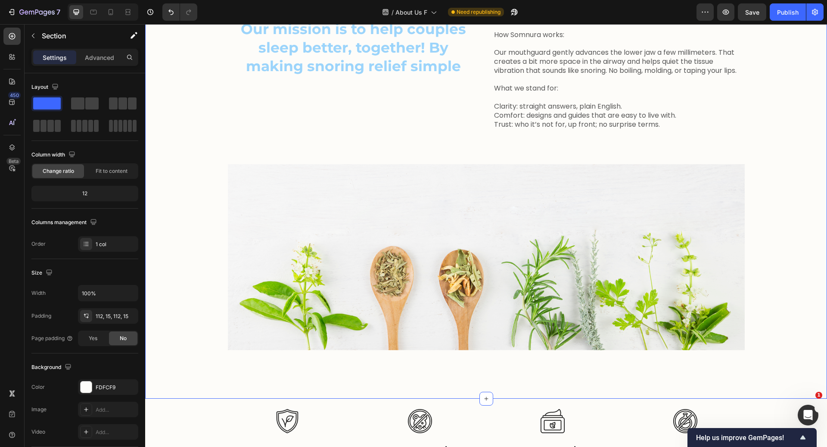
scroll to position [333, 0]
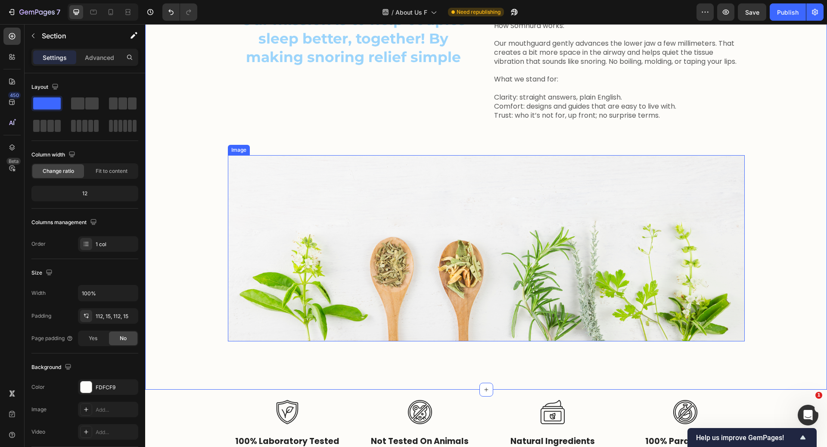
click at [418, 209] on img at bounding box center [486, 248] width 517 height 186
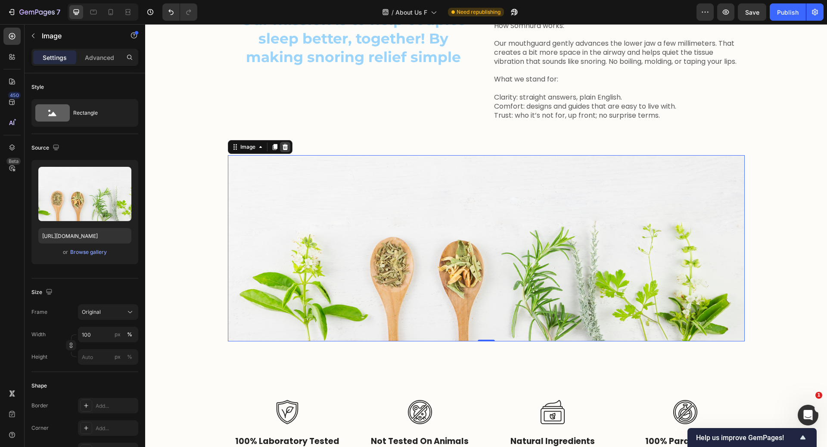
click at [282, 150] on icon at bounding box center [285, 147] width 7 height 7
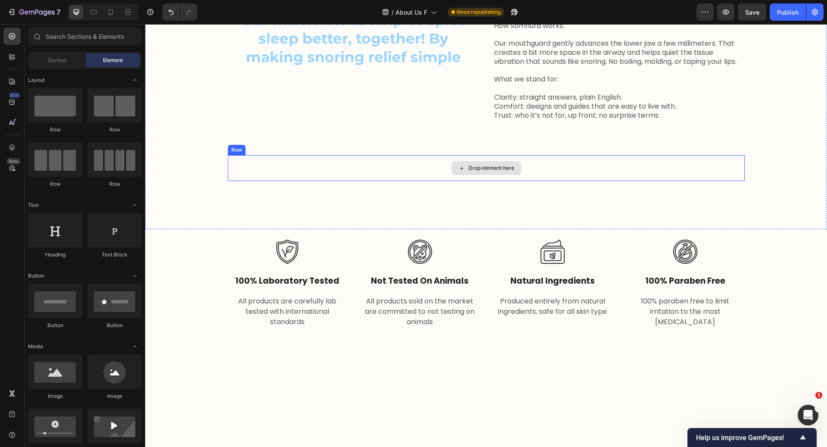
click at [377, 175] on div "Drop element here" at bounding box center [486, 168] width 517 height 26
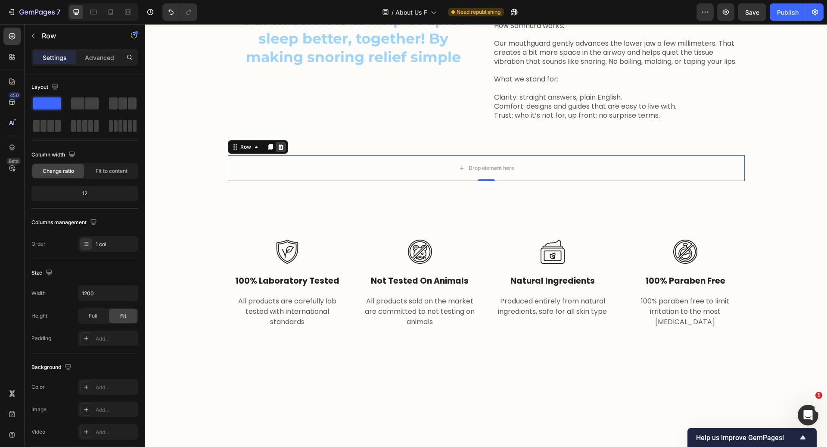
click at [276, 152] on div at bounding box center [281, 147] width 10 height 10
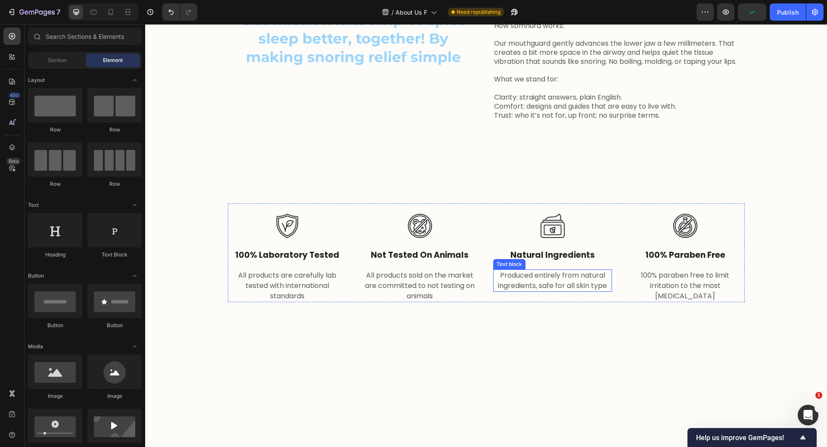
click at [549, 291] on p "Produced entirely from natural ingredients, safe for all skin type" at bounding box center [552, 280] width 117 height 21
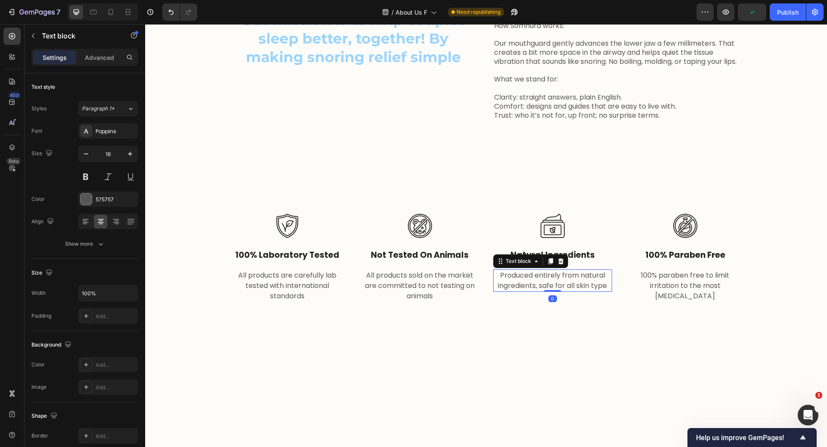
click at [575, 291] on p "Produced entirely from natural ingredients, safe for all skin type" at bounding box center [552, 280] width 117 height 21
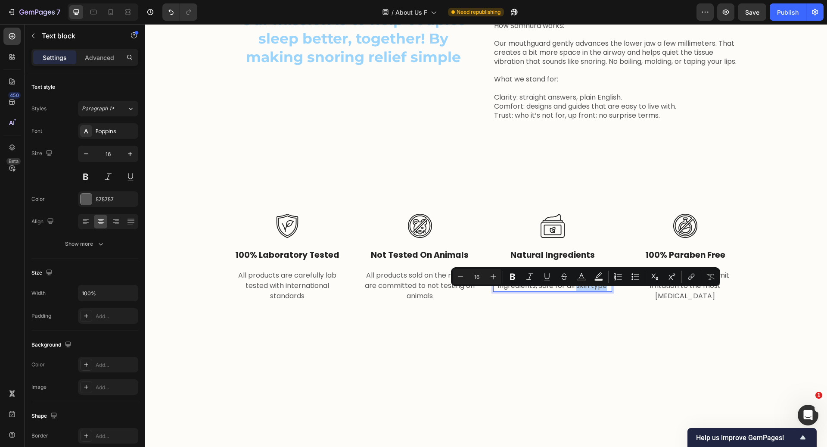
drag, startPoint x: 575, startPoint y: 294, endPoint x: 603, endPoint y: 295, distance: 28.4
click at [603, 291] on p "Produced entirely from natural ingredients, safe for all skin type" at bounding box center [552, 280] width 117 height 21
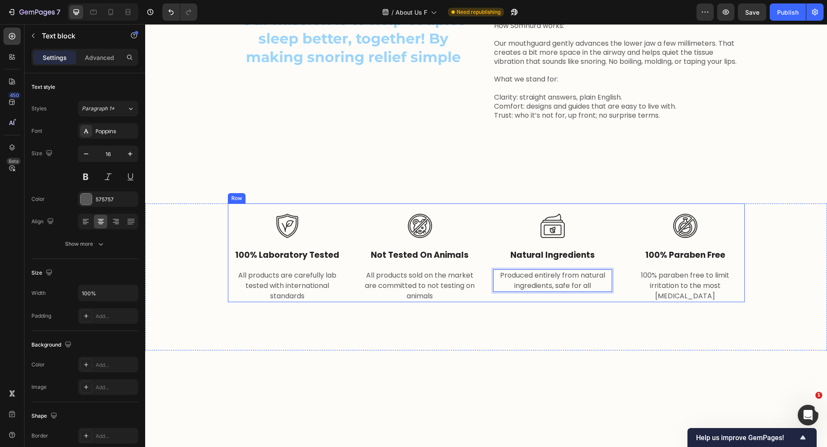
click at [445, 249] on div "Image not tested on animals Text block All products sold on the market are comm…" at bounding box center [420, 252] width 119 height 99
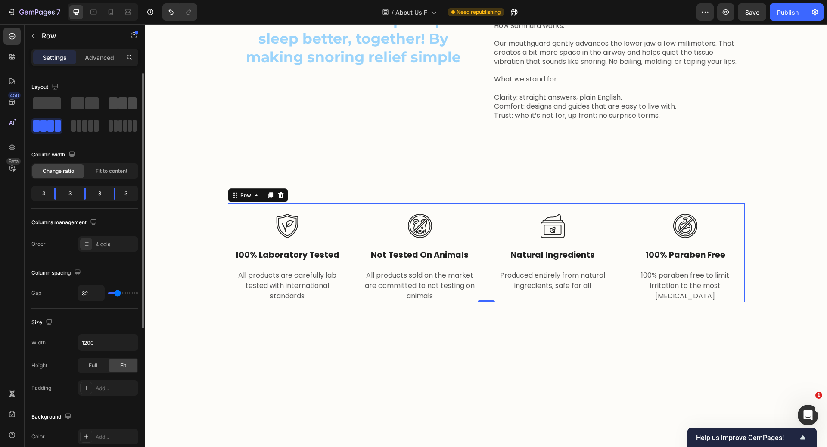
click at [124, 100] on span at bounding box center [123, 103] width 9 height 12
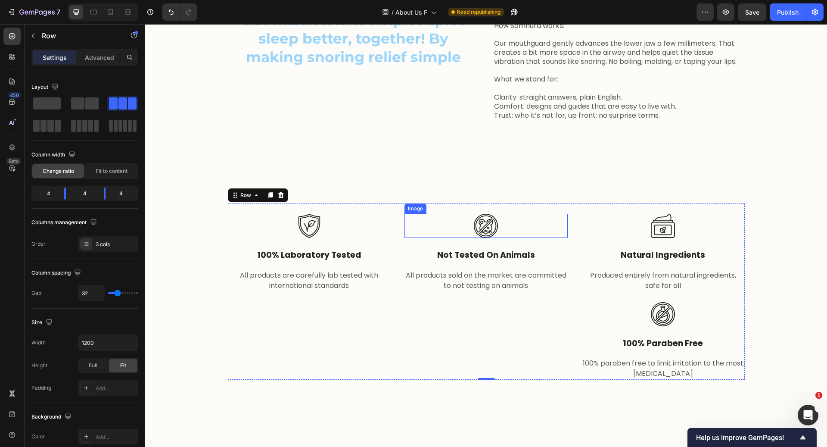
click at [505, 238] on div at bounding box center [486, 226] width 163 height 24
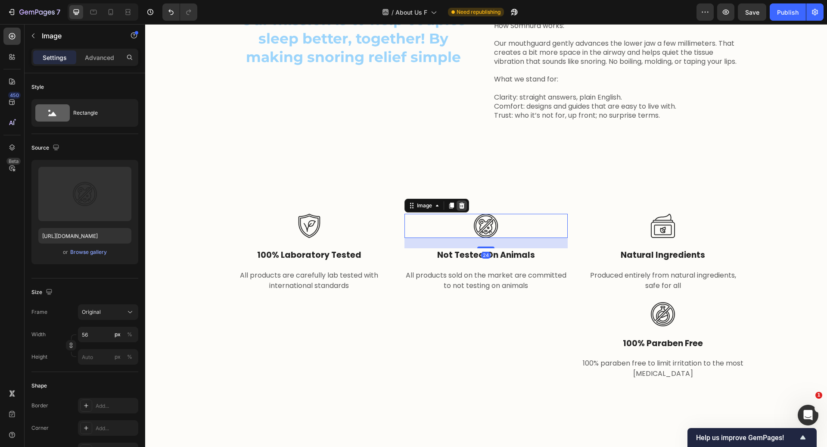
click at [461, 209] on icon at bounding box center [462, 205] width 7 height 7
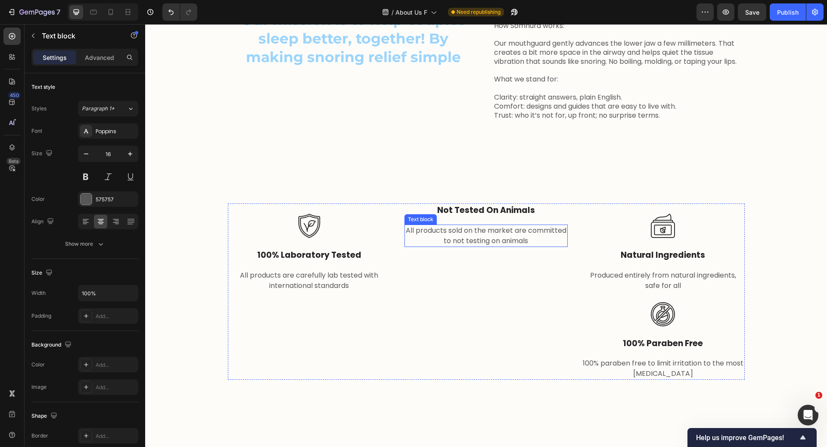
click at [522, 245] on p "All products sold on the market are committed to not testing on animals" at bounding box center [487, 235] width 162 height 21
click at [470, 219] on icon at bounding box center [473, 216] width 6 height 6
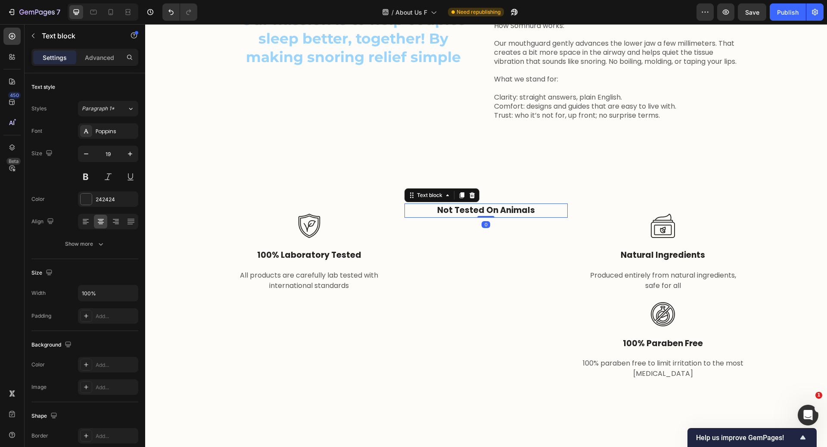
click at [505, 217] on p "not tested on animals" at bounding box center [487, 210] width 162 height 12
click at [469, 199] on icon at bounding box center [472, 195] width 7 height 7
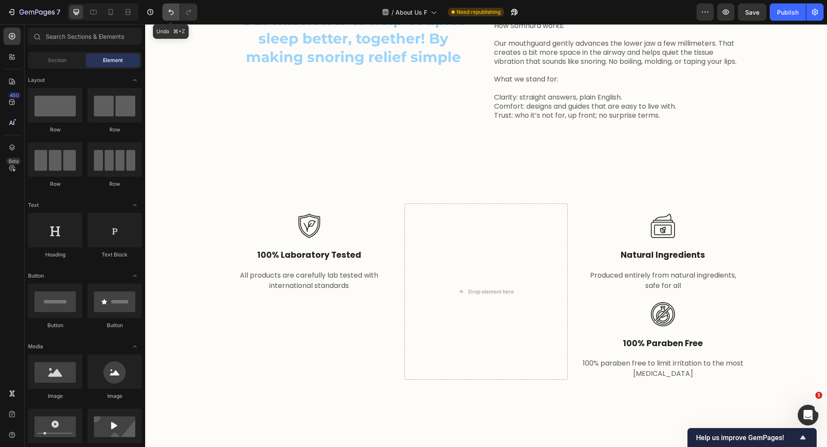
click at [171, 17] on button "Undo/Redo" at bounding box center [170, 11] width 17 height 17
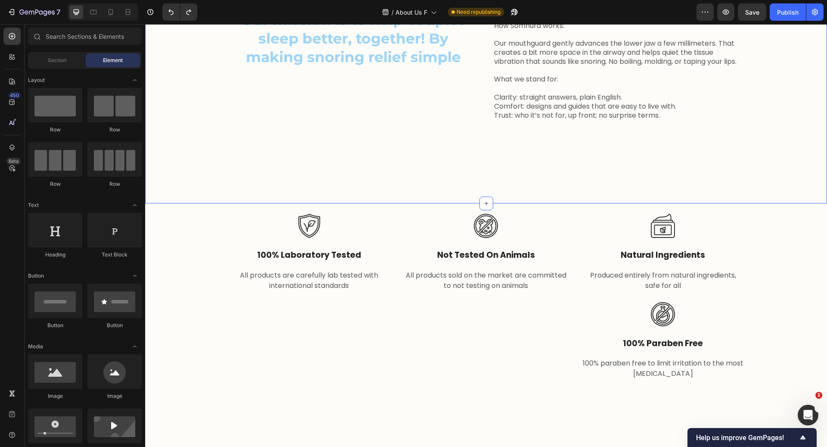
drag, startPoint x: 316, startPoint y: 41, endPoint x: 270, endPoint y: 150, distance: 118.0
click at [166, 13] on button "Undo/Redo" at bounding box center [170, 11] width 17 height 17
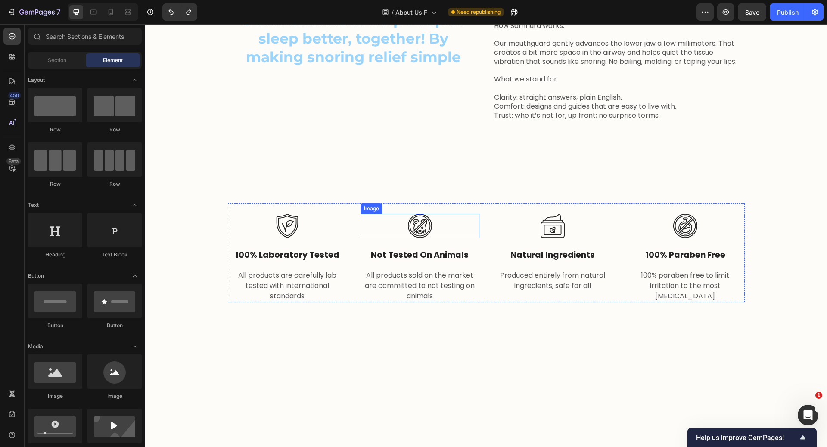
click at [434, 238] on div at bounding box center [420, 226] width 119 height 24
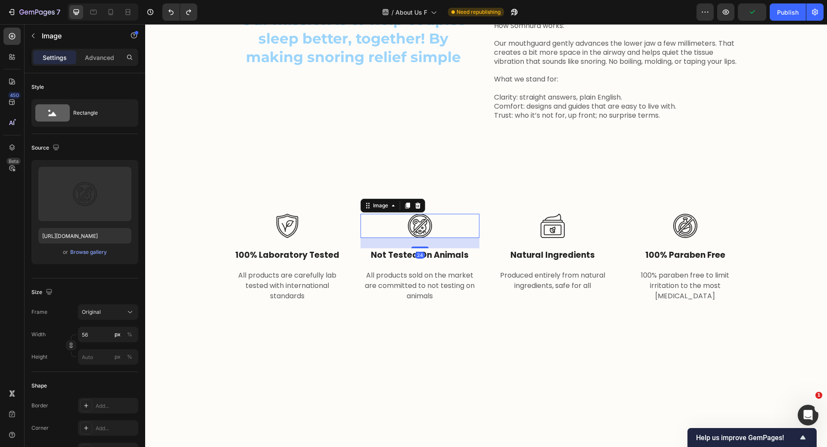
drag, startPoint x: 413, startPoint y: 209, endPoint x: 415, endPoint y: 217, distance: 7.6
click at [413, 209] on div at bounding box center [418, 205] width 10 height 10
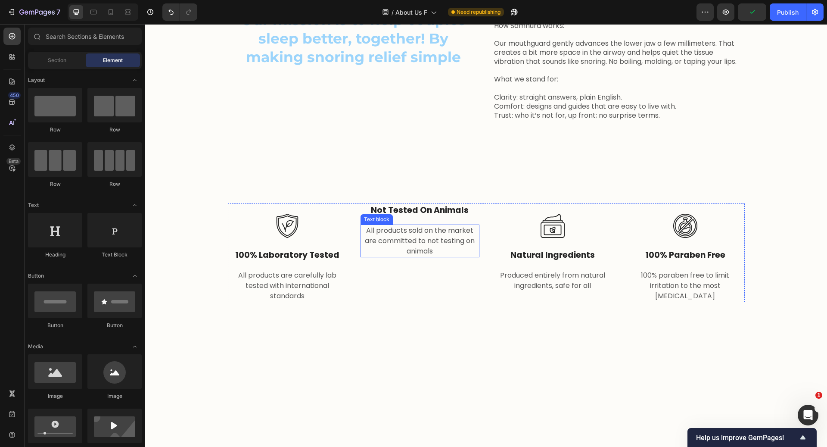
click at [440, 246] on p "All products sold on the market are committed to not testing on animals" at bounding box center [420, 240] width 117 height 31
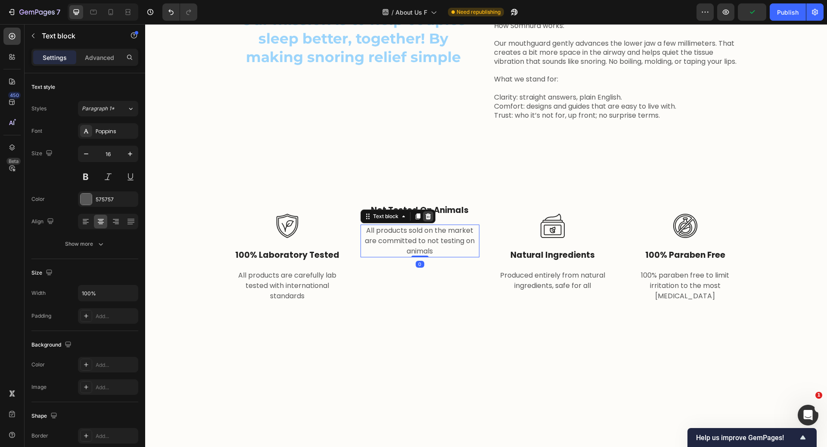
click at [425, 219] on icon at bounding box center [428, 216] width 6 height 6
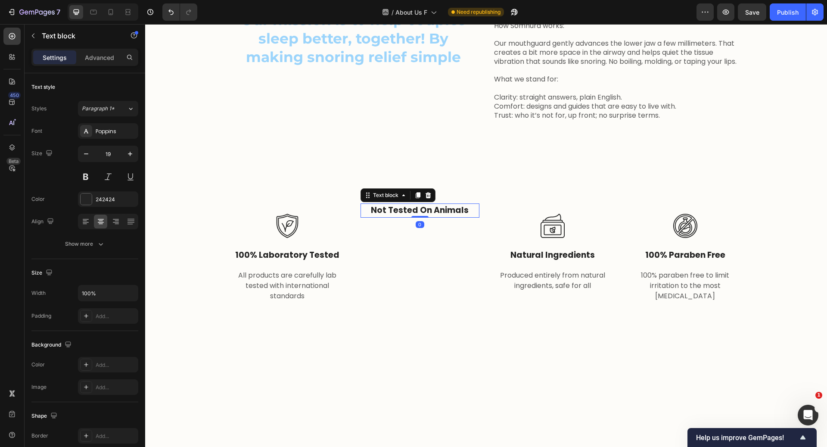
click at [450, 218] on div "not tested on animals" at bounding box center [420, 210] width 119 height 14
click at [426, 198] on icon at bounding box center [428, 195] width 6 height 6
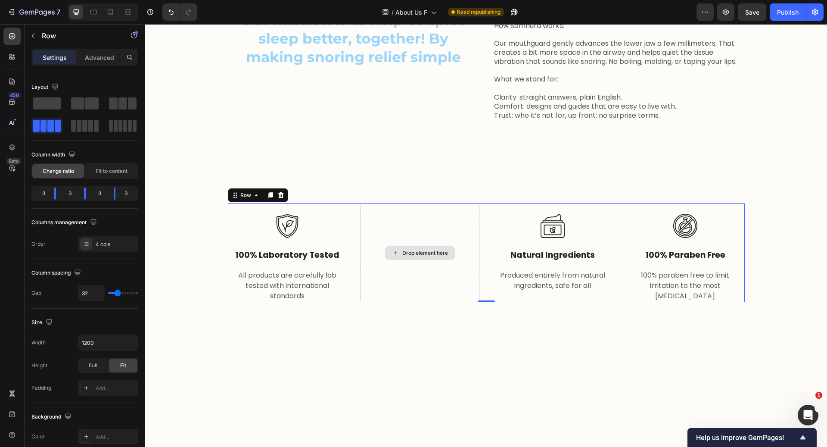
click at [408, 225] on div "Drop element here" at bounding box center [420, 252] width 119 height 99
click at [120, 103] on span at bounding box center [123, 103] width 9 height 12
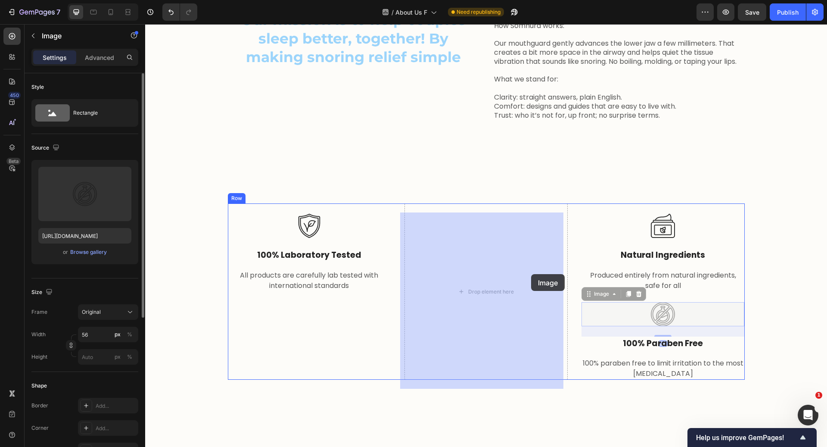
drag, startPoint x: 682, startPoint y: 318, endPoint x: 530, endPoint y: 271, distance: 159.8
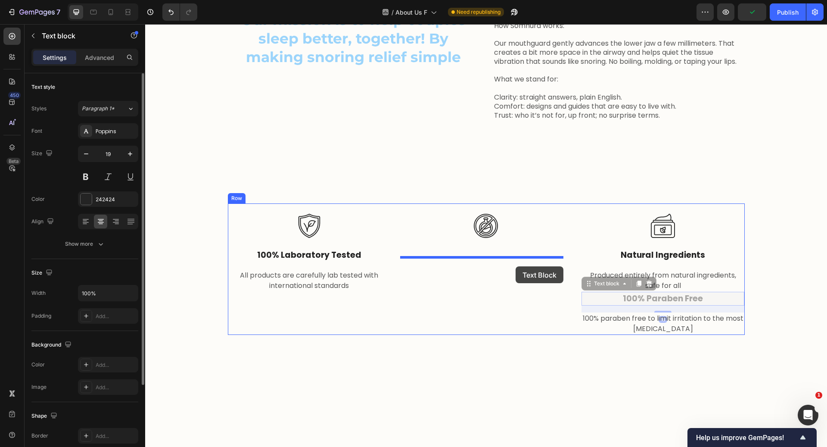
drag, startPoint x: 690, startPoint y: 306, endPoint x: 516, endPoint y: 266, distance: 178.2
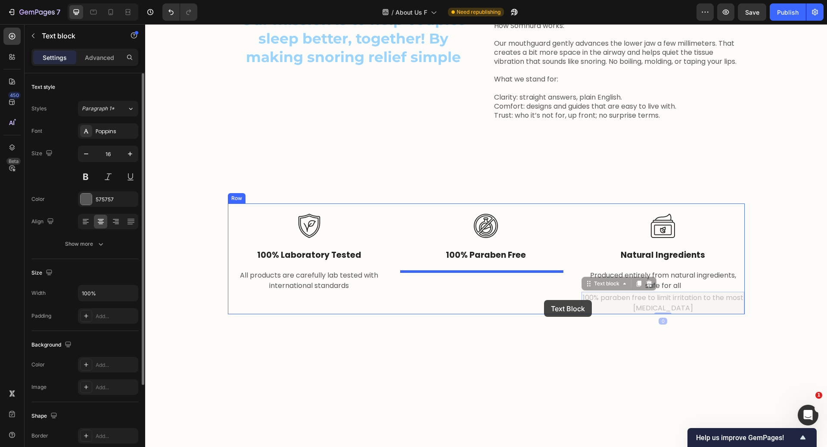
drag, startPoint x: 676, startPoint y: 312, endPoint x: 544, endPoint y: 300, distance: 132.0
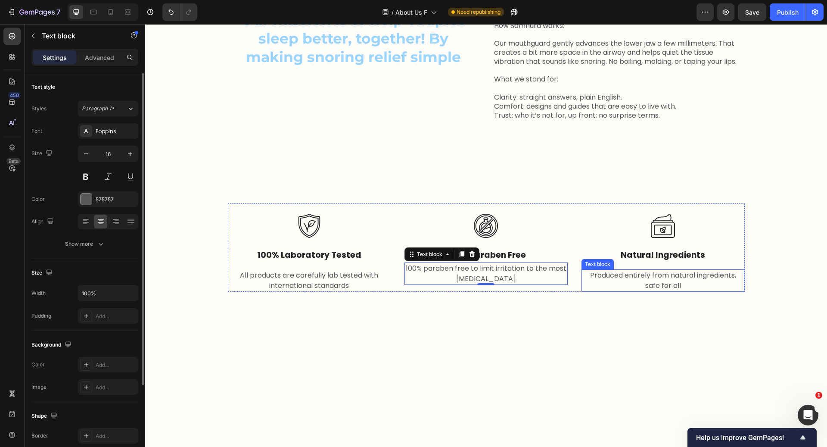
click at [618, 291] on p "Produced entirely from natural ingredients, safe for all" at bounding box center [664, 280] width 162 height 21
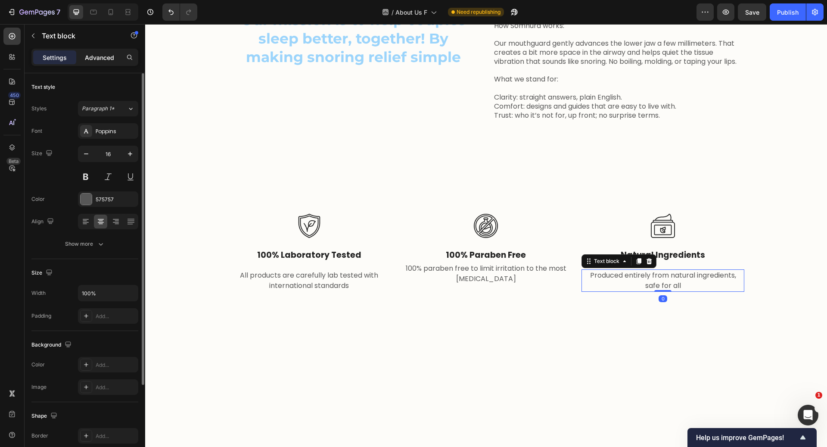
click at [103, 58] on p "Advanced" at bounding box center [99, 57] width 29 height 9
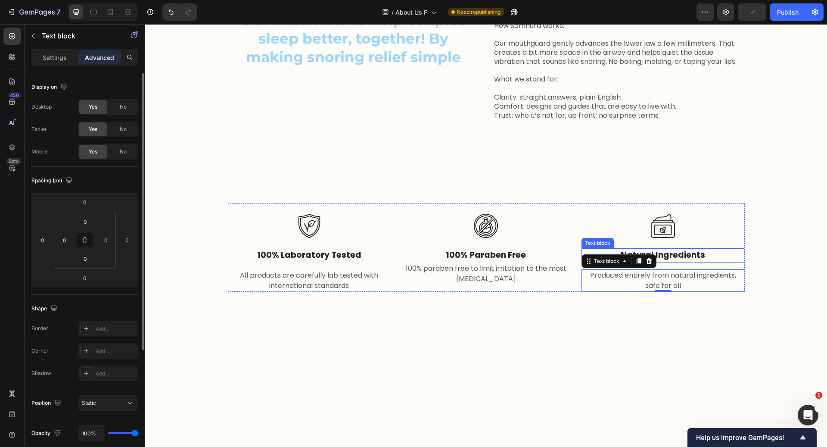
click at [713, 262] on p "natural ingredients" at bounding box center [664, 255] width 162 height 12
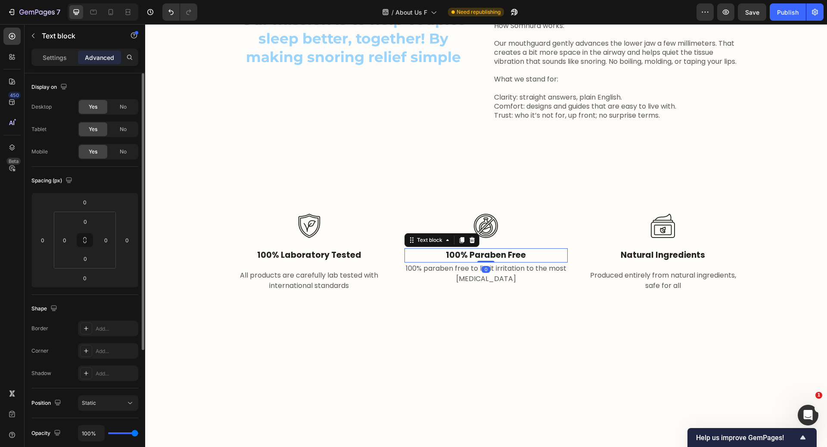
click at [435, 262] on p "100% paraben free" at bounding box center [487, 255] width 162 height 12
click at [87, 275] on input "0" at bounding box center [84, 278] width 17 height 13
type input "16"
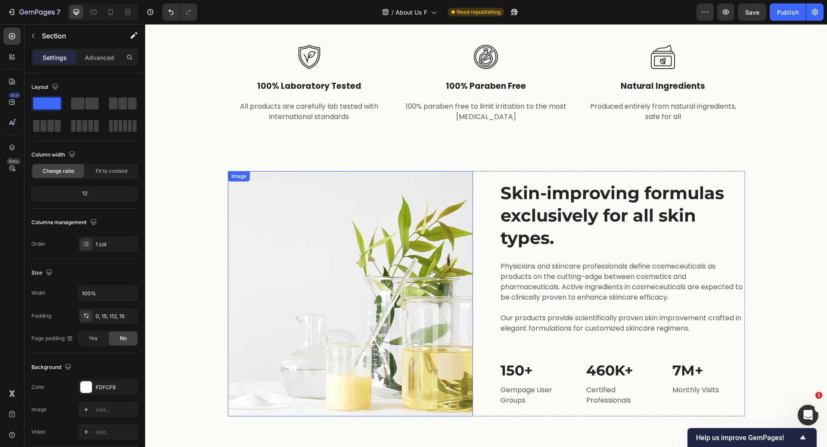
scroll to position [483, 0]
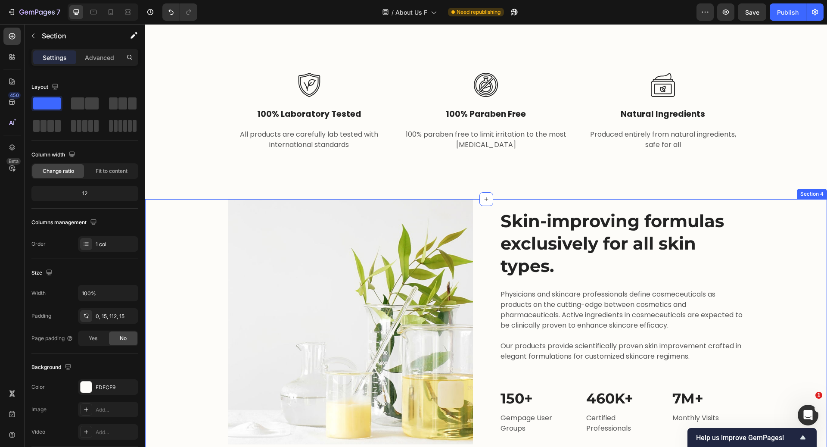
click at [200, 237] on div "Image Skin-improving formulas exclusively for all skin types. Heading Physician…" at bounding box center [486, 321] width 669 height 245
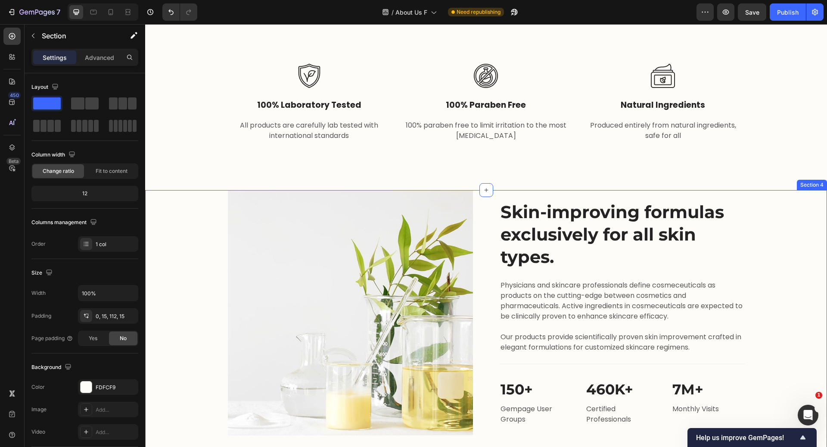
click at [781, 226] on div "Image Skin-improving formulas exclusively for all skin types. Heading Physician…" at bounding box center [486, 312] width 669 height 245
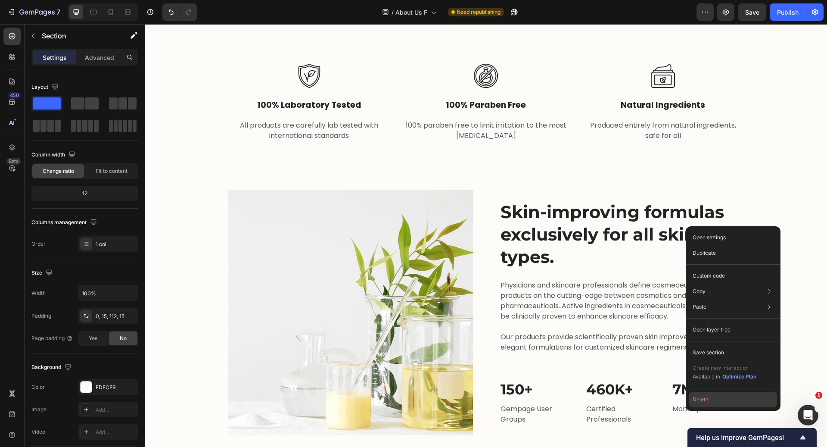
click at [722, 395] on button "Delete" at bounding box center [734, 400] width 88 height 16
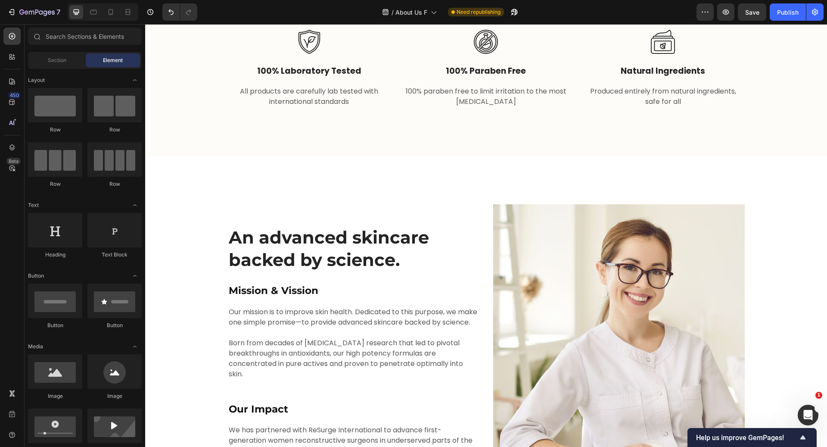
scroll to position [519, 0]
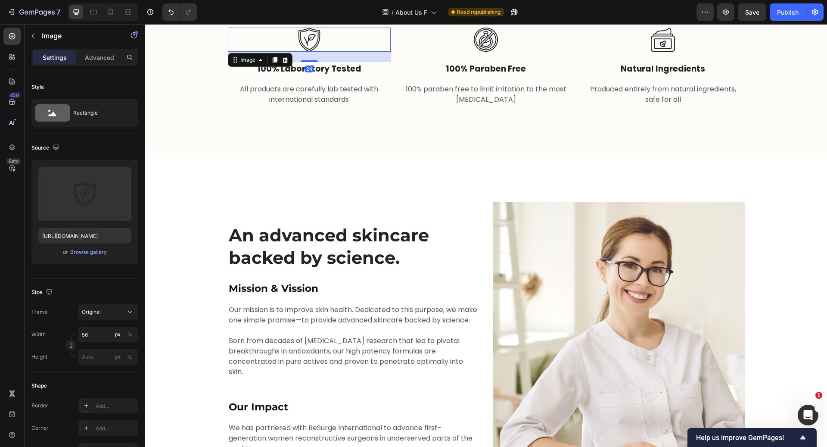
click at [314, 52] on img at bounding box center [309, 40] width 24 height 24
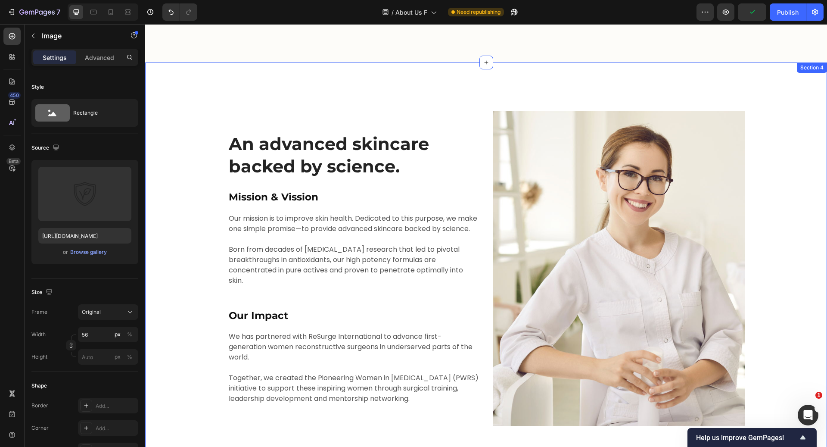
scroll to position [618, 0]
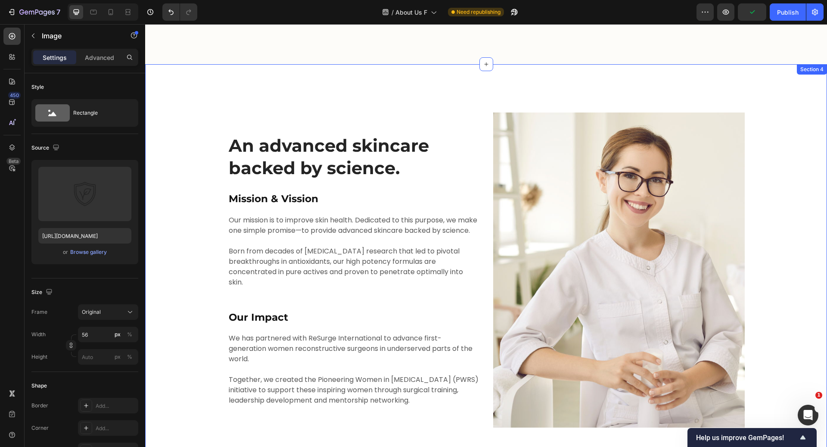
click at [177, 189] on div "An advanced skincare backed by science. Heading Mission & Vission Heading Our m…" at bounding box center [486, 269] width 669 height 315
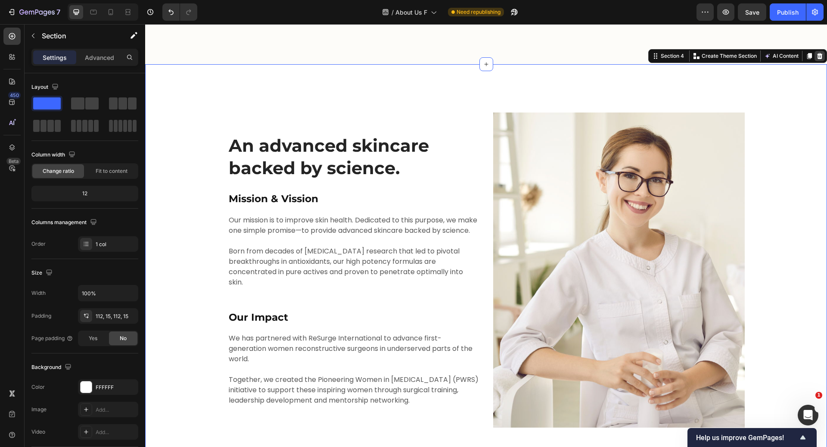
click at [818, 57] on icon at bounding box center [821, 56] width 6 height 6
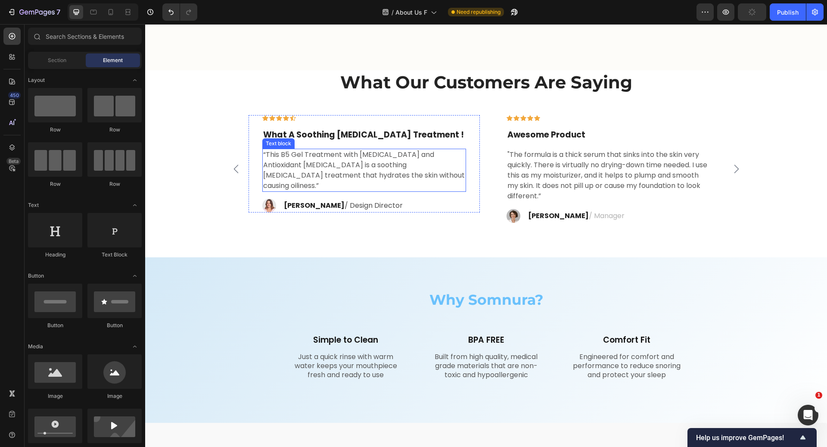
scroll to position [633, 0]
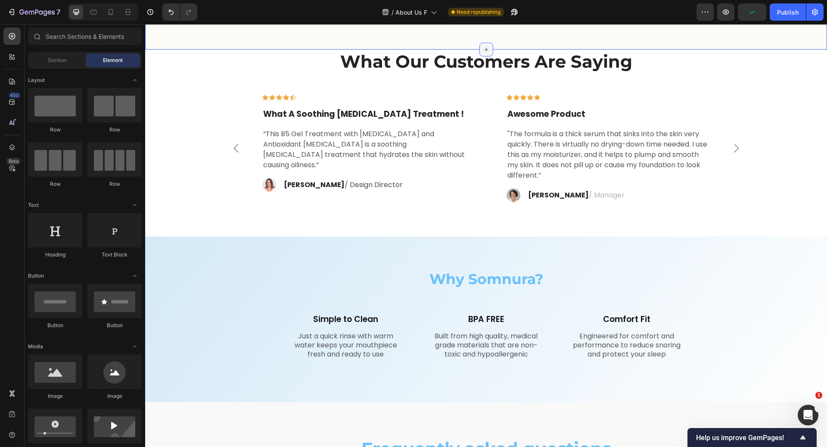
click at [483, 49] on icon at bounding box center [486, 49] width 7 height 7
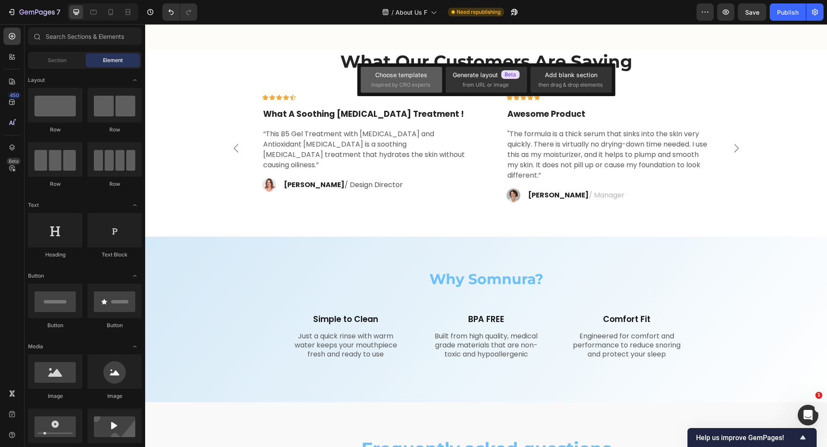
click at [417, 83] on span "inspired by CRO experts" at bounding box center [401, 85] width 59 height 8
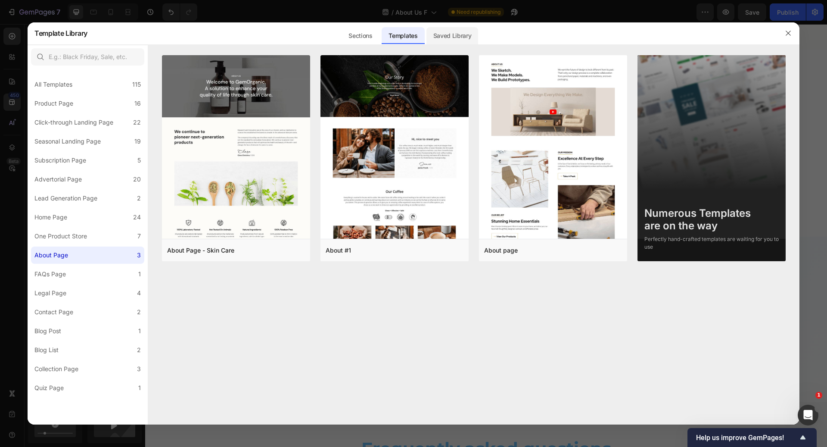
click at [445, 37] on div "Saved Library" at bounding box center [453, 35] width 52 height 17
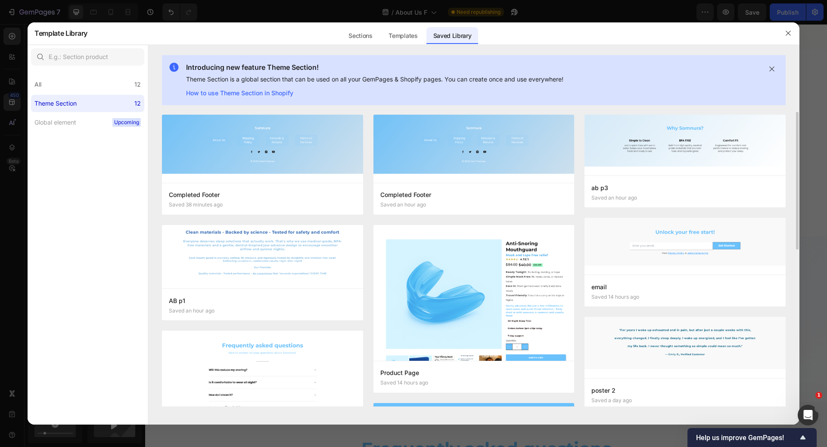
scroll to position [0, 0]
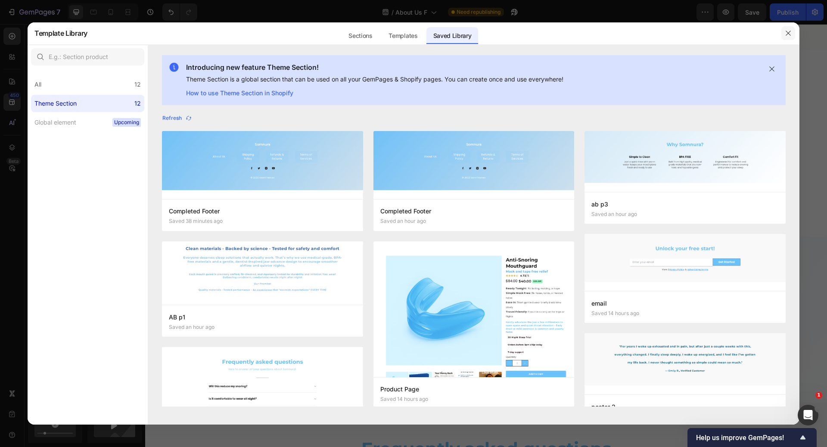
click at [792, 32] on icon "button" at bounding box center [788, 33] width 7 height 7
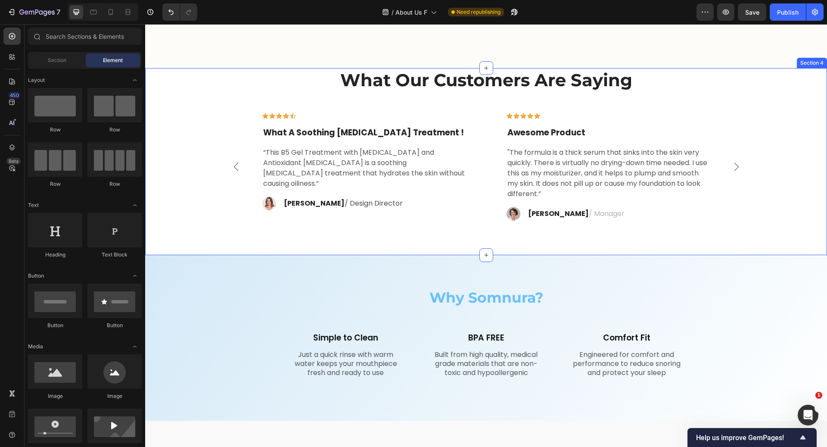
scroll to position [607, 0]
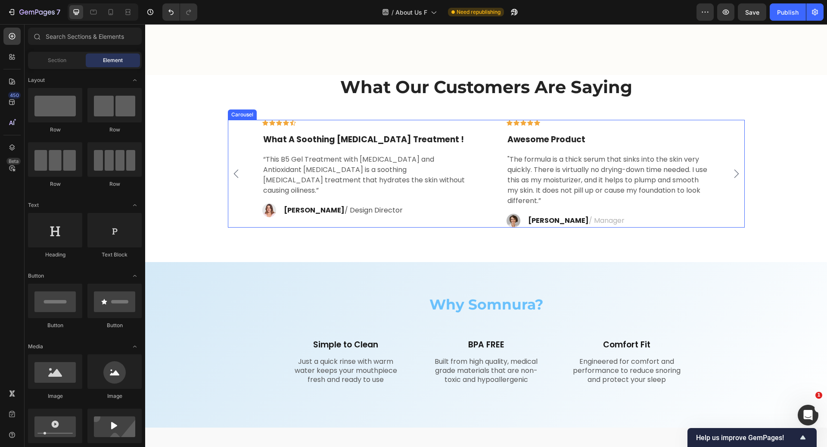
click at [734, 174] on icon "Carousel Next Arrow" at bounding box center [737, 174] width 10 height 10
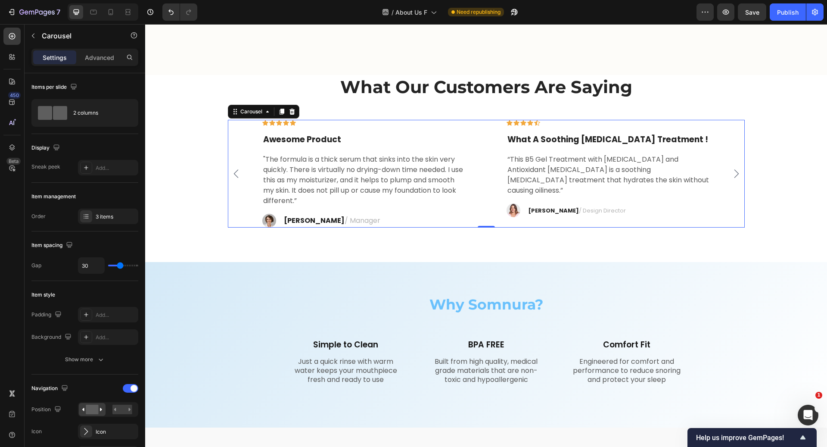
click at [734, 174] on icon "Carousel Next Arrow" at bounding box center [737, 174] width 10 height 10
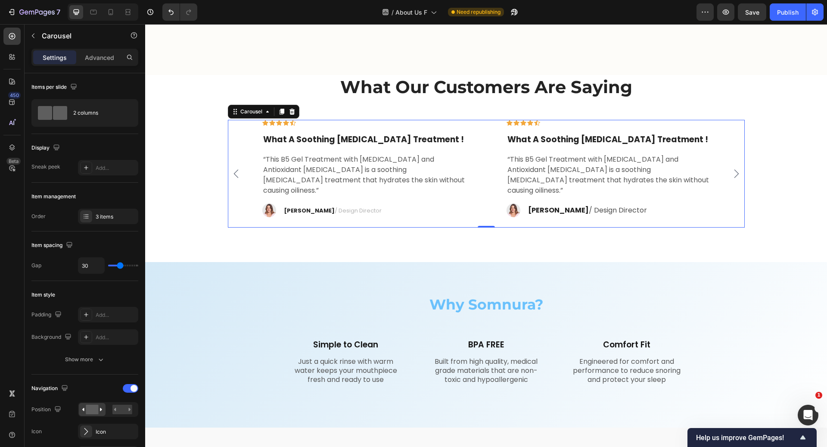
click at [734, 174] on icon "Carousel Next Arrow" at bounding box center [737, 174] width 10 height 10
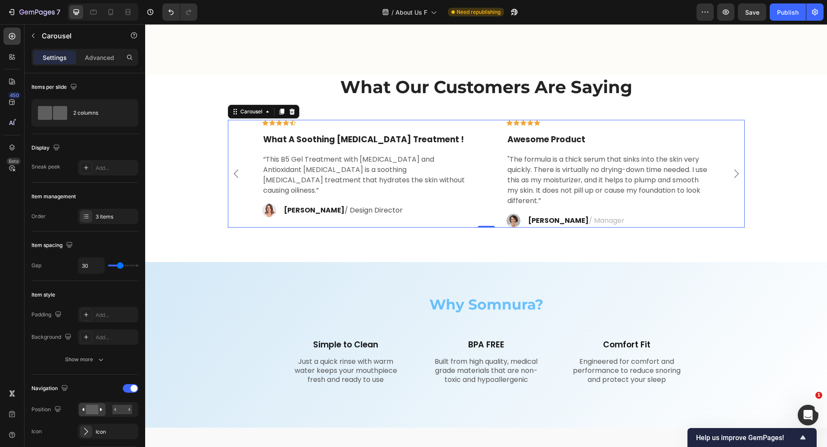
click at [734, 174] on icon "Carousel Next Arrow" at bounding box center [737, 174] width 10 height 10
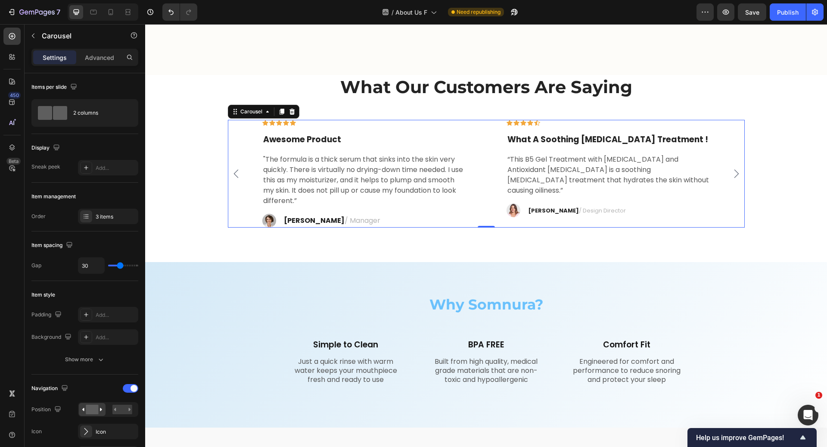
click at [734, 174] on icon "Carousel Next Arrow" at bounding box center [737, 174] width 10 height 10
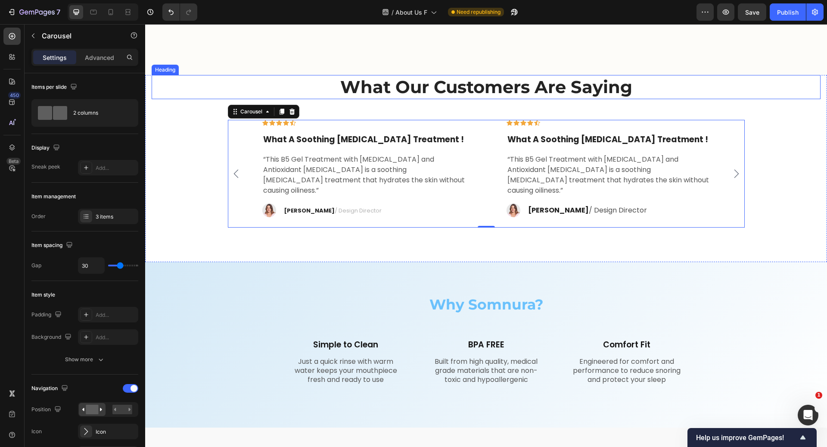
click at [764, 97] on p "What Our Customers Are Saying" at bounding box center [487, 87] width 668 height 22
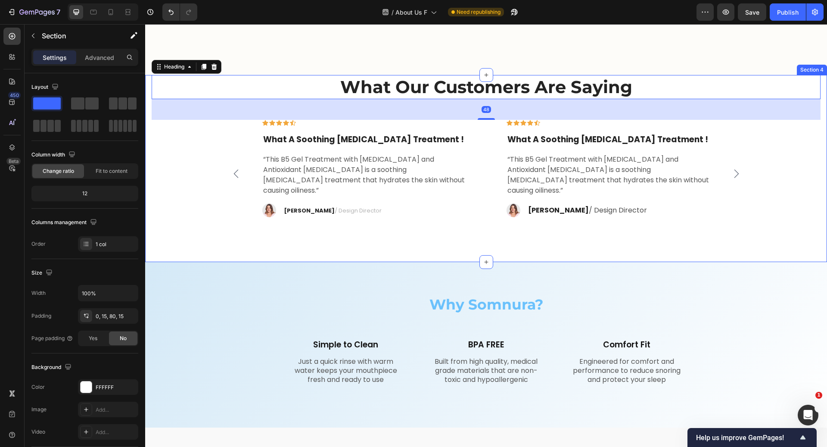
click at [184, 185] on div "What Our Customers Are Saying Heading 48 Icon Icon Icon Icon Icon Row What A So…" at bounding box center [486, 151] width 669 height 153
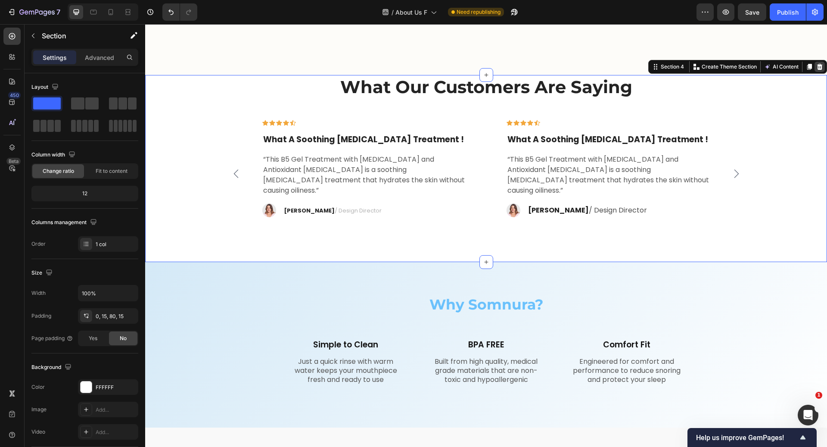
click at [817, 67] on icon at bounding box center [820, 66] width 7 height 7
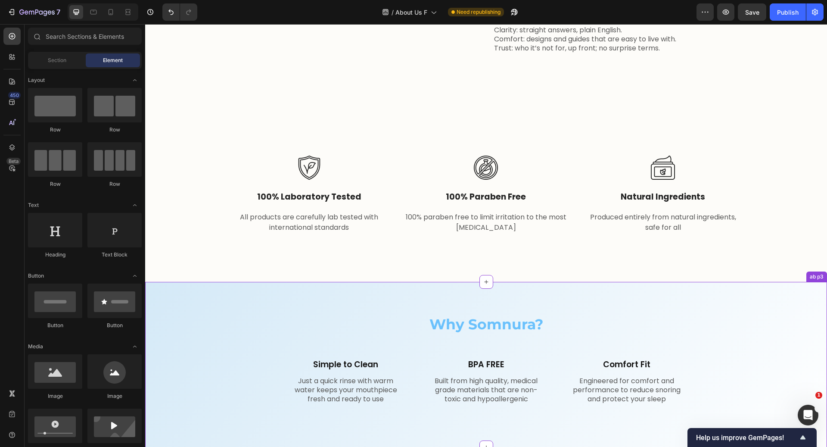
scroll to position [390, 0]
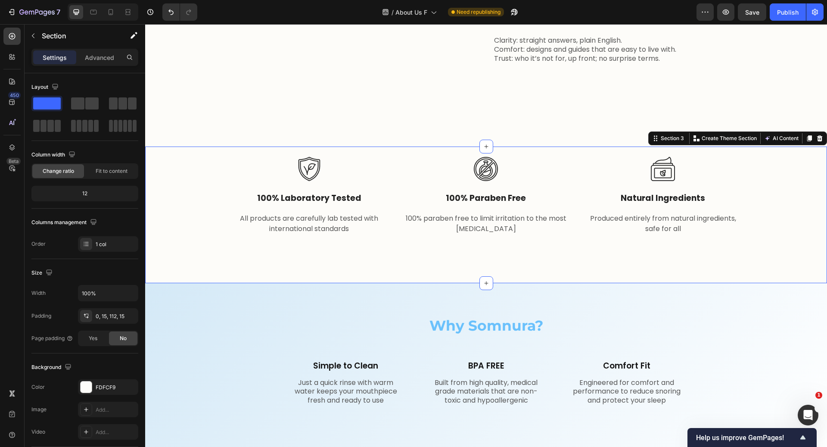
click at [181, 206] on div "Image 100% laboratory tested Text block All products are carefully lab tested w…" at bounding box center [486, 191] width 669 height 88
click at [818, 141] on icon at bounding box center [821, 138] width 6 height 6
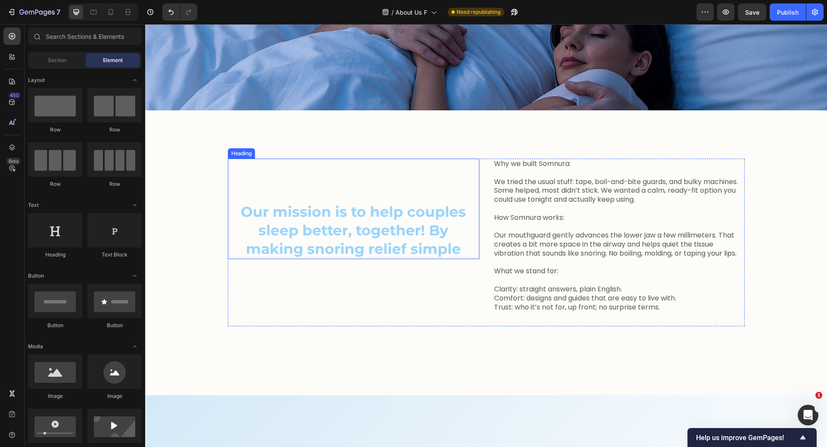
scroll to position [157, 0]
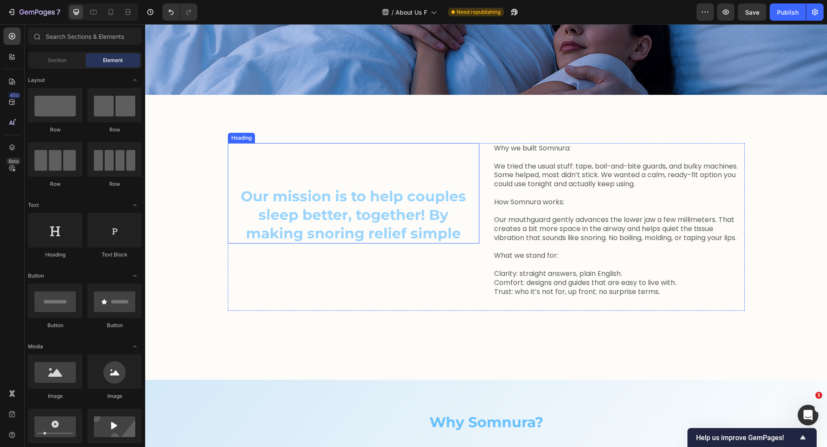
click at [461, 210] on h2 "Our mission is to help couples sleep better, together! By making snoring relief…" at bounding box center [354, 214] width 252 height 57
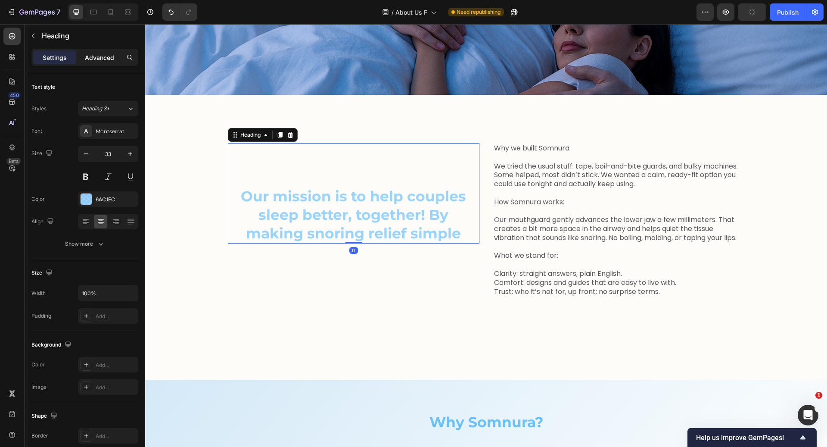
click at [93, 60] on p "Advanced" at bounding box center [99, 57] width 29 height 9
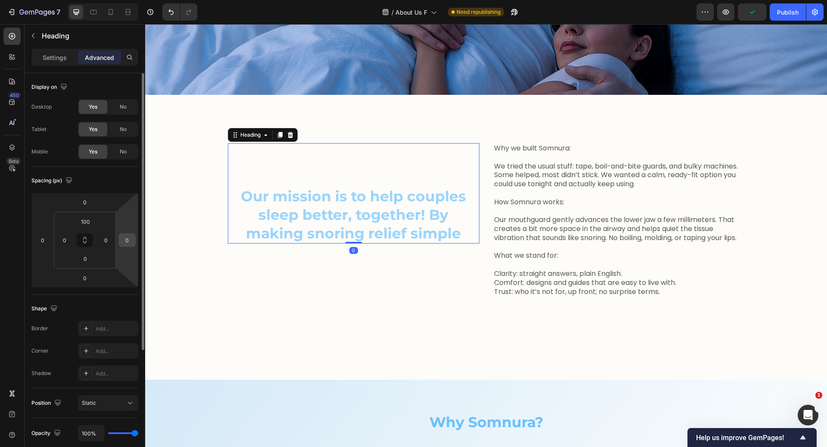
click at [128, 241] on input "0" at bounding box center [127, 240] width 13 height 13
type input "2"
type input "3"
type input "5"
type input "100"
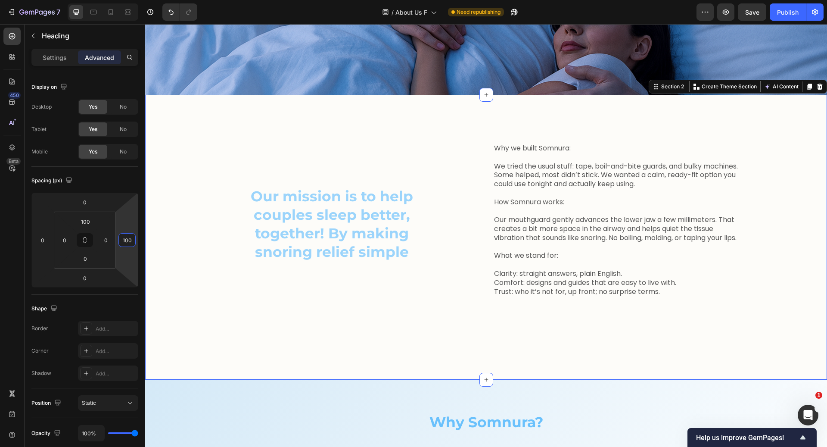
click at [220, 327] on div "Our mission is to help couples sleep better, together! By making snoring relief…" at bounding box center [486, 237] width 669 height 189
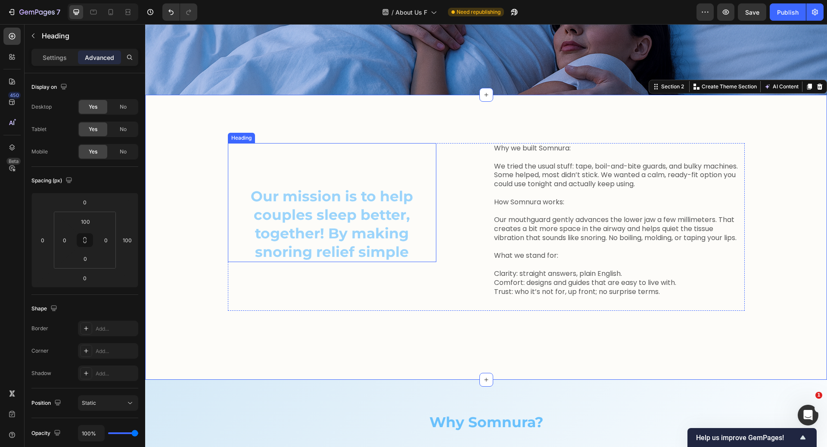
click at [320, 222] on h2 "Our mission is to help couples sleep better, together! By making snoring relief…" at bounding box center [332, 224] width 209 height 76
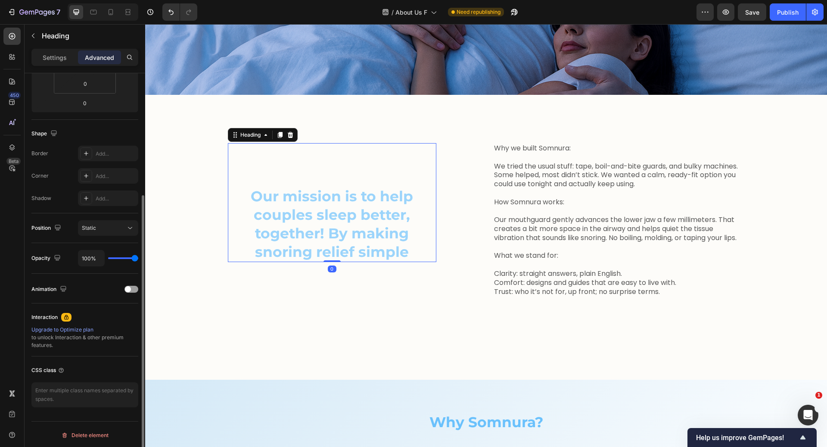
scroll to position [0, 0]
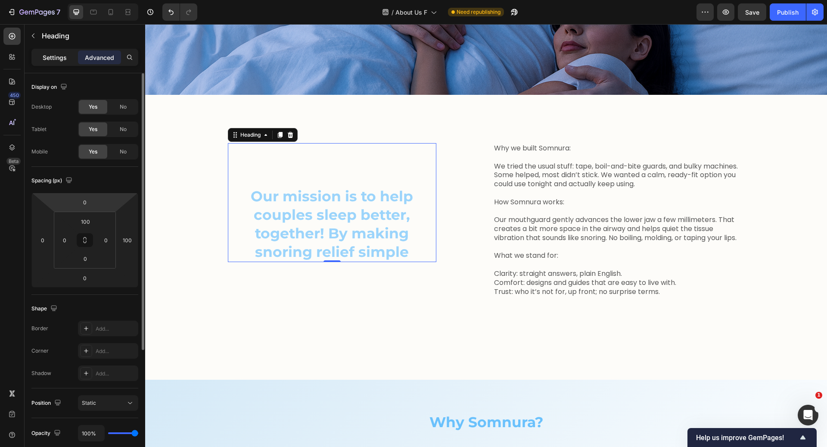
click at [64, 53] on p "Settings" at bounding box center [55, 57] width 24 height 9
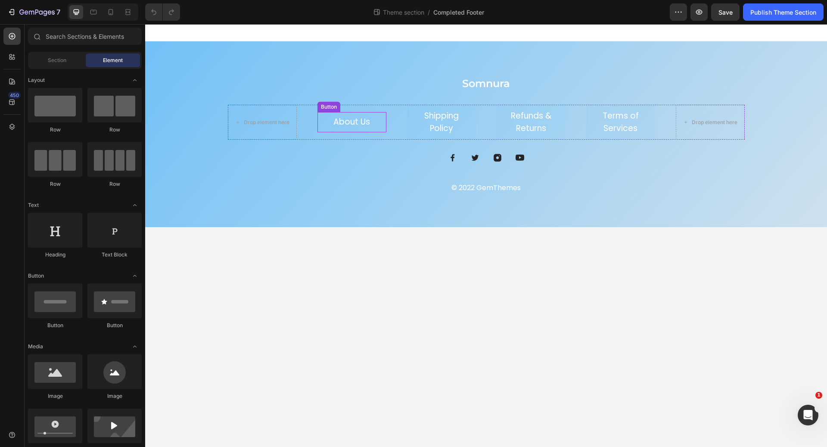
click at [378, 128] on link "About Us" at bounding box center [351, 122] width 57 height 20
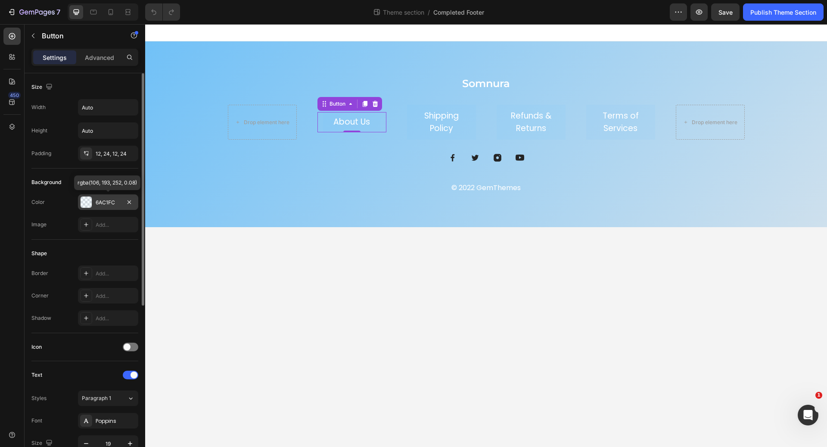
click at [108, 203] on div "6AC1FC" at bounding box center [108, 203] width 25 height 8
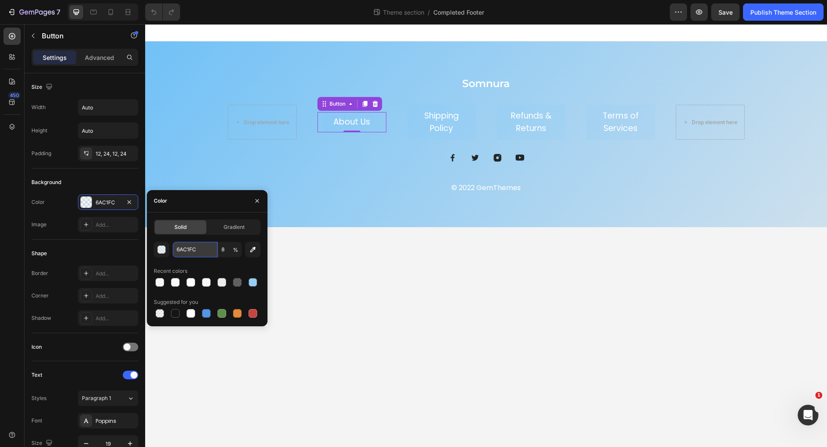
click at [204, 247] on input "6AC1FC" at bounding box center [195, 250] width 45 height 16
click at [456, 128] on p "Shipping Policy" at bounding box center [442, 122] width 48 height 25
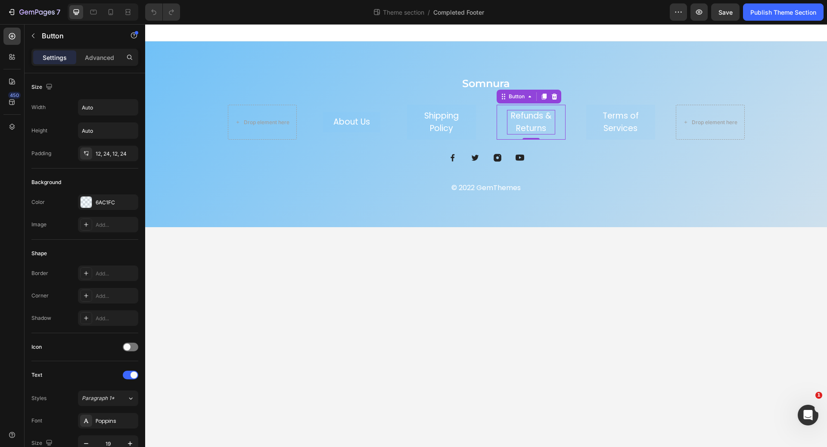
click at [555, 125] on p "Refunds & Returns" at bounding box center [531, 122] width 48 height 25
click at [648, 130] on link "Terms of Services" at bounding box center [621, 122] width 69 height 35
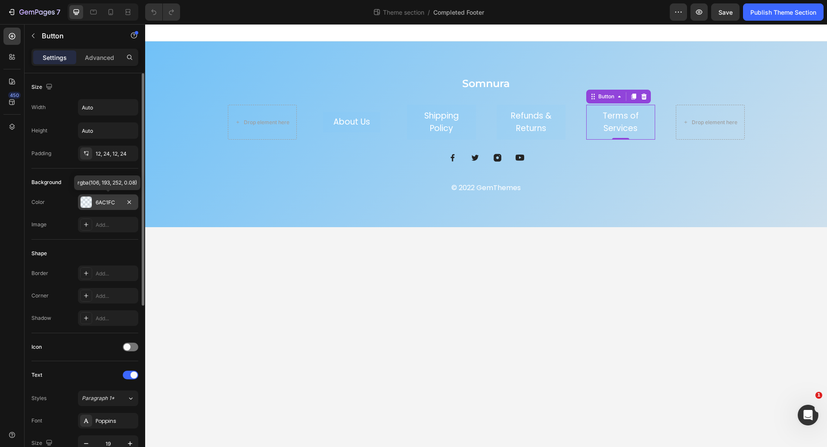
click at [103, 202] on div "6AC1FC" at bounding box center [108, 203] width 25 height 8
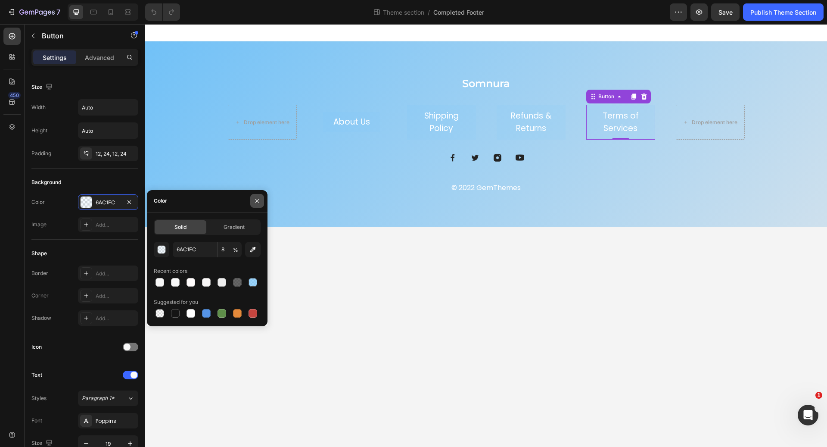
click at [258, 199] on icon "button" at bounding box center [257, 200] width 7 height 7
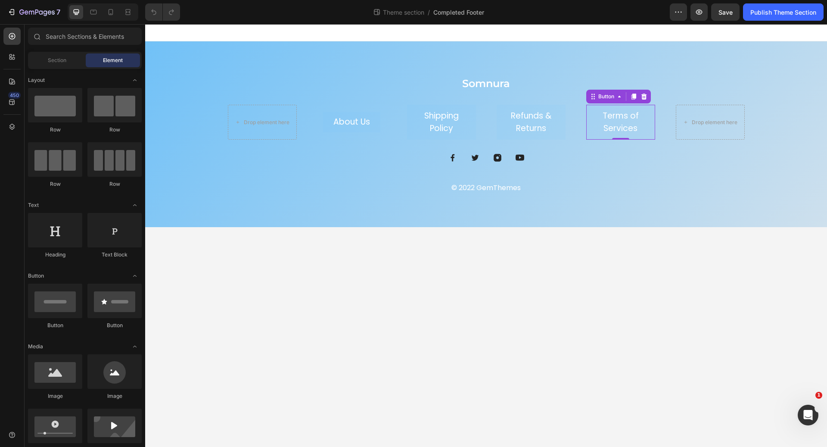
click at [378, 253] on body "Somnura Heading Drop element here About Us Button Shipping Policy Button Refund…" at bounding box center [486, 235] width 682 height 423
click at [469, 119] on link "Shipping Policy" at bounding box center [441, 122] width 69 height 35
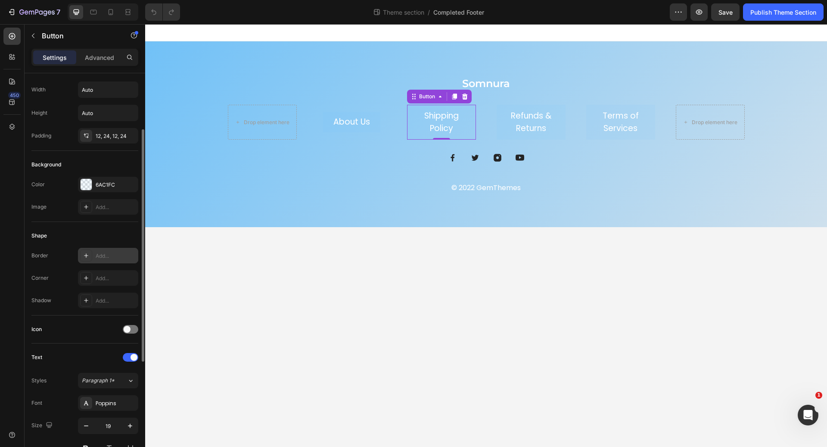
scroll to position [47, 0]
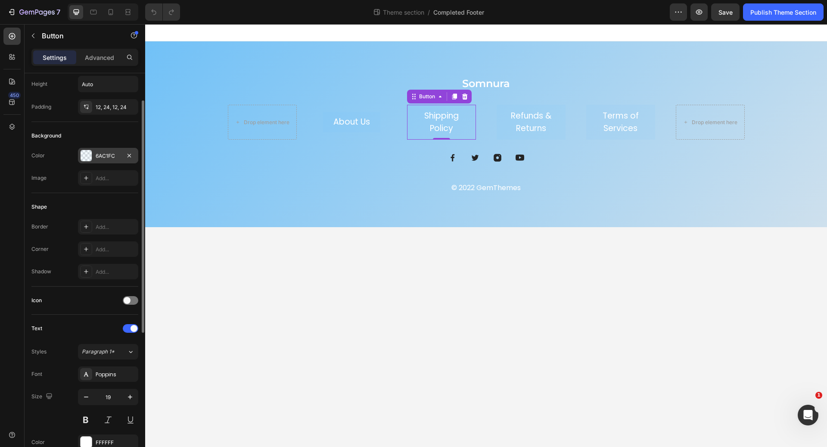
click at [109, 157] on div "6AC1FC" at bounding box center [108, 156] width 25 height 8
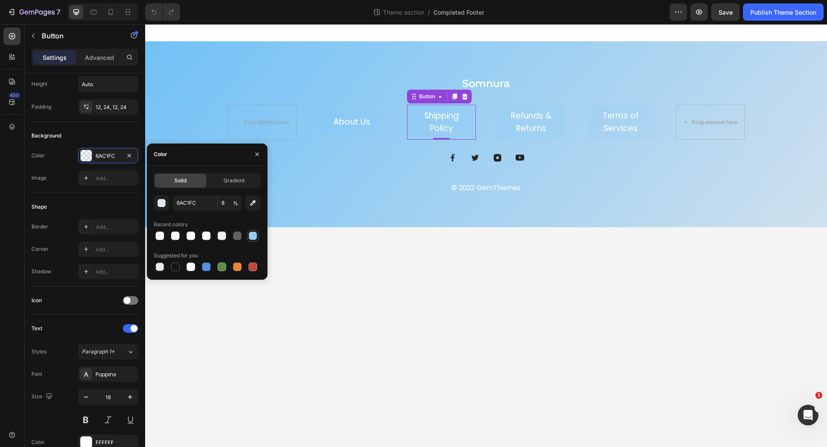
click at [253, 236] on div at bounding box center [253, 235] width 9 height 9
click at [163, 207] on button "button" at bounding box center [162, 203] width 16 height 16
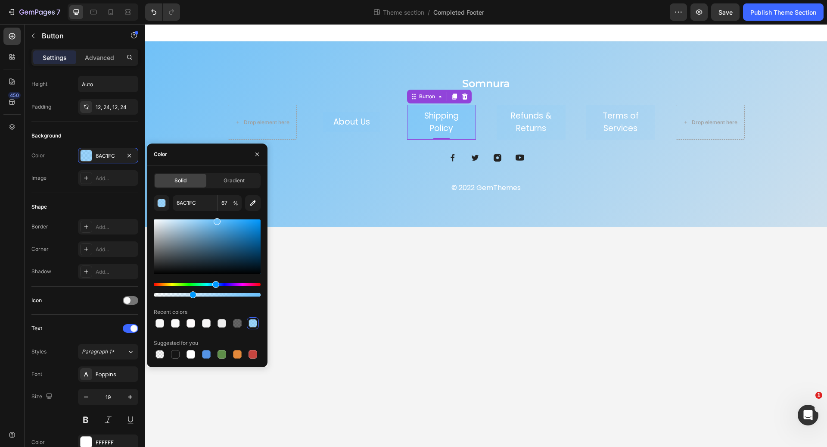
drag, startPoint x: 226, startPoint y: 295, endPoint x: 188, endPoint y: 294, distance: 37.5
click at [190, 294] on div at bounding box center [193, 294] width 7 height 7
drag, startPoint x: 186, startPoint y: 294, endPoint x: 173, endPoint y: 294, distance: 12.5
click at [181, 294] on div at bounding box center [184, 294] width 7 height 7
drag, startPoint x: 173, startPoint y: 295, endPoint x: 159, endPoint y: 294, distance: 13.8
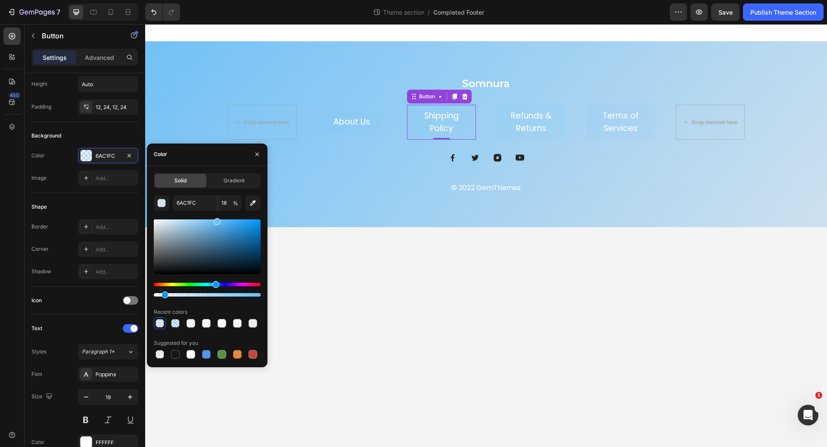
click at [162, 294] on div at bounding box center [165, 294] width 7 height 7
type input "5"
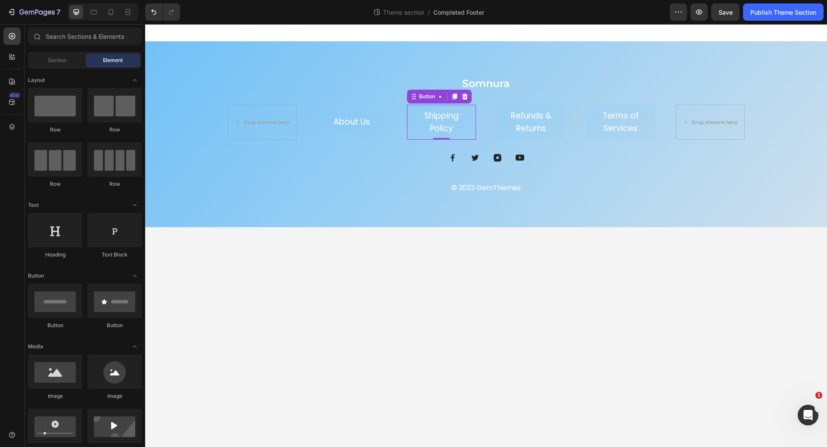
click at [400, 285] on body "Somnura Heading Drop element here About Us Button Shipping Policy Button 0 Refu…" at bounding box center [486, 235] width 682 height 423
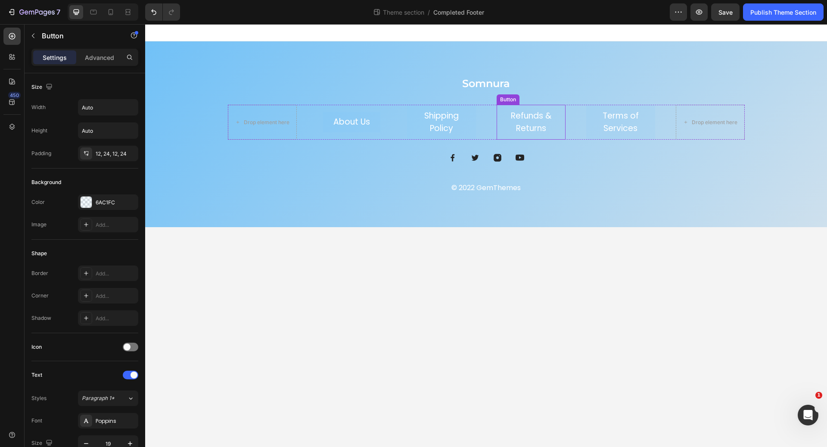
click at [561, 133] on link "Refunds & Returns" at bounding box center [531, 122] width 69 height 35
click at [102, 203] on div "6AC1FC" at bounding box center [108, 203] width 25 height 8
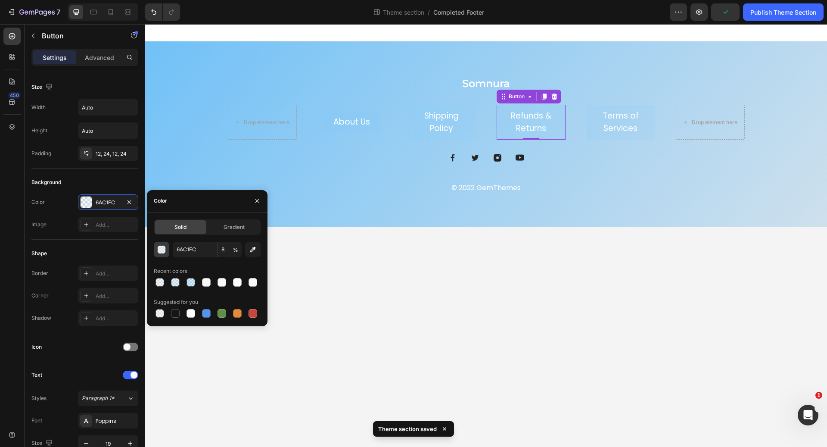
click at [161, 251] on div "button" at bounding box center [162, 250] width 9 height 9
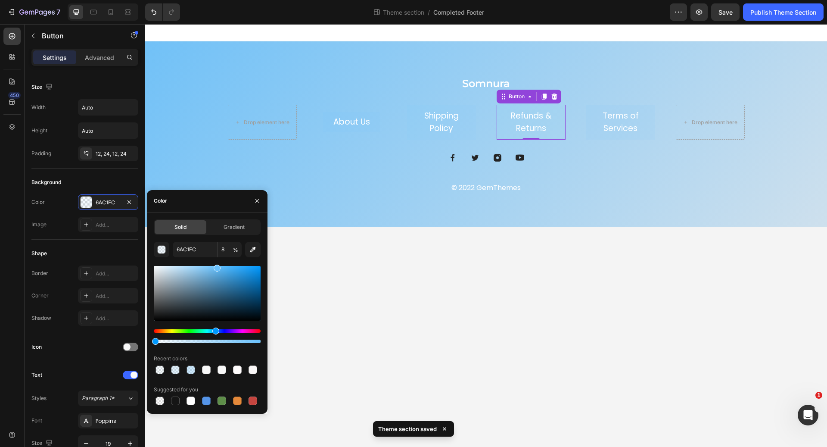
drag, startPoint x: 164, startPoint y: 339, endPoint x: 151, endPoint y: 340, distance: 12.5
click at [151, 340] on div "Solid Gradient 6AC1FC 8 % Recent colors Suggested for you" at bounding box center [207, 312] width 121 height 187
type input "0"
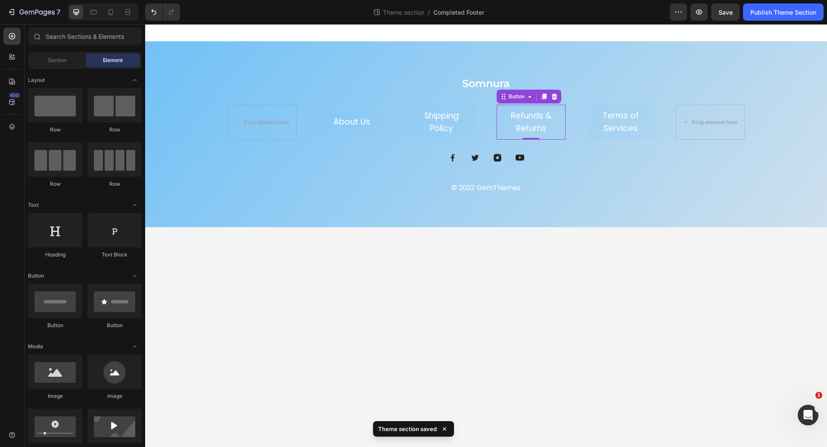
click at [415, 304] on body "Somnura Heading Drop element here About Us Button Shipping Policy Button Refund…" at bounding box center [486, 235] width 682 height 423
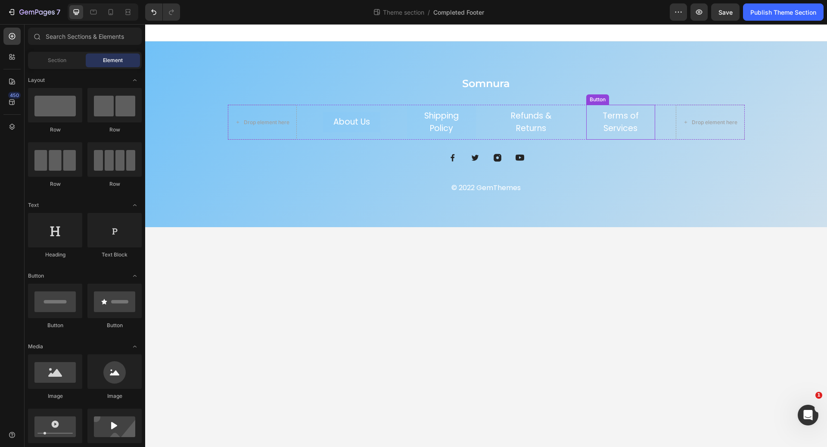
click at [648, 135] on link "Terms of Services" at bounding box center [621, 122] width 69 height 35
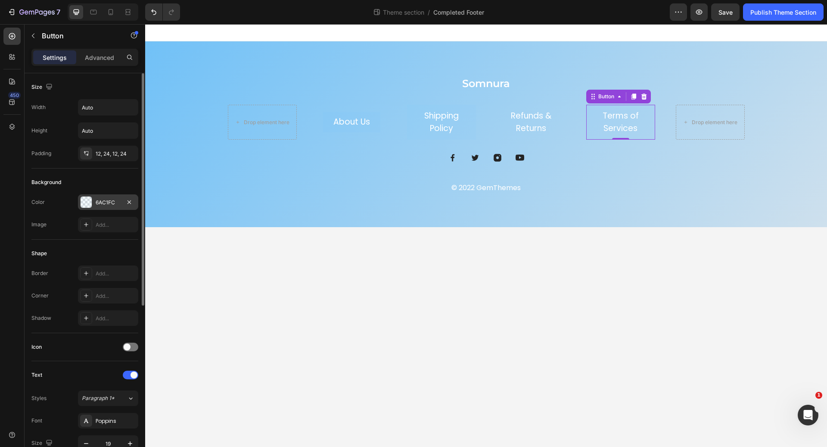
click at [103, 206] on div "6AC1FC" at bounding box center [108, 202] width 60 height 16
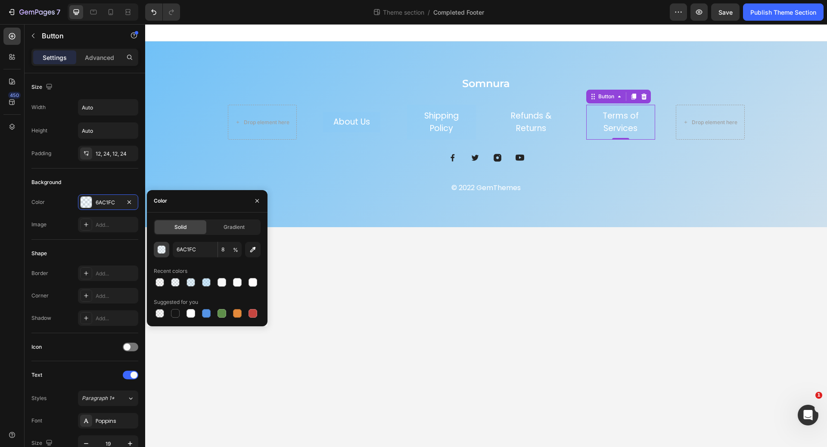
click at [163, 251] on div "button" at bounding box center [162, 250] width 9 height 9
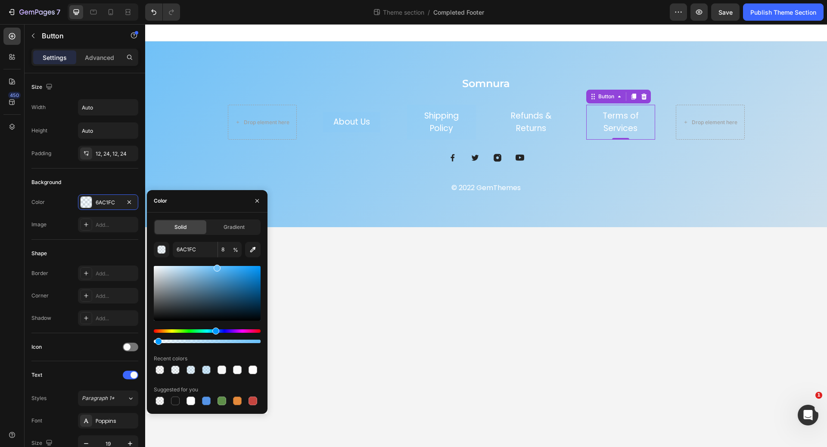
drag, startPoint x: 162, startPoint y: 340, endPoint x: 157, endPoint y: 340, distance: 4.7
click at [157, 340] on div at bounding box center [158, 341] width 7 height 7
type input "3"
click at [427, 323] on body "Somnura Heading Drop element here About Us Button Shipping Policy Button Refund…" at bounding box center [486, 235] width 682 height 423
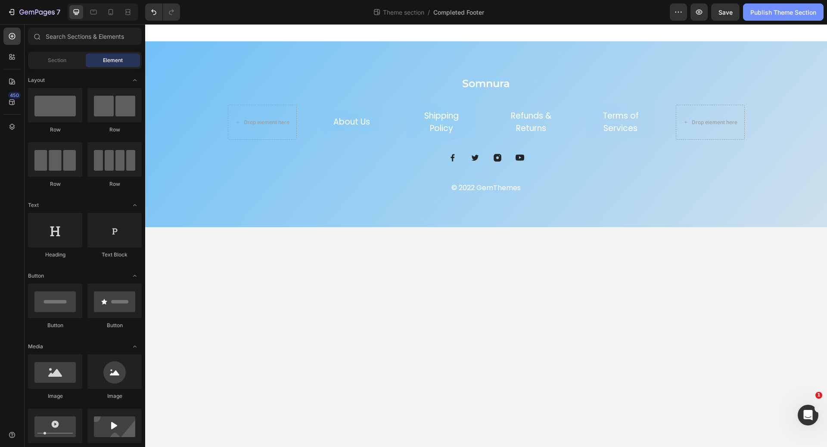
click at [776, 9] on div "Publish Theme Section" at bounding box center [784, 12] width 66 height 9
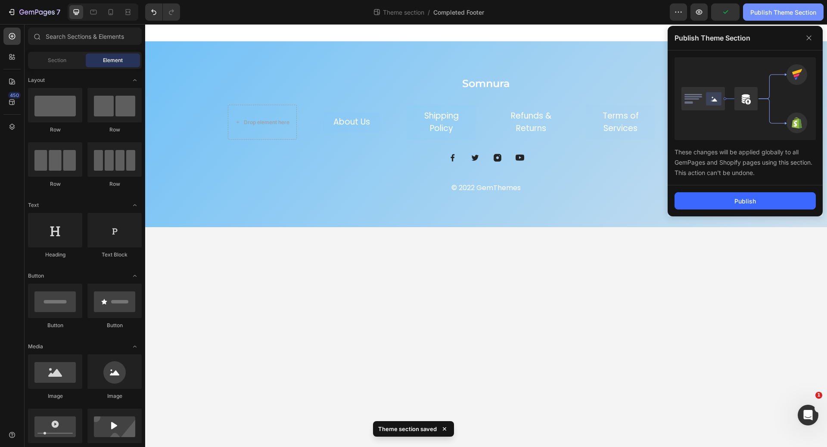
click at [773, 12] on div "Publish Theme Section" at bounding box center [784, 12] width 66 height 9
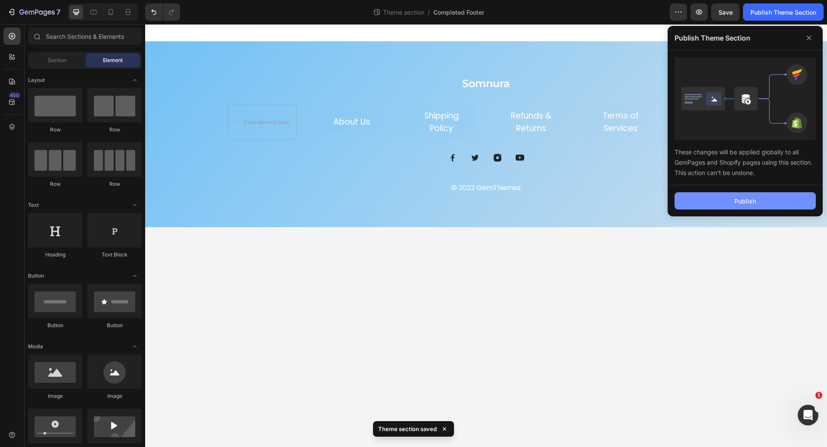
click at [710, 196] on button "Publish" at bounding box center [745, 200] width 141 height 17
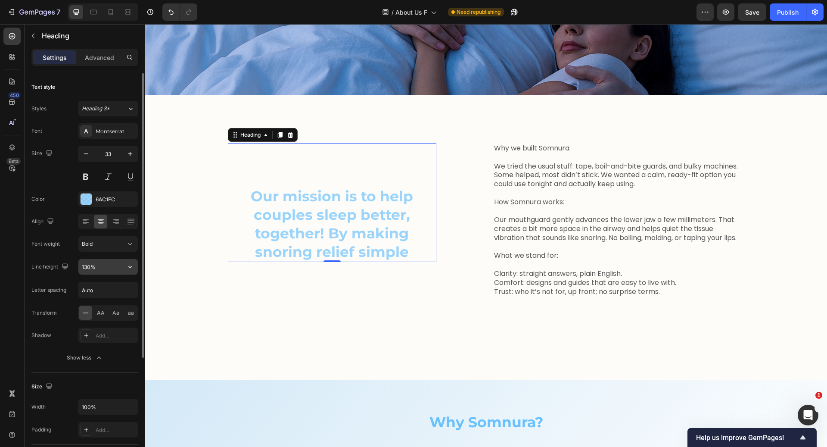
click at [136, 267] on button "button" at bounding box center [130, 267] width 16 height 16
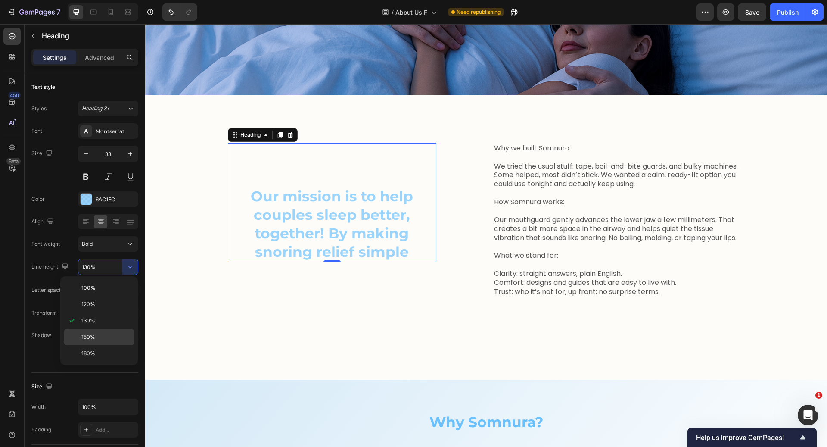
click at [115, 343] on div "150%" at bounding box center [99, 337] width 71 height 16
type input "150%"
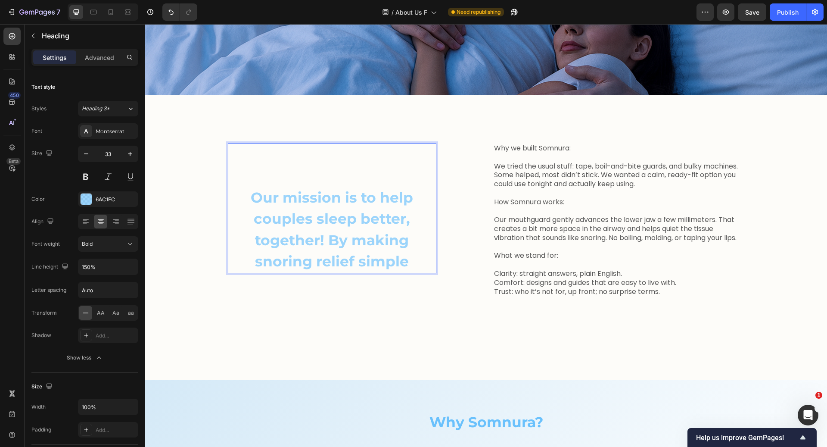
click at [295, 187] on h2 "Our mission is to help couples sleep better, together! By making snoring relief…" at bounding box center [332, 229] width 209 height 87
click at [108, 63] on div "Advanced" at bounding box center [99, 57] width 43 height 14
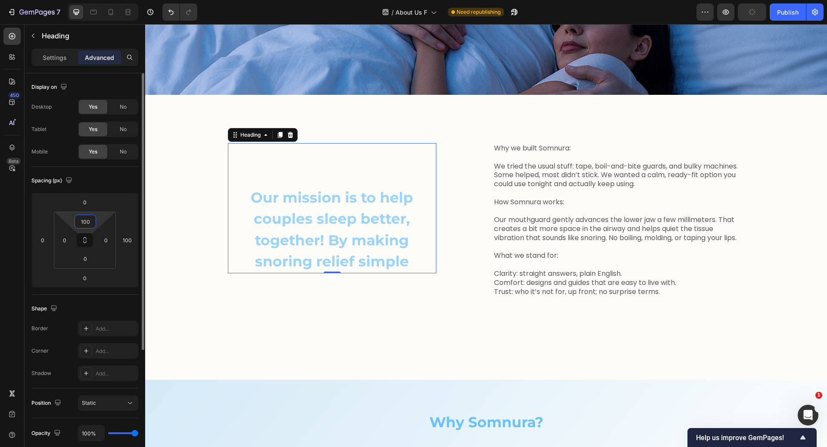
click at [100, 0] on html "7 Version history / About Us F Need republishing Preview Publish 450 Beta Secti…" at bounding box center [413, 0] width 827 height 0
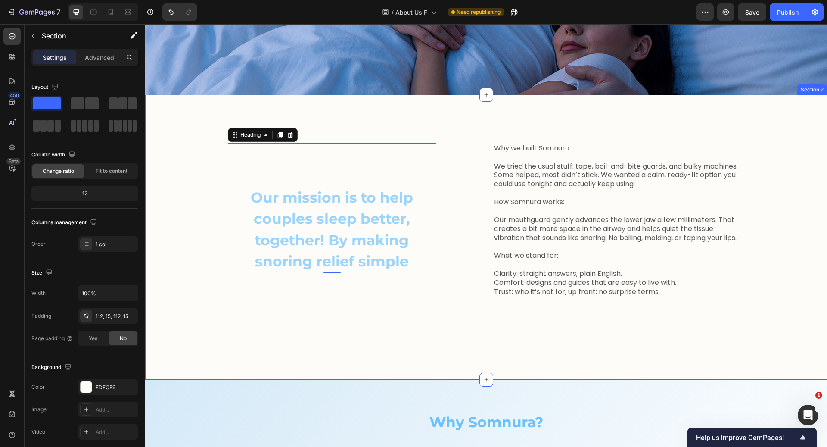
click at [214, 287] on div "Our mission is to help couples sleep better, together! By making snoring relief…" at bounding box center [486, 237] width 669 height 189
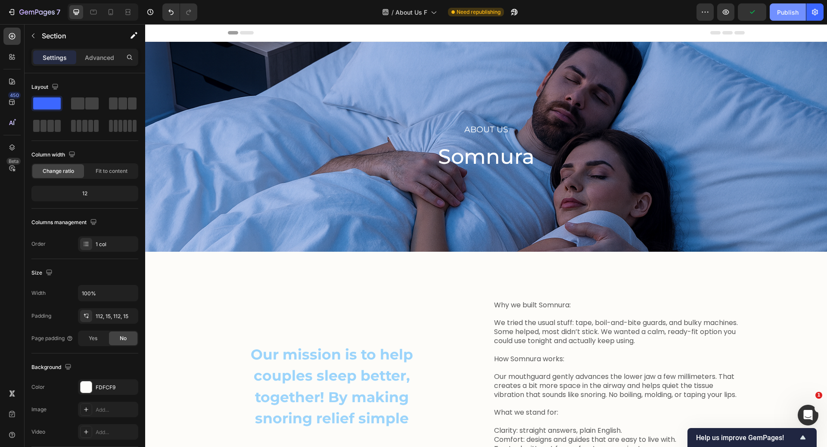
click at [792, 12] on div "Publish" at bounding box center [788, 12] width 22 height 9
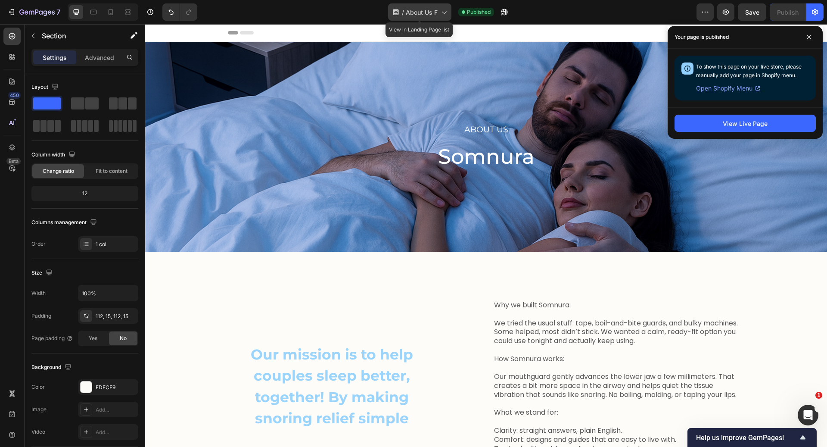
click at [422, 10] on span "About Us F" at bounding box center [422, 12] width 32 height 9
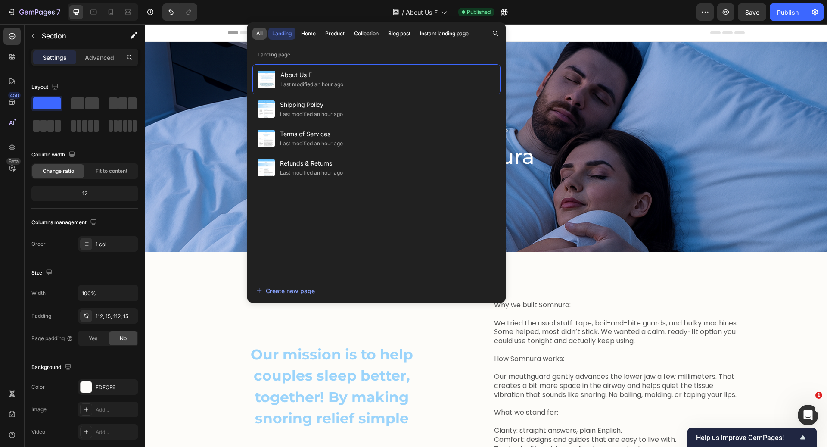
click at [262, 34] on div "All" at bounding box center [259, 34] width 6 height 8
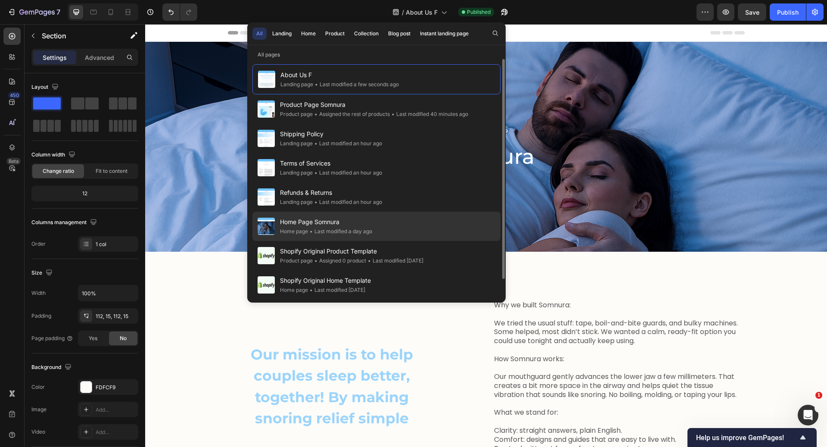
click at [350, 225] on span "Home Page Somnura" at bounding box center [326, 222] width 92 height 10
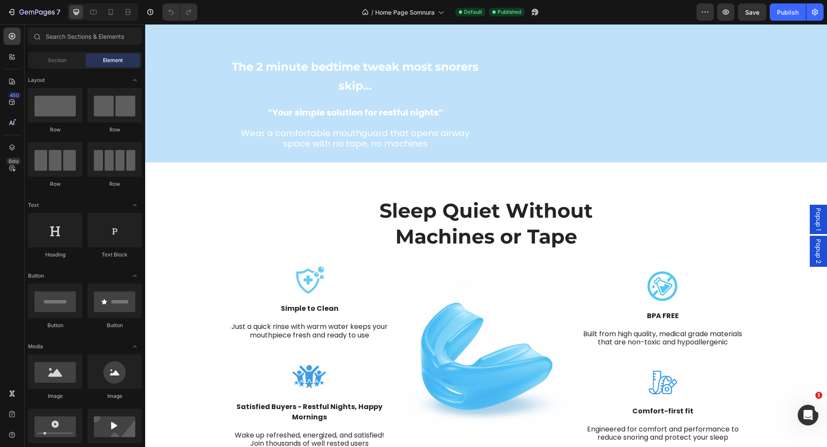
scroll to position [480, 0]
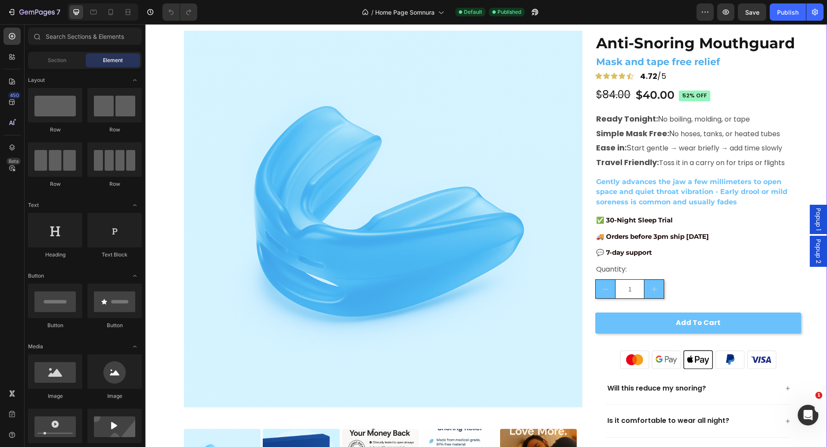
click at [713, 306] on div "Anti-Snoring Mouthguard Product Title Mask and tape free relief Heading Icon Ic…" at bounding box center [699, 261] width 206 height 483
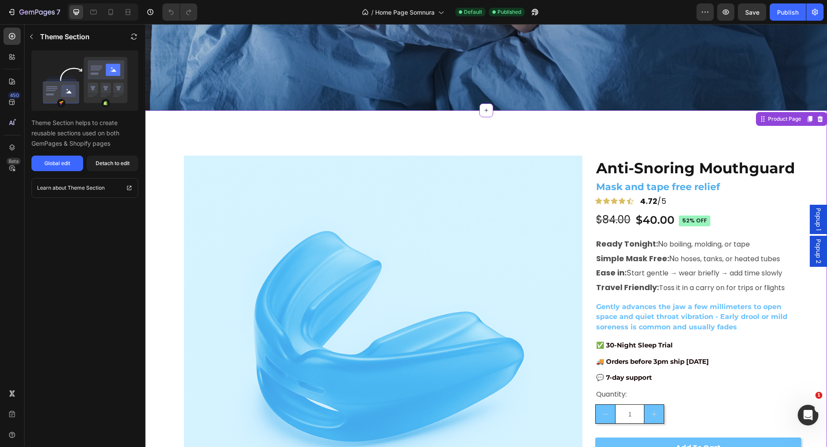
scroll to position [322, 0]
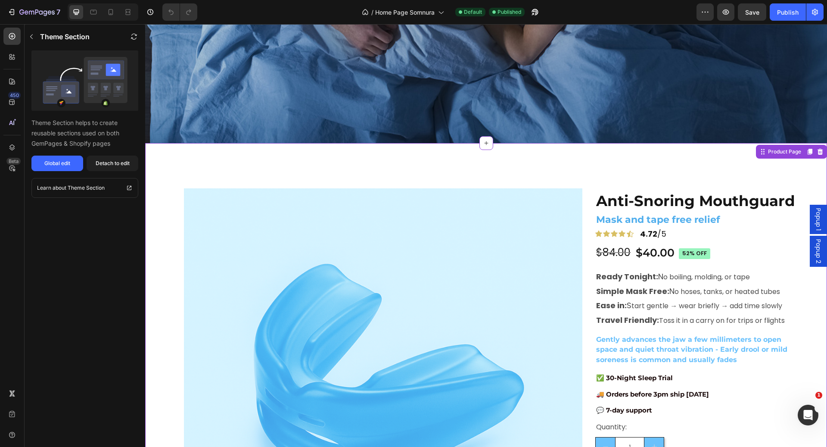
click at [723, 156] on div "Product Images Anti-Snoring Mouthguard Product Title Mask and tape free relief …" at bounding box center [486, 420] width 682 height 555
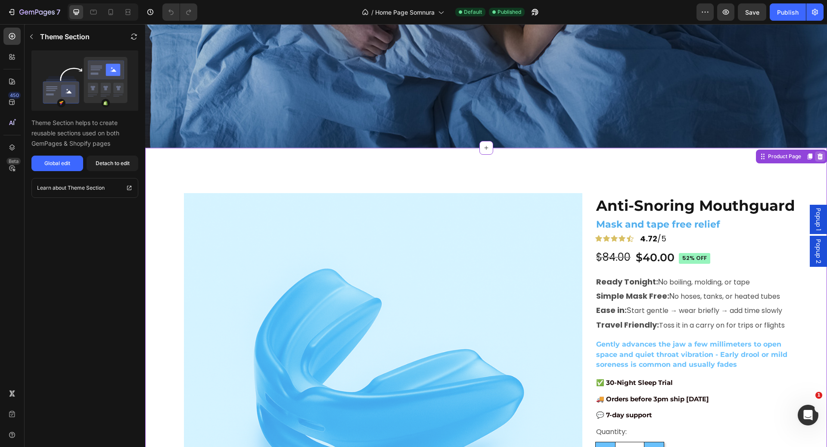
click at [818, 153] on icon at bounding box center [821, 156] width 6 height 6
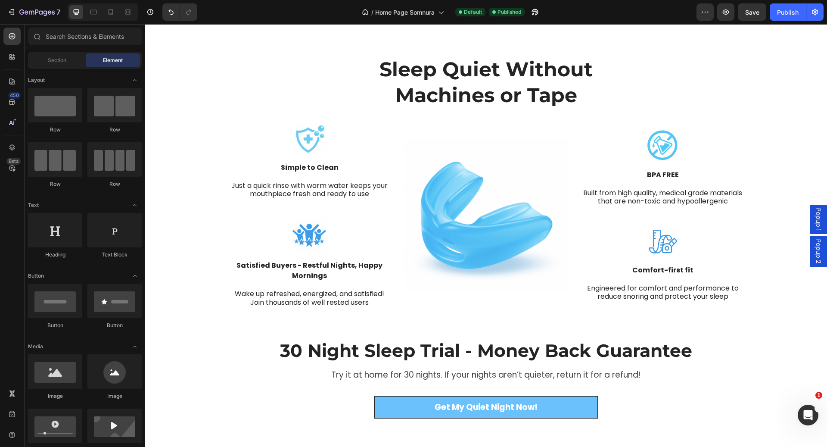
scroll to position [944, 0]
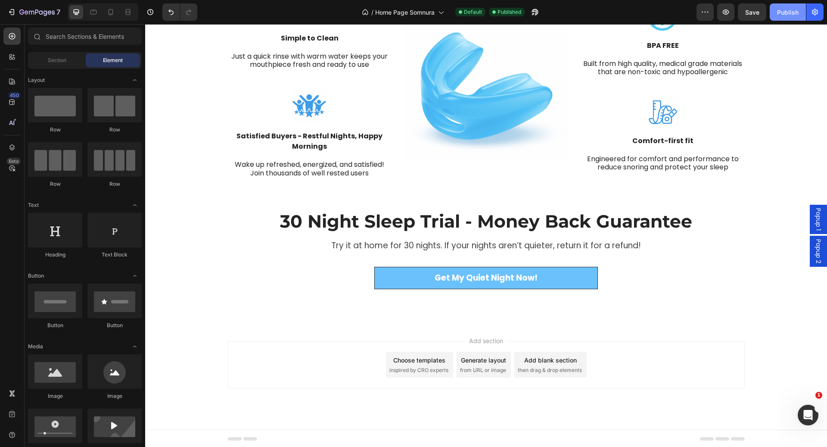
click at [789, 13] on div "Publish" at bounding box center [788, 12] width 22 height 9
click at [483, 322] on icon at bounding box center [486, 323] width 7 height 7
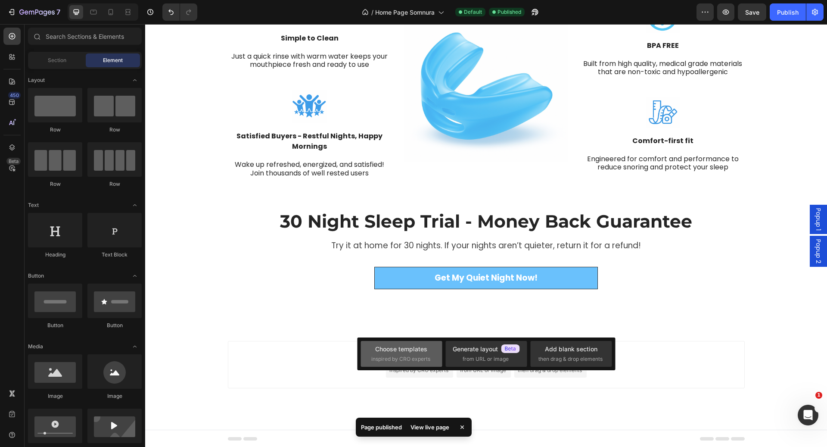
click at [418, 353] on div "Choose templates" at bounding box center [401, 348] width 52 height 9
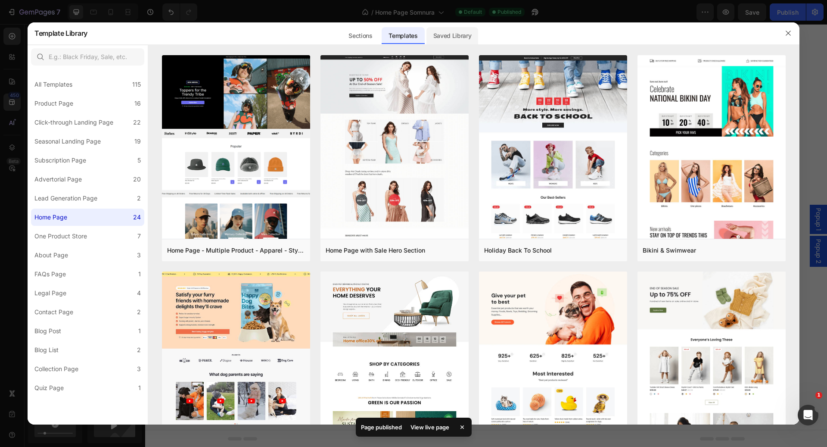
click at [447, 35] on div "Saved Library" at bounding box center [453, 35] width 52 height 17
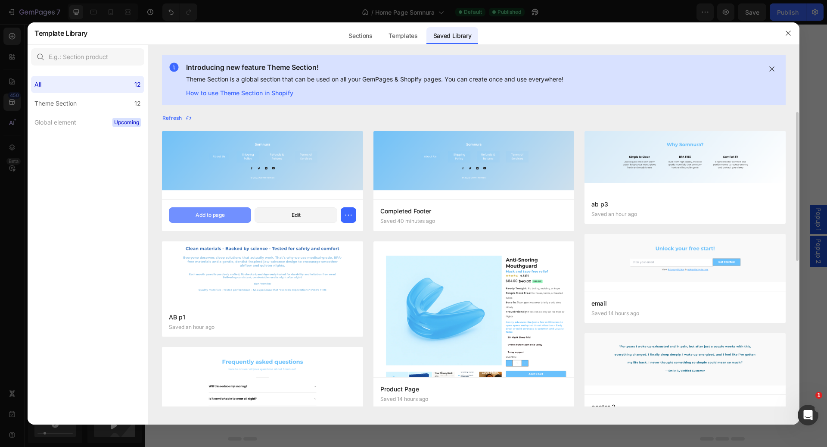
click at [215, 215] on div "Add to page" at bounding box center [210, 215] width 29 height 8
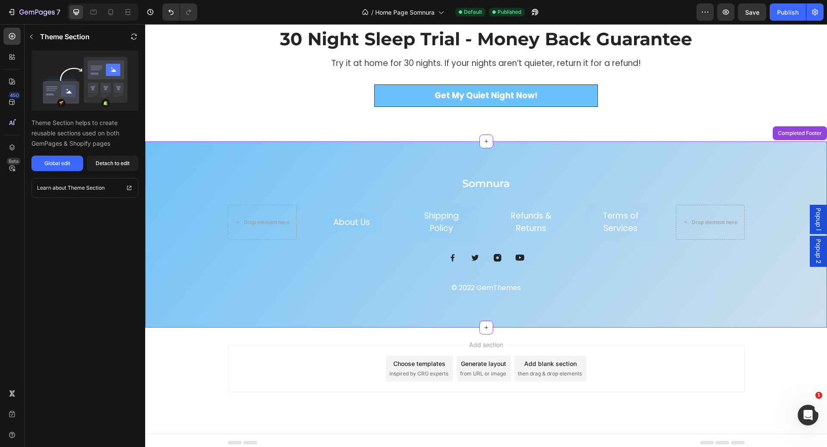
scroll to position [1130, 0]
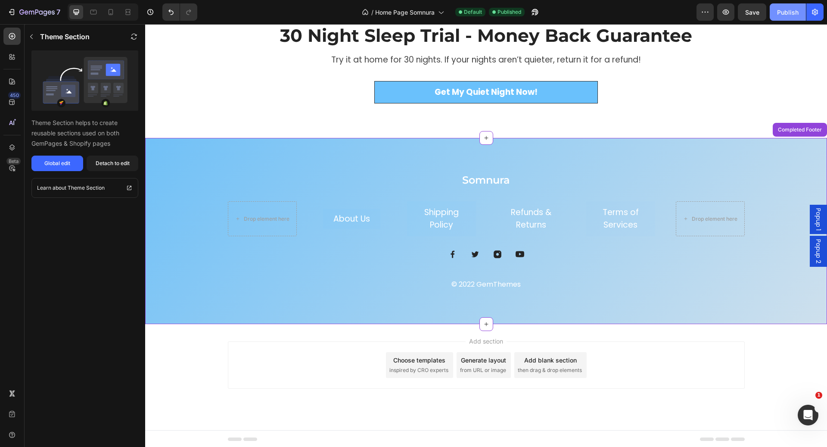
click at [796, 11] on div "Publish" at bounding box center [788, 12] width 22 height 9
click at [360, 218] on p "About Us" at bounding box center [352, 219] width 37 height 10
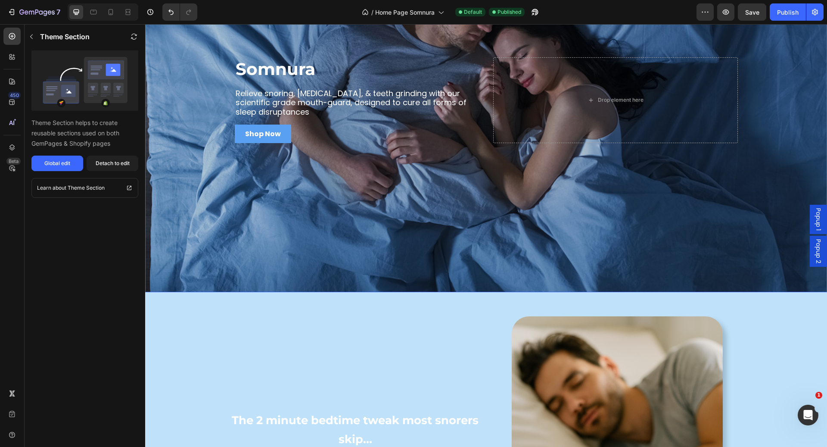
scroll to position [0, 0]
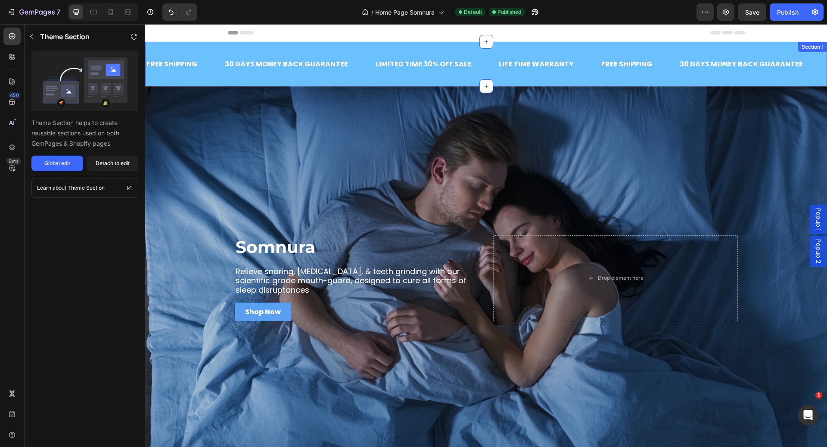
click at [360, 81] on div "FREE SHIPPING Text Block 30 DAYS MONEY BACK GUARANTEE Text Block LIMITED TIME 3…" at bounding box center [486, 64] width 682 height 44
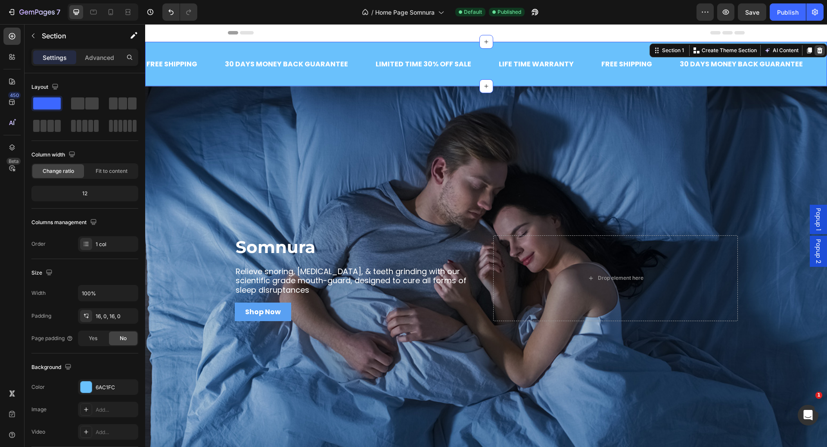
click at [817, 47] on icon at bounding box center [820, 50] width 7 height 7
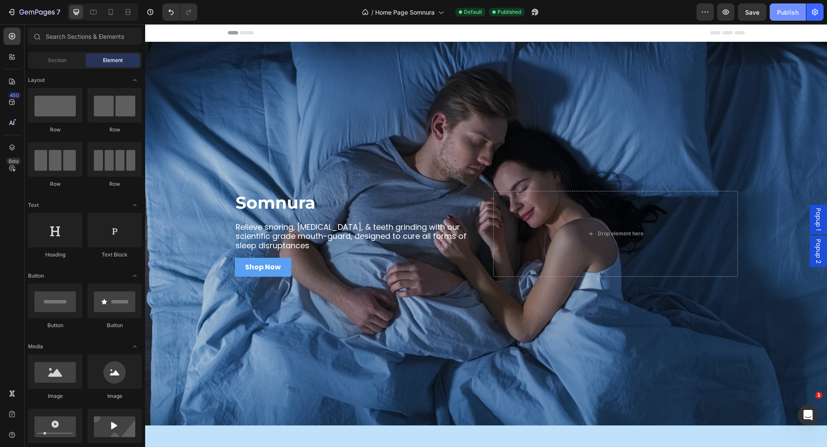
click at [794, 12] on div "Publish" at bounding box center [788, 12] width 22 height 9
click at [267, 265] on strong "Shop Now" at bounding box center [263, 267] width 36 height 10
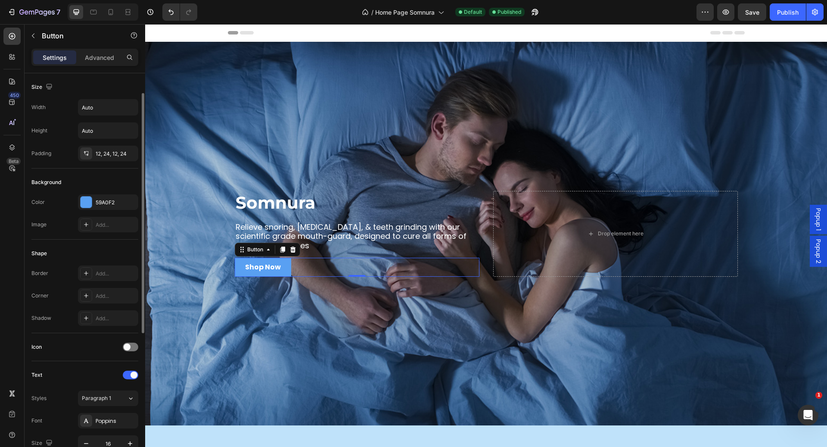
scroll to position [262, 0]
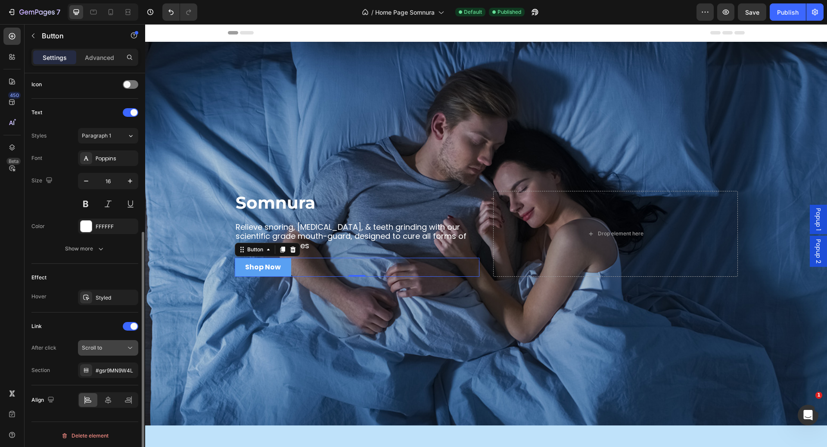
click at [114, 347] on div "Scroll to" at bounding box center [104, 348] width 44 height 8
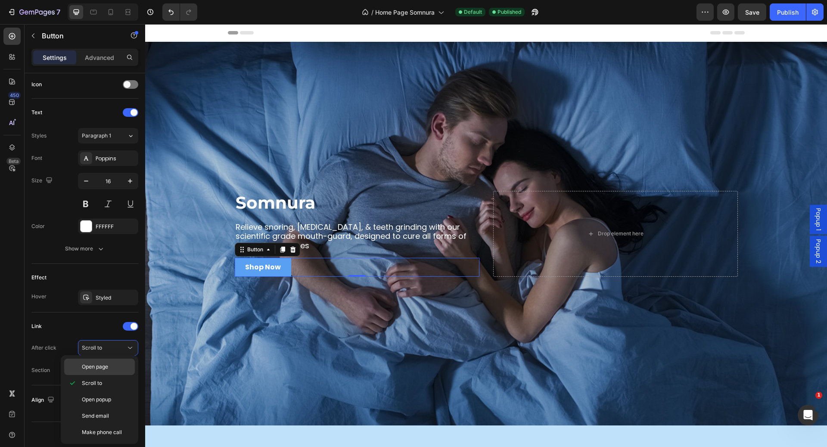
click at [106, 370] on span "Open page" at bounding box center [95, 367] width 26 height 8
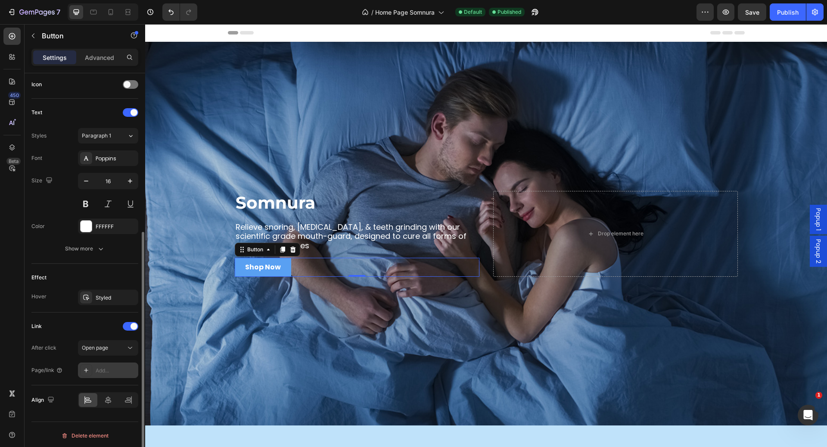
click at [106, 367] on div "Add..." at bounding box center [116, 371] width 41 height 8
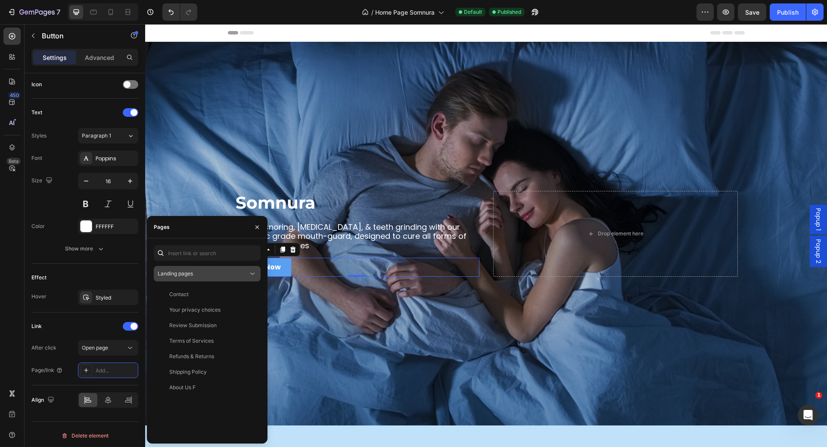
click at [193, 275] on span "Landing pages" at bounding box center [175, 273] width 35 height 6
click at [203, 264] on div "Landing pages Contact View Your privacy choices View Review Submission View Ter…" at bounding box center [207, 340] width 107 height 191
click at [198, 272] on div "Landing pages" at bounding box center [203, 274] width 91 height 8
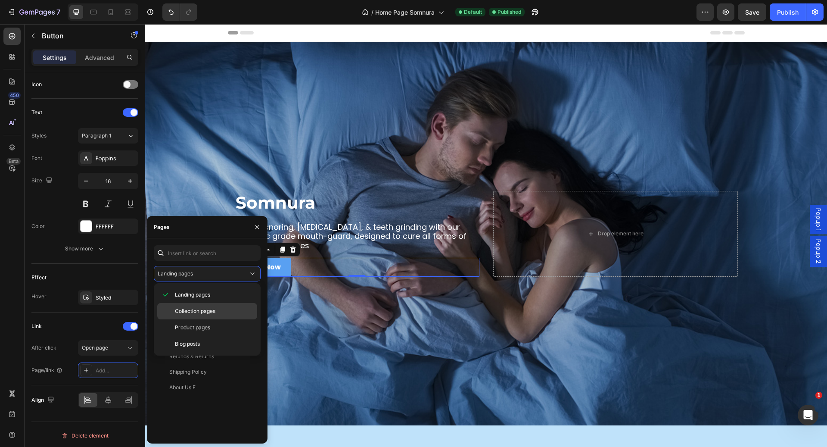
click at [205, 306] on div "Collection pages" at bounding box center [207, 311] width 100 height 16
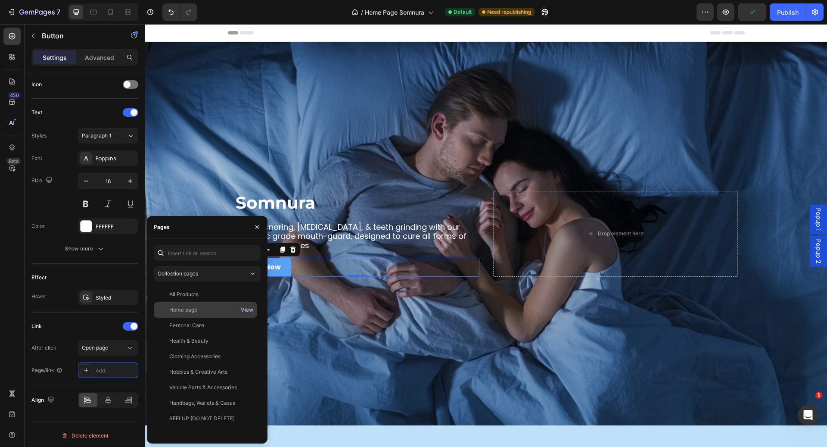
click at [244, 309] on div "View" at bounding box center [247, 310] width 12 height 8
click at [191, 252] on input "text" at bounding box center [207, 253] width 107 height 16
click at [202, 272] on div "Collection pages" at bounding box center [203, 274] width 91 height 8
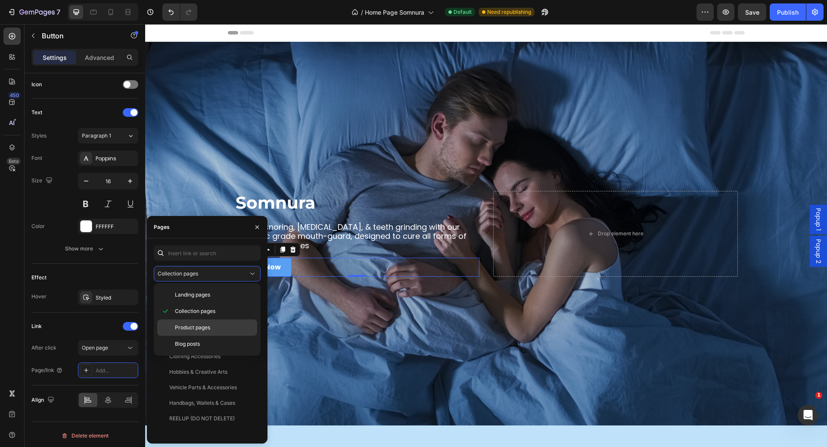
click at [195, 325] on span "Product pages" at bounding box center [192, 328] width 35 height 8
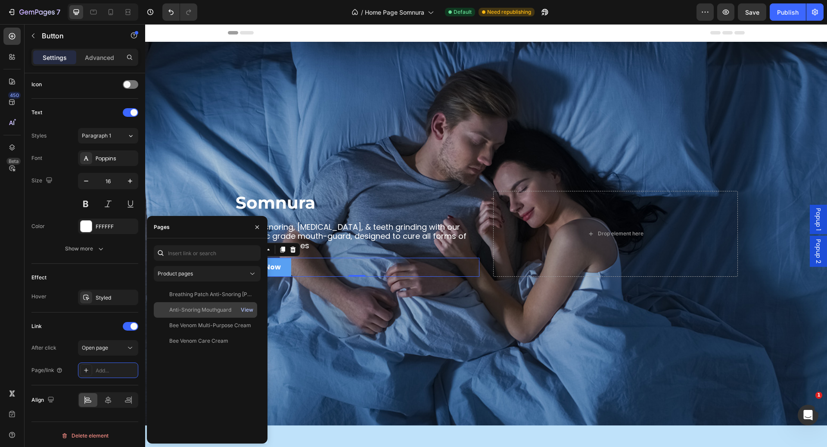
click at [248, 311] on div "View" at bounding box center [247, 310] width 12 height 8
click at [198, 311] on div "Anti-Snoring Mouthguard" at bounding box center [200, 310] width 62 height 8
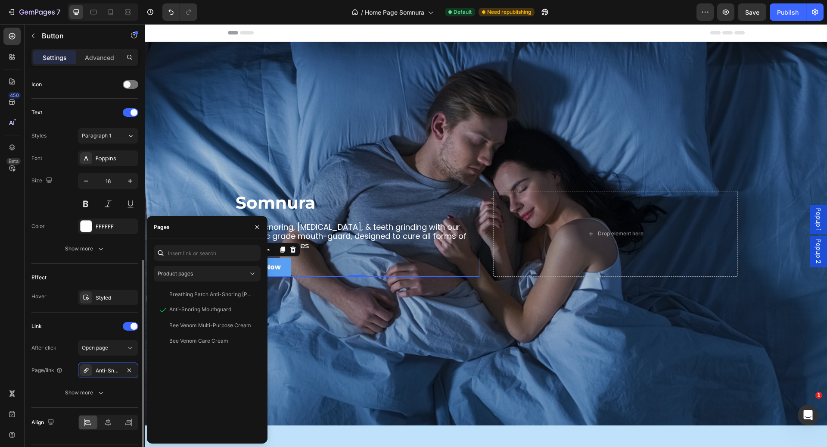
scroll to position [285, 0]
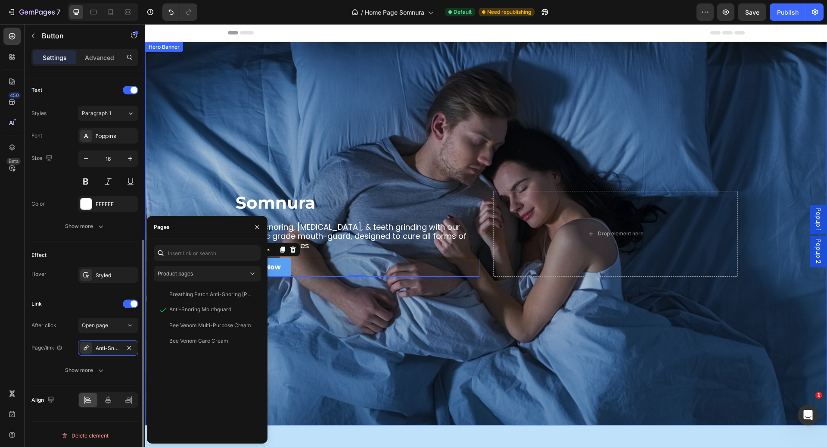
click at [378, 340] on div "Background Image" at bounding box center [486, 234] width 682 height 384
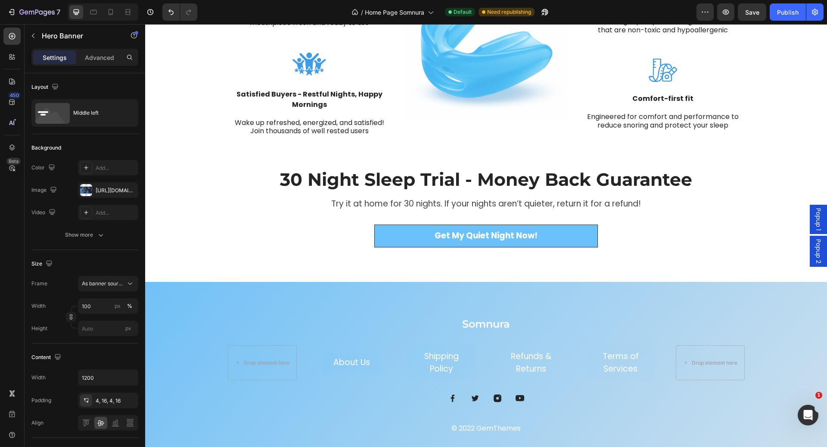
scroll to position [980, 0]
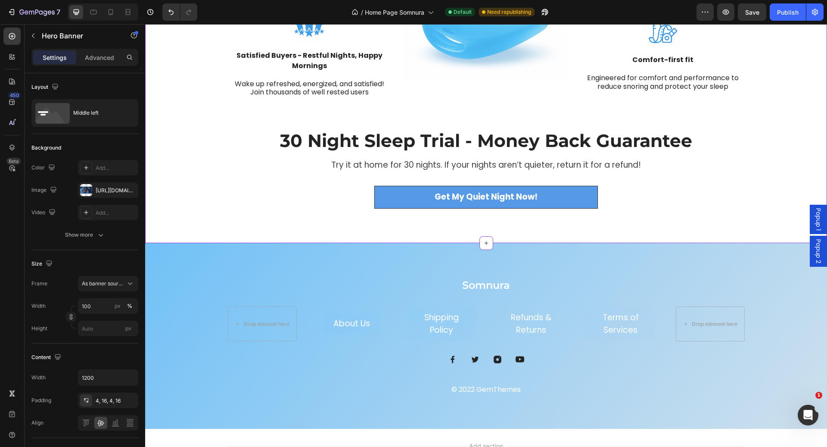
click at [403, 200] on link "Get My Quiet Night Now!" at bounding box center [487, 197] width 224 height 23
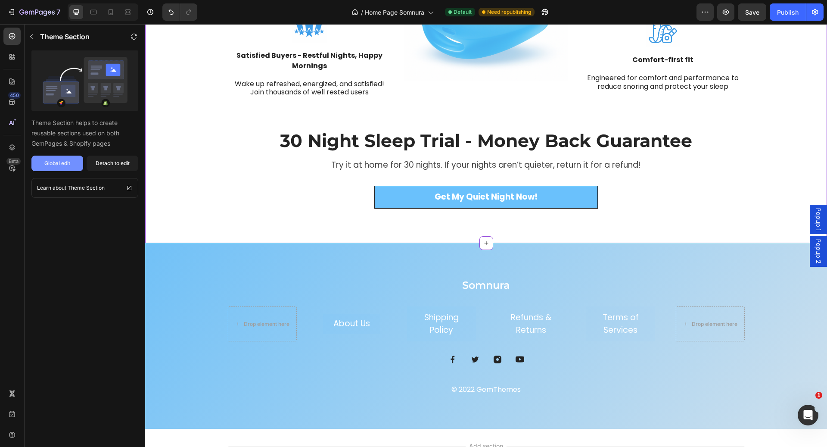
click at [58, 160] on div "Global edit" at bounding box center [57, 163] width 26 height 8
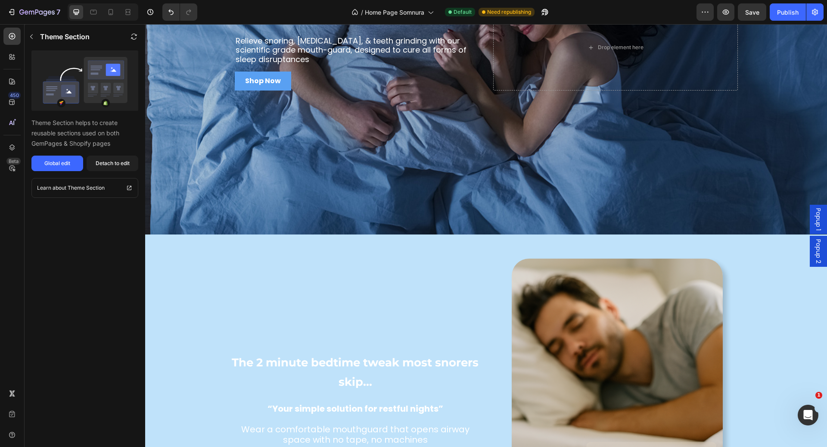
scroll to position [0, 0]
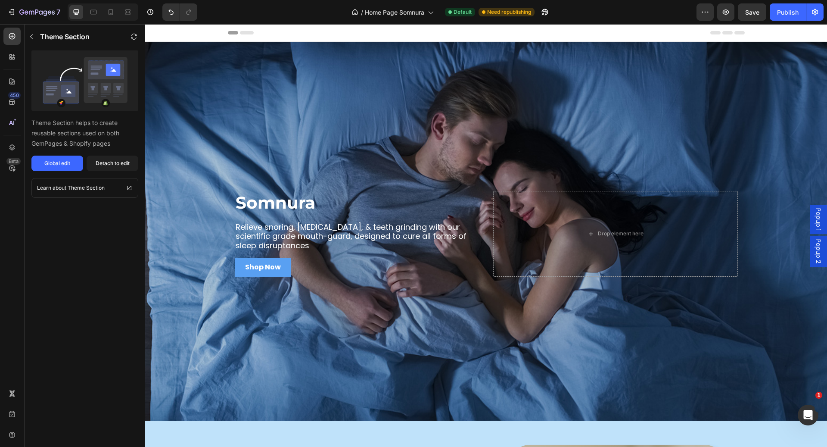
click at [790, 22] on div "7 Version history / Home Page Somnura Default Need republishing Preview Save Pu…" at bounding box center [413, 12] width 827 height 25
click at [790, 16] on div "Publish" at bounding box center [788, 12] width 22 height 9
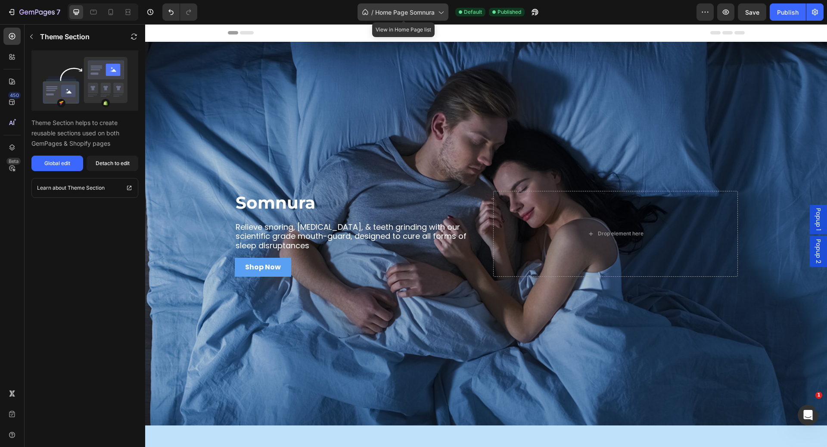
click at [400, 12] on span "Home Page Somnura" at bounding box center [404, 12] width 59 height 9
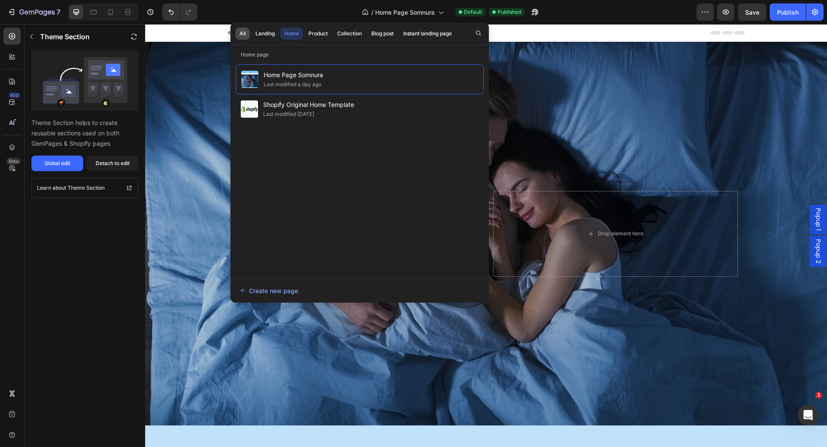
click at [244, 33] on div "All" at bounding box center [243, 34] width 6 height 8
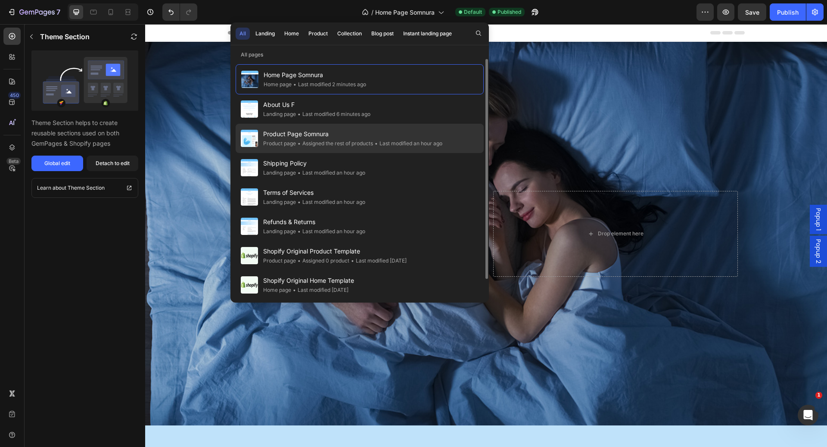
click at [346, 141] on div "• Assigned the rest of products" at bounding box center [334, 143] width 77 height 9
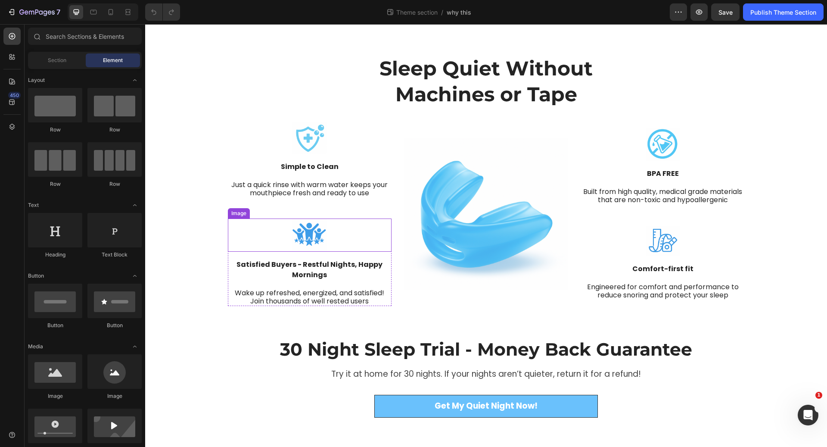
scroll to position [26, 0]
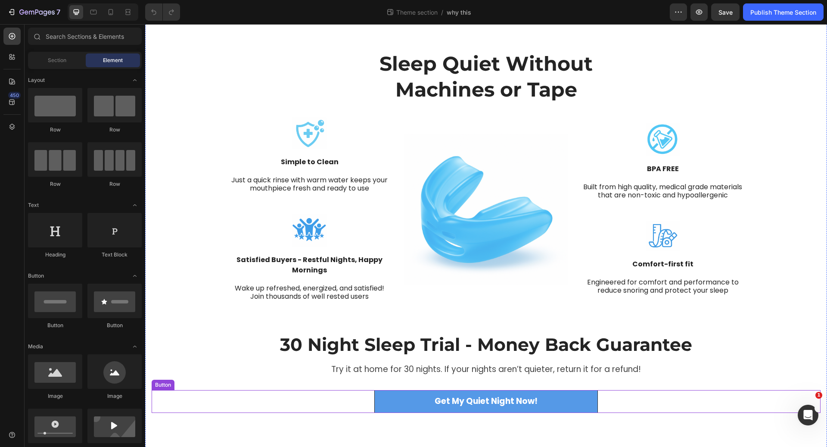
click at [399, 404] on link "Get My Quiet Night Now!" at bounding box center [487, 401] width 224 height 23
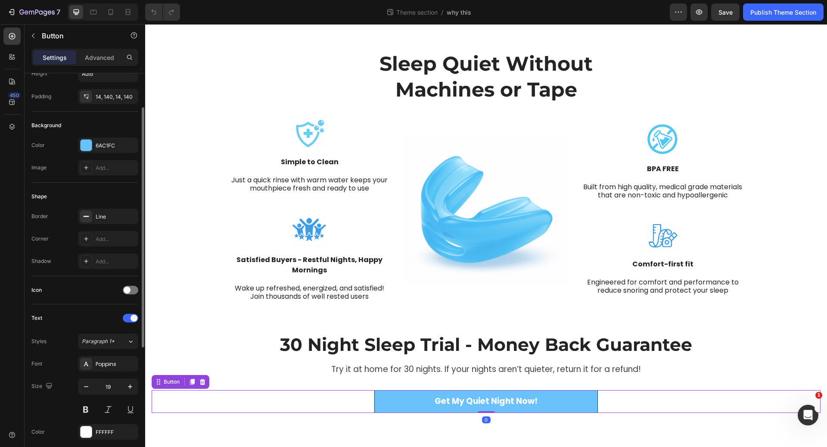
scroll to position [262, 0]
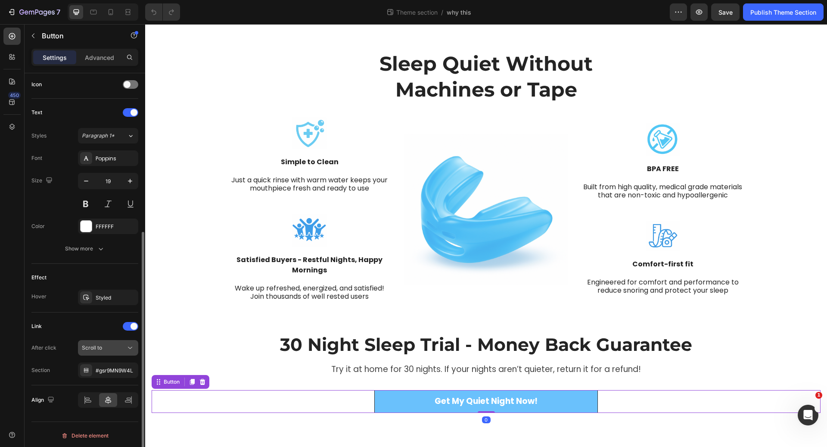
click at [107, 347] on div "Scroll to" at bounding box center [104, 348] width 44 height 8
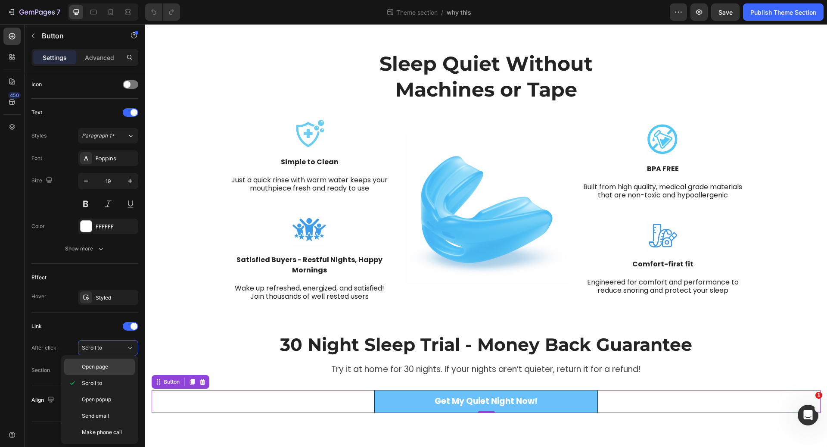
click at [101, 372] on div "Open page" at bounding box center [99, 367] width 71 height 16
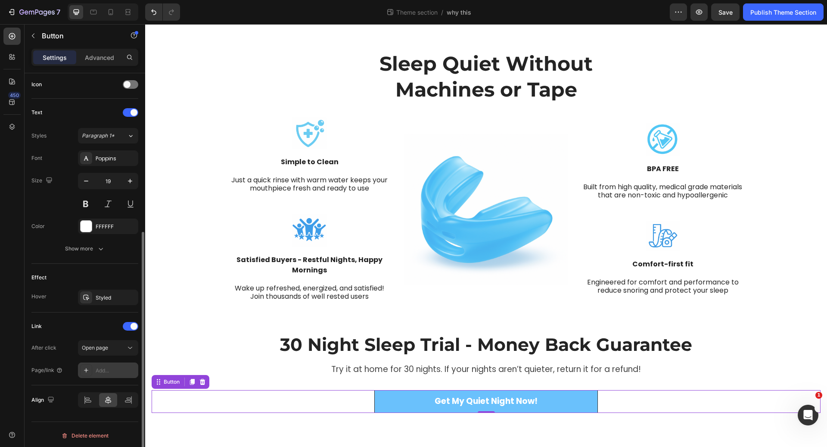
click at [106, 362] on div "Add..." at bounding box center [108, 370] width 60 height 16
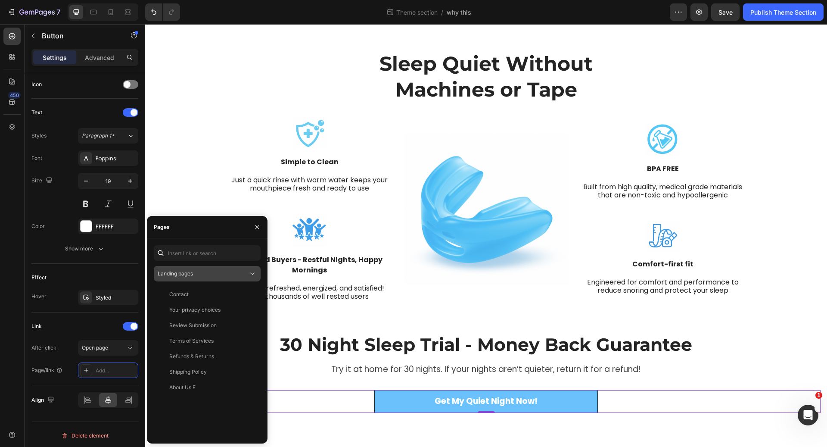
click at [197, 268] on button "Landing pages" at bounding box center [207, 274] width 107 height 16
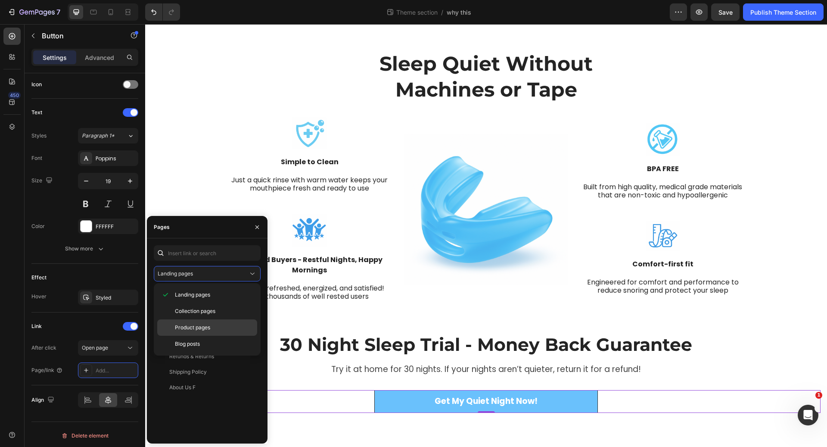
click at [193, 330] on span "Product pages" at bounding box center [192, 328] width 35 height 8
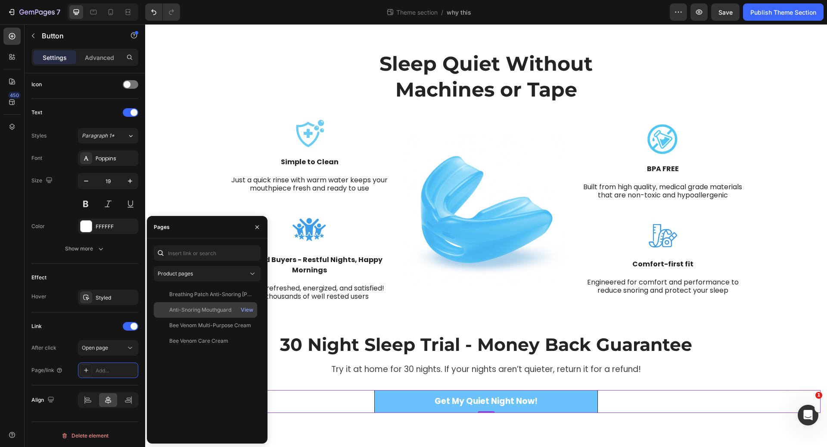
click at [213, 311] on div "Anti-Snoring Mouthguard" at bounding box center [200, 310] width 62 height 8
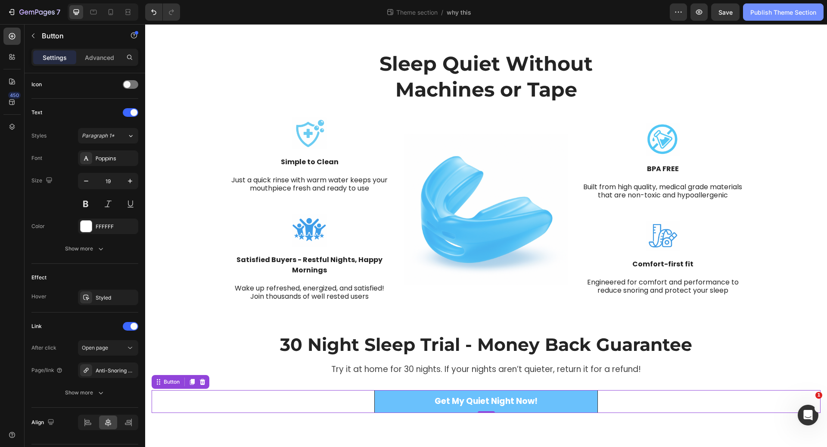
click at [802, 8] on div "Publish Theme Section" at bounding box center [784, 12] width 66 height 9
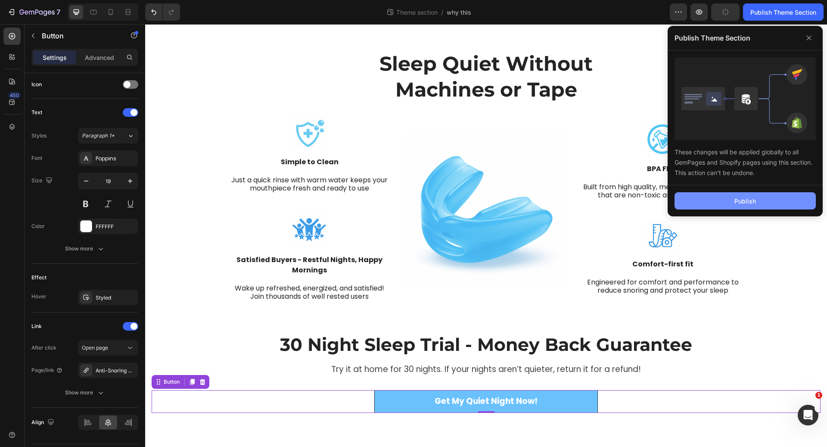
click at [738, 197] on div "Publish" at bounding box center [746, 201] width 22 height 9
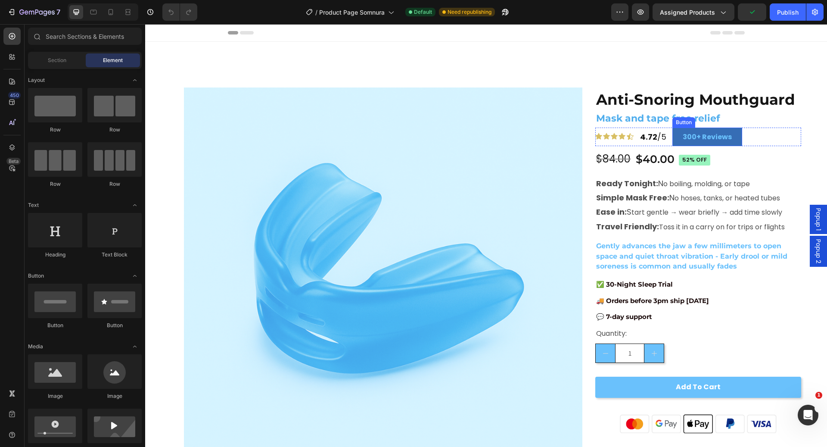
click at [727, 144] on link "300+ Reviews" at bounding box center [708, 137] width 70 height 19
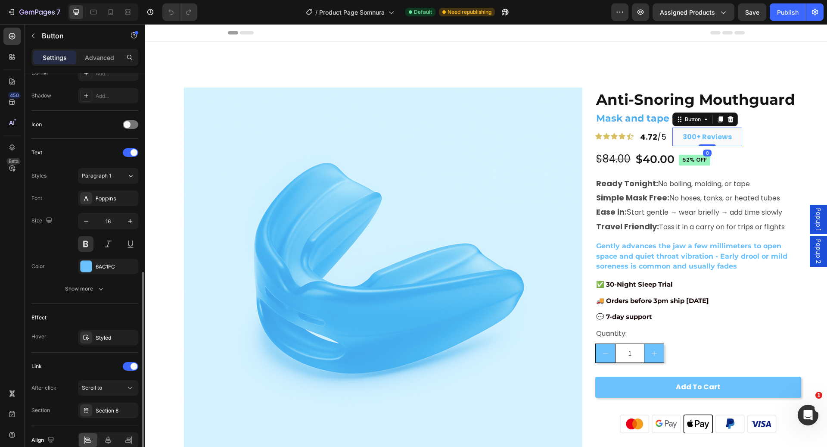
scroll to position [262, 0]
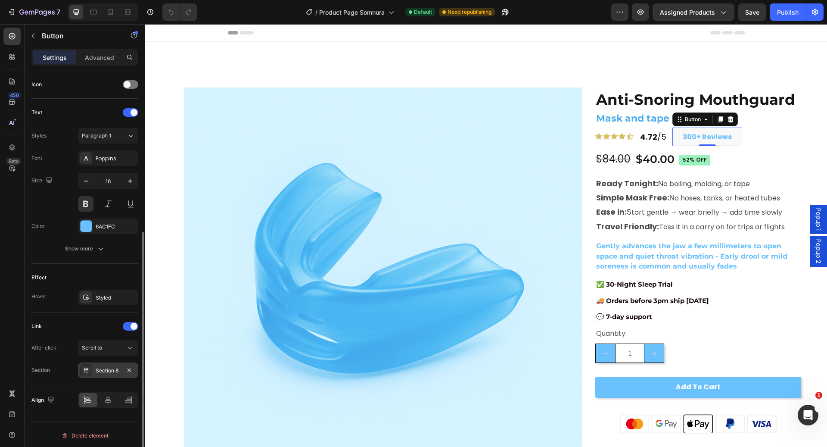
click at [101, 367] on div "Section 8" at bounding box center [108, 371] width 25 height 8
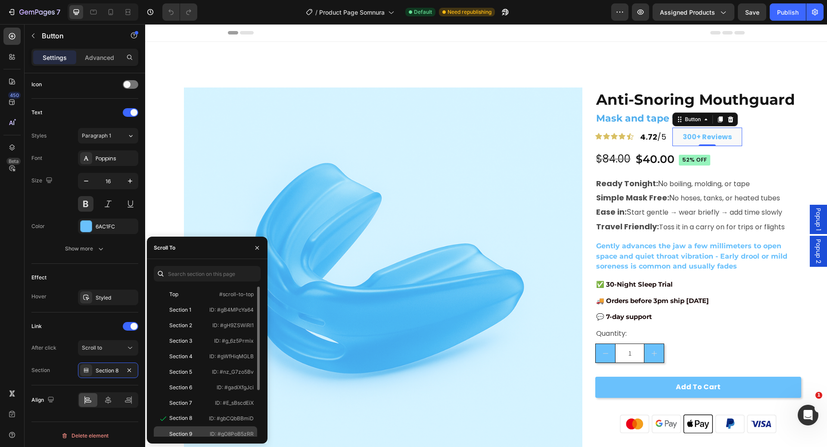
click at [203, 428] on div "Section 9 ID: #gO8PoB5zRR" at bounding box center [205, 434] width 103 height 16
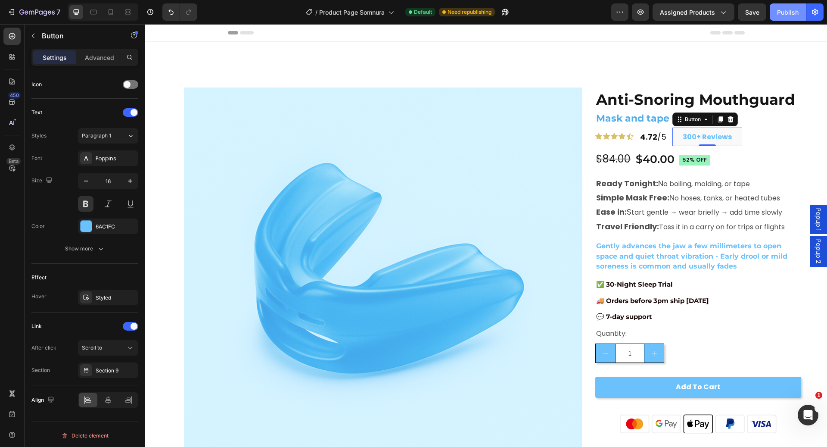
click at [794, 11] on div "Publish" at bounding box center [788, 12] width 22 height 9
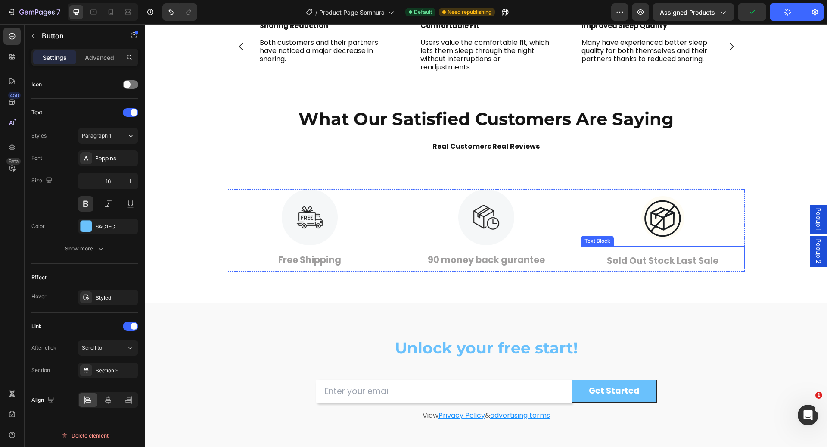
scroll to position [2021, 0]
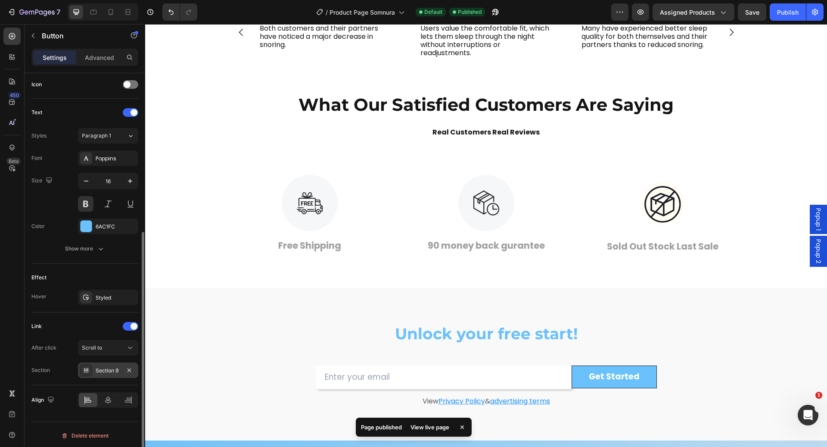
click at [106, 367] on div "Section 9" at bounding box center [108, 371] width 25 height 8
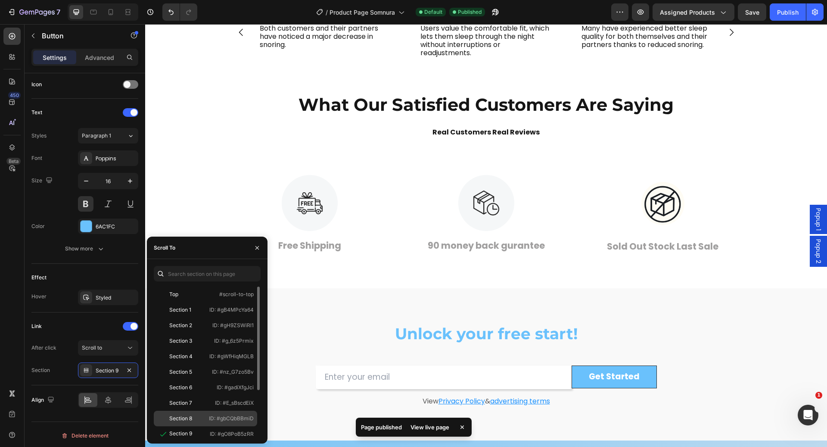
click at [220, 418] on p "ID: #gbCQbBBmiD" at bounding box center [231, 419] width 45 height 8
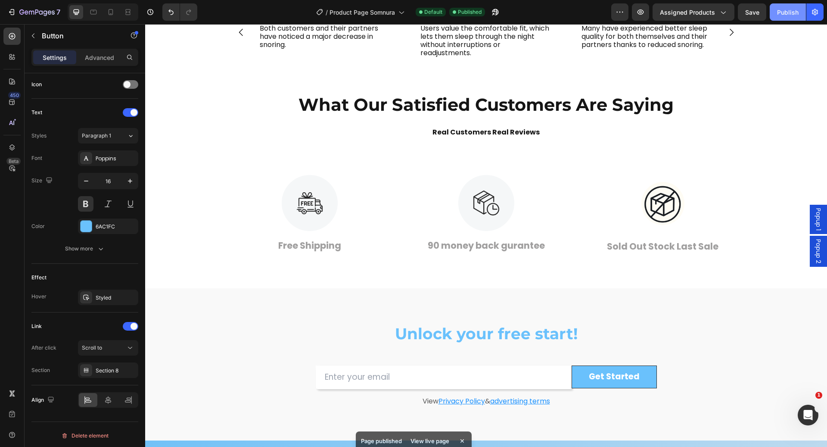
click at [790, 14] on div "Publish" at bounding box center [788, 12] width 22 height 9
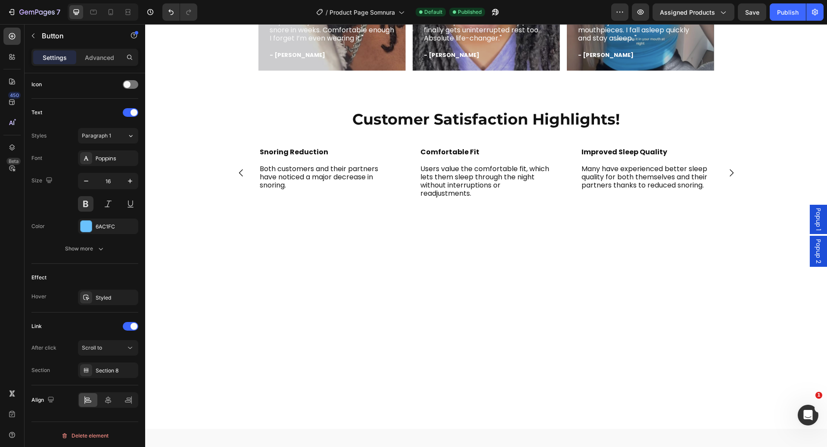
scroll to position [2323, 0]
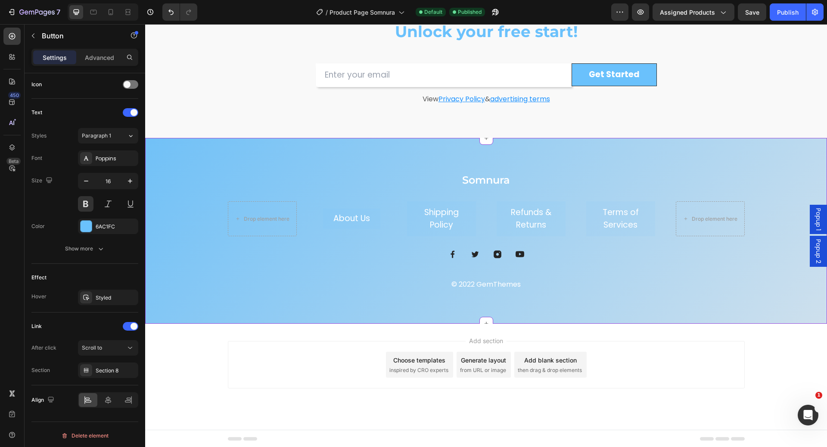
click at [577, 155] on div "Somnura Heading Drop element here About Us Button Shipping Policy Button Refund…" at bounding box center [486, 231] width 682 height 186
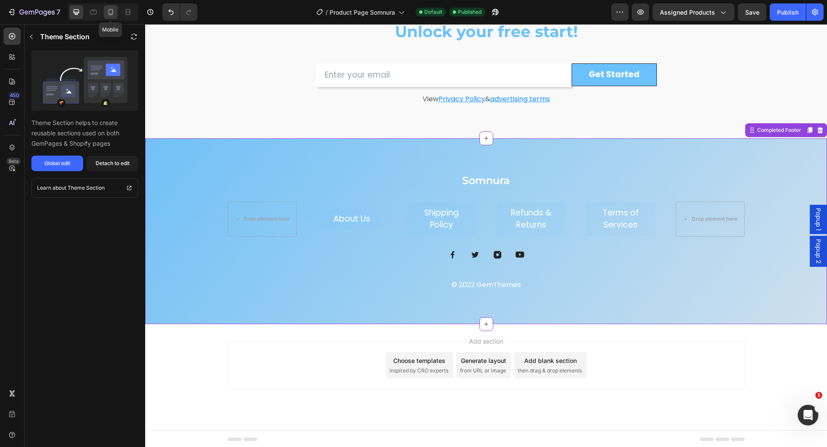
click at [110, 8] on icon at bounding box center [110, 12] width 9 height 9
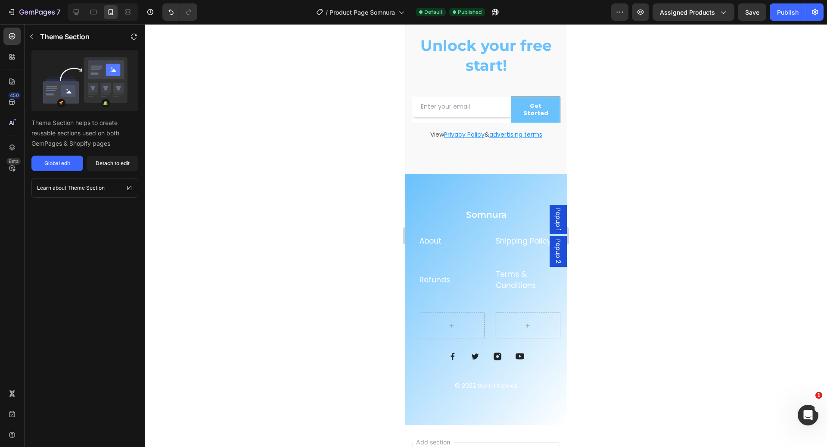
scroll to position [2264, 0]
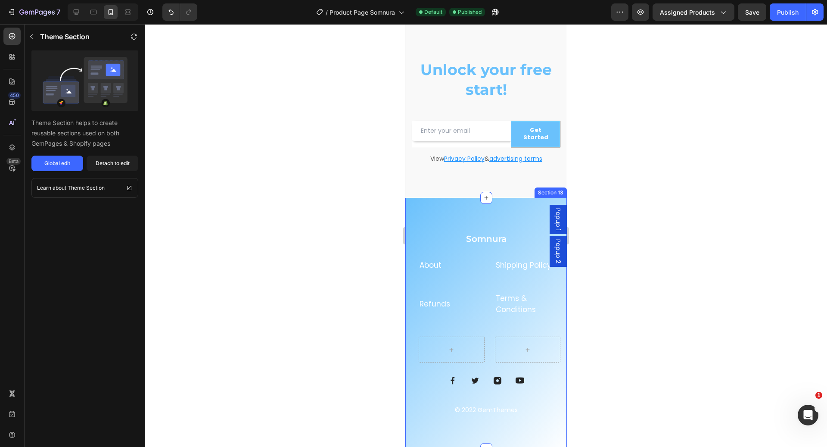
click at [519, 199] on div "Somnura Heading About Text block Shipping Policy Text block Refunds Text block …" at bounding box center [487, 323] width 162 height 251
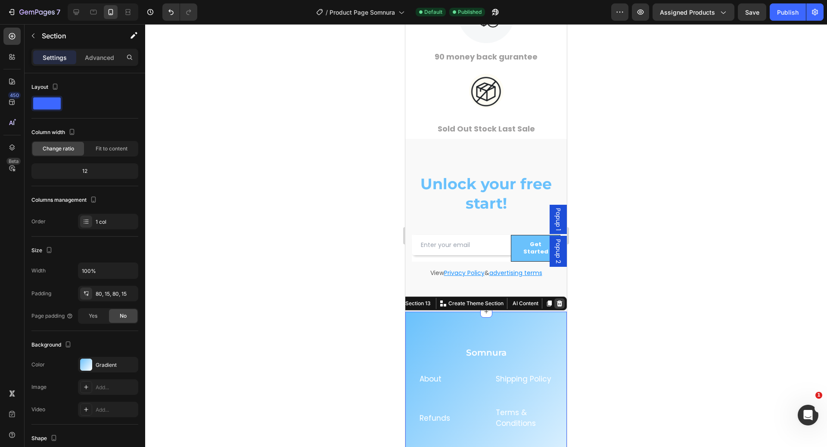
click at [556, 300] on icon at bounding box center [559, 303] width 7 height 7
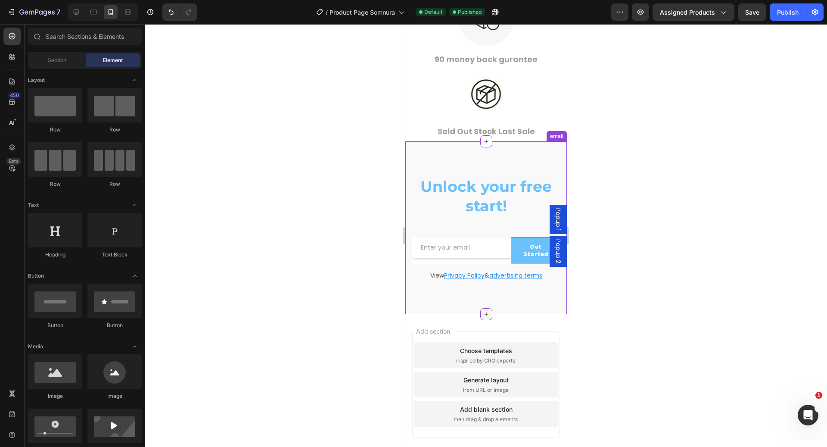
click at [483, 311] on icon at bounding box center [486, 314] width 7 height 7
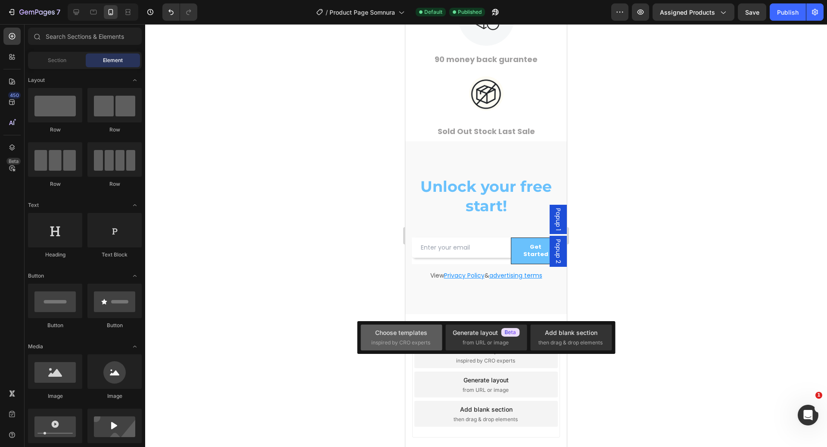
click at [420, 340] on span "inspired by CRO experts" at bounding box center [401, 343] width 59 height 8
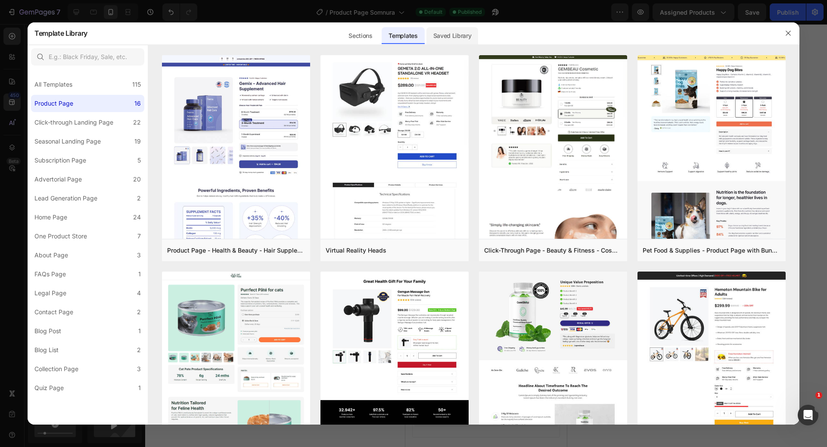
click at [456, 34] on div "Saved Library" at bounding box center [453, 35] width 52 height 17
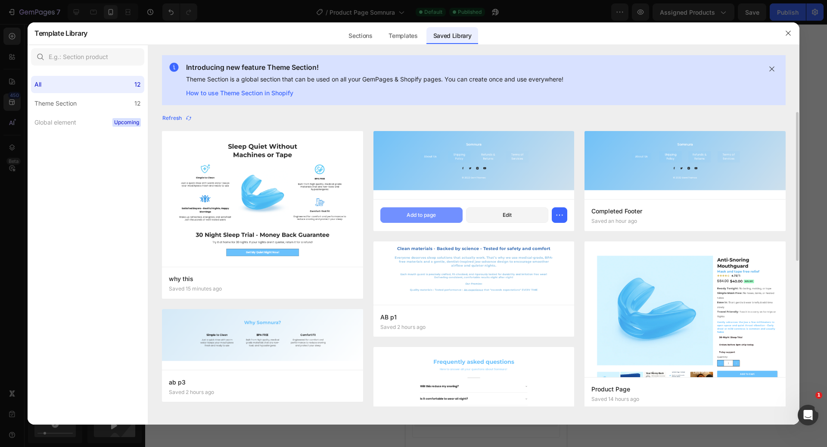
click at [437, 214] on button "Add to page" at bounding box center [422, 215] width 82 height 16
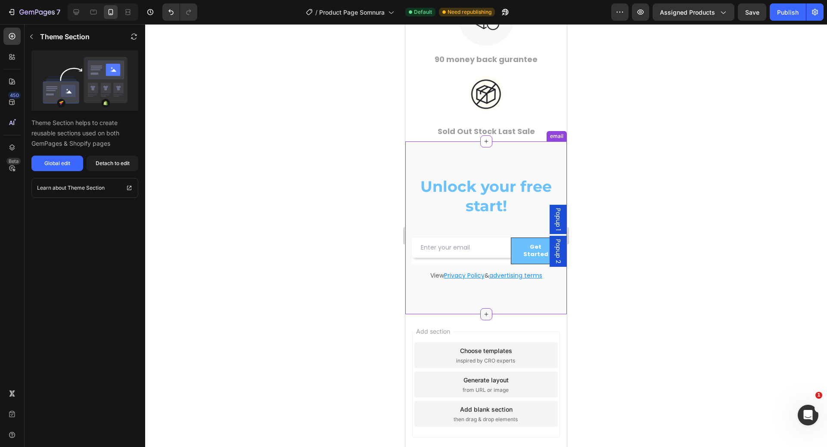
click at [483, 311] on icon at bounding box center [486, 314] width 7 height 7
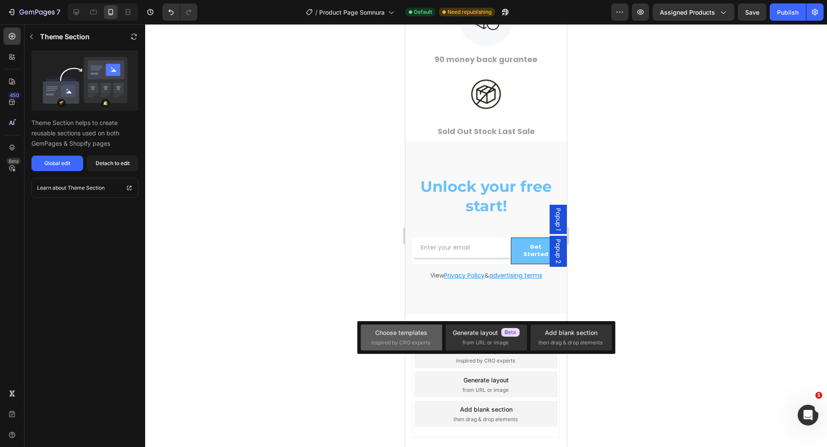
click at [427, 332] on div "Choose templates" at bounding box center [401, 332] width 52 height 9
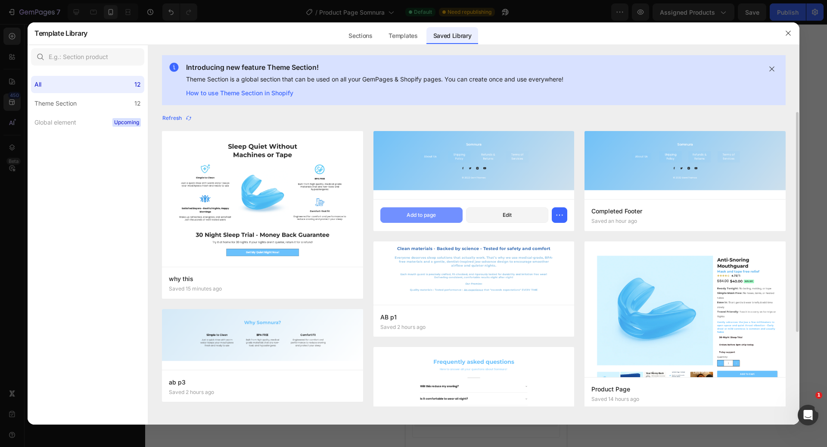
click at [437, 212] on button "Add to page" at bounding box center [422, 215] width 82 height 16
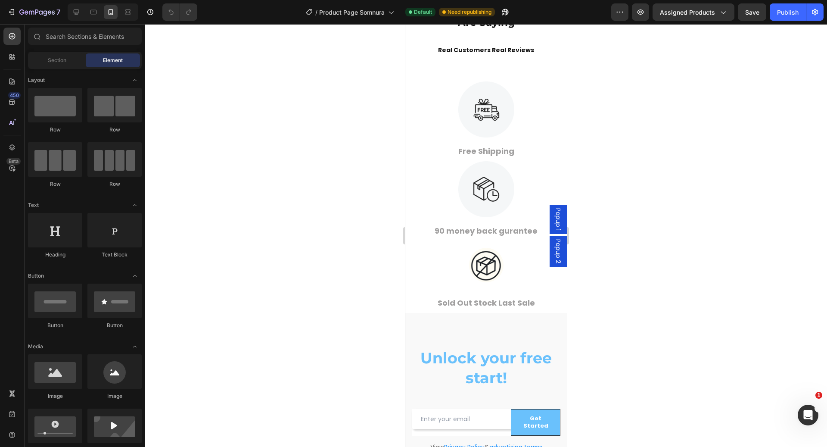
scroll to position [2682, 0]
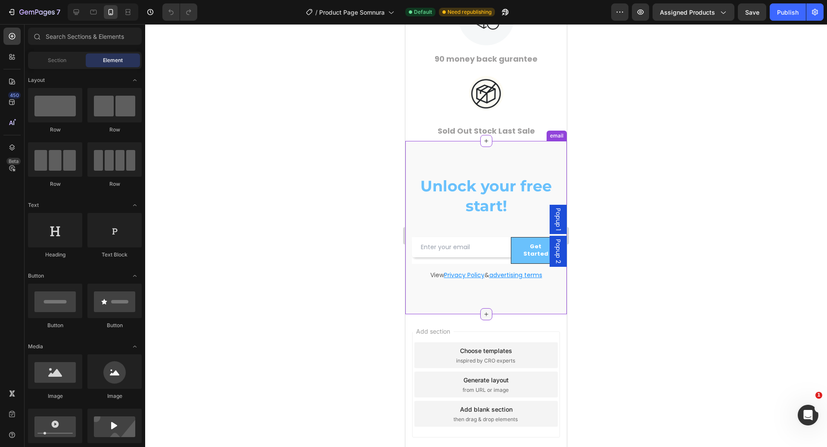
click at [484, 311] on icon at bounding box center [486, 314] width 7 height 7
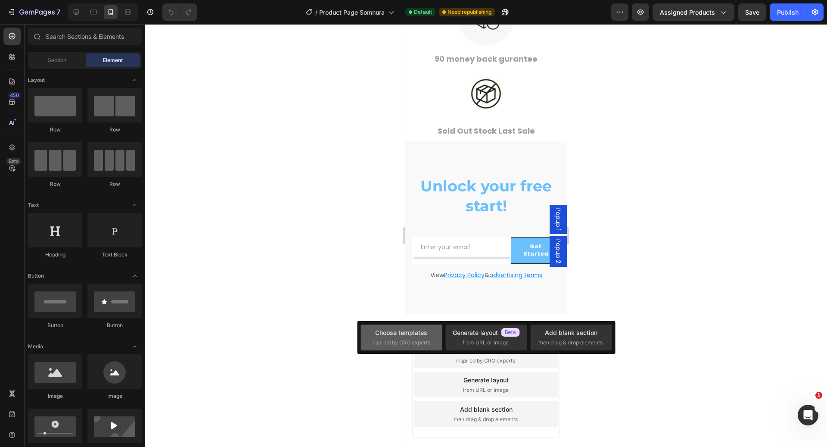
click at [433, 343] on div "Choose templates inspired by CRO experts" at bounding box center [401, 338] width 81 height 26
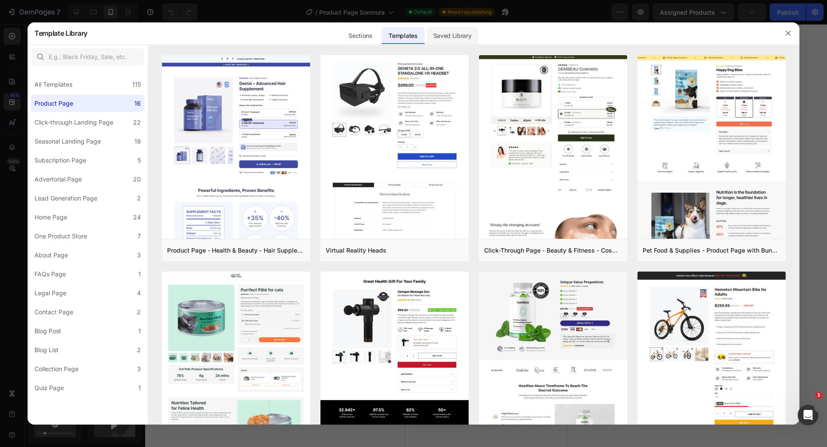
click at [457, 40] on div "Saved Library" at bounding box center [453, 35] width 52 height 17
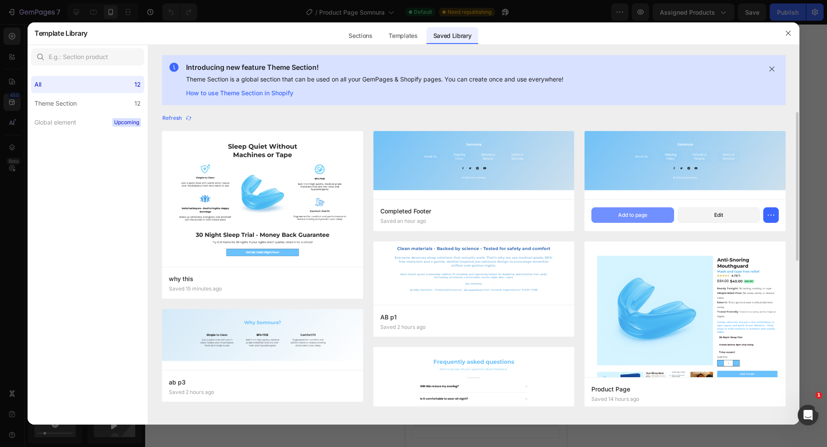
click at [620, 215] on div "Add to page" at bounding box center [632, 215] width 29 height 8
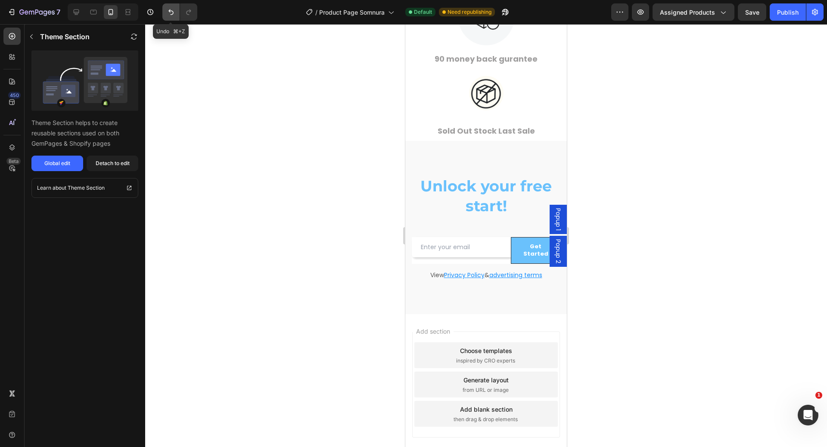
click at [173, 19] on button "Undo/Redo" at bounding box center [170, 11] width 17 height 17
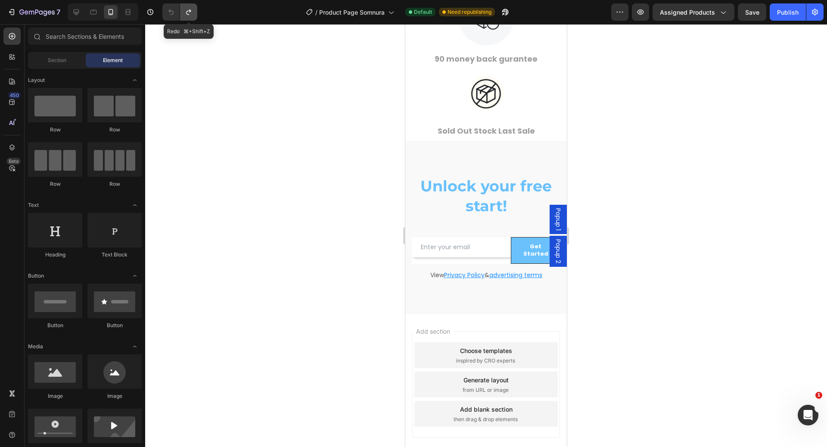
click at [188, 16] on icon "Undo/Redo" at bounding box center [188, 12] width 9 height 9
click at [167, 16] on icon "Undo/Redo" at bounding box center [171, 12] width 9 height 9
click at [483, 311] on icon at bounding box center [486, 314] width 7 height 7
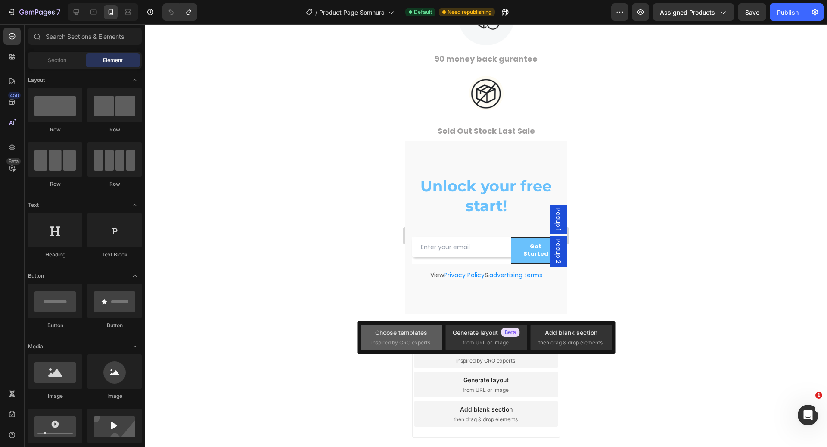
click at [431, 335] on div "Choose templates inspired by CRO experts" at bounding box center [402, 337] width 60 height 19
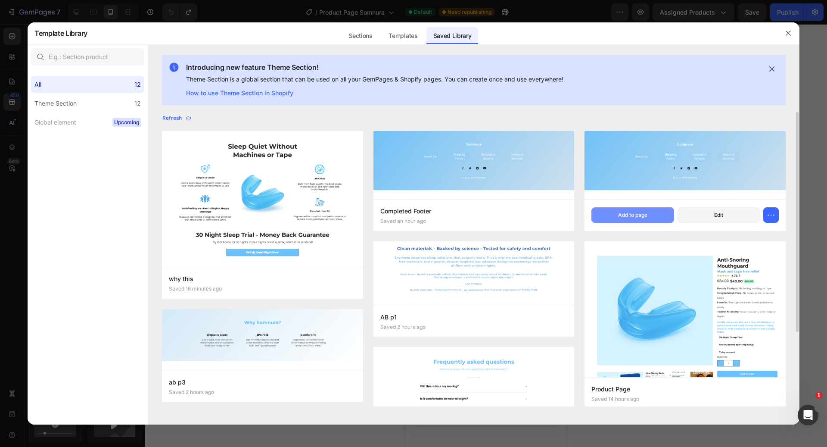
click at [623, 214] on div "Add to page" at bounding box center [632, 215] width 29 height 8
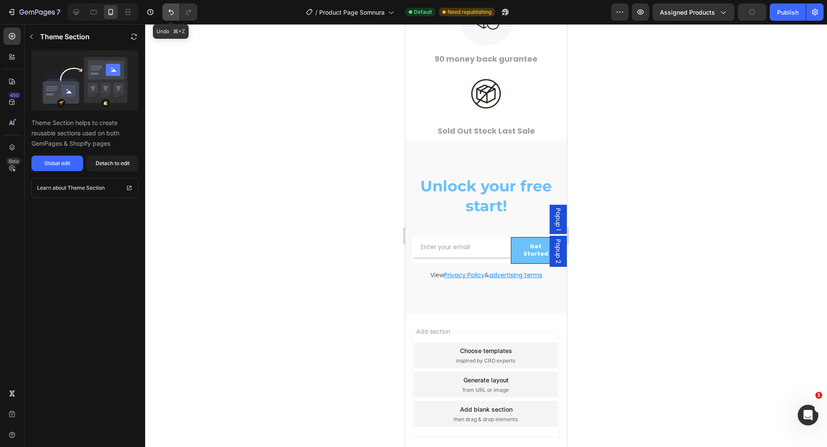
click at [172, 16] on button "Undo/Redo" at bounding box center [170, 11] width 17 height 17
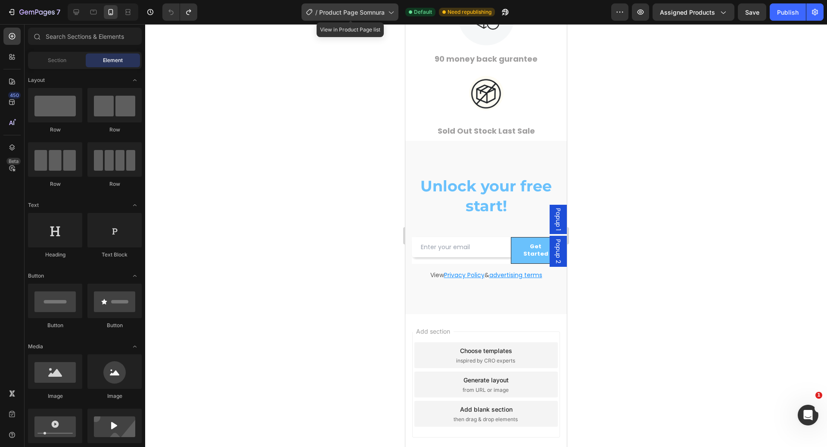
click at [334, 17] on div "/ Product Page Somnura" at bounding box center [350, 11] width 97 height 17
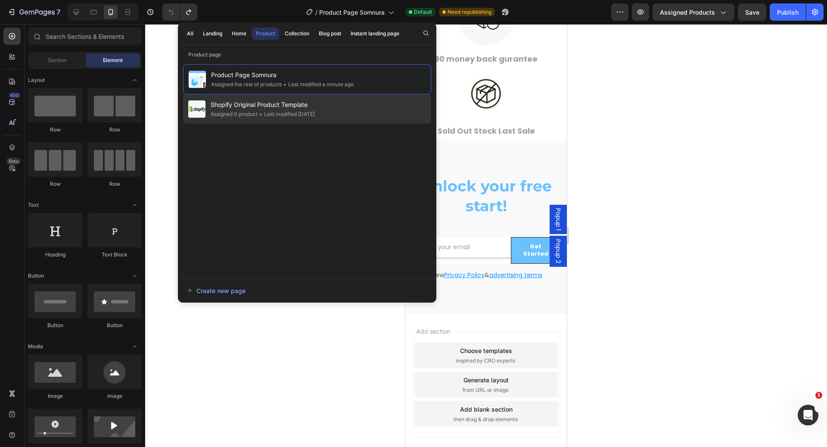
click at [247, 100] on span "Shopify Original Product Template" at bounding box center [263, 105] width 104 height 10
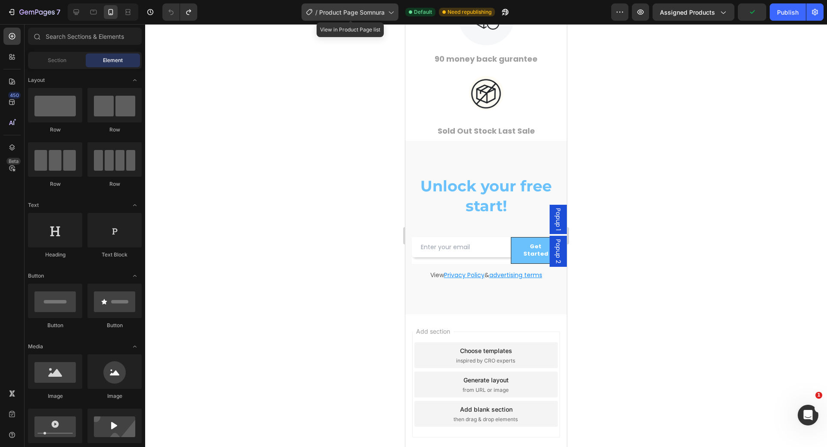
click at [359, 6] on div "/ Product Page Somnura" at bounding box center [350, 11] width 97 height 17
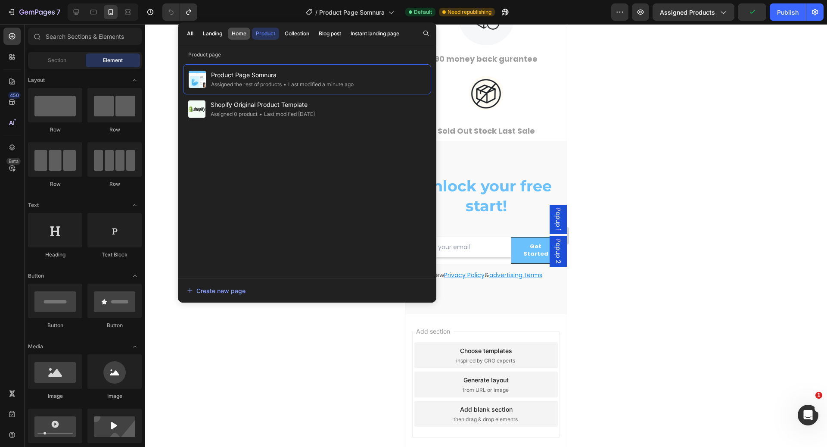
click at [234, 32] on div "Home" at bounding box center [239, 34] width 15 height 8
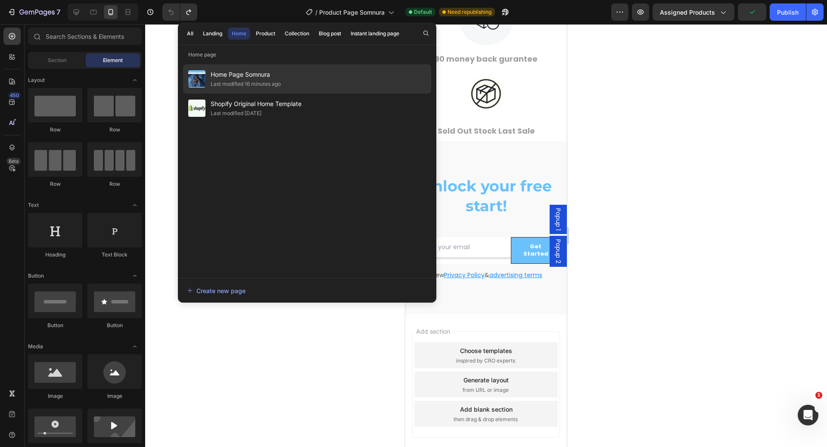
click at [251, 76] on span "Home Page Somnura" at bounding box center [246, 74] width 70 height 10
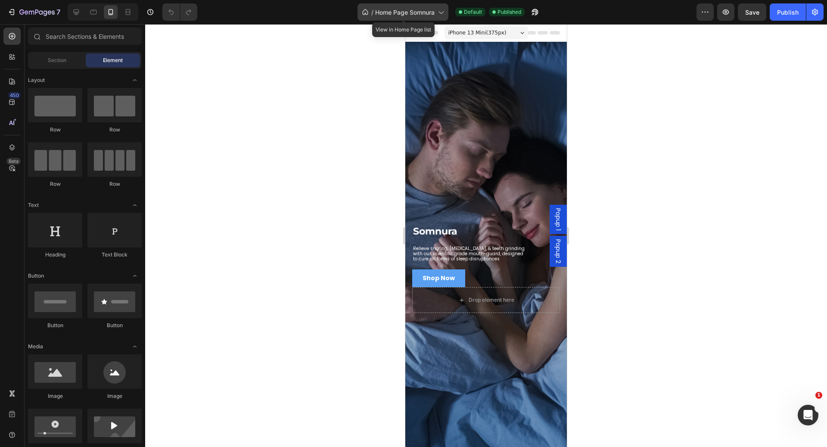
click at [377, 16] on span "Home Page Somnura" at bounding box center [404, 12] width 59 height 9
click at [215, 173] on div at bounding box center [486, 235] width 682 height 423
click at [401, 9] on span "Home Page Somnura" at bounding box center [404, 12] width 59 height 9
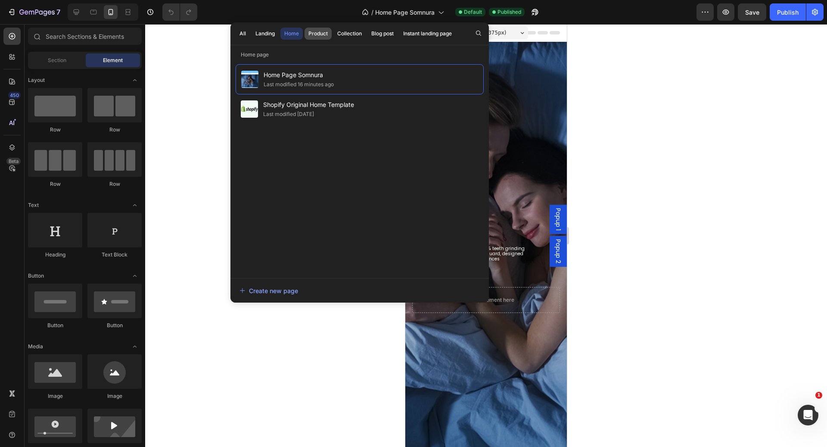
click at [316, 30] on div "Product" at bounding box center [318, 34] width 19 height 8
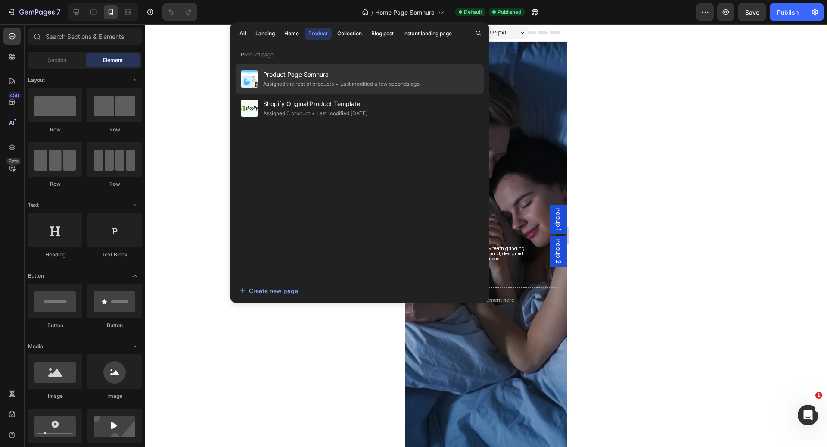
click at [322, 81] on div "Assigned the rest of products" at bounding box center [298, 84] width 71 height 9
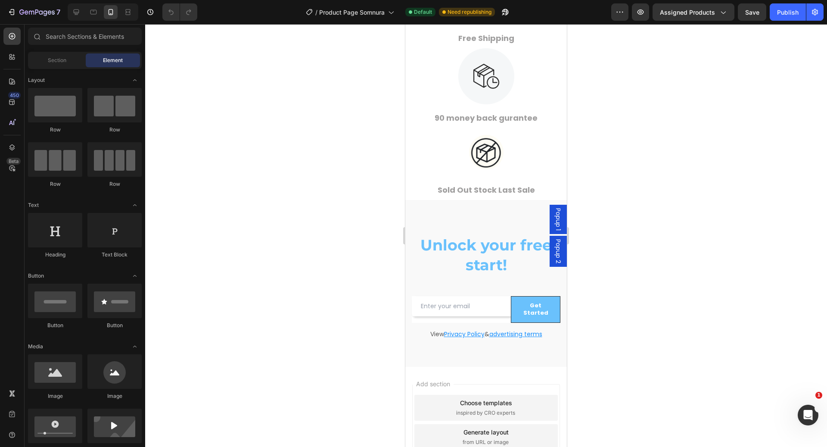
scroll to position [2682, 0]
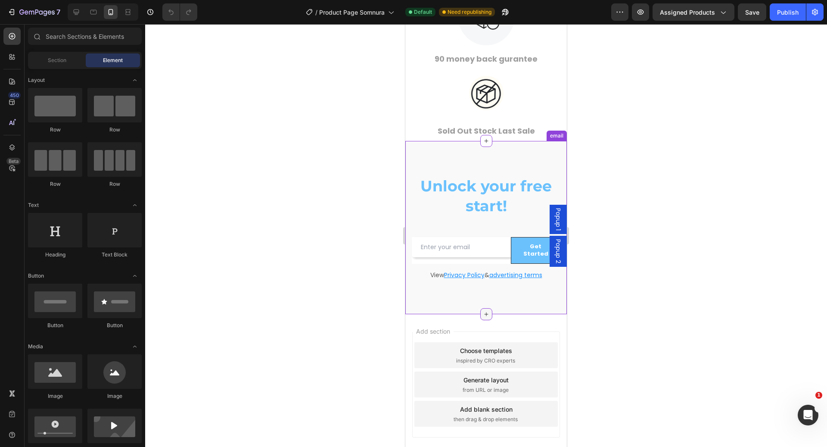
click at [483, 311] on icon at bounding box center [486, 314] width 7 height 7
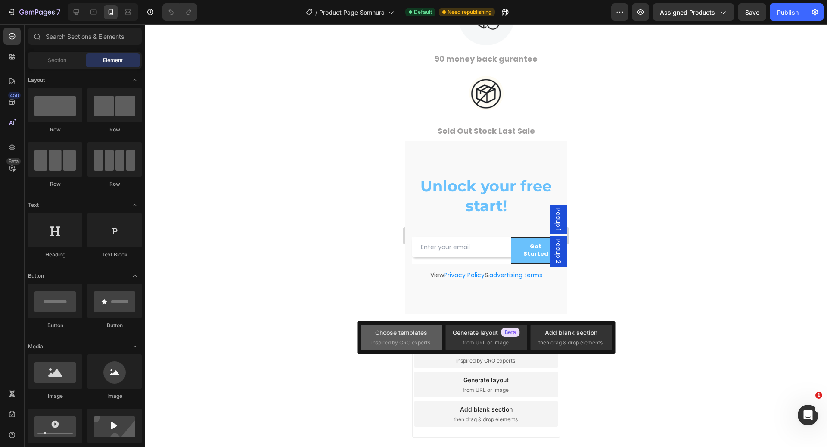
click at [436, 330] on div "Choose templates inspired by CRO experts" at bounding box center [401, 338] width 81 height 26
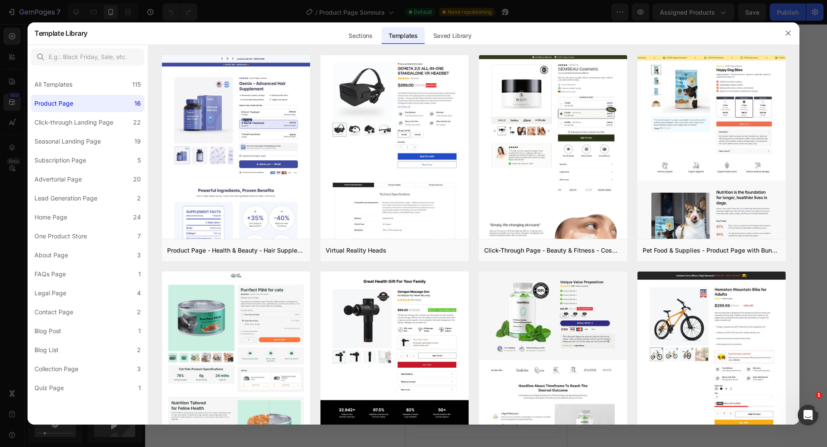
click at [444, 14] on div at bounding box center [413, 223] width 827 height 447
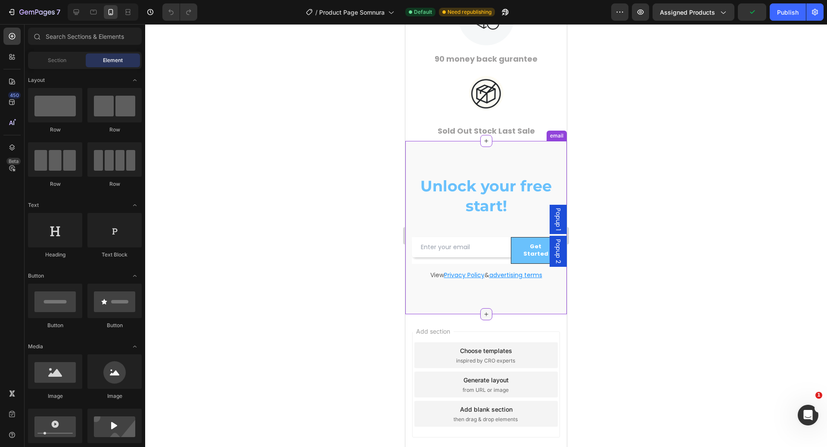
click at [483, 311] on icon at bounding box center [486, 314] width 7 height 7
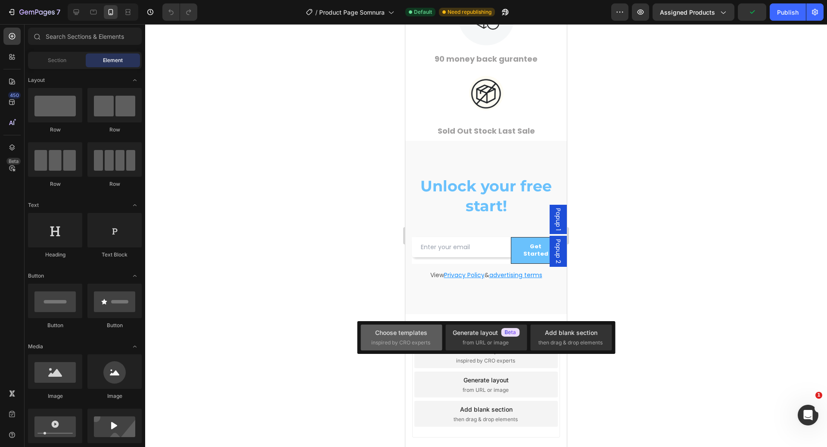
click at [422, 340] on span "inspired by CRO experts" at bounding box center [401, 343] width 59 height 8
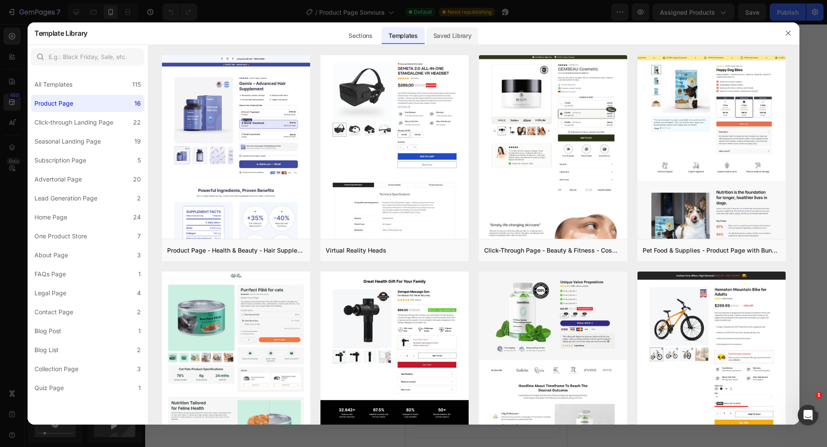
click at [447, 40] on div "Saved Library" at bounding box center [453, 35] width 52 height 17
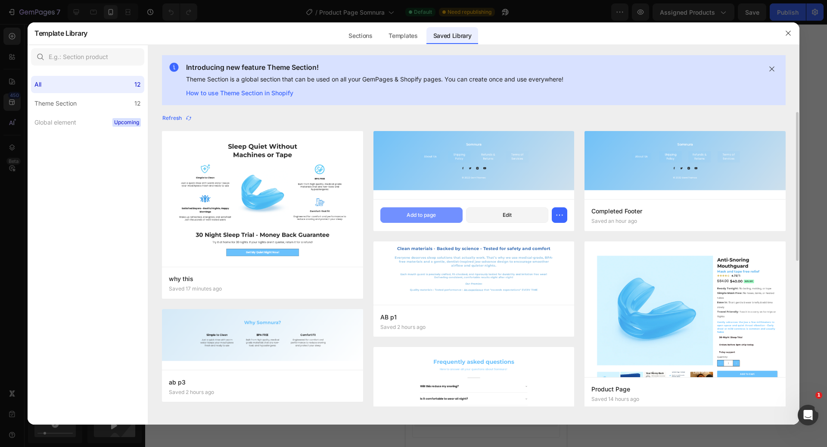
click at [422, 212] on div "Add to page" at bounding box center [421, 215] width 29 height 8
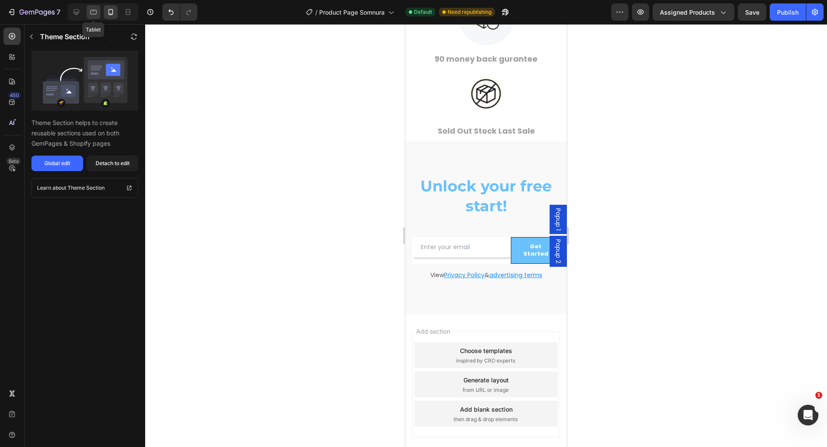
click at [94, 12] on icon at bounding box center [93, 12] width 9 height 9
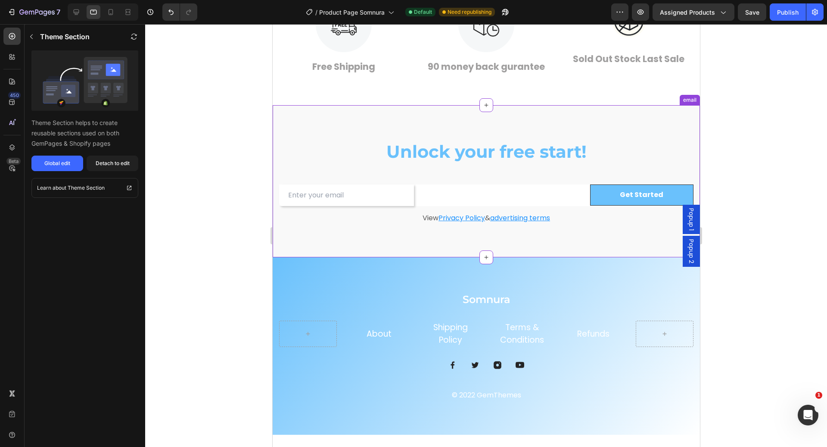
scroll to position [2726, 0]
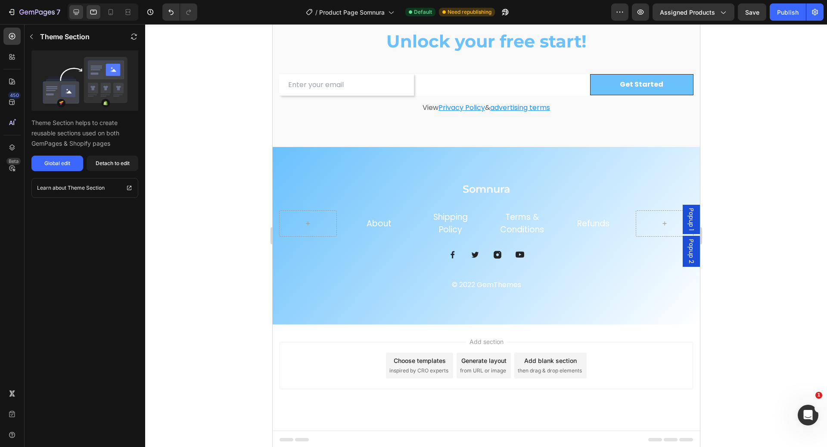
click at [73, 18] on div at bounding box center [76, 12] width 14 height 14
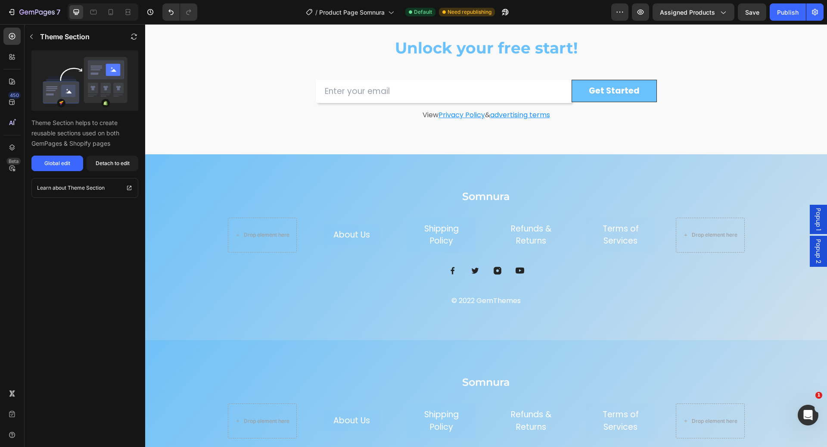
scroll to position [2792, 0]
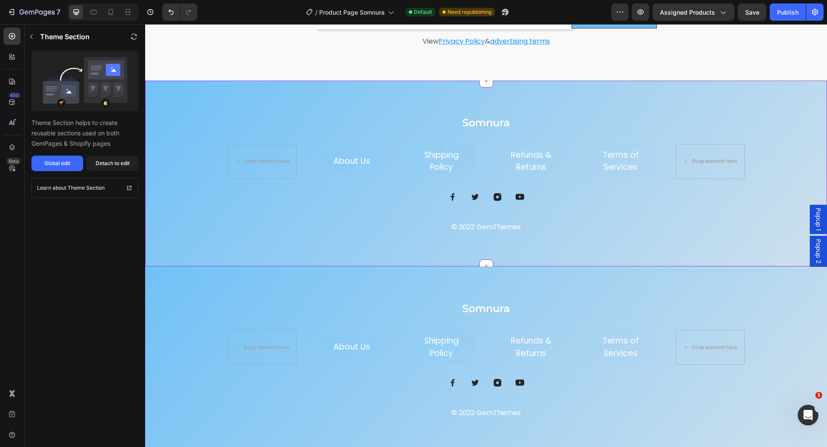
click at [302, 108] on div "Somnura Heading Drop element here About Us Button Shipping Policy Button Refund…" at bounding box center [486, 174] width 682 height 186
click at [818, 73] on icon at bounding box center [821, 72] width 6 height 6
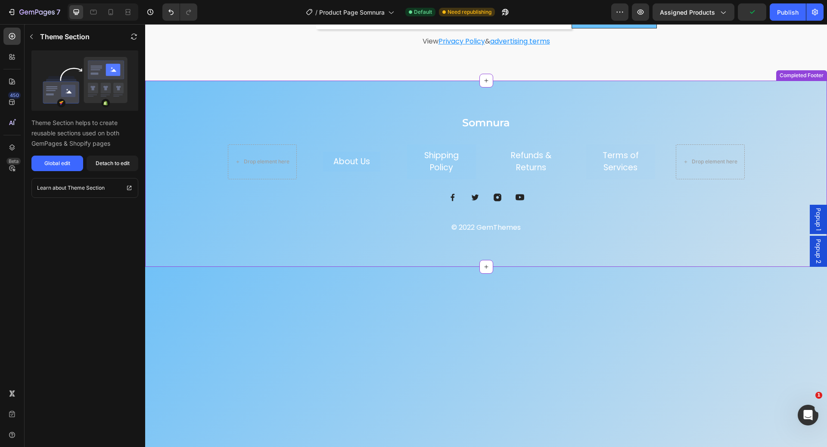
click at [808, 88] on div "Somnura Heading Drop element here About Us Button Shipping Policy Button Refund…" at bounding box center [486, 174] width 682 height 186
click at [815, 76] on div at bounding box center [820, 72] width 10 height 10
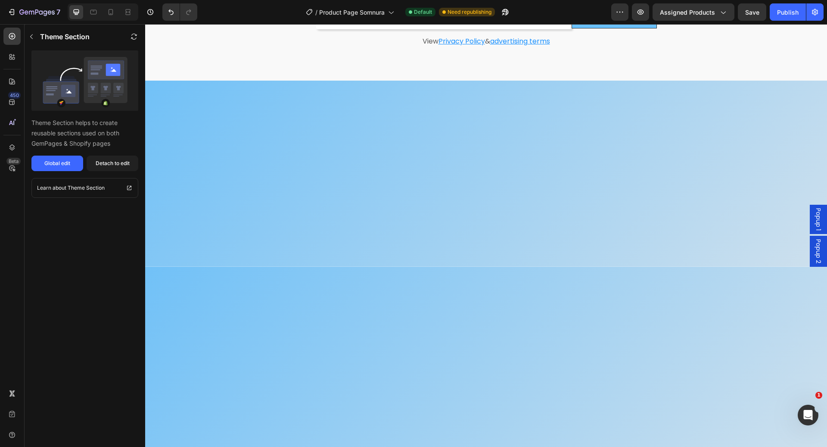
click at [805, 91] on div at bounding box center [486, 174] width 682 height 186
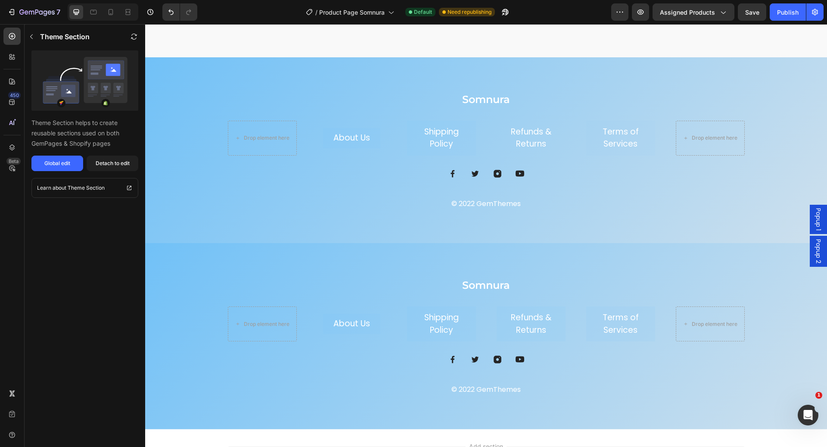
scroll to position [2710, 0]
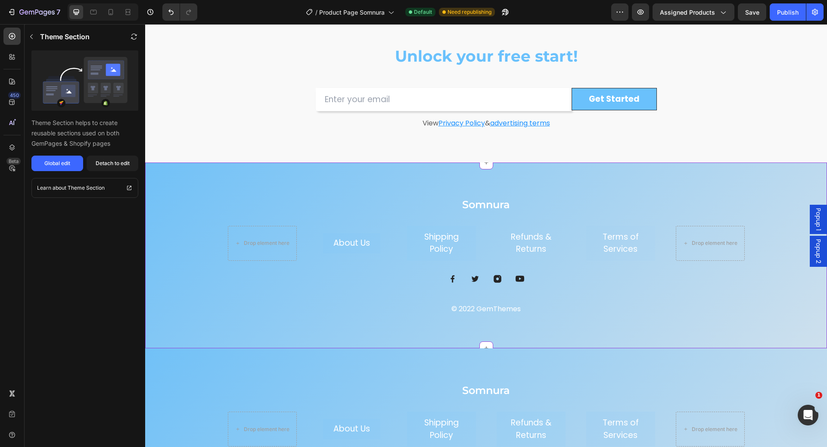
click at [743, 174] on div "Somnura Heading Drop element here About Us Button Shipping Policy Button Refund…" at bounding box center [486, 255] width 682 height 186
click at [704, 170] on div "Somnura Heading Drop element here About Us Button Shipping Policy Button Refund…" at bounding box center [486, 255] width 682 height 186
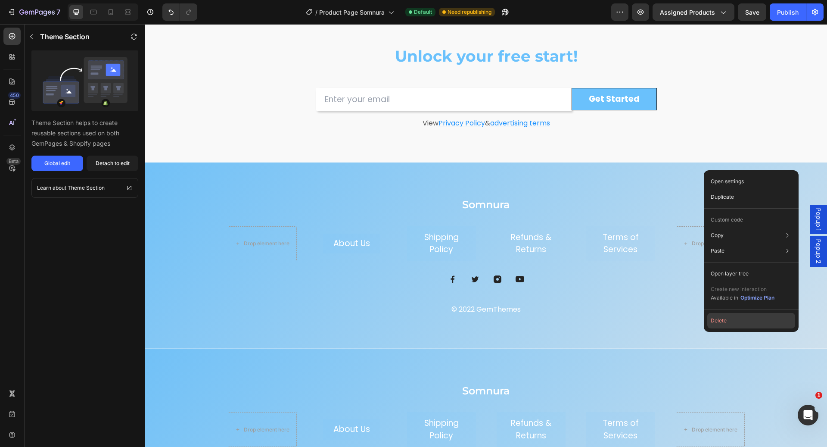
click at [719, 320] on button "Delete" at bounding box center [752, 321] width 88 height 16
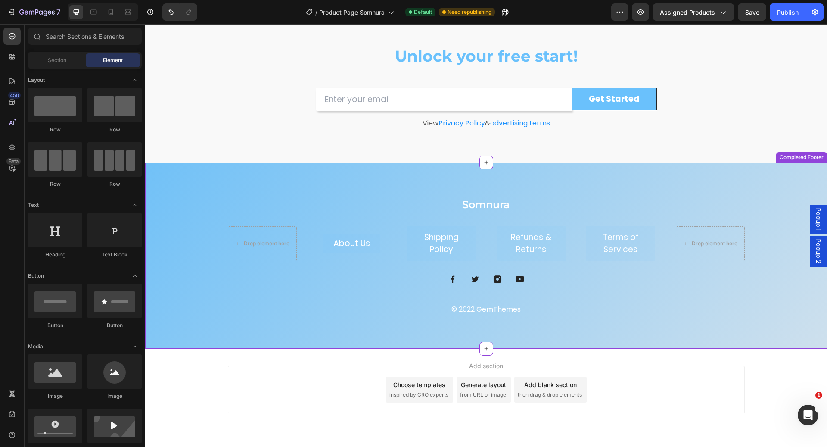
click at [597, 177] on div "Somnura Heading Drop element here About Us Button Shipping Policy Button Refund…" at bounding box center [486, 255] width 682 height 186
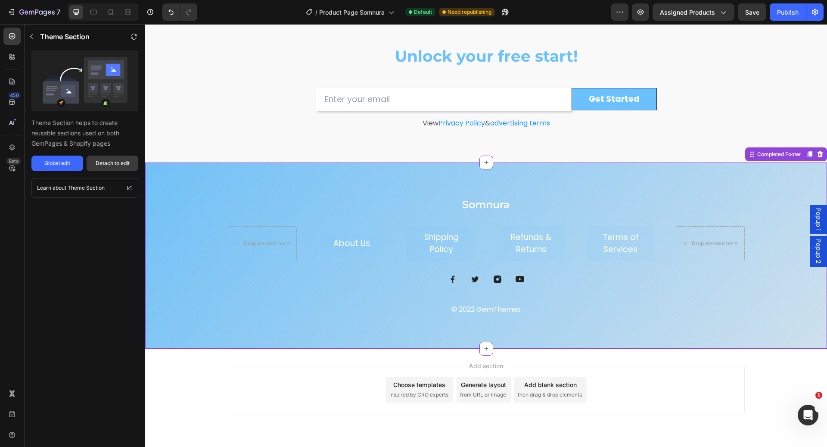
click at [103, 164] on div "Detach to edit" at bounding box center [113, 163] width 34 height 8
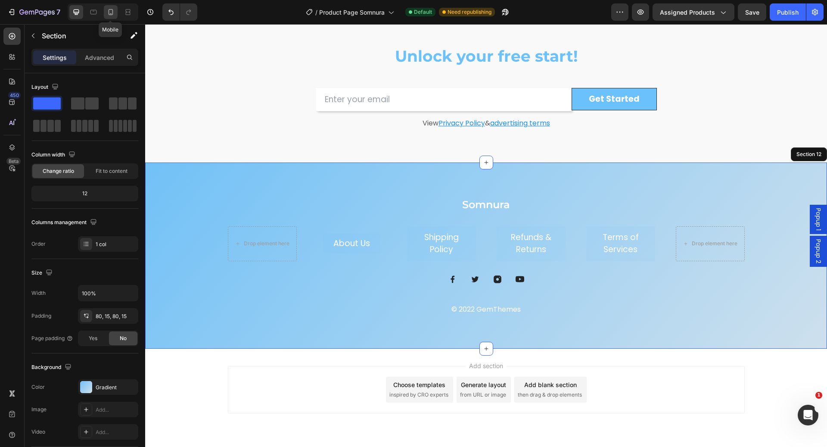
click at [112, 13] on icon at bounding box center [111, 12] width 5 height 6
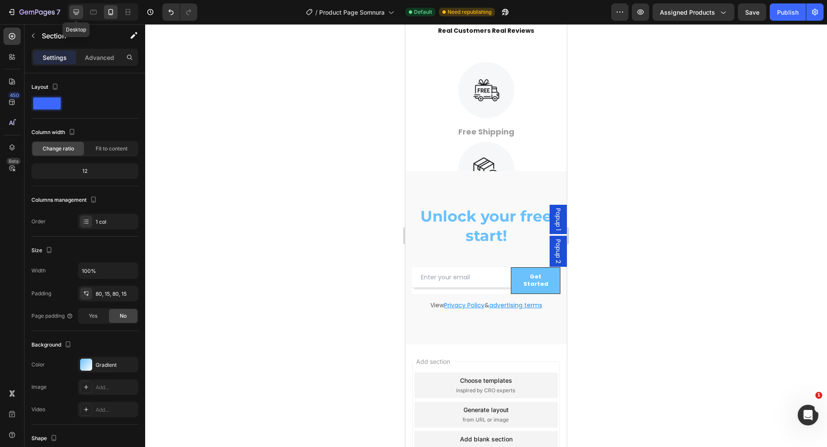
click at [73, 16] on icon at bounding box center [76, 12] width 9 height 9
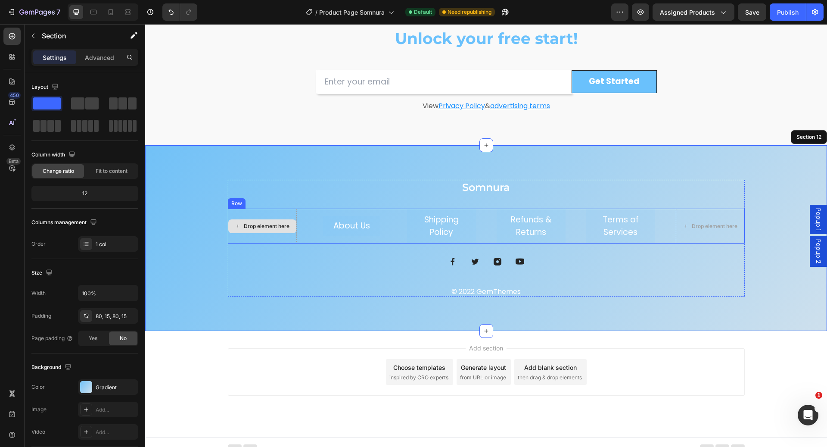
scroll to position [2744, 0]
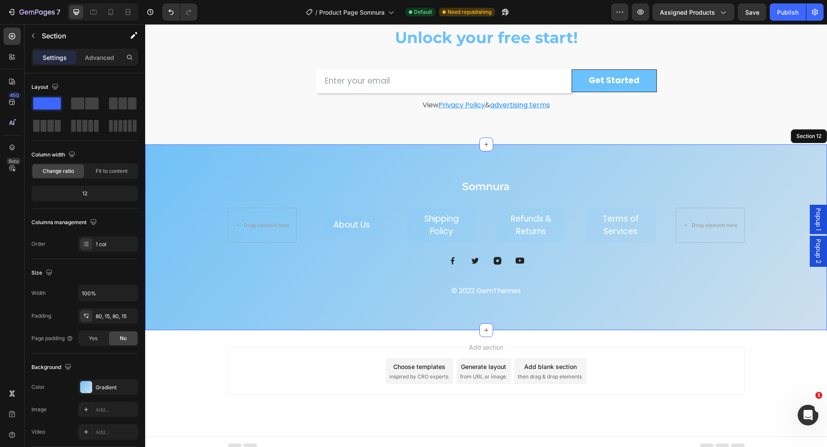
click at [188, 169] on div "Somnura Heading Drop element here About Us Button Shipping Policy Button Refund…" at bounding box center [486, 237] width 682 height 186
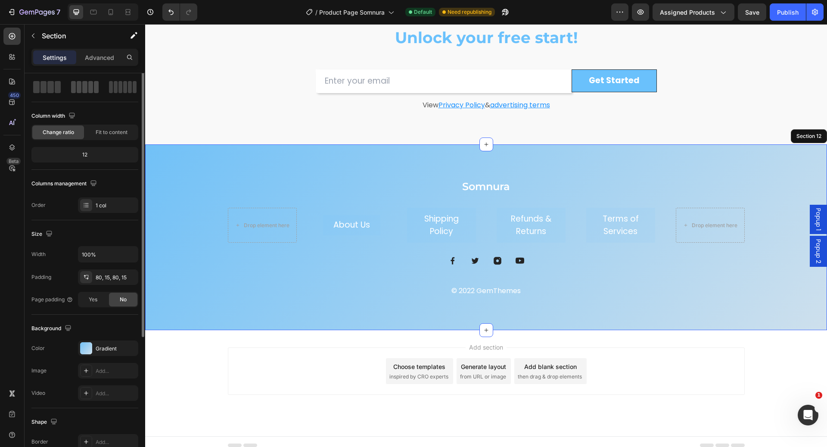
scroll to position [0, 0]
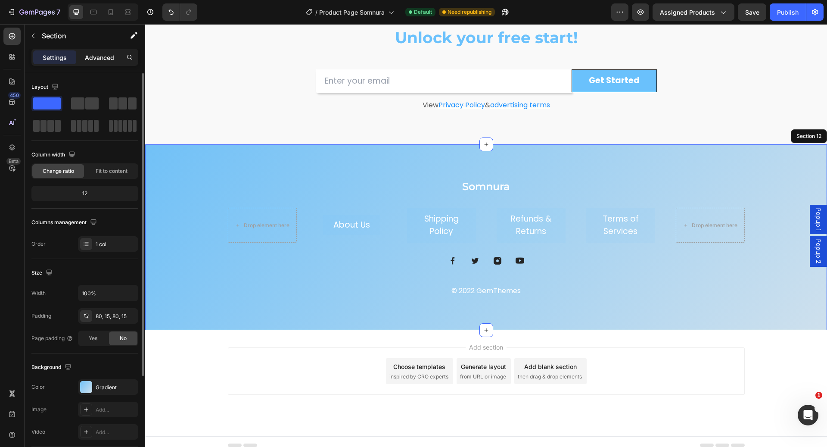
click at [104, 57] on p "Advanced" at bounding box center [99, 57] width 29 height 9
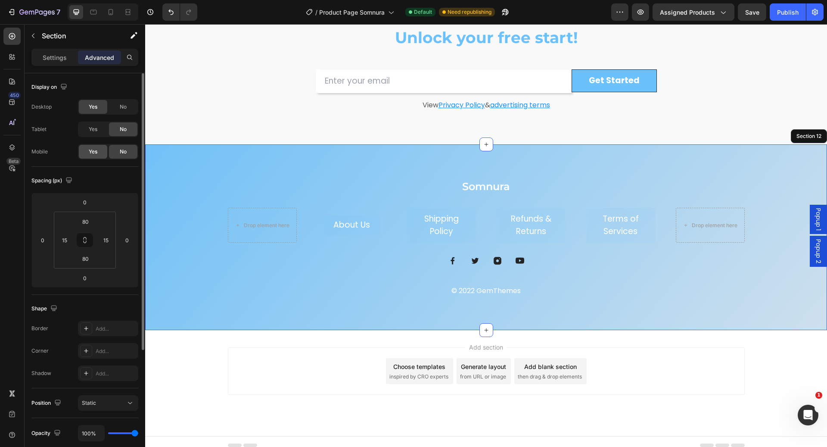
click at [91, 150] on span "Yes" at bounding box center [93, 152] width 9 height 8
click at [113, 15] on icon at bounding box center [110, 12] width 9 height 9
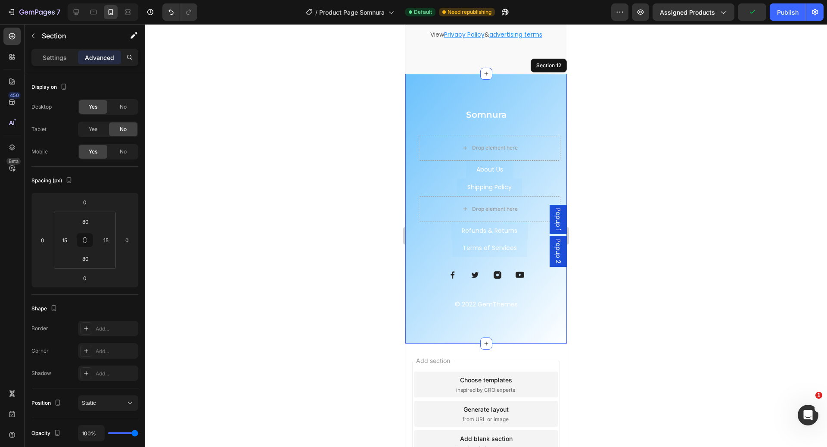
scroll to position [2827, 0]
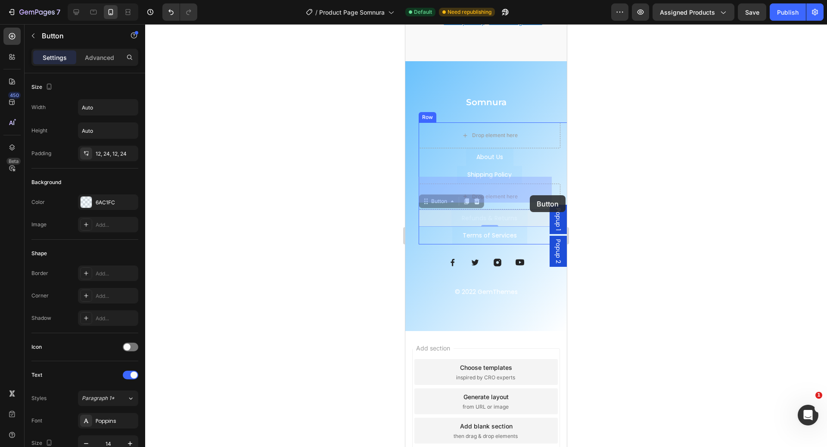
drag, startPoint x: 531, startPoint y: 212, endPoint x: 530, endPoint y: 195, distance: 16.9
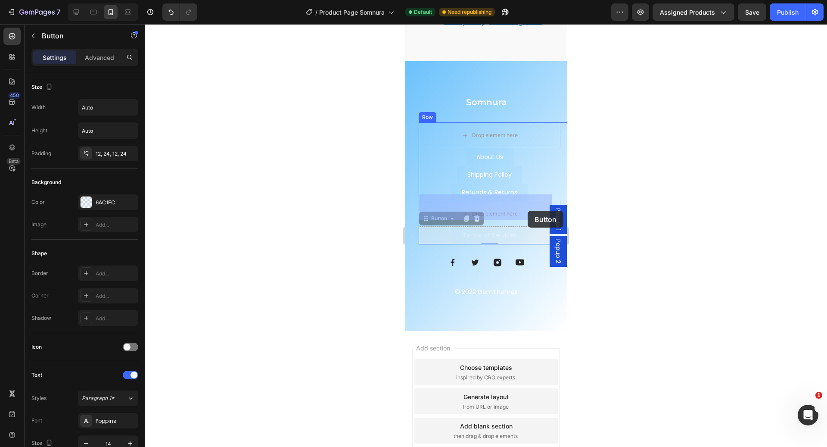
drag, startPoint x: 528, startPoint y: 225, endPoint x: 528, endPoint y: 210, distance: 14.7
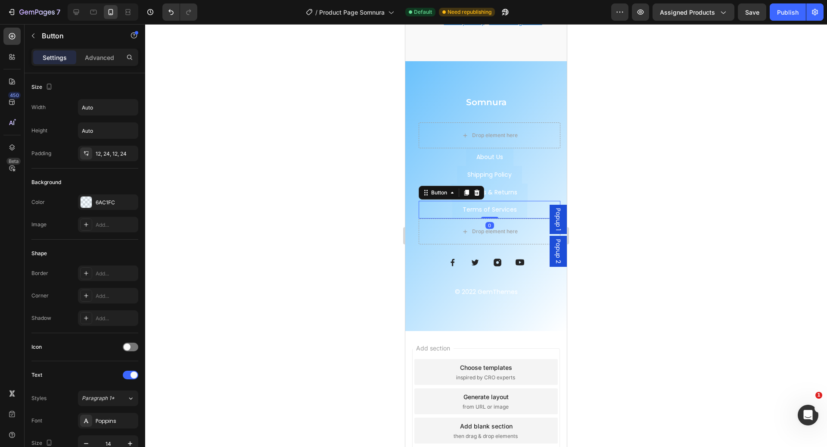
click at [606, 158] on div at bounding box center [486, 235] width 682 height 423
click at [504, 150] on link "About Us" at bounding box center [489, 157] width 47 height 18
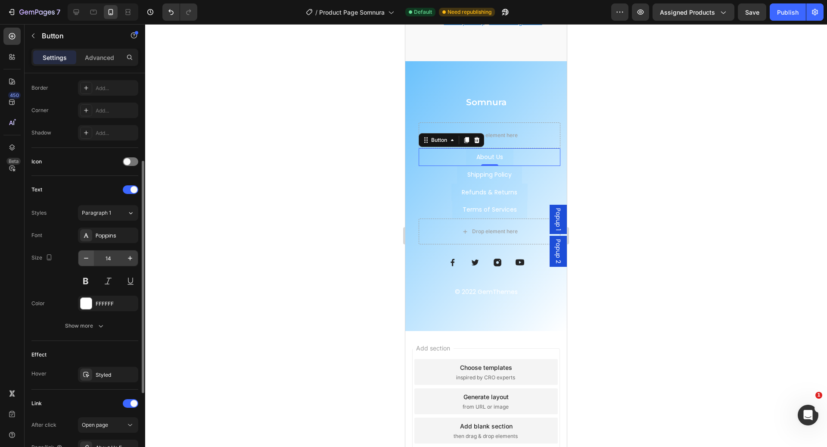
scroll to position [285, 0]
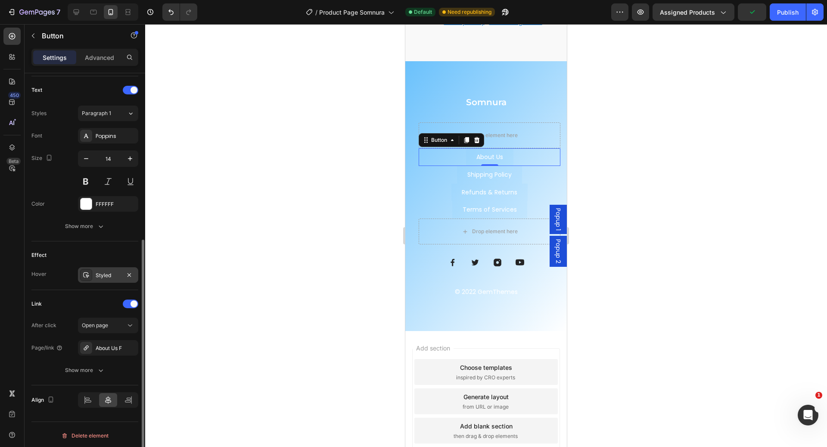
click at [108, 272] on div "Styled" at bounding box center [108, 276] width 25 height 8
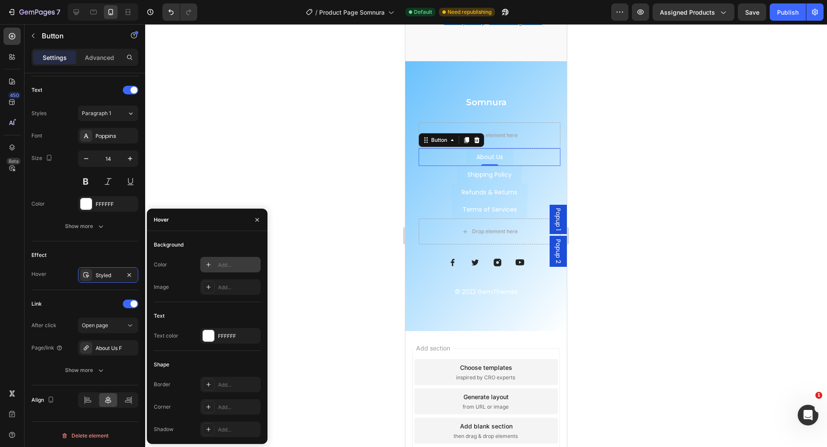
click at [234, 262] on div "Add..." at bounding box center [238, 265] width 41 height 8
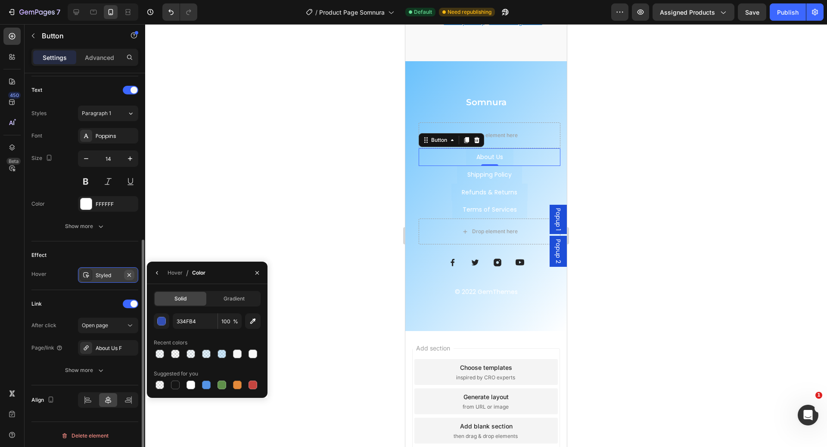
click at [128, 272] on icon "button" at bounding box center [129, 275] width 7 height 7
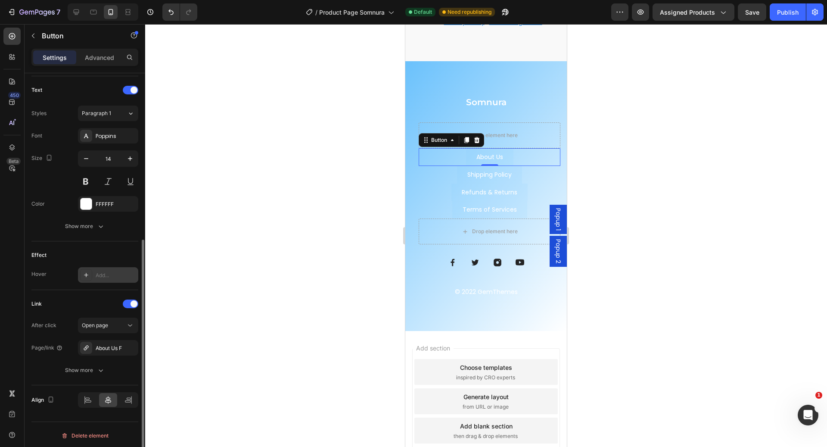
click at [106, 273] on div "Add..." at bounding box center [116, 276] width 41 height 8
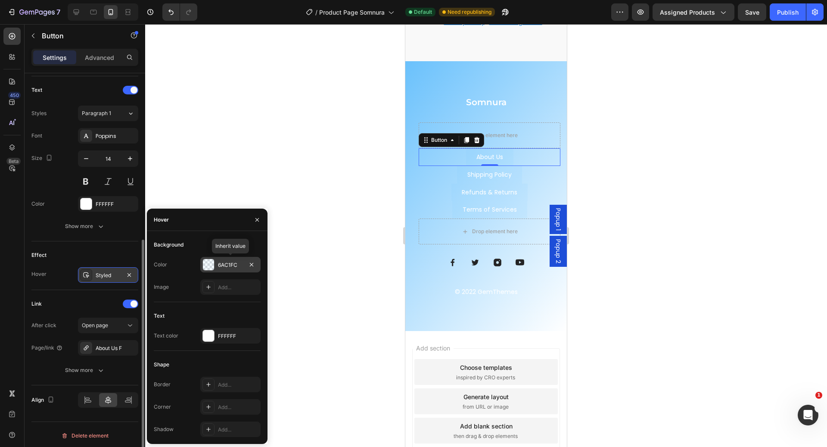
click at [234, 268] on div "6AC1FC" at bounding box center [230, 265] width 25 height 8
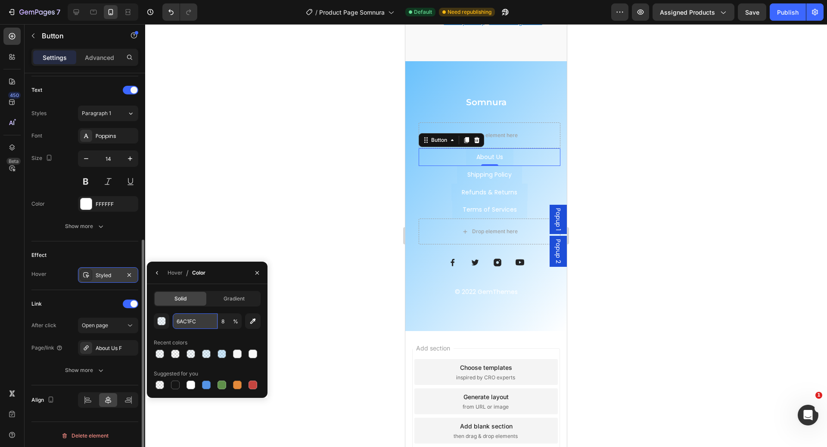
click at [207, 324] on input "6AC1FC" at bounding box center [195, 321] width 45 height 16
click at [585, 139] on div at bounding box center [486, 235] width 682 height 423
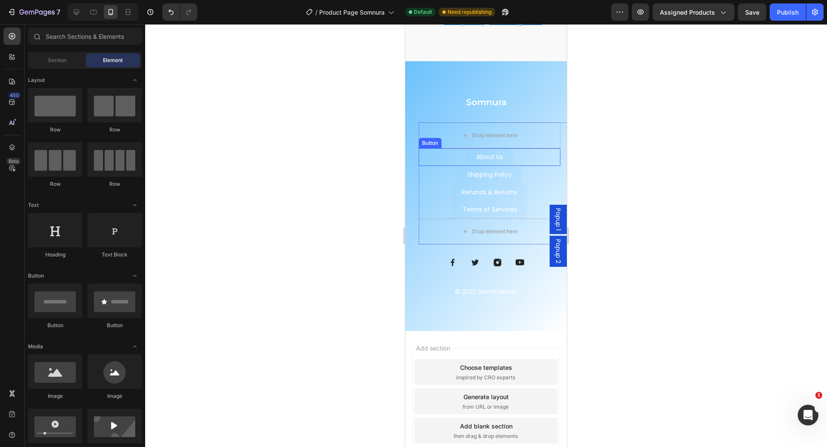
click at [505, 151] on link "About Us" at bounding box center [489, 157] width 47 height 18
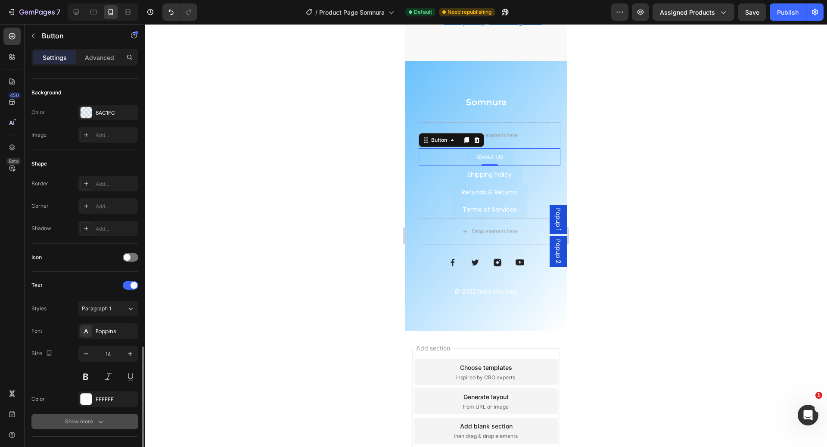
scroll to position [0, 0]
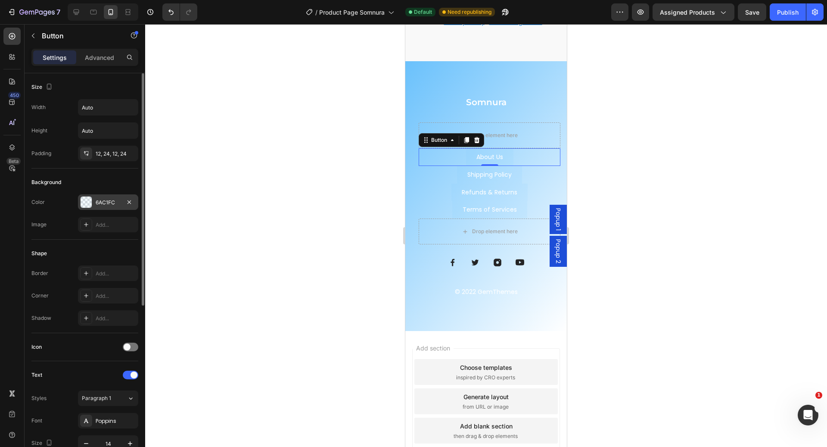
click at [111, 206] on div "6AC1FC" at bounding box center [108, 202] width 60 height 16
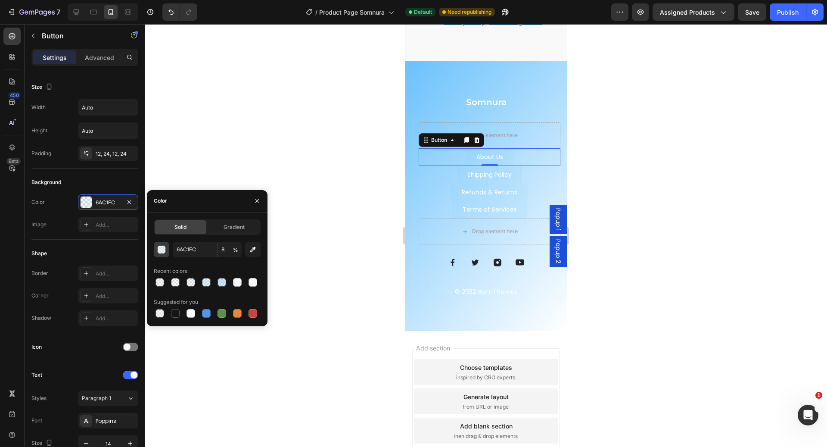
click at [163, 250] on div "button" at bounding box center [162, 250] width 9 height 9
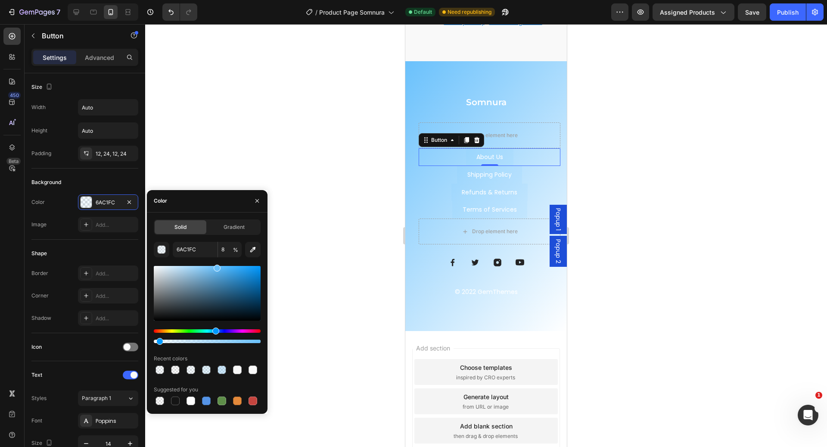
drag, startPoint x: 165, startPoint y: 342, endPoint x: 155, endPoint y: 340, distance: 10.1
click at [156, 340] on div at bounding box center [159, 341] width 7 height 7
type input "1"
click at [515, 169] on link "Shipping Policy" at bounding box center [489, 175] width 65 height 18
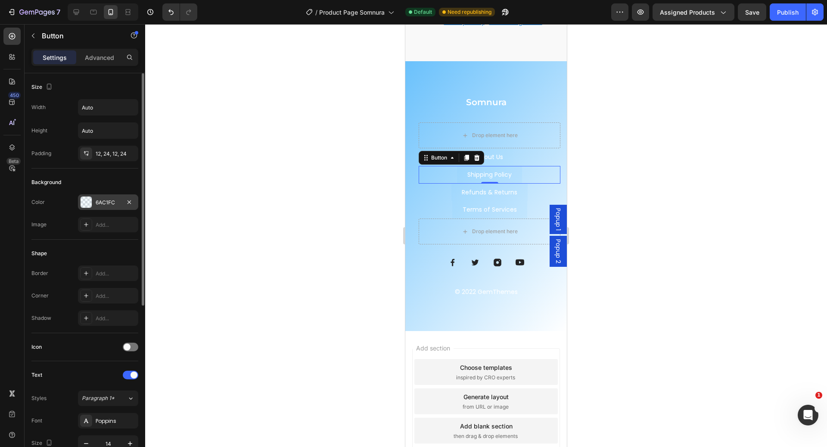
click at [109, 201] on div "6AC1FC" at bounding box center [108, 203] width 25 height 8
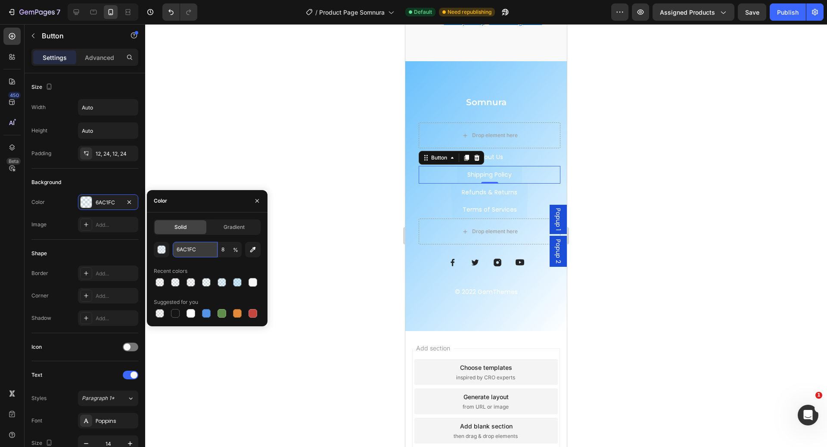
click at [186, 249] on input "6AC1FC" at bounding box center [195, 250] width 45 height 16
click at [167, 252] on button "button" at bounding box center [162, 250] width 16 height 16
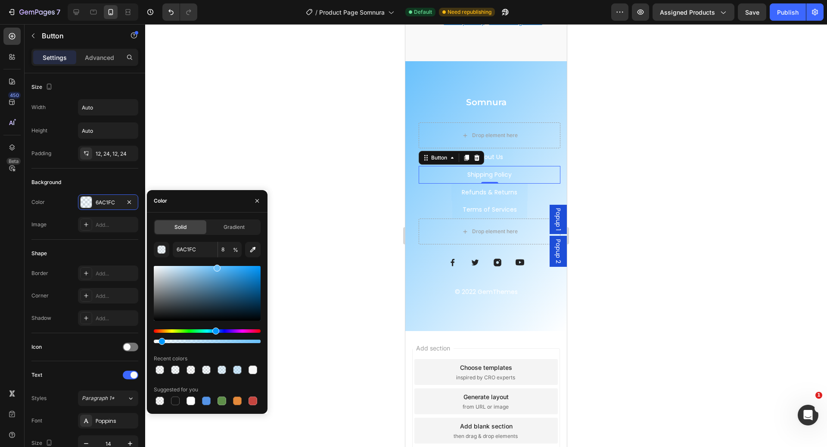
drag, startPoint x: 165, startPoint y: 343, endPoint x: 153, endPoint y: 345, distance: 12.1
click at [154, 345] on div "6AC1FC 8 % Recent colors Suggested for you" at bounding box center [207, 324] width 107 height 165
type input "0"
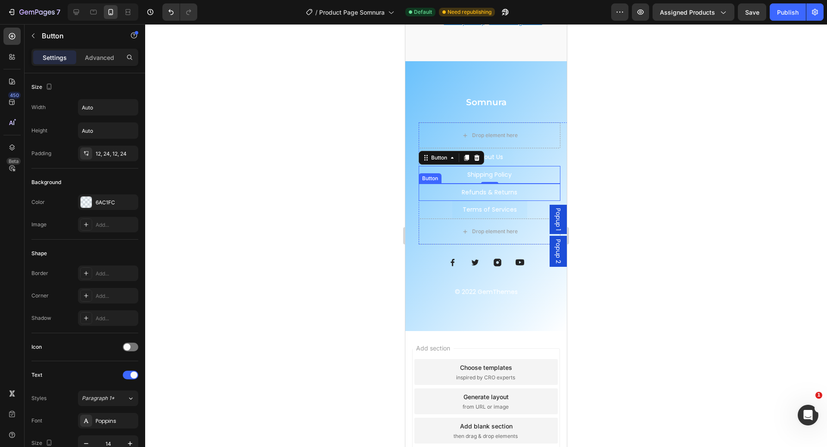
click at [515, 186] on link "Refunds & Returns" at bounding box center [490, 193] width 76 height 18
click at [519, 184] on link "Refunds & Returns" at bounding box center [490, 193] width 76 height 18
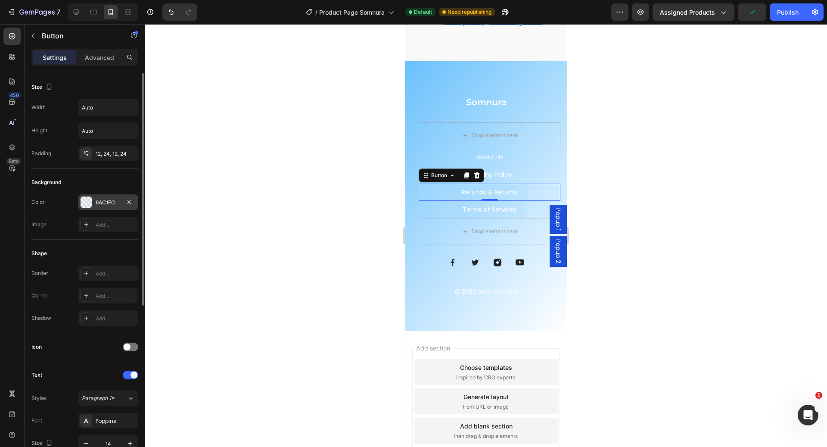
click at [111, 204] on div "6AC1FC" at bounding box center [108, 203] width 25 height 8
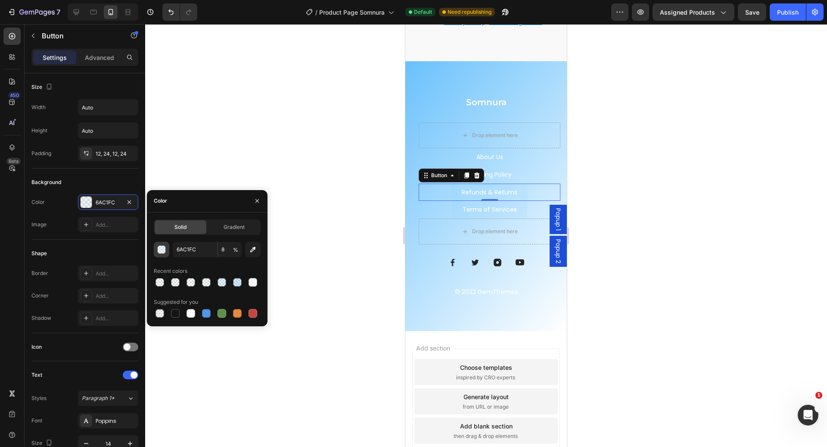
click at [162, 246] on div "button" at bounding box center [162, 250] width 9 height 9
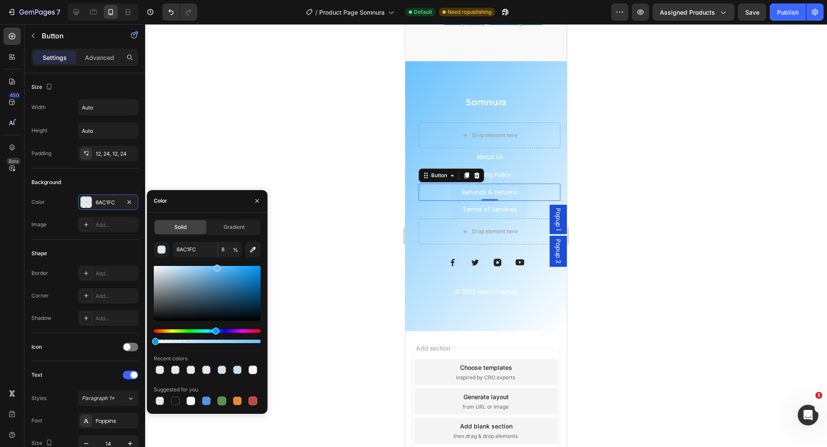
drag, startPoint x: 165, startPoint y: 340, endPoint x: 149, endPoint y: 340, distance: 16.4
click at [149, 340] on div "Solid Gradient 6AC1FC 8 % Recent colors Suggested for you" at bounding box center [207, 312] width 121 height 187
type input "0"
click at [515, 203] on link "Terms of Services" at bounding box center [490, 210] width 75 height 18
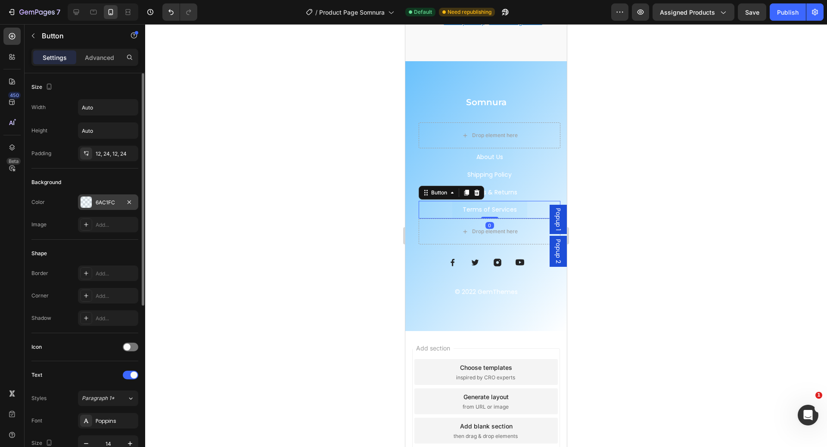
click at [109, 209] on div "6AC1FC" at bounding box center [108, 202] width 60 height 16
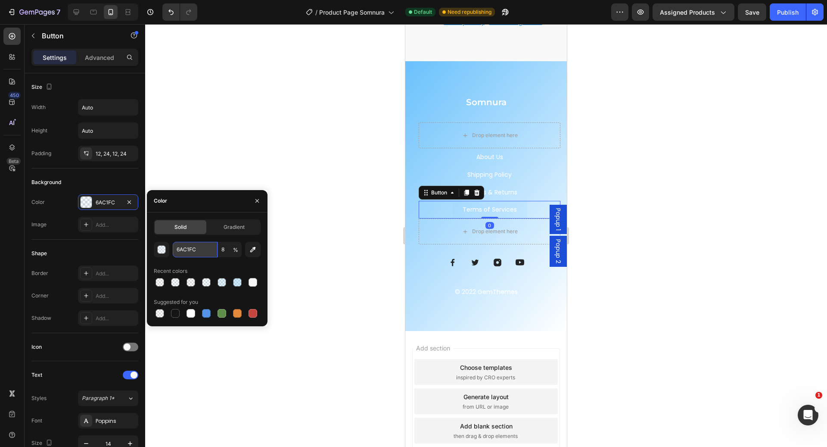
click at [184, 248] on input "6AC1FC" at bounding box center [195, 250] width 45 height 16
click at [163, 248] on div "button" at bounding box center [162, 250] width 9 height 9
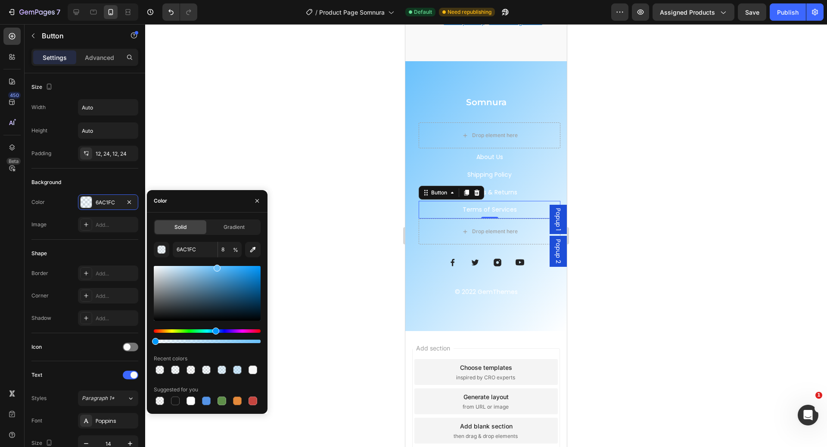
drag, startPoint x: 163, startPoint y: 340, endPoint x: 147, endPoint y: 340, distance: 16.4
click at [147, 340] on div "Solid Gradient 6AC1FC 8 % Recent colors Suggested for you" at bounding box center [207, 312] width 121 height 187
type input "0"
click at [529, 126] on div "Drop element here" at bounding box center [490, 135] width 142 height 26
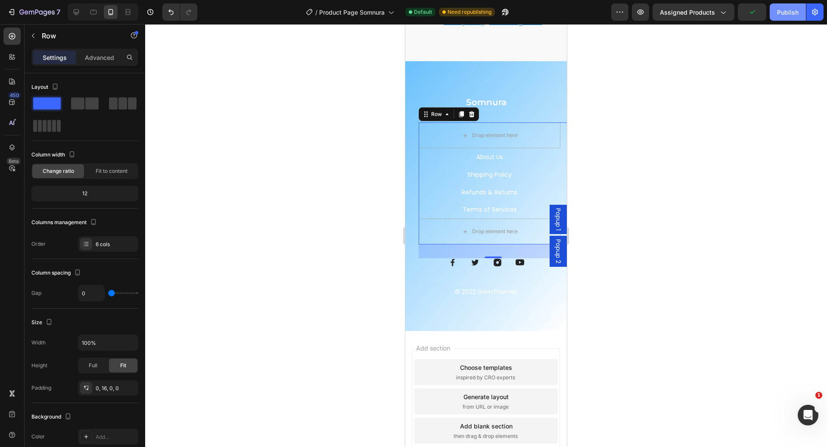
click at [791, 14] on div "Publish" at bounding box center [788, 12] width 22 height 9
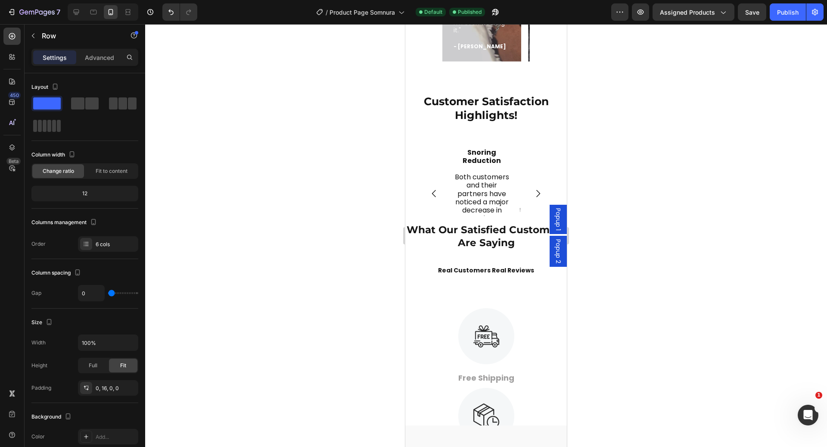
scroll to position [2286, 0]
